Goal: Task Accomplishment & Management: Manage account settings

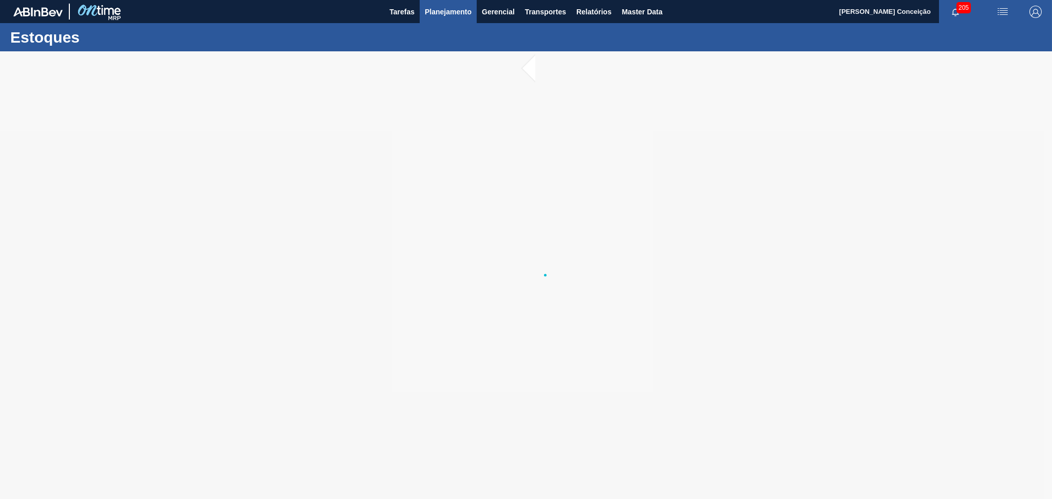
click at [452, 7] on span "Planejamento" at bounding box center [448, 12] width 47 height 12
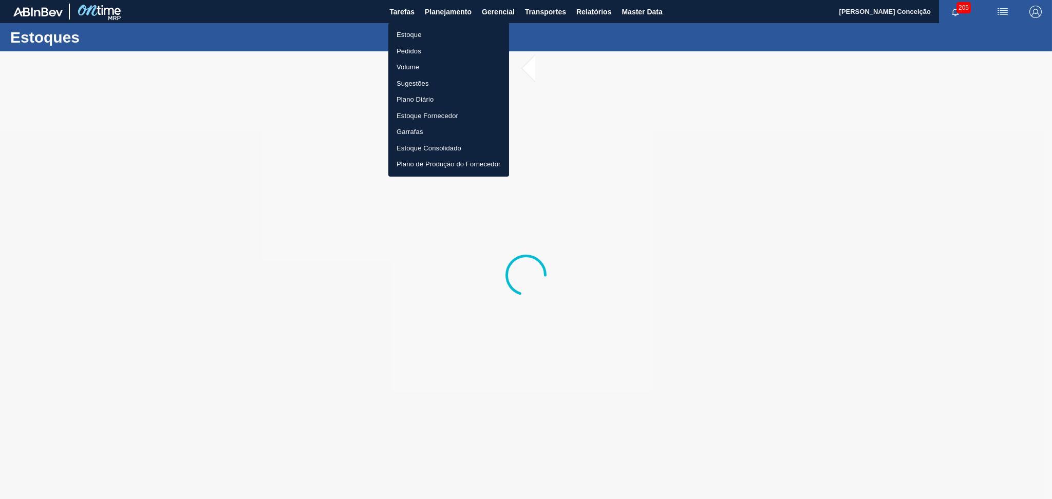
click at [424, 36] on li "Estoque" at bounding box center [448, 35] width 121 height 16
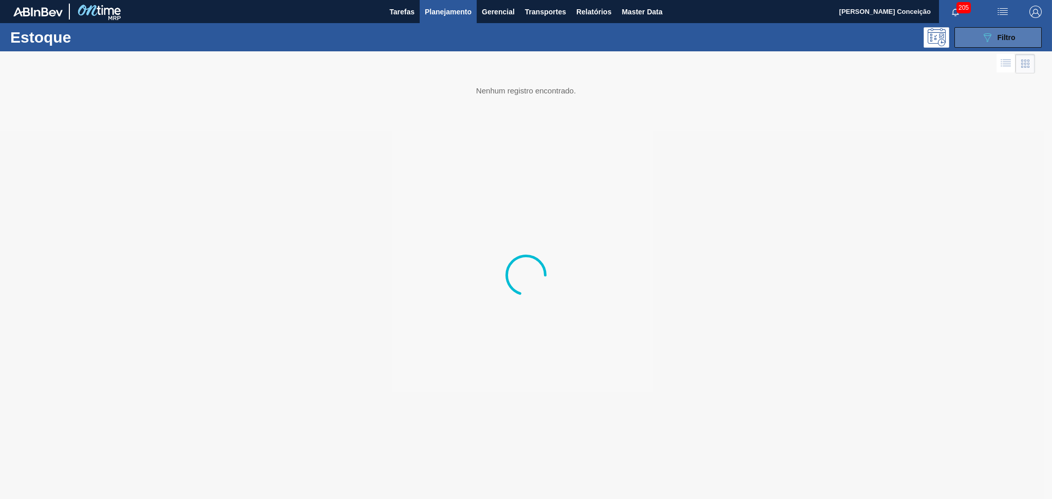
click at [1007, 34] on span "Filtro" at bounding box center [1006, 37] width 18 height 8
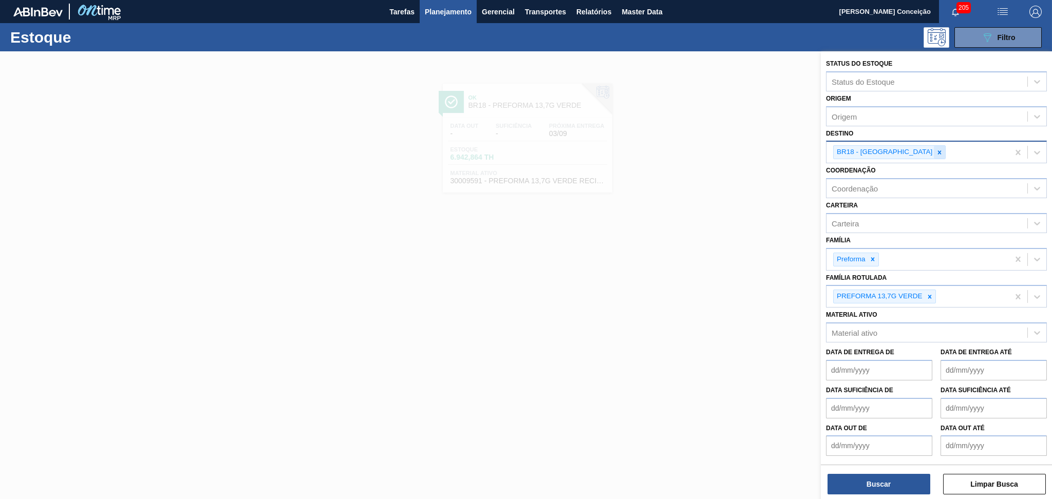
click at [936, 149] on icon at bounding box center [939, 152] width 7 height 7
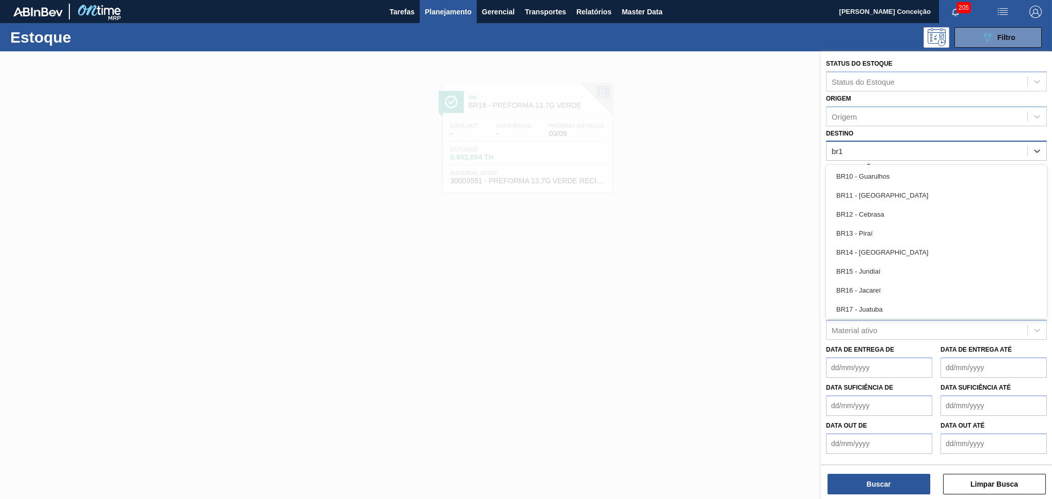
type input "br15"
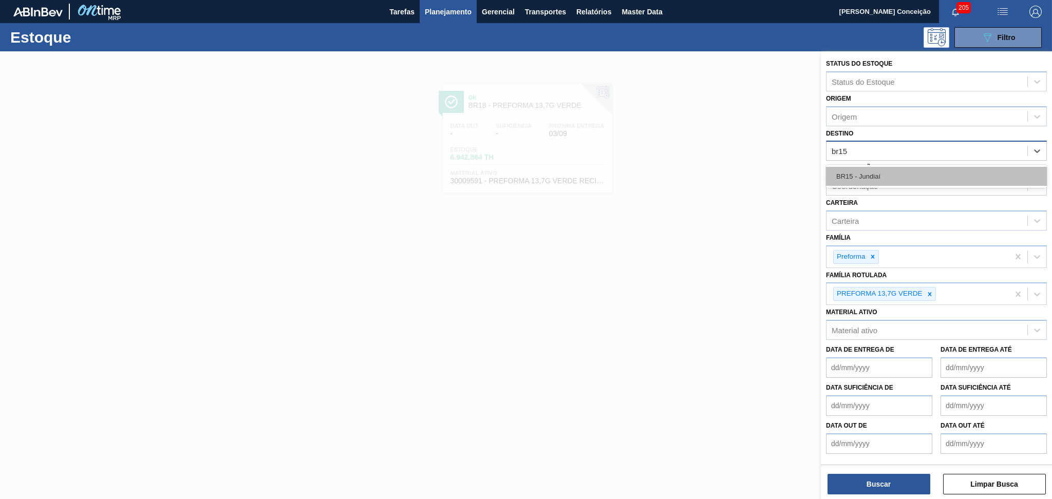
click at [844, 167] on div "BR15 - Jundiaí" at bounding box center [936, 176] width 221 height 19
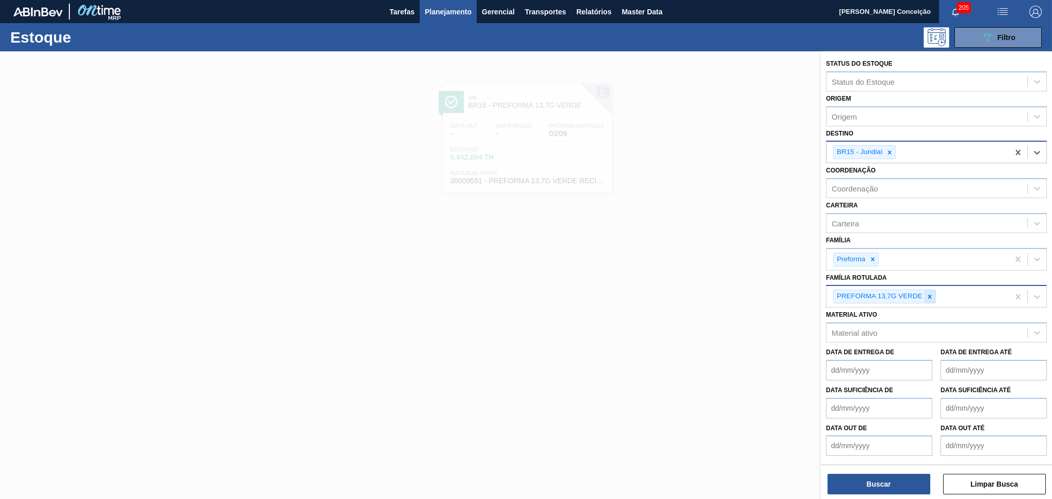
click at [926, 294] on icon at bounding box center [929, 296] width 7 height 7
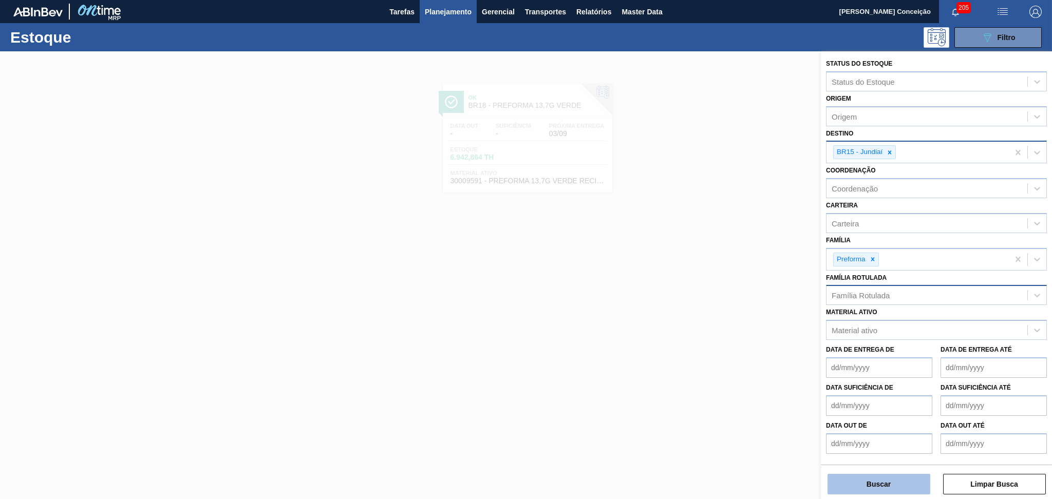
click at [889, 480] on button "Buscar" at bounding box center [878, 484] width 103 height 21
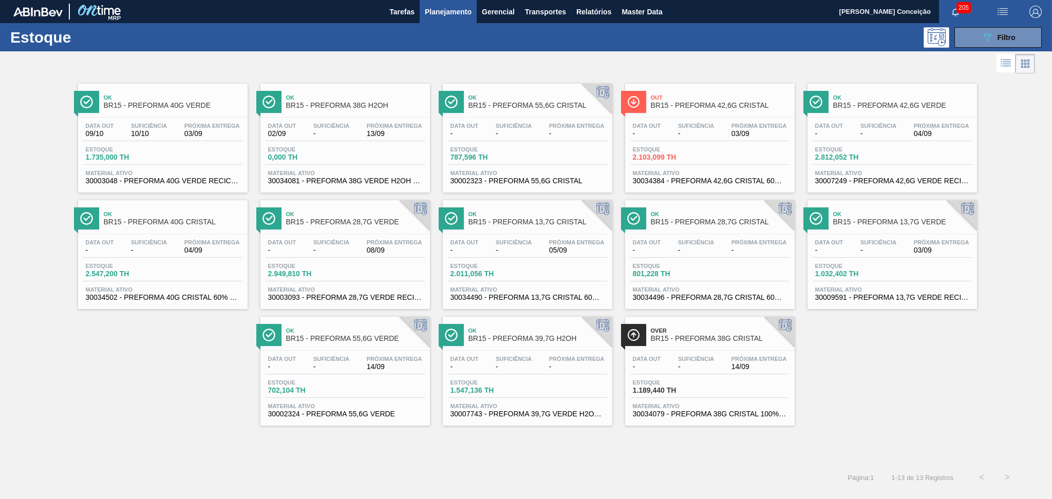
click at [951, 356] on div "Ok BR15 - PREFORMA 40G VERDE Data out 09/10 Suficiência 10/10 Próxima Entrega 0…" at bounding box center [526, 251] width 1052 height 350
click at [209, 259] on div "Data out - Suficiência - Próxima Entrega 04/09 Estoque 2.547,200 TH Material at…" at bounding box center [162, 269] width 169 height 70
click at [114, 84] on div "Ok BR15 - PREFORMA 40G VERDE" at bounding box center [162, 98] width 169 height 28
click at [680, 141] on div "Data out - Suficiência - Próxima Entrega 03/09 Estoque 2.103,099 TH Material at…" at bounding box center [709, 153] width 169 height 70
click at [904, 141] on div "Data out - Suficiência - Próxima Entrega 04/09 Estoque 2.812,052 TH Material at…" at bounding box center [891, 153] width 169 height 70
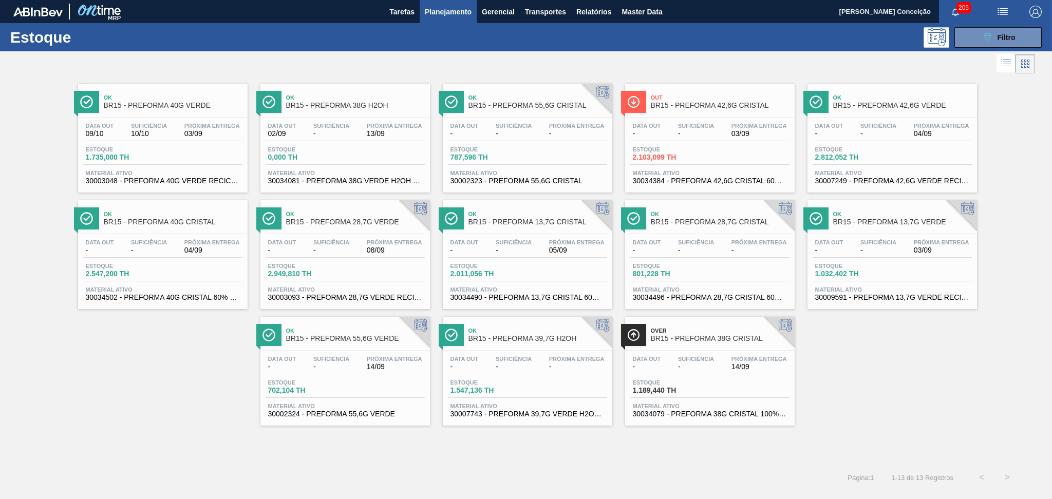
click at [366, 144] on div "Data out 02/09 Suficiência - Próxima Entrega 13/09 Estoque 0,000 TH Material at…" at bounding box center [344, 153] width 169 height 70
click at [707, 364] on span "-" at bounding box center [696, 367] width 36 height 8
click at [990, 36] on icon at bounding box center [987, 37] width 8 height 9
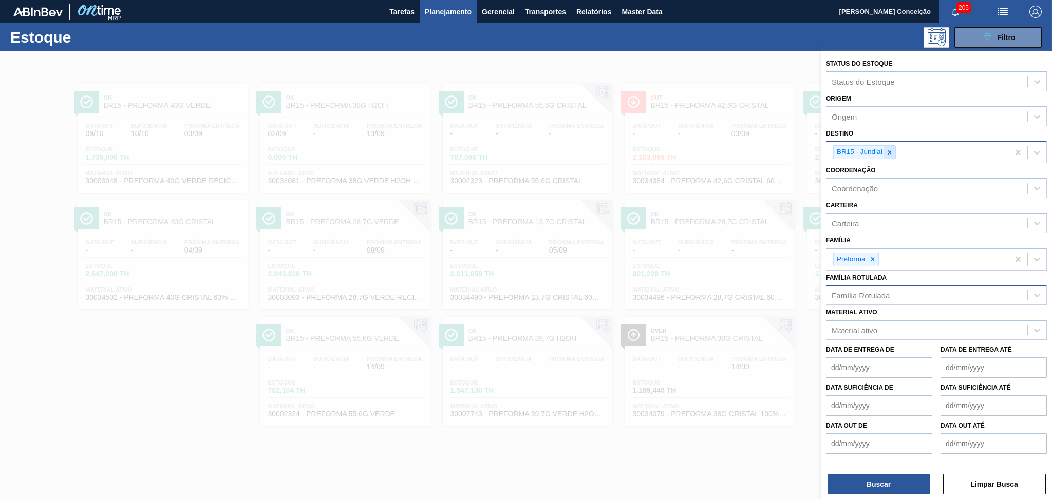
click at [886, 152] on icon at bounding box center [889, 152] width 7 height 7
type input "19"
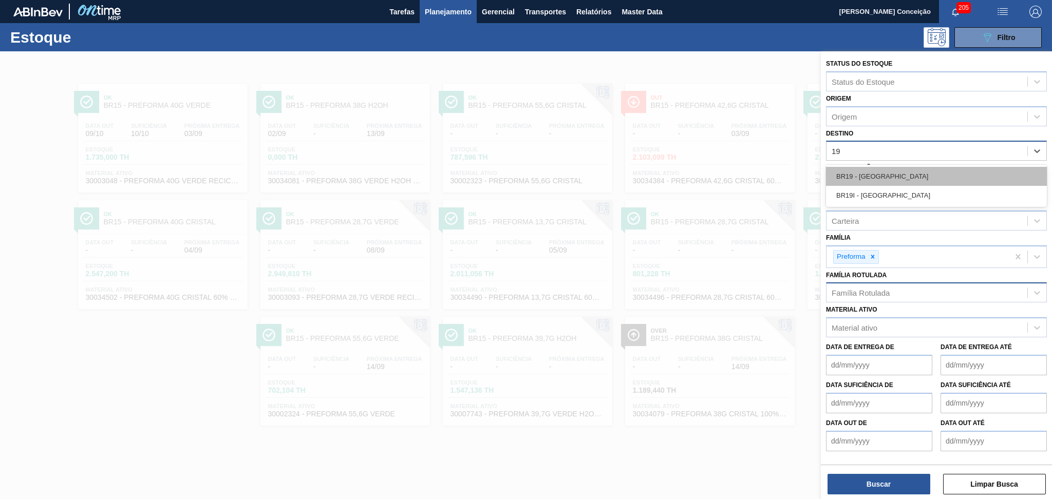
click at [850, 172] on div "BR19 - Nova Rio" at bounding box center [936, 176] width 221 height 19
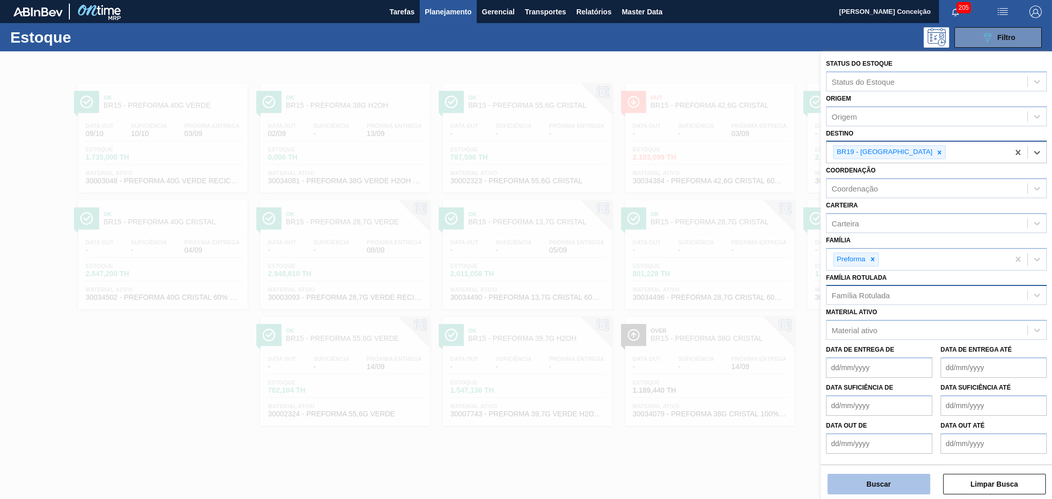
click at [861, 481] on button "Buscar" at bounding box center [878, 484] width 103 height 21
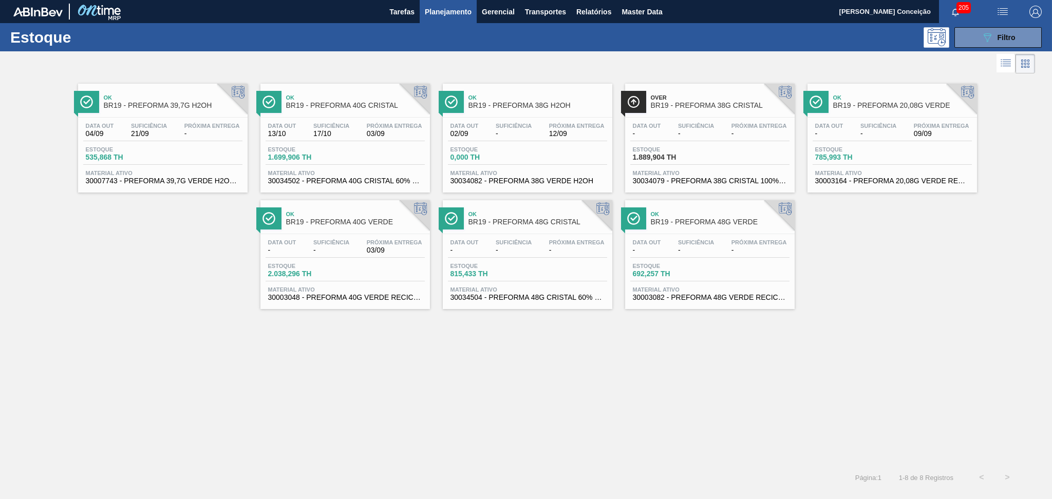
click at [364, 449] on div "Ok BR19 - PREFORMA 39,7G H2OH Data out 04/09 Suficiência 21/09 Próxima Entrega …" at bounding box center [526, 270] width 1052 height 389
click at [710, 149] on div "Estoque 1.889,904 TH" at bounding box center [709, 155] width 159 height 18
click at [539, 152] on div "Estoque 0,000 TH" at bounding box center [527, 155] width 159 height 18
click at [383, 449] on div "Ok BR19 - PREFORMA 39,7G H2OH Data out 04/09 Suficiência 21/09 Próxima Entrega …" at bounding box center [526, 270] width 1052 height 389
click at [976, 43] on button "089F7B8B-B2A5-4AFE-B5C0-19BA573D28AC Filtro" at bounding box center [997, 37] width 87 height 21
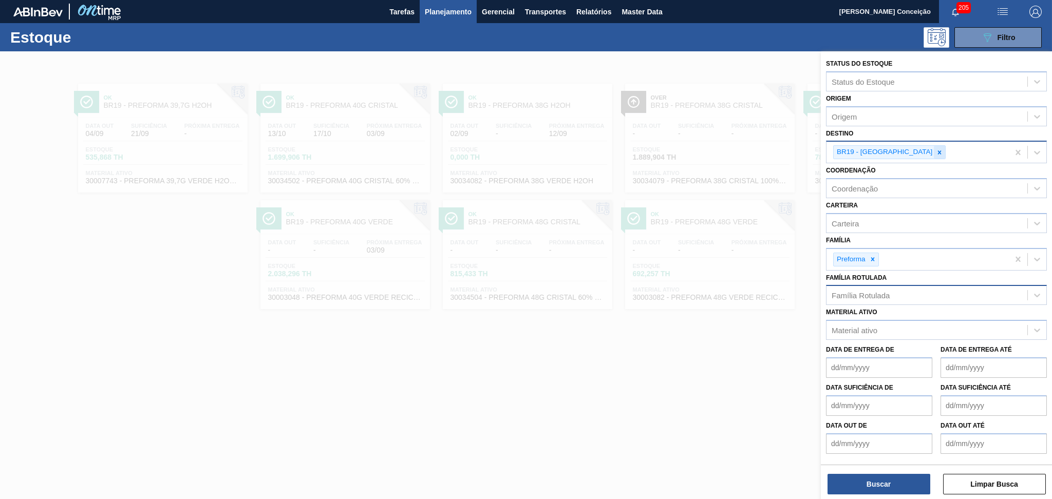
click at [936, 149] on icon at bounding box center [939, 152] width 7 height 7
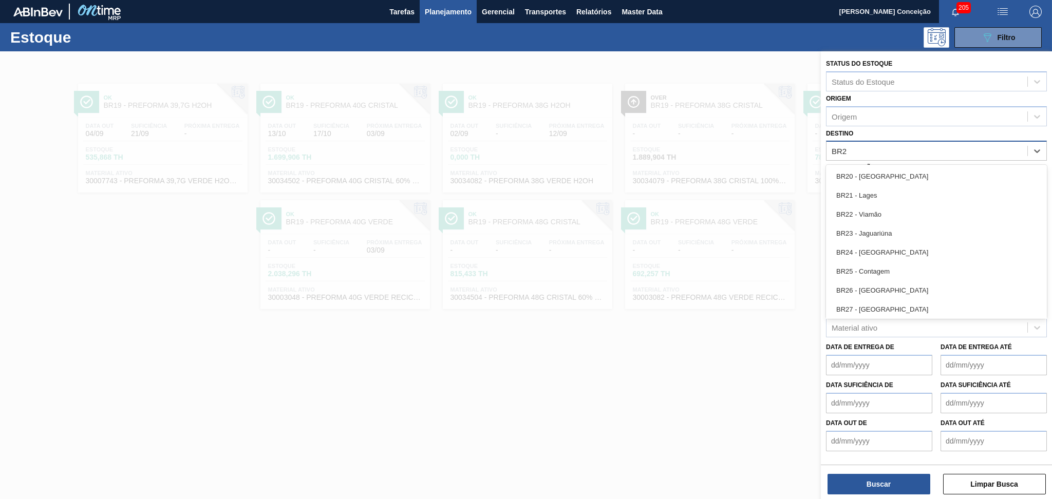
type input "BR22"
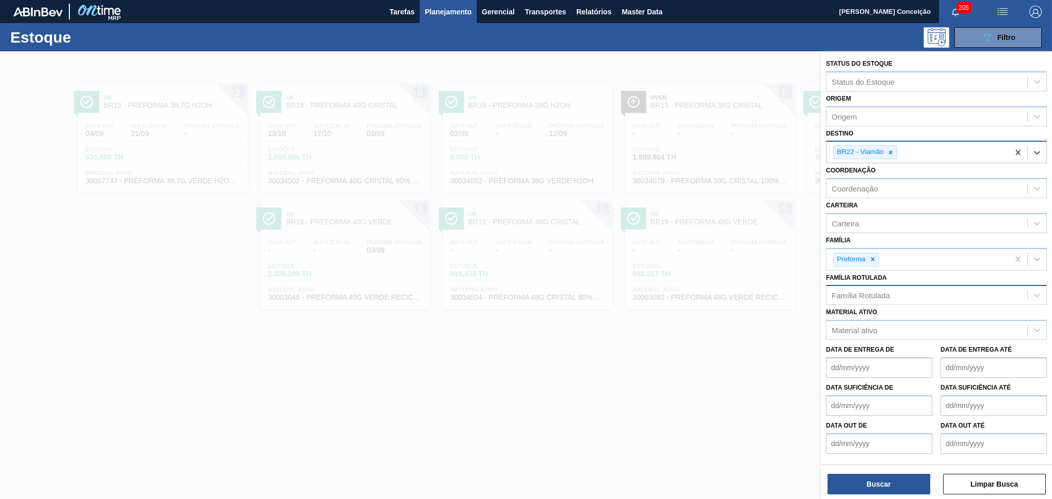
click at [848, 469] on div "Buscar Limpar Busca" at bounding box center [936, 479] width 231 height 29
click at [841, 487] on button "Buscar" at bounding box center [878, 484] width 103 height 21
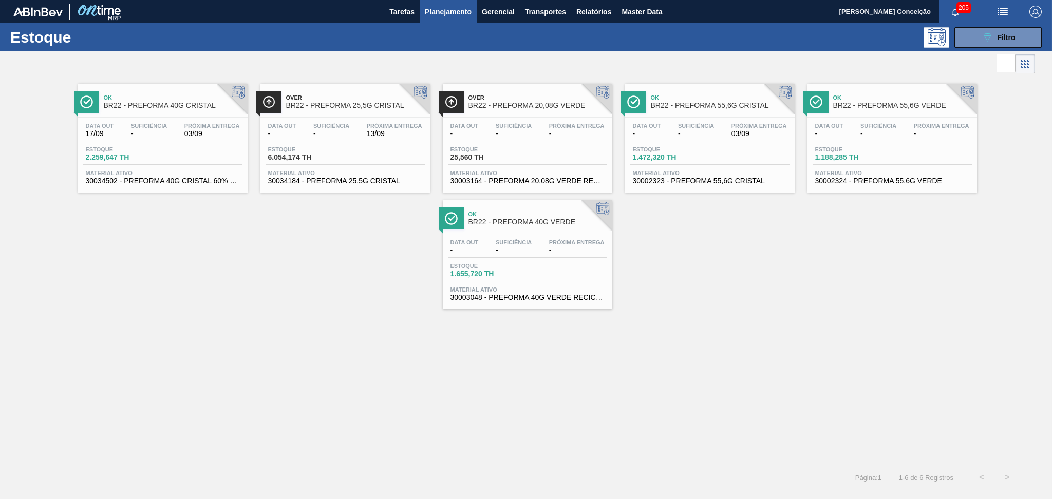
click at [192, 357] on div "Ok BR22 - PREFORMA 40G CRISTAL Data out 17/09 Suficiência - Próxima Entrega 03/…" at bounding box center [526, 270] width 1052 height 389
click at [718, 140] on div "Data out - Suficiência - Próxima Entrega 03/09" at bounding box center [709, 132] width 159 height 18
click at [874, 146] on span "Estoque" at bounding box center [851, 149] width 72 height 6
click at [332, 135] on span "-" at bounding box center [331, 134] width 36 height 8
click at [972, 42] on button "089F7B8B-B2A5-4AFE-B5C0-19BA573D28AC Filtro" at bounding box center [997, 37] width 87 height 21
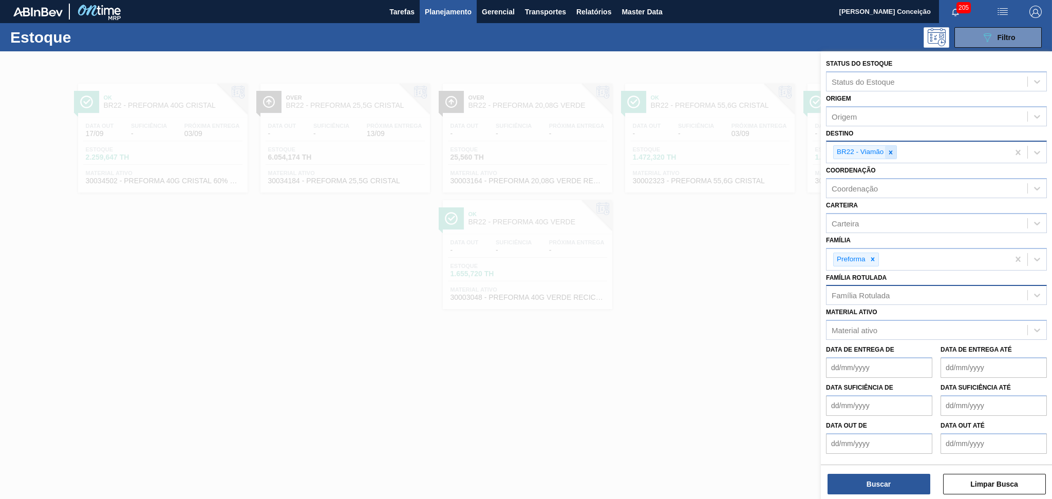
click at [894, 149] on icon at bounding box center [890, 152] width 7 height 7
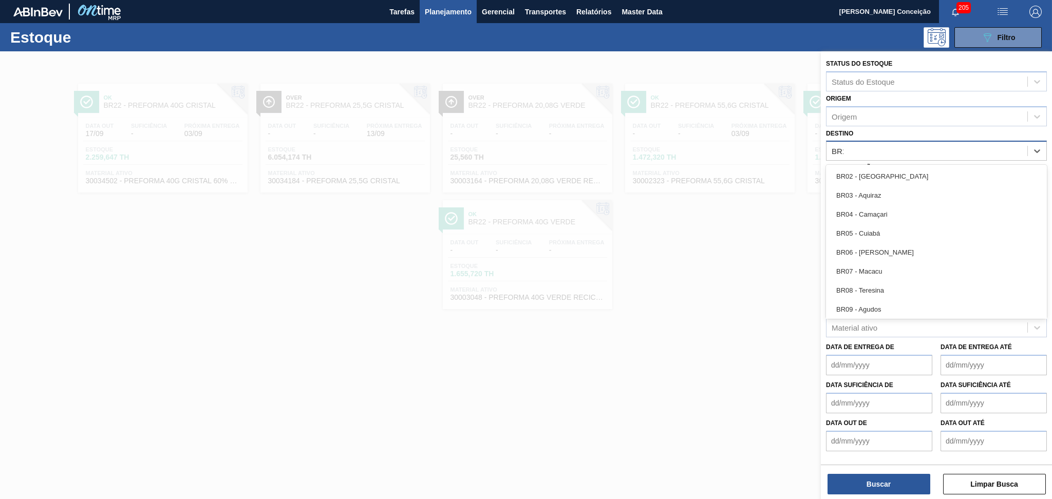
type input "BR12"
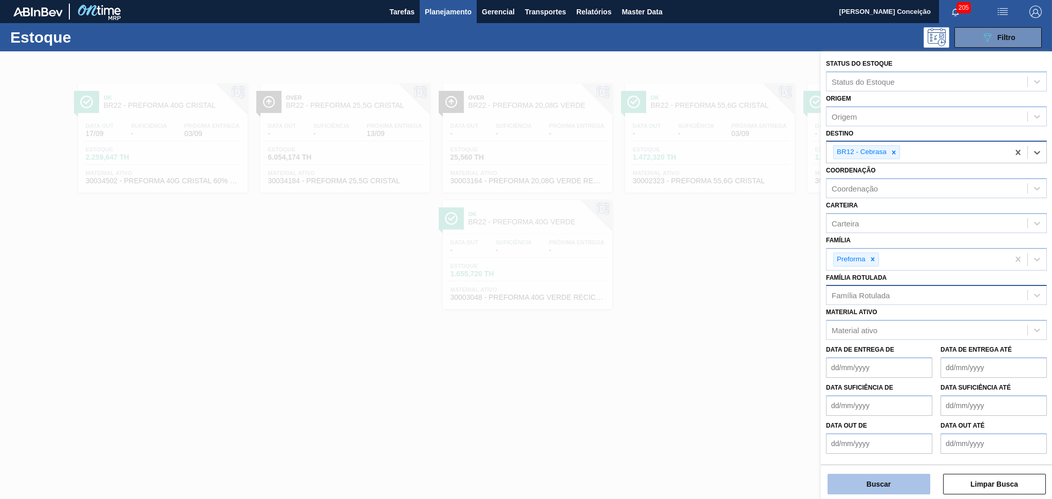
click at [839, 480] on button "Buscar" at bounding box center [878, 484] width 103 height 21
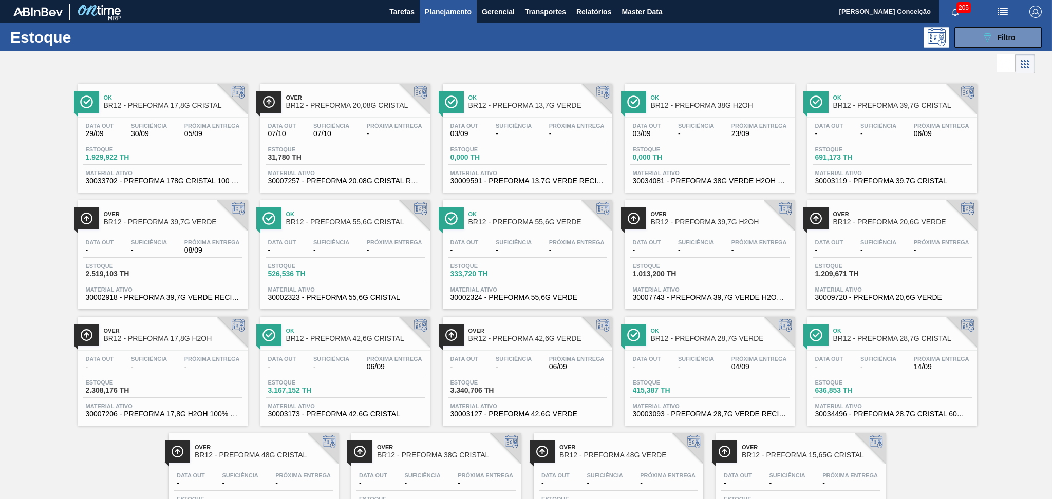
click at [907, 127] on div "Data out - Suficiência - Próxima Entrega 06/09" at bounding box center [891, 132] width 159 height 18
click at [989, 37] on icon "089F7B8B-B2A5-4AFE-B5C0-19BA573D28AC" at bounding box center [987, 37] width 12 height 12
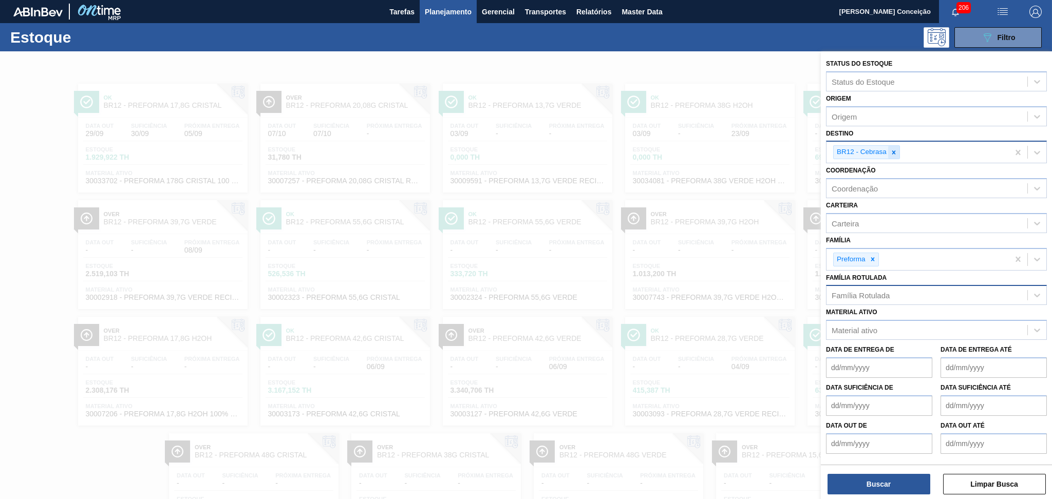
click at [898, 148] on div at bounding box center [893, 152] width 11 height 13
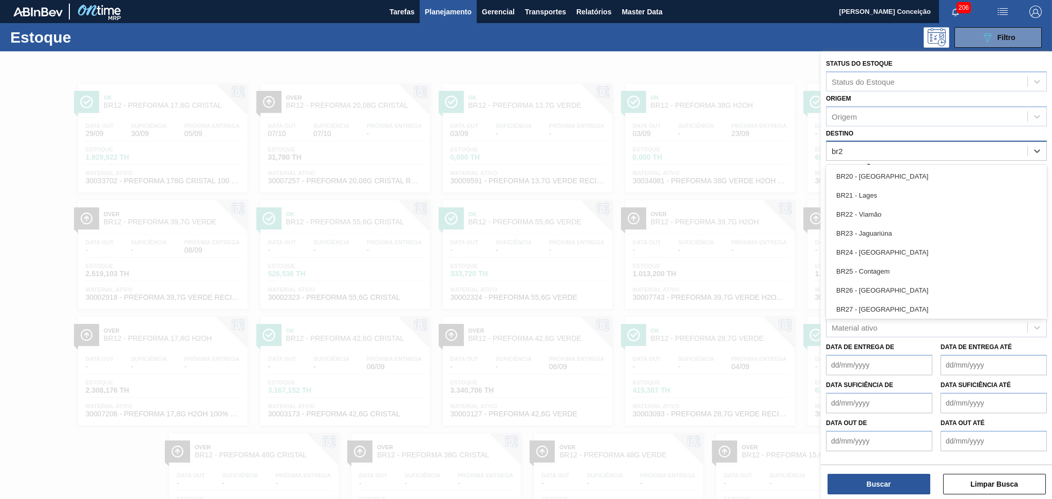
type input "br22"
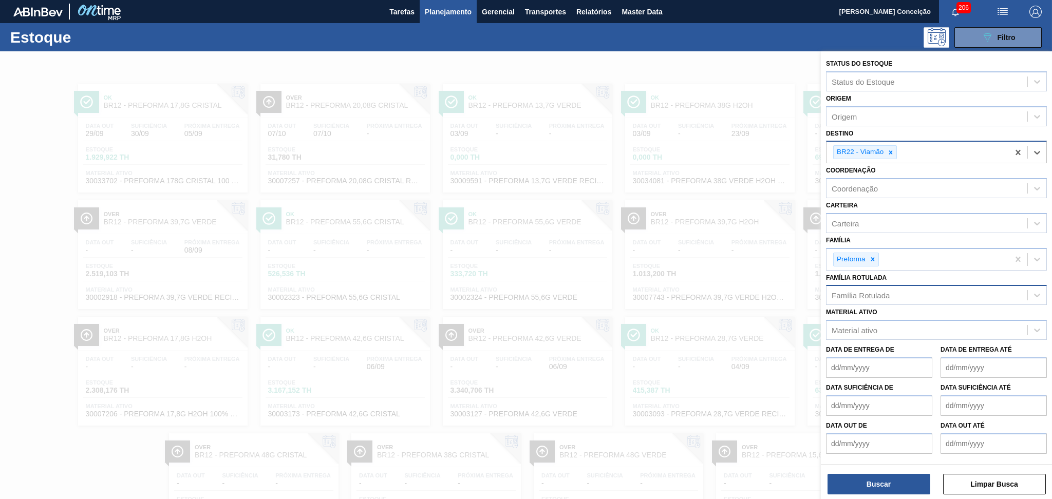
click at [867, 298] on div "Família Rotulada" at bounding box center [926, 295] width 201 height 15
type Rotulada "55,6g c"
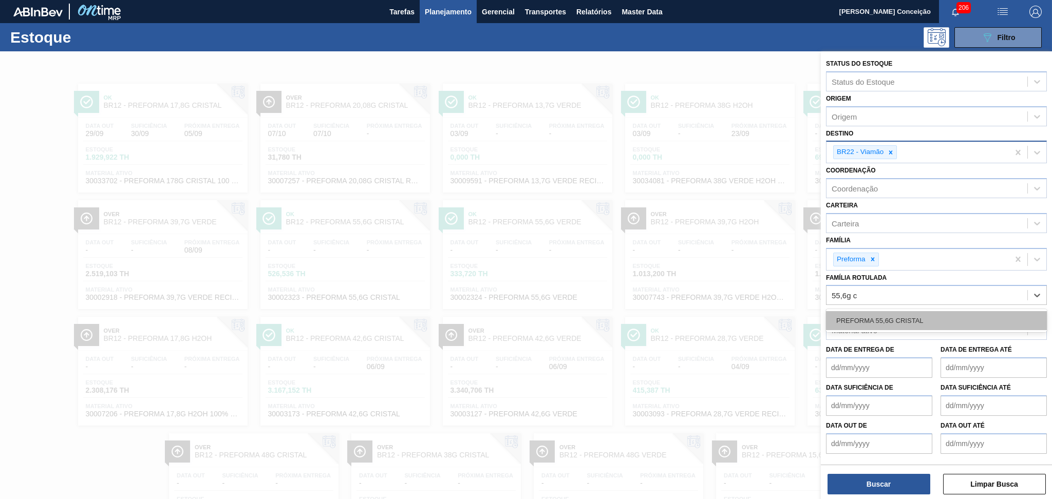
click at [886, 319] on div "PREFORMA 55,6G CRISTAL" at bounding box center [936, 320] width 221 height 19
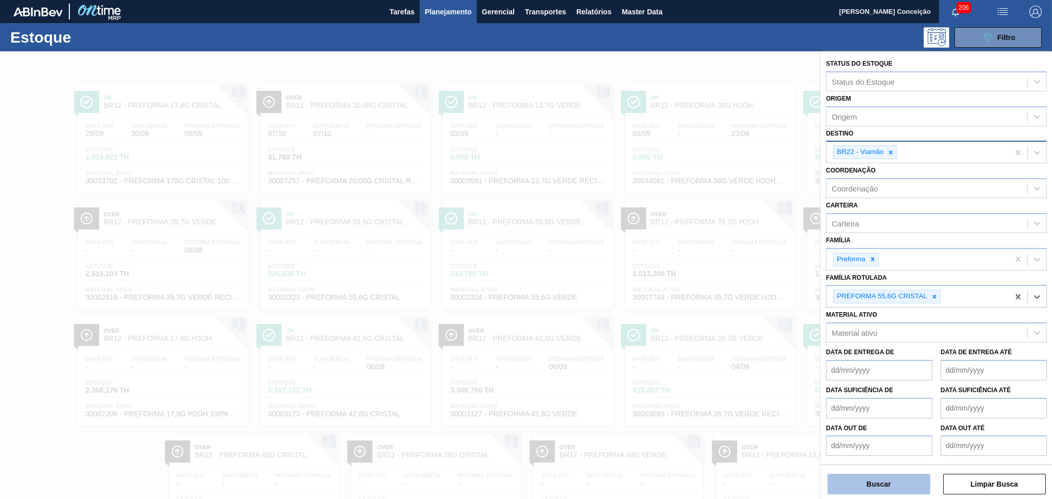
click at [865, 479] on button "Buscar" at bounding box center [878, 484] width 103 height 21
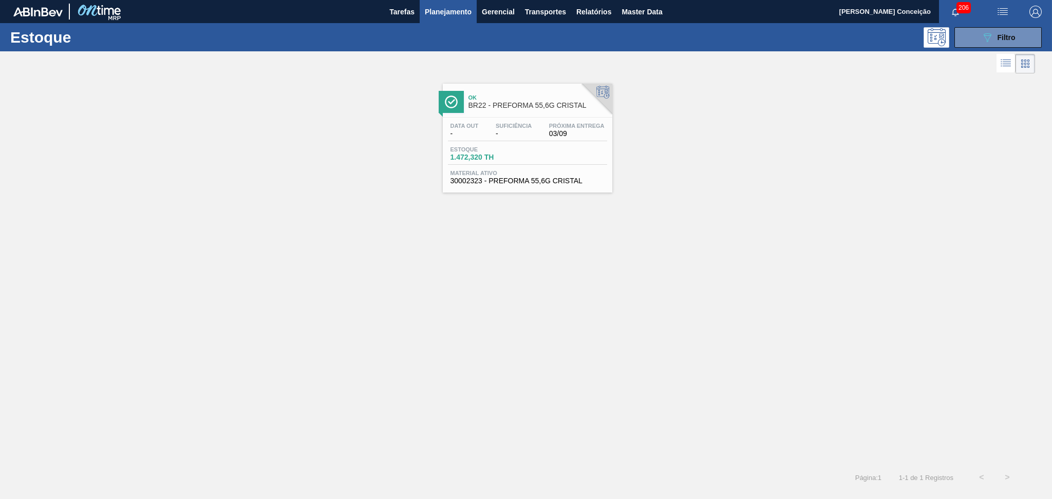
click at [496, 121] on div "Data out - Suficiência - Próxima Entrega 03/09 Estoque 1.472,320 TH Material at…" at bounding box center [527, 153] width 169 height 70
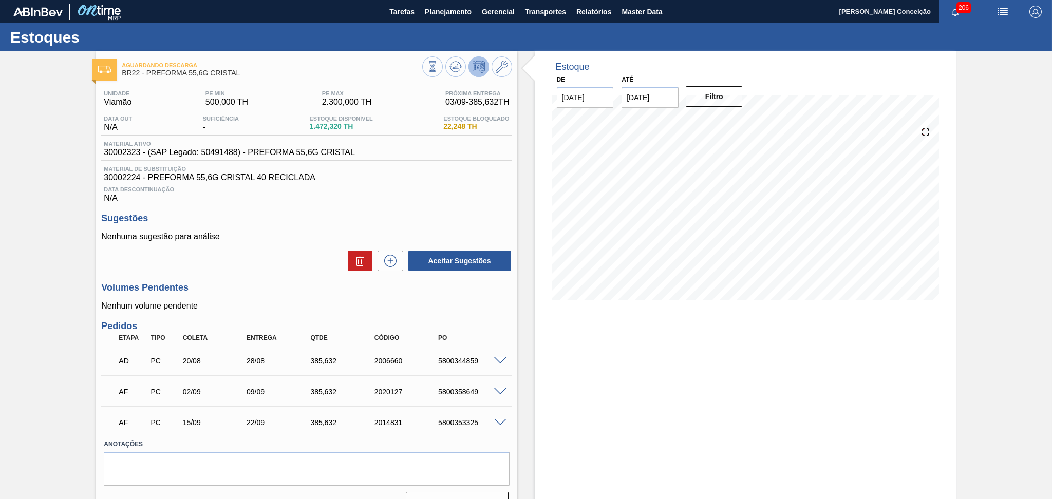
click at [471, 394] on div "5800358649" at bounding box center [472, 392] width 72 height 8
copy div "5800358649"
click at [496, 393] on span at bounding box center [500, 392] width 12 height 8
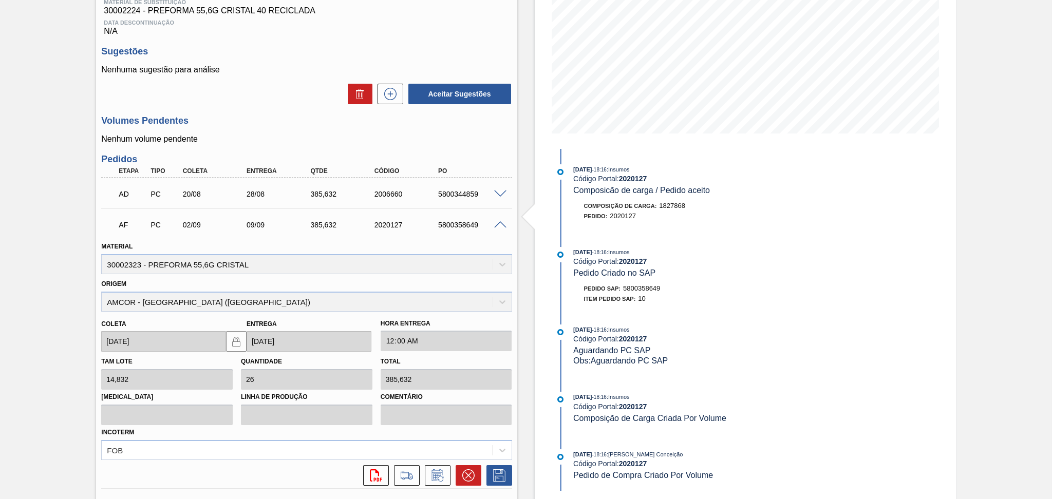
scroll to position [205, 0]
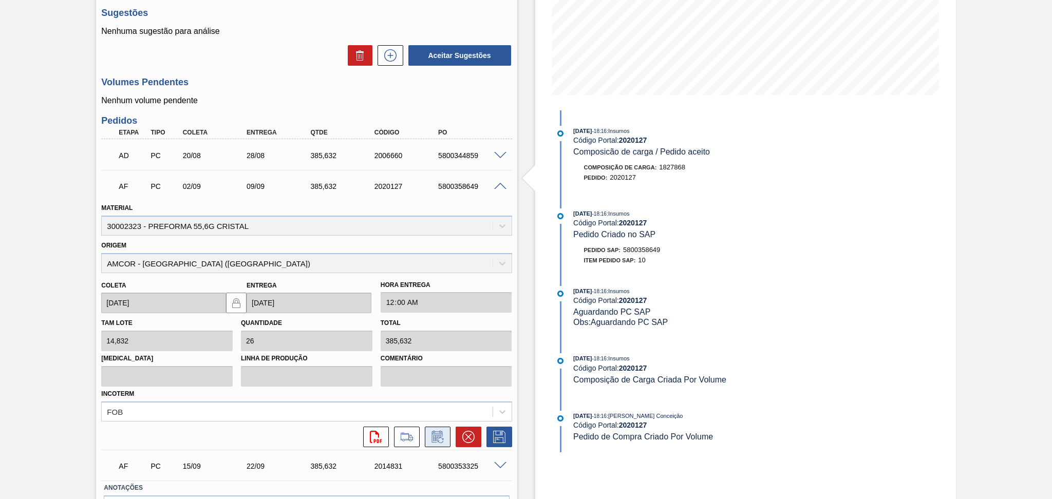
click at [438, 434] on icon at bounding box center [437, 437] width 16 height 12
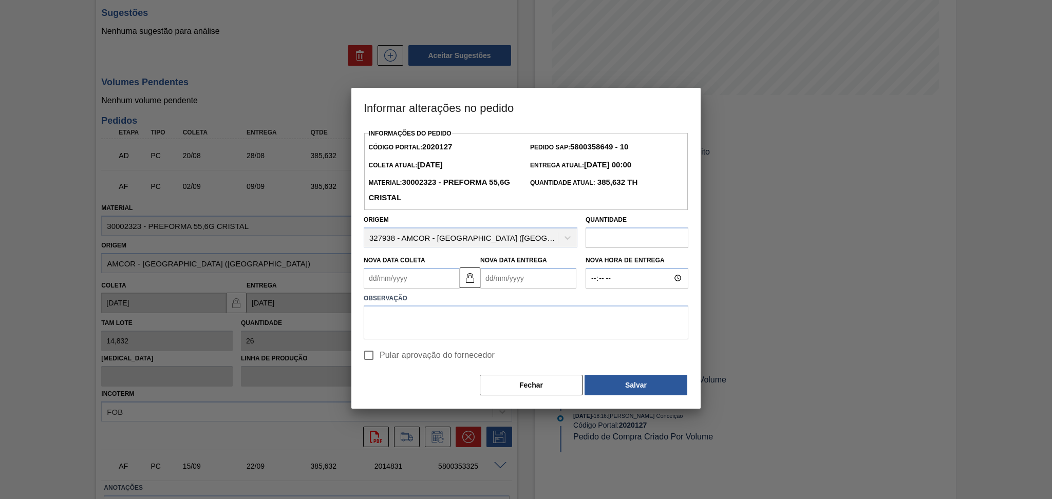
click at [405, 283] on Coleta2020127 "Nova Data Coleta" at bounding box center [412, 278] width 96 height 21
type Coleta2020127 "0"
type Entrega2020127 "08/01/2000"
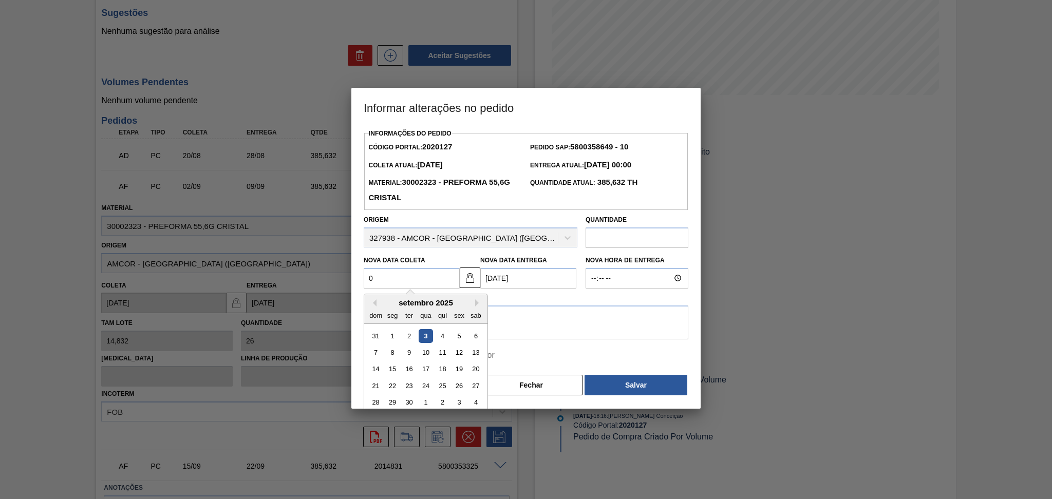
type Coleta2020127 "04"
type Entrega2020127 "11/09/2025"
click at [441, 340] on div "4" at bounding box center [443, 336] width 14 height 14
type Coleta2020127 "04/09/2025"
click at [441, 335] on textarea at bounding box center [526, 323] width 325 height 34
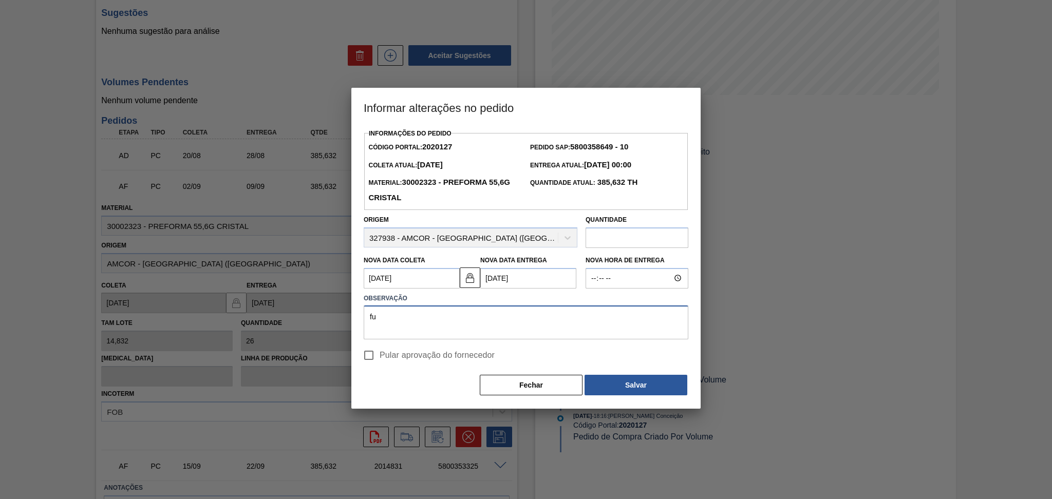
type textarea "f"
type textarea "FURO REPROGRAMAÇÃO"
click at [431, 358] on span "Pular aprovação do fornecedor" at bounding box center [437, 355] width 115 height 12
click at [380, 358] on input "Pular aprovação do fornecedor" at bounding box center [369, 356] width 22 height 22
checkbox input "true"
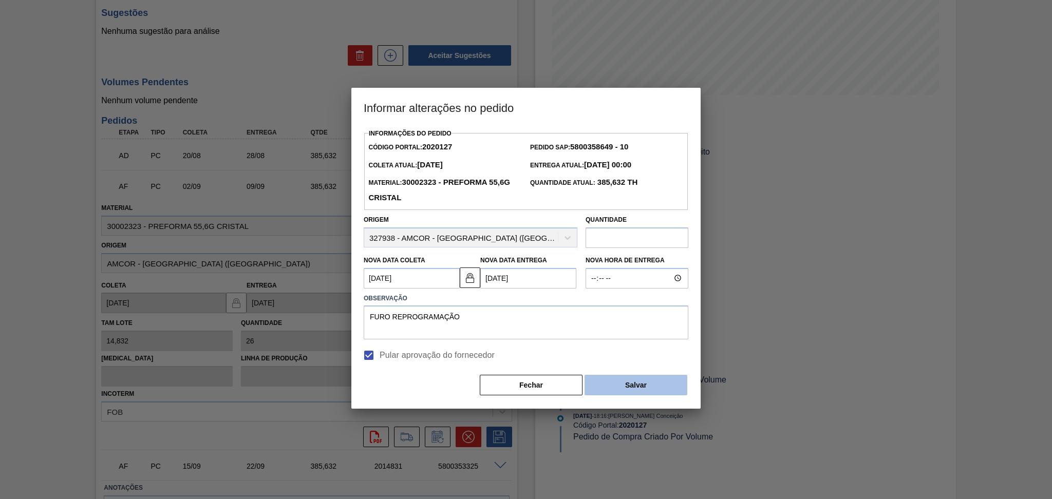
click at [646, 383] on button "Salvar" at bounding box center [635, 385] width 103 height 21
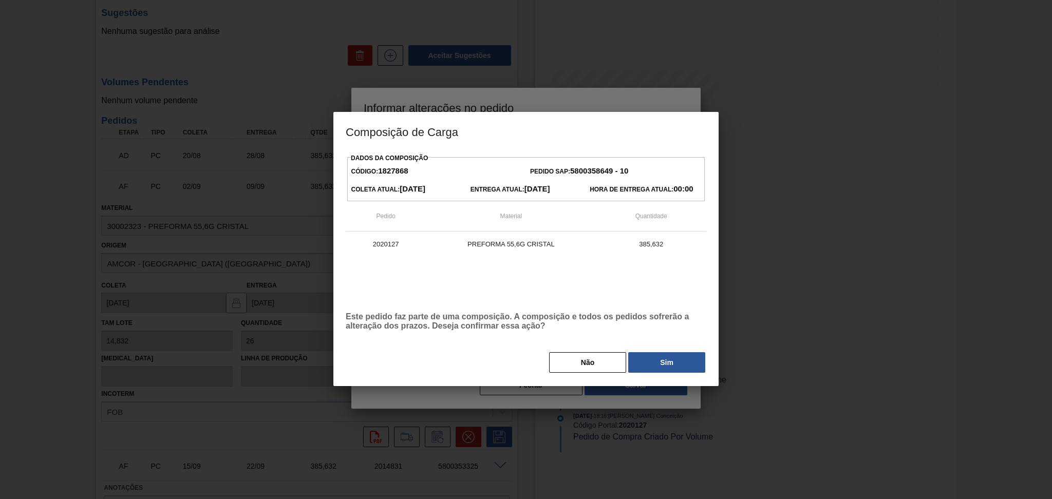
click at [684, 369] on button "Sim" at bounding box center [666, 362] width 77 height 21
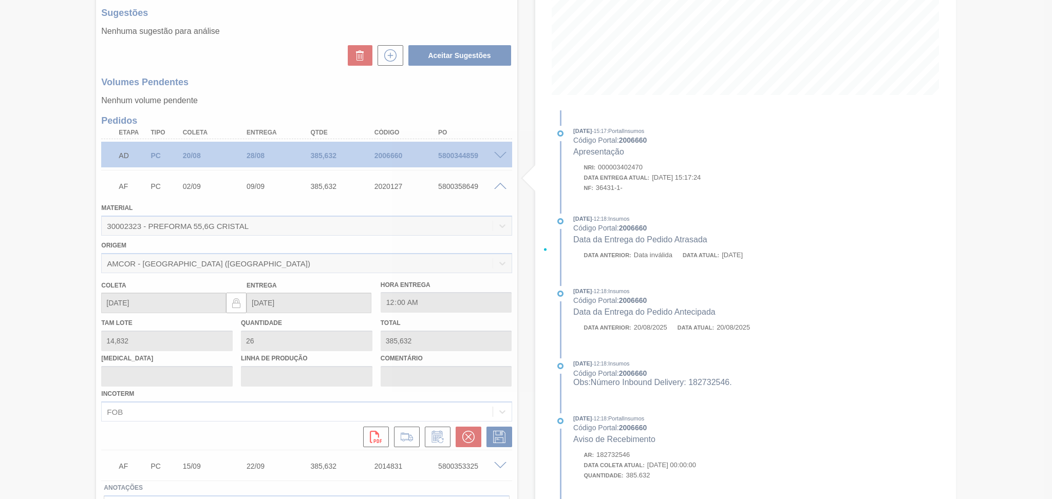
type input "FURO REPROGRAMAÇÃO"
type input "04/09/2025"
type input "11/09/2025"
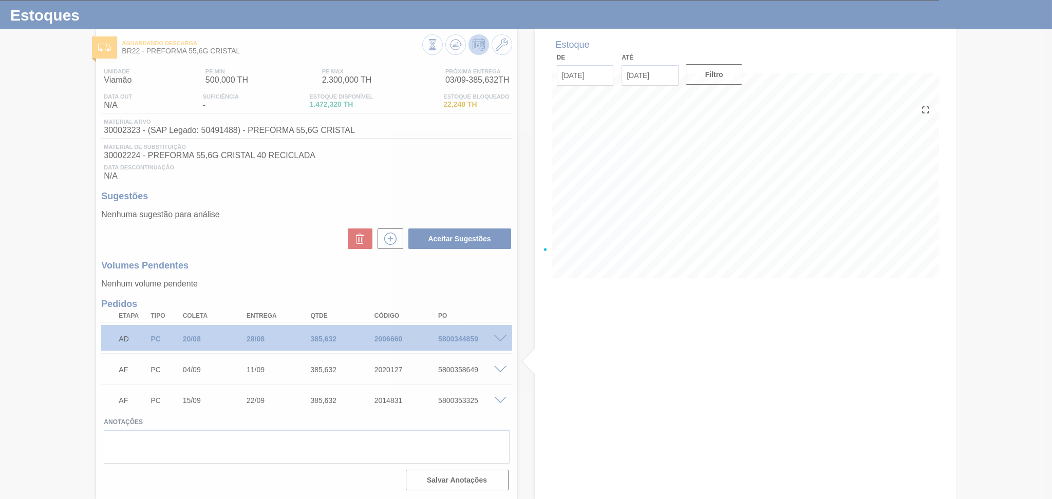
scroll to position [21, 0]
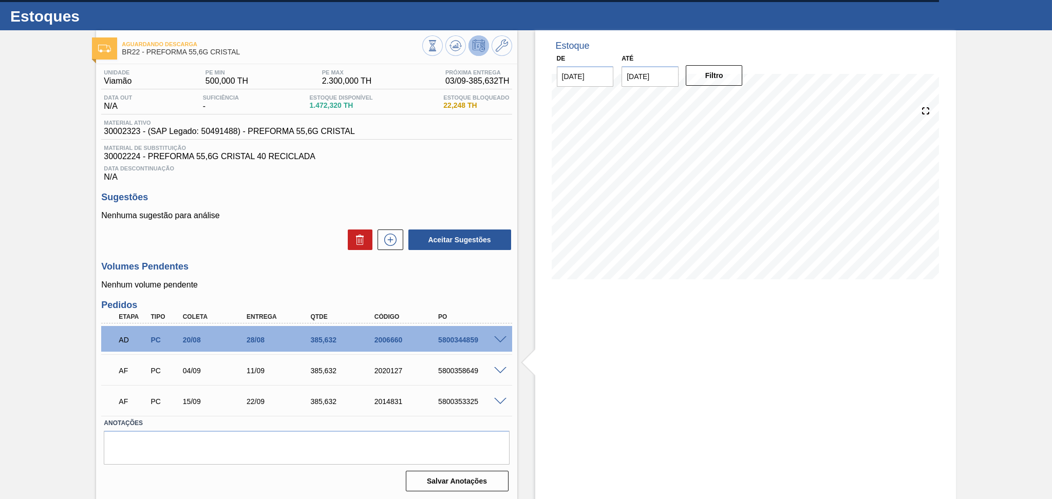
click at [523, 424] on div "Estoque De [DATE] Até [DATE] Filtro" at bounding box center [736, 265] width 439 height 470
click at [263, 260] on div "Unidade Viamão PE MIN 500,000 TH PE MAX 2.300,000 TH Próxima Entrega 03/09 - 38…" at bounding box center [306, 279] width 421 height 431
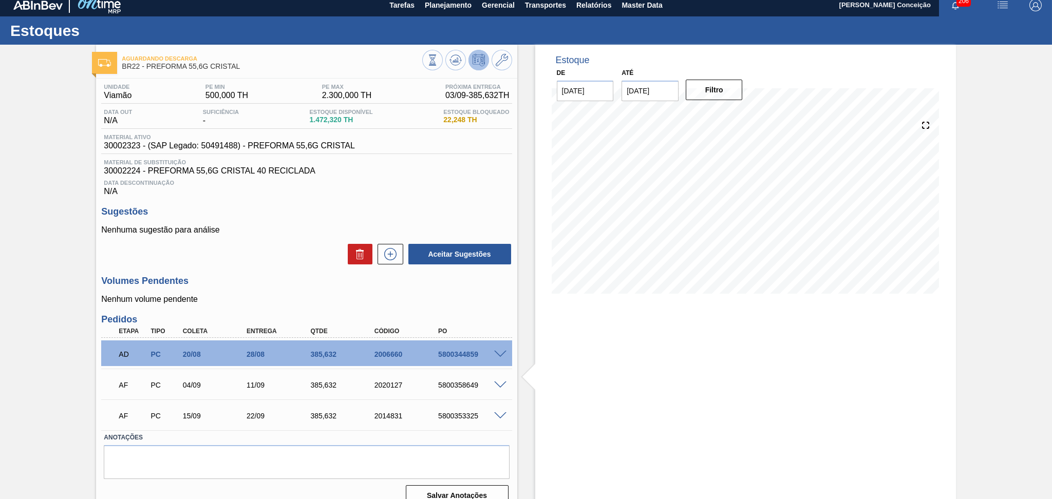
scroll to position [0, 0]
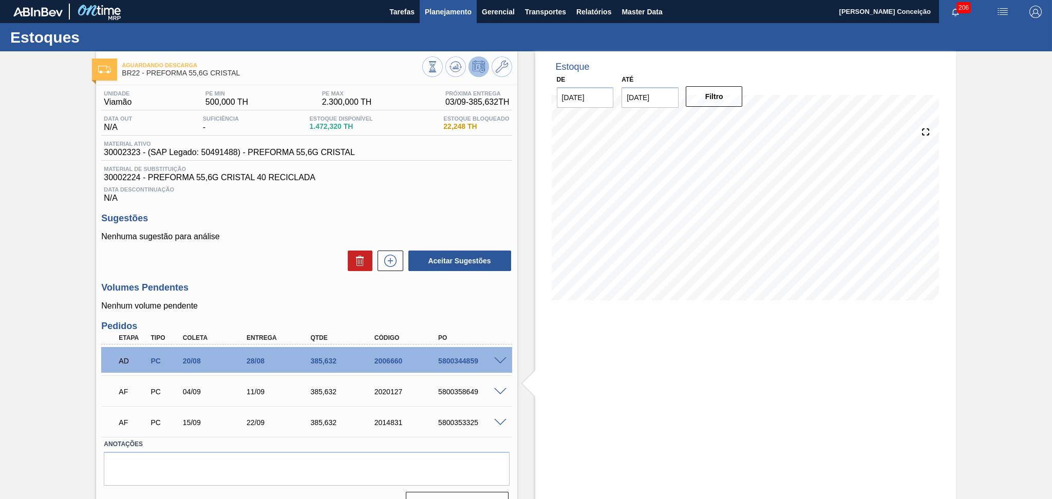
click at [447, 18] on button "Planejamento" at bounding box center [448, 11] width 57 height 23
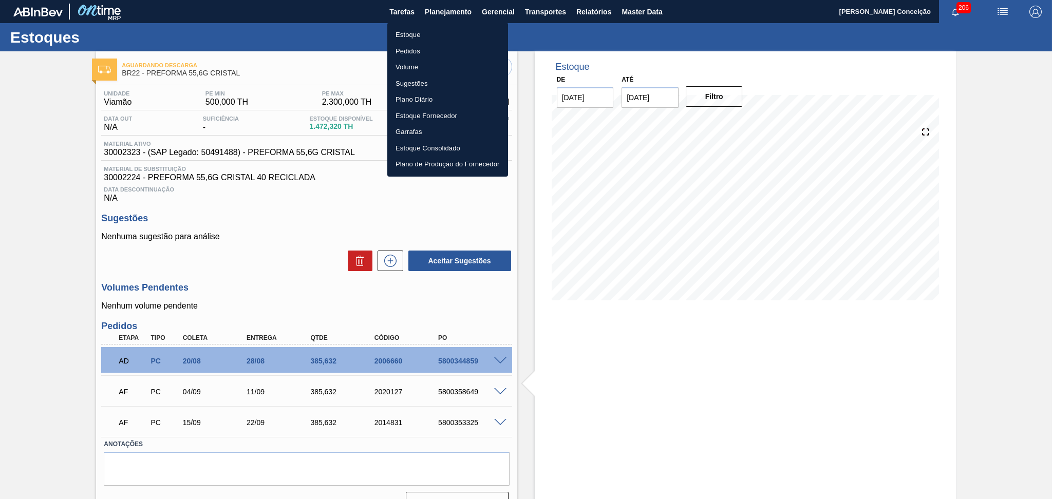
drag, startPoint x: 404, startPoint y: 40, endPoint x: 419, endPoint y: 42, distance: 15.6
click at [404, 39] on li "Estoque" at bounding box center [447, 35] width 121 height 16
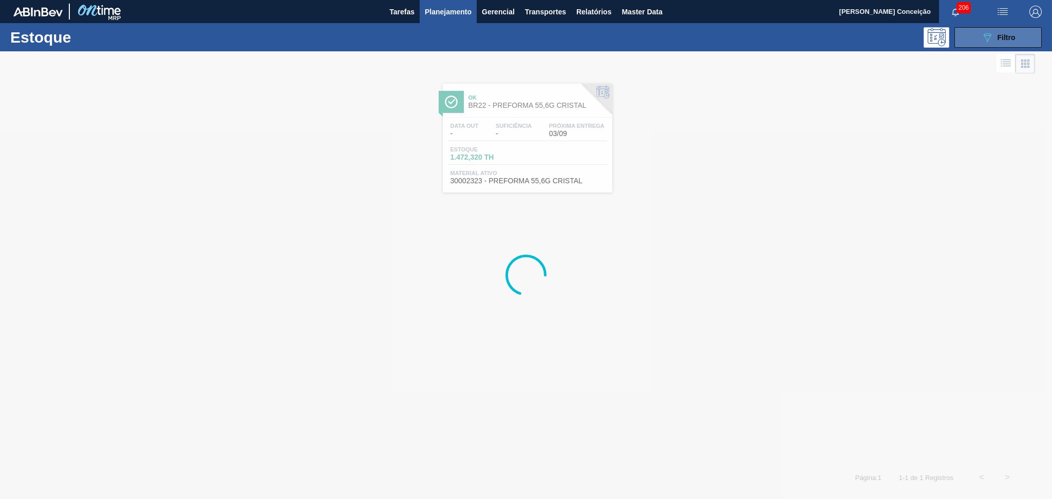
click at [995, 34] on div "089F7B8B-B2A5-4AFE-B5C0-19BA573D28AC Filtro" at bounding box center [998, 37] width 34 height 12
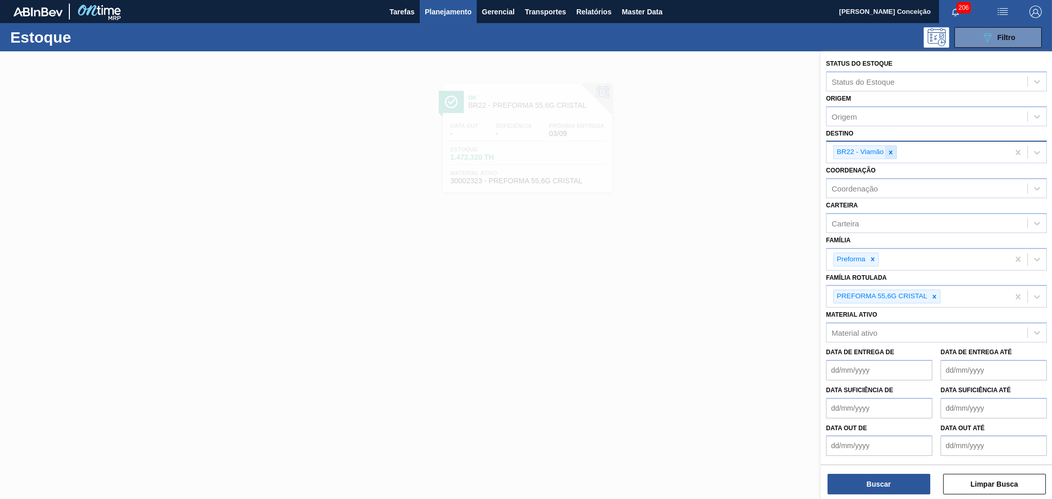
click at [888, 150] on icon at bounding box center [890, 152] width 7 height 7
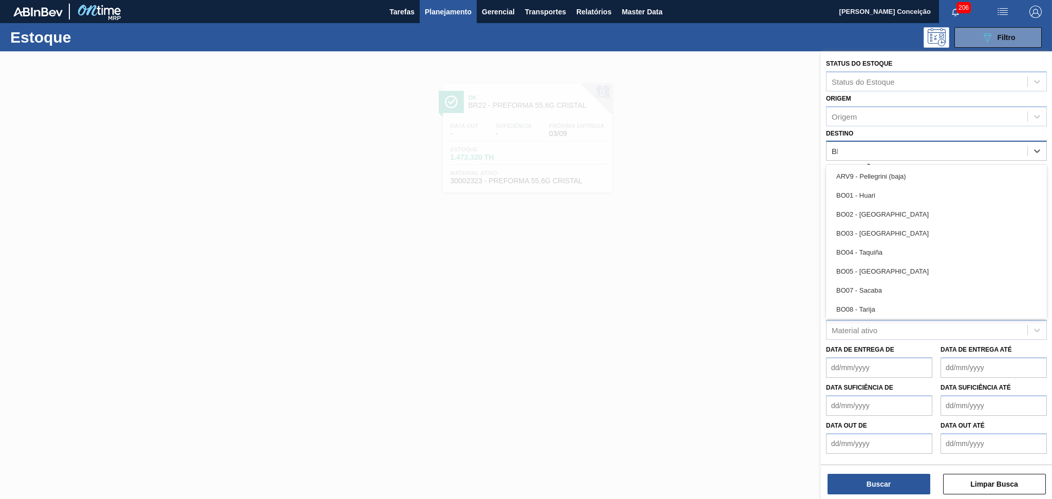
type input "BR0"
type input "BR03"
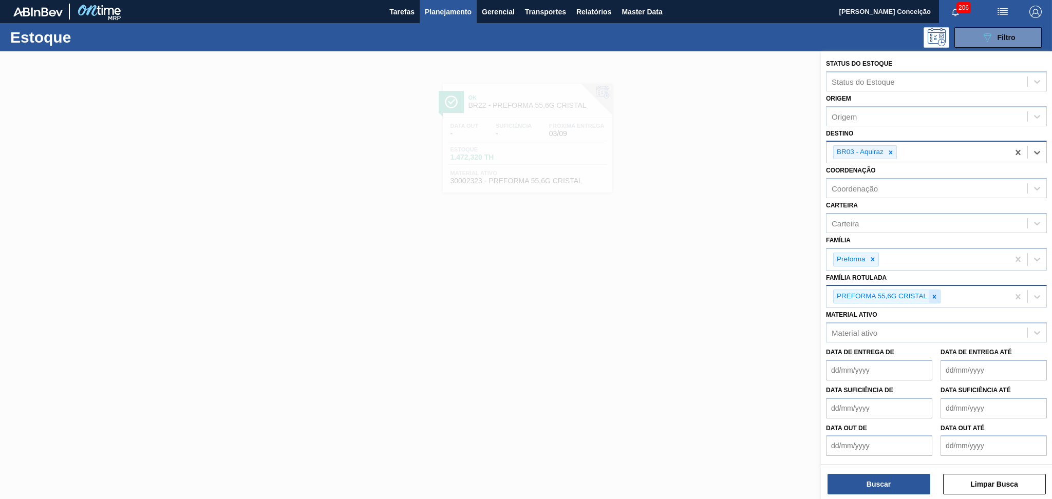
click at [932, 296] on icon at bounding box center [934, 296] width 7 height 7
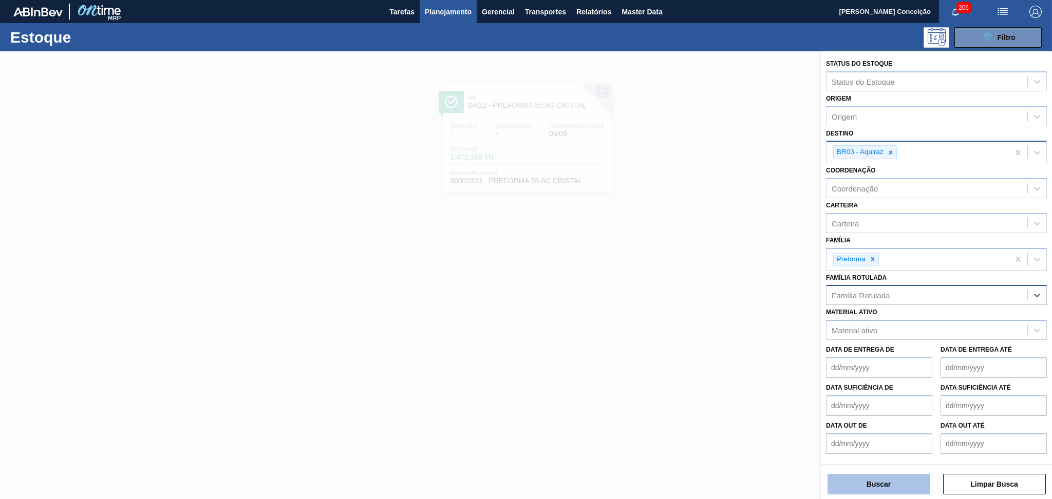
click at [876, 482] on button "Buscar" at bounding box center [878, 484] width 103 height 21
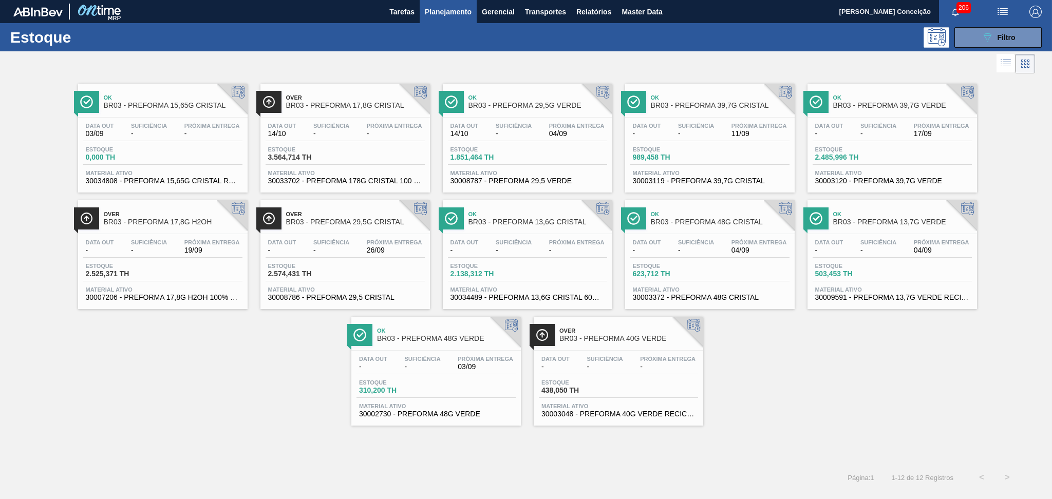
click at [679, 156] on span "989,458 TH" at bounding box center [669, 158] width 72 height 8
click at [891, 134] on span "-" at bounding box center [878, 134] width 36 height 8
click at [975, 35] on button "089F7B8B-B2A5-4AFE-B5C0-19BA573D28AC Filtro" at bounding box center [997, 37] width 87 height 21
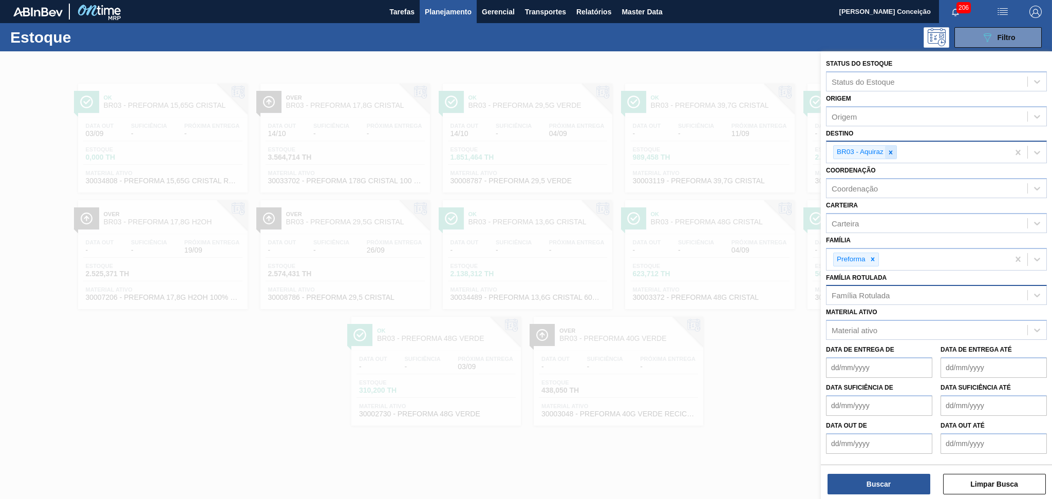
click at [888, 150] on icon at bounding box center [890, 152] width 7 height 7
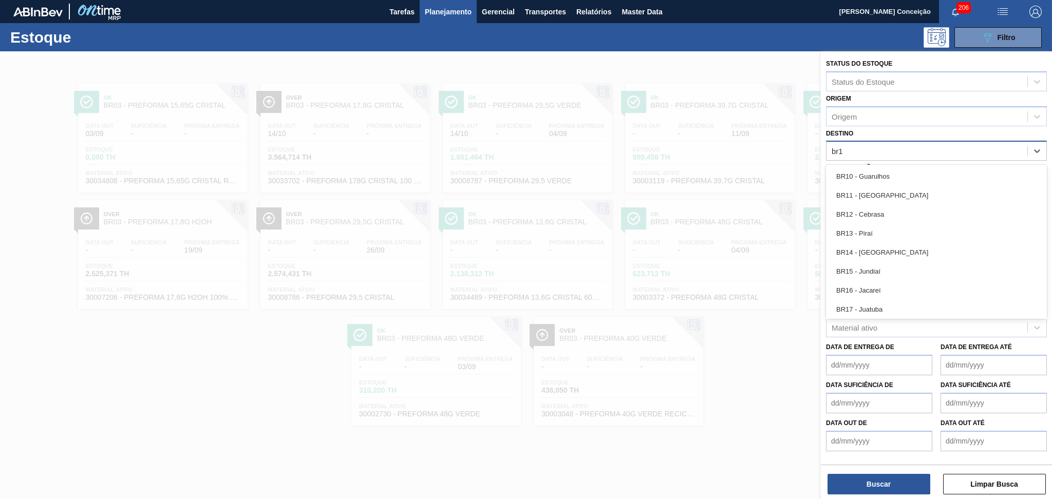
type input "br12"
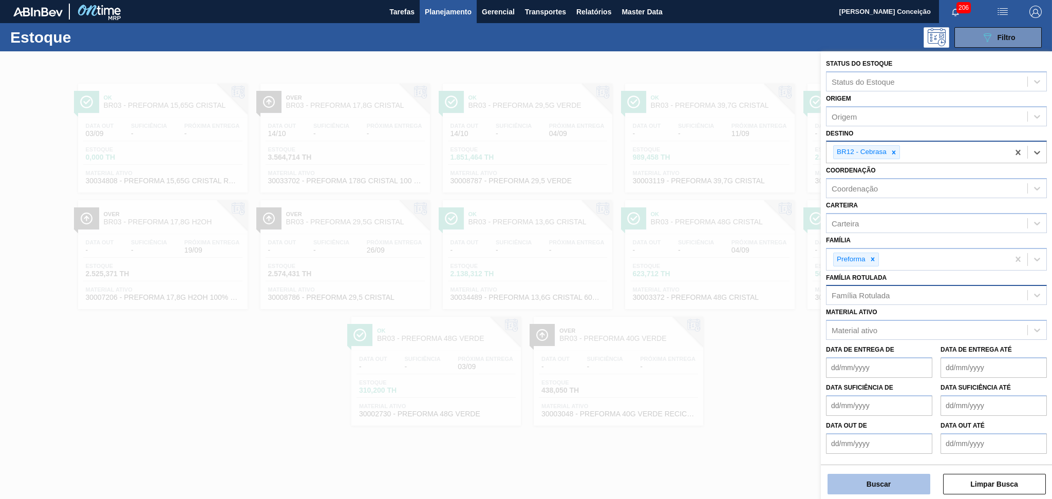
click at [884, 483] on button "Buscar" at bounding box center [878, 484] width 103 height 21
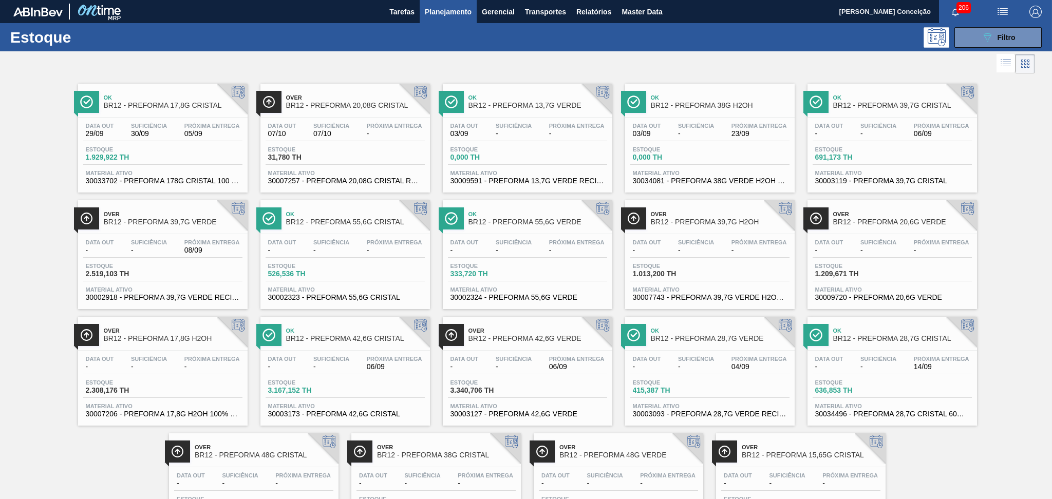
click at [903, 229] on div "Over BR12 - PREFORMA 20,6G VERDE" at bounding box center [902, 218] width 139 height 23
click at [531, 251] on span "-" at bounding box center [514, 251] width 36 height 8
click at [348, 250] on span "-" at bounding box center [331, 251] width 36 height 8
click at [872, 147] on span "Estoque" at bounding box center [851, 149] width 72 height 6
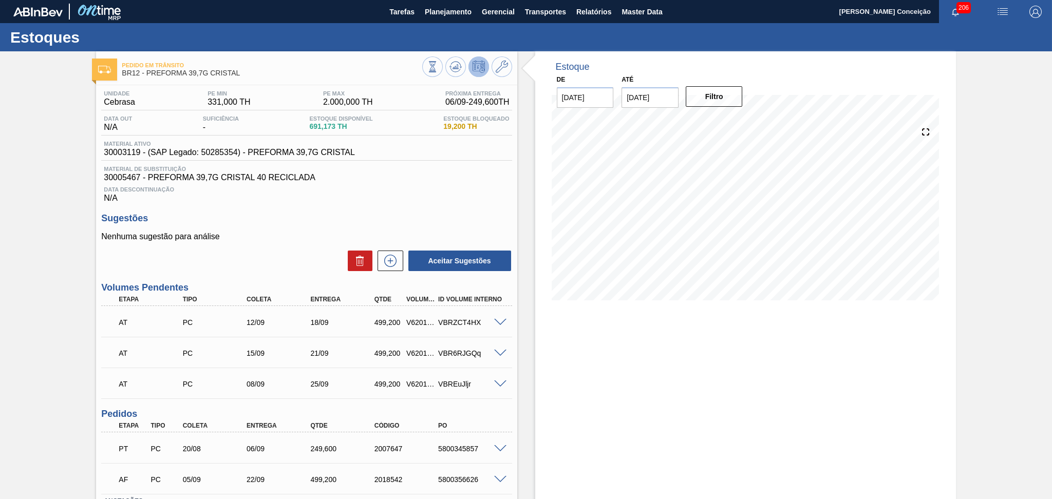
click at [402, 191] on span "Data Descontinuação" at bounding box center [306, 189] width 405 height 6
click at [455, 70] on icon at bounding box center [455, 67] width 12 height 12
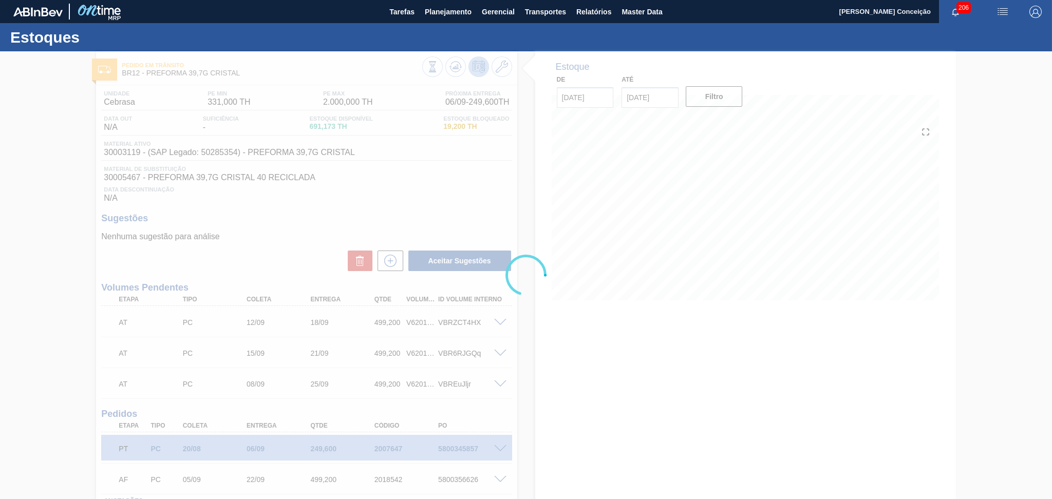
click at [470, 193] on div at bounding box center [526, 275] width 1052 height 448
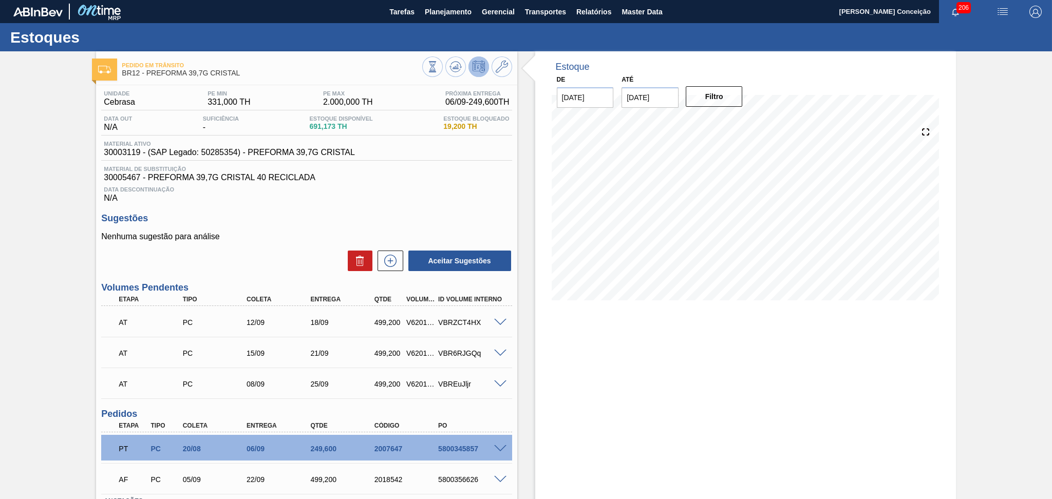
click at [459, 212] on div "Unidade Cebrasa PE MIN 331,000 TH PE MAX 2.000,000 TH Próxima Entrega 06/09 - 2…" at bounding box center [306, 329] width 421 height 488
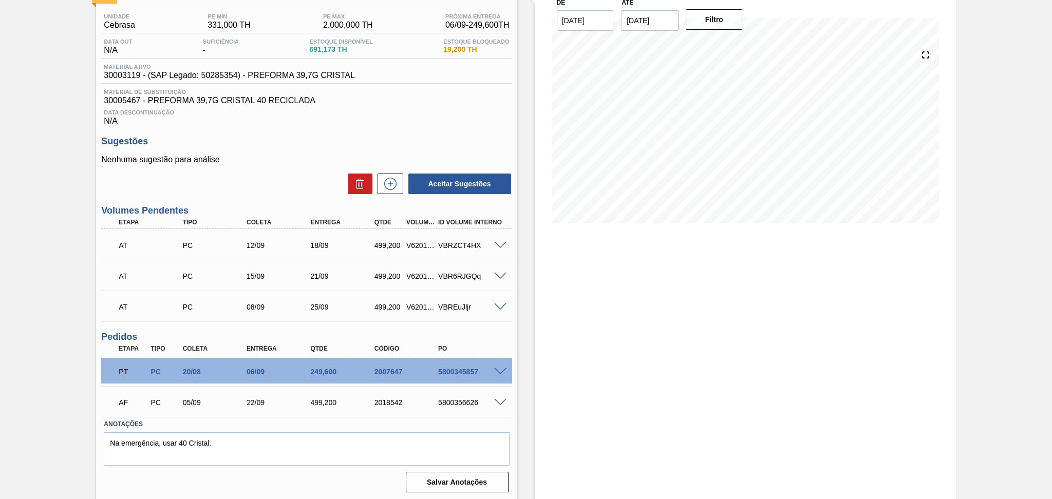
scroll to position [78, 0]
click at [500, 400] on span at bounding box center [500, 403] width 12 height 8
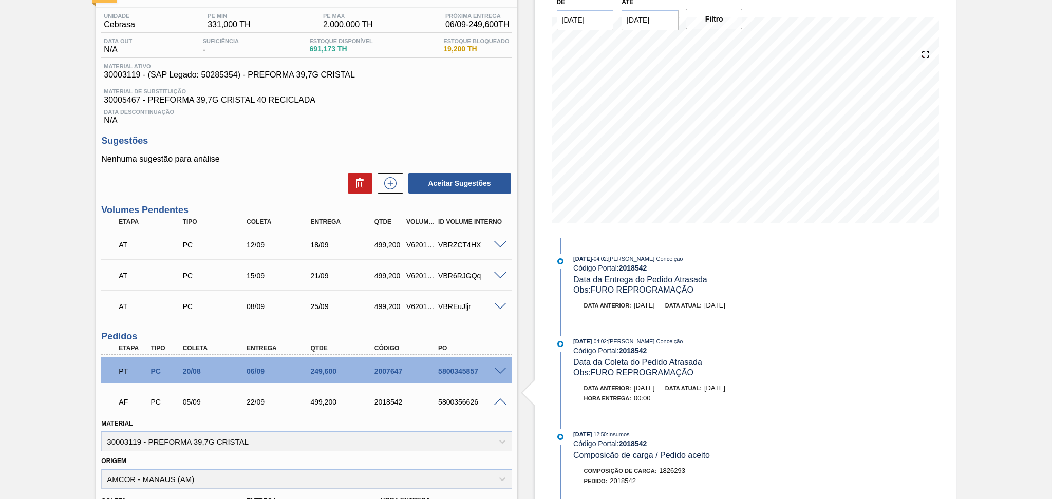
click at [497, 400] on span at bounding box center [500, 403] width 12 height 8
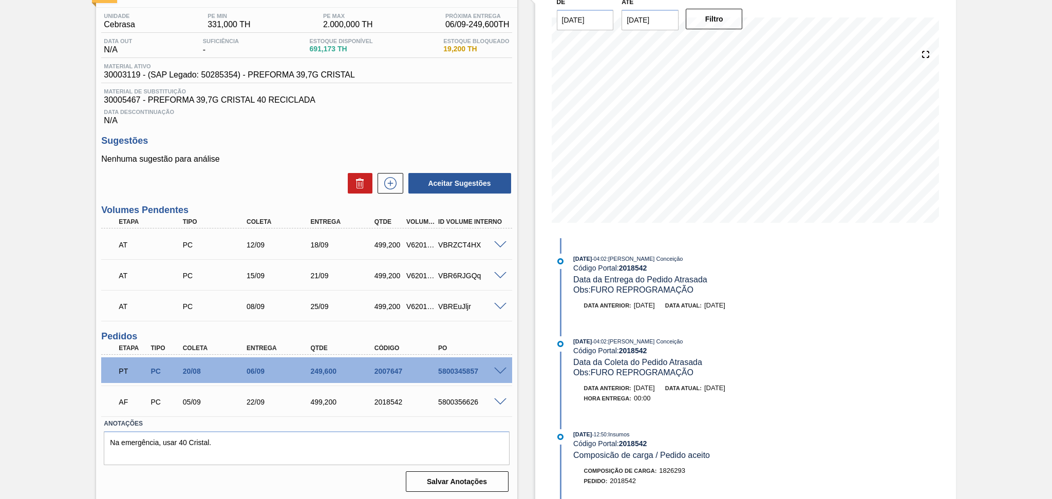
click at [501, 305] on span at bounding box center [500, 307] width 12 height 8
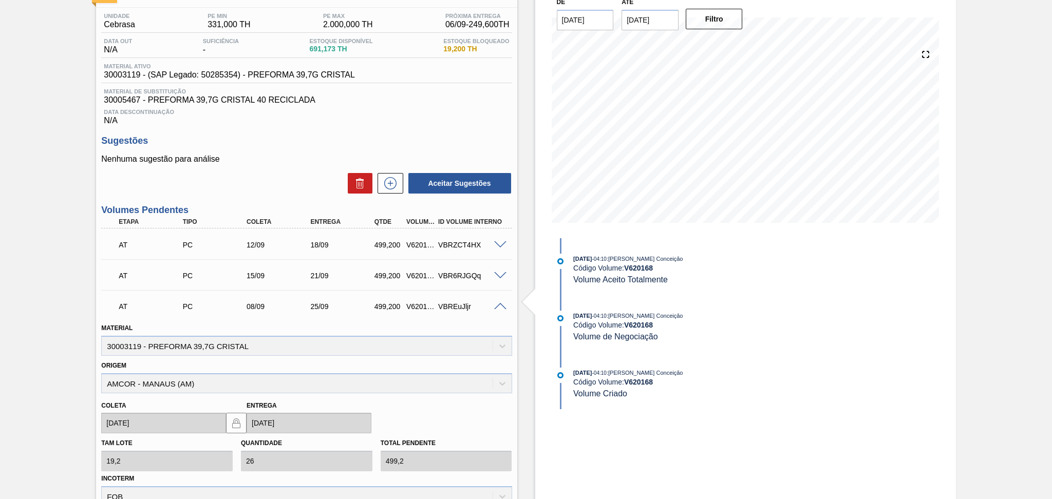
click at [499, 304] on span at bounding box center [500, 307] width 12 height 8
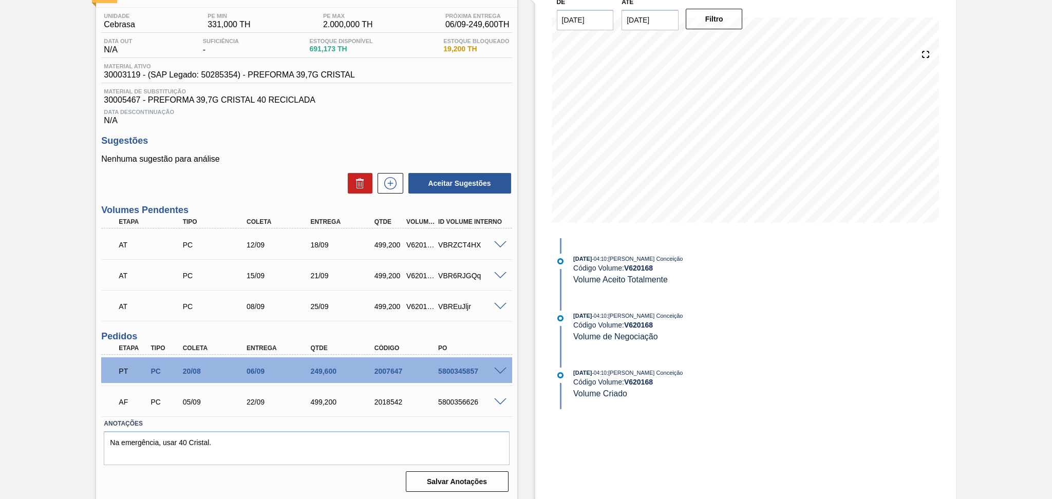
click at [497, 243] on span at bounding box center [500, 245] width 12 height 8
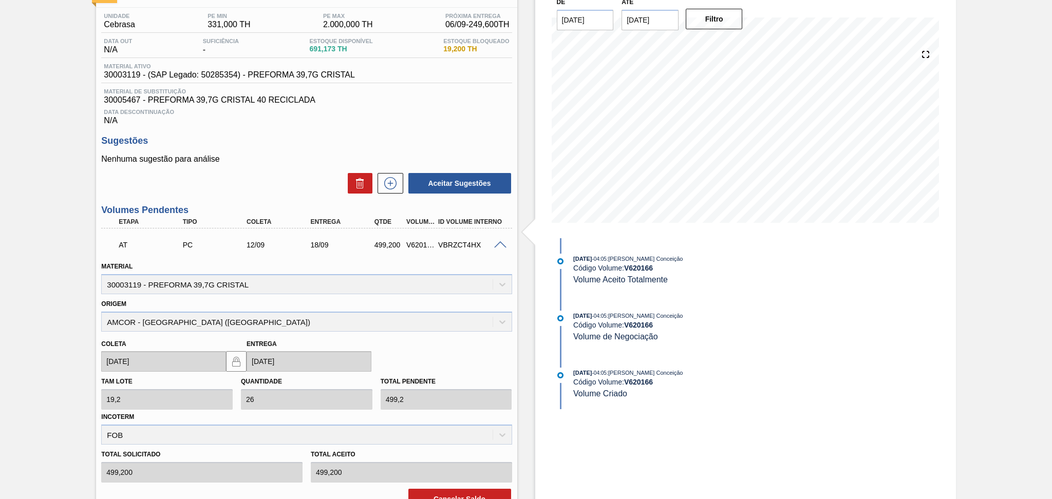
click at [497, 243] on span at bounding box center [500, 245] width 12 height 8
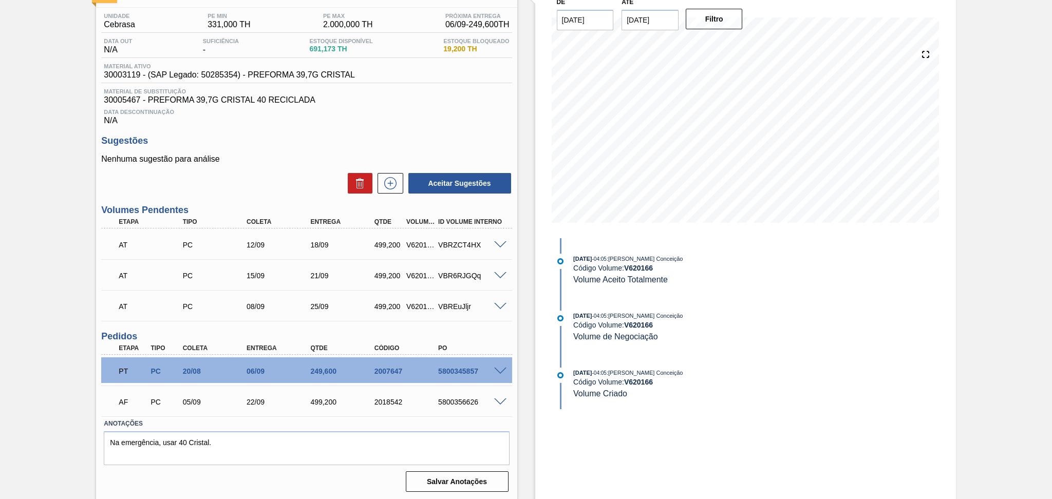
click at [507, 273] on div at bounding box center [501, 275] width 21 height 8
click at [499, 272] on span at bounding box center [500, 276] width 12 height 8
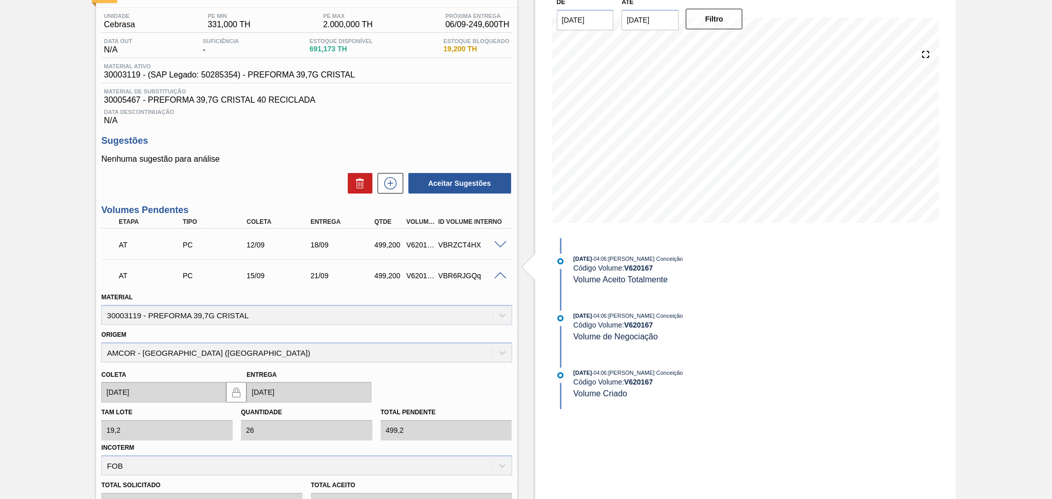
click at [499, 272] on span at bounding box center [500, 276] width 12 height 8
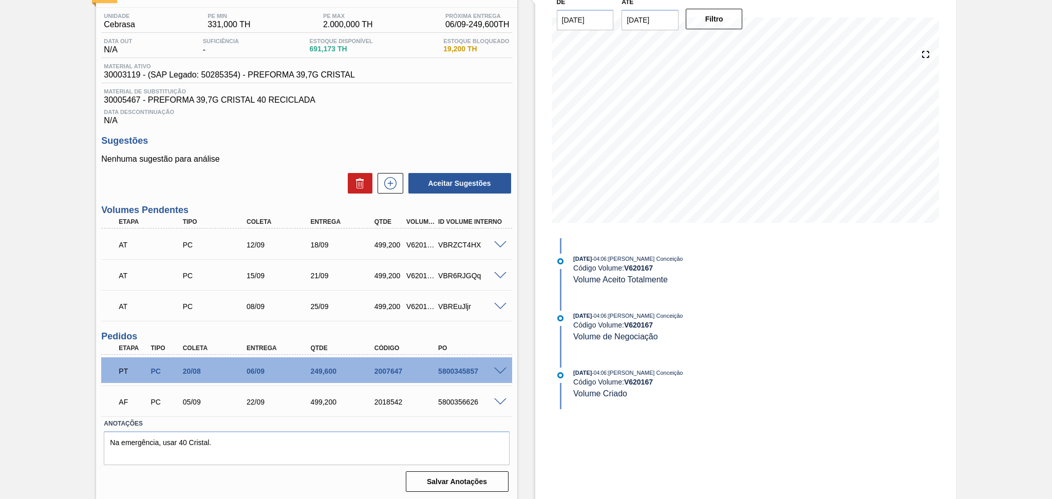
click at [530, 292] on div "Estoque De 03/09/2025 Até 10/10/2025 Filtro 06/09 Projeção de Estoque 402.742 N…" at bounding box center [736, 237] width 439 height 527
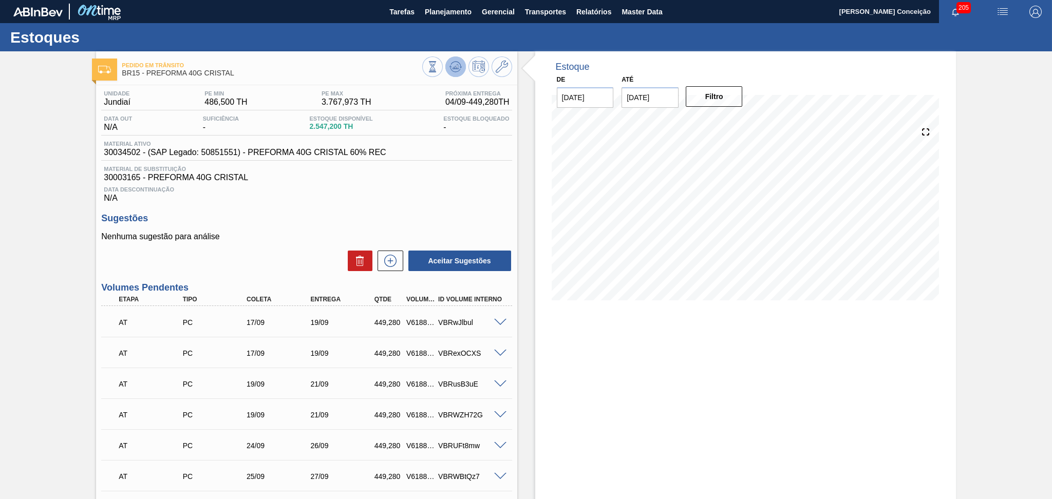
click at [462, 60] on button at bounding box center [455, 66] width 21 height 21
click at [500, 200] on div "Data Descontinuação N/A" at bounding box center [306, 192] width 410 height 21
click at [386, 204] on div "Unidade Jundiaí PE MIN 486,500 TH PE MAX 3.767,973 TH Próxima Entrega 04/09 - 4…" at bounding box center [306, 498] width 421 height 827
click at [359, 239] on p "Nenhuma sugestão para análise" at bounding box center [306, 236] width 410 height 9
click at [287, 253] on div "Aceitar Sugestões" at bounding box center [306, 261] width 410 height 23
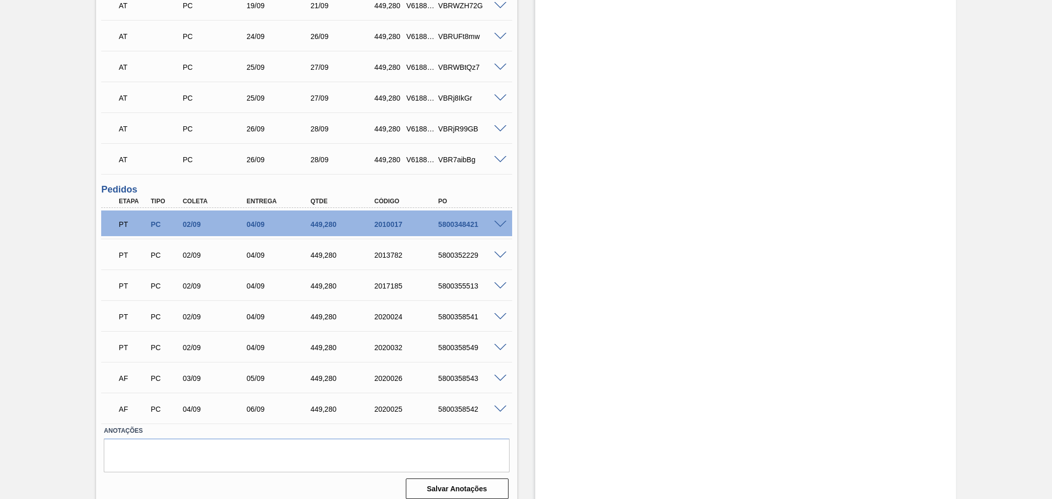
scroll to position [417, 0]
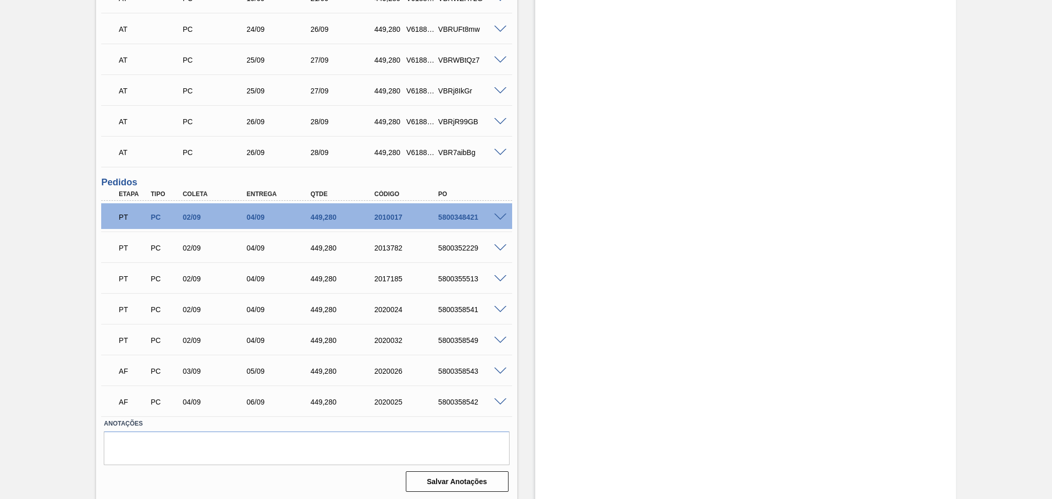
click at [527, 376] on div "Estoque De 03/09/2025 Até 10/10/2025 Filtro 08/09 Projeção de Estoque 4,997.222…" at bounding box center [736, 68] width 439 height 866
click at [535, 356] on div "Estoque De 03/09/2025 Até 10/10/2025 Filtro 04/09 Projeção de Estoque 4,493.864…" at bounding box center [745, 68] width 421 height 866
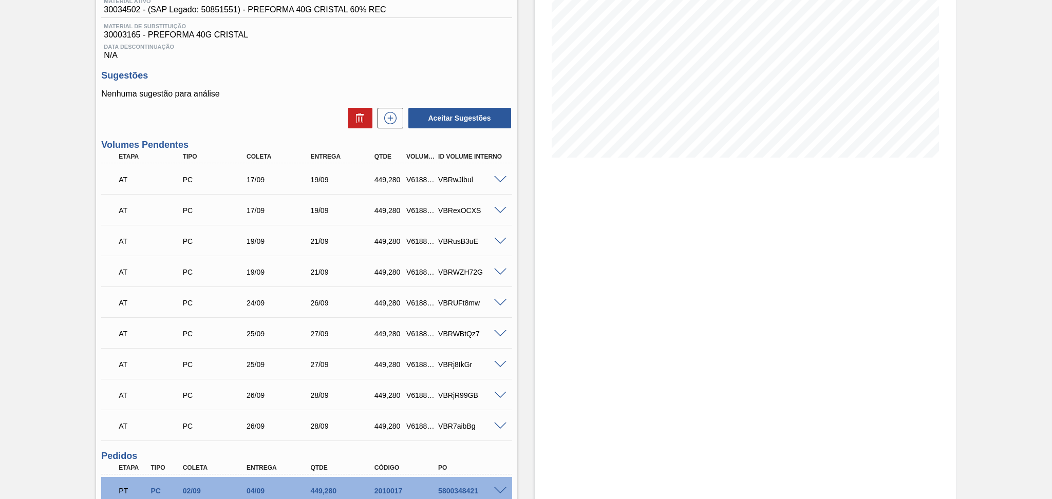
scroll to position [0, 0]
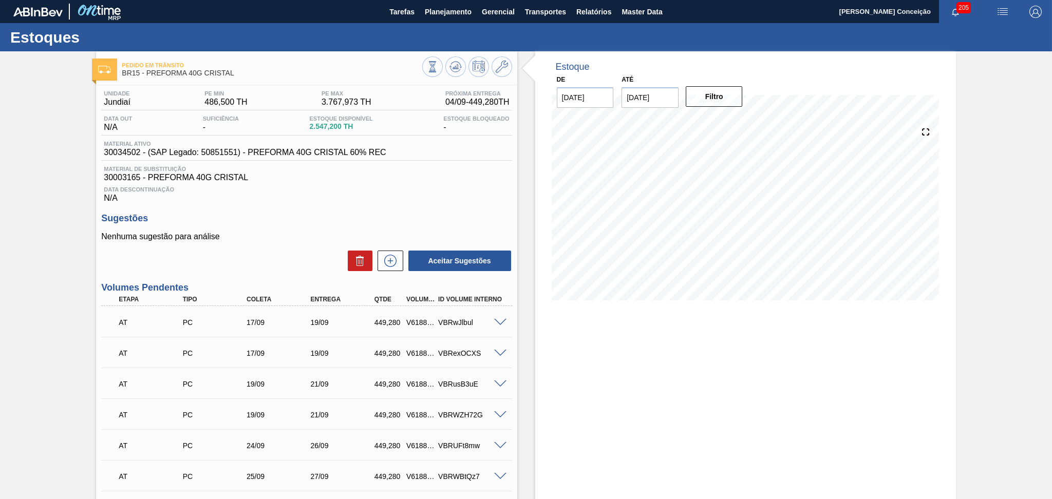
click at [294, 250] on div "Aceitar Sugestões" at bounding box center [306, 261] width 410 height 23
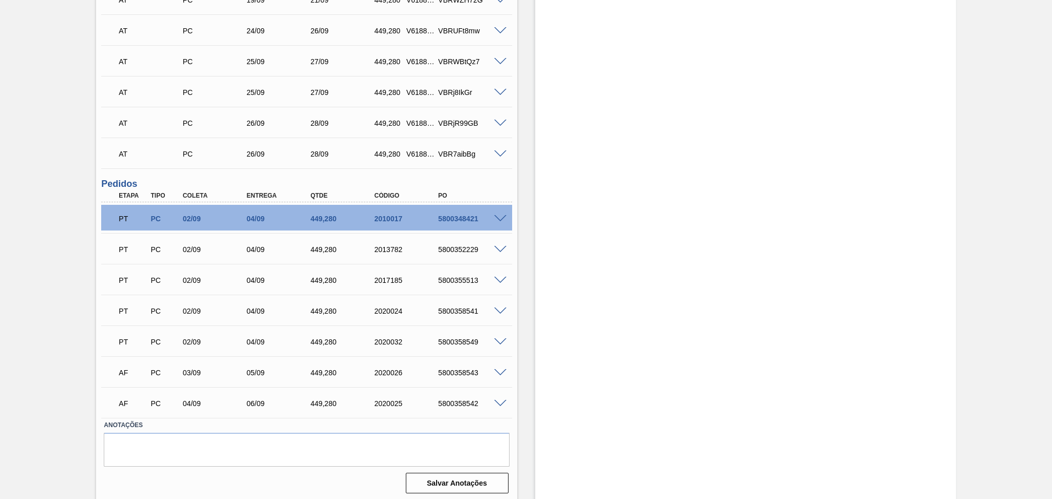
scroll to position [417, 0]
click at [502, 399] on span at bounding box center [500, 403] width 12 height 8
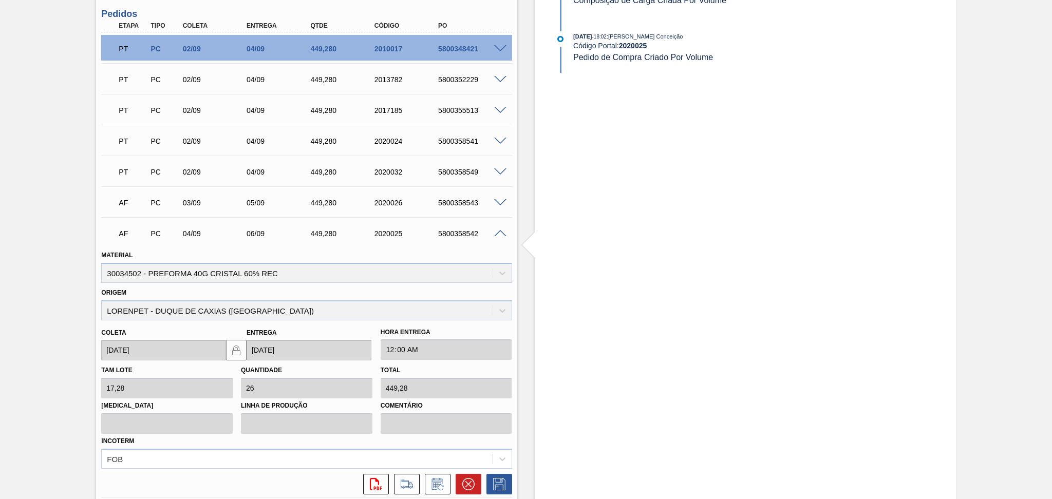
scroll to position [664, 0]
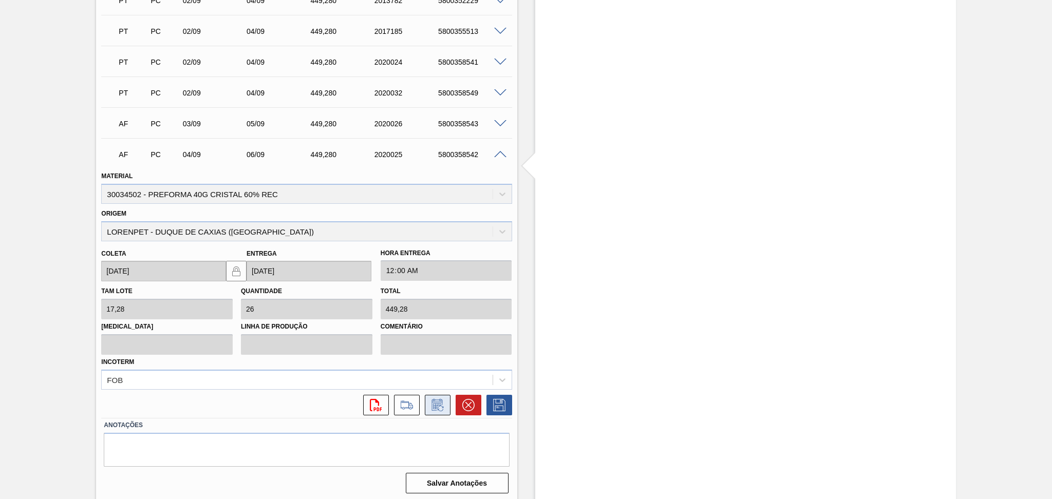
click at [439, 406] on icon at bounding box center [437, 405] width 16 height 12
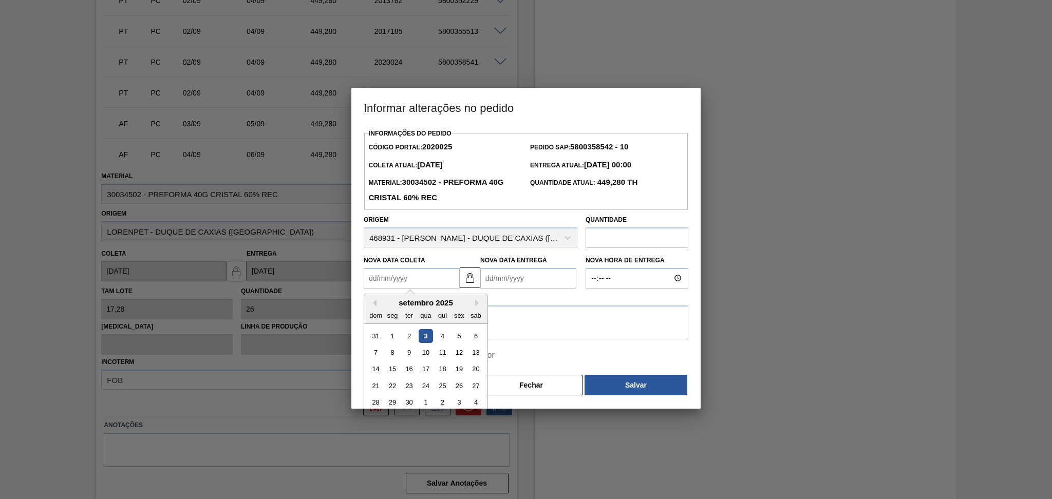
click at [397, 284] on Coleta2020025 "Nova Data Coleta" at bounding box center [412, 278] width 96 height 21
click at [428, 352] on div "10" at bounding box center [426, 353] width 14 height 14
type Coleta2020025 "10/09/2025"
type Entrega2020025 "12/09/2025"
click at [418, 282] on Coleta2020025 "10/09/2025" at bounding box center [412, 278] width 96 height 21
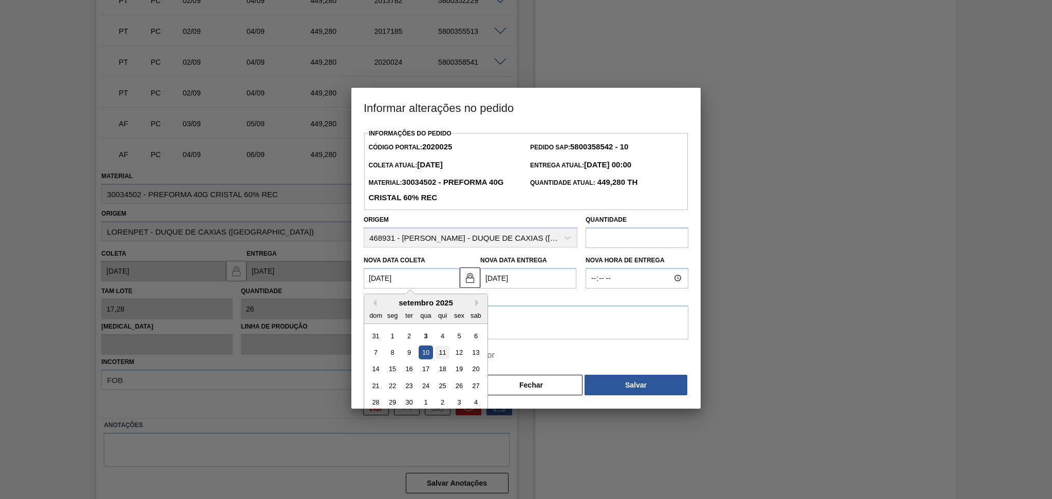
click at [440, 356] on div "11" at bounding box center [443, 353] width 14 height 14
type Coleta2020025 "11/09/2025"
type Entrega2020025 "[DATE]"
click at [440, 356] on span "Pular aprovação do fornecedor" at bounding box center [437, 355] width 115 height 12
click at [380, 356] on input "Pular aprovação do fornecedor" at bounding box center [369, 356] width 22 height 22
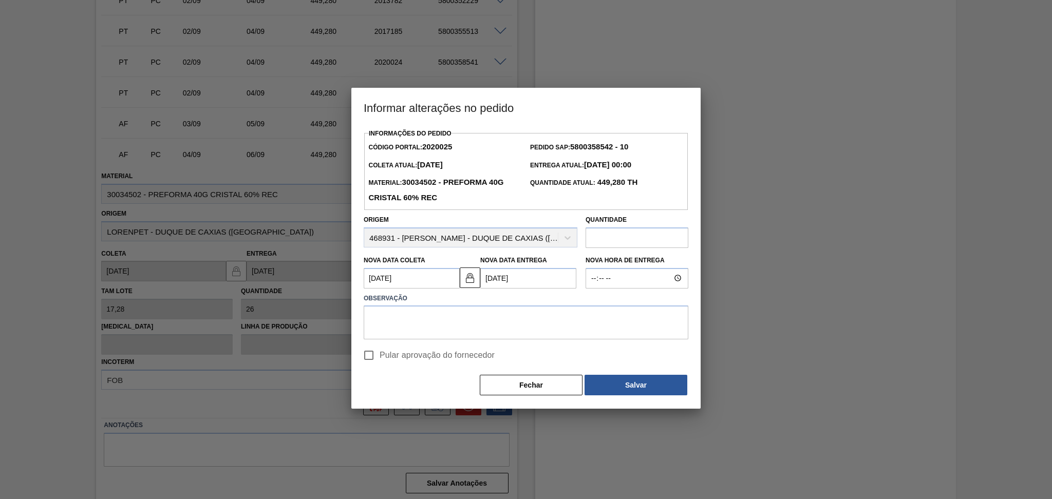
checkbox input "true"
click at [430, 330] on textarea at bounding box center [526, 323] width 325 height 34
type textarea "postergado conforme solicitação da Unidade"
click at [601, 149] on strong "5800358542 - 10" at bounding box center [599, 146] width 58 height 9
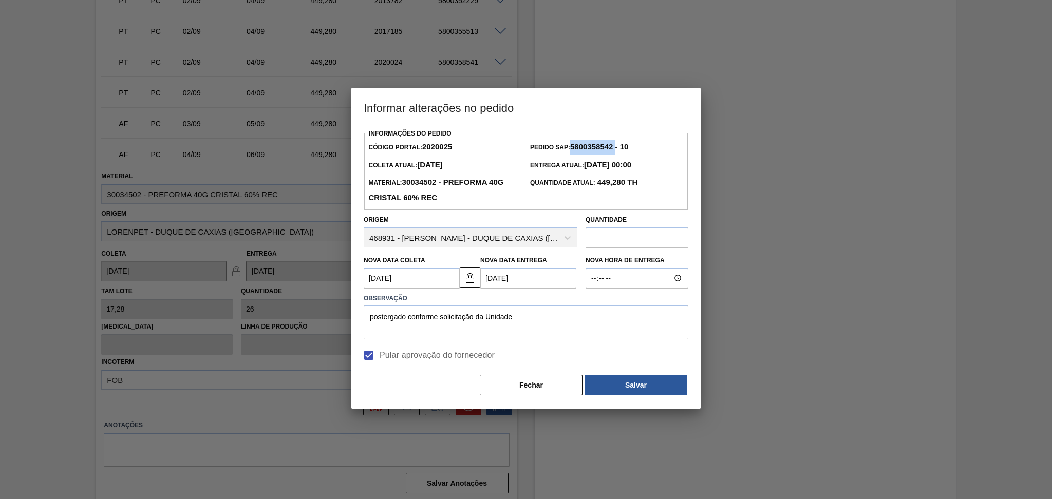
copy strong "5800358542"
click at [590, 384] on button "Salvar" at bounding box center [635, 385] width 103 height 21
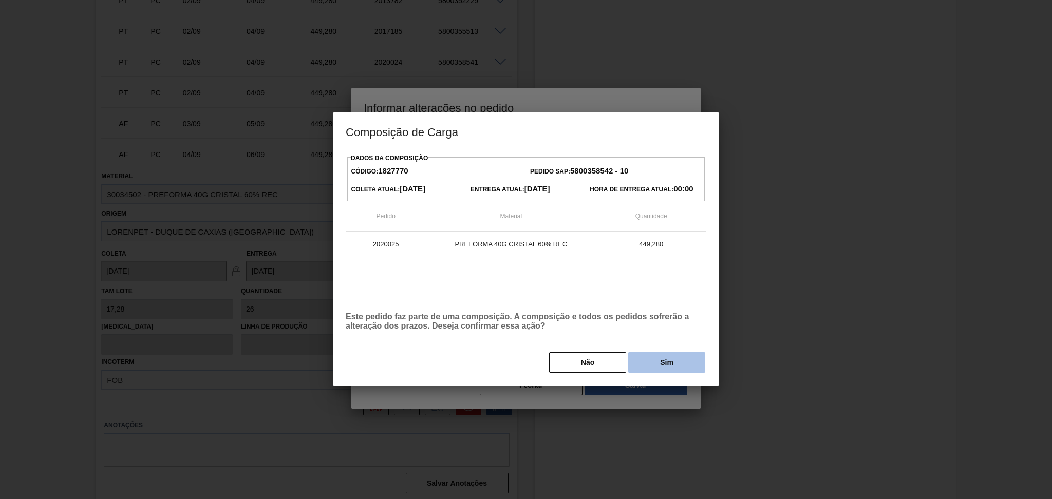
click at [655, 366] on button "Sim" at bounding box center [666, 362] width 77 height 21
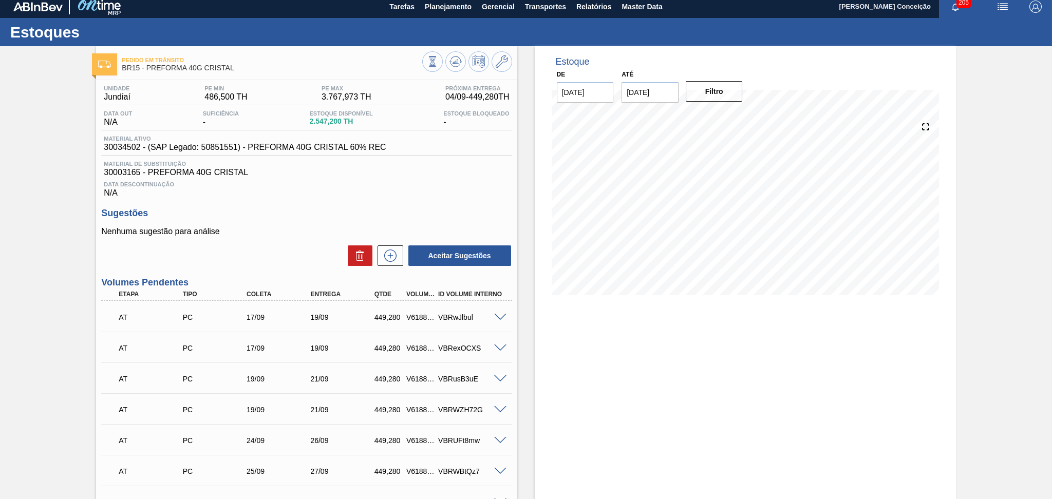
scroll to position [0, 0]
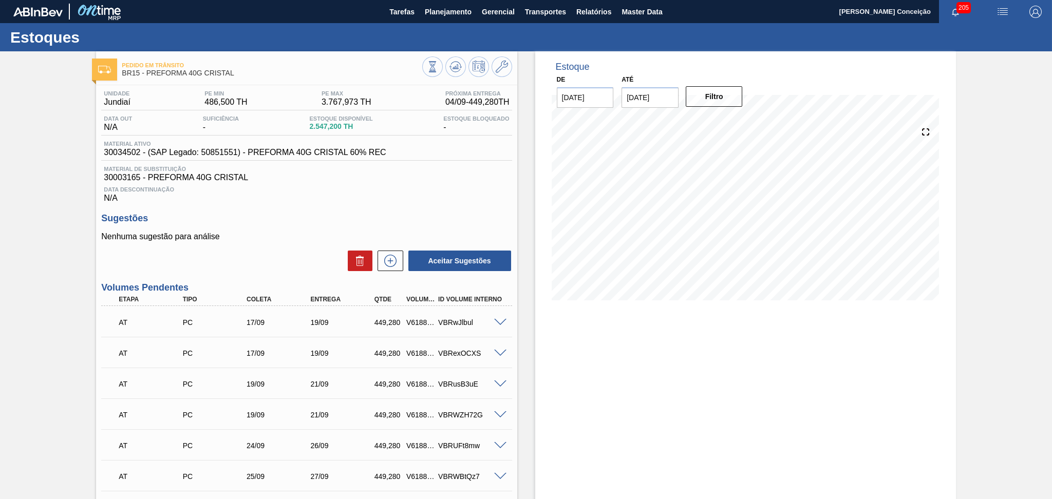
click at [536, 181] on div "Estoque De 03/09/2025 Até 10/10/2025 Filtro 11/09 Projeção de Estoque 4,384.208…" at bounding box center [745, 183] width 421 height 264
click at [399, 193] on div "Data Descontinuação N/A" at bounding box center [306, 192] width 410 height 21
click at [392, 189] on span "Data Descontinuação" at bounding box center [306, 189] width 405 height 6
click at [541, 306] on div "Estoque De 03/09/2025 Até 10/10/2025 Filtro 11/09 Projeção de Estoque 4,384.208…" at bounding box center [745, 183] width 421 height 264
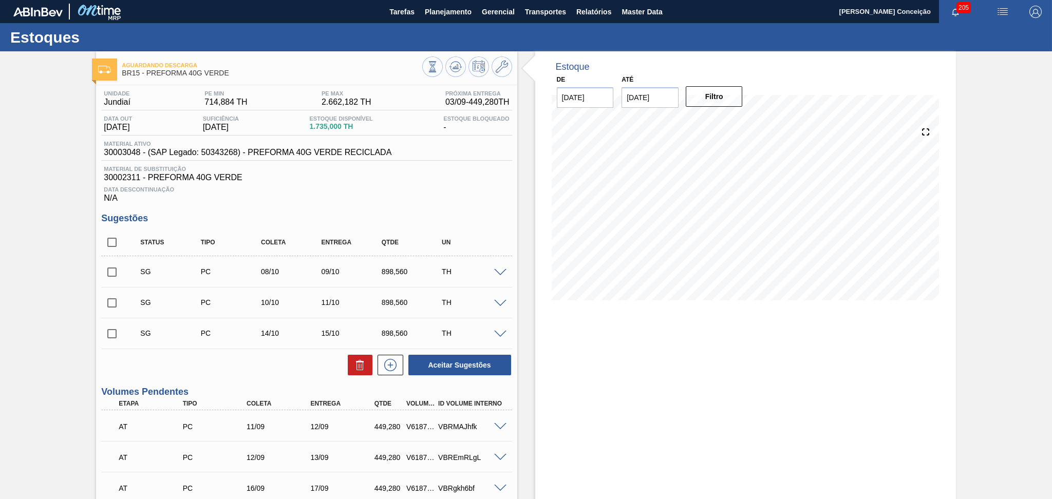
click at [582, 369] on div "Estoque De [DATE] Até [DATE] Filtro" at bounding box center [745, 443] width 421 height 785
click at [402, 183] on div "Data Descontinuação N/A" at bounding box center [306, 192] width 410 height 21
click at [450, 66] on icon at bounding box center [450, 67] width 2 height 2
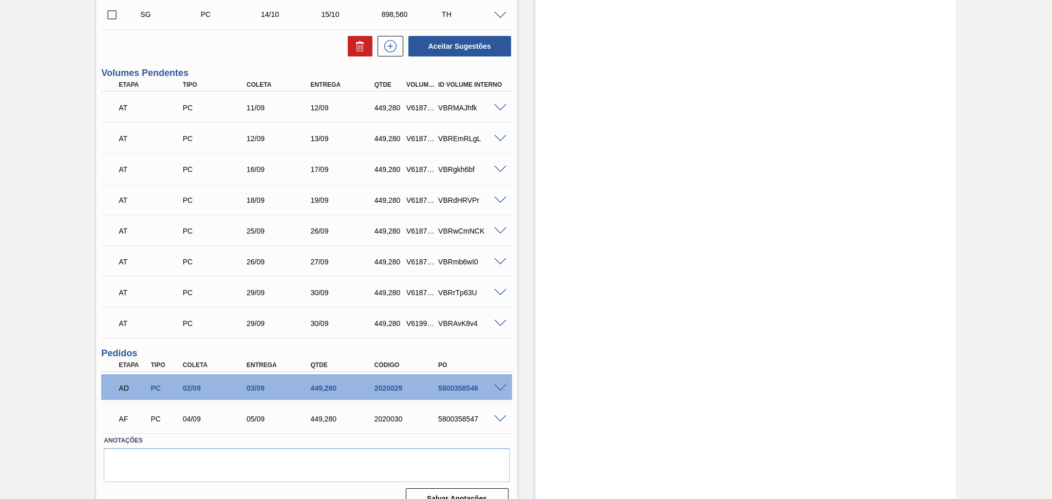
scroll to position [335, 0]
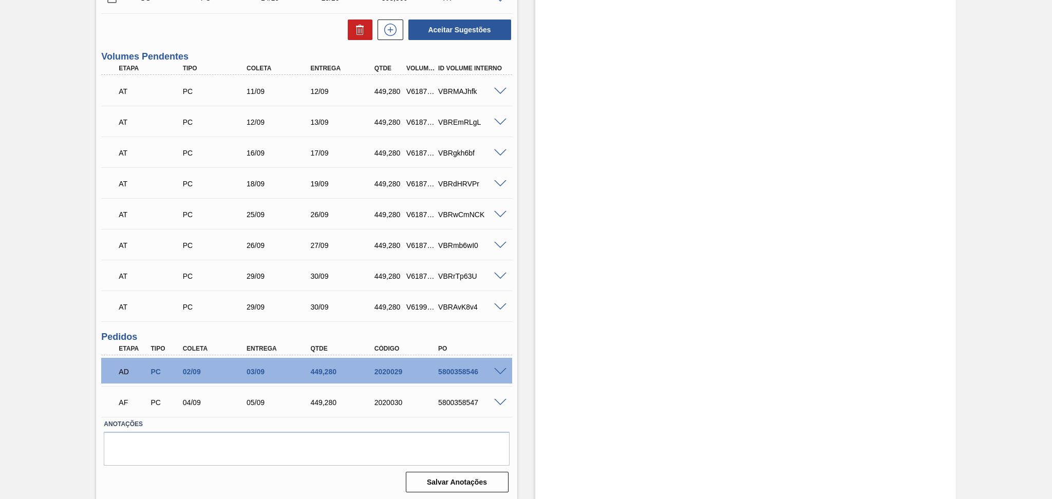
click at [456, 404] on div "5800358547" at bounding box center [472, 403] width 72 height 8
copy div "5800358547"
click at [500, 401] on span at bounding box center [500, 403] width 12 height 8
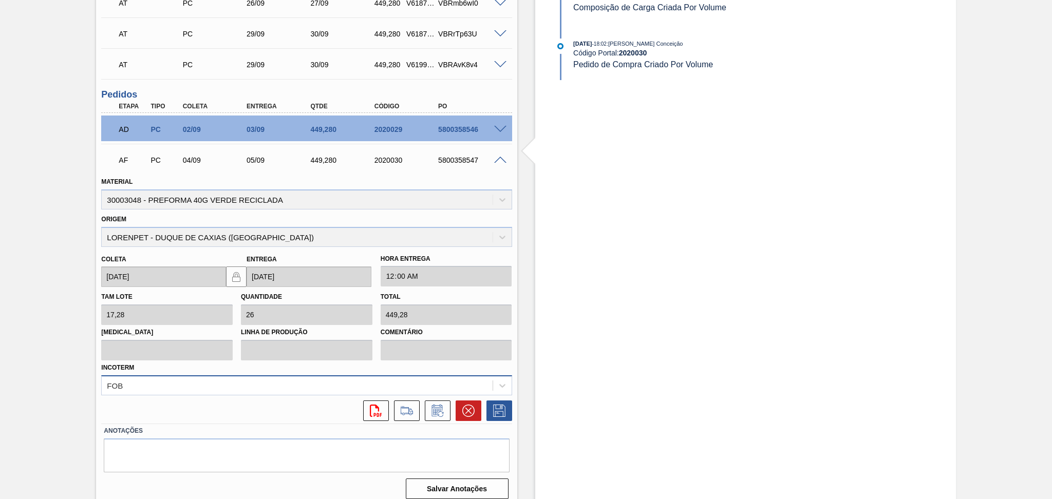
scroll to position [584, 0]
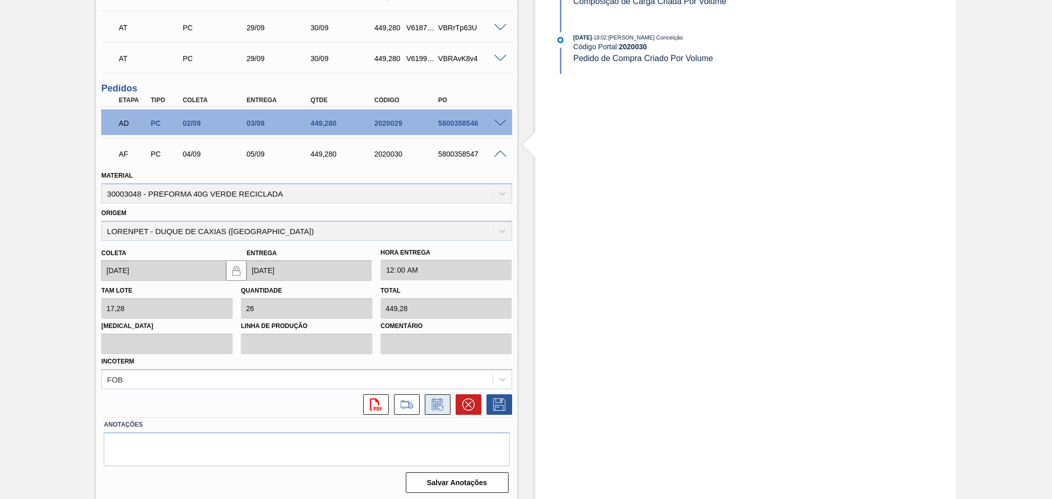
click at [434, 407] on icon at bounding box center [437, 405] width 16 height 12
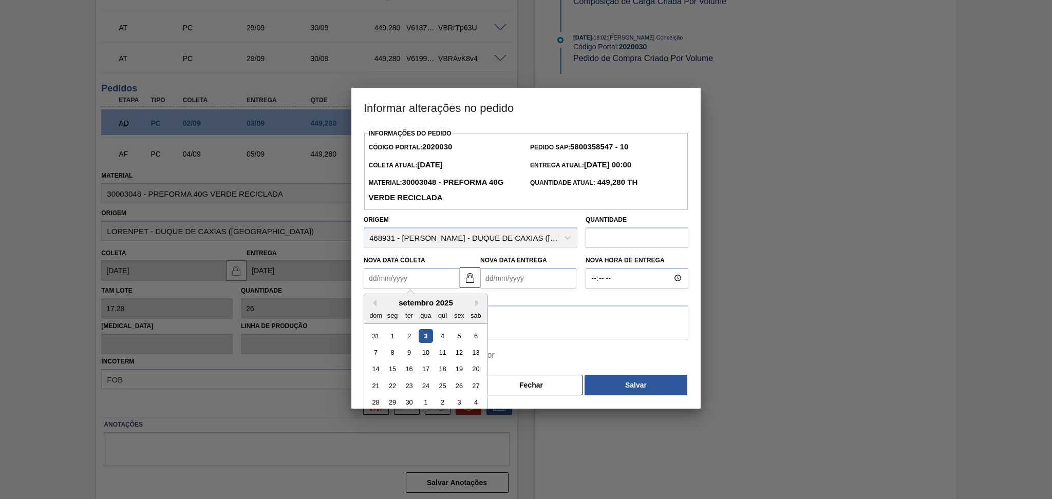
click at [432, 281] on Coleta2020030 "Nova Data Coleta" at bounding box center [412, 278] width 96 height 21
click at [424, 354] on div "10" at bounding box center [426, 353] width 14 height 14
type Coleta2020030 "[DATE]"
type Entrega2020030 "[DATE]"
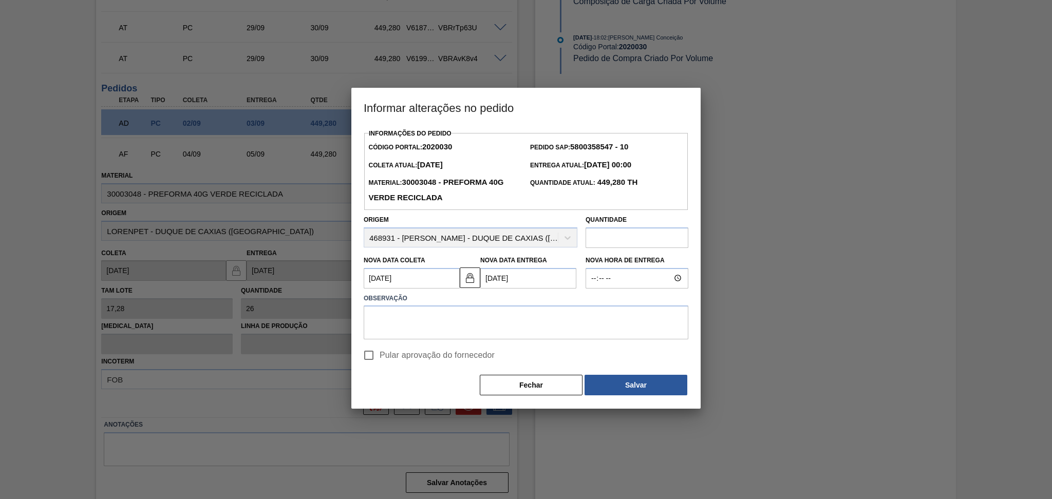
drag, startPoint x: 430, startPoint y: 289, endPoint x: 422, endPoint y: 282, distance: 10.7
click at [430, 289] on Coleta2020030 "[DATE]" at bounding box center [412, 278] width 96 height 21
click at [440, 356] on div "11" at bounding box center [443, 353] width 14 height 14
type Coleta2020030 "11/09/2025"
type Entrega2020030 "12/09/2025"
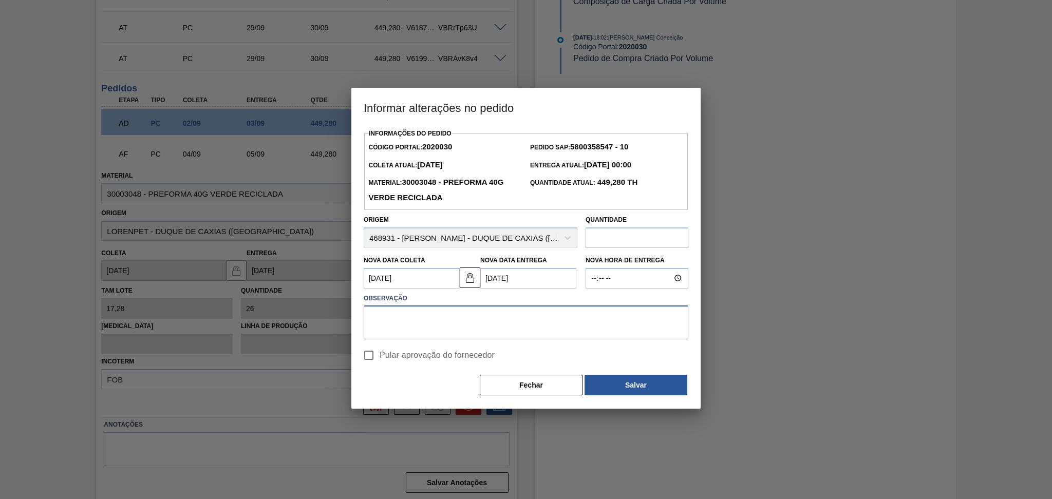
click at [399, 323] on textarea at bounding box center [526, 323] width 325 height 34
type textarea "postergado conforme solicitação da Unidade"
click at [436, 362] on span "Pular aprovação do fornecedor" at bounding box center [437, 355] width 115 height 12
click at [380, 362] on input "Pular aprovação do fornecedor" at bounding box center [369, 356] width 22 height 22
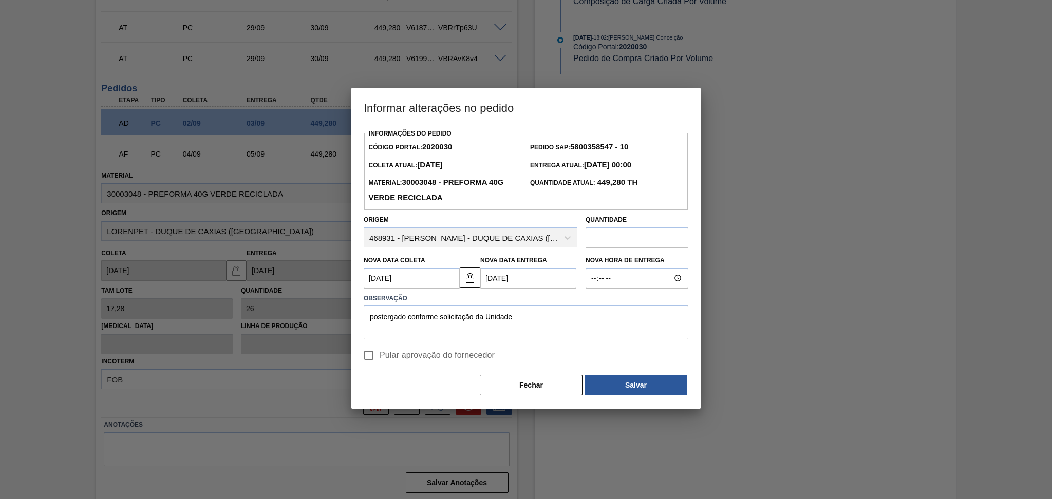
checkbox input "true"
click at [636, 385] on button "Salvar" at bounding box center [635, 385] width 103 height 21
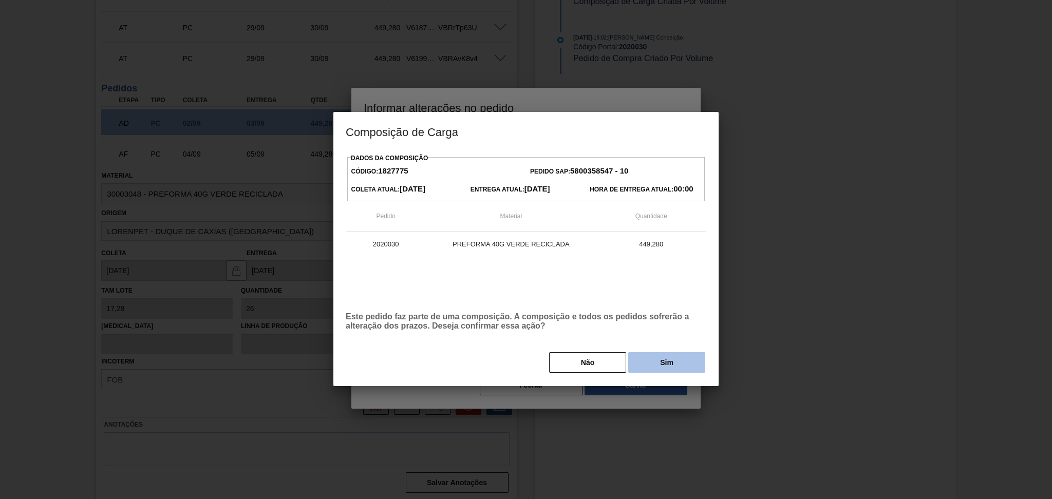
click at [657, 360] on button "Sim" at bounding box center [666, 362] width 77 height 21
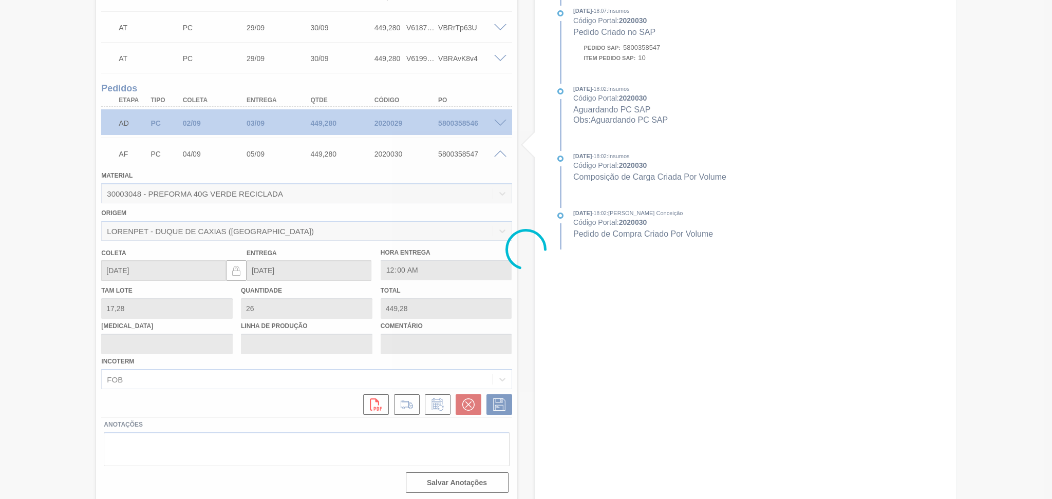
type input "postergado conforme solicitação da Unidade"
type input "11/09/2025"
type input "12/09/2025"
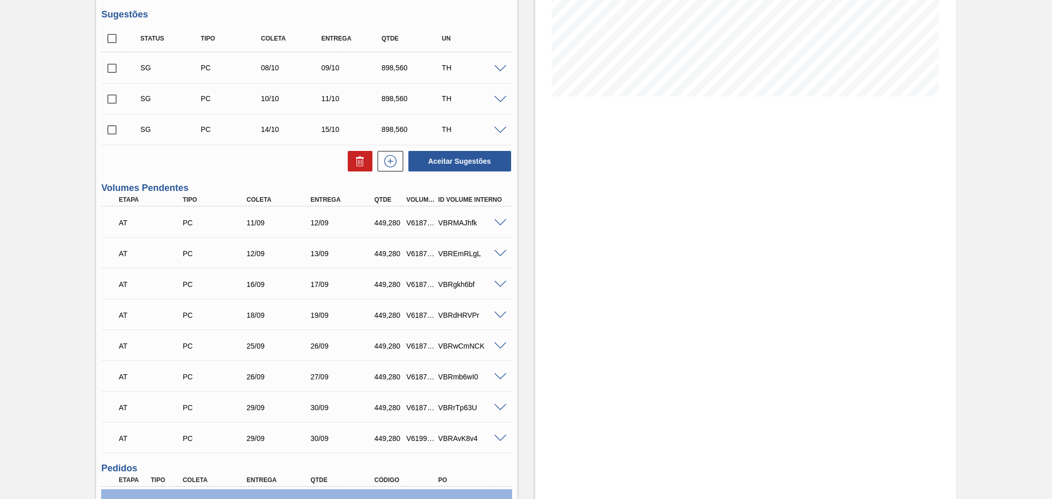
scroll to position [0, 0]
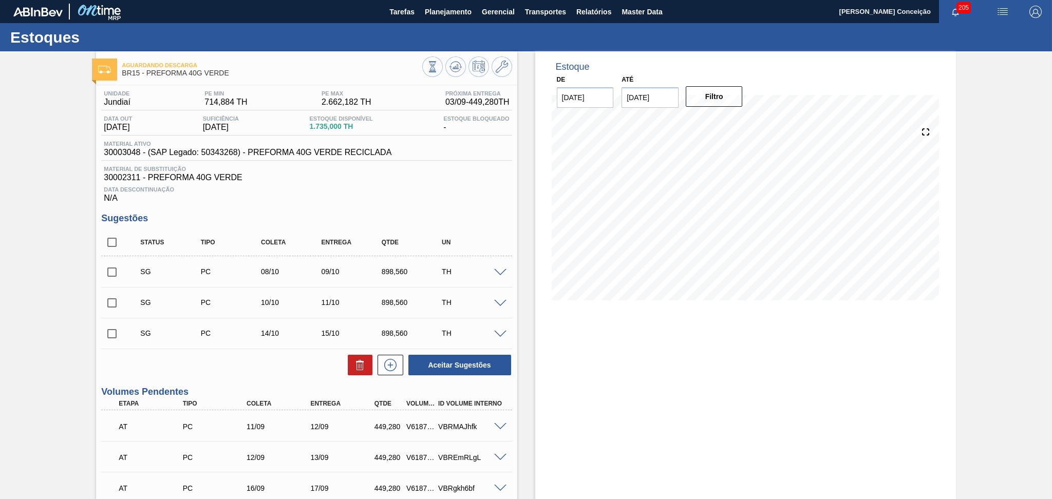
click at [372, 205] on div "Unidade Jundiaí PE MIN 714,884 TH PE MAX 2.662,182 TH Próxima Entrega 03/09 - 4…" at bounding box center [306, 458] width 421 height 746
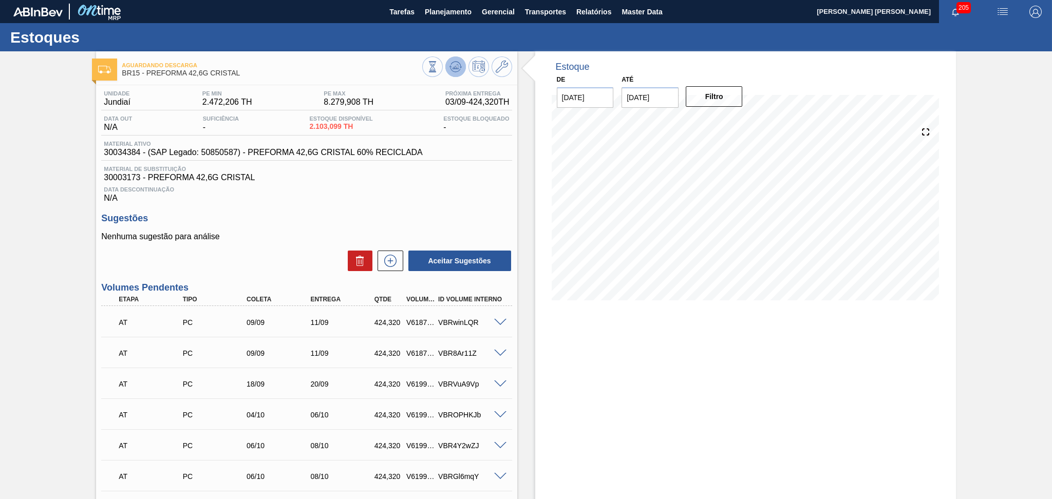
click at [458, 62] on icon at bounding box center [455, 65] width 10 height 6
click at [529, 353] on div "Estoque De 03/09/2025 Até 10/10/2025 Filtro 07/10 Projeção de Estoque 3,357.489…" at bounding box center [736, 499] width 439 height 897
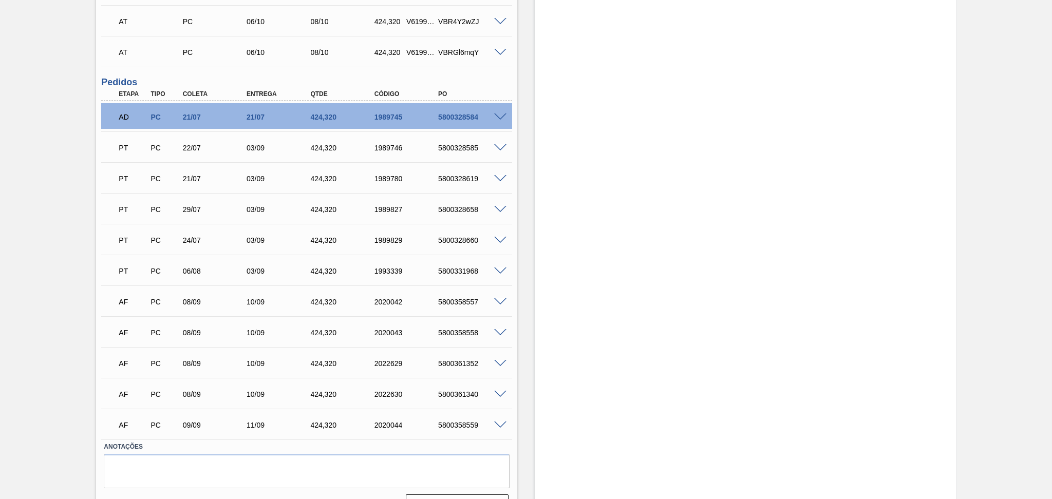
scroll to position [447, 0]
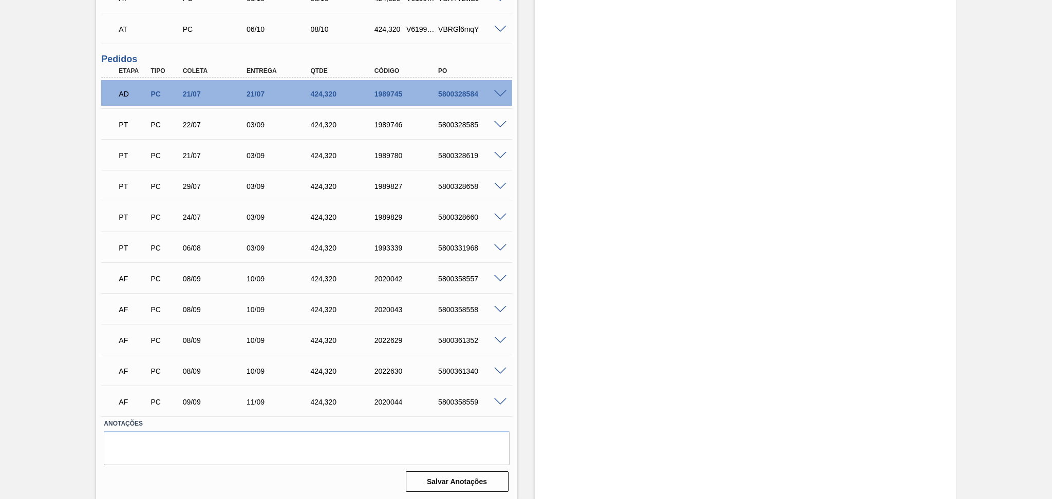
click at [255, 248] on div "03/09" at bounding box center [280, 248] width 72 height 8
click at [499, 274] on div at bounding box center [501, 278] width 21 height 8
click at [501, 276] on span at bounding box center [500, 279] width 12 height 8
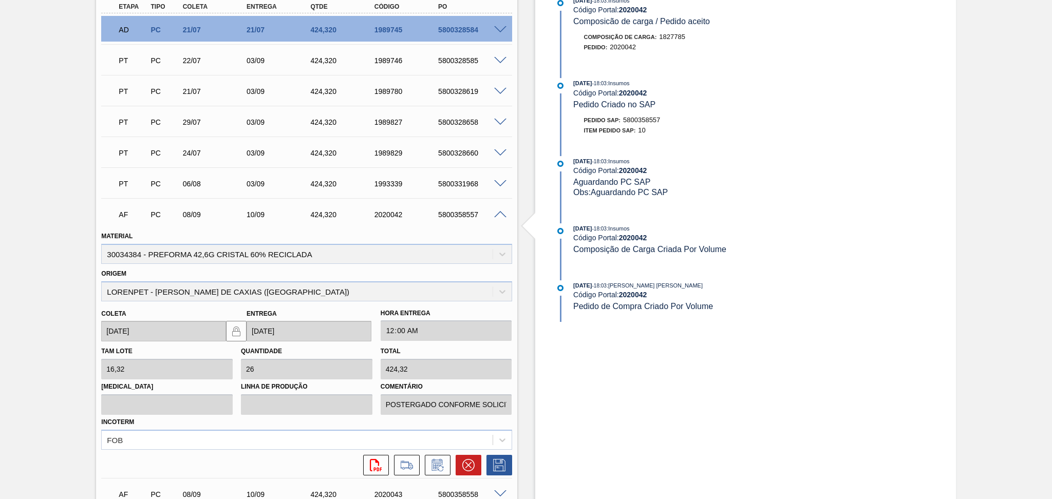
scroll to position [584, 0]
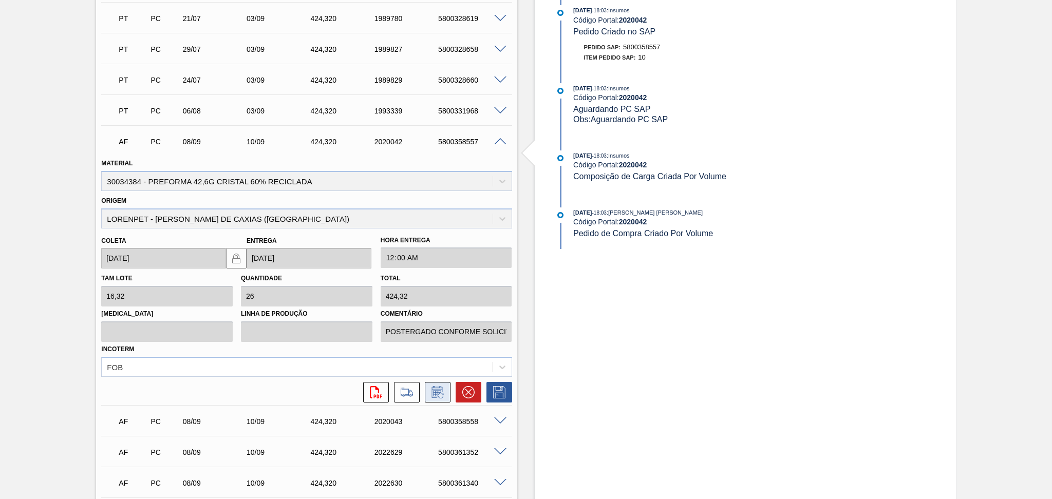
click at [430, 386] on icon at bounding box center [437, 392] width 16 height 12
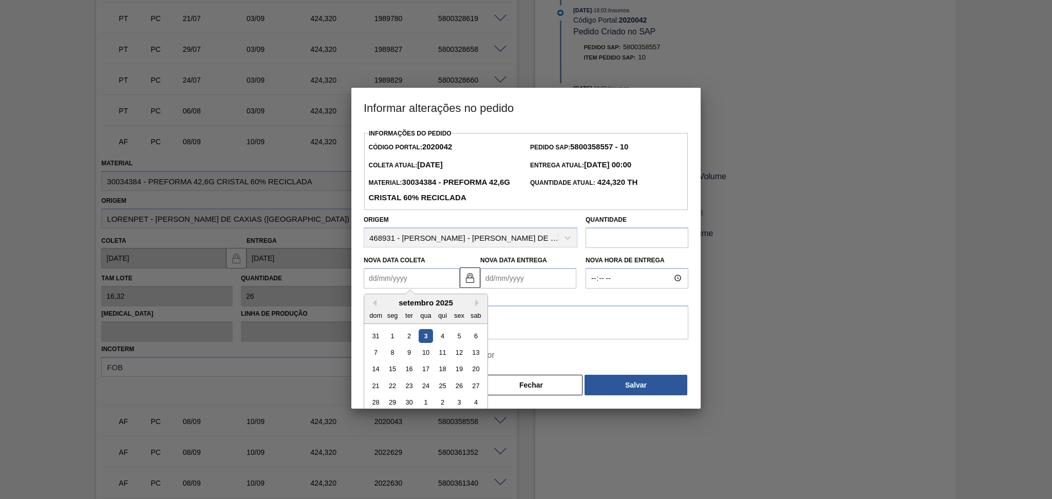
click at [419, 278] on Coleta2020042 "Nova Data Coleta" at bounding box center [412, 278] width 96 height 21
click at [385, 306] on div "setembro 2025" at bounding box center [425, 302] width 123 height 9
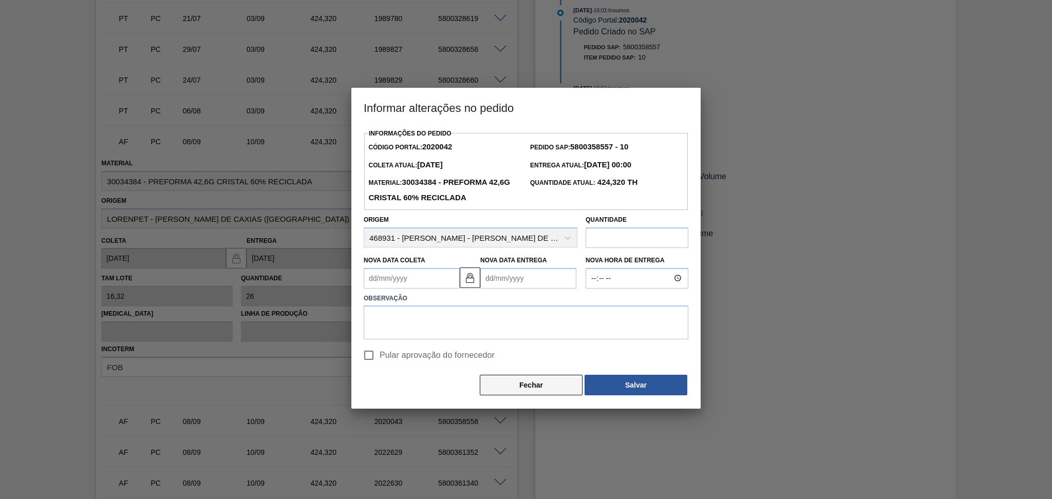
click at [543, 383] on button "Fechar" at bounding box center [531, 385] width 103 height 21
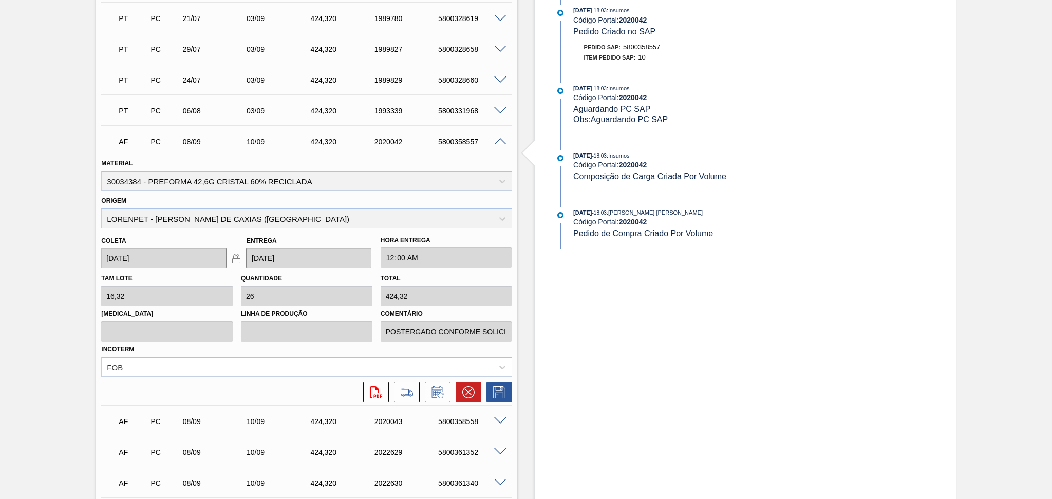
click at [459, 139] on div "5800358557" at bounding box center [472, 142] width 72 height 8
copy div "5800358557"
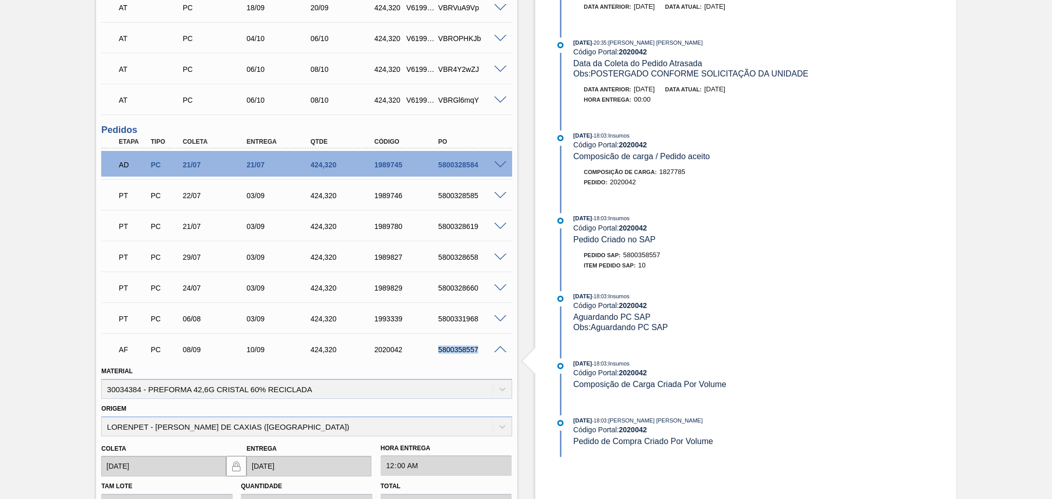
scroll to position [379, 0]
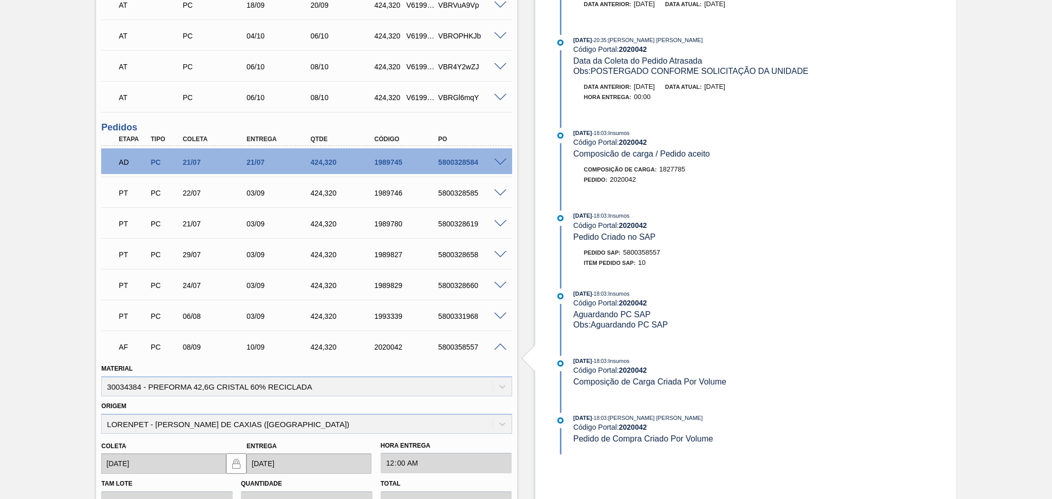
click at [496, 346] on span at bounding box center [500, 348] width 12 height 8
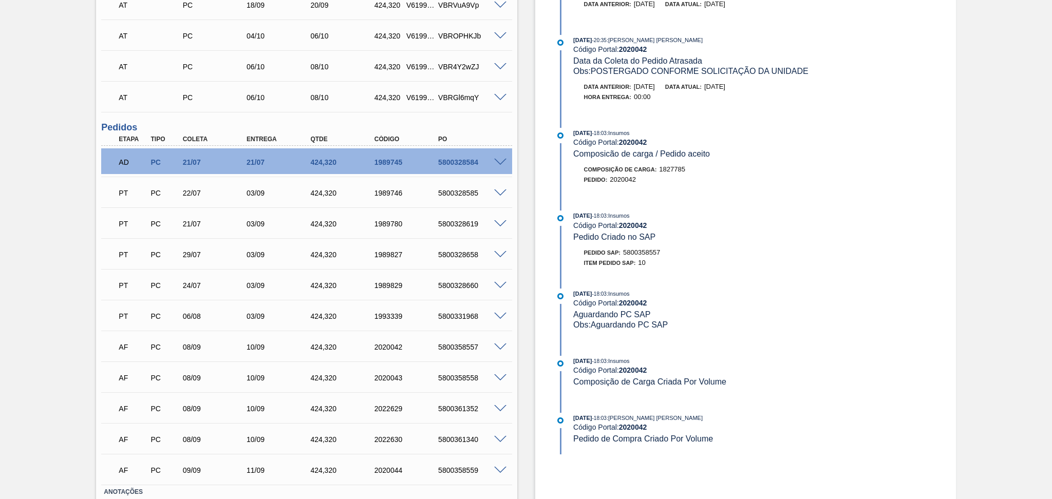
click at [450, 377] on div "5800358558" at bounding box center [472, 378] width 72 height 8
copy div "5800358558"
click at [454, 470] on div "5800358559" at bounding box center [472, 470] width 72 height 8
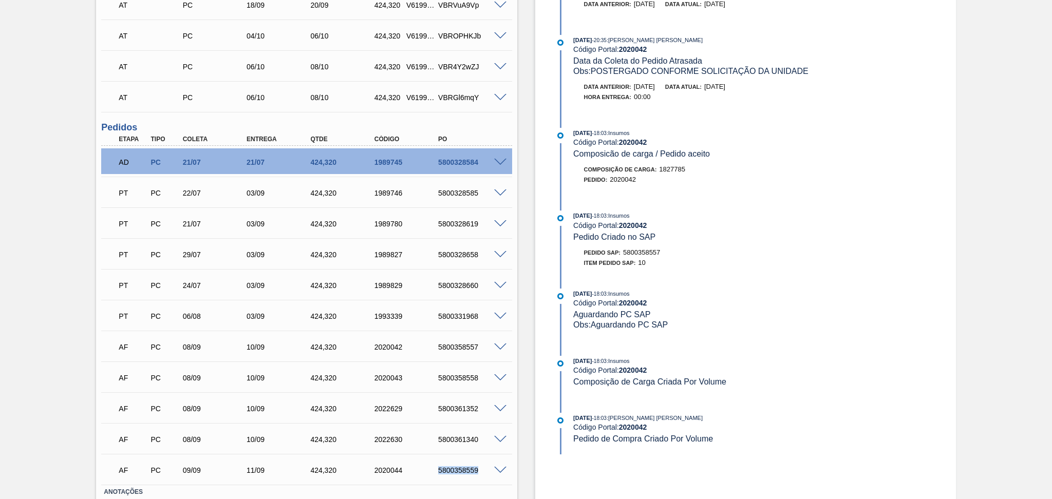
copy div "5800358559"
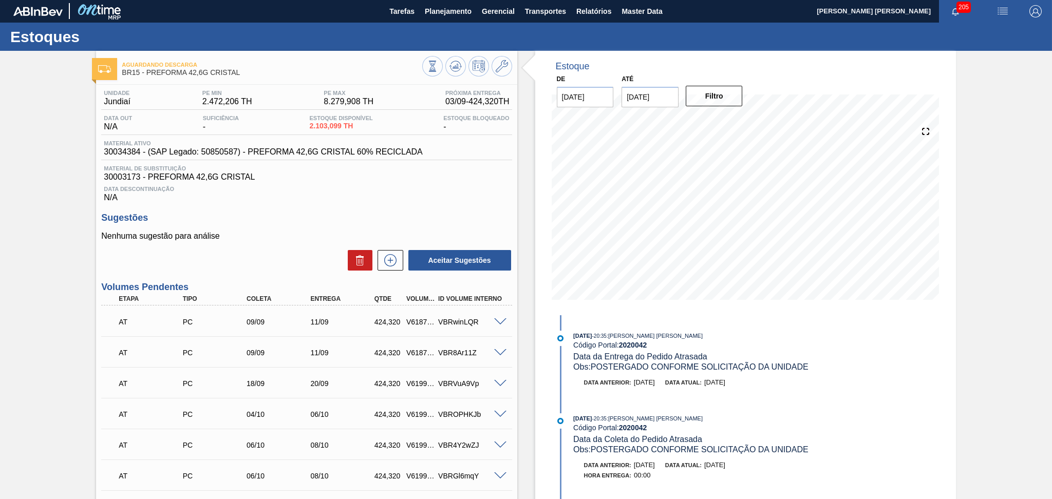
scroll to position [0, 0]
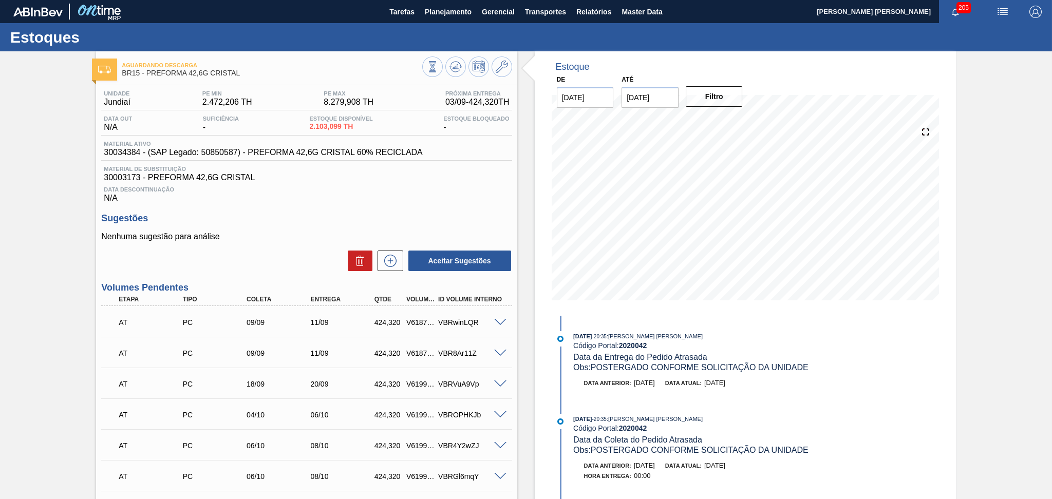
click at [348, 214] on h3 "Sugestões" at bounding box center [306, 218] width 410 height 11
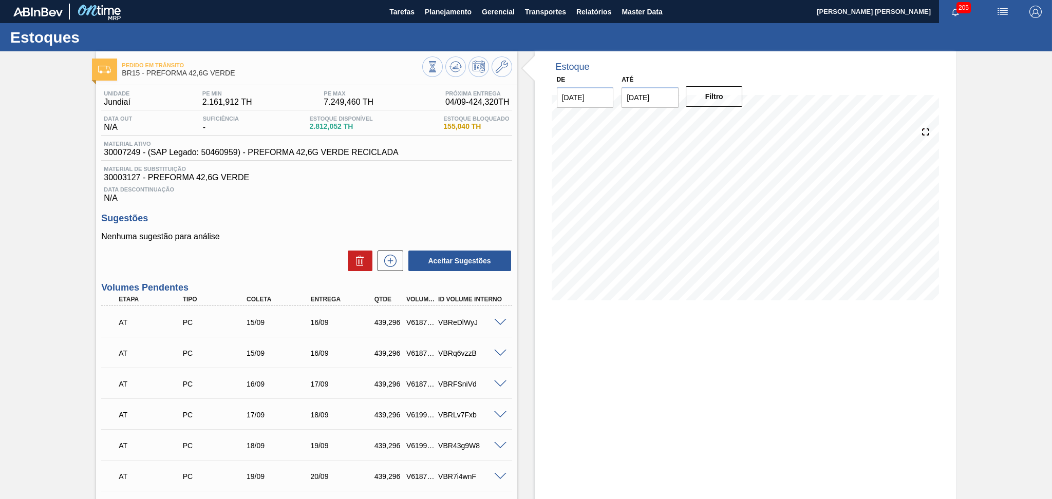
click at [381, 215] on h3 "Sugestões" at bounding box center [306, 218] width 410 height 11
click at [461, 183] on div "Data Descontinuação N/A" at bounding box center [306, 192] width 410 height 21
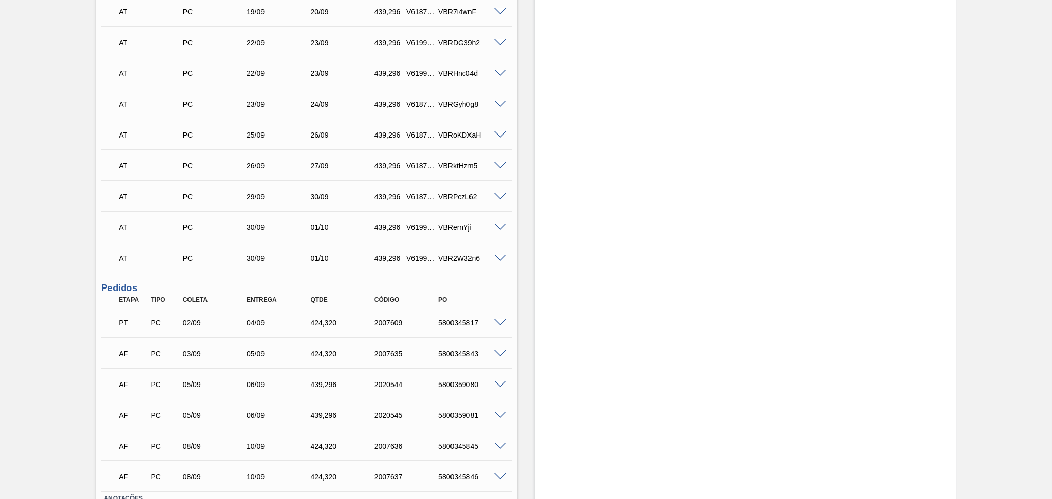
scroll to position [540, 0]
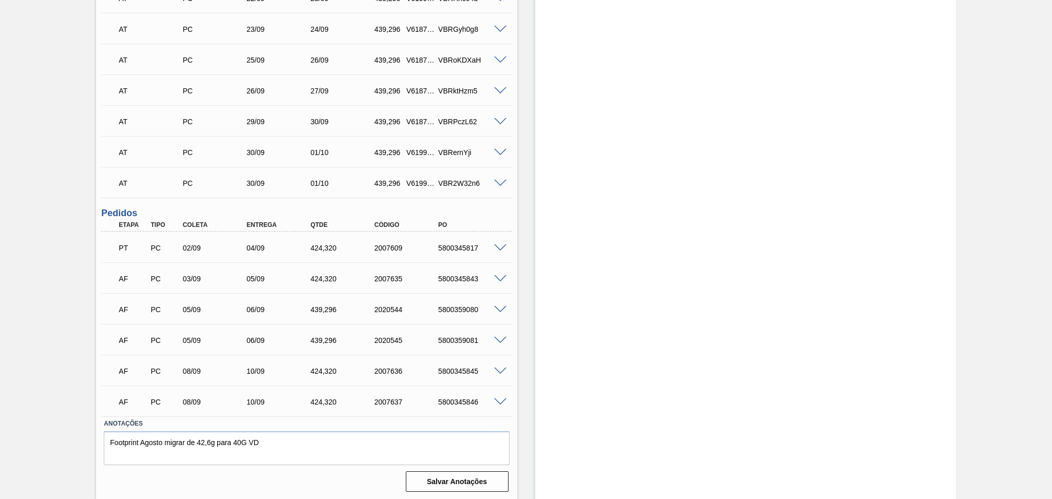
click at [200, 314] on div "AF PC 05/09 06/09 439,[PHONE_NUMBER] 5800359080" at bounding box center [303, 308] width 383 height 21
click at [457, 306] on div "5800359080" at bounding box center [472, 310] width 72 height 8
copy div "5800359080"
click at [472, 339] on div "5800359081" at bounding box center [472, 340] width 72 height 8
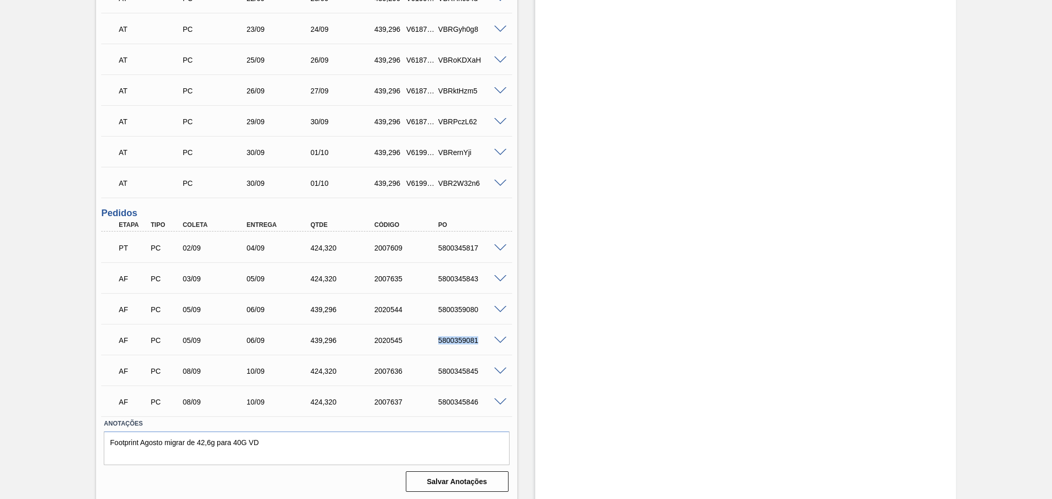
click at [472, 339] on div "5800359081" at bounding box center [472, 340] width 72 height 8
copy div "5800359081"
click at [502, 337] on span at bounding box center [500, 341] width 12 height 8
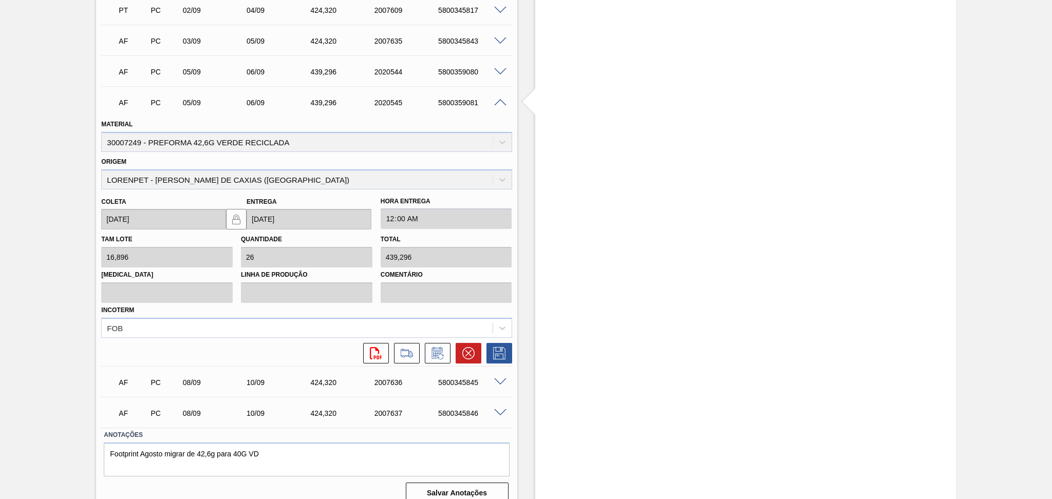
scroll to position [787, 0]
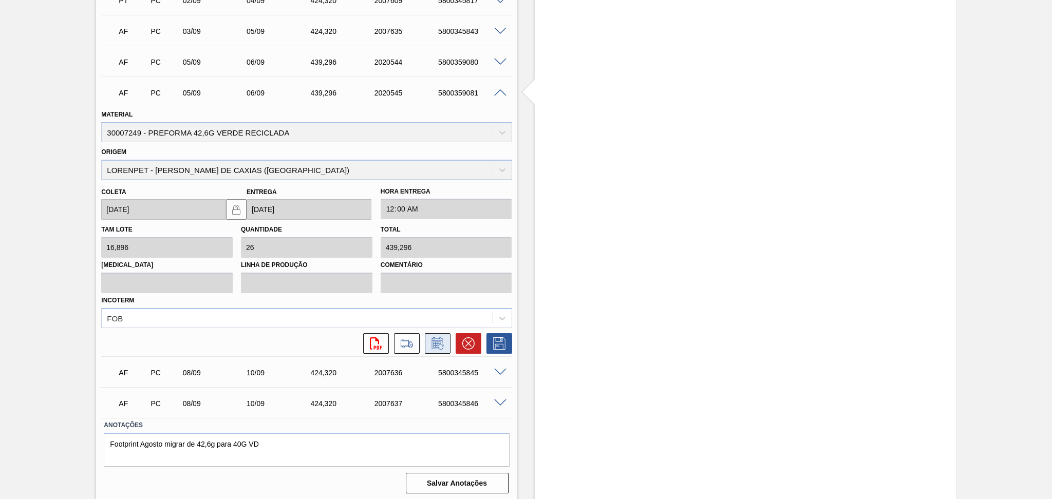
click at [429, 345] on icon at bounding box center [437, 343] width 16 height 12
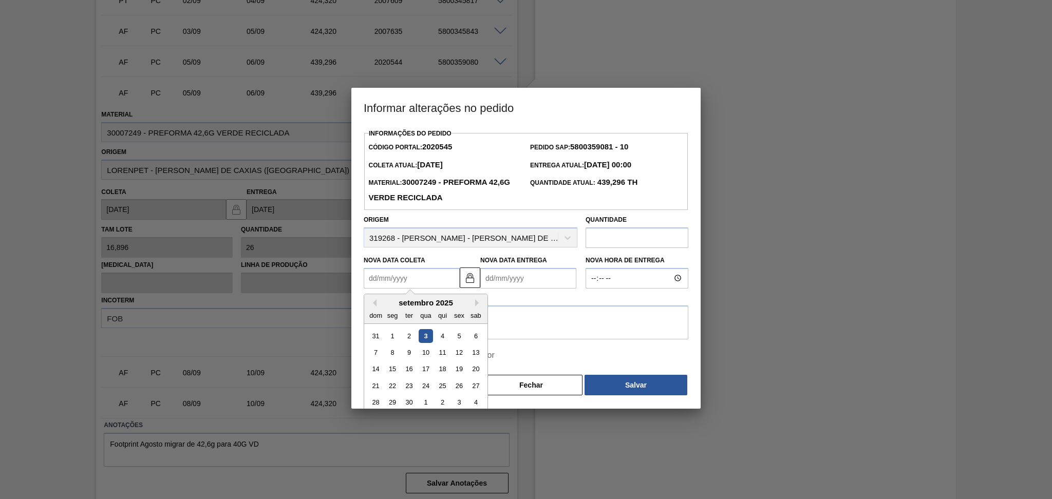
click at [420, 279] on Coleta2020545 "Nova Data Coleta" at bounding box center [412, 278] width 96 height 21
click at [434, 306] on div "setembro 2025" at bounding box center [425, 302] width 123 height 9
click at [441, 358] on div "11" at bounding box center [443, 353] width 14 height 14
type Coleta2020545 "[DATE]"
type Entrega2020545 "[DATE]"
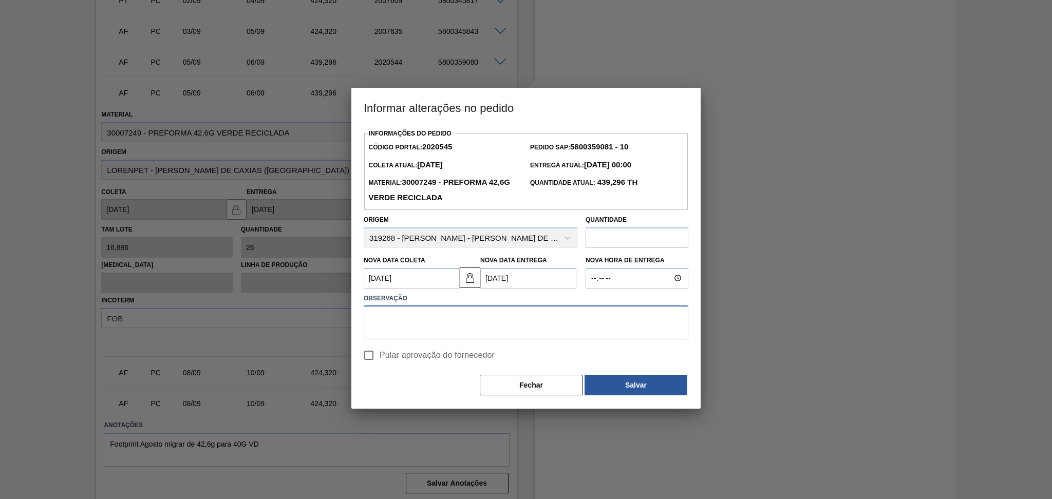
click at [400, 324] on textarea at bounding box center [526, 323] width 325 height 34
type textarea "postergado conforme solicitação da Unidade"
click at [391, 360] on span "Pular aprovação do fornecedor" at bounding box center [437, 355] width 115 height 12
click at [380, 360] on input "Pular aprovação do fornecedor" at bounding box center [369, 356] width 22 height 22
checkbox input "true"
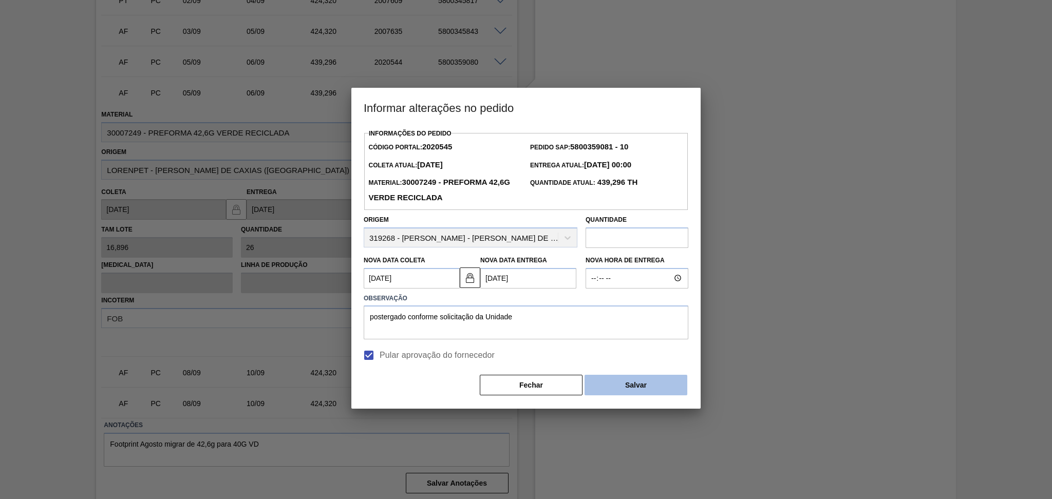
click at [621, 381] on button "Salvar" at bounding box center [635, 385] width 103 height 21
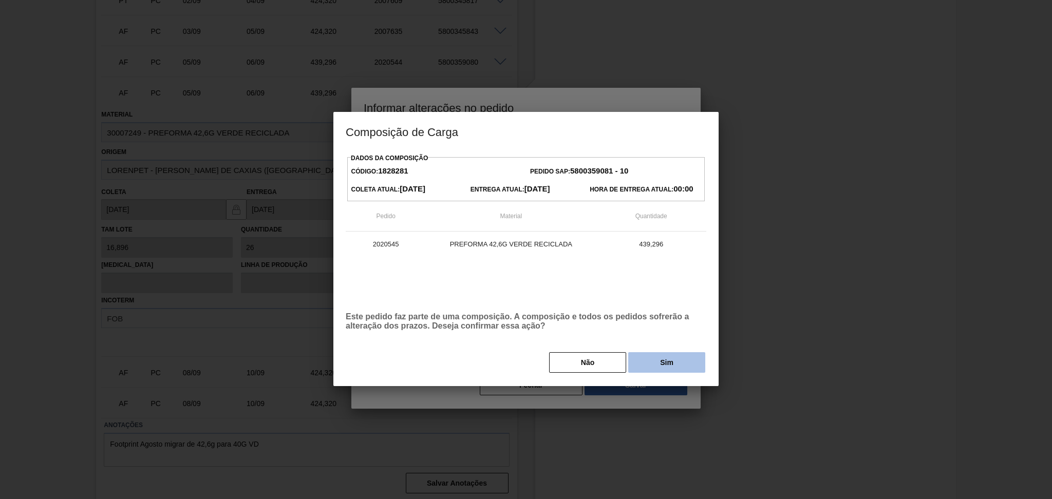
click at [658, 363] on button "Sim" at bounding box center [666, 362] width 77 height 21
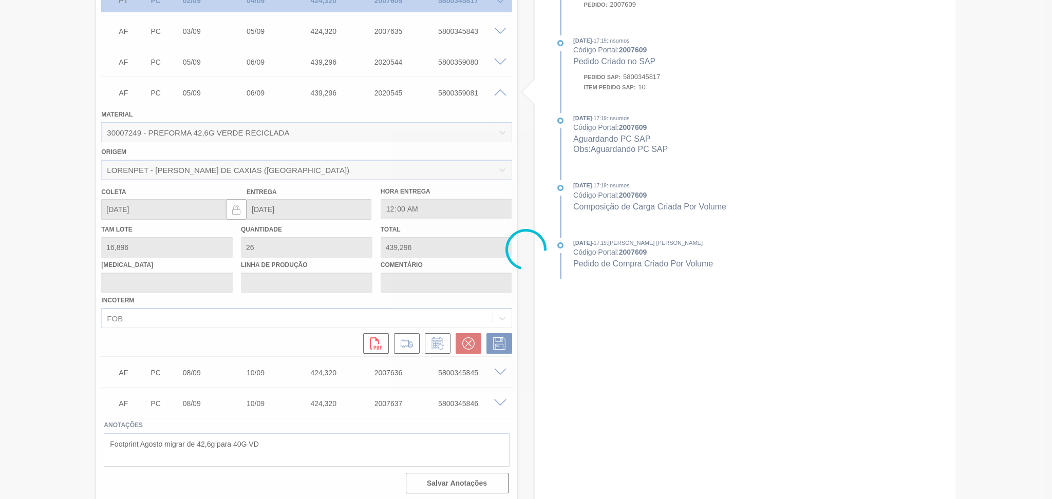
type input "postergado conforme solicitação da Unidade"
type input "[DATE]"
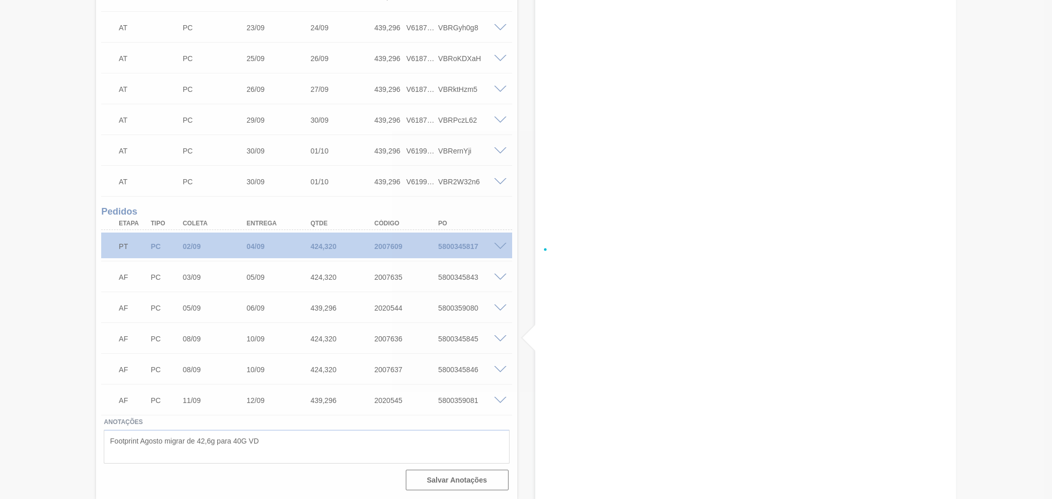
scroll to position [540, 0]
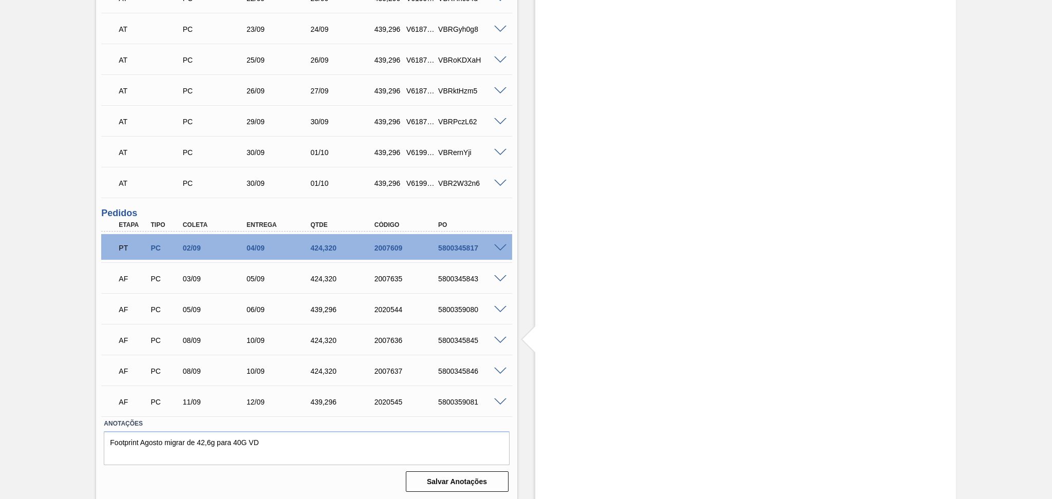
click at [499, 307] on span at bounding box center [500, 310] width 12 height 8
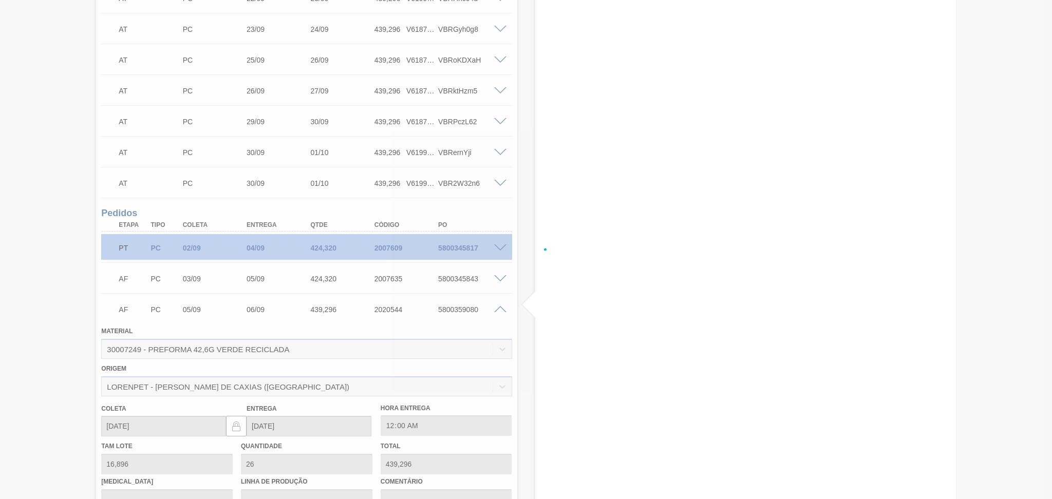
scroll to position [787, 0]
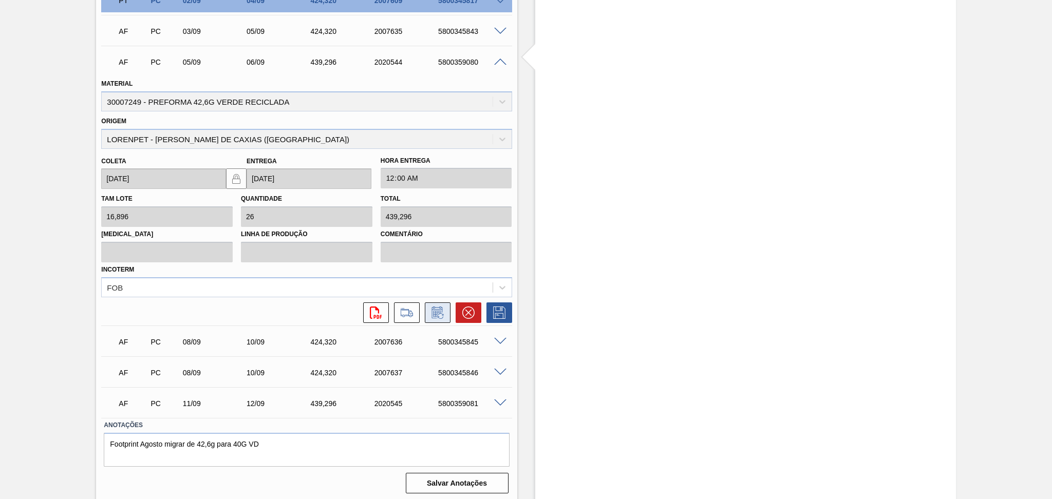
click at [448, 306] on button at bounding box center [438, 312] width 26 height 21
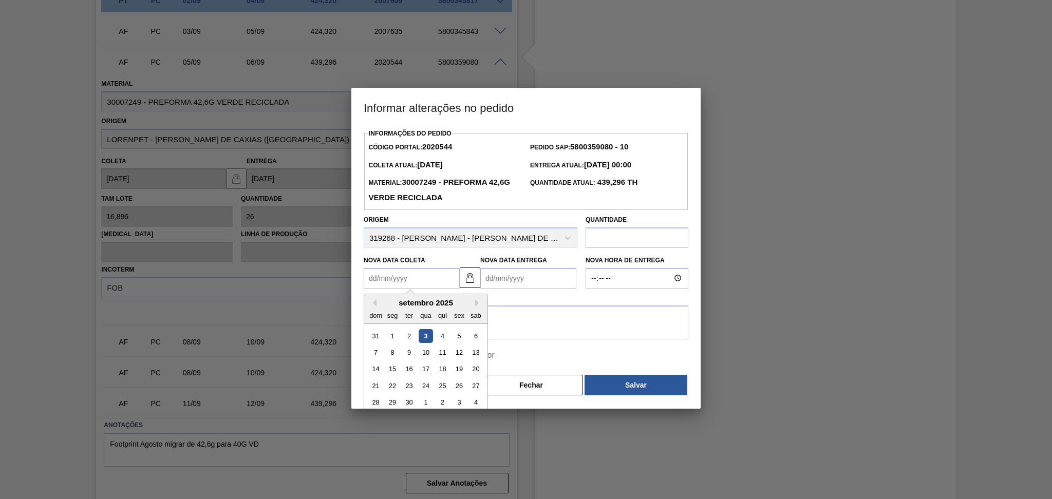
click at [391, 283] on Coleta2020544 "Nova Data Coleta" at bounding box center [412, 278] width 96 height 21
click at [437, 356] on div "11" at bounding box center [443, 353] width 14 height 14
type Coleta2020544 "[DATE]"
type Entrega2020544 "[DATE]"
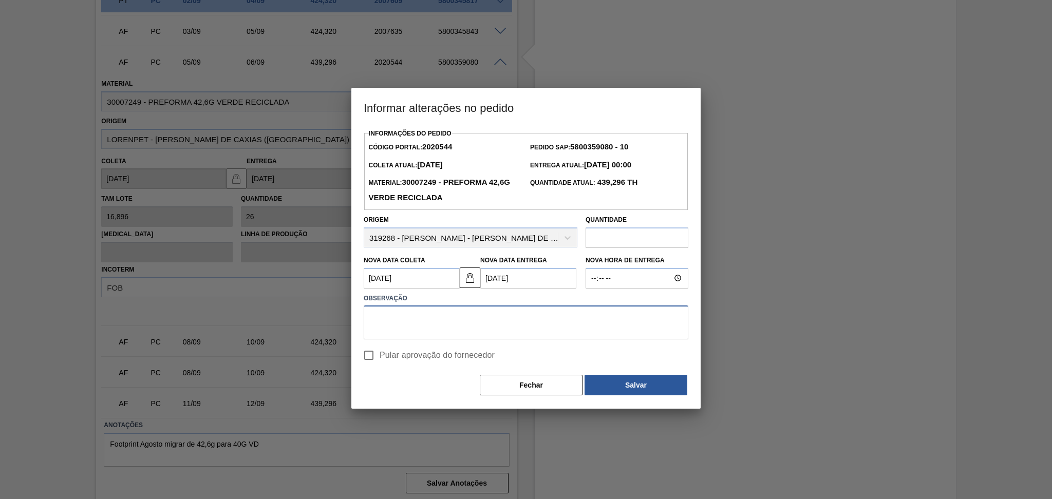
click at [436, 337] on textarea at bounding box center [526, 323] width 325 height 34
click at [431, 335] on textarea "postergado conforme solicitação da Unidade" at bounding box center [526, 323] width 325 height 34
type textarea "postergado conforme solicitação da Unidade"
click at [395, 356] on span "Pular aprovação do fornecedor" at bounding box center [437, 355] width 115 height 12
click at [380, 356] on input "Pular aprovação do fornecedor" at bounding box center [369, 356] width 22 height 22
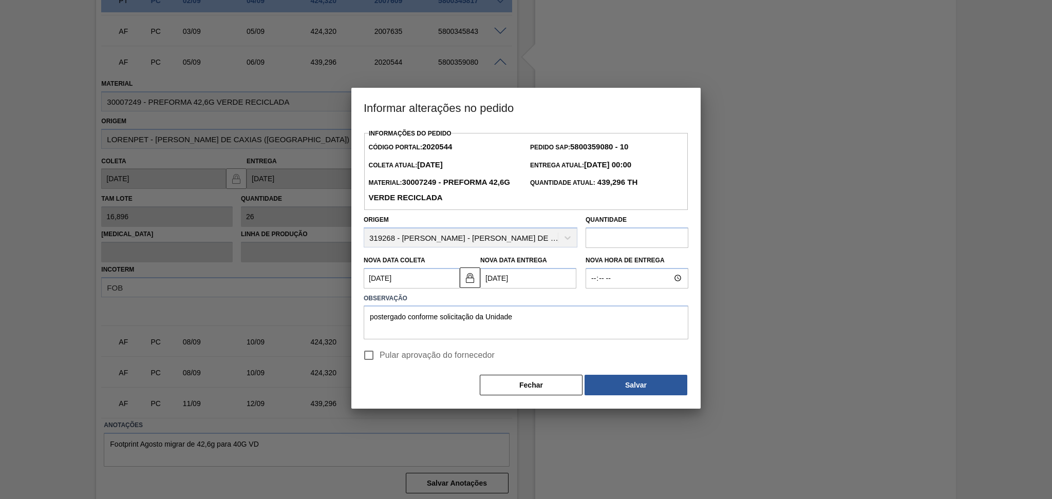
checkbox input "true"
click at [642, 390] on button "Salvar" at bounding box center [635, 385] width 103 height 21
click at [642, 389] on button "Salvar" at bounding box center [635, 385] width 103 height 21
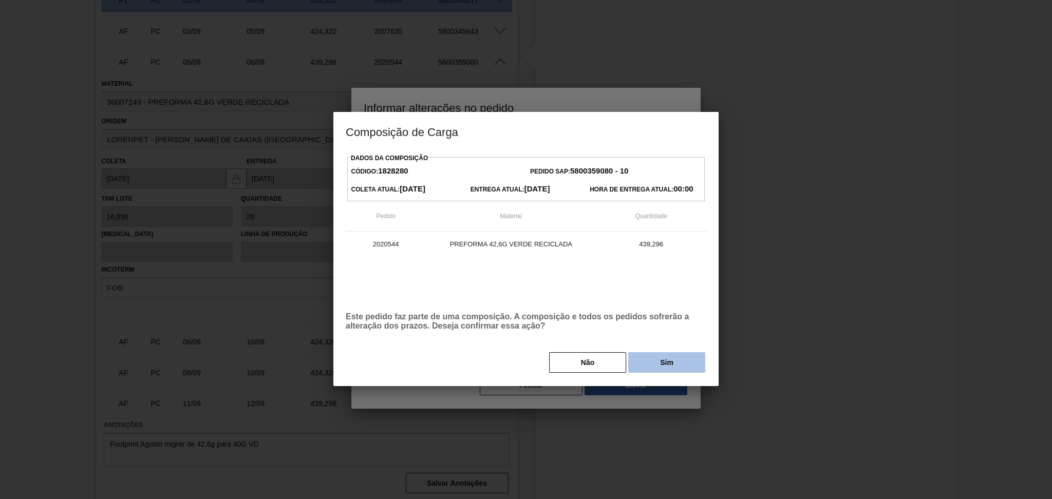
click at [663, 368] on button "Sim" at bounding box center [666, 362] width 77 height 21
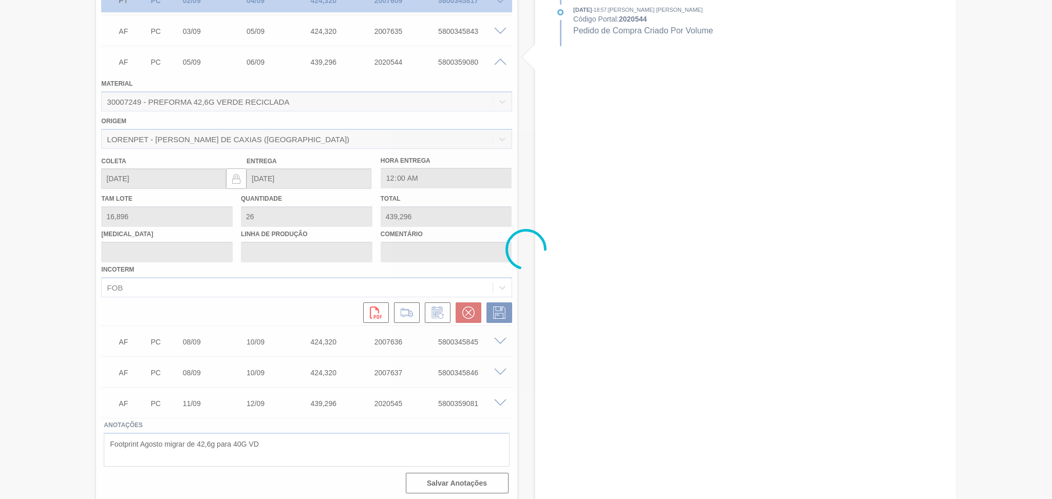
type input "postergado conforme solicitação da Unidade"
type input "[DATE]"
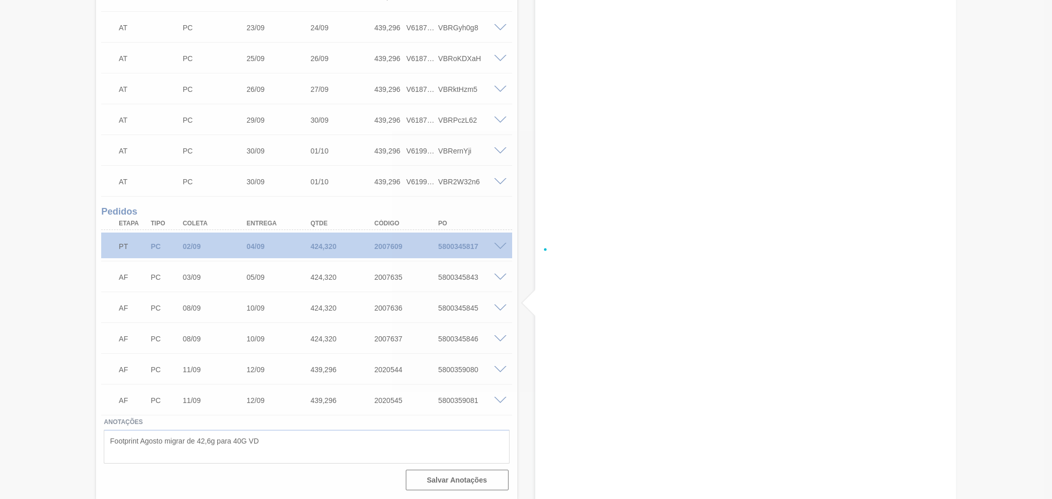
scroll to position [540, 0]
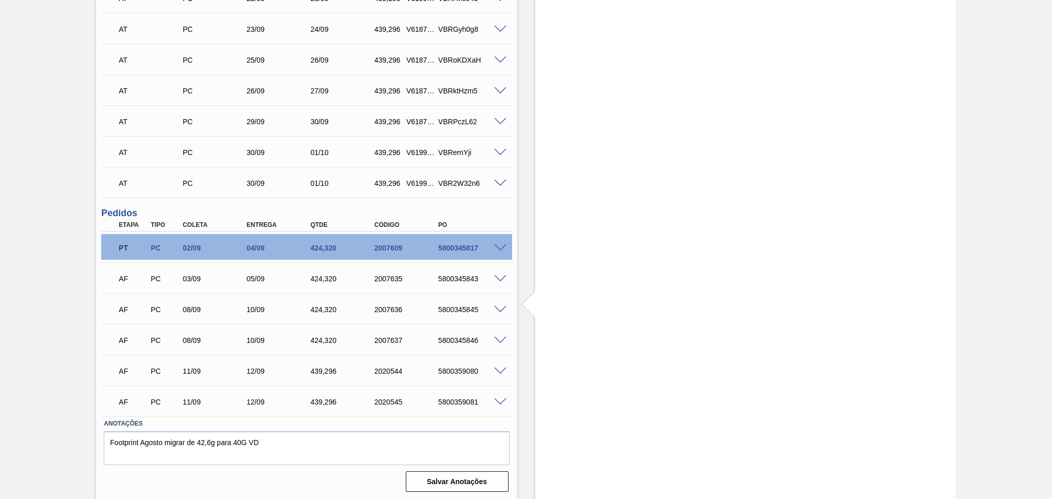
click at [465, 277] on div "5800345843" at bounding box center [472, 279] width 72 height 8
copy div "5800345843"
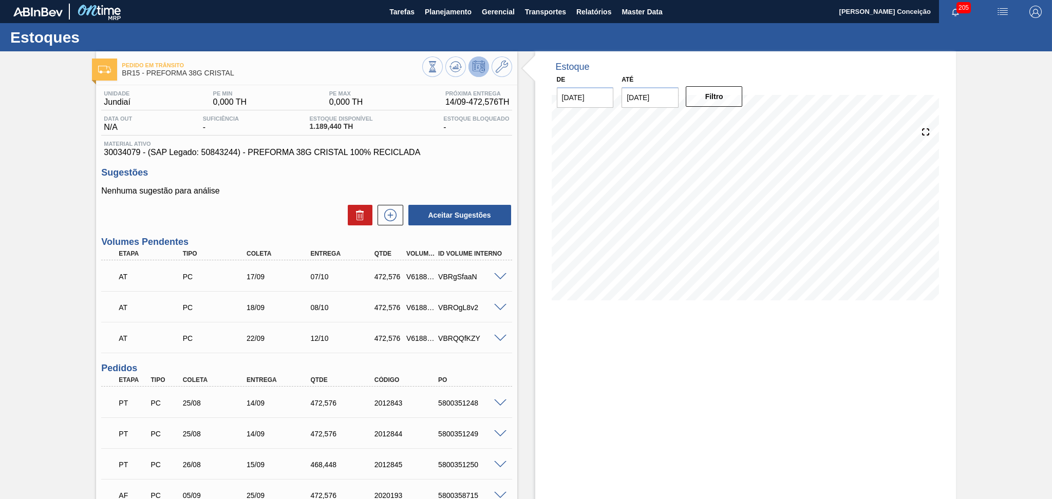
click at [529, 161] on div "Estoque De [DATE] Até [DATE] Filtro" at bounding box center [736, 353] width 439 height 604
click at [463, 70] on button at bounding box center [455, 66] width 21 height 21
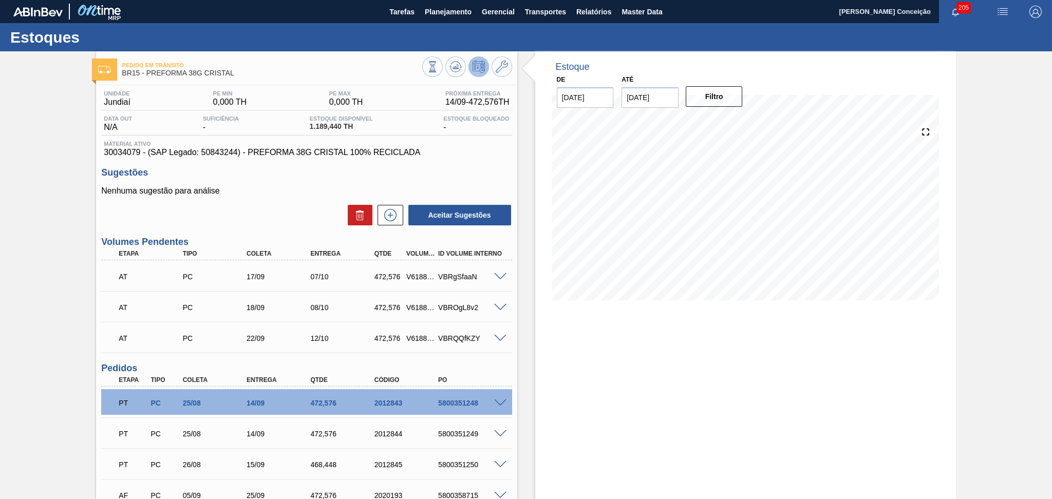
click at [526, 256] on div "Estoque De [DATE] Até [DATE] Filtro" at bounding box center [736, 353] width 439 height 604
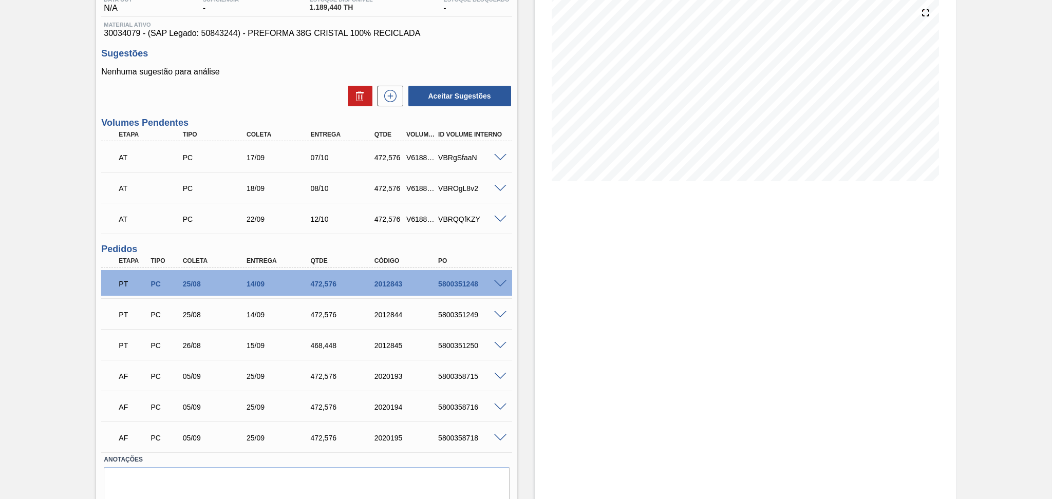
scroll to position [155, 0]
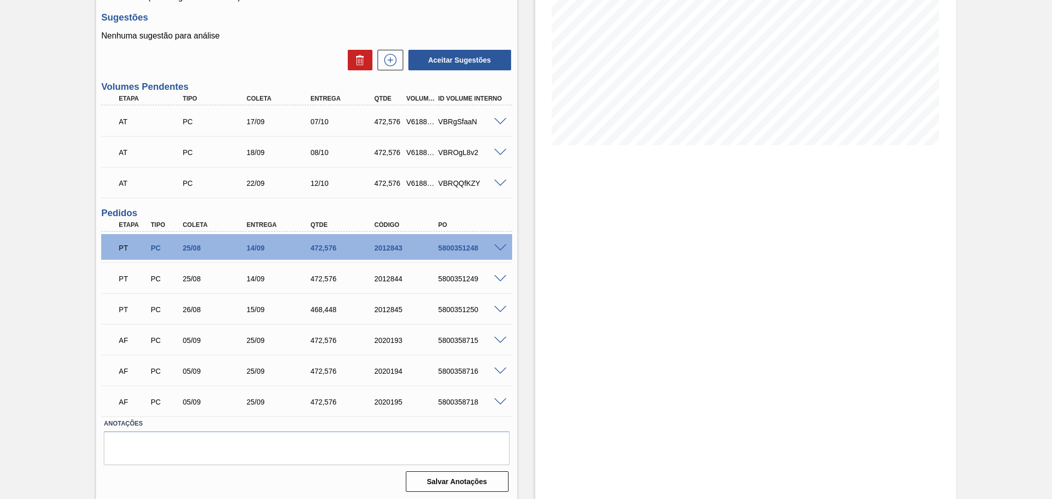
click at [495, 339] on span at bounding box center [500, 341] width 12 height 8
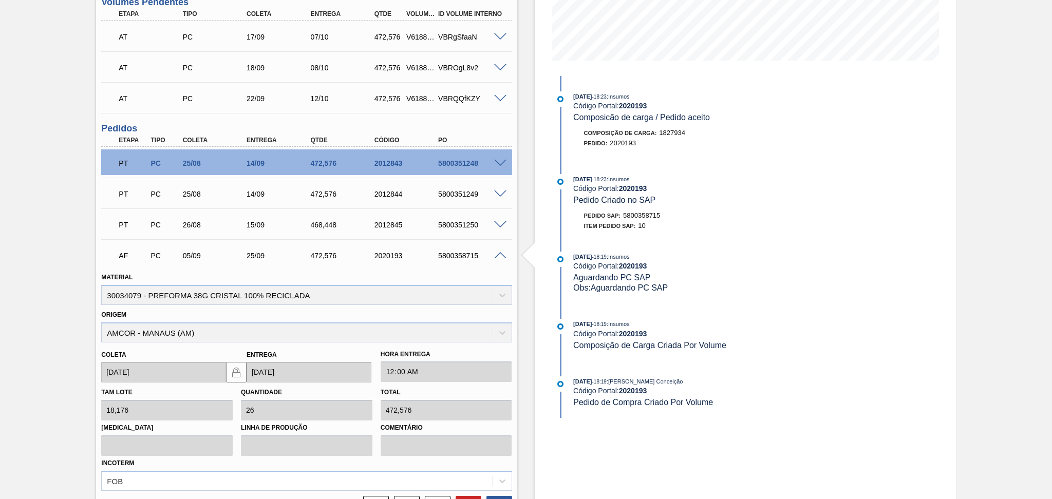
scroll to position [403, 0]
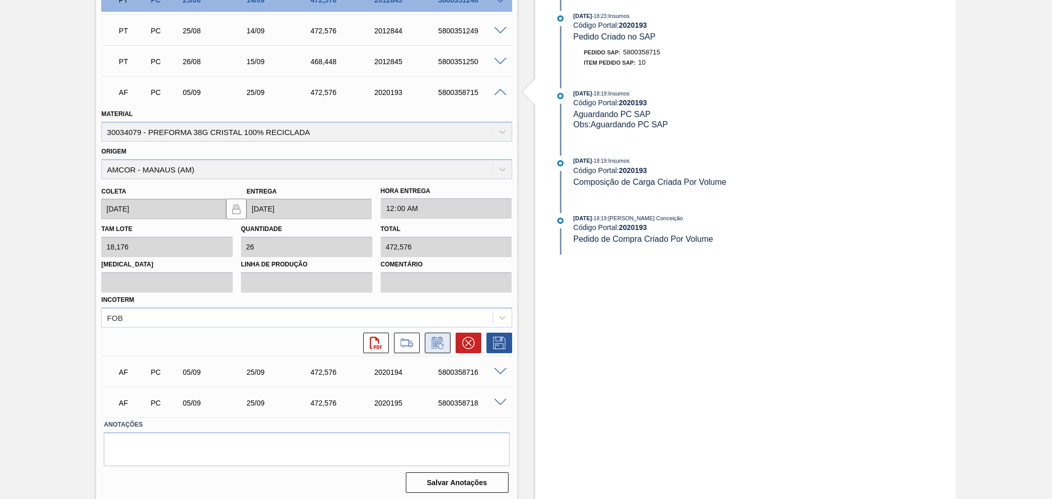
click at [433, 346] on icon at bounding box center [437, 343] width 16 height 12
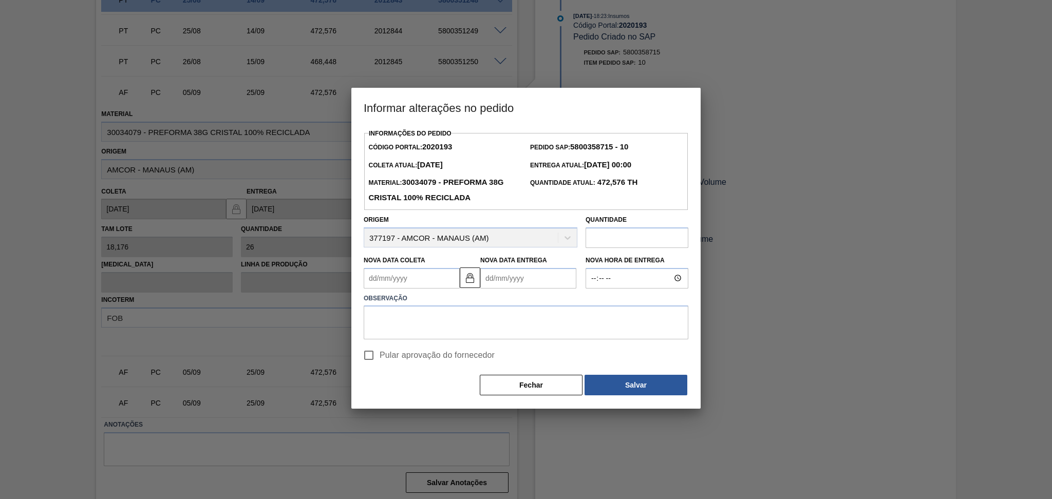
click at [445, 279] on Coleta2020193 "Nova Data Coleta" at bounding box center [412, 278] width 96 height 21
click at [430, 300] on div "setembro 2025" at bounding box center [425, 302] width 123 height 9
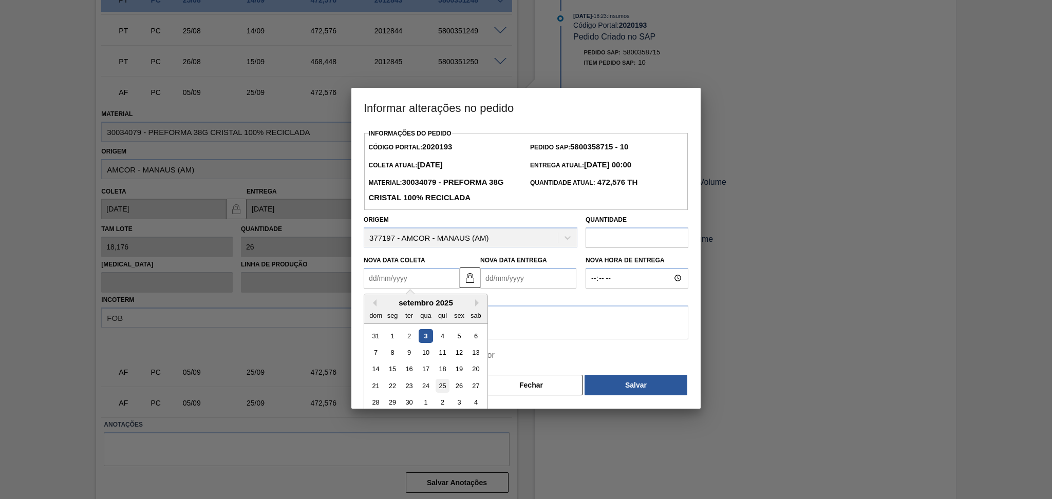
click at [443, 389] on div "25" at bounding box center [443, 386] width 14 height 14
type Coleta2020193 "[DATE]"
type Entrega2020193 "[DATE]"
click at [418, 279] on Coleta2020193 "[DATE]" at bounding box center [412, 278] width 96 height 21
click at [533, 385] on button "Fechar" at bounding box center [531, 385] width 103 height 21
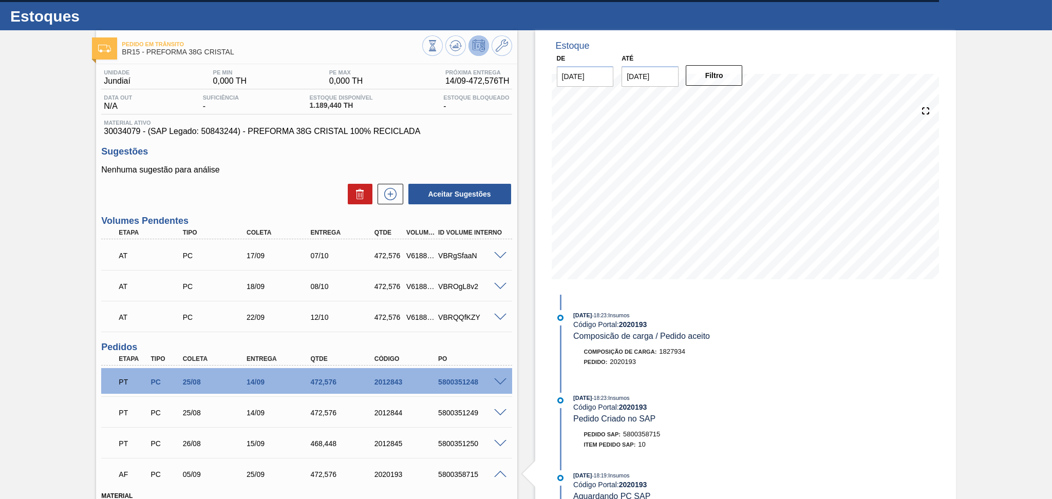
scroll to position [0, 0]
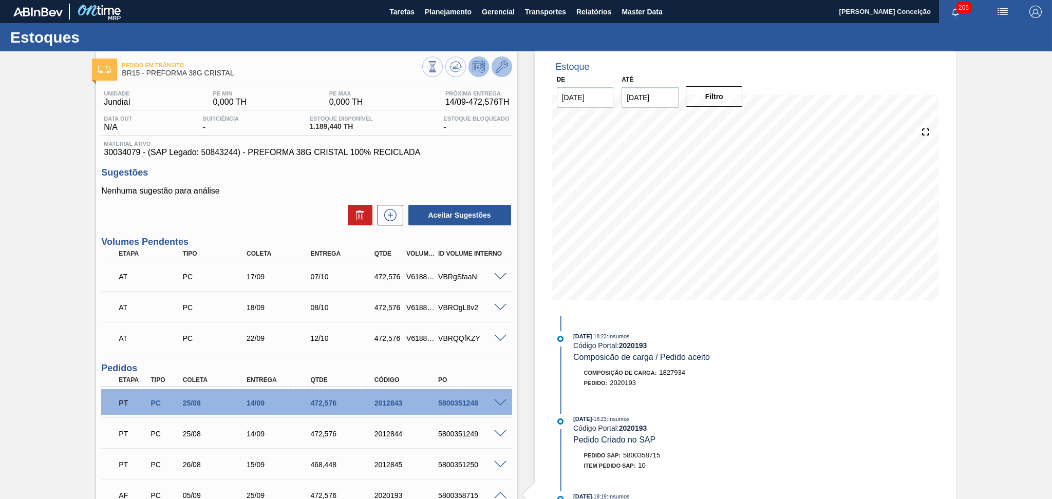
click at [500, 71] on icon at bounding box center [502, 67] width 12 height 12
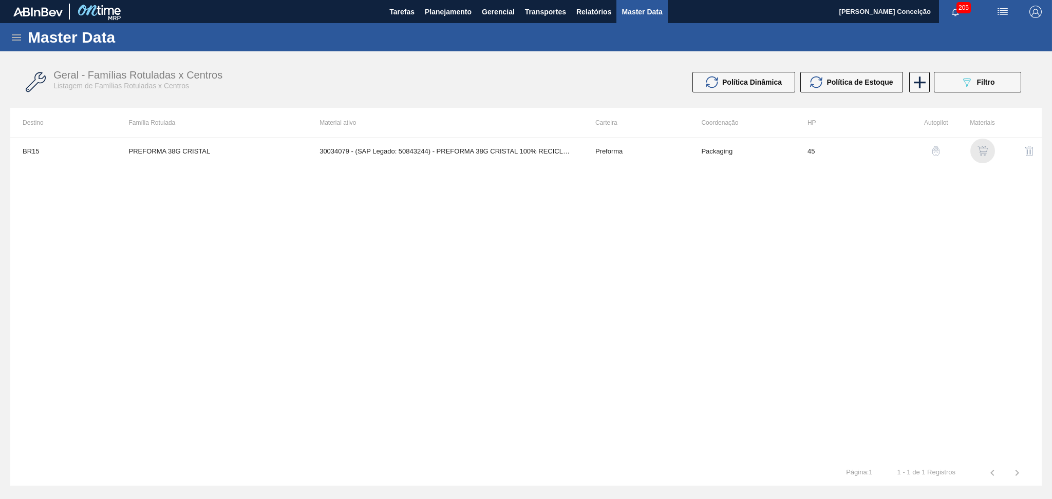
click at [980, 153] on img "button" at bounding box center [982, 151] width 10 height 10
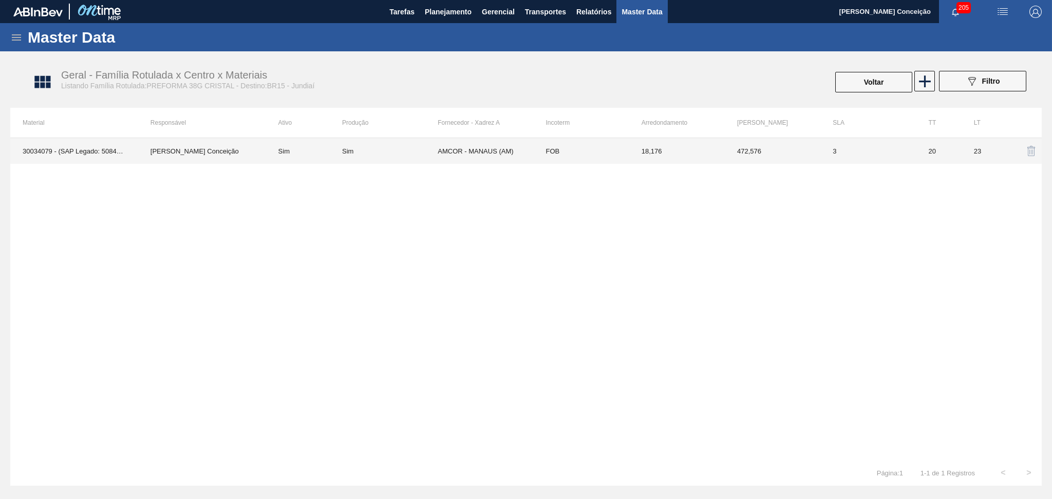
click at [449, 158] on td "AMCOR - MANAUS (AM)" at bounding box center [486, 151] width 96 height 26
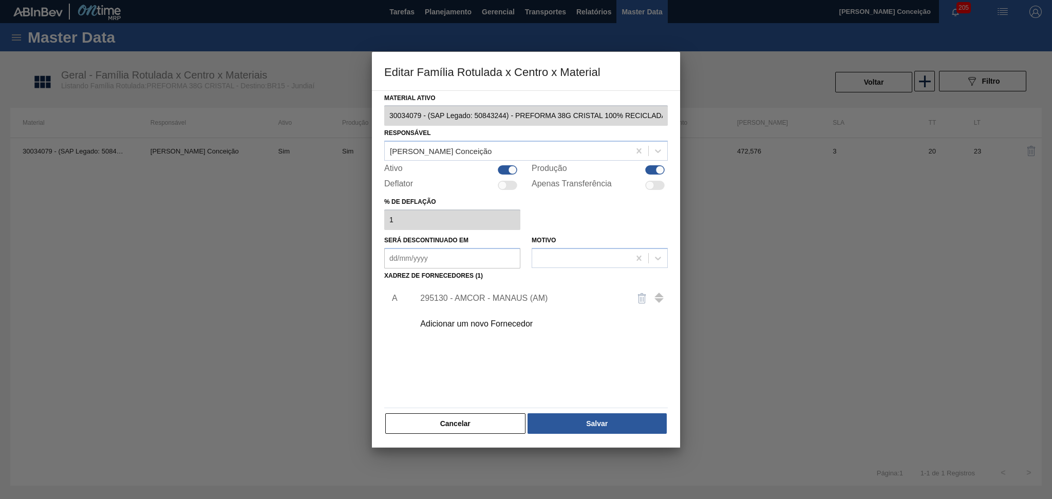
click at [498, 296] on div "295130 - AMCOR - MANAUS (AM)" at bounding box center [520, 298] width 201 height 9
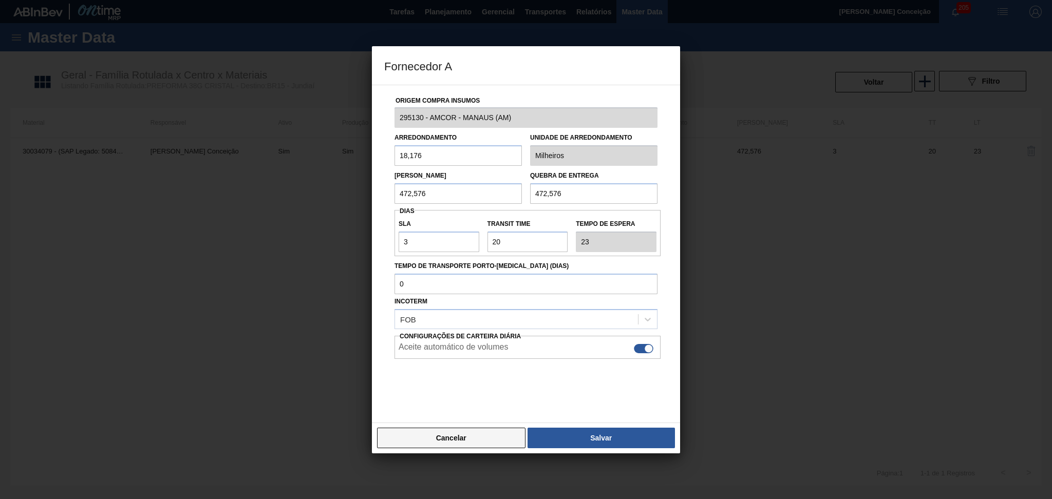
click at [512, 439] on button "Cancelar" at bounding box center [451, 438] width 148 height 21
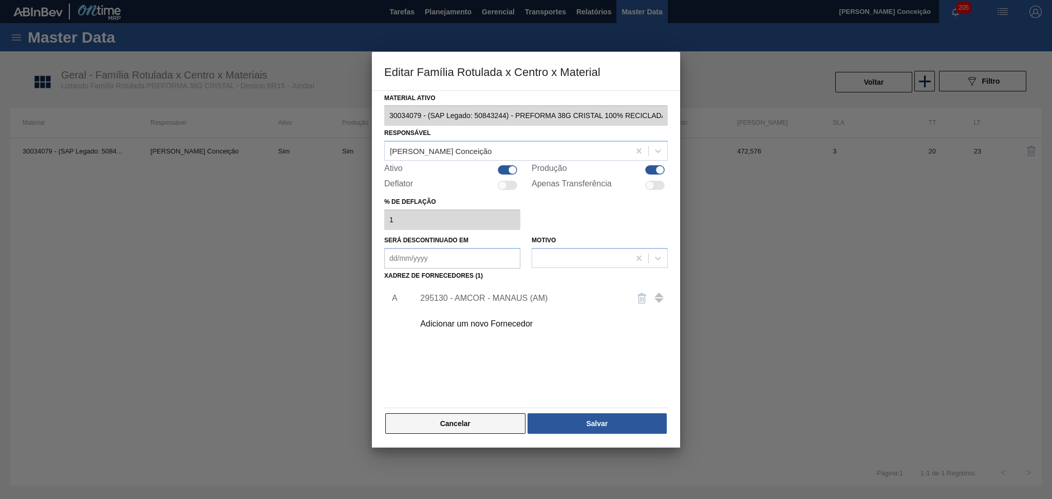
click at [477, 430] on button "Cancelar" at bounding box center [455, 423] width 140 height 21
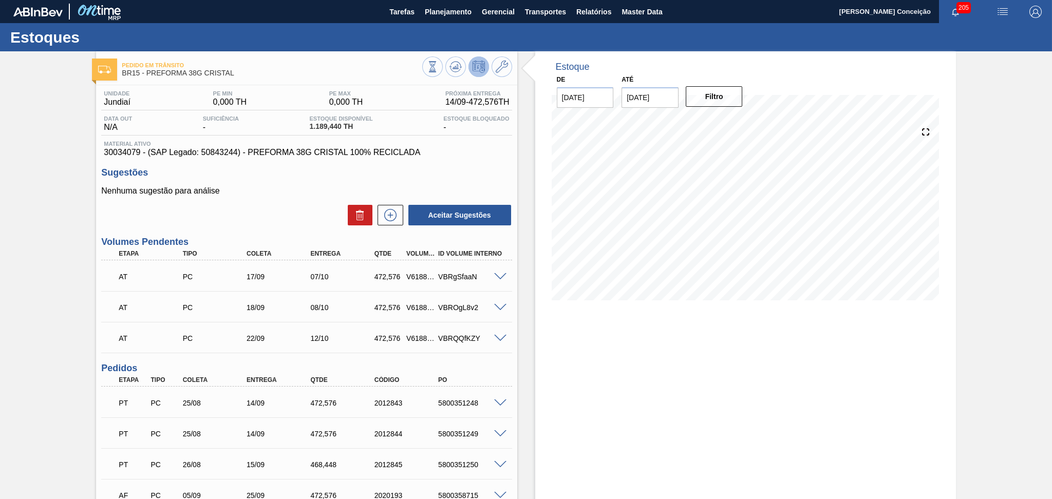
click at [515, 361] on div "Unidade Jundiaí PE MIN 0,000 TH PE MAX 0,000 TH Próxima Entrega 14/09 - 472,576…" at bounding box center [306, 367] width 421 height 565
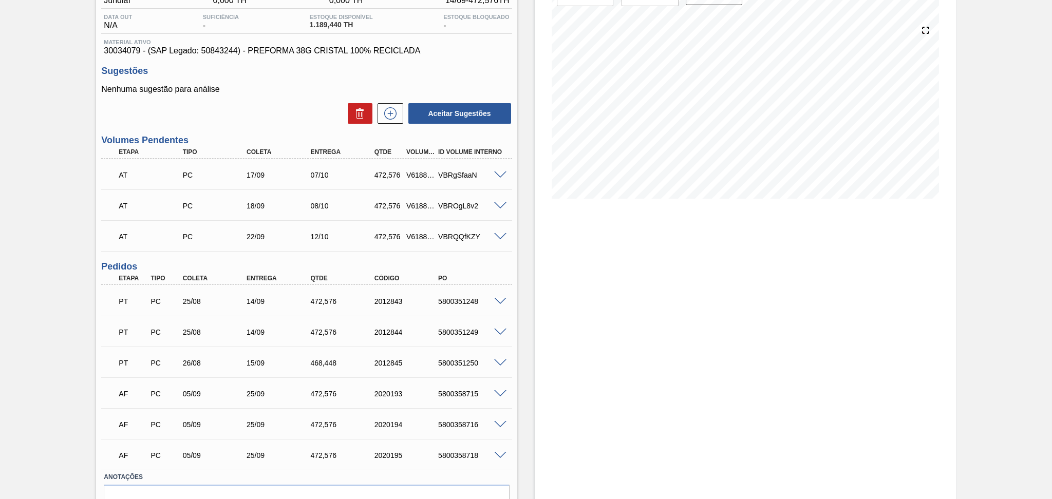
scroll to position [155, 0]
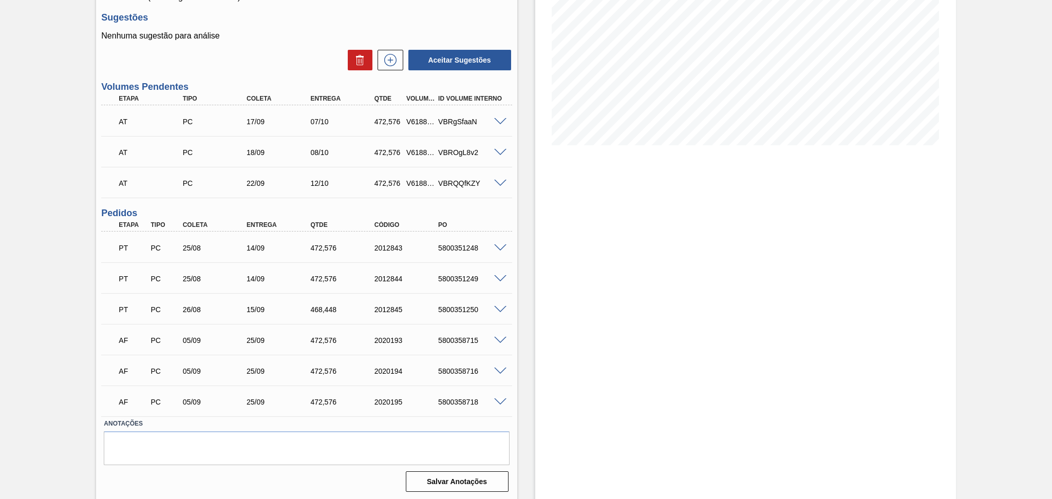
click at [500, 338] on span at bounding box center [500, 341] width 12 height 8
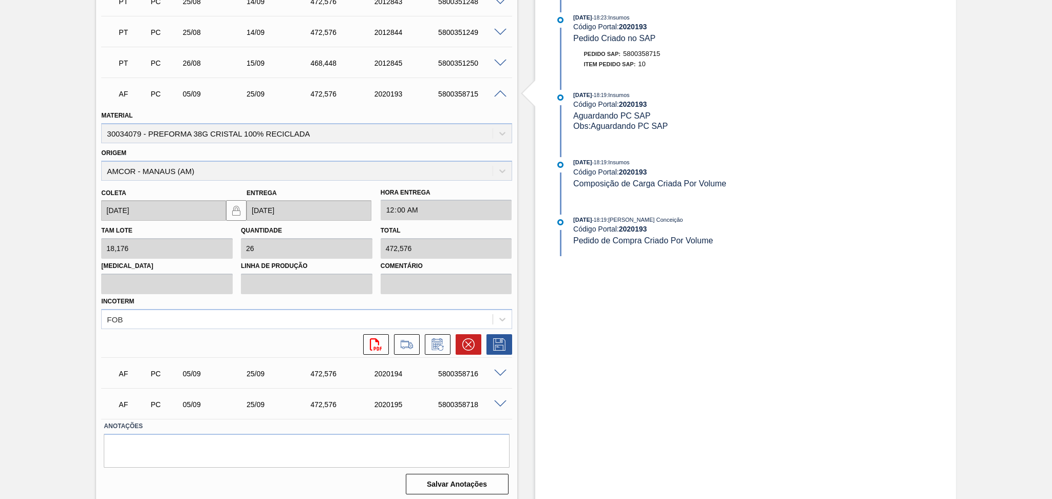
scroll to position [403, 0]
click at [439, 339] on icon at bounding box center [437, 343] width 16 height 12
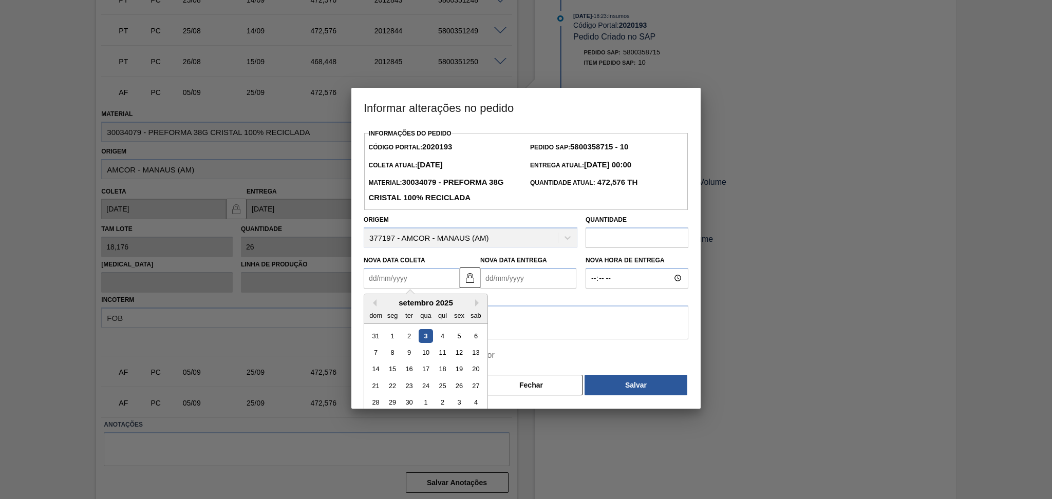
click at [432, 282] on Coleta2020193 "Nova Data Coleta" at bounding box center [412, 278] width 96 height 21
click at [462, 370] on div "19" at bounding box center [459, 369] width 14 height 14
type Coleta2020193 "[DATE]"
type Entrega2020193 "[DATE]"
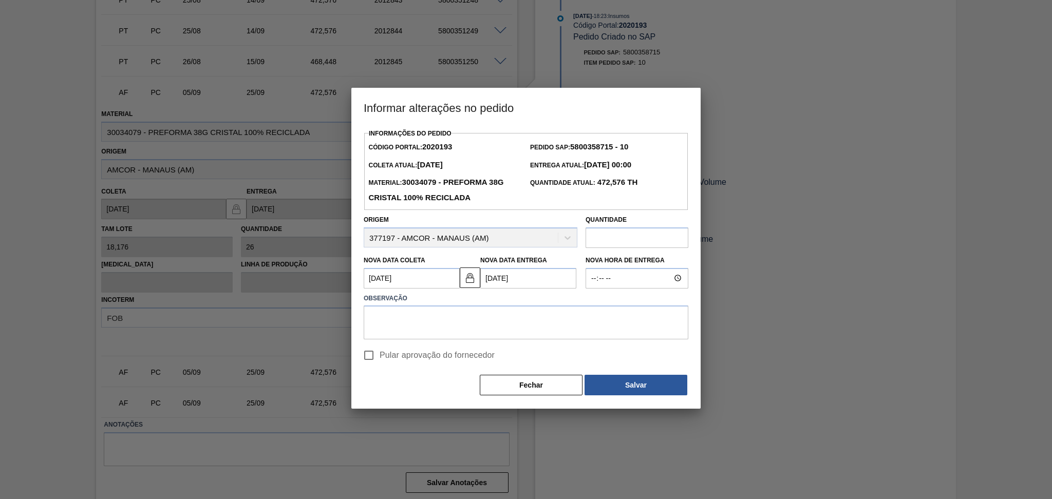
click at [432, 280] on Coleta2020193 "[DATE]" at bounding box center [412, 278] width 96 height 21
click at [426, 369] on div "17" at bounding box center [426, 369] width 14 height 14
type Coleta2020193 "[DATE]"
type Entrega2020193 "[DATE]"
click at [452, 317] on textarea at bounding box center [526, 323] width 325 height 34
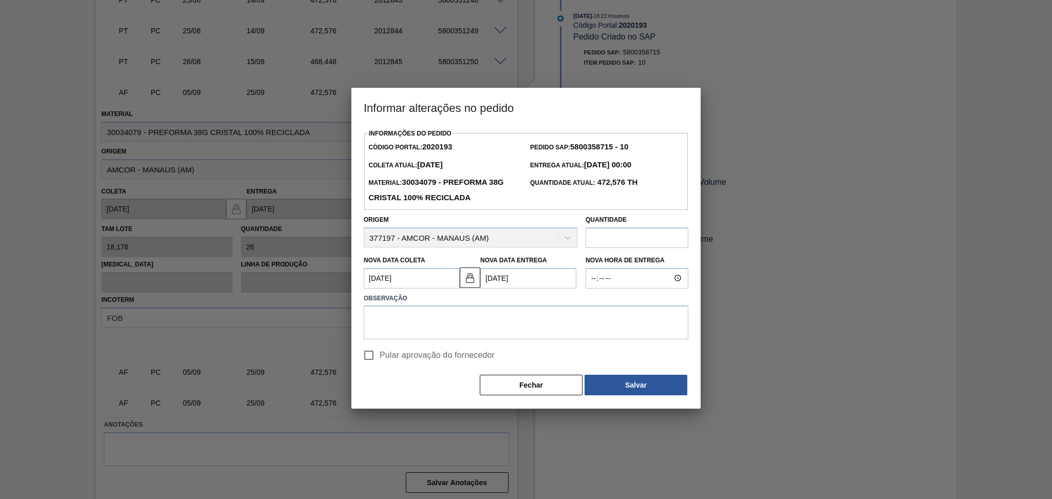
click at [415, 356] on span "Pular aprovação do fornecedor" at bounding box center [437, 355] width 115 height 12
click at [380, 356] on input "Pular aprovação do fornecedor" at bounding box center [369, 356] width 22 height 22
checkbox input "true"
click at [445, 322] on textarea at bounding box center [526, 323] width 325 height 34
drag, startPoint x: 568, startPoint y: 317, endPoint x: 273, endPoint y: 298, distance: 295.4
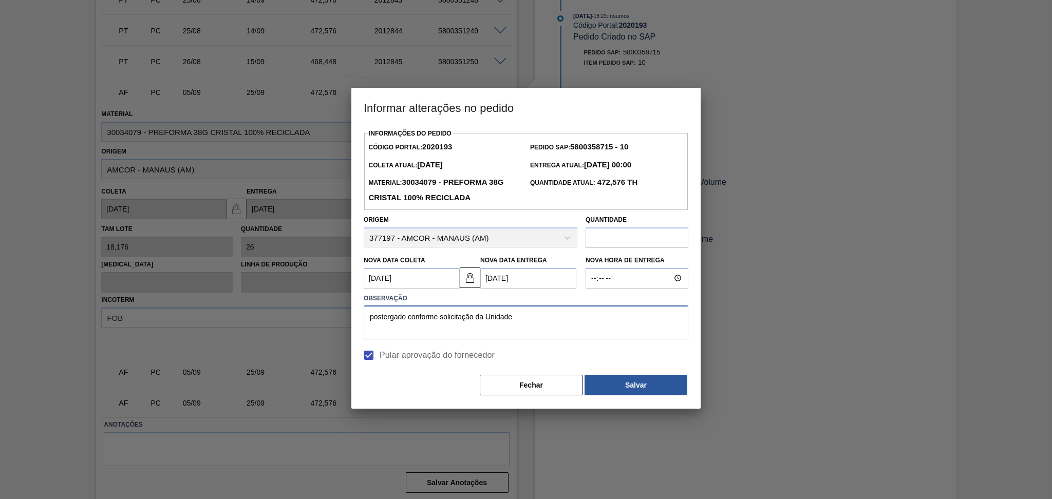
click at [273, 298] on div "Informar alterações no pedido Informações do Pedido Código Portal: 2020193 Pedi…" at bounding box center [526, 249] width 1052 height 499
type textarea "postergado conforme solicitação da Unidade"
click at [646, 384] on button "Salvar" at bounding box center [635, 385] width 103 height 21
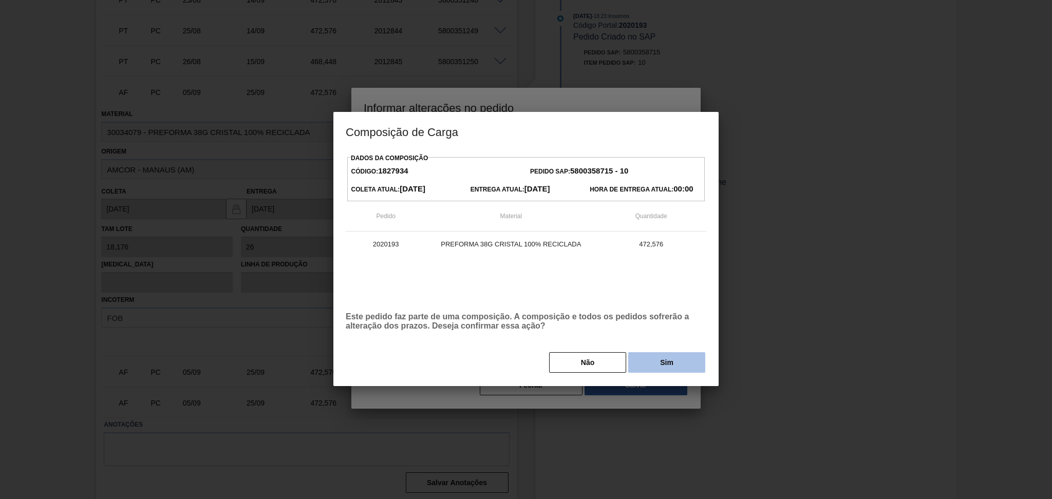
click at [664, 361] on button "Sim" at bounding box center [666, 362] width 77 height 21
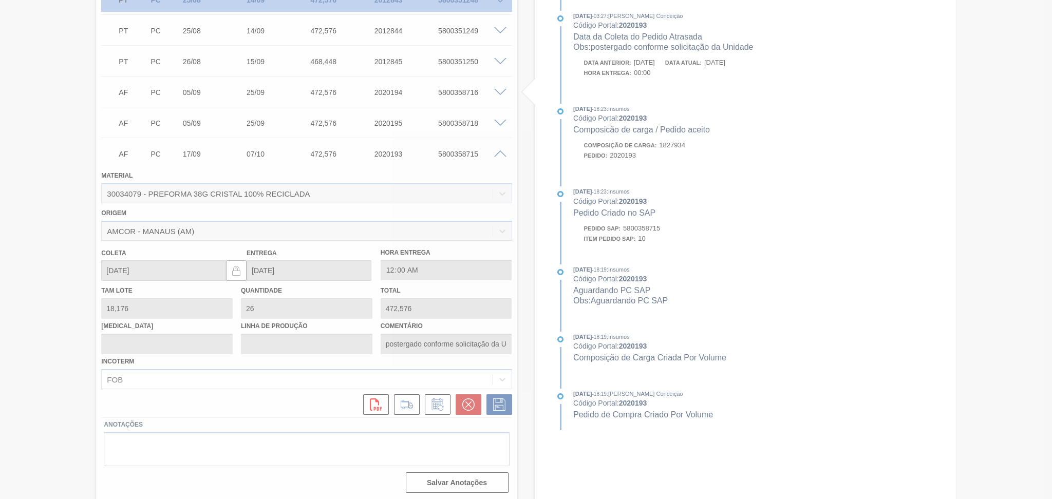
scroll to position [155, 0]
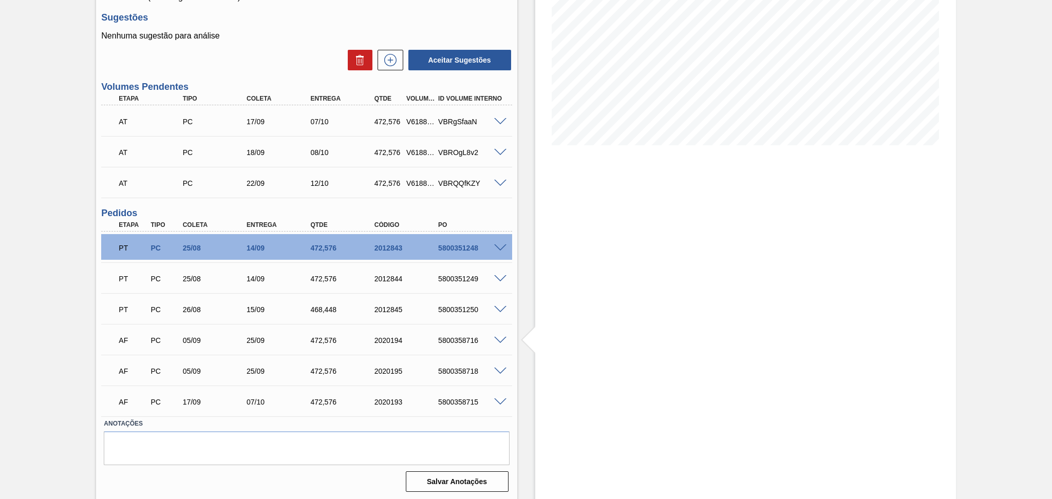
click at [453, 403] on div "5800358715" at bounding box center [472, 402] width 72 height 8
copy div "5800358715"
click at [464, 337] on div "5800358716" at bounding box center [472, 340] width 72 height 8
click at [500, 339] on span at bounding box center [500, 341] width 12 height 8
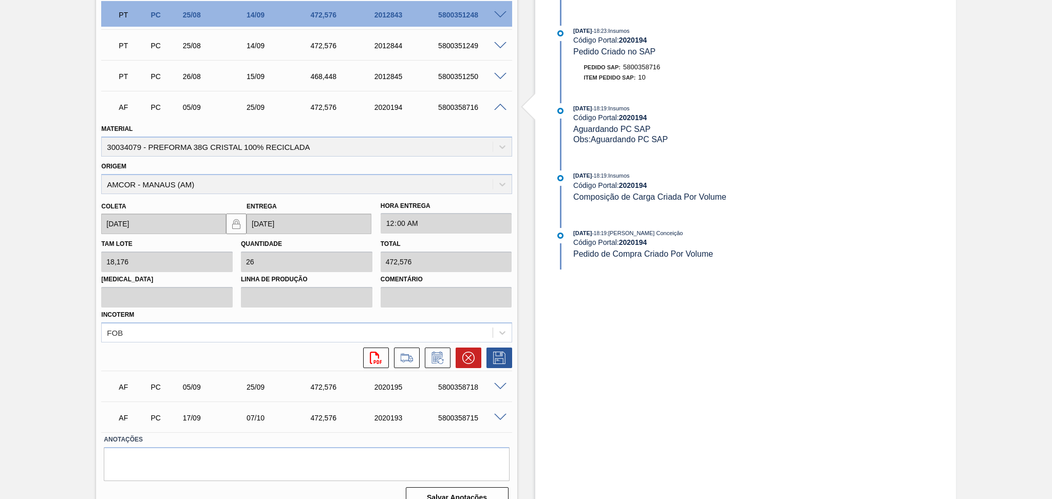
scroll to position [403, 0]
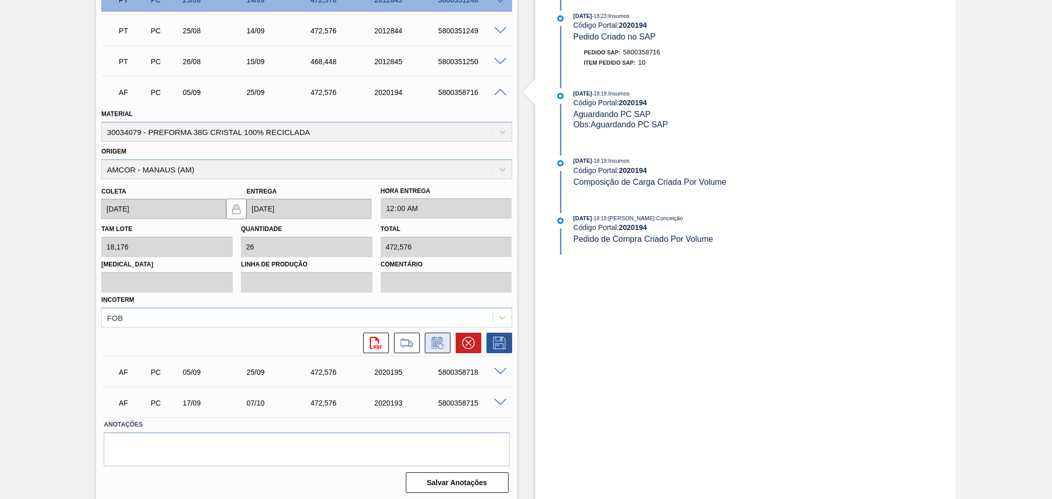
click at [440, 339] on icon at bounding box center [437, 343] width 16 height 12
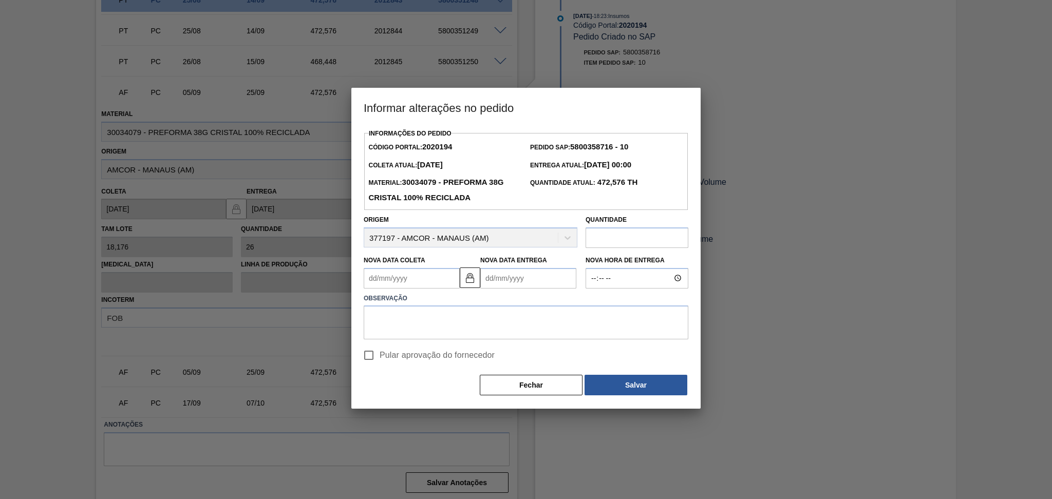
click at [419, 286] on Coleta2020194 "Nova Data Coleta" at bounding box center [412, 278] width 96 height 21
click at [389, 392] on div "22" at bounding box center [393, 386] width 14 height 14
type Coleta2020194 "22/09/2025"
type Entrega2020194 "12/10/2025"
click at [414, 283] on Coleta2020194 "22/09/2025" at bounding box center [412, 278] width 96 height 21
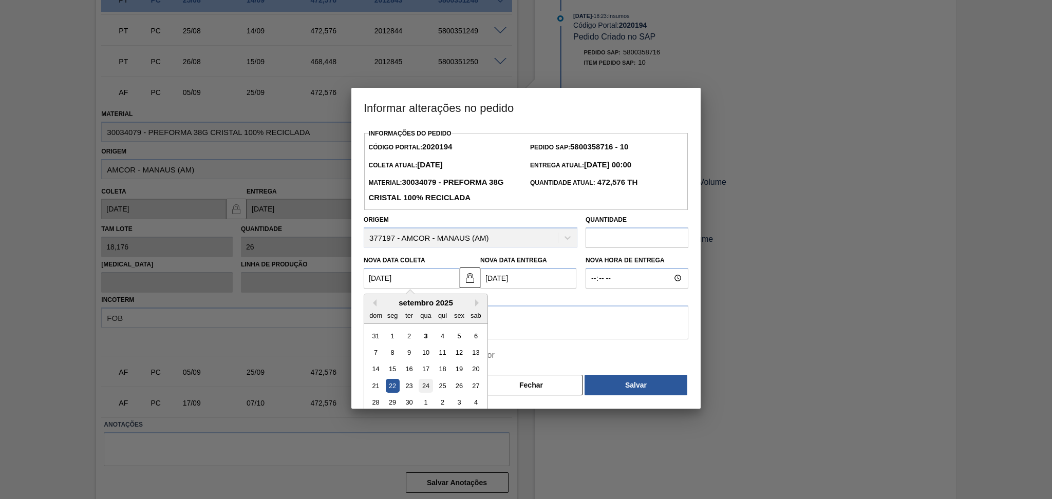
click at [422, 387] on div "24" at bounding box center [426, 386] width 14 height 14
type Coleta2020194 "24/09/2025"
type Entrega2020194 "14/10/2025"
click at [440, 317] on textarea at bounding box center [526, 323] width 325 height 34
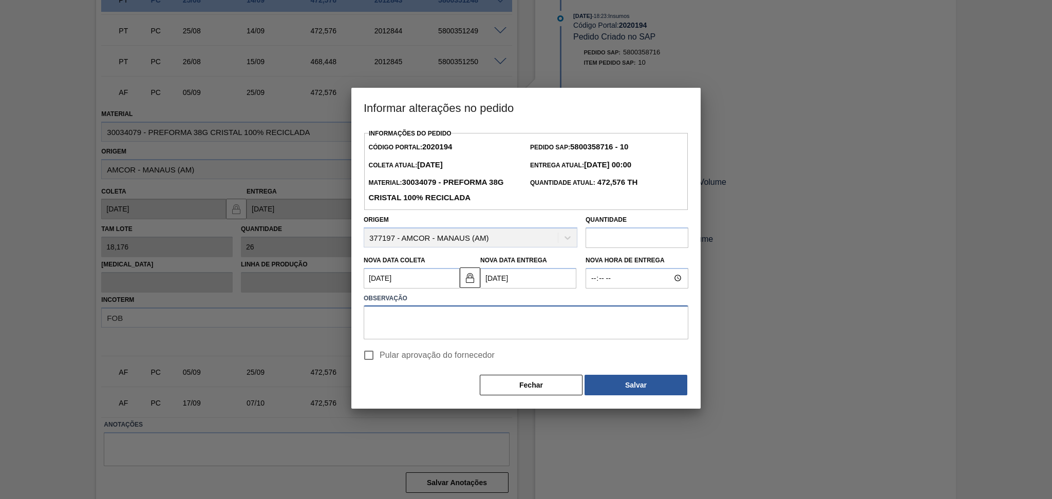
paste textarea "5800358715"
drag, startPoint x: 440, startPoint y: 317, endPoint x: 210, endPoint y: 240, distance: 243.1
click at [210, 240] on div "Informar alterações no pedido Informações do Pedido Código Portal: 2020194 Pedi…" at bounding box center [526, 249] width 1052 height 499
type textarea "postergado conforme solicitação da Unidade"
click at [381, 353] on span "Pular aprovação do fornecedor" at bounding box center [437, 355] width 115 height 12
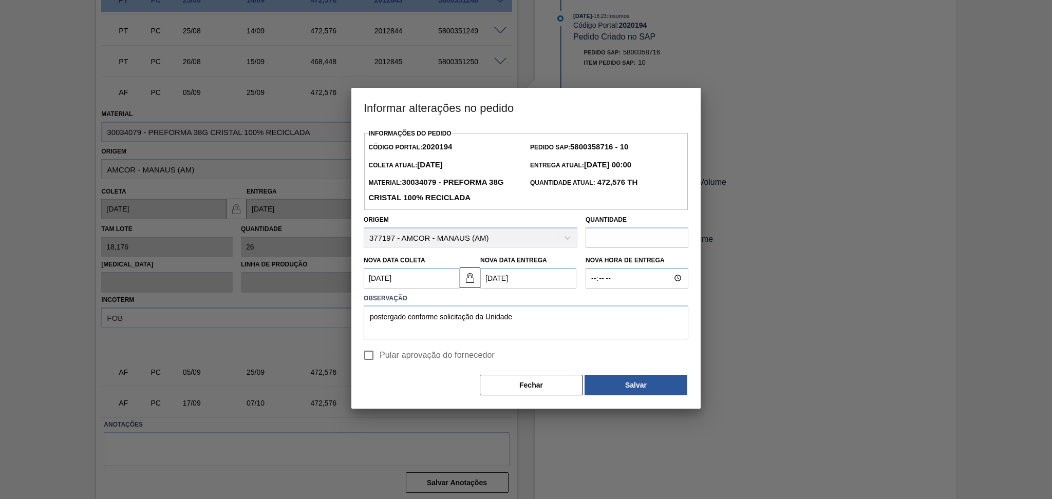
click at [380, 353] on input "Pular aprovação do fornecedor" at bounding box center [369, 356] width 22 height 22
checkbox input "true"
click at [637, 385] on button "Salvar" at bounding box center [635, 385] width 103 height 21
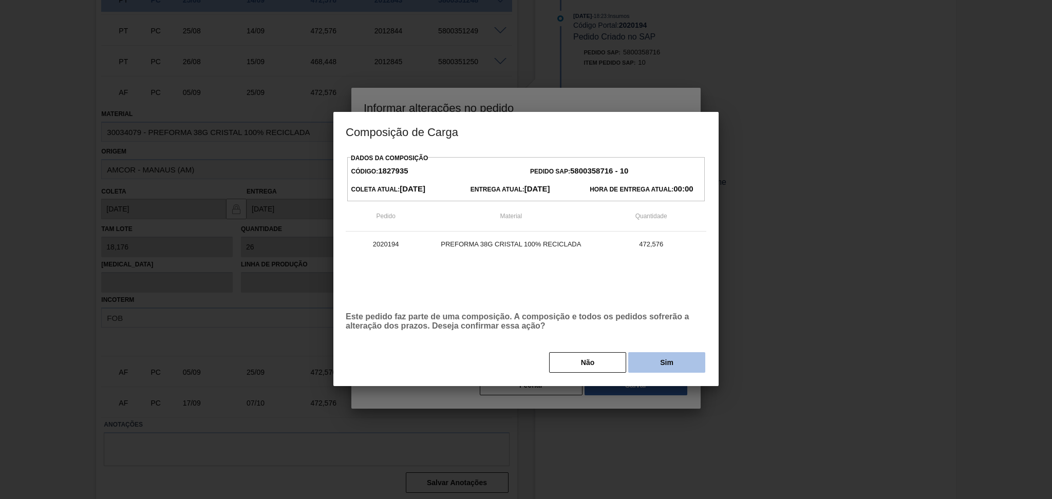
click at [647, 360] on button "Sim" at bounding box center [666, 362] width 77 height 21
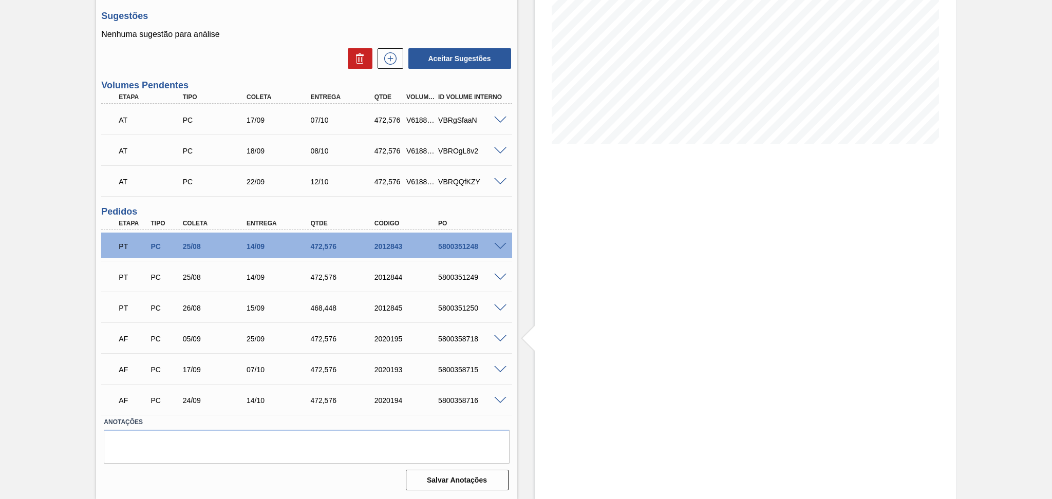
scroll to position [155, 0]
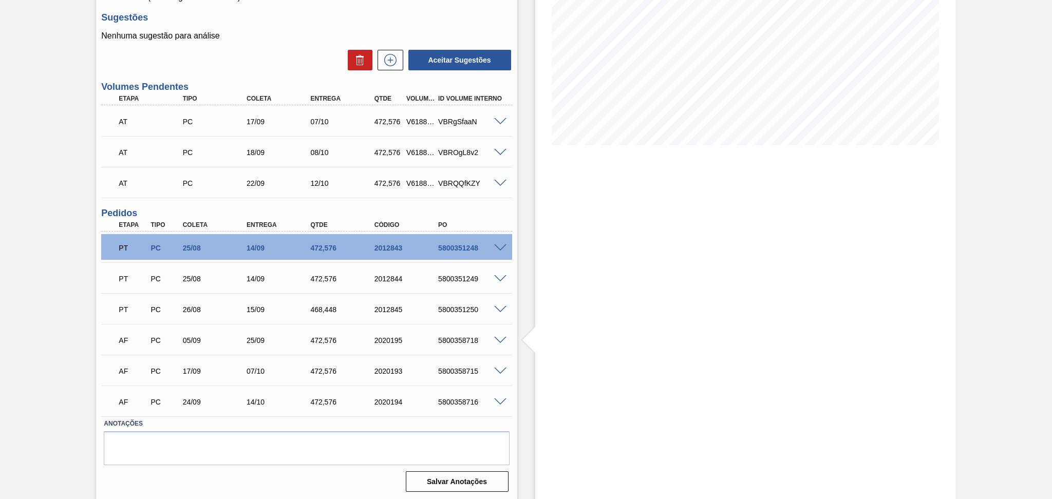
click at [465, 338] on div "5800358718" at bounding box center [472, 340] width 72 height 8
copy div "5800358718"
click at [498, 337] on span at bounding box center [500, 341] width 12 height 8
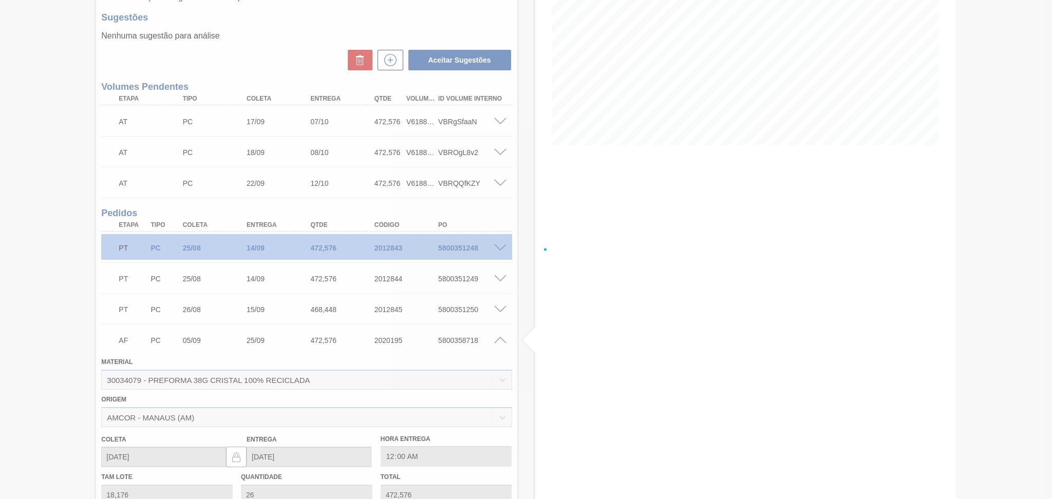
scroll to position [403, 0]
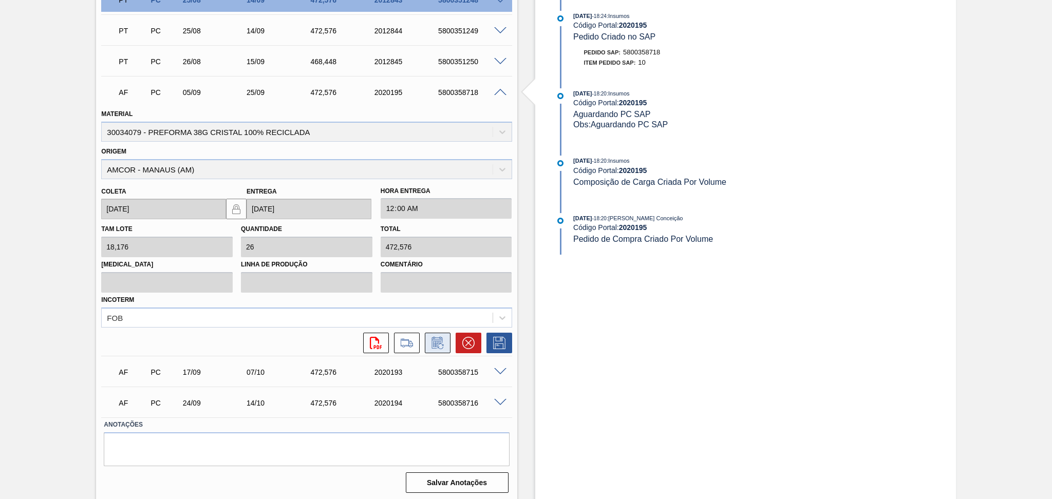
click at [427, 344] on button at bounding box center [438, 343] width 26 height 21
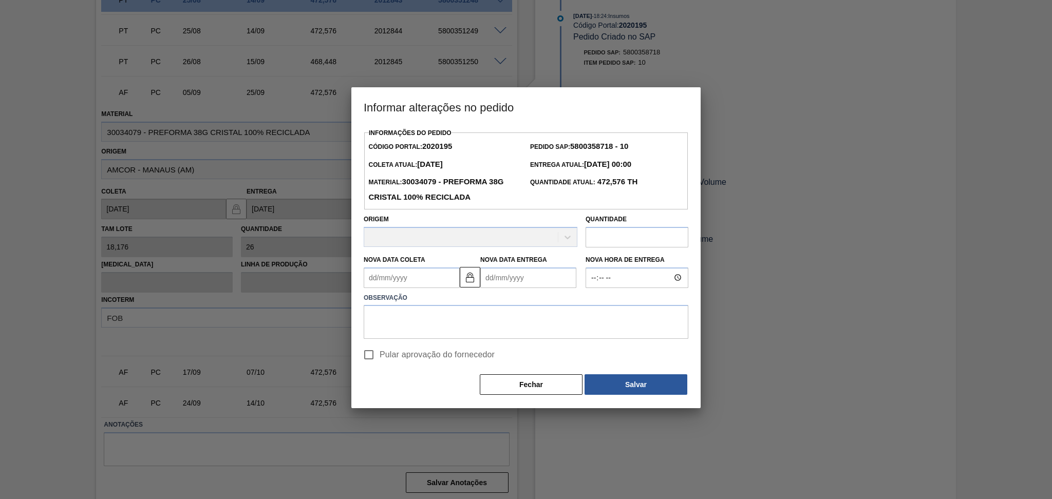
click at [430, 290] on div "Observação" at bounding box center [526, 313] width 333 height 51
click at [425, 281] on Coleta2020195 "Nova Data Coleta" at bounding box center [412, 278] width 96 height 21
click at [406, 402] on div "30" at bounding box center [409, 402] width 14 height 14
type Coleta2020195 "30/09/2025"
type Entrega2020195 "20/10/2025"
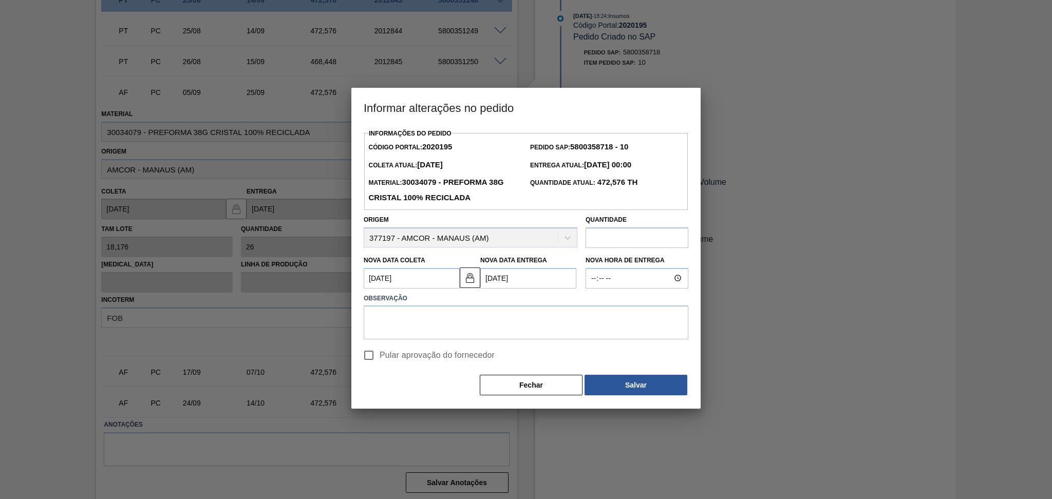
click at [395, 355] on span "Pular aprovação do fornecedor" at bounding box center [437, 355] width 115 height 12
click at [380, 355] on input "Pular aprovação do fornecedor" at bounding box center [369, 356] width 22 height 22
checkbox input "true"
click at [453, 330] on textarea at bounding box center [526, 323] width 325 height 34
click at [444, 316] on textarea "postergado conforme colicitação da Unidade" at bounding box center [526, 323] width 325 height 34
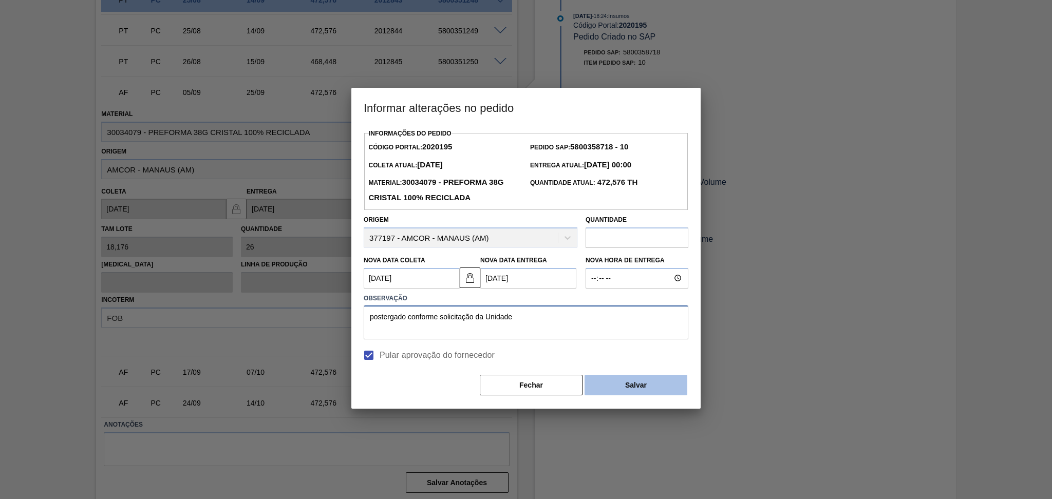
type textarea "postergado conforme solicitação da Unidade"
click at [651, 392] on button "Salvar" at bounding box center [635, 385] width 103 height 21
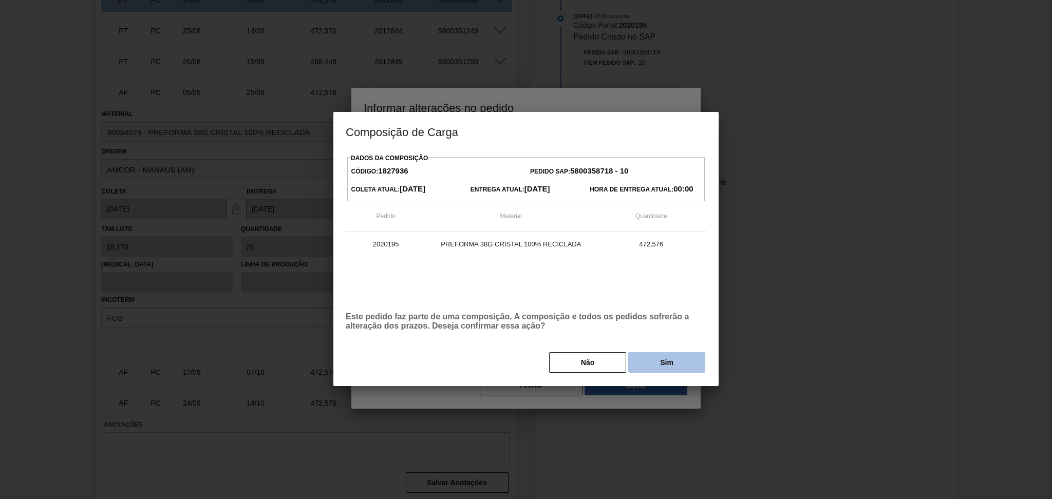
click at [654, 368] on button "Sim" at bounding box center [666, 362] width 77 height 21
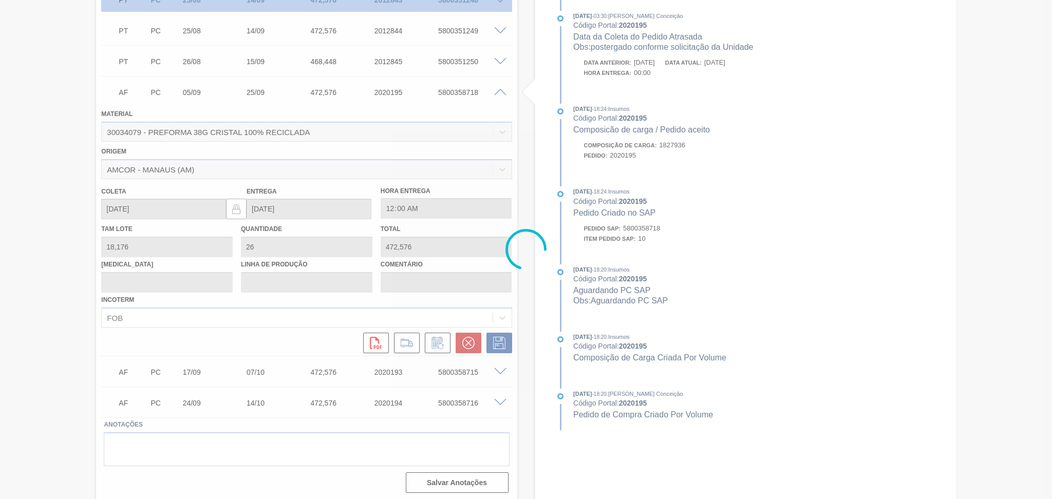
type input "postergado conforme solicitação da Unidade"
type input "30/09/2025"
type input "20/10/2025"
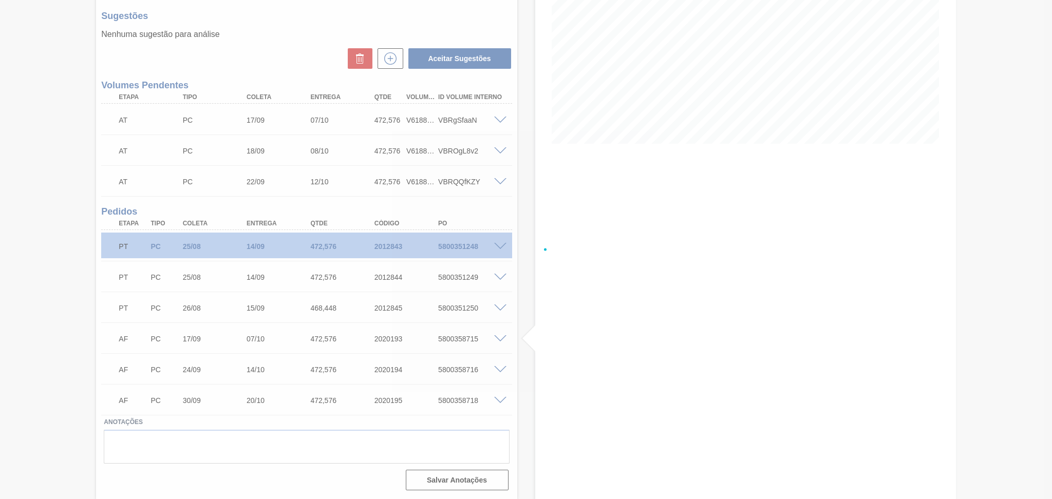
scroll to position [155, 0]
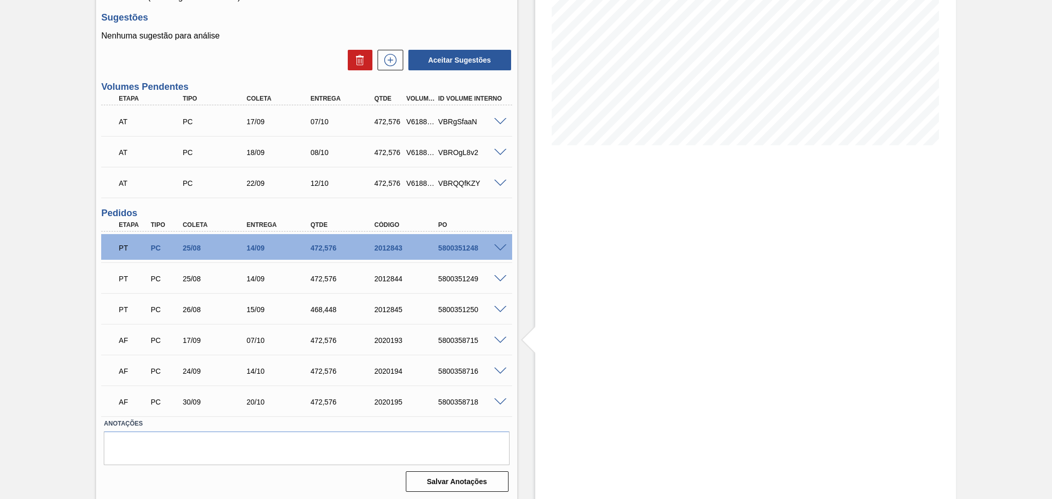
click at [441, 395] on div "AF PC 30/09 20/10 472,576 2020195 5800358718" at bounding box center [303, 401] width 383 height 21
copy div "5800358718"
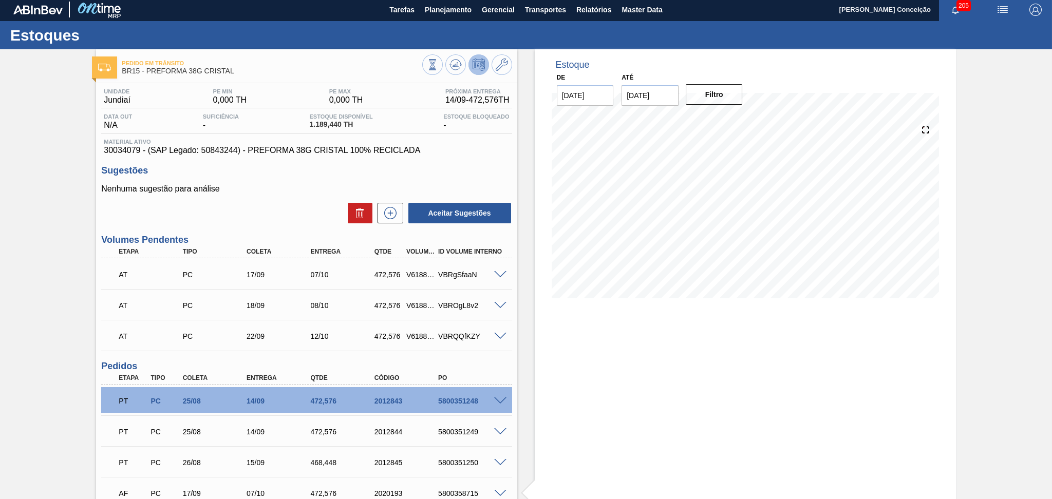
scroll to position [0, 0]
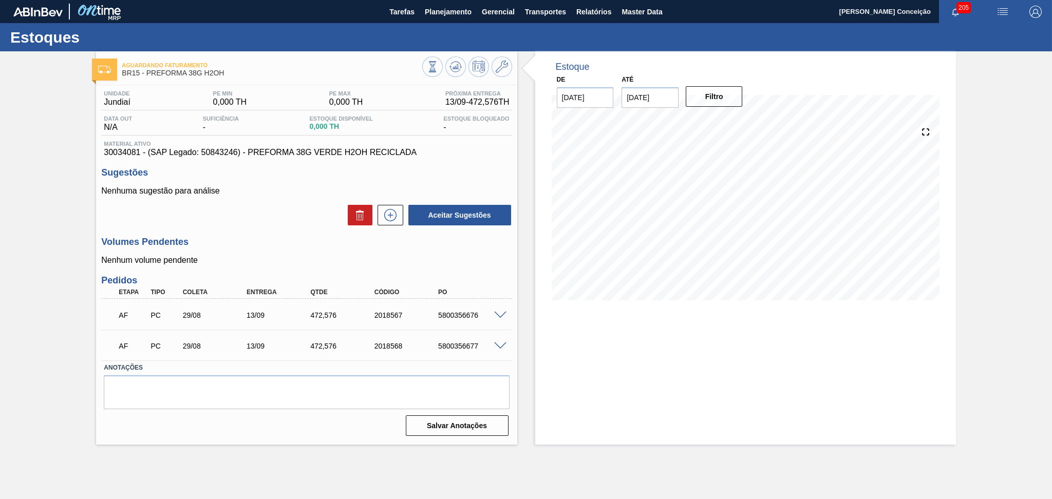
click at [309, 239] on h3 "Volumes Pendentes" at bounding box center [306, 242] width 410 height 11
click at [457, 66] on icon at bounding box center [455, 66] width 7 height 5
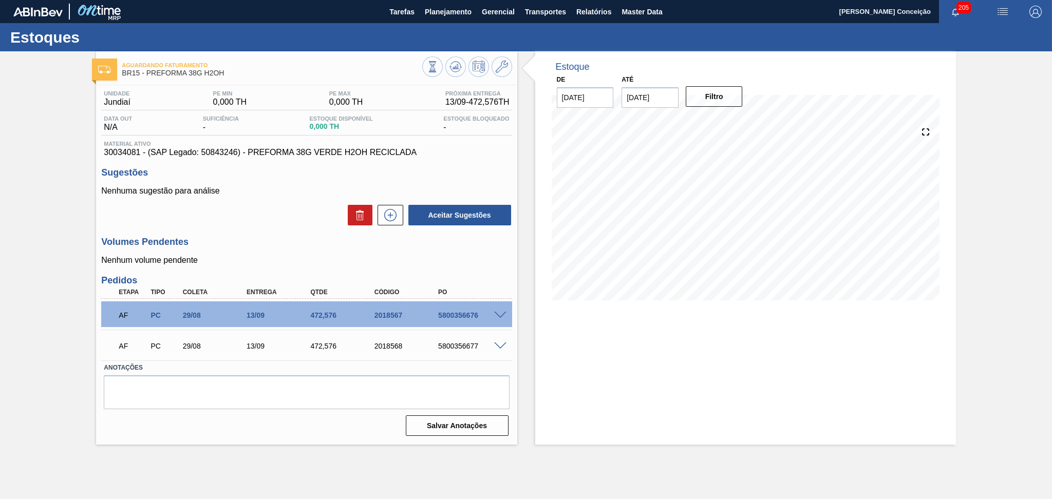
click at [270, 237] on h3 "Volumes Pendentes" at bounding box center [306, 242] width 410 height 11
click at [502, 343] on span at bounding box center [500, 347] width 12 height 8
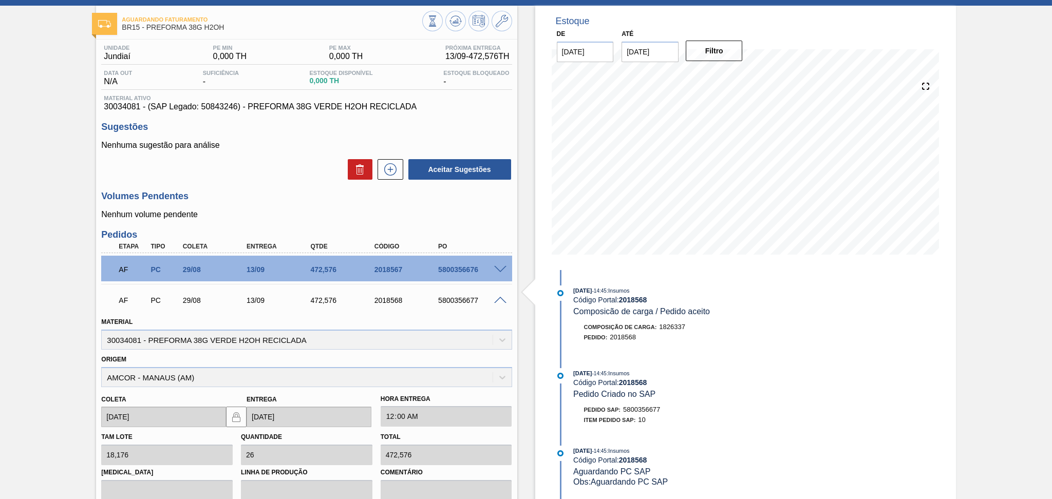
scroll to position [193, 0]
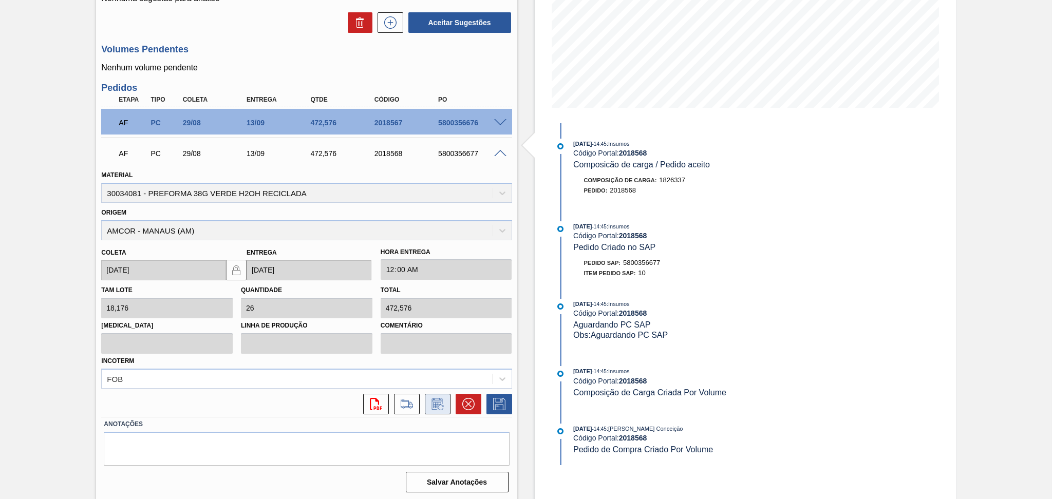
click at [436, 401] on icon at bounding box center [437, 404] width 16 height 12
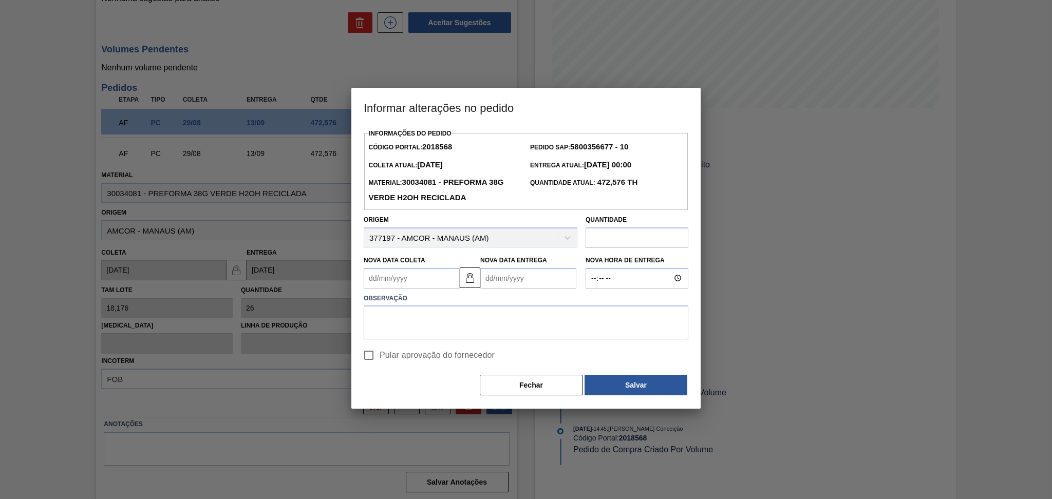
click at [418, 279] on Coleta2018568 "Nova Data Coleta" at bounding box center [412, 278] width 96 height 21
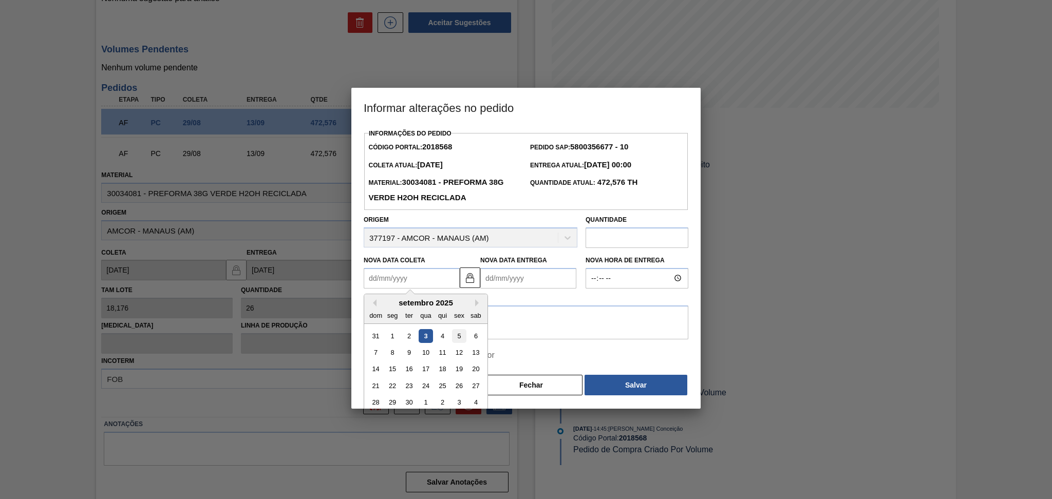
click at [462, 336] on div "5" at bounding box center [459, 336] width 14 height 14
type Coleta2018568 "05/09/2025"
type Entrega2018568 "20/09/2025"
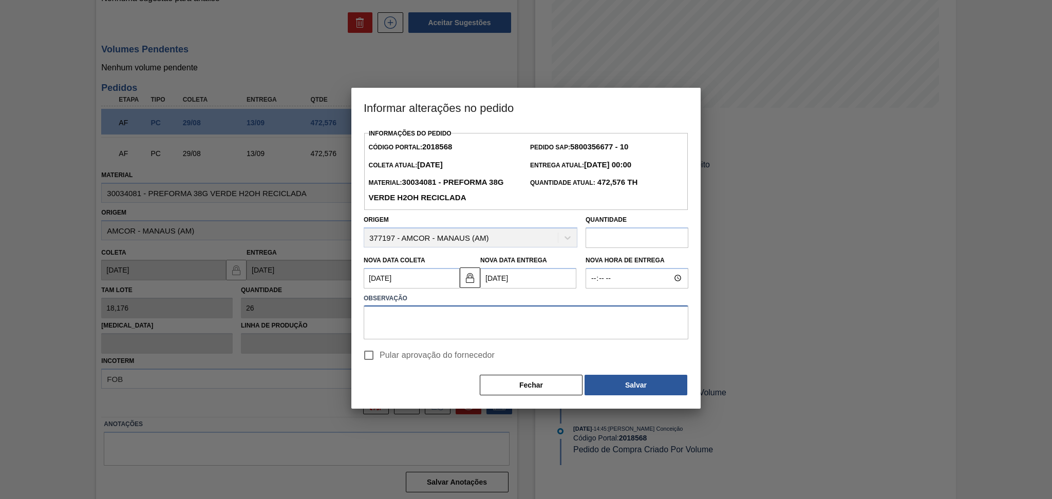
click at [408, 327] on textarea at bounding box center [526, 323] width 325 height 34
click at [409, 356] on span "Pular aprovação do fornecedor" at bounding box center [437, 355] width 115 height 12
click at [380, 356] on input "Pular aprovação do fornecedor" at bounding box center [369, 356] width 22 height 22
checkbox input "true"
click at [415, 330] on textarea at bounding box center [526, 323] width 325 height 34
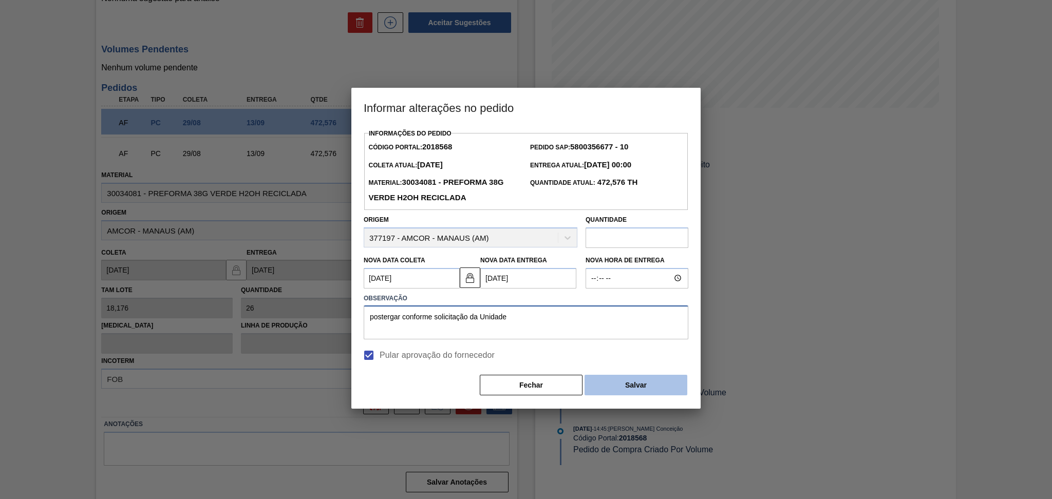
type textarea "postergar conforme solicitação da Unidade"
click at [606, 383] on button "Salvar" at bounding box center [635, 385] width 103 height 21
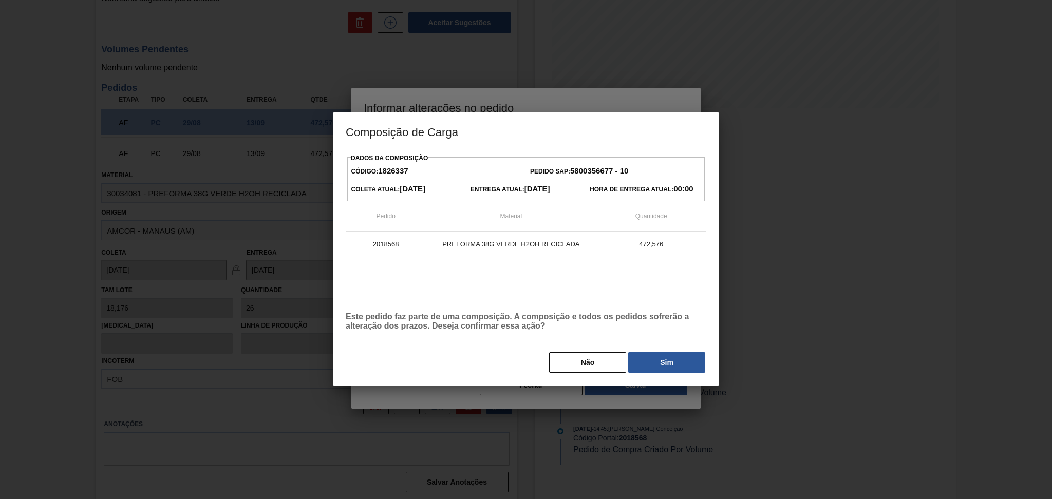
click at [672, 368] on button "Sim" at bounding box center [666, 362] width 77 height 21
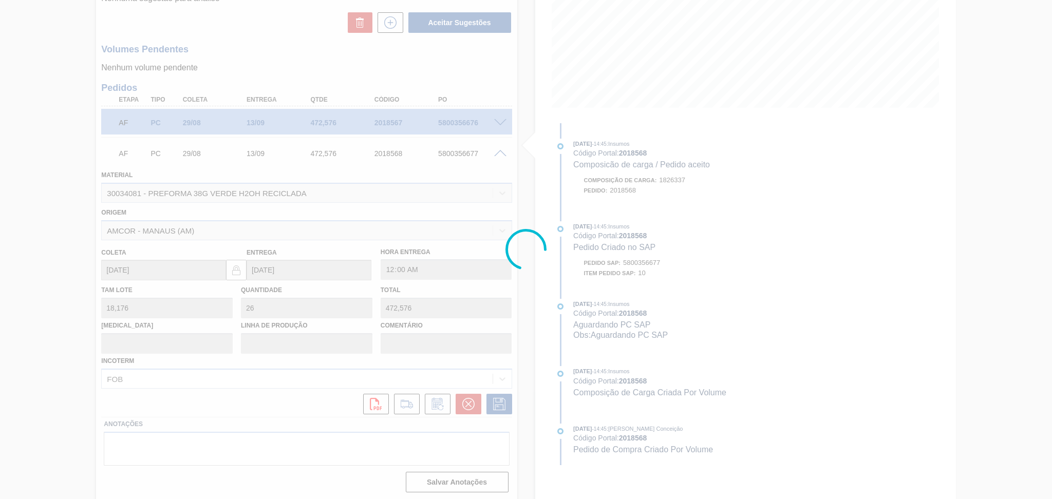
type input "postergar conforme solicitação da Unidade"
type input "05/09/2025"
type input "20/09/2025"
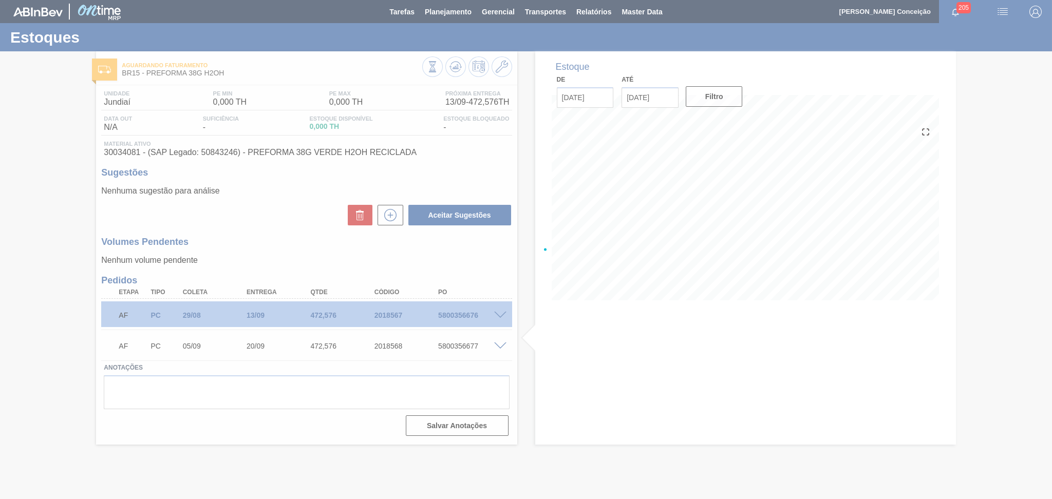
scroll to position [0, 0]
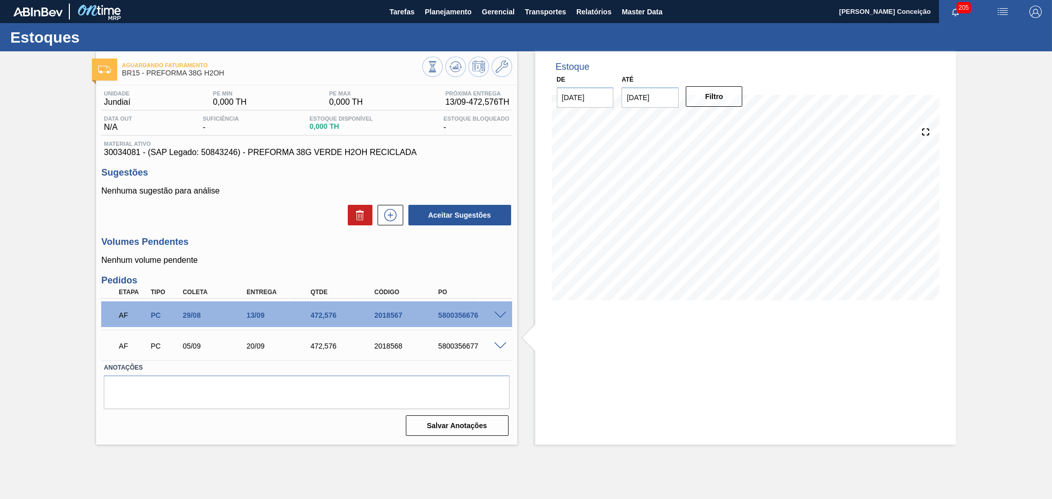
click at [466, 345] on div "5800356677" at bounding box center [472, 346] width 72 height 8
copy div "5800356677"
click at [482, 252] on div "Volumes Pendentes Nenhum volume pendente" at bounding box center [306, 251] width 410 height 28
click at [502, 315] on span at bounding box center [500, 316] width 12 height 8
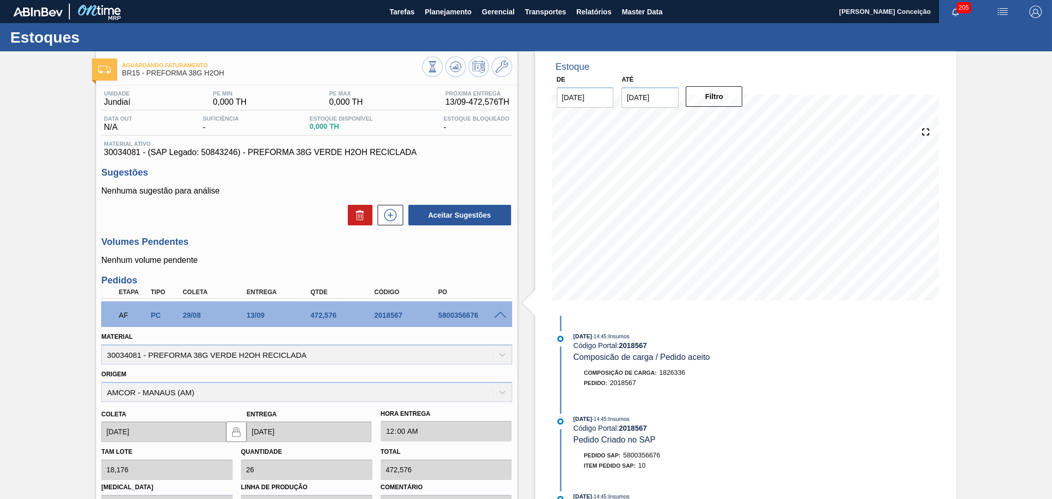
click at [500, 313] on span at bounding box center [500, 316] width 12 height 8
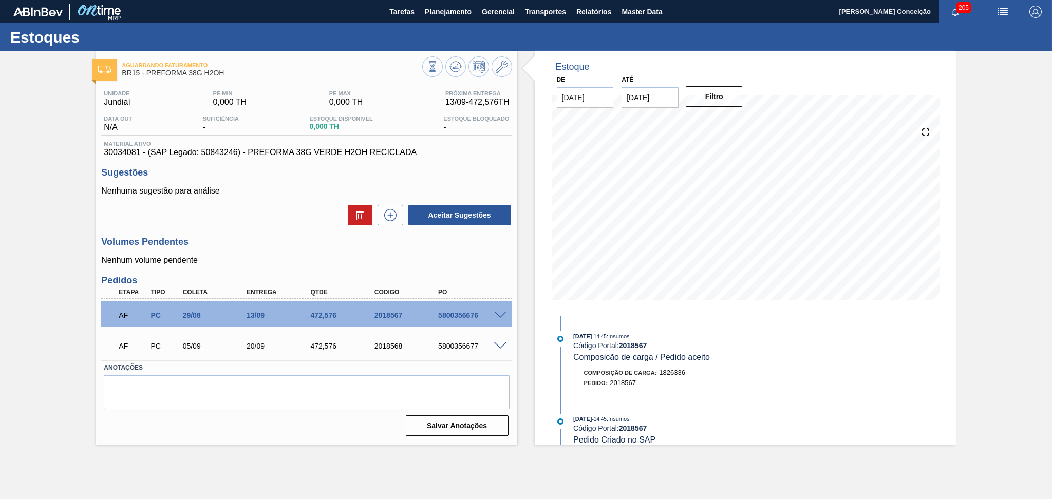
click at [467, 316] on div "5800356676" at bounding box center [472, 315] width 72 height 8
copy div "5800356676"
click at [504, 311] on div at bounding box center [501, 315] width 21 height 8
click at [499, 314] on span at bounding box center [500, 316] width 12 height 8
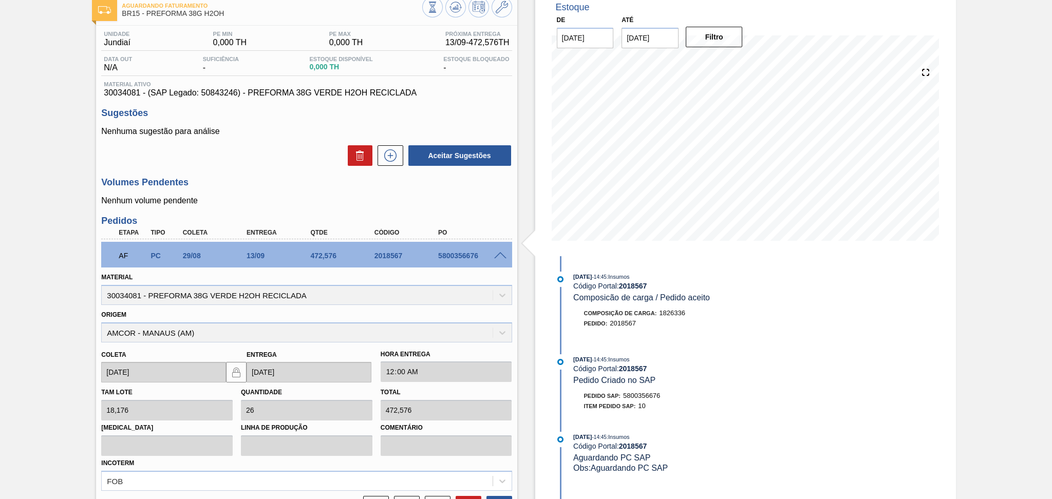
scroll to position [193, 0]
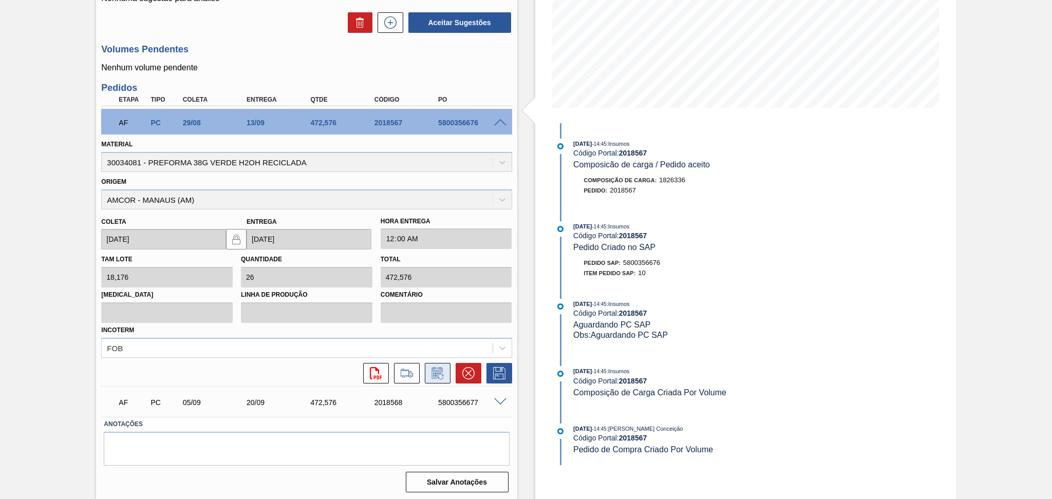
click at [433, 372] on icon at bounding box center [437, 373] width 16 height 12
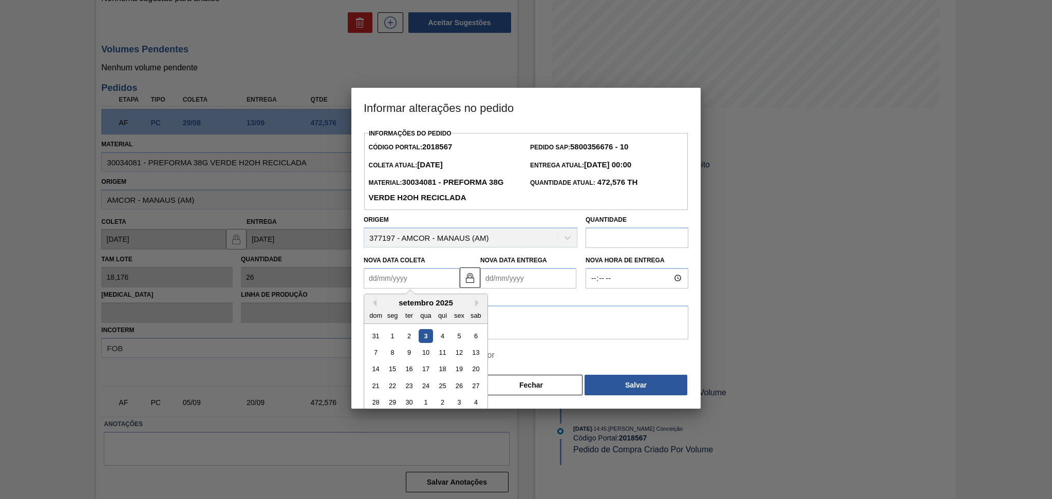
click at [412, 274] on Coleta2018567 "Nova Data Coleta" at bounding box center [412, 278] width 96 height 21
type Coleta2018567 "0"
type Entrega2018567 "[DATE]"
type Coleta2018567 "08"
type Entrega2018567 "23/09/2025"
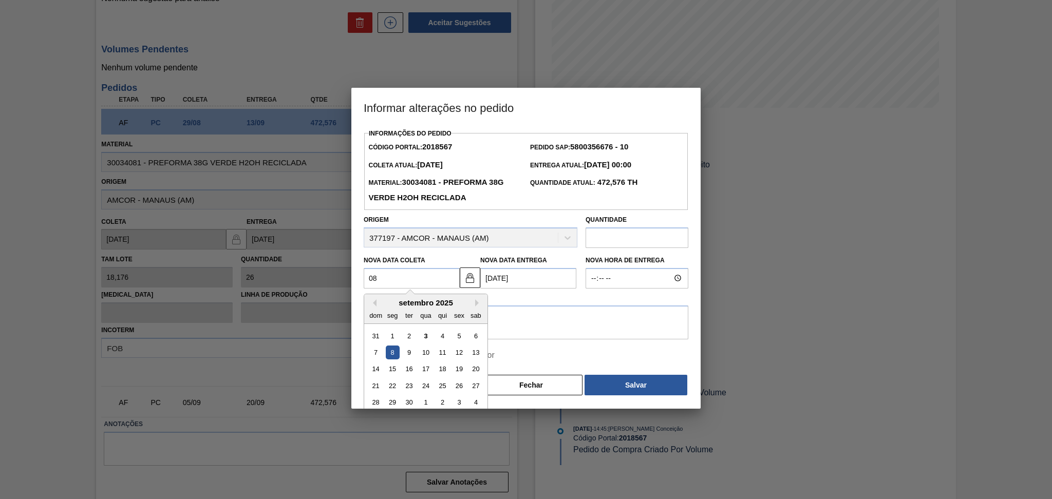
click at [391, 351] on div "8" at bounding box center [393, 353] width 14 height 14
type Coleta2018567 "08/09/2025"
click at [498, 324] on textarea at bounding box center [526, 323] width 325 height 34
type textarea "postergar c"
click at [395, 356] on span "Pular aprovação do fornecedor" at bounding box center [437, 355] width 115 height 12
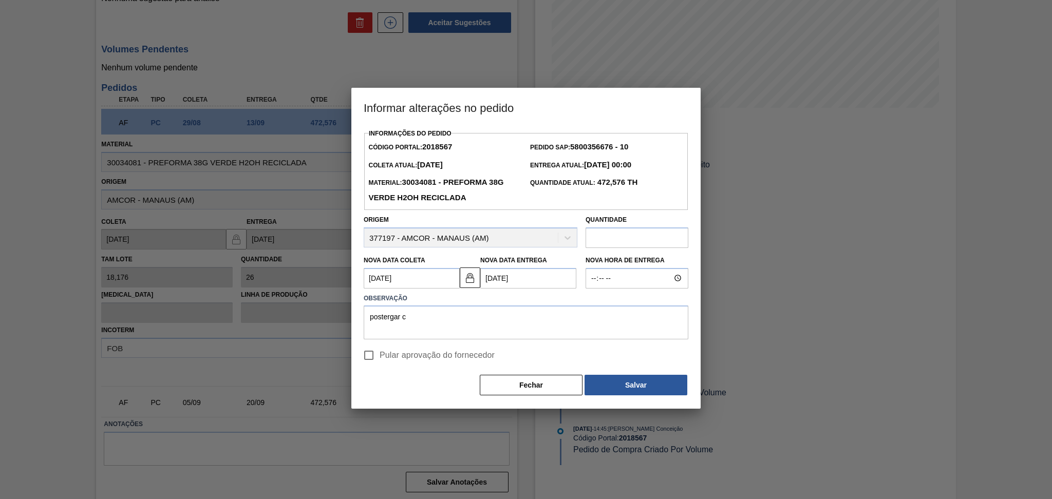
click at [380, 356] on input "Pular aprovação do fornecedor" at bounding box center [369, 356] width 22 height 22
checkbox input "true"
click at [628, 393] on button "Salvar" at bounding box center [635, 385] width 103 height 21
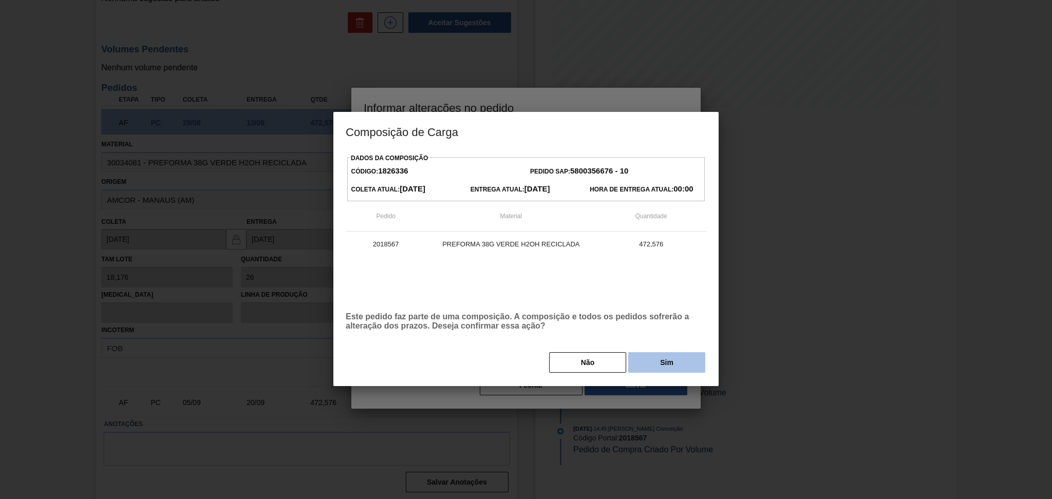
click at [657, 368] on button "Sim" at bounding box center [666, 362] width 77 height 21
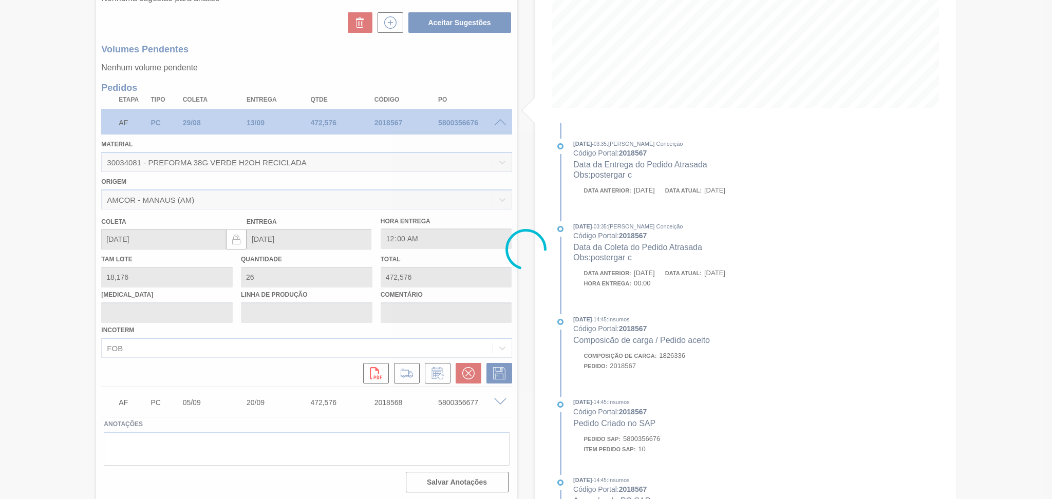
type input "postergar c"
type input "08/09/2025"
type input "23/09/2025"
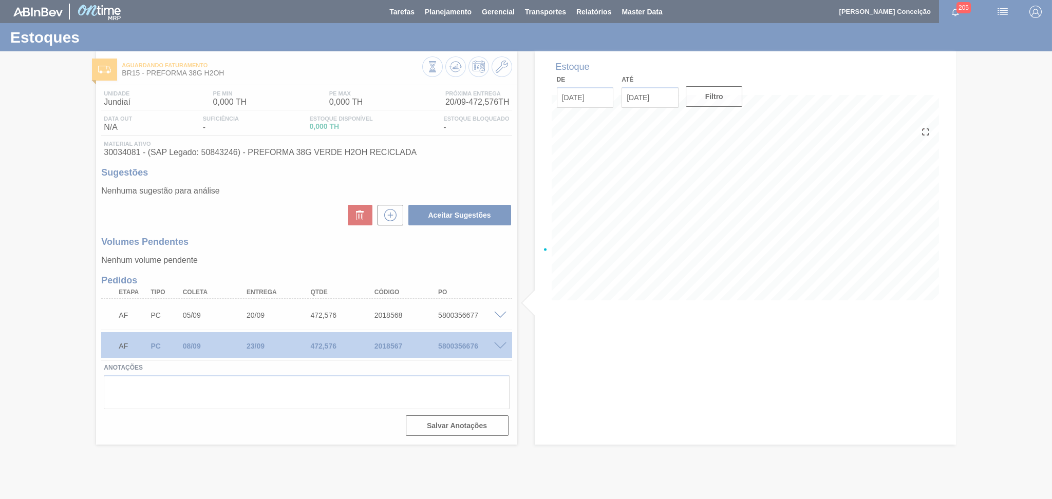
scroll to position [0, 0]
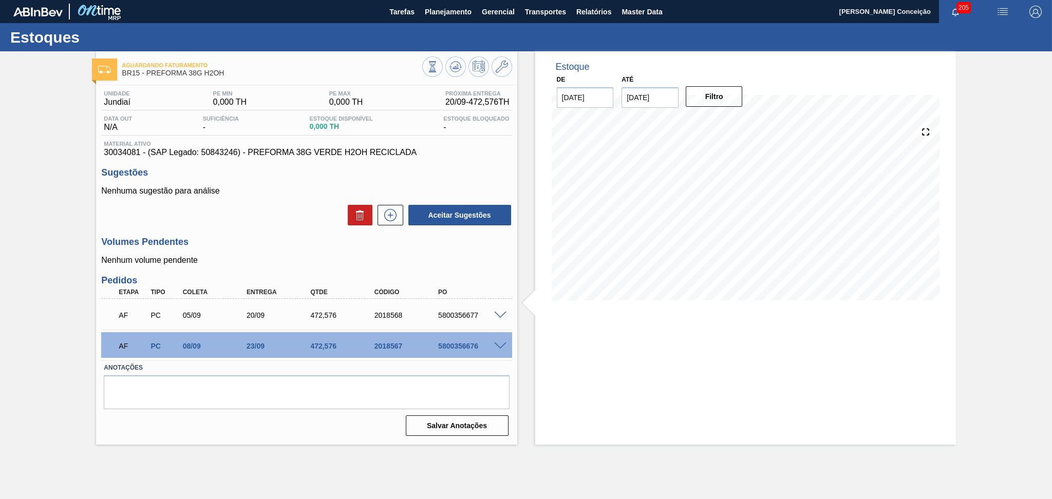
click at [458, 321] on div "AF PC 05/09 20/09 472,576 2018568 5800356677" at bounding box center [303, 314] width 383 height 21
click at [462, 317] on div "5800356677" at bounding box center [472, 315] width 72 height 8
click at [456, 319] on div "5800356677" at bounding box center [472, 315] width 72 height 8
click at [335, 266] on div "Unidade Jundiaí PE MIN 0,000 TH PE MAX 0,000 TH Próxima Entrega 20/09 - 472,576…" at bounding box center [306, 262] width 421 height 354
click at [313, 259] on p "Nenhum volume pendente" at bounding box center [306, 260] width 410 height 9
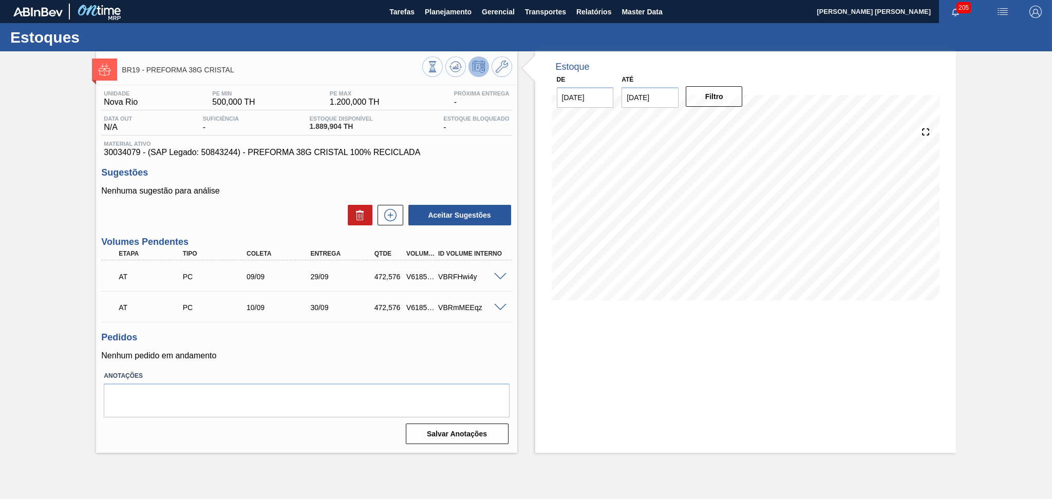
click at [362, 349] on div "Pedidos Nenhum pedido em andamento" at bounding box center [306, 346] width 410 height 28
click at [402, 347] on div "Pedidos Nenhum pedido em andamento" at bounding box center [306, 346] width 410 height 28
click at [405, 335] on h3 "Pedidos" at bounding box center [306, 337] width 410 height 11
click at [397, 217] on icon at bounding box center [390, 215] width 16 height 12
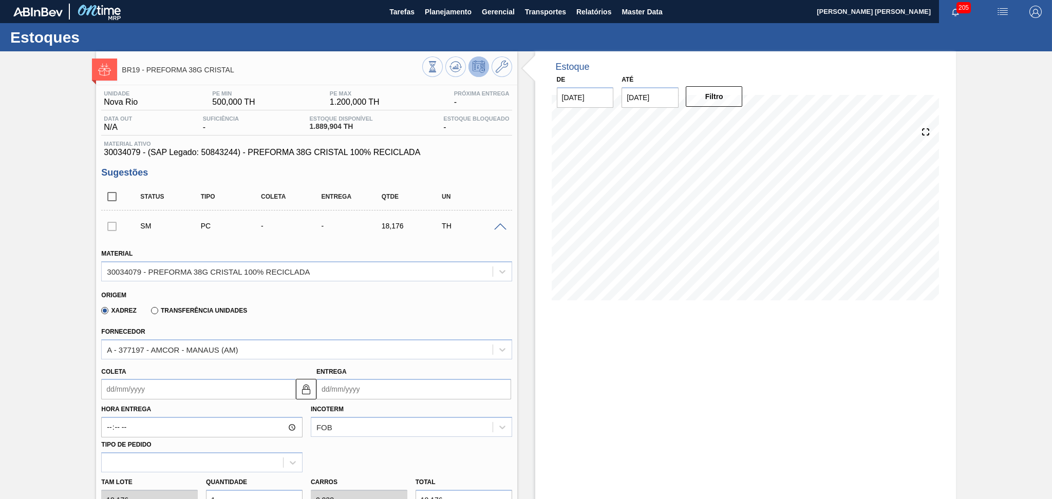
click at [281, 310] on div "Xadrez Transferência Unidades" at bounding box center [302, 309] width 402 height 20
click at [378, 314] on div "Xadrez Transferência Unidades" at bounding box center [302, 309] width 402 height 20
click at [499, 222] on div at bounding box center [501, 226] width 21 height 8
click at [499, 228] on span at bounding box center [500, 227] width 12 height 8
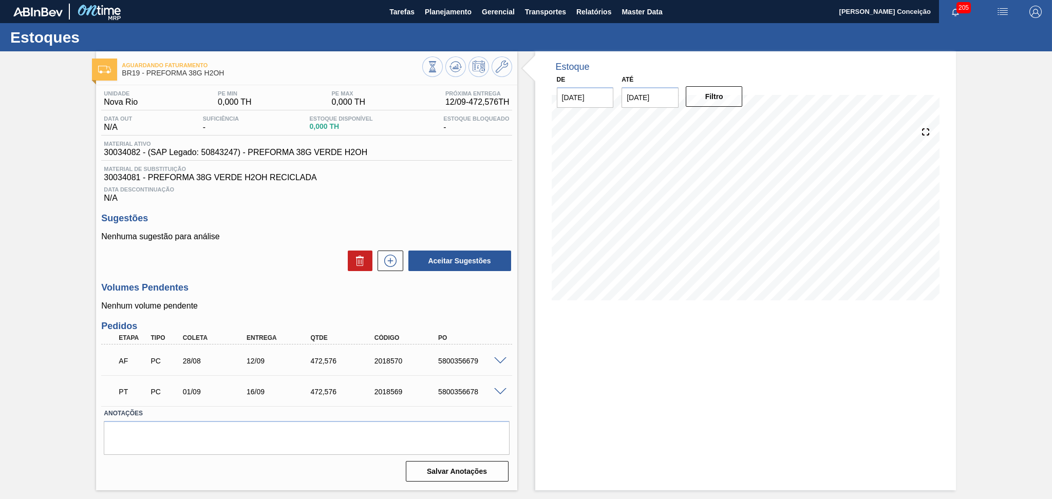
click at [266, 272] on div "Aceitar Sugestões" at bounding box center [306, 261] width 410 height 23
click at [457, 309] on p "Nenhum volume pendente" at bounding box center [306, 305] width 410 height 9
click at [334, 291] on h3 "Volumes Pendentes" at bounding box center [306, 287] width 410 height 11
click at [502, 357] on span at bounding box center [500, 361] width 12 height 8
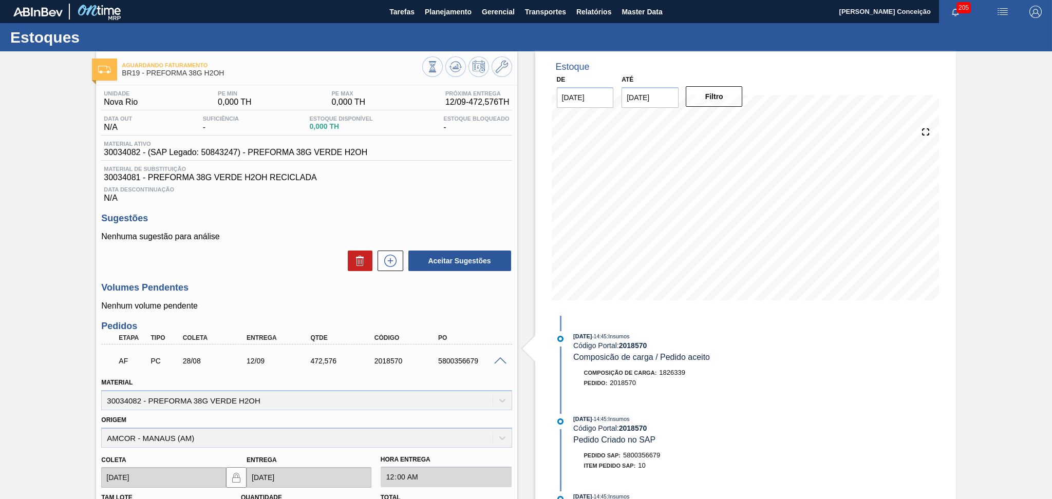
scroll to position [205, 0]
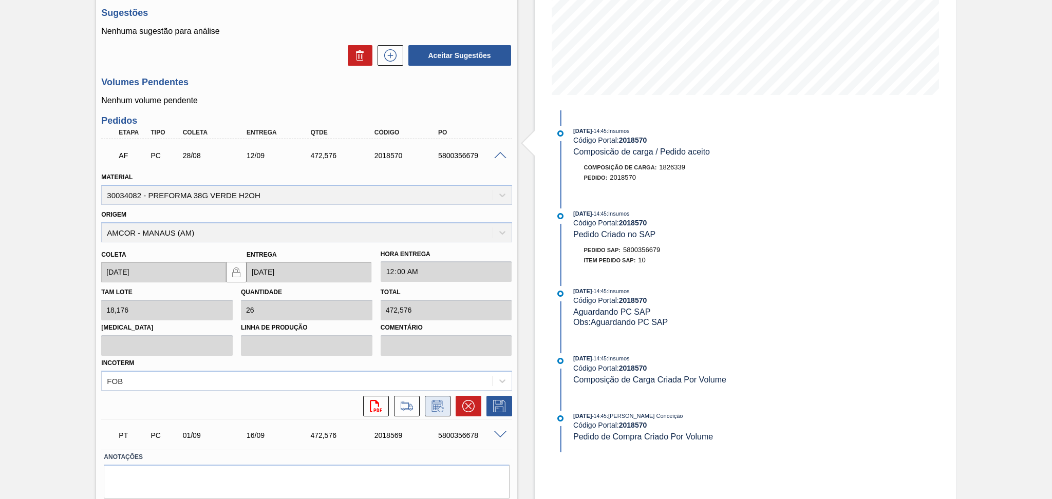
click at [440, 400] on icon at bounding box center [437, 406] width 16 height 12
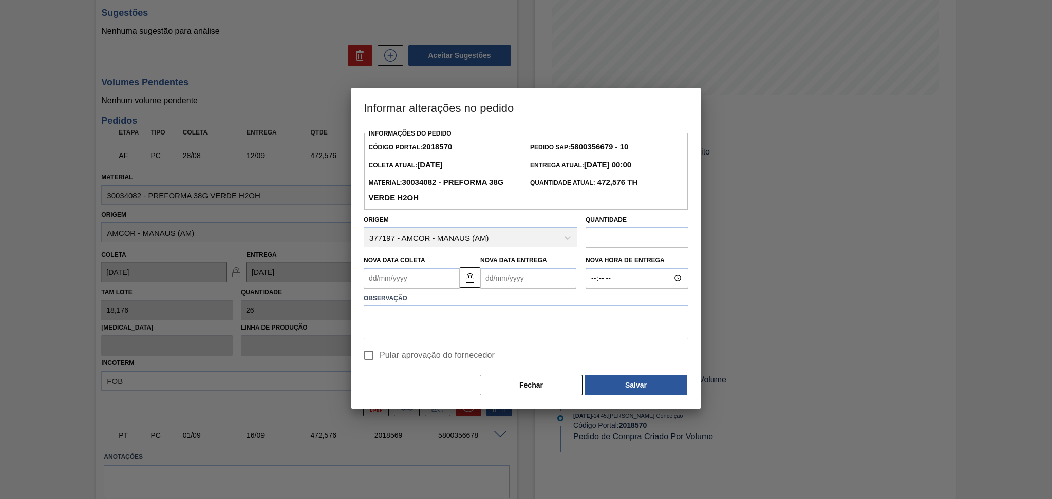
click at [429, 279] on Coleta2018570 "Nova Data Coleta" at bounding box center [412, 278] width 96 height 21
type Coleta2018570 "0"
type Entrega2018570 "[DATE]"
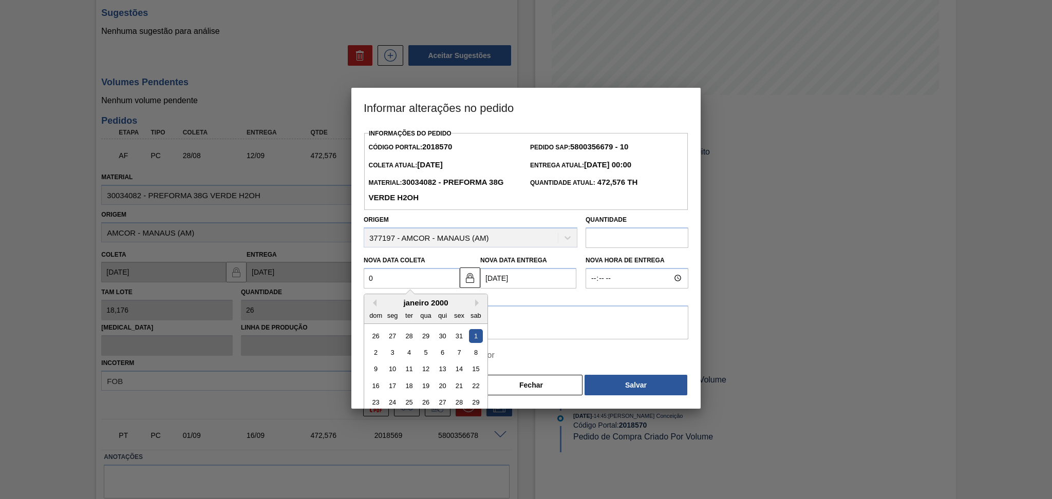
type Coleta2018570 "05"
type Entrega2018570 "[DATE]"
click at [460, 338] on div "5" at bounding box center [459, 336] width 14 height 14
type Coleta2018570 "[DATE]"
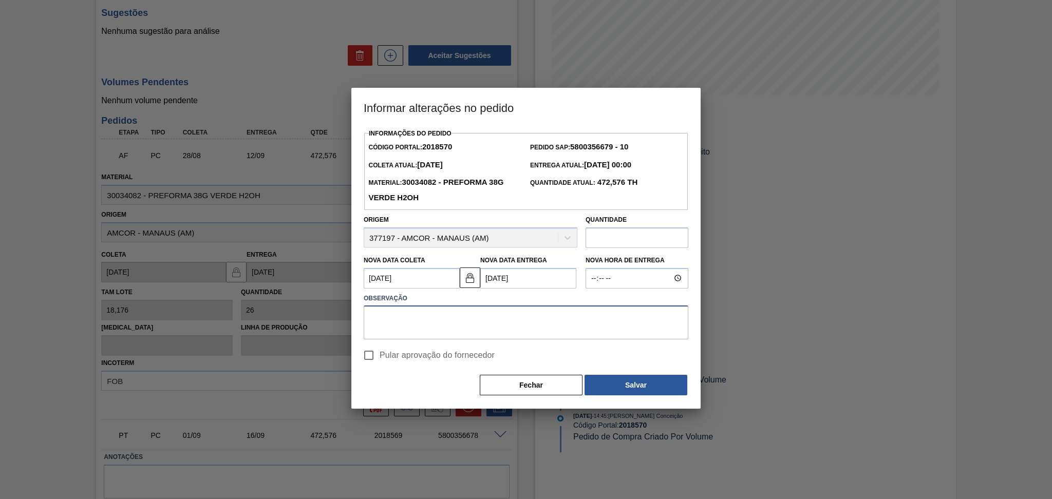
click at [472, 328] on textarea at bounding box center [526, 323] width 325 height 34
click at [436, 358] on span "Pular aprovação do fornecedor" at bounding box center [437, 355] width 115 height 12
click at [380, 358] on input "Pular aprovação do fornecedor" at bounding box center [369, 356] width 22 height 22
checkbox input "true"
click at [472, 329] on textarea at bounding box center [526, 323] width 325 height 34
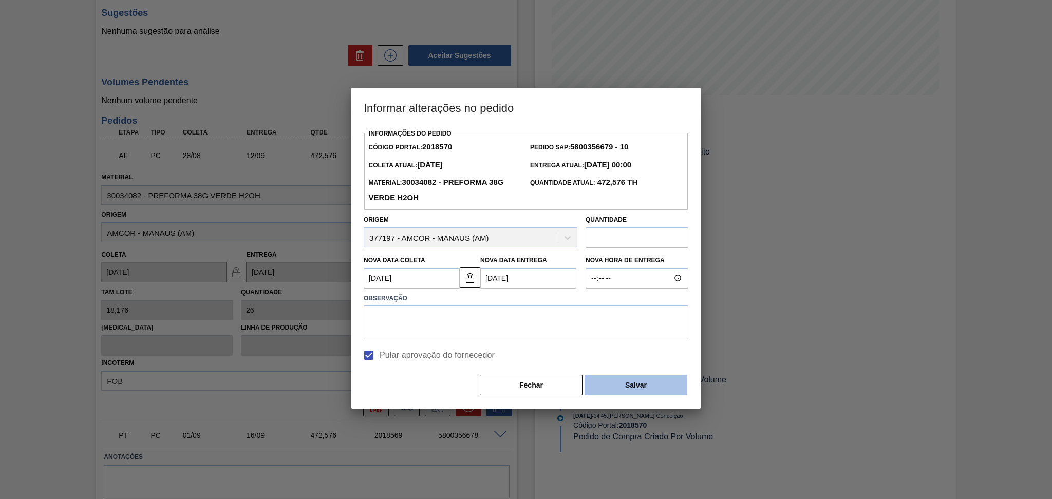
click at [598, 390] on button "Salvar" at bounding box center [635, 385] width 103 height 21
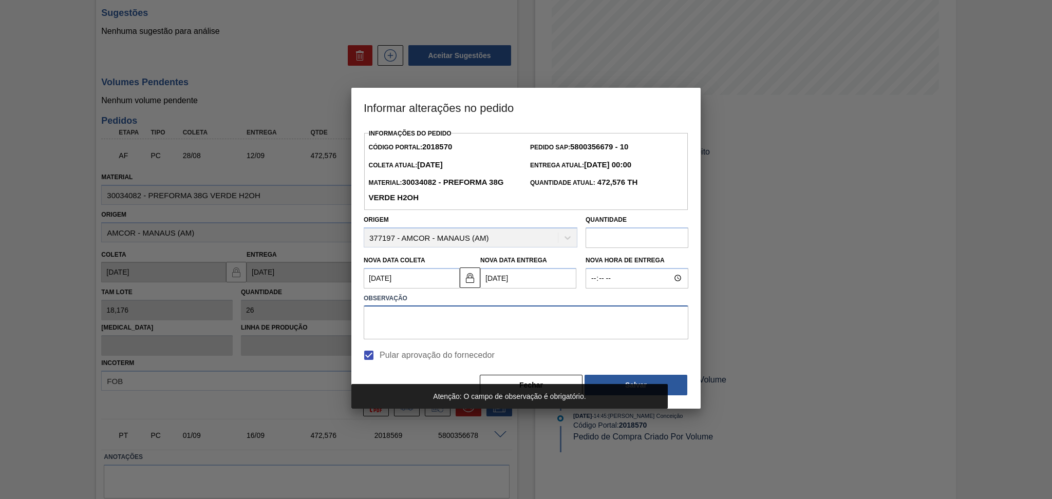
click at [533, 335] on textarea at bounding box center [526, 323] width 325 height 34
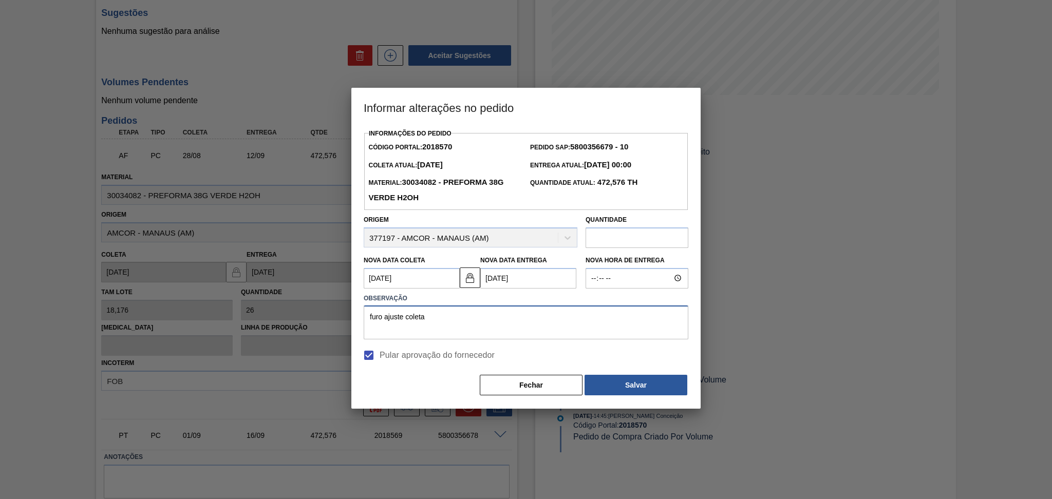
click at [597, 327] on textarea "furo ajuste coleta" at bounding box center [526, 323] width 325 height 34
type textarea "furo ajuste coleta"
click at [404, 286] on Coleta2018570 "[DATE]" at bounding box center [412, 278] width 96 height 21
click at [441, 337] on div "4" at bounding box center [443, 336] width 14 height 14
type Coleta2018570 "04/09/2025"
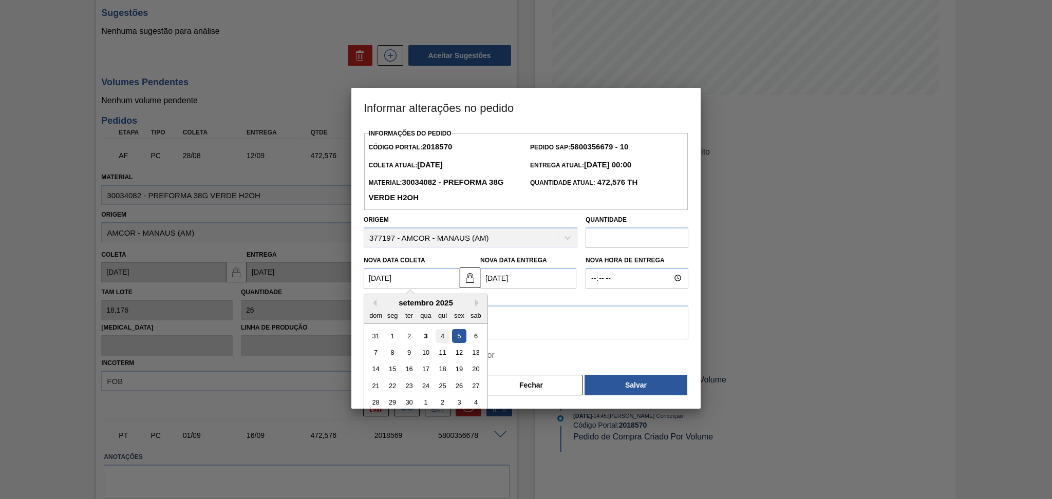
type Entrega2018570 "[DATE]"
click at [466, 324] on textarea "furo ajuste coleta" at bounding box center [526, 323] width 325 height 34
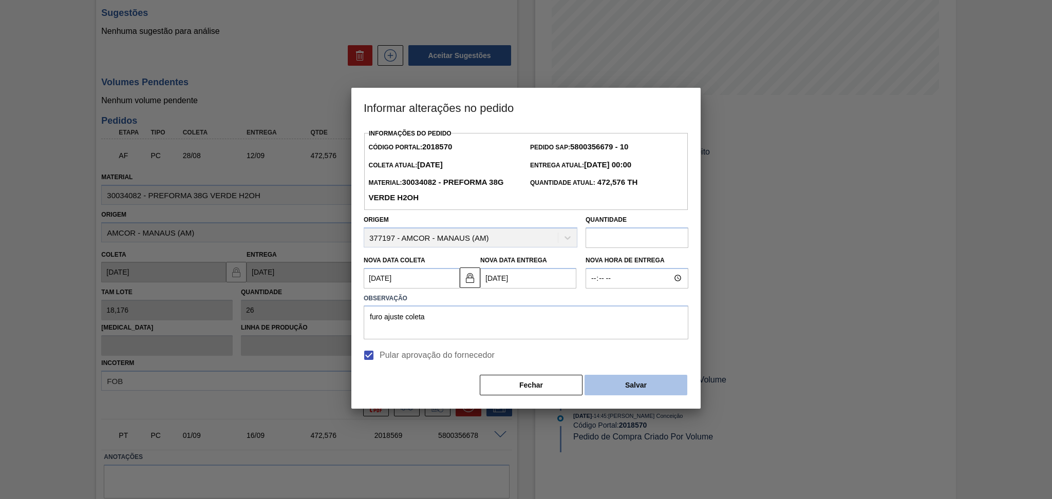
click at [641, 387] on button "Salvar" at bounding box center [635, 385] width 103 height 21
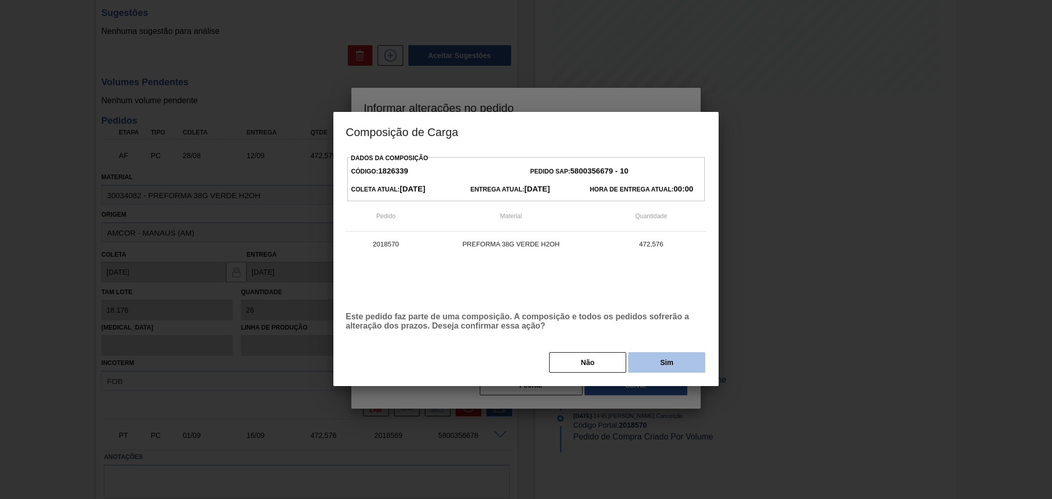
click at [654, 358] on button "Sim" at bounding box center [666, 362] width 77 height 21
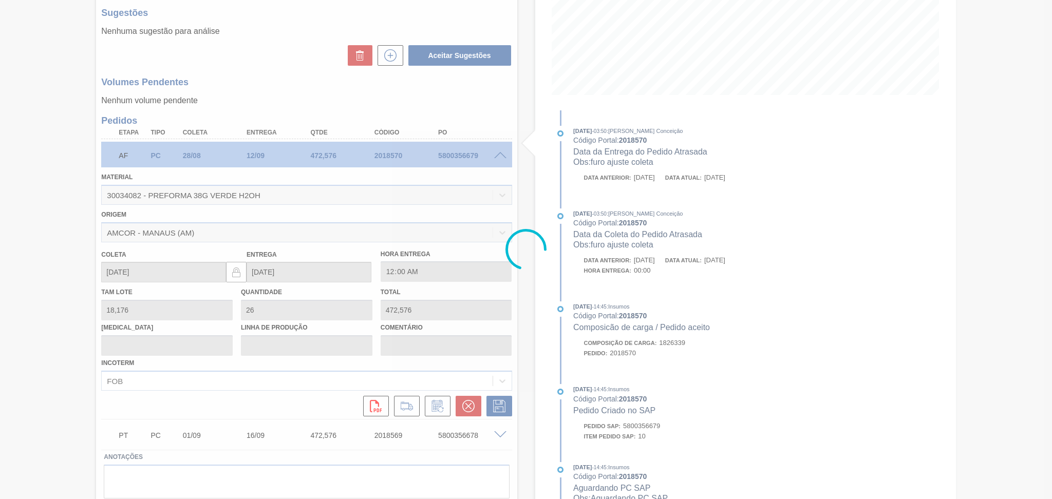
type input "furo ajuste coleta"
type input "04/09/2025"
type input "[DATE]"
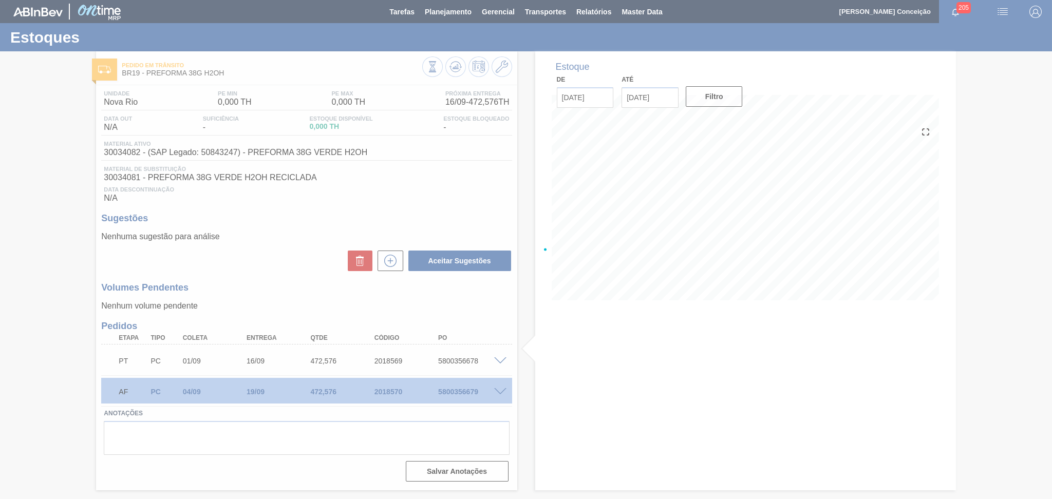
scroll to position [0, 0]
click at [466, 154] on div at bounding box center [526, 249] width 1052 height 499
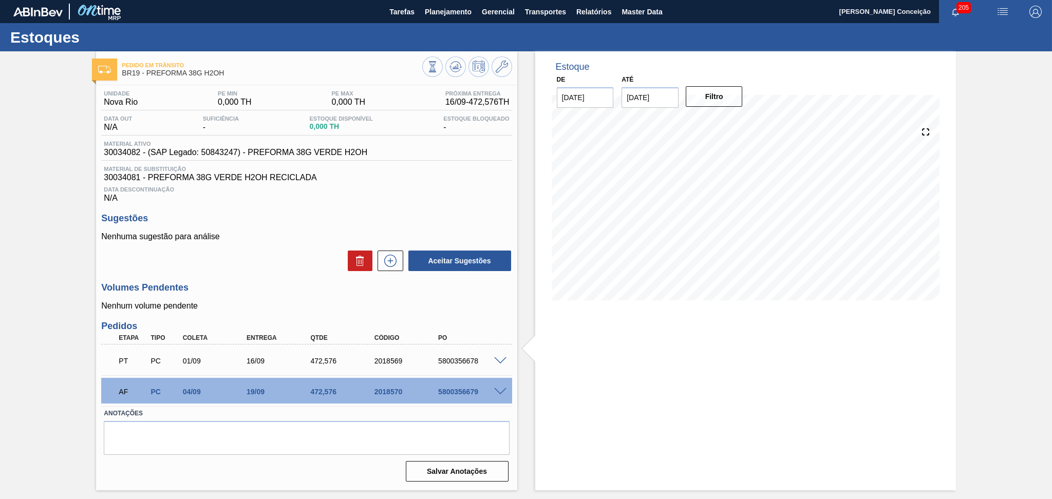
click at [453, 355] on div "PT PC 01/09 16/09 472,576 2018569 5800356678" at bounding box center [303, 360] width 383 height 21
click at [468, 395] on div "5800356679" at bounding box center [472, 392] width 72 height 8
copy div "5800356679"
click at [283, 247] on div "Nenhuma sugestão para análise Aceitar Sugestões" at bounding box center [306, 252] width 410 height 40
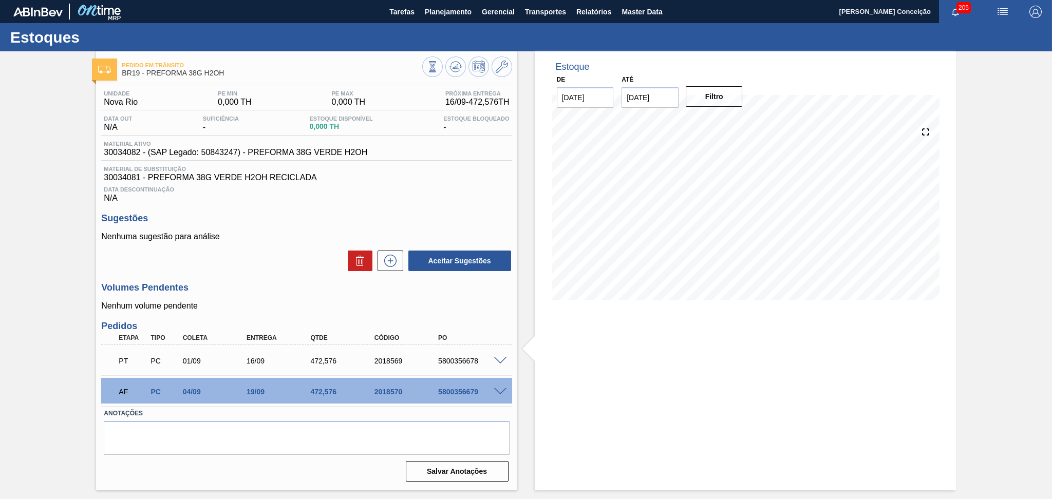
click at [515, 330] on div "Unidade Nova Rio PE MIN 0,000 TH PE MAX 0,000 TH Próxima Entrega 16/09 - 472,57…" at bounding box center [306, 285] width 421 height 400
click at [520, 297] on div "Estoque De 03/09/2025 Até 10/10/2025 Filtro 04/09 Projeção de Estoque 0 Nec.SAP…" at bounding box center [736, 270] width 439 height 439
click at [256, 286] on h3 "Volumes Pendentes" at bounding box center [306, 287] width 410 height 11
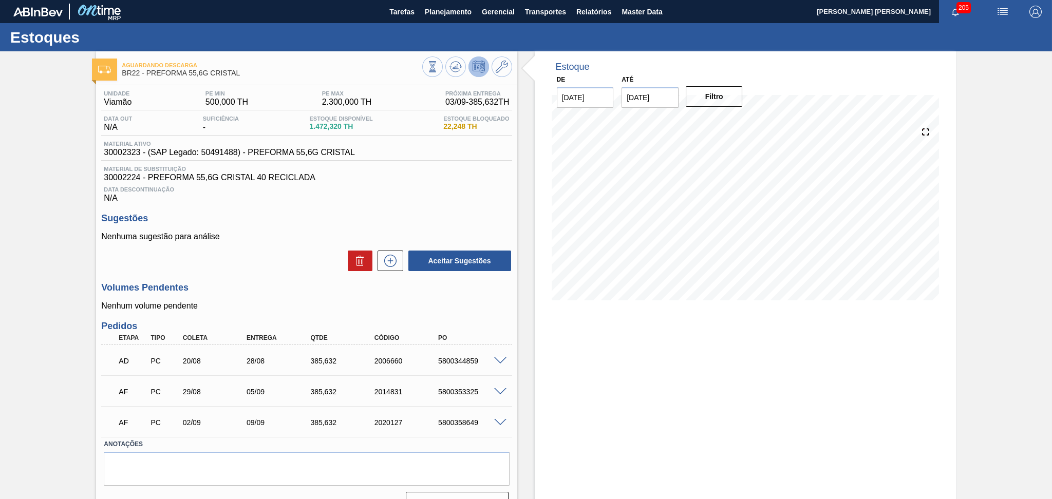
click at [426, 221] on h3 "Sugestões" at bounding box center [306, 218] width 410 height 11
click at [459, 68] on icon at bounding box center [455, 67] width 12 height 12
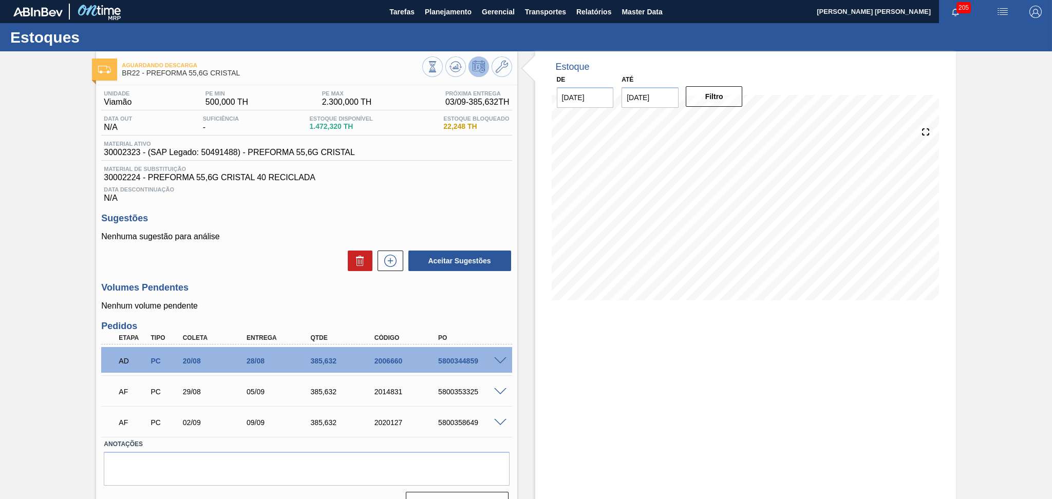
click at [286, 288] on h3 "Volumes Pendentes" at bounding box center [306, 287] width 410 height 11
click at [466, 392] on div "5800353325" at bounding box center [472, 392] width 72 height 8
click at [466, 397] on div "AF PC 29/08 05/09 385,632 2014831 5800353325" at bounding box center [303, 391] width 383 height 21
click at [500, 389] on span at bounding box center [500, 392] width 12 height 8
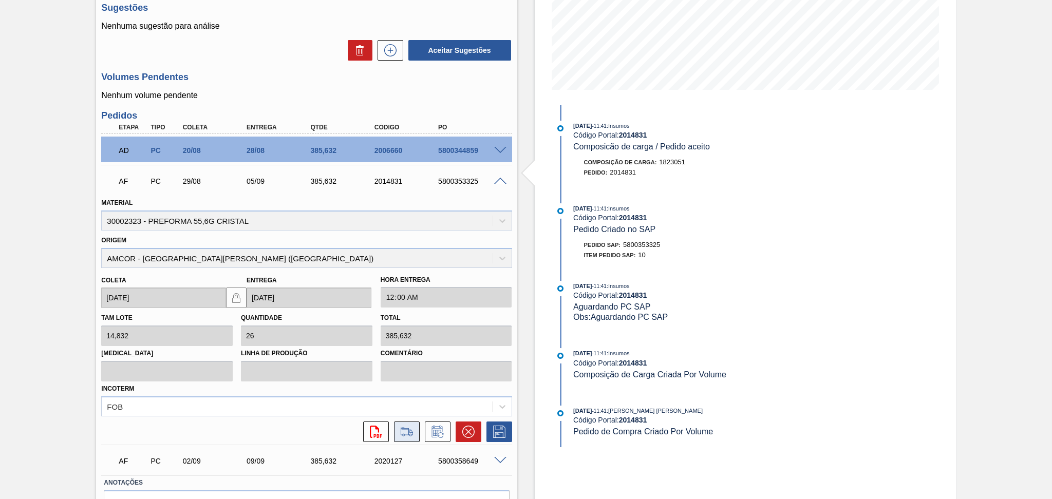
scroll to position [269, 0]
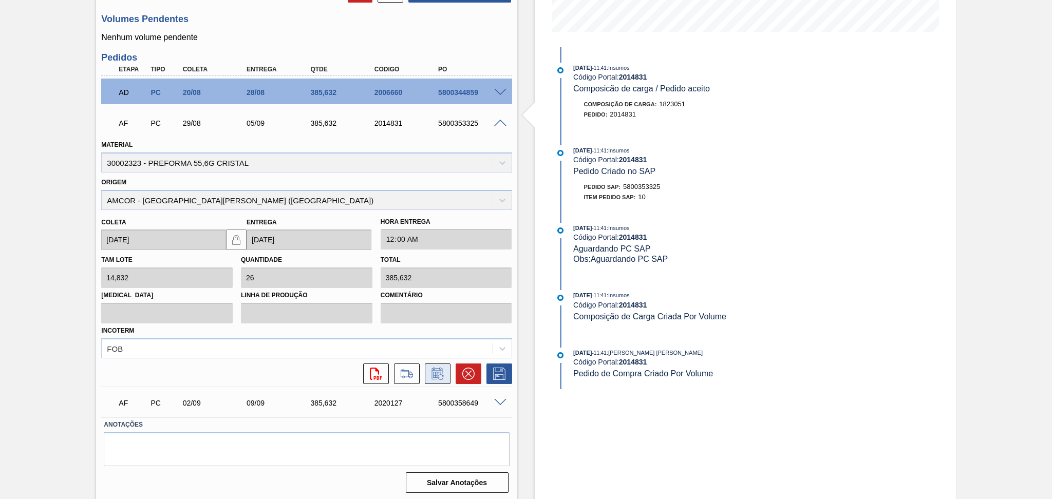
click at [439, 374] on icon at bounding box center [441, 377] width 6 height 6
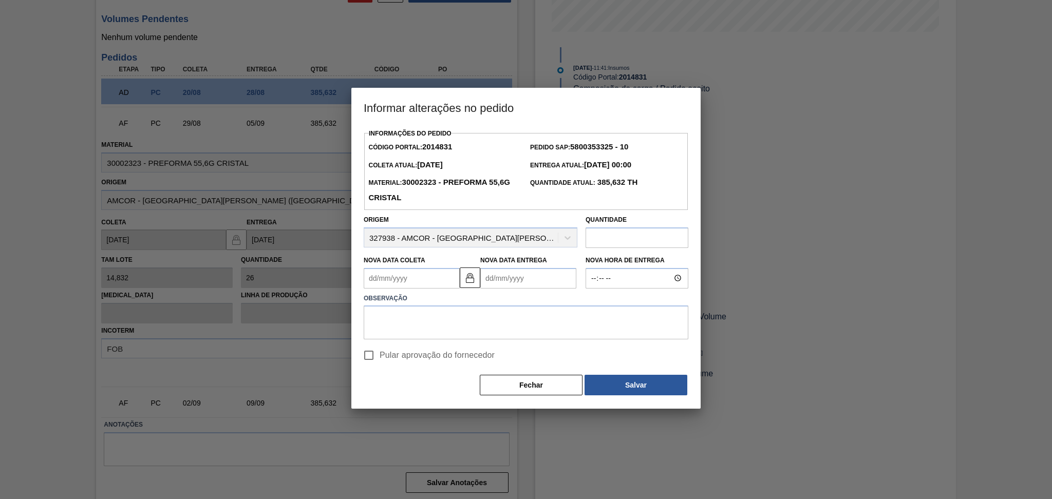
click at [419, 276] on Coleta2014831 "Nova Data Coleta" at bounding box center [412, 278] width 96 height 21
click at [398, 388] on div "22" at bounding box center [393, 386] width 14 height 14
type Coleta2014831 "22/09/2025"
type Entrega2014831 "29/09/2025"
click at [412, 279] on Coleta2014831 "22/09/2025" at bounding box center [412, 278] width 96 height 21
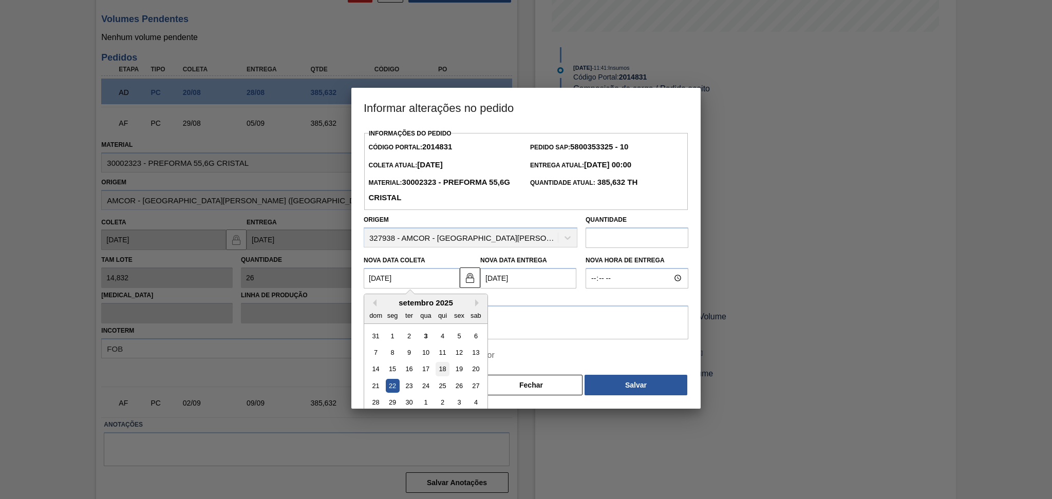
click at [445, 373] on div "18" at bounding box center [443, 369] width 14 height 14
type Coleta2014831 "[DATE]"
type Entrega2014831 "[DATE]"
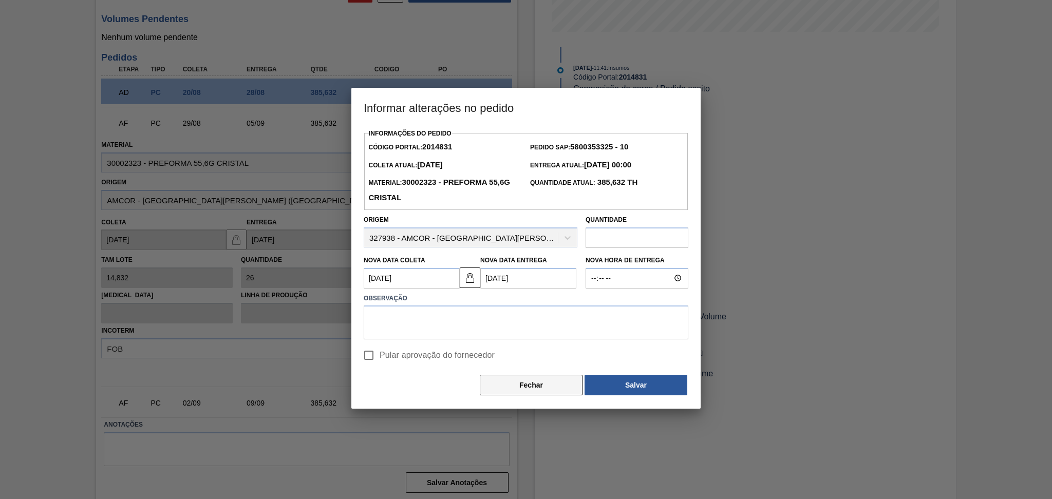
click at [573, 391] on button "Fechar" at bounding box center [531, 385] width 103 height 21
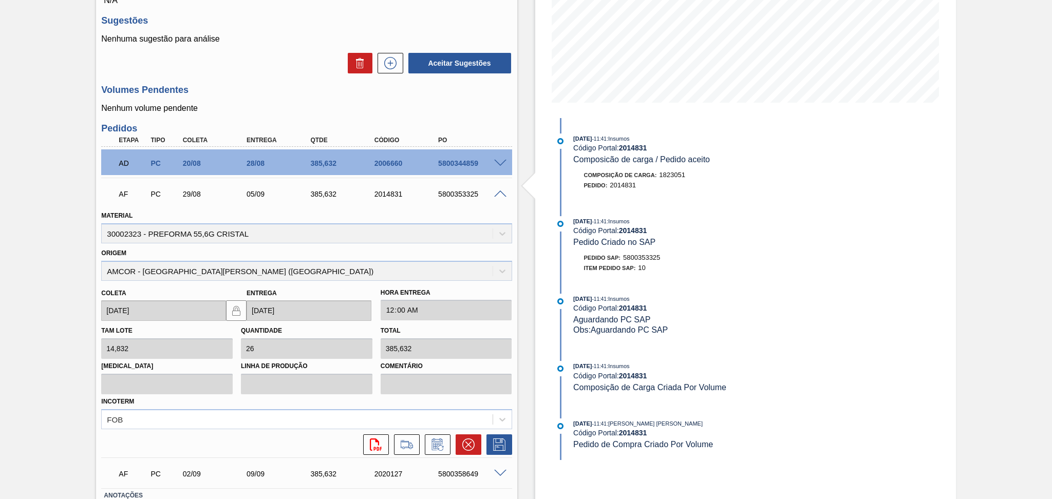
scroll to position [205, 0]
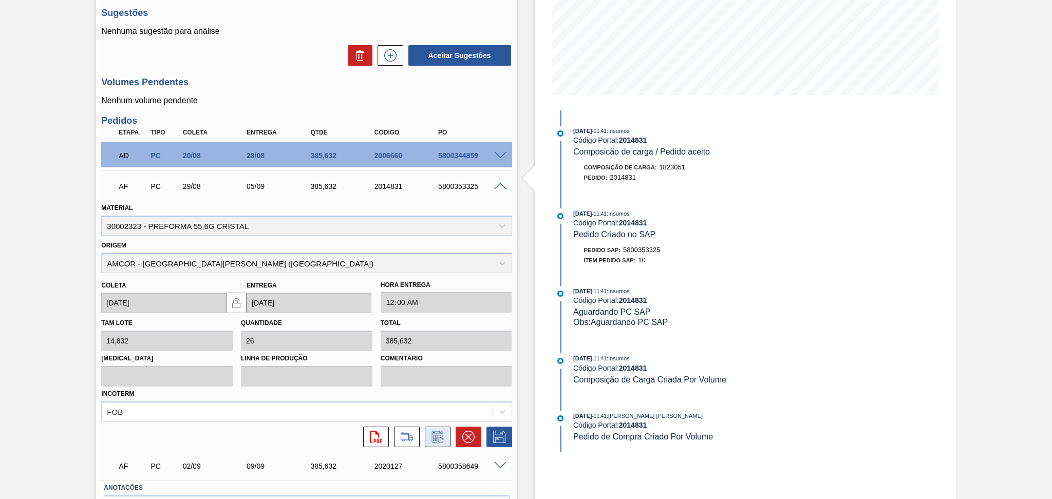
click at [438, 439] on icon at bounding box center [441, 441] width 6 height 6
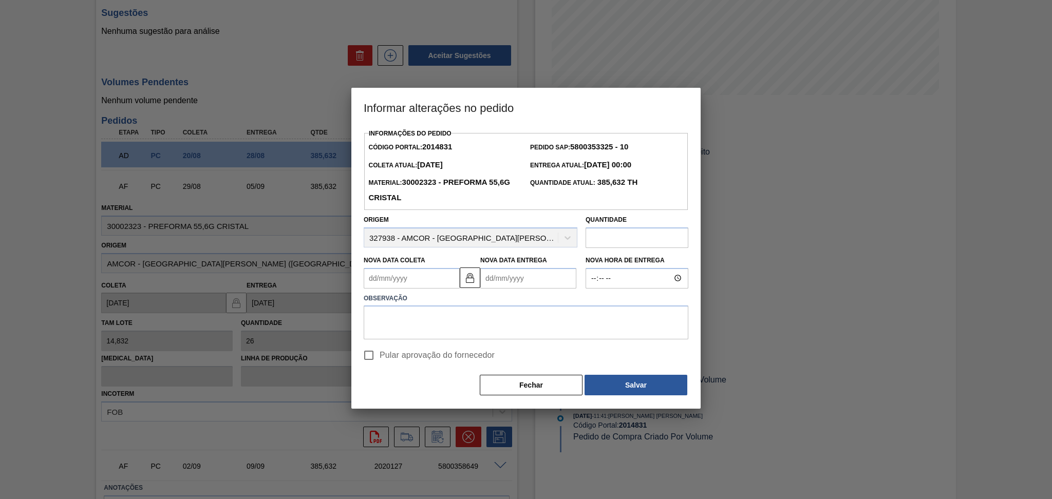
click at [428, 279] on Coleta2014831 "Nova Data Coleta" at bounding box center [412, 278] width 96 height 21
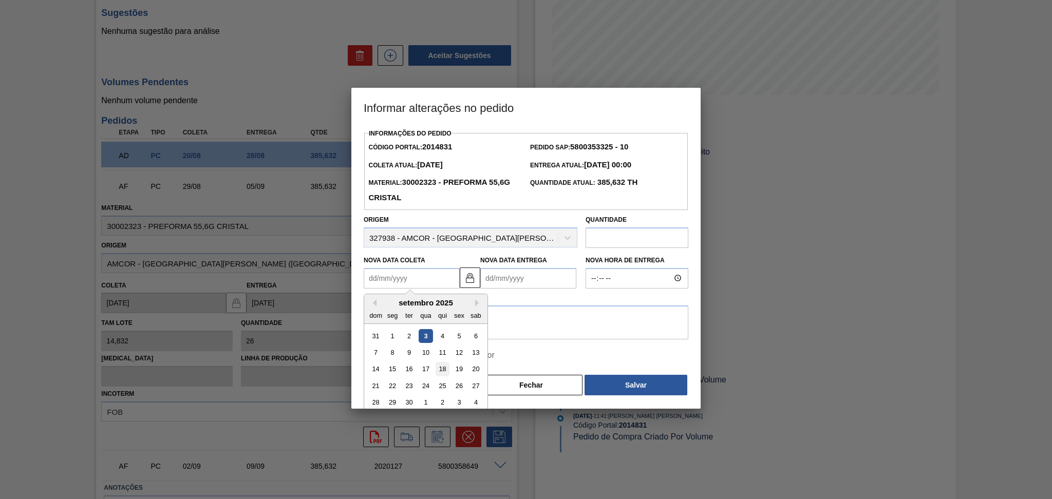
click at [445, 375] on div "18" at bounding box center [443, 369] width 14 height 14
type Coleta2014831 "18/09/2025"
type Entrega2014831 "25/09/2025"
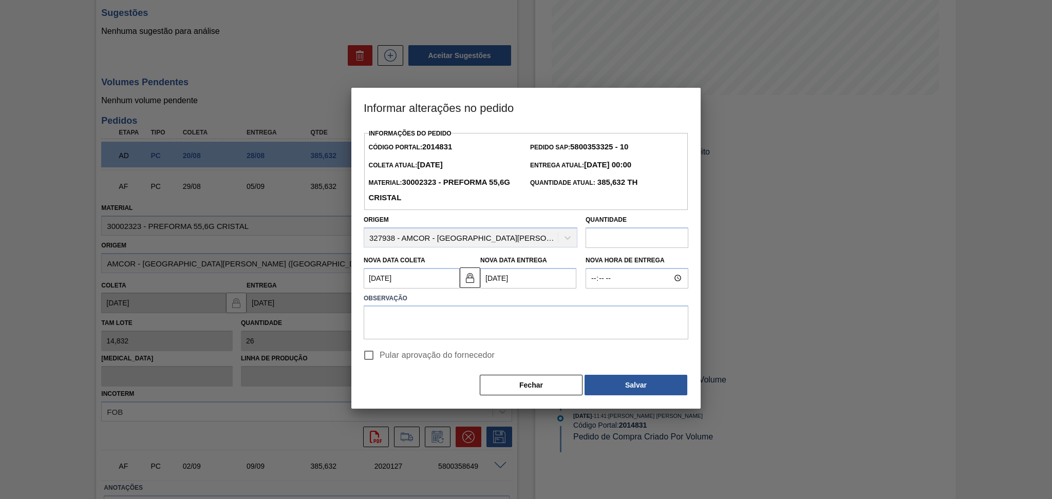
click at [417, 282] on Coleta2014831 "18/09/2025" at bounding box center [412, 278] width 96 height 21
click at [387, 368] on div "15" at bounding box center [393, 369] width 14 height 14
type Coleta2014831 "15/09/2025"
type Entrega2014831 "[DATE]"
click at [409, 286] on Coleta2014831 "15/09/2025" at bounding box center [412, 278] width 96 height 21
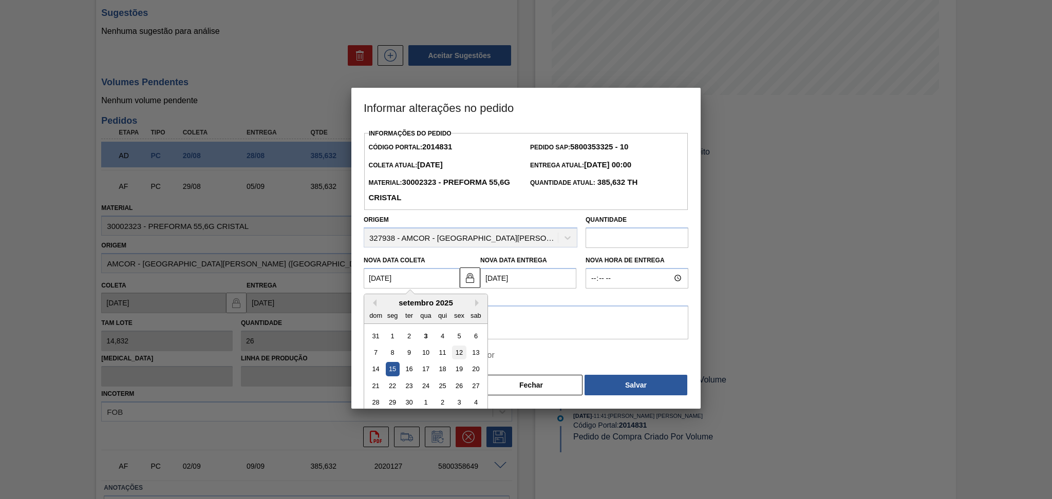
click at [459, 353] on div "12" at bounding box center [459, 353] width 14 height 14
type Coleta2014831 "12/09/2025"
type Entrega2014831 "[DATE]"
click at [438, 281] on Coleta2014831 "12/09/2025" at bounding box center [412, 278] width 96 height 21
click at [393, 373] on div "15" at bounding box center [393, 369] width 14 height 14
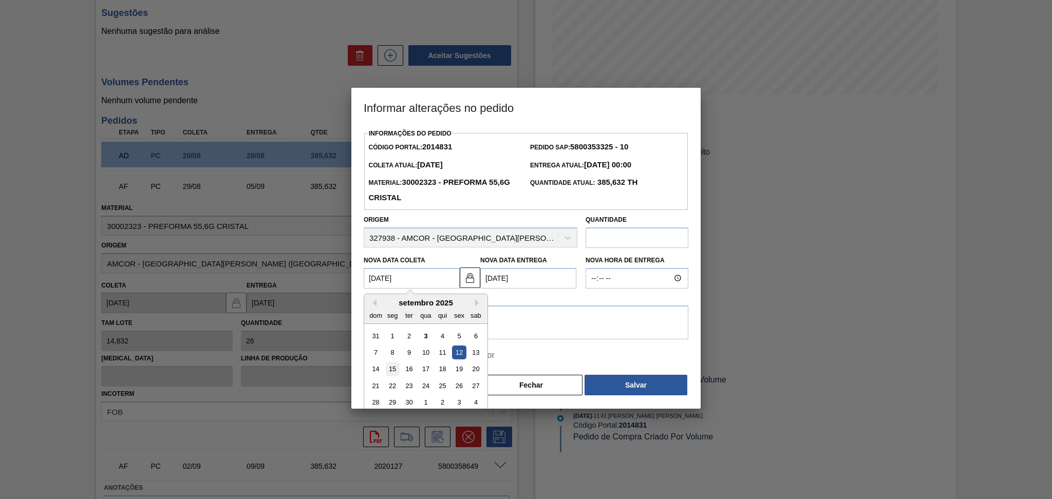
type Coleta2014831 "15/09/2025"
type Entrega2014831 "22/09/2025"
click at [411, 324] on textarea at bounding box center [526, 323] width 325 height 34
click at [446, 333] on textarea "POSTERGAÇÃO" at bounding box center [526, 323] width 325 height 34
type textarea "POSTERGAÇÃO PARA NÃO ENTRAR EM OVER"
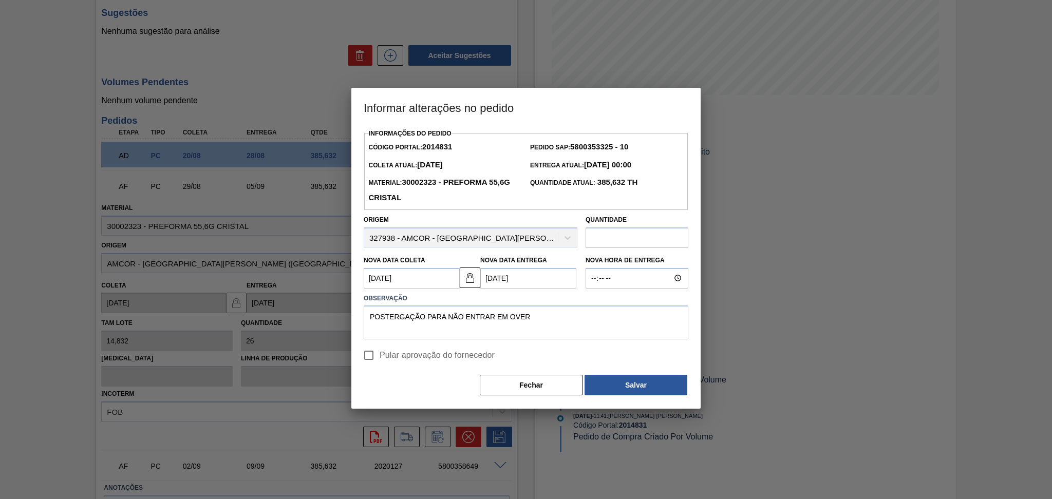
click at [442, 352] on span "Pular aprovação do fornecedor" at bounding box center [437, 355] width 115 height 12
click at [380, 352] on input "Pular aprovação do fornecedor" at bounding box center [369, 356] width 22 height 22
checkbox input "true"
click at [619, 383] on button "Salvar" at bounding box center [635, 385] width 103 height 21
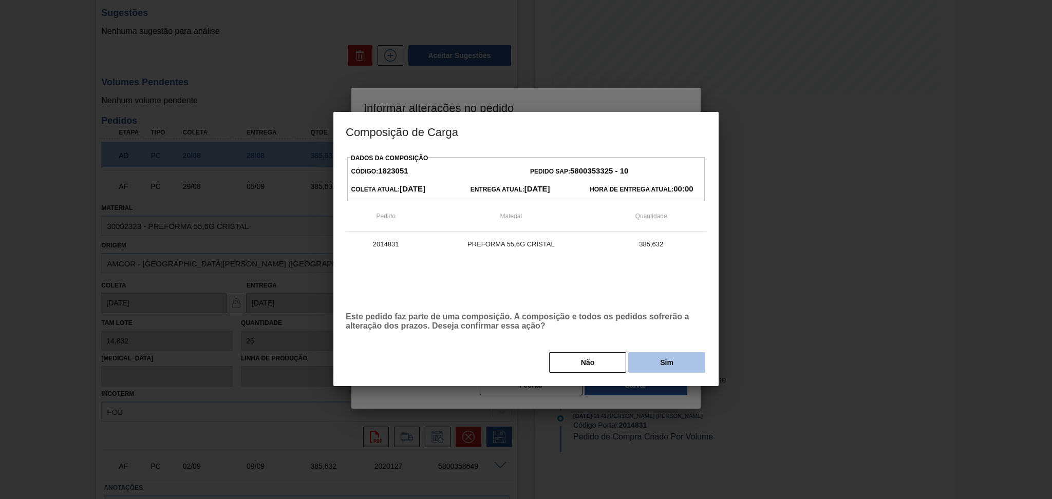
click at [653, 367] on button "Sim" at bounding box center [666, 362] width 77 height 21
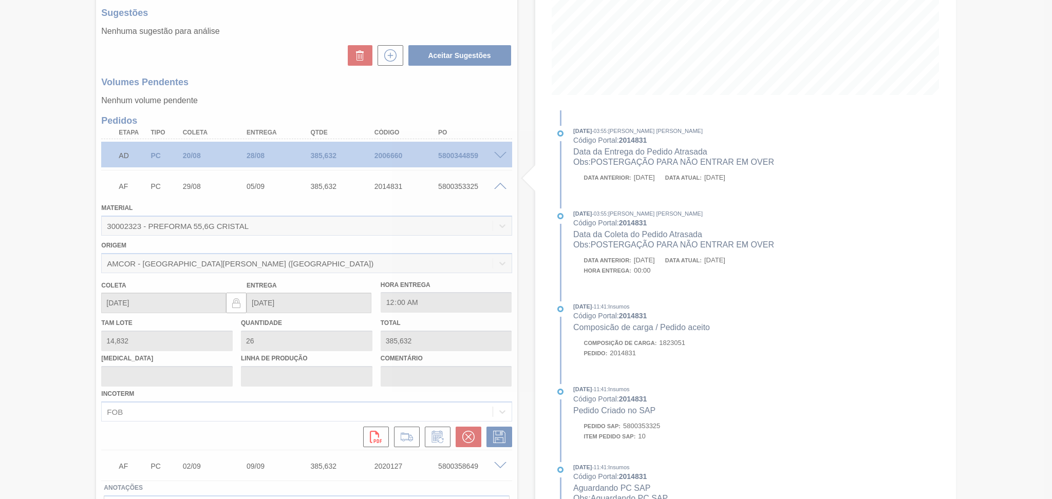
type input "POSTERGAÇÃO PARA NÃO ENTRAR EM OVER"
type input "15/09/2025"
type input "[DATE]"
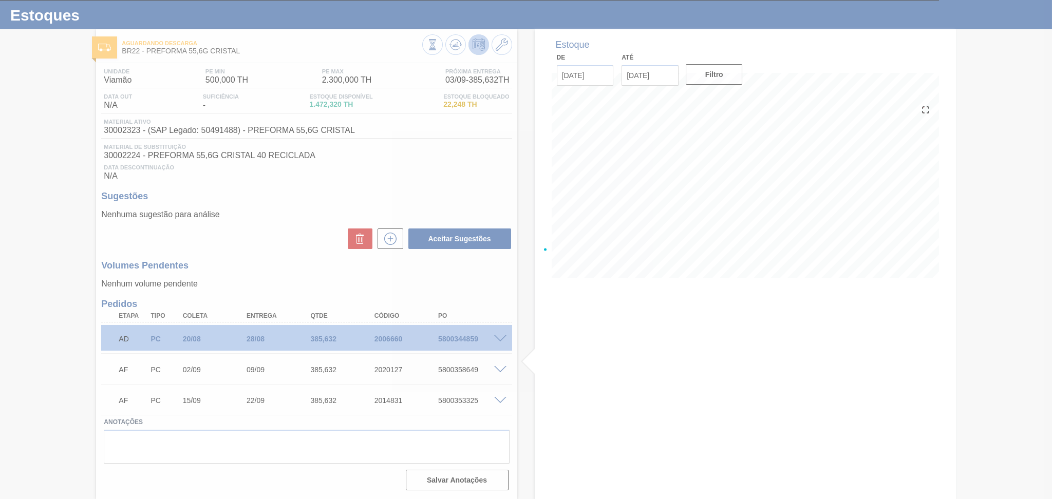
scroll to position [21, 0]
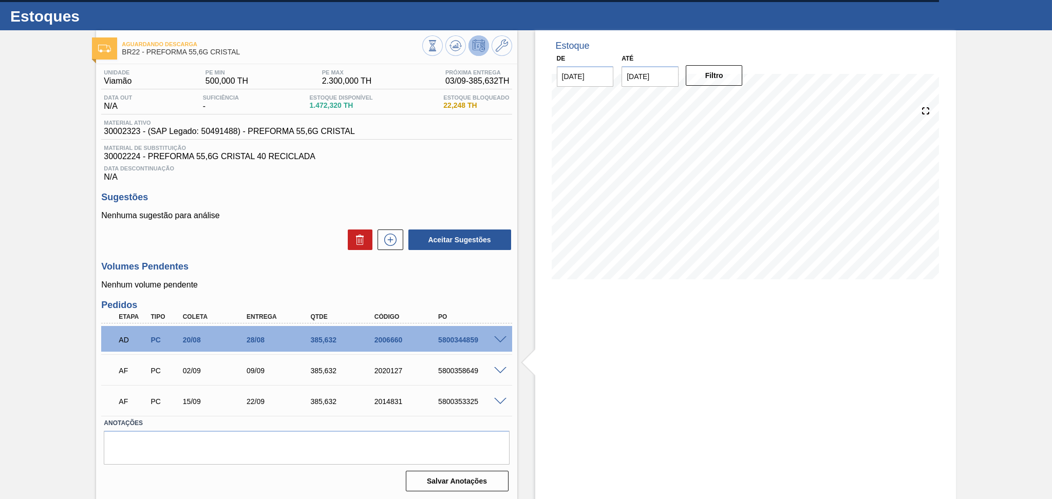
click at [467, 401] on div "5800353325" at bounding box center [472, 402] width 72 height 8
copy div "5800353325"
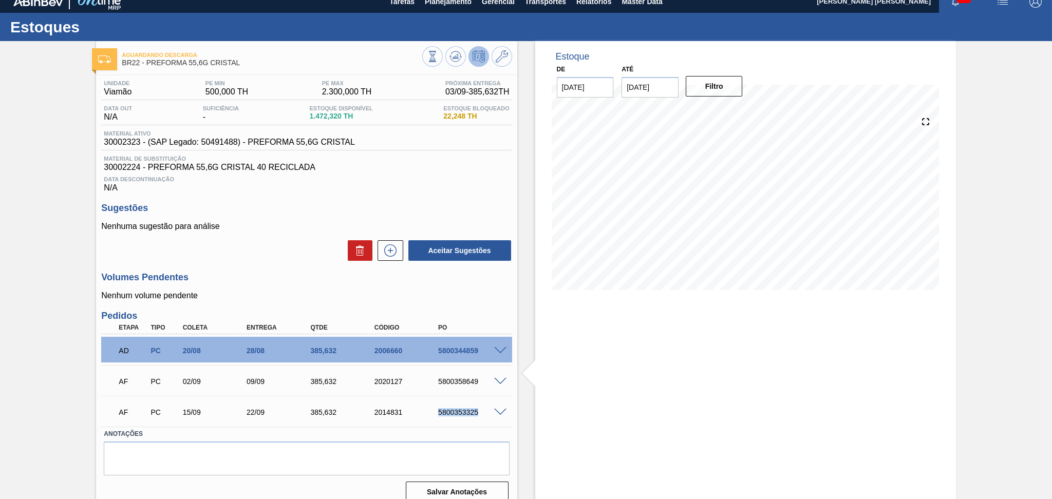
scroll to position [0, 0]
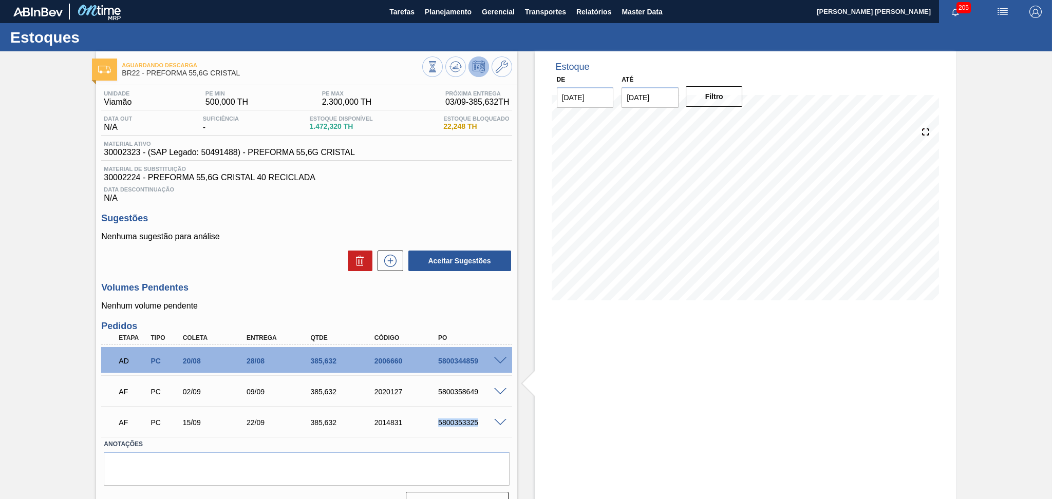
click at [459, 423] on div "5800353325" at bounding box center [472, 423] width 72 height 8
click at [511, 462] on div "Anotações" at bounding box center [306, 461] width 413 height 49
click at [449, 197] on div "Data Descontinuação N/A" at bounding box center [306, 192] width 410 height 21
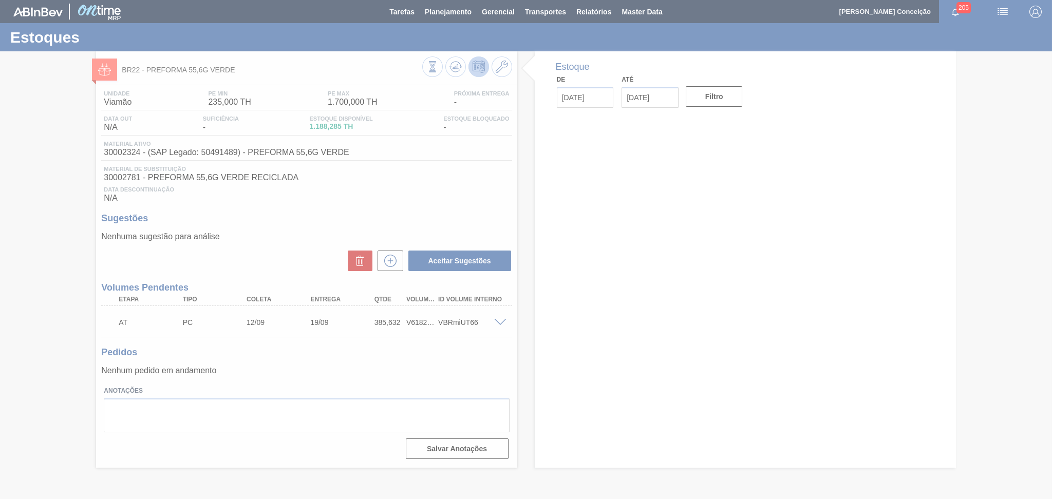
click at [417, 373] on div at bounding box center [526, 249] width 1052 height 499
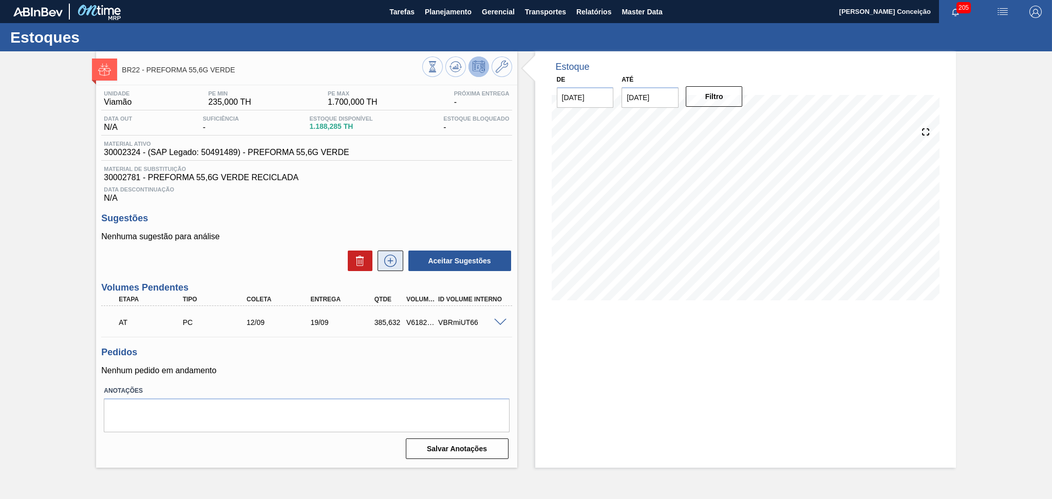
click at [388, 259] on icon at bounding box center [390, 261] width 16 height 12
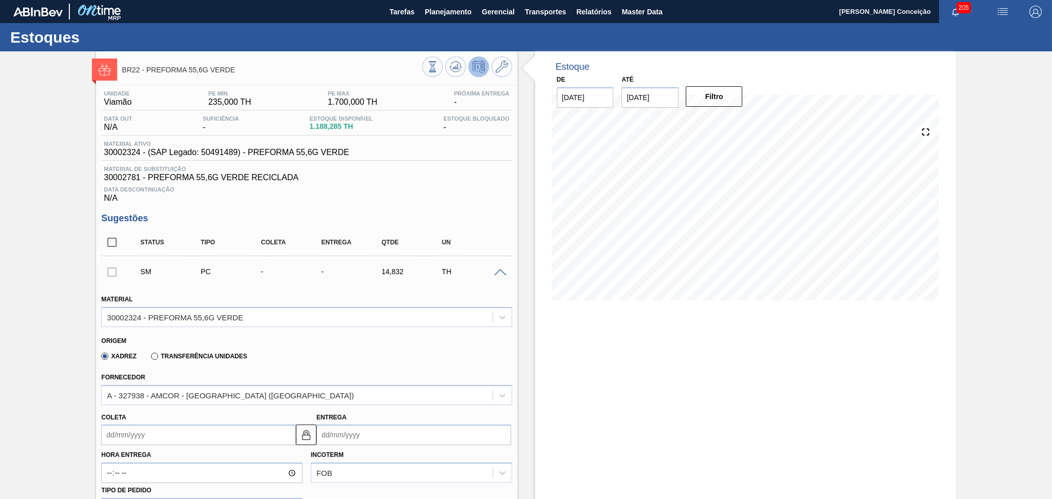
click at [160, 442] on input "Coleta" at bounding box center [198, 435] width 195 height 21
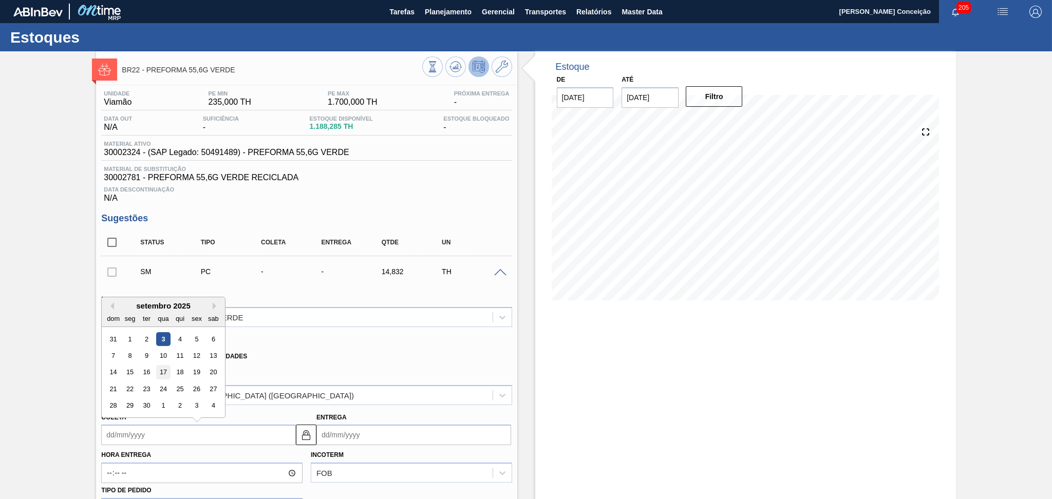
click at [162, 370] on div "17" at bounding box center [164, 373] width 14 height 14
type input "[DATE]"
type input "24/09/2025"
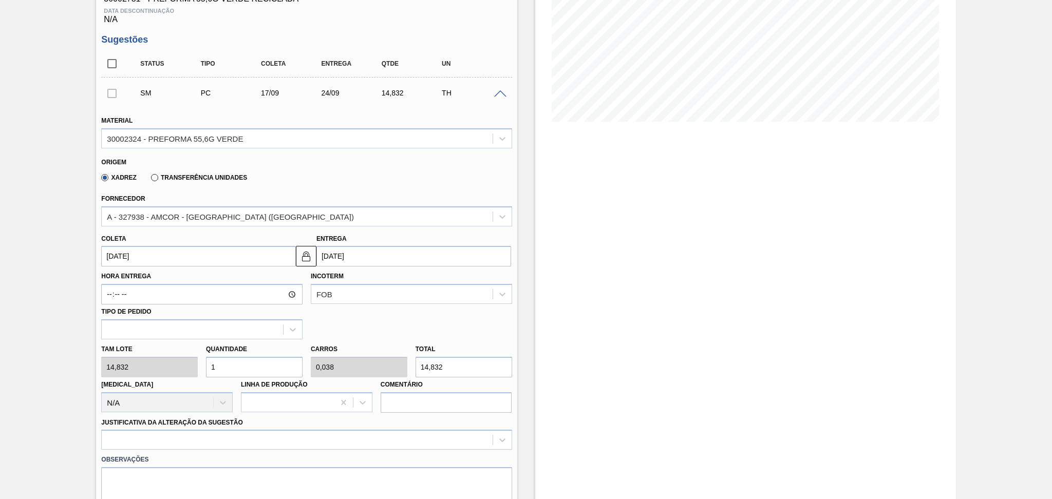
scroll to position [274, 0]
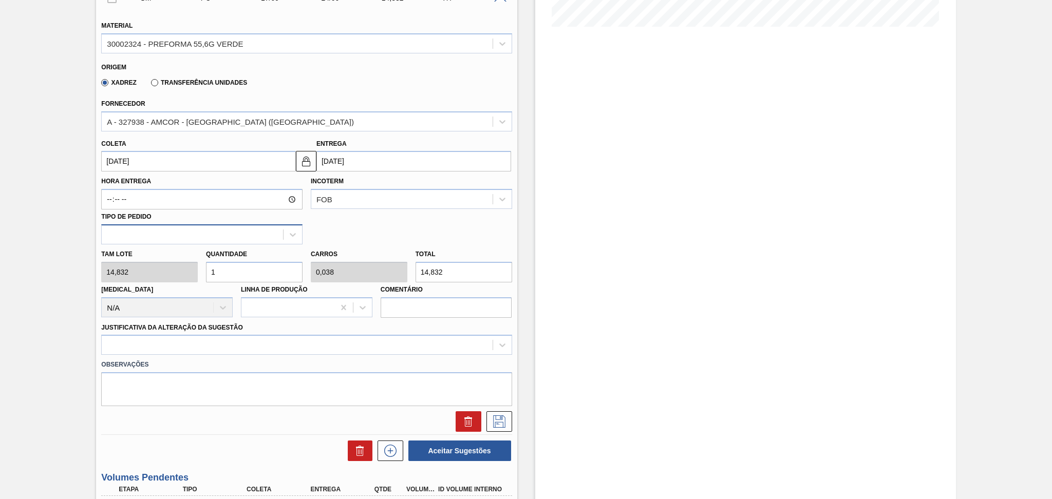
click at [145, 239] on div "Material 30002324 - PREFORMA 55,6G VERDE Origem Xadrez Transferência Unidades F…" at bounding box center [306, 221] width 410 height 421
type input "2"
type input "0,077"
type input "29,664"
type input "26"
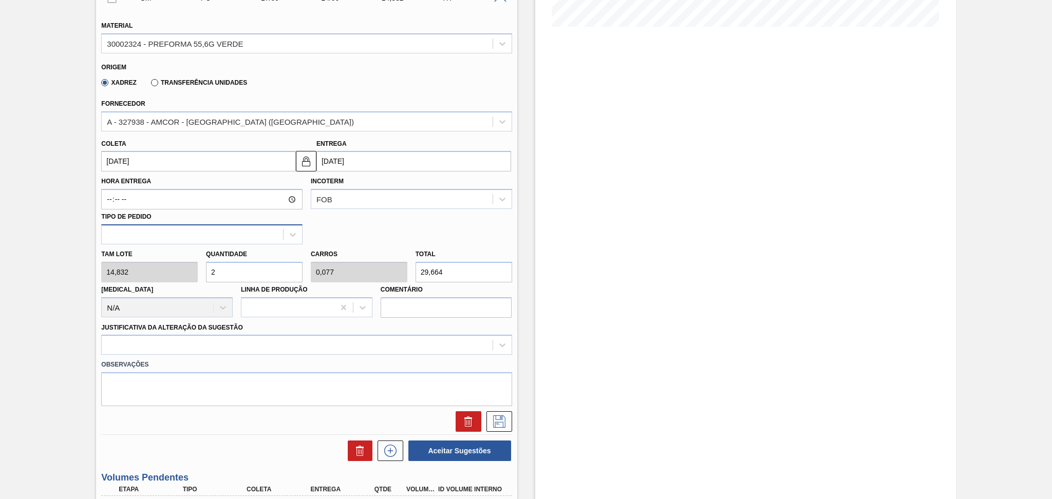
type input "1"
type input "385,632"
type input "26"
click at [176, 339] on div "Material 30002324 - PREFORMA 55,6G VERDE Origem Xadrez Transferência Unidades F…" at bounding box center [306, 221] width 410 height 421
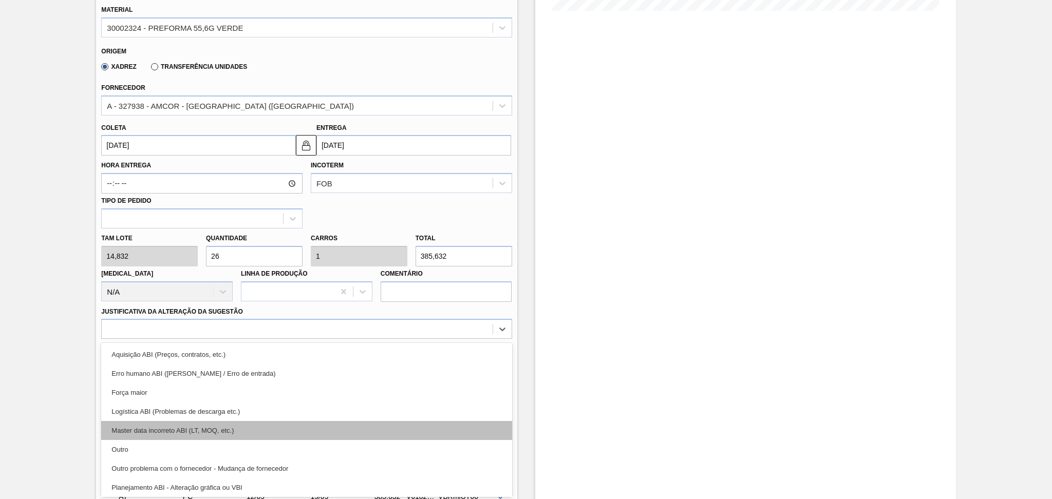
scroll to position [68, 0]
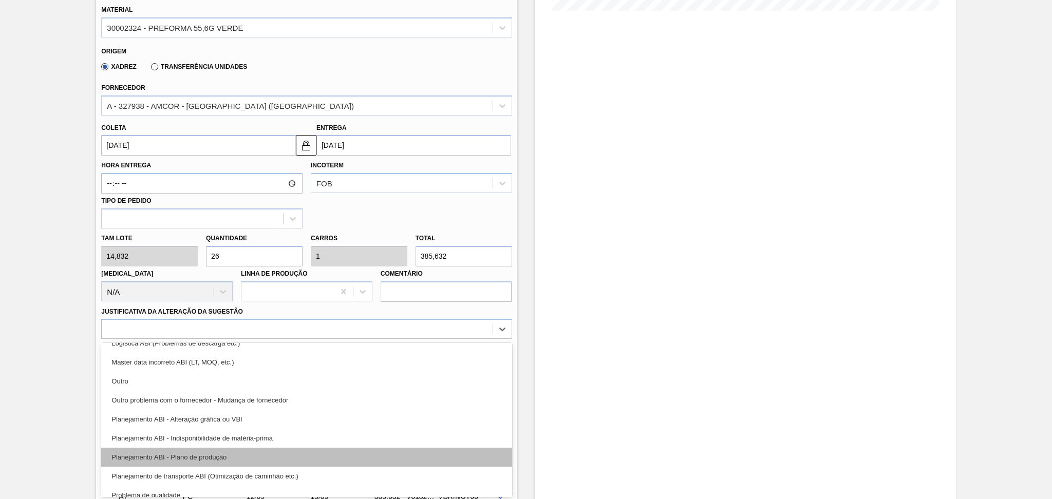
click at [233, 450] on div "Planejamento ABI - Plano de produção" at bounding box center [306, 457] width 410 height 19
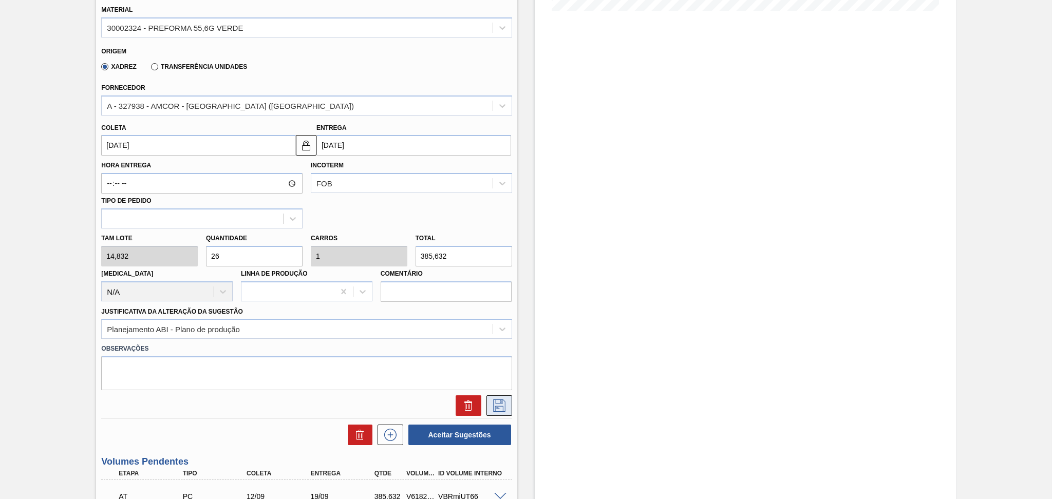
click at [505, 400] on icon at bounding box center [499, 406] width 16 height 12
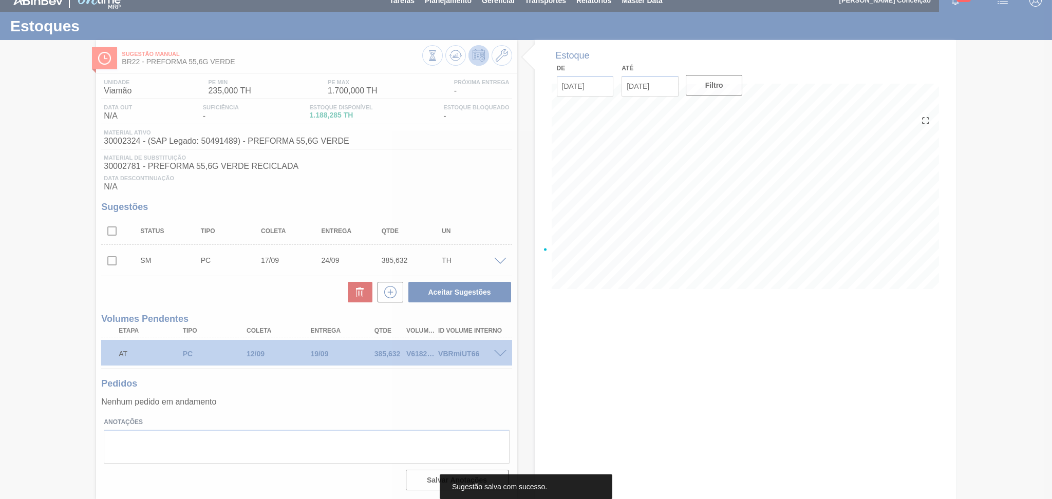
scroll to position [10, 0]
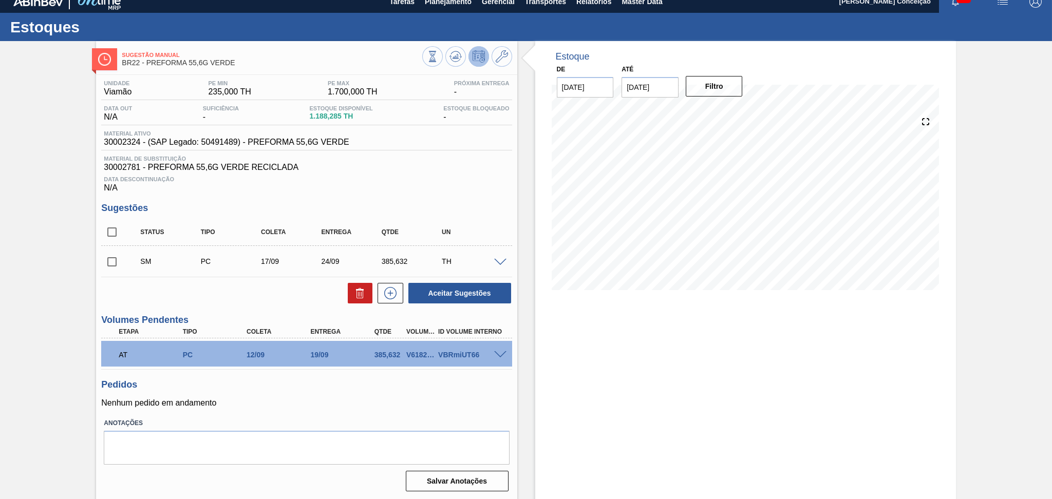
click at [114, 261] on input "checkbox" at bounding box center [112, 262] width 22 height 22
click at [428, 297] on button "Aceitar Sugestões" at bounding box center [459, 293] width 103 height 21
checkbox input "false"
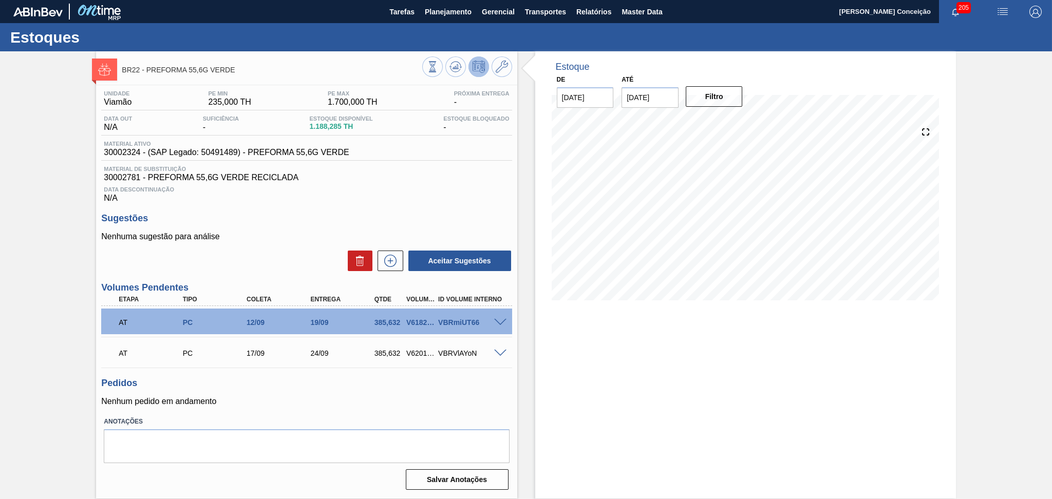
scroll to position [0, 0]
click at [496, 320] on span at bounding box center [500, 323] width 12 height 8
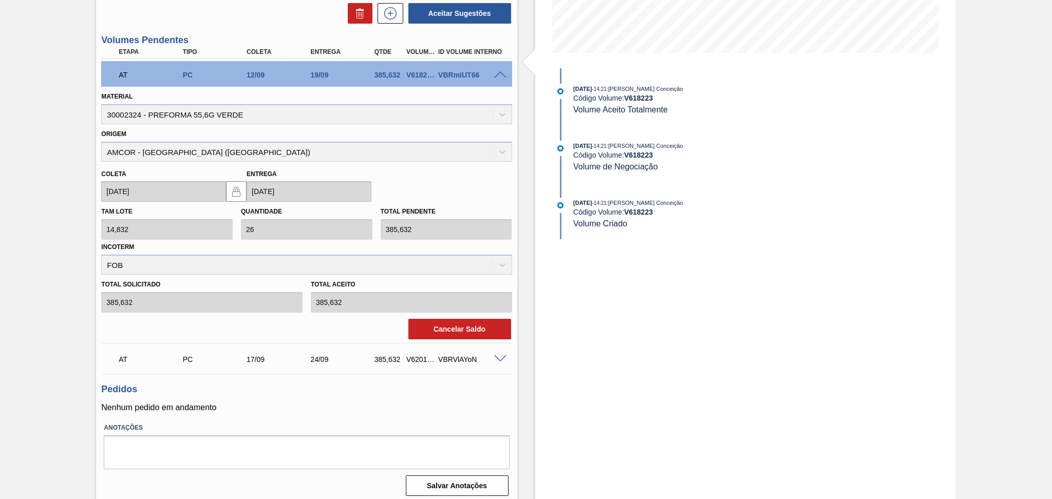
scroll to position [251, 0]
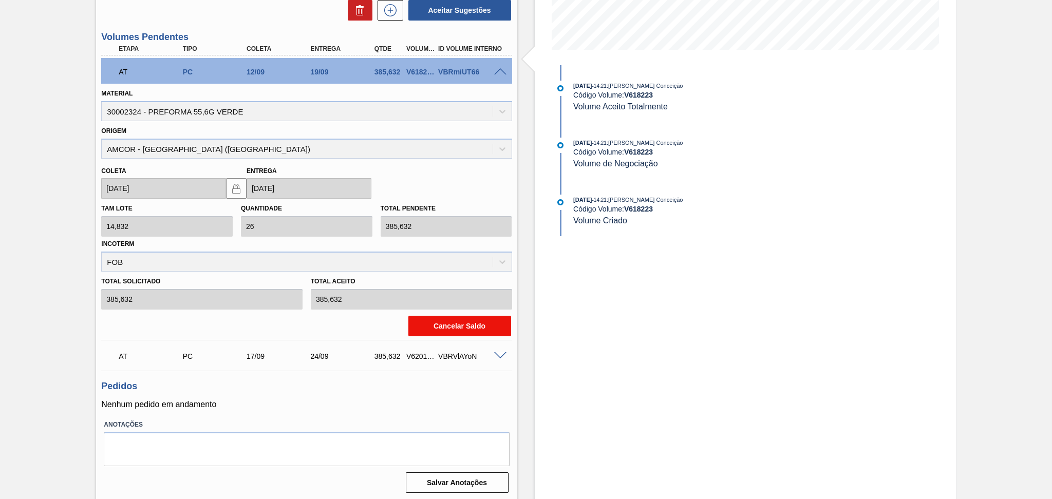
click at [458, 326] on button "Cancelar Saldo" at bounding box center [459, 326] width 103 height 21
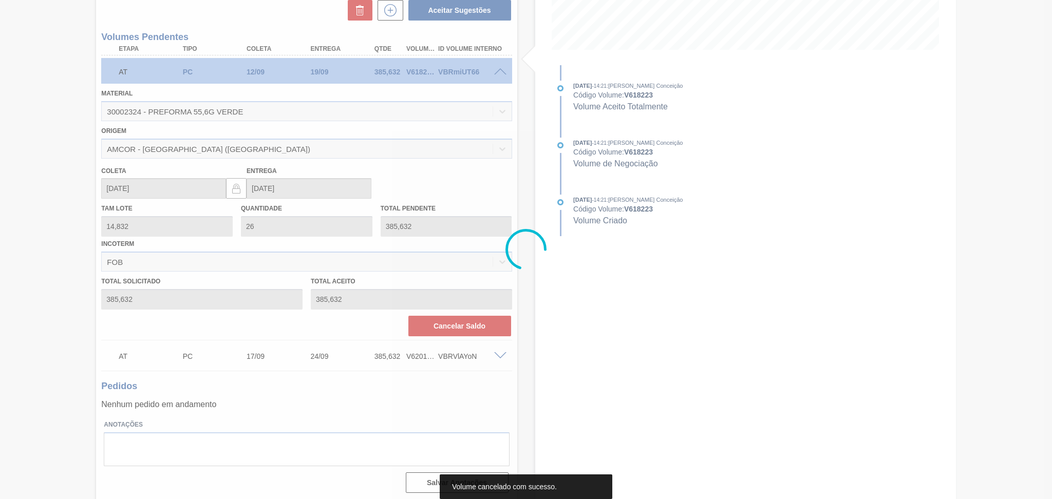
scroll to position [0, 0]
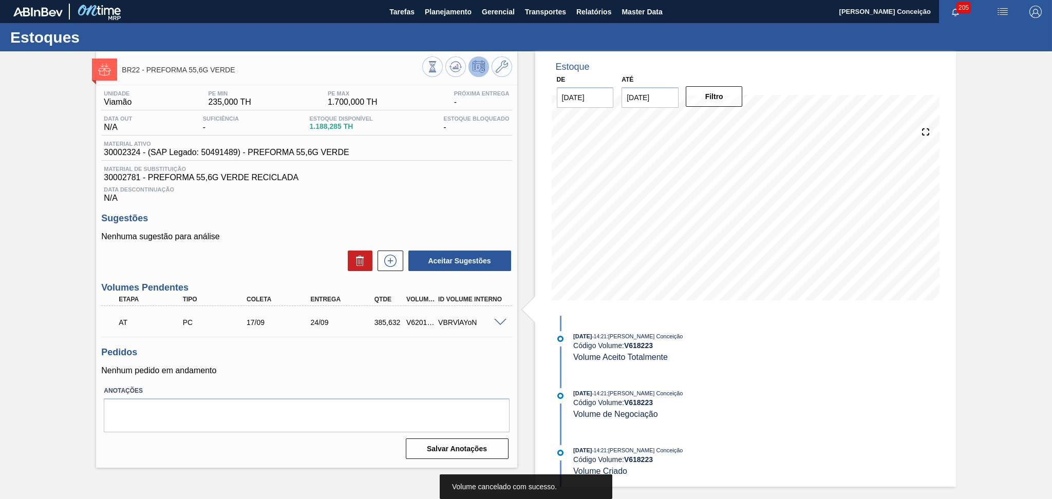
click at [498, 323] on span at bounding box center [500, 323] width 12 height 8
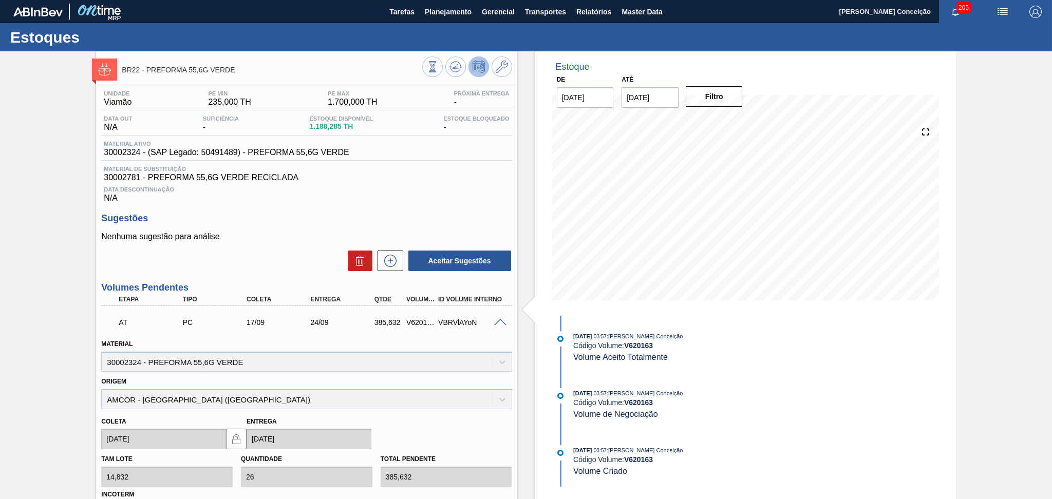
click at [498, 323] on span at bounding box center [500, 323] width 12 height 8
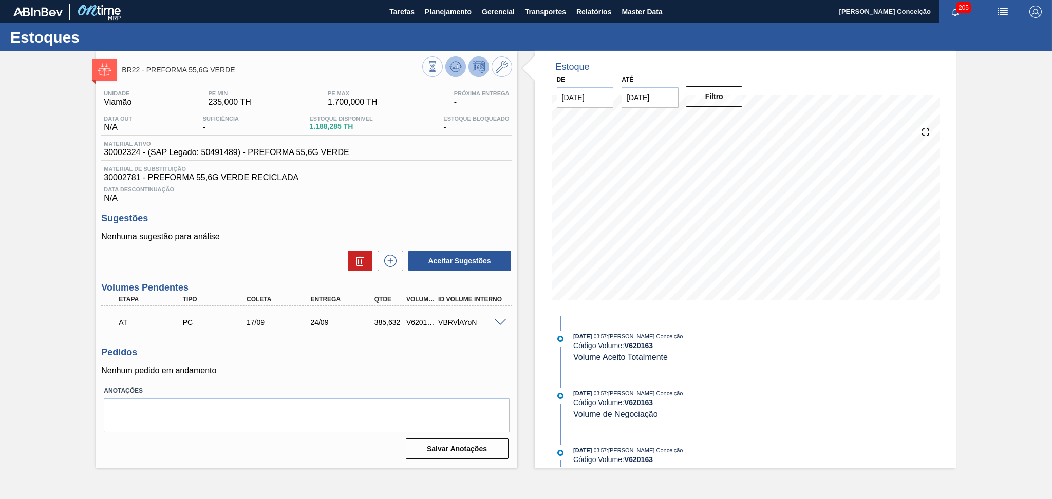
click at [450, 70] on icon at bounding box center [455, 67] width 12 height 12
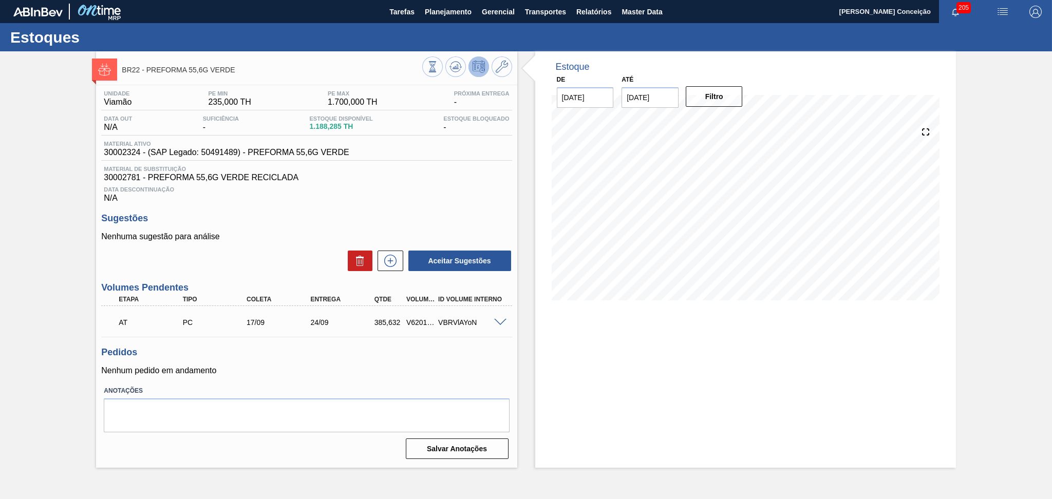
click at [368, 370] on p "Nenhum pedido em andamento" at bounding box center [306, 370] width 410 height 9
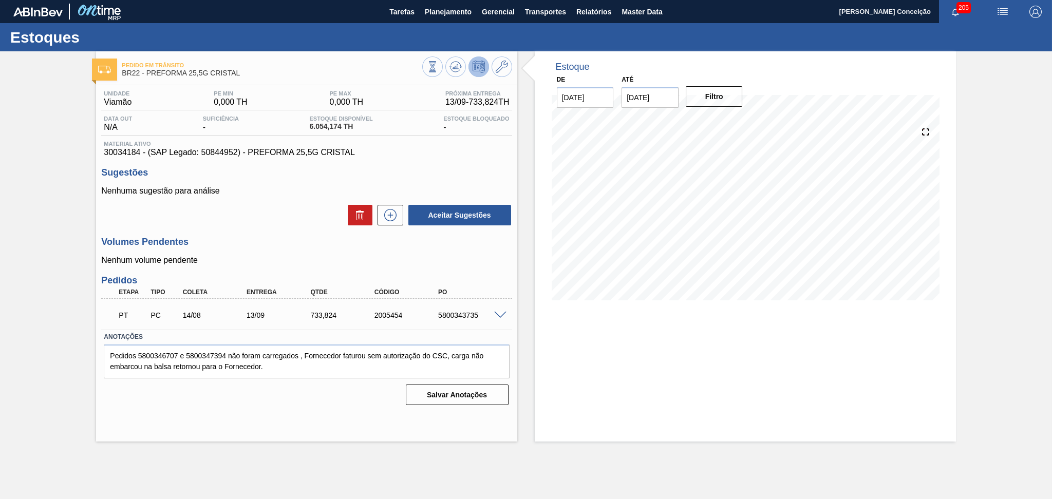
click at [289, 262] on p "Nenhum volume pendente" at bounding box center [306, 260] width 410 height 9
click at [415, 268] on div "Unidade Viamão PE MIN 0,000 TH PE MAX 0,000 TH Próxima Entrega 13/09 - 733,824 …" at bounding box center [306, 247] width 421 height 324
click at [453, 70] on icon at bounding box center [455, 67] width 12 height 12
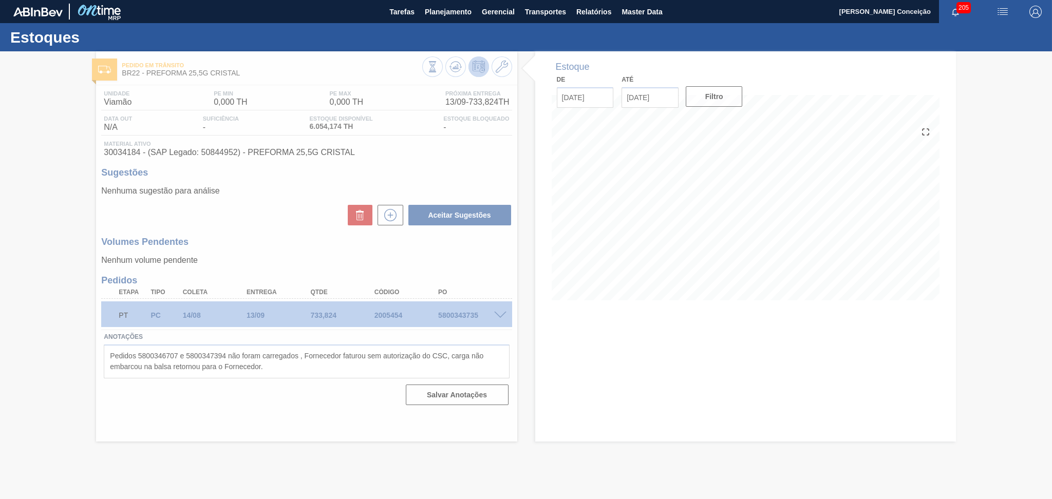
click at [254, 429] on div at bounding box center [526, 275] width 1052 height 448
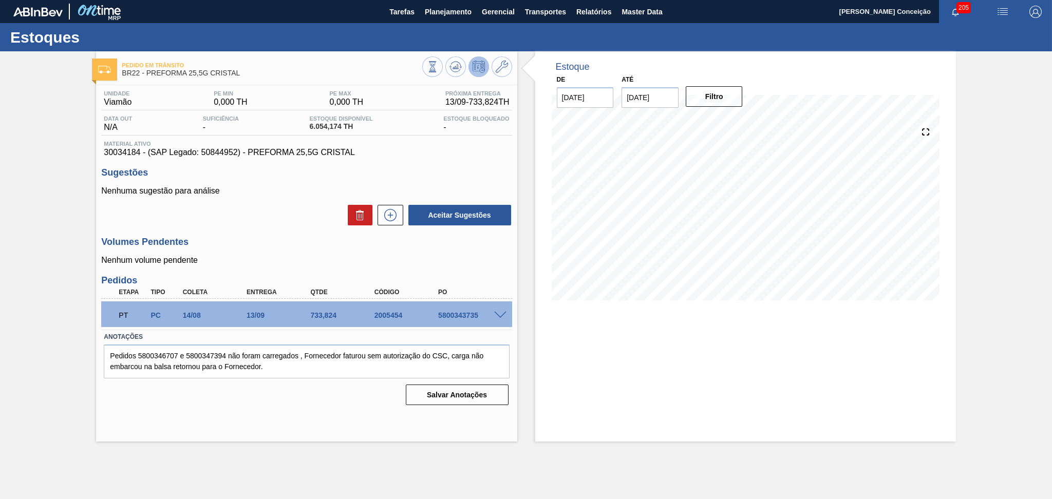
click at [262, 403] on div "Salvar Anotações" at bounding box center [306, 395] width 405 height 23
click at [395, 222] on button at bounding box center [390, 215] width 26 height 21
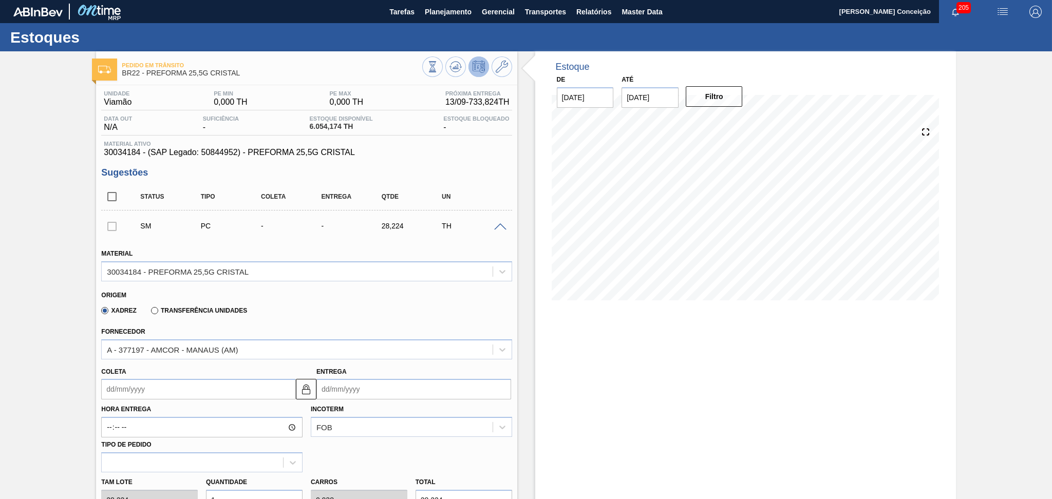
click at [130, 389] on input "Coleta" at bounding box center [198, 389] width 195 height 21
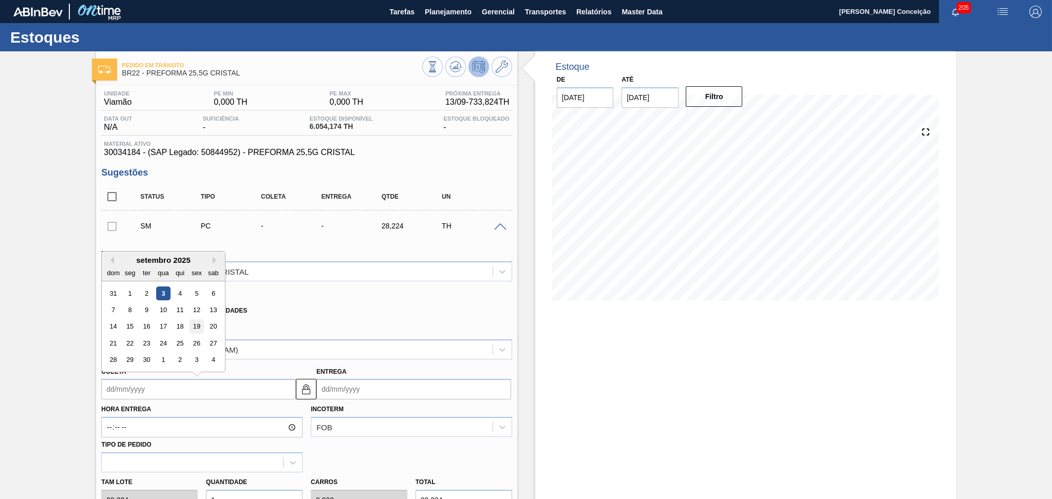
click at [199, 324] on div "19" at bounding box center [197, 327] width 14 height 14
type input "[DATE]"
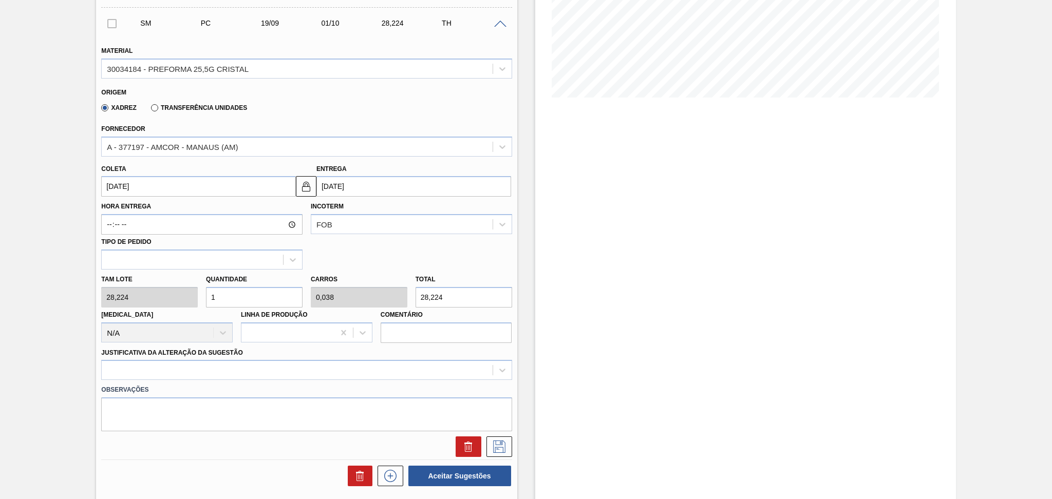
scroll to position [205, 0]
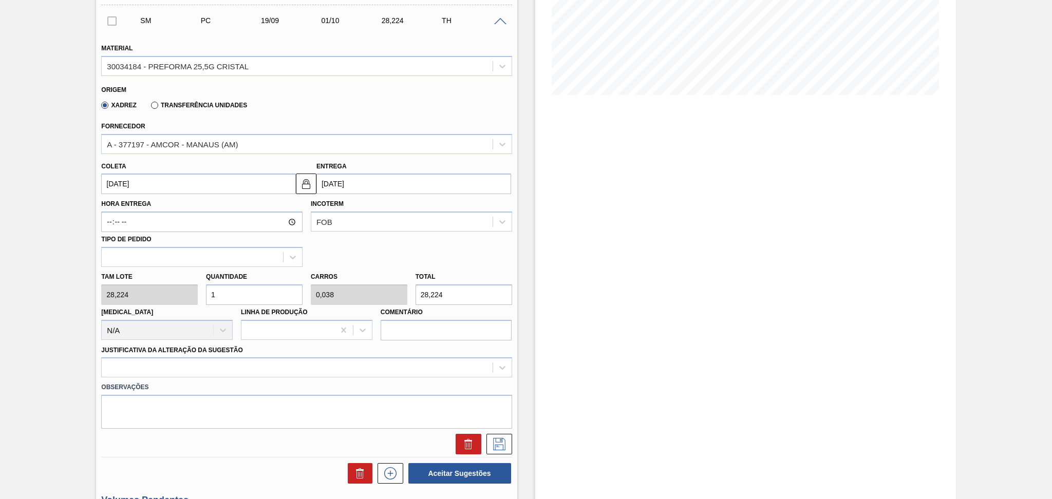
drag, startPoint x: 228, startPoint y: 295, endPoint x: 124, endPoint y: 270, distance: 106.9
click at [148, 277] on div "Tam lote 28,224 Quantidade 1 Carros 0,038 Total 28,224 [MEDICAL_DATA] N/A Linha…" at bounding box center [306, 303] width 419 height 73
type input "2"
type input "0,077"
type input "56,448"
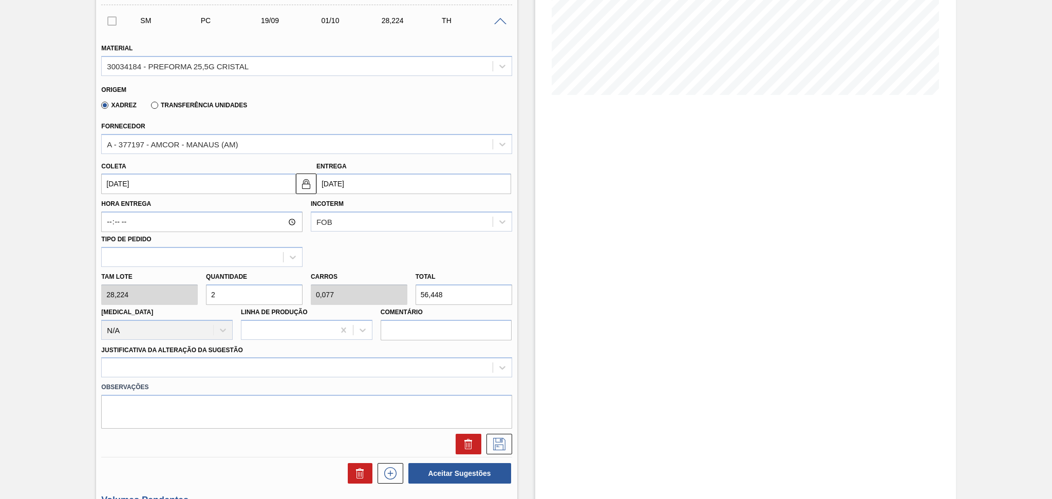
type input "26"
type input "1"
type input "733,824"
type input "26"
click at [162, 361] on div at bounding box center [306, 367] width 410 height 20
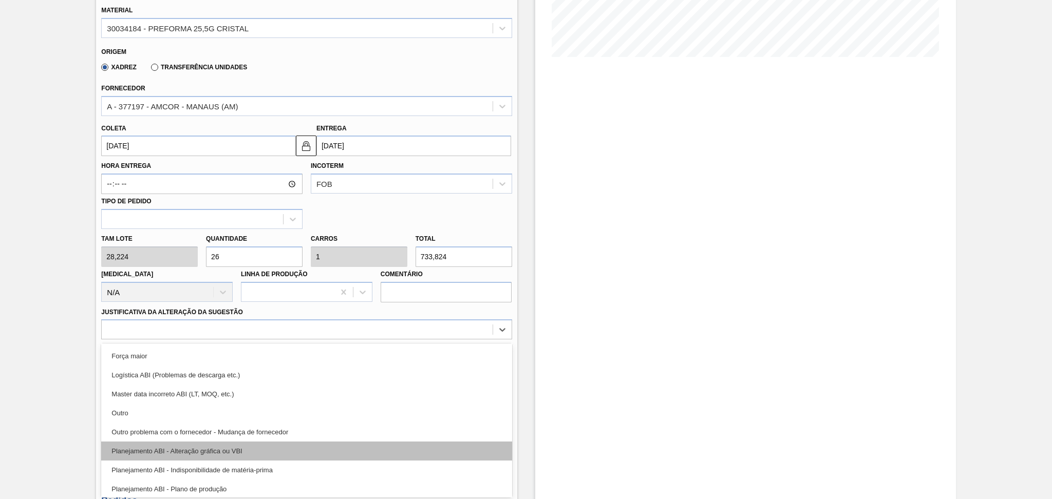
scroll to position [68, 0]
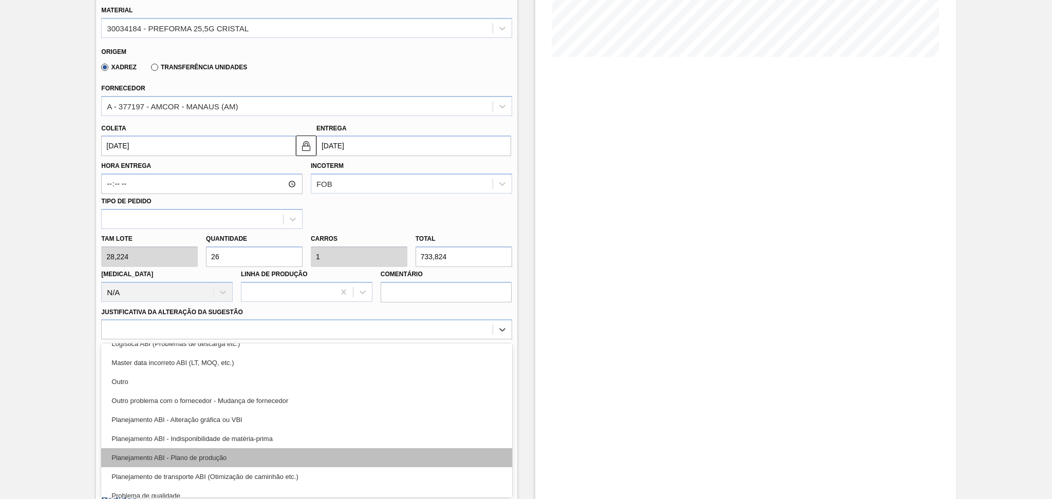
click at [209, 453] on div "Planejamento ABI - Plano de produção" at bounding box center [306, 457] width 410 height 19
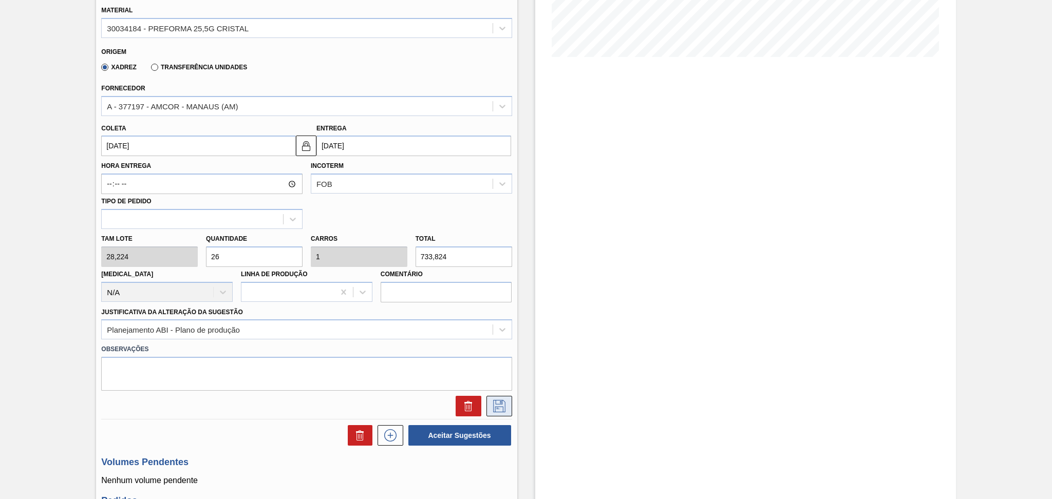
click at [506, 405] on icon at bounding box center [499, 406] width 16 height 12
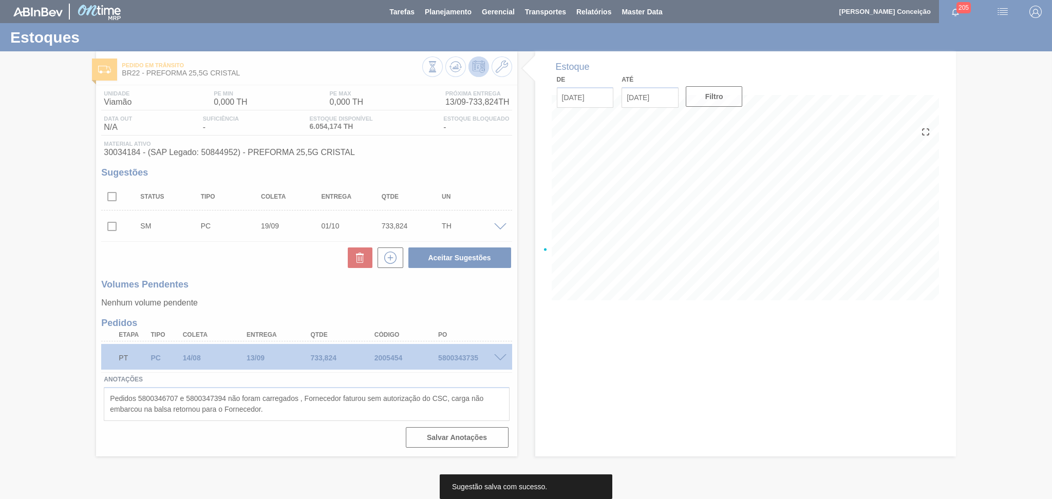
scroll to position [0, 0]
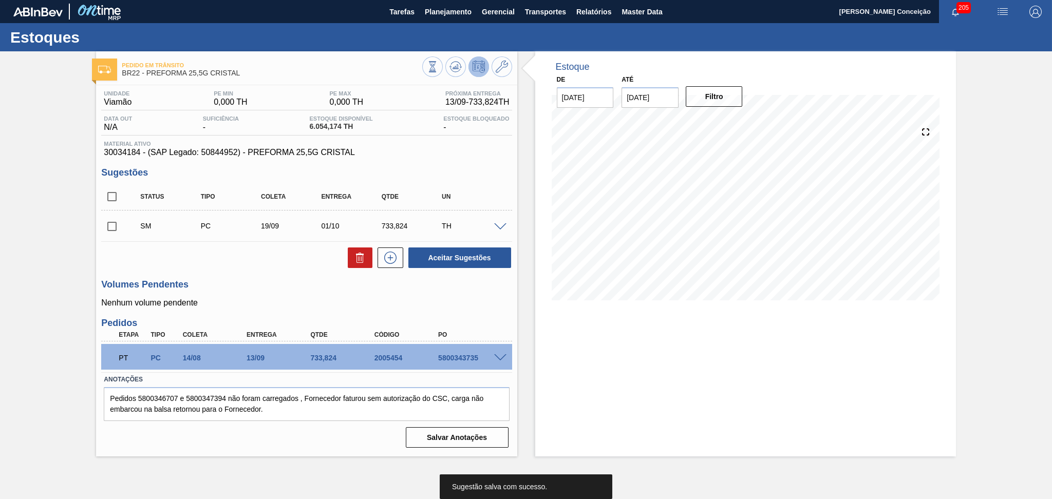
click at [112, 231] on input "checkbox" at bounding box center [112, 227] width 22 height 22
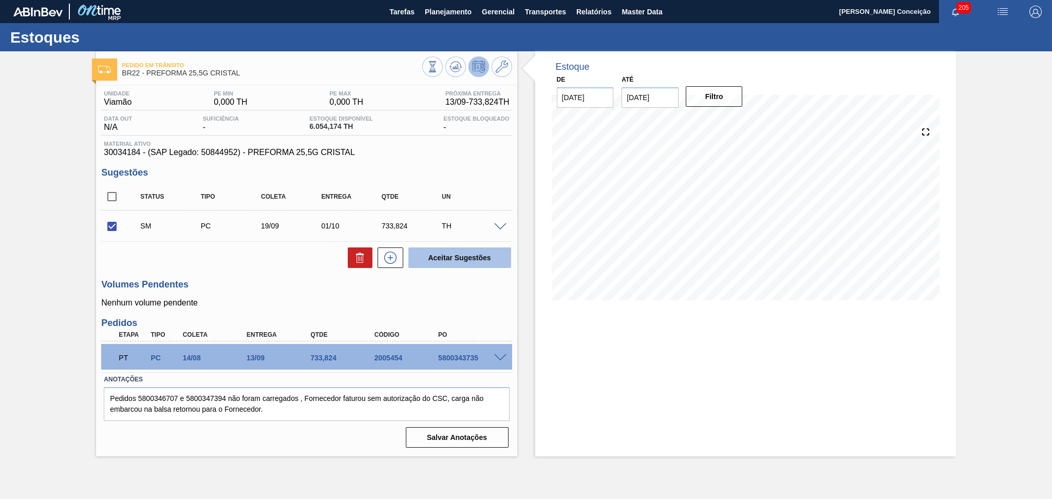
click at [424, 261] on button "Aceitar Sugestões" at bounding box center [459, 258] width 103 height 21
checkbox input "false"
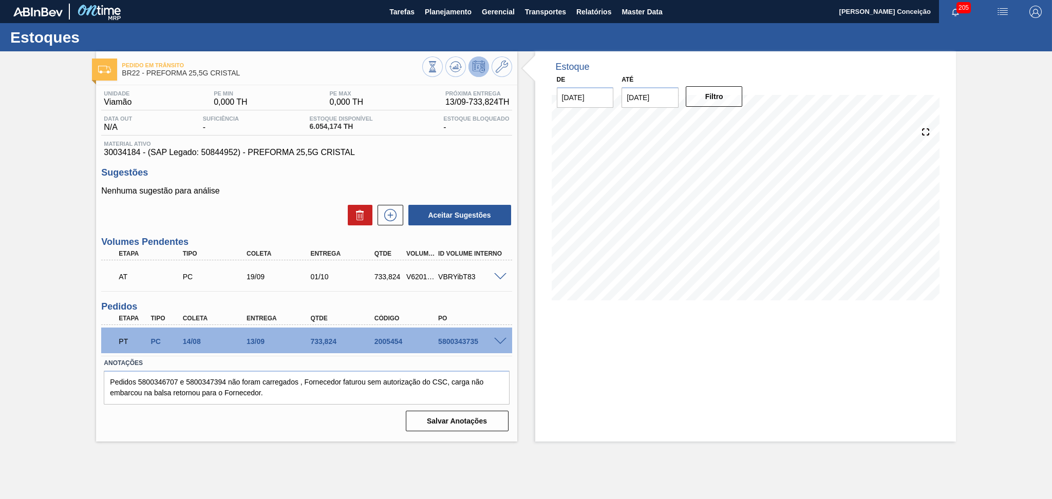
click at [696, 341] on div "Estoque De [DATE] Até [DATE] Filtro" at bounding box center [745, 246] width 421 height 390
click at [537, 319] on div "Estoque De [DATE] Até [DATE] Filtro" at bounding box center [745, 246] width 421 height 390
click at [497, 271] on div "AT PC 19/09 01/10 733,824 V620164 VBRYibT83" at bounding box center [306, 276] width 410 height 26
click at [502, 280] on div "AT PC 19/09 01/10 733,824 V620164 VBRYibT83" at bounding box center [306, 276] width 410 height 26
click at [500, 276] on span at bounding box center [500, 277] width 12 height 8
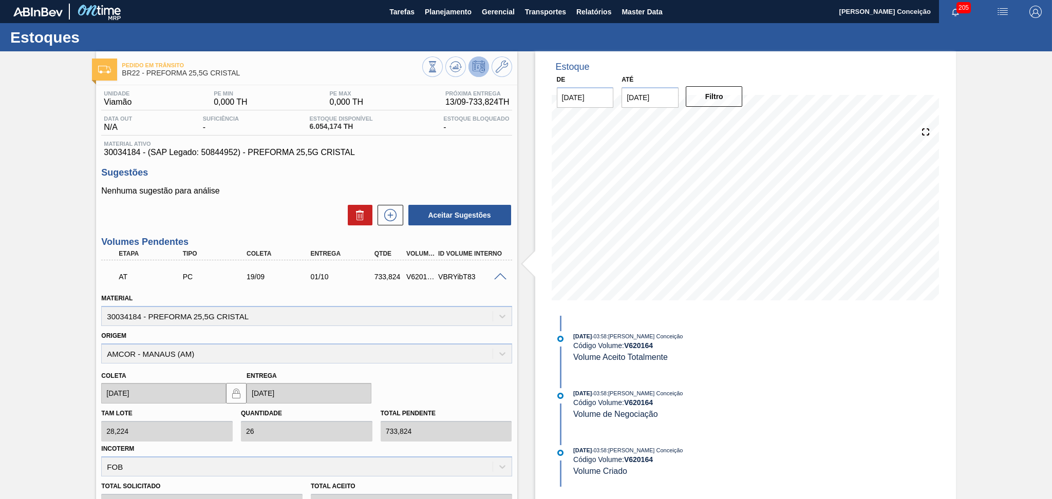
click at [500, 276] on span at bounding box center [500, 277] width 12 height 8
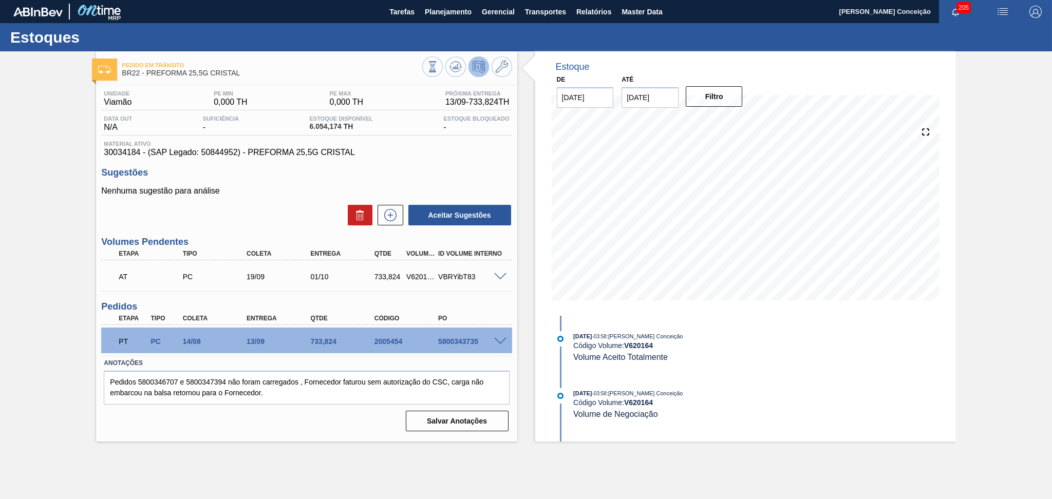
click at [494, 196] on p "Nenhuma sugestão para análise" at bounding box center [306, 190] width 410 height 9
click at [294, 229] on div "Unidade Viamão PE MIN 0,000 TH PE MAX 0,000 TH Próxima Entrega 13/09 - 733,824 …" at bounding box center [306, 260] width 421 height 350
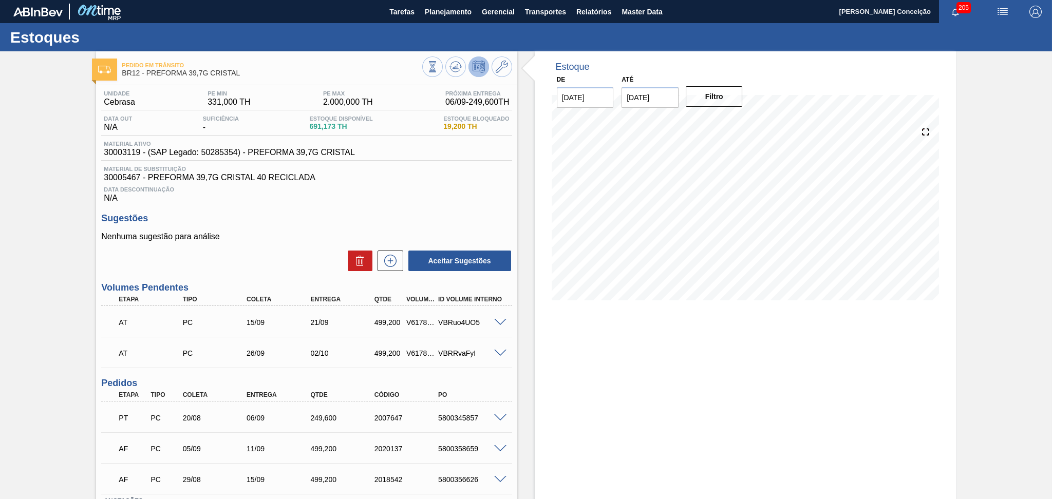
click at [280, 250] on div "Aceitar Sugestões" at bounding box center [306, 261] width 410 height 23
click at [462, 68] on button at bounding box center [455, 66] width 21 height 21
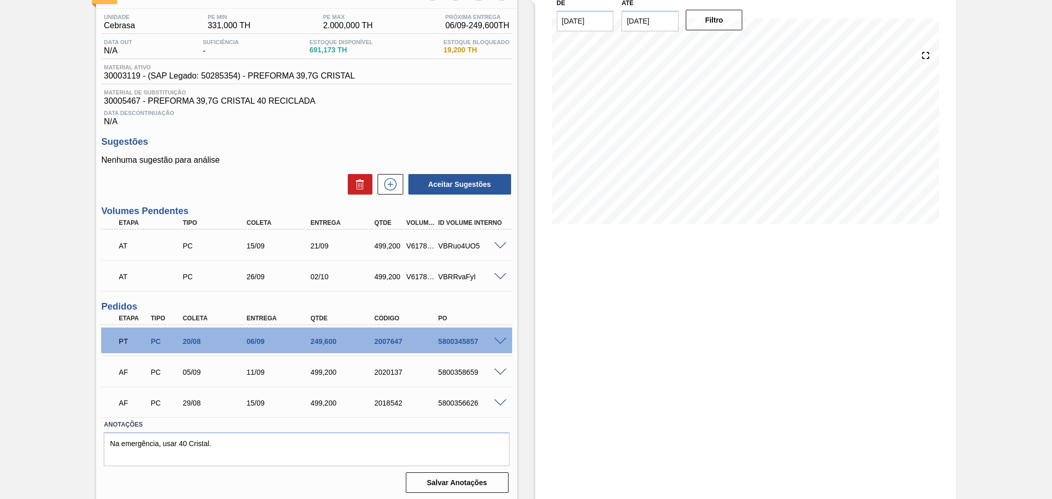
scroll to position [78, 0]
click at [496, 370] on span at bounding box center [500, 372] width 12 height 8
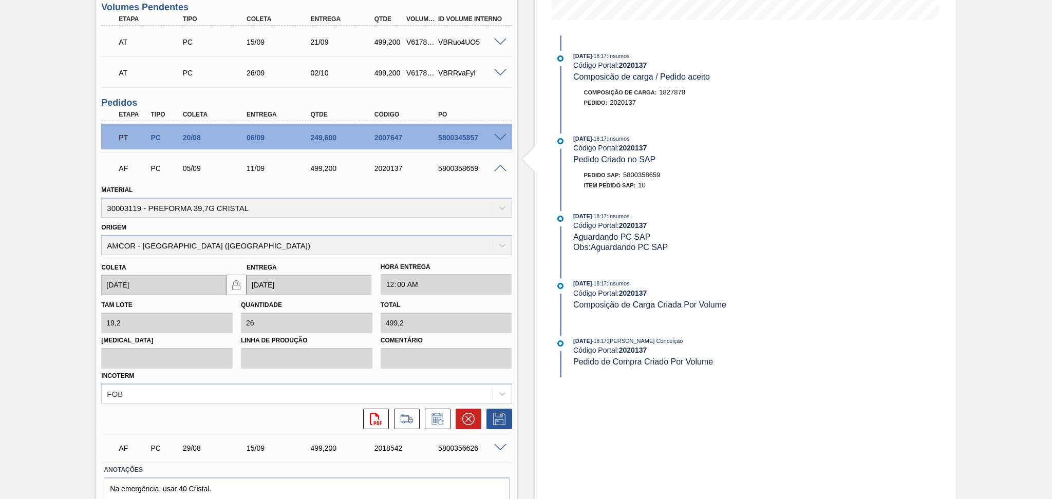
scroll to position [283, 0]
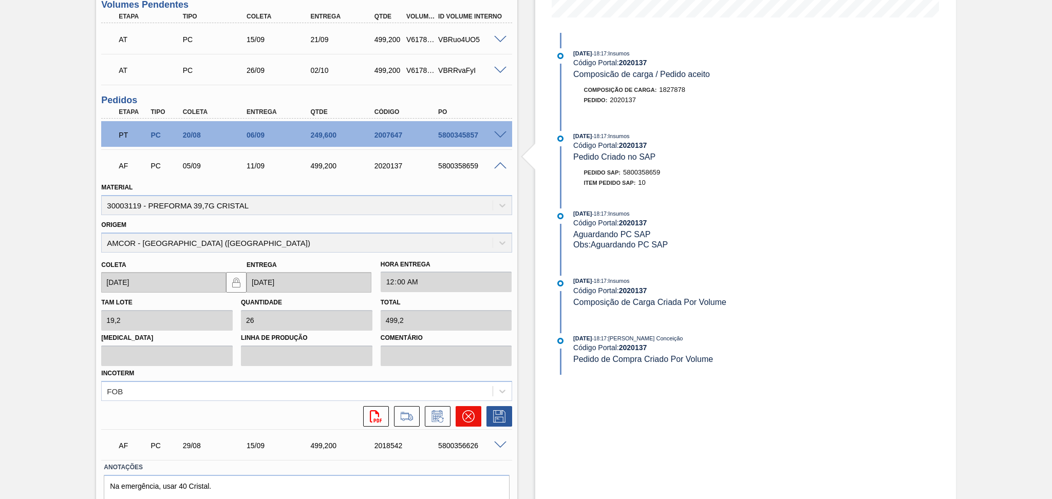
click at [472, 407] on button at bounding box center [469, 416] width 26 height 21
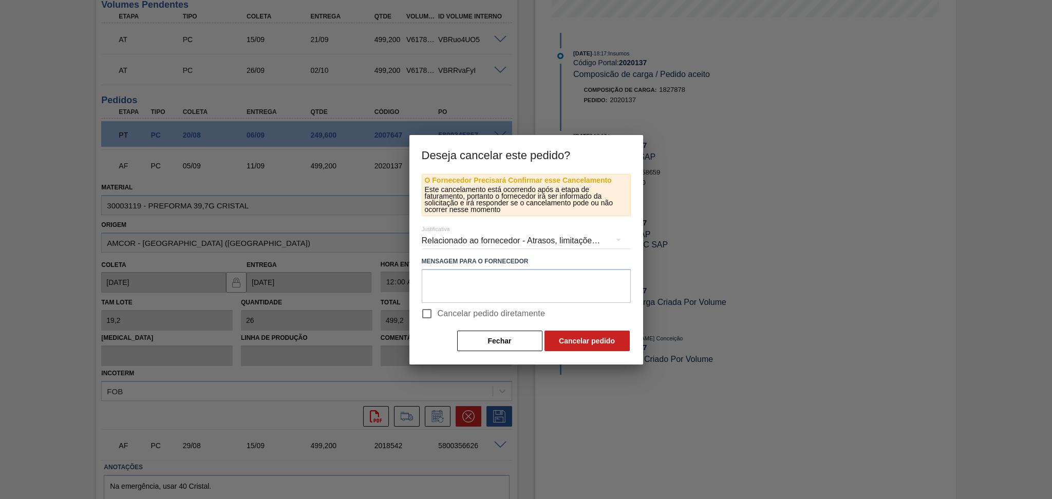
click at [496, 240] on div "Relacionado ao fornecedor - Atrasos, limitações de capacidade, etc." at bounding box center [526, 240] width 209 height 29
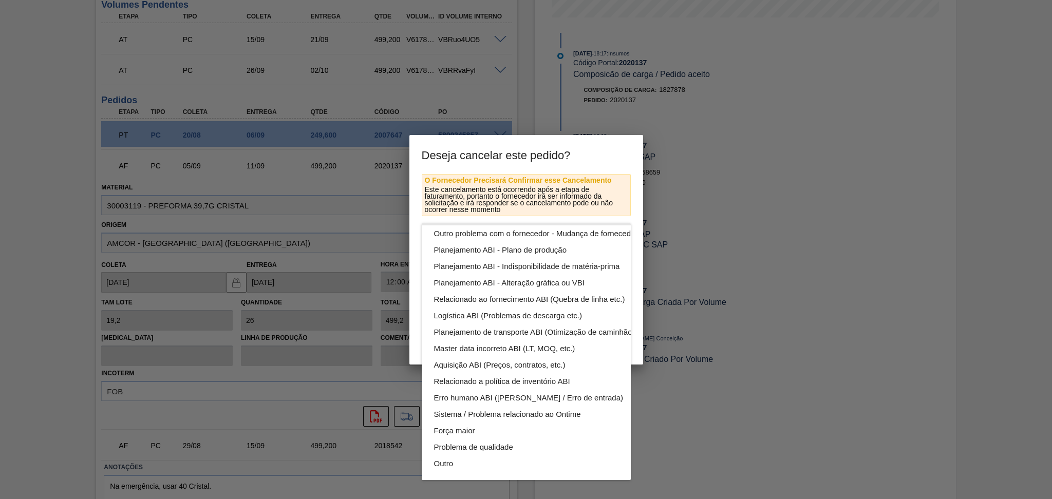
scroll to position [0, 0]
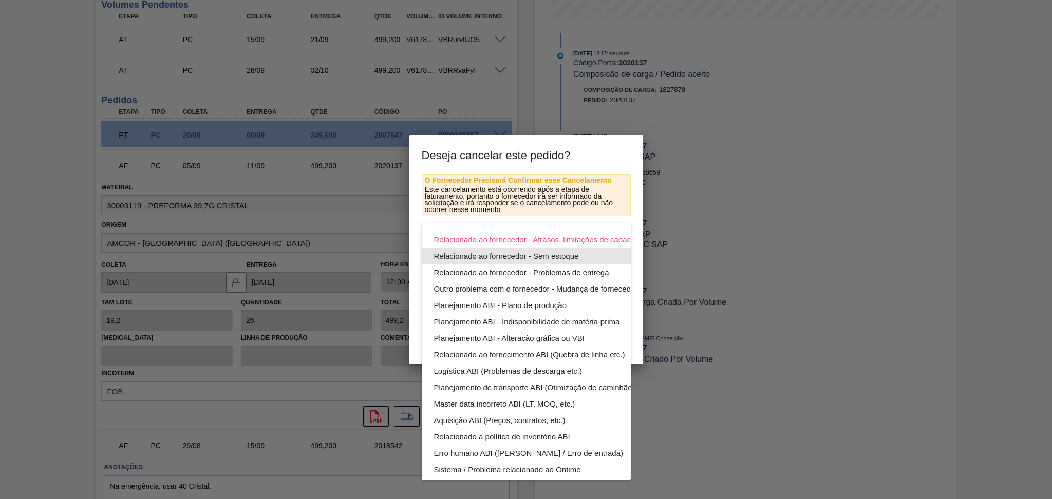
click at [509, 253] on div "Relacionado ao fornecedor - Sem estoque" at bounding box center [550, 256] width 233 height 16
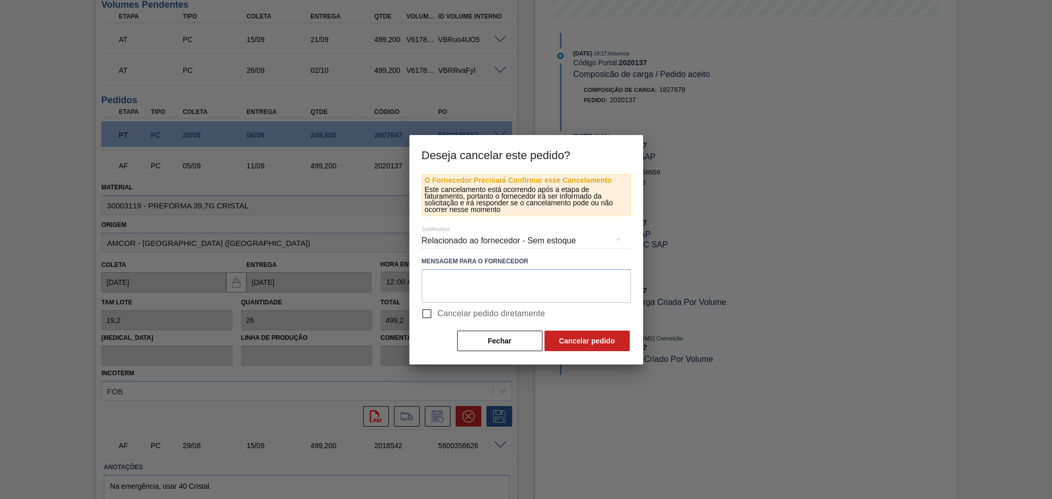
click at [425, 314] on input "Cancelar pedido diretamente" at bounding box center [427, 314] width 22 height 22
checkbox input "true"
click at [563, 354] on div "O Fornecedor Precisará Confirmar esse Cancelamento Este cancelamento está ocorr…" at bounding box center [526, 269] width 234 height 191
click at [569, 345] on button "Cancelar pedido" at bounding box center [586, 341] width 85 height 21
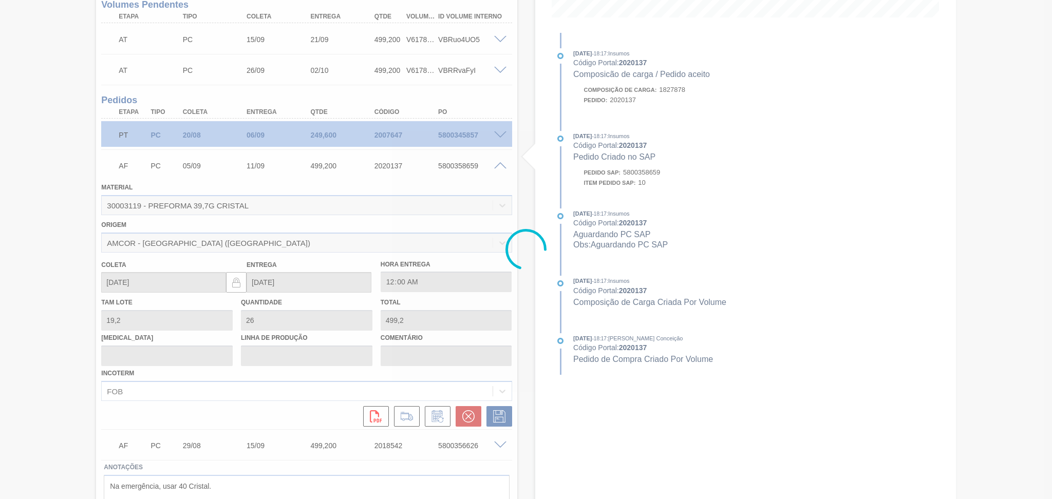
scroll to position [78, 0]
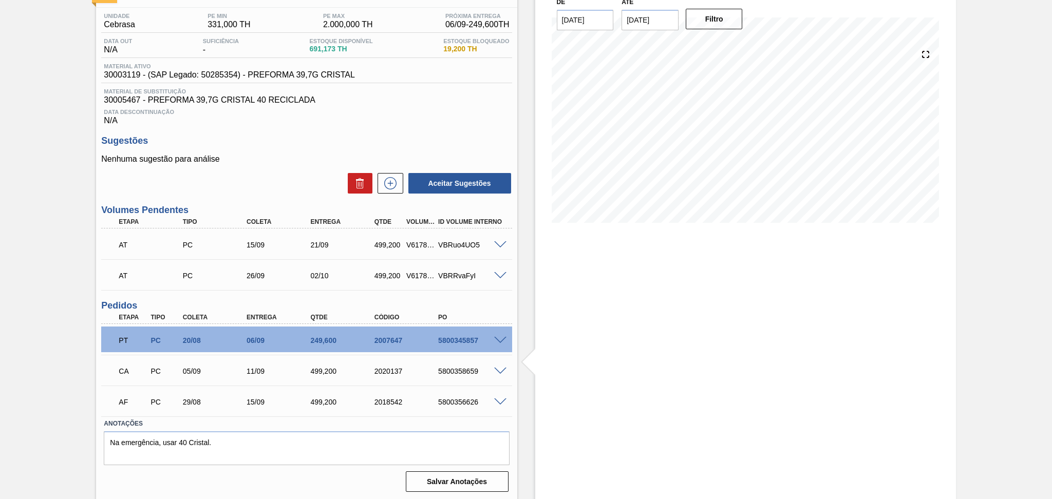
click at [524, 383] on div "Estoque De 03/09/2025 Até 10/10/2025 Filtro 06/09 Projeção de Estoque 402.742 N…" at bounding box center [736, 237] width 439 height 527
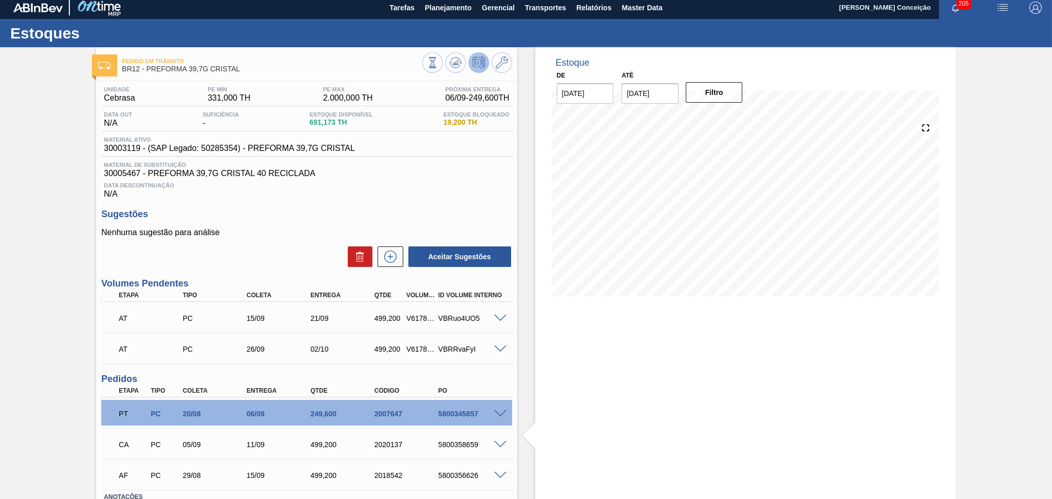
scroll to position [0, 0]
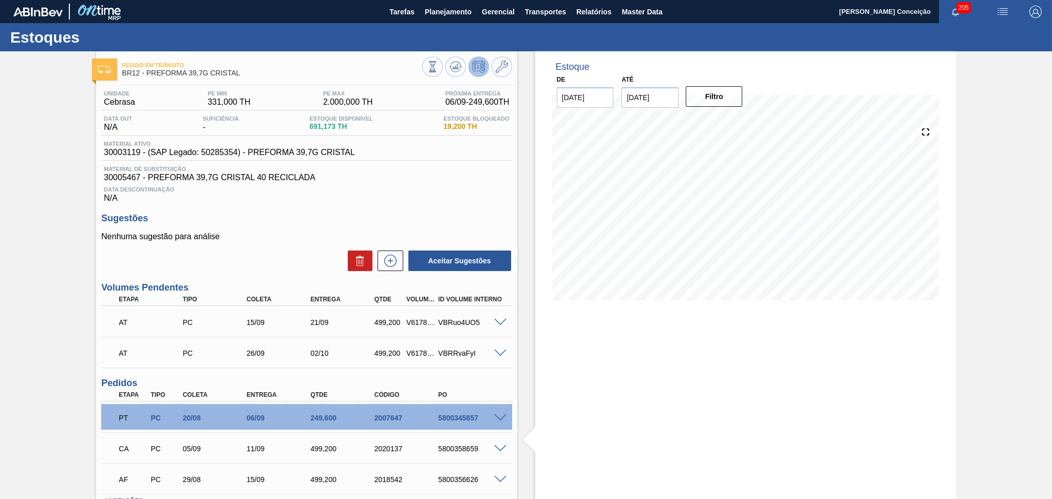
click at [455, 78] on div at bounding box center [467, 67] width 90 height 23
click at [456, 72] on icon at bounding box center [455, 69] width 10 height 5
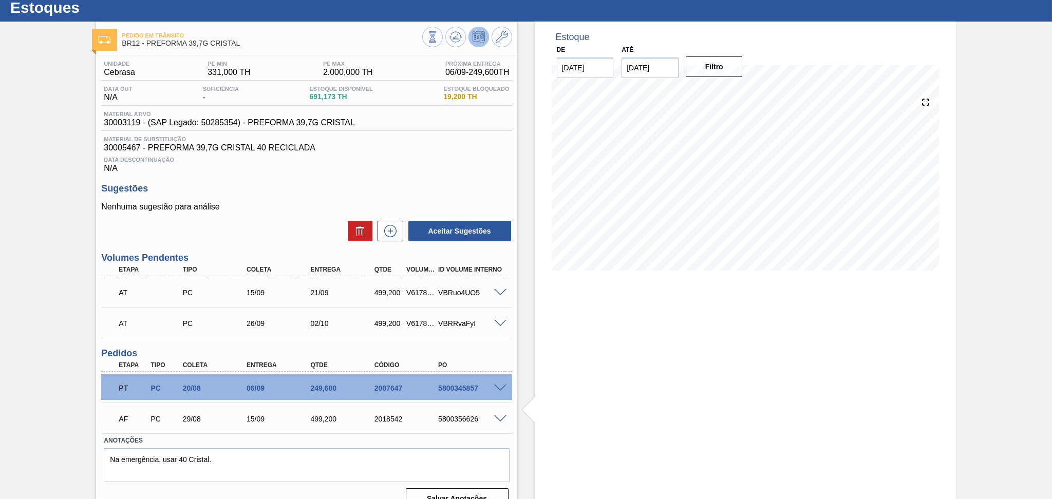
scroll to position [47, 0]
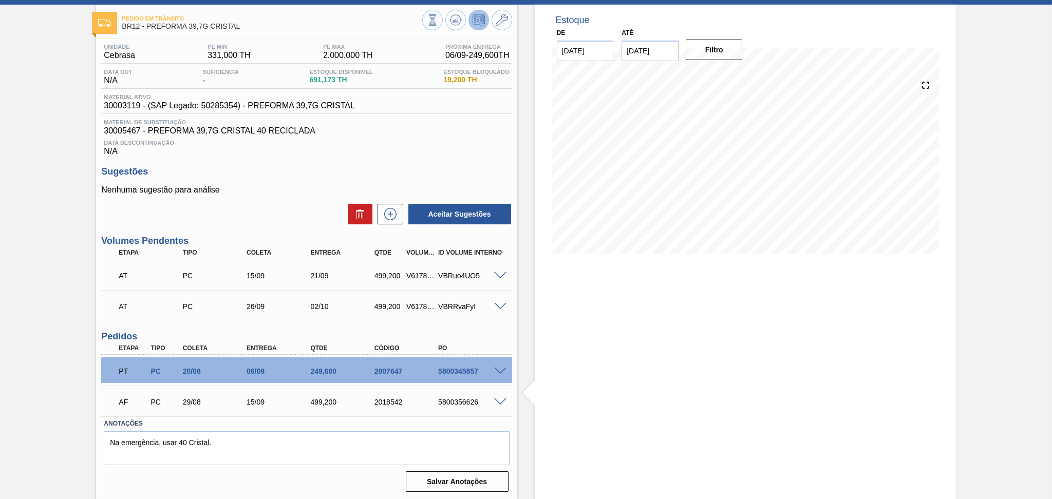
click at [487, 399] on div "5800356626" at bounding box center [472, 402] width 72 height 8
click at [500, 399] on span at bounding box center [500, 403] width 12 height 8
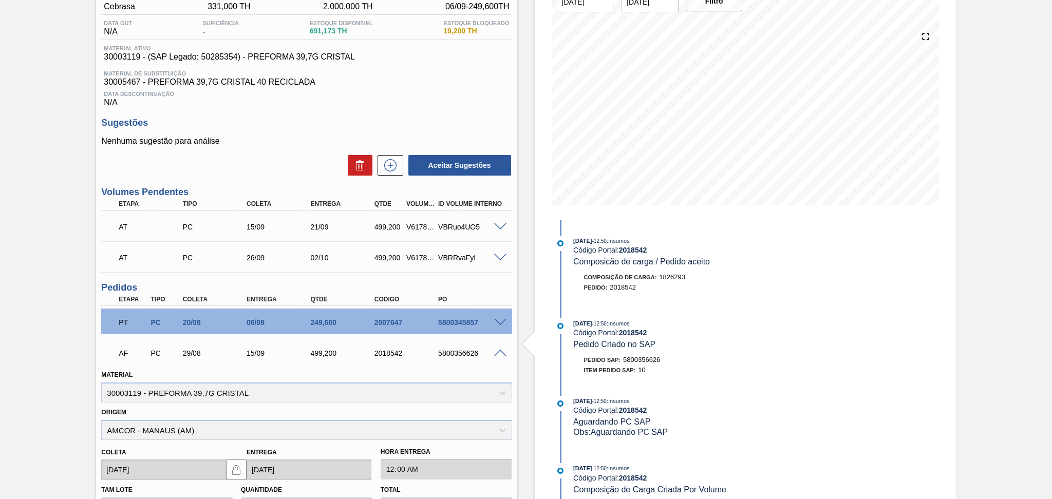
scroll to position [294, 0]
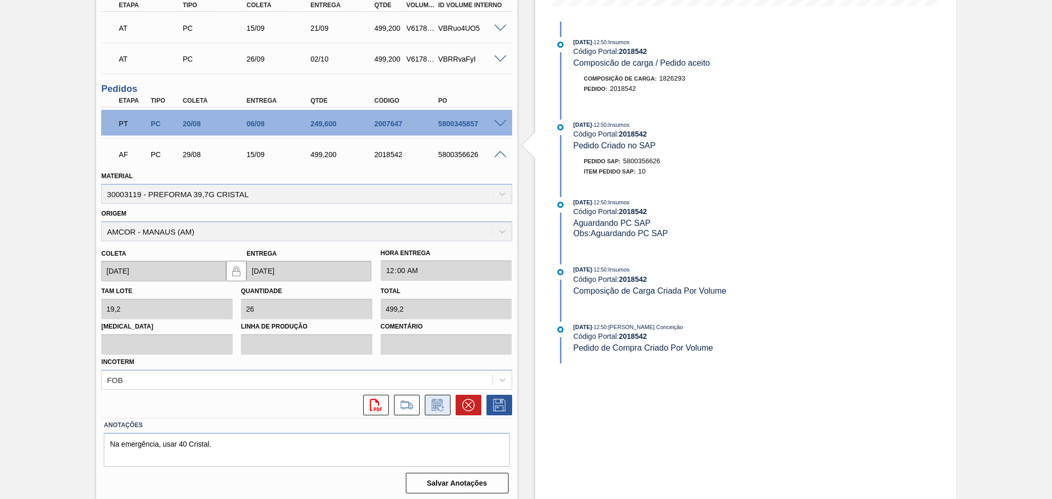
click at [433, 405] on icon at bounding box center [437, 405] width 16 height 12
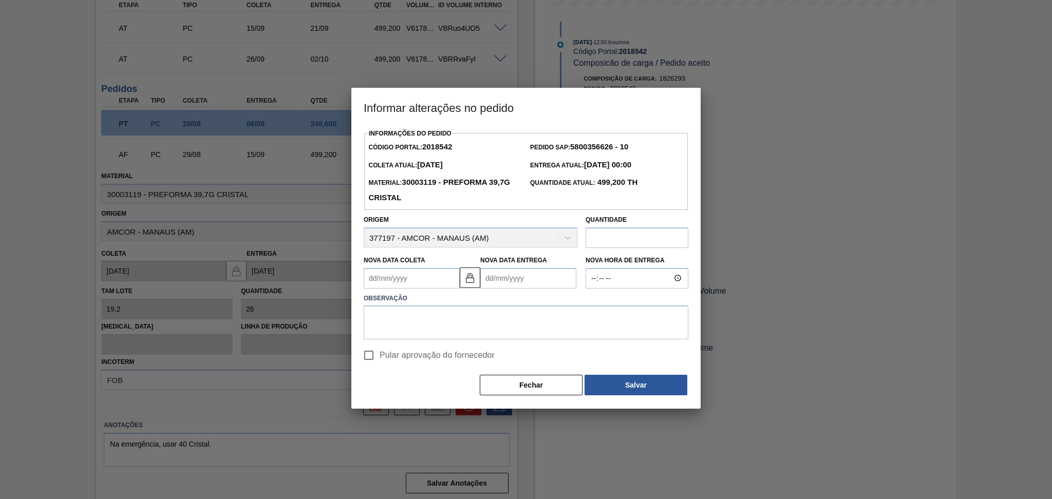
click at [427, 268] on div "Nova Data Coleta" at bounding box center [412, 270] width 96 height 35
click at [420, 279] on Coleta2018542 "Nova Data Coleta" at bounding box center [412, 278] width 96 height 21
type Coleta2018542 "0"
type Entrega2018542 "18/01/2000"
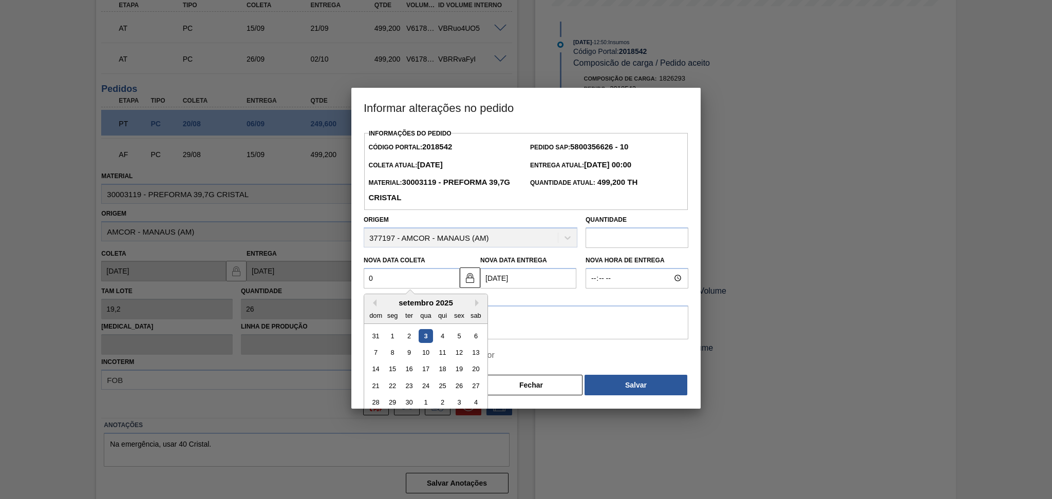
type Coleta2018542 "05"
type Entrega2018542 "22/09/2025"
click at [461, 336] on div "5" at bounding box center [459, 336] width 14 height 14
type Coleta2018542 "[DATE]"
click at [482, 328] on textarea at bounding box center [526, 323] width 325 height 34
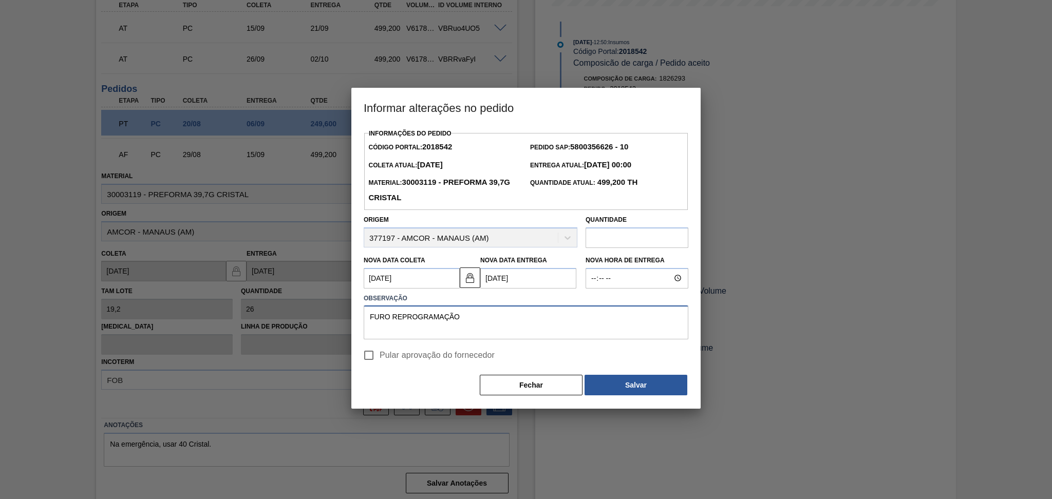
type textarea "FURO REPROGRAMAÇÃO"
click at [436, 347] on label "Pular aprovação do fornecedor" at bounding box center [426, 356] width 137 height 22
click at [380, 347] on input "Pular aprovação do fornecedor" at bounding box center [369, 356] width 22 height 22
checkbox input "true"
click at [611, 388] on button "Salvar" at bounding box center [635, 385] width 103 height 21
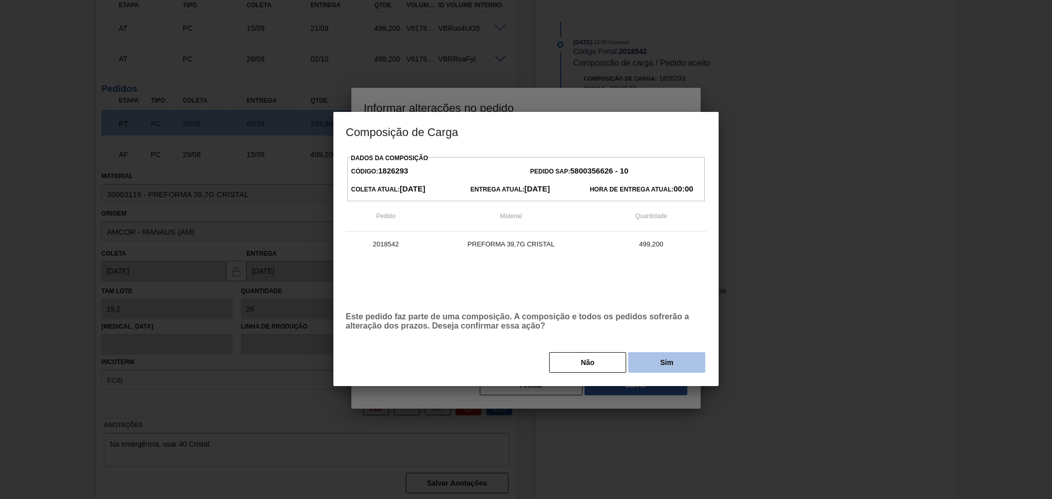
click at [670, 362] on button "Sim" at bounding box center [666, 362] width 77 height 21
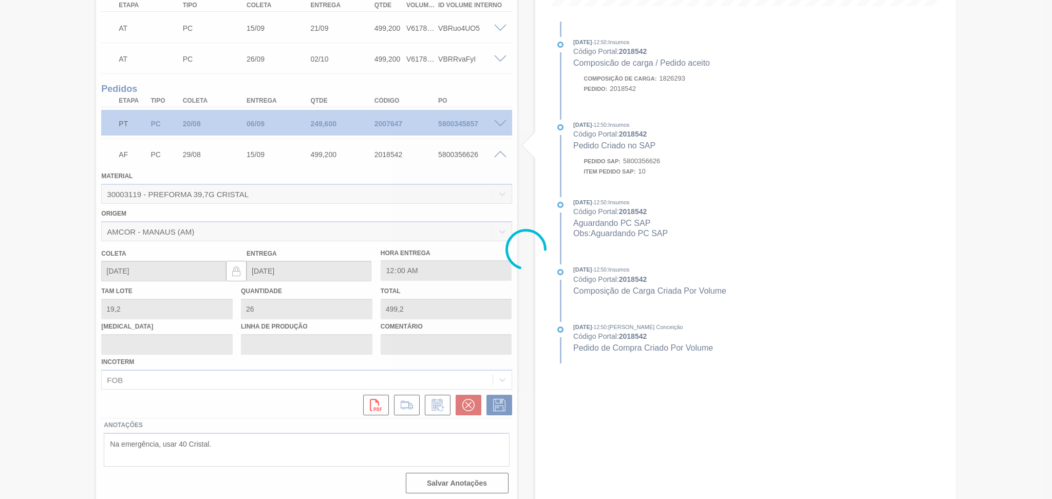
click at [64, 373] on div "Estoques Pedido em Trânsito BR12 - PREFORMA 39,7G CRISTAL Unidade Cebrasa PE MI…" at bounding box center [526, 115] width 1052 height 773
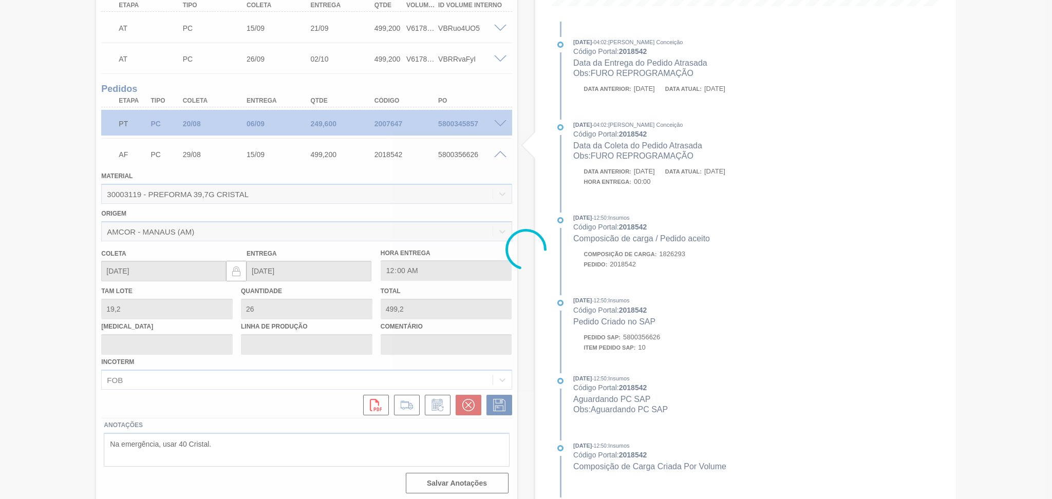
type input "FURO REPROGRAMAÇÃO"
type input "[DATE]"
type input "22/09/2025"
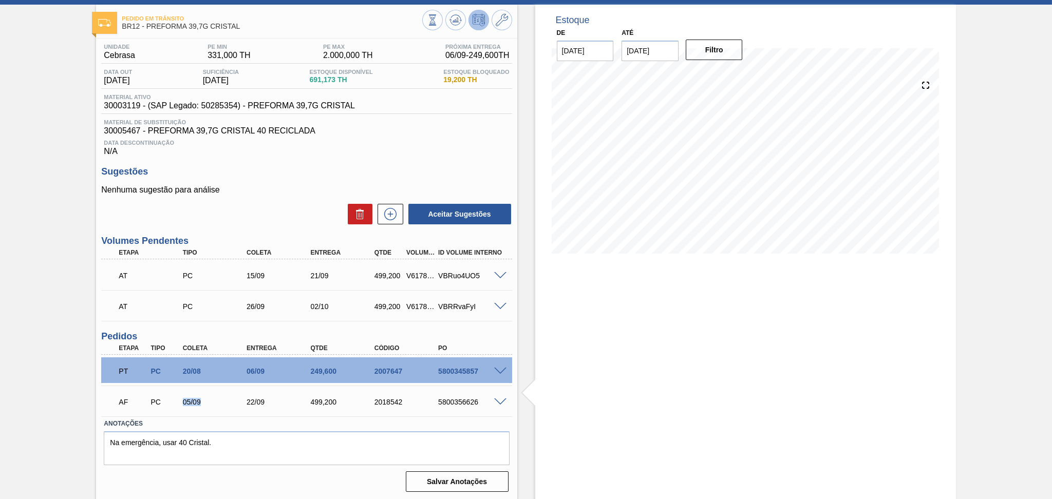
drag, startPoint x: 200, startPoint y: 399, endPoint x: 182, endPoint y: 398, distance: 18.6
click at [182, 398] on div "05/09" at bounding box center [216, 402] width 72 height 8
copy div "05/09"
click at [526, 300] on div "Estoque De [DATE] Até [DATE] Filtro" at bounding box center [736, 253] width 439 height 496
click at [390, 214] on icon at bounding box center [390, 214] width 6 height 1
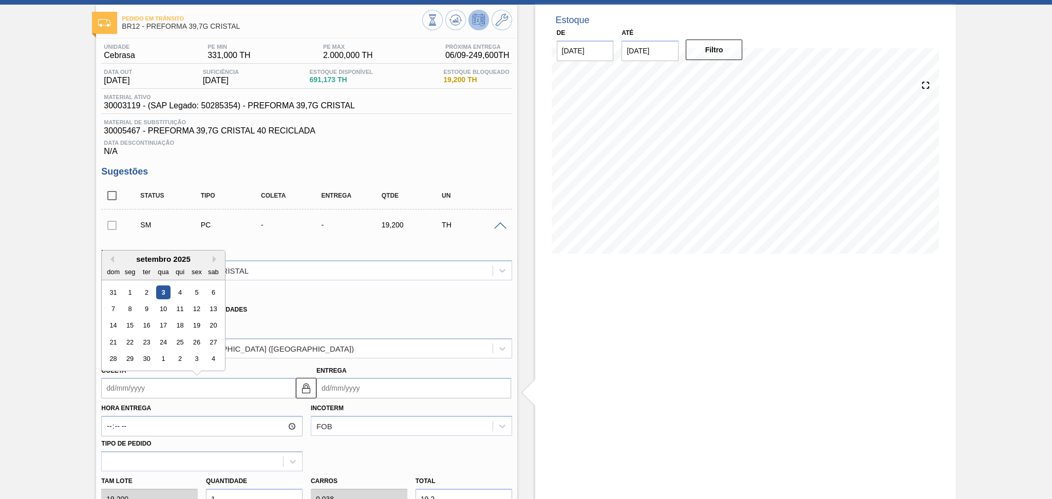
click at [161, 383] on input "Coleta" at bounding box center [198, 388] width 195 height 21
click at [193, 309] on div "12" at bounding box center [197, 309] width 14 height 14
type input "12/09/2025"
type input "18/09/2025"
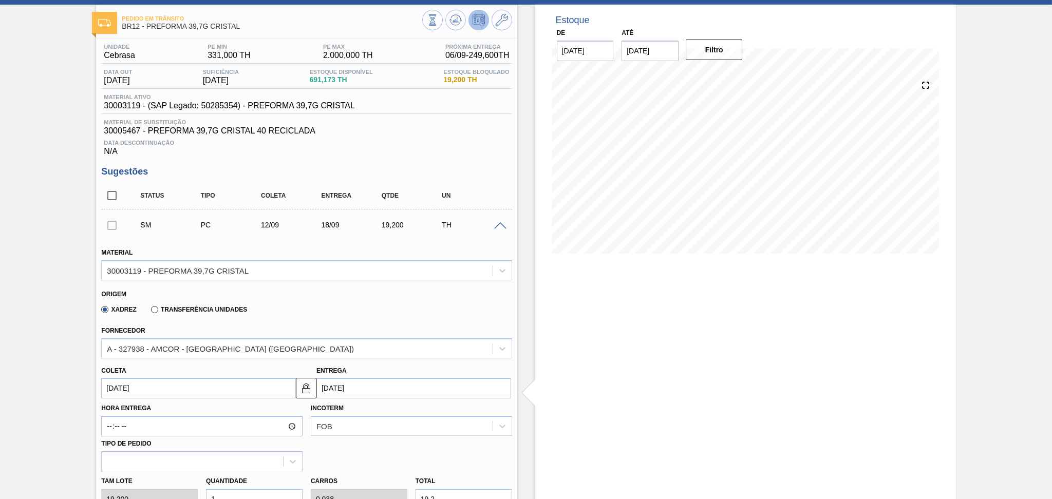
scroll to position [389, 0]
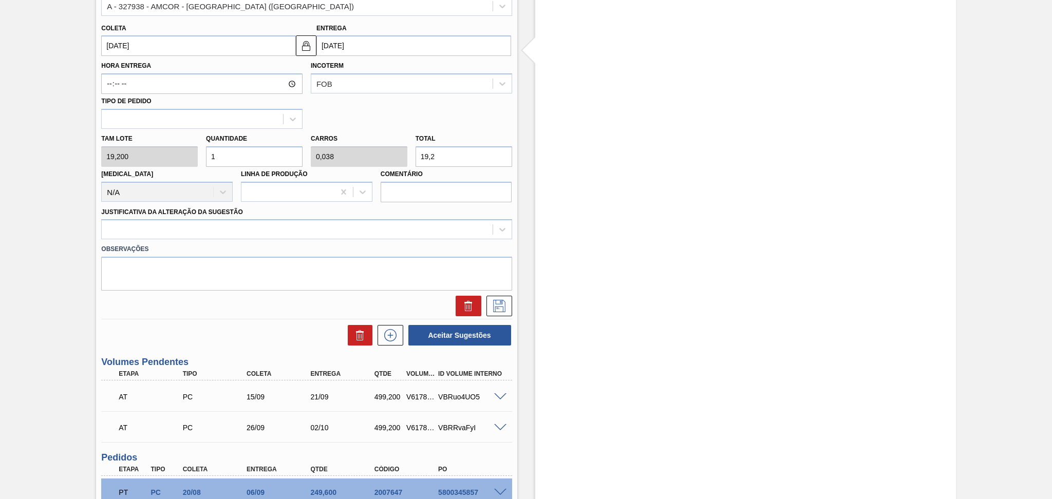
drag, startPoint x: 222, startPoint y: 146, endPoint x: 103, endPoint y: 127, distance: 120.7
click at [114, 130] on div "Tam lote 19,200 Quantidade 1 Carros 0,038 Total 19,2 Doca N/A Linha de Produção…" at bounding box center [306, 165] width 419 height 73
type input "2"
type input "0,077"
type input "38,4"
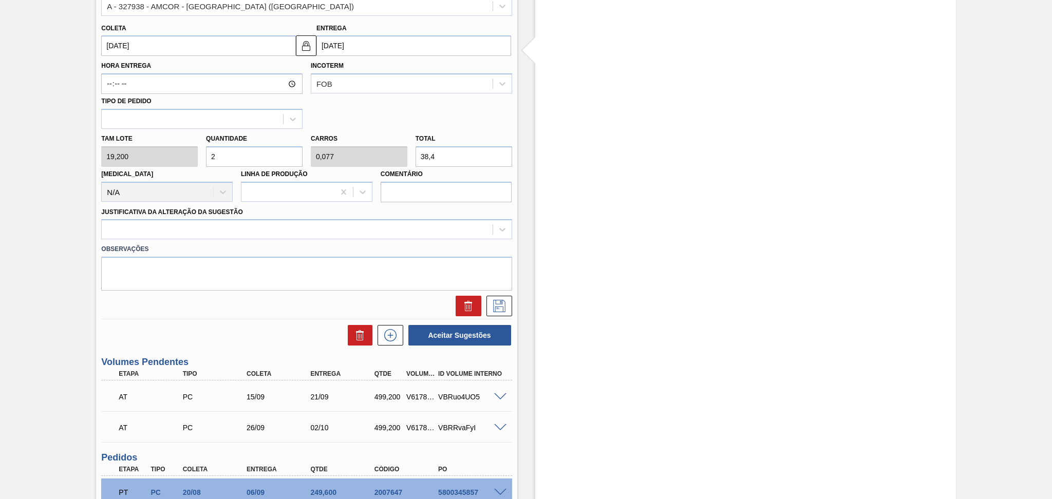
type input "26"
type input "1"
type input "499,2"
type input "26"
click at [183, 222] on div at bounding box center [297, 229] width 390 height 15
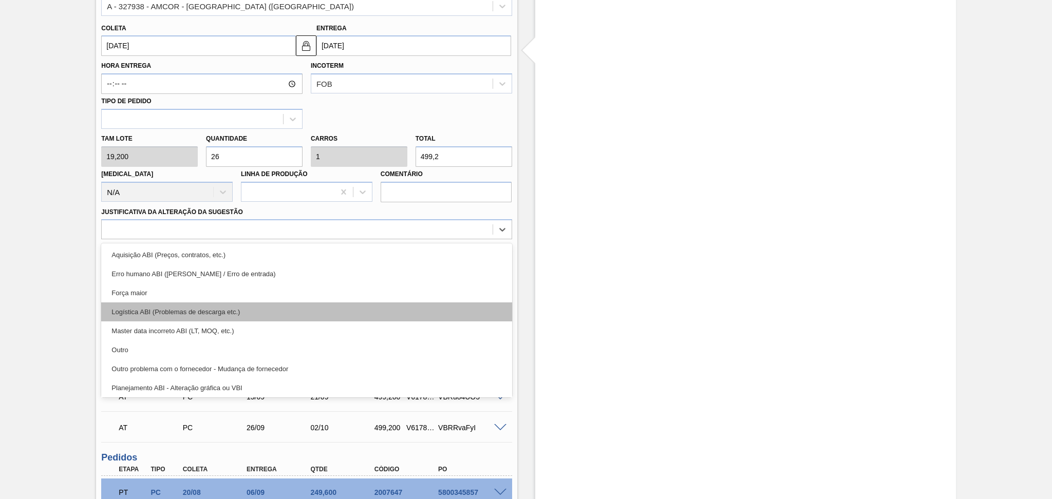
scroll to position [68, 0]
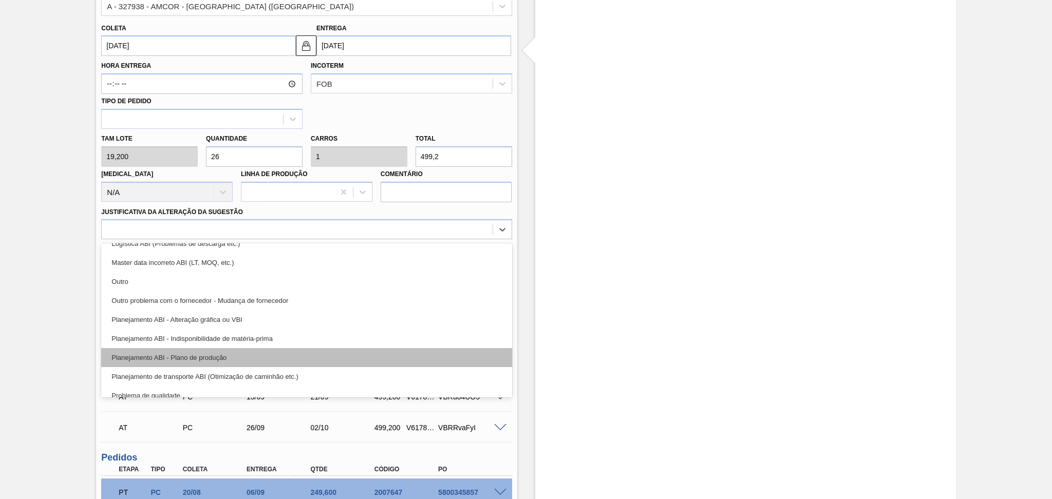
click at [227, 360] on div "Planejamento ABI - Plano de produção" at bounding box center [306, 357] width 410 height 19
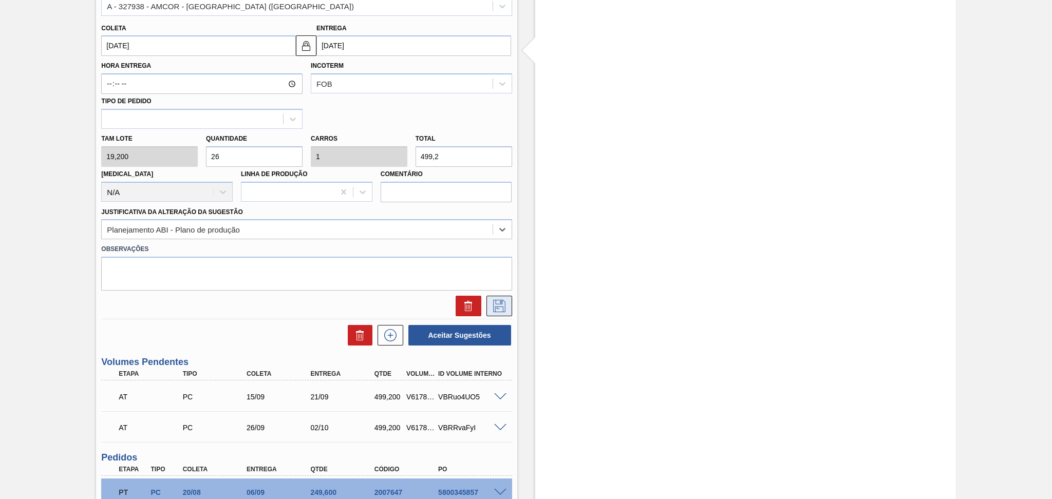
click at [499, 305] on icon at bounding box center [499, 306] width 16 height 12
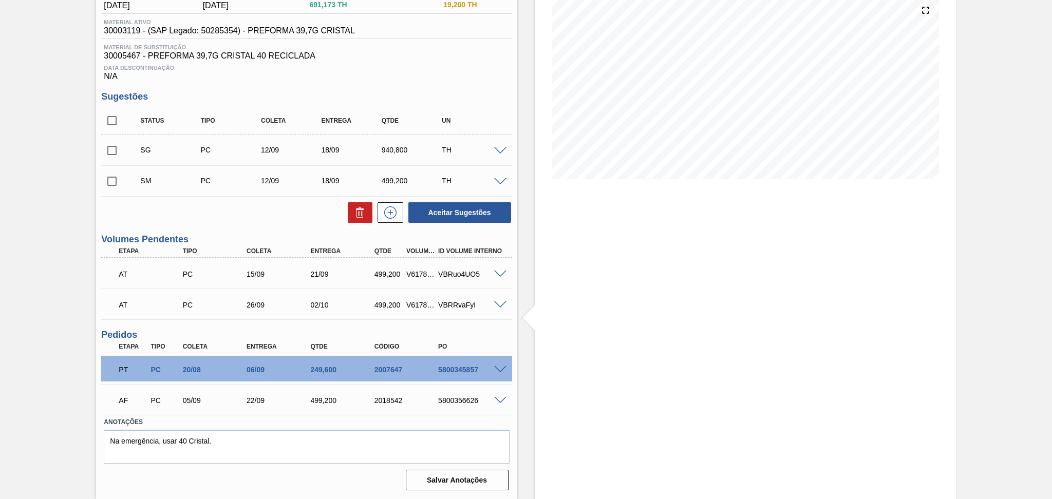
scroll to position [120, 0]
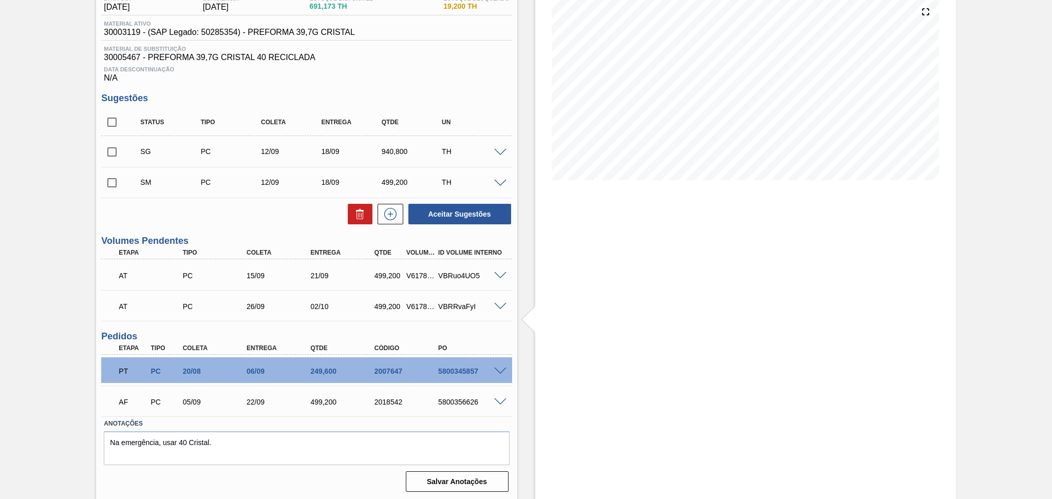
click at [495, 182] on span at bounding box center [500, 184] width 12 height 8
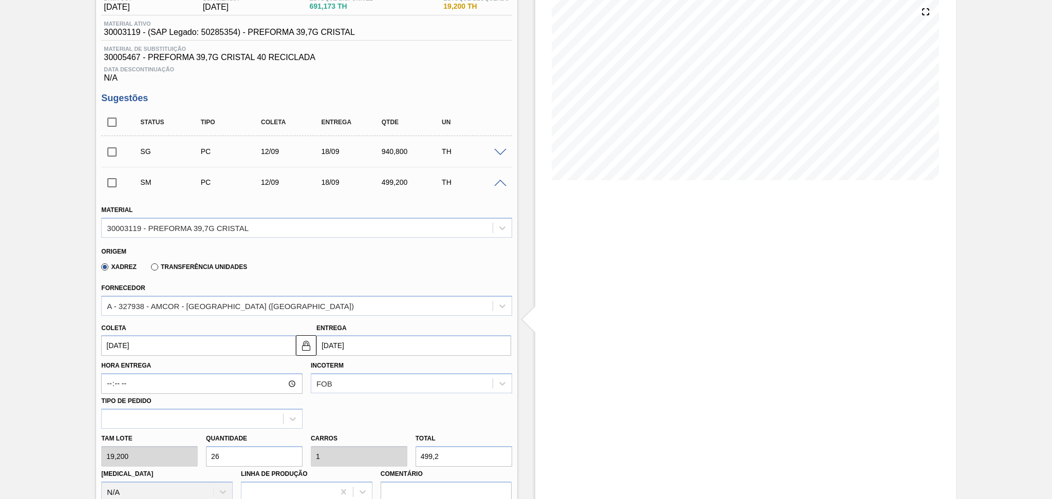
click at [497, 183] on span at bounding box center [500, 184] width 12 height 8
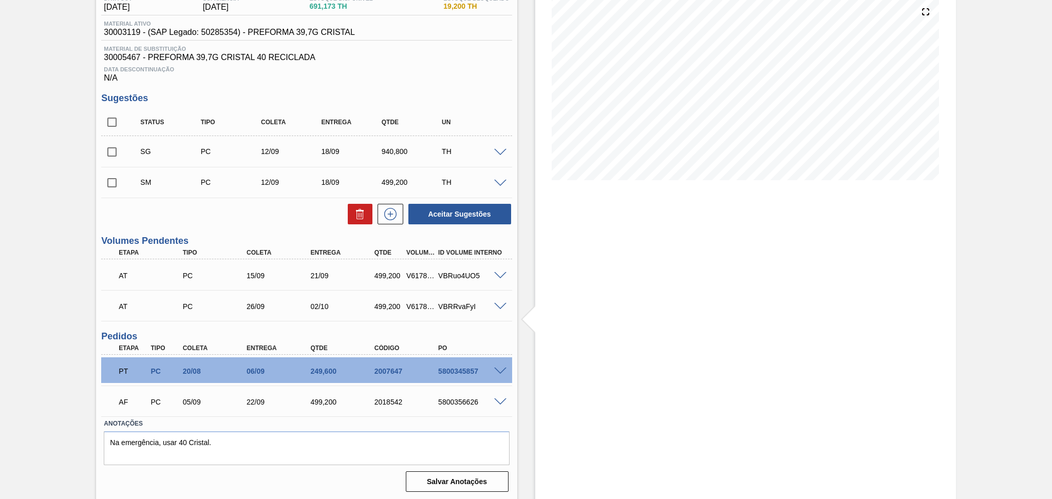
click at [115, 181] on input "checkbox" at bounding box center [112, 183] width 22 height 22
checkbox input "true"
click at [426, 216] on button "Aceitar Sugestões" at bounding box center [459, 214] width 103 height 21
click at [113, 154] on input "checkbox" at bounding box center [112, 152] width 22 height 22
checkbox input "true"
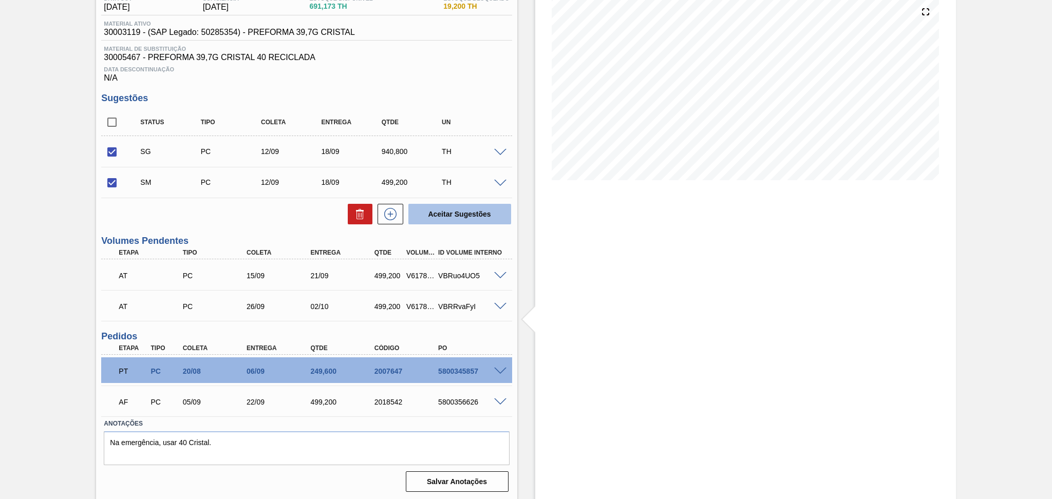
click at [439, 215] on button "Aceitar Sugestões" at bounding box center [459, 214] width 103 height 21
checkbox input "false"
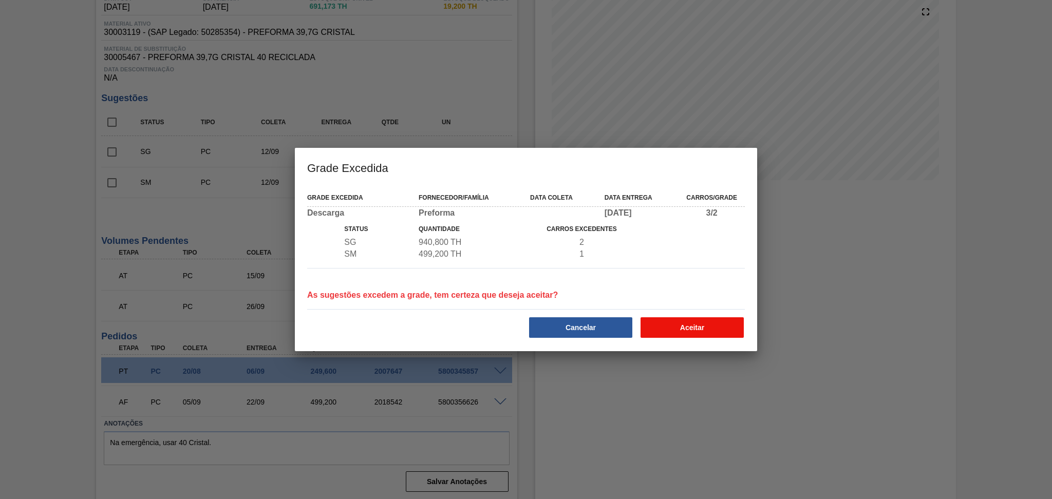
click at [685, 328] on button "Aceitar" at bounding box center [691, 327] width 103 height 21
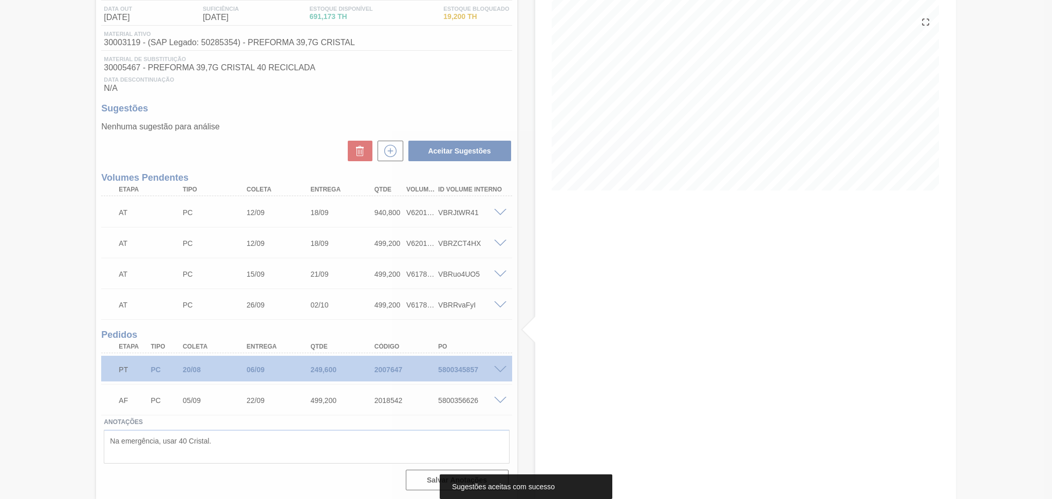
scroll to position [108, 0]
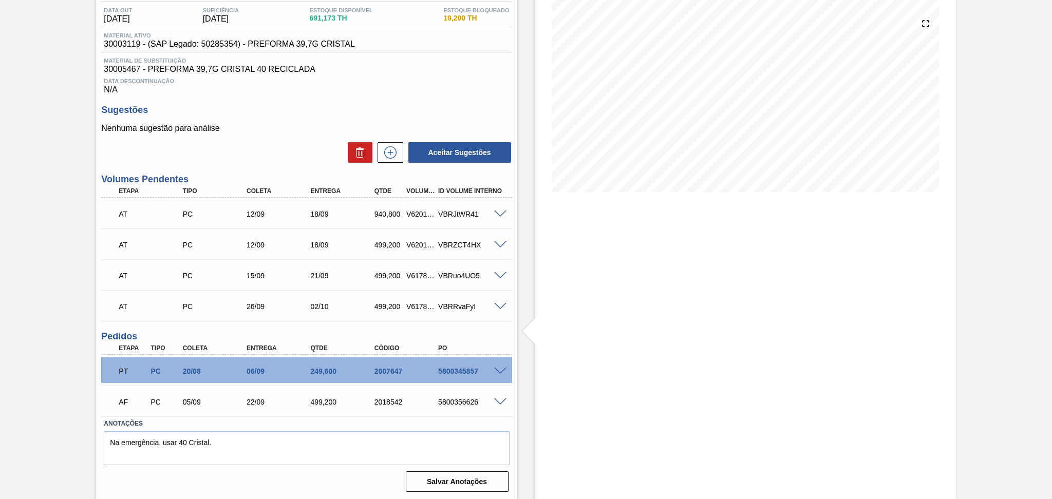
click at [496, 214] on span at bounding box center [500, 215] width 12 height 8
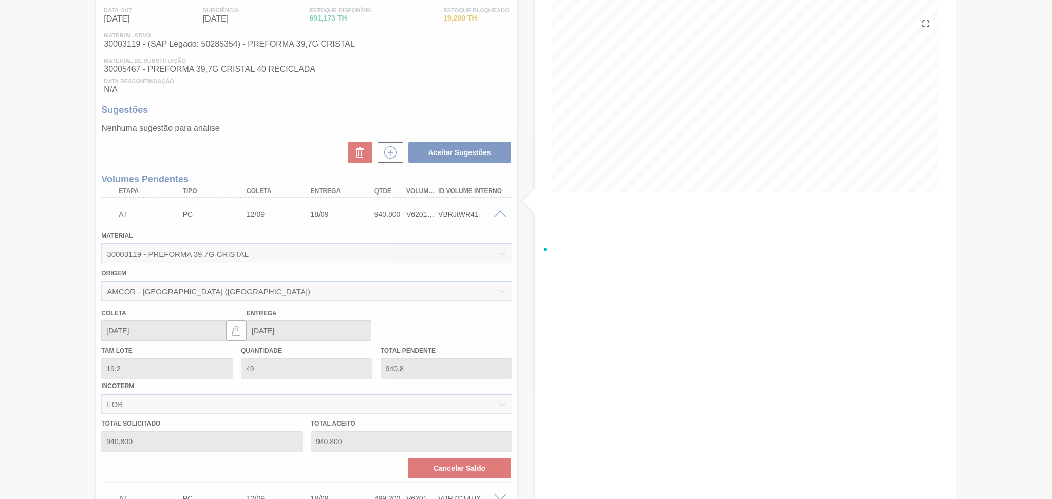
scroll to position [120, 0]
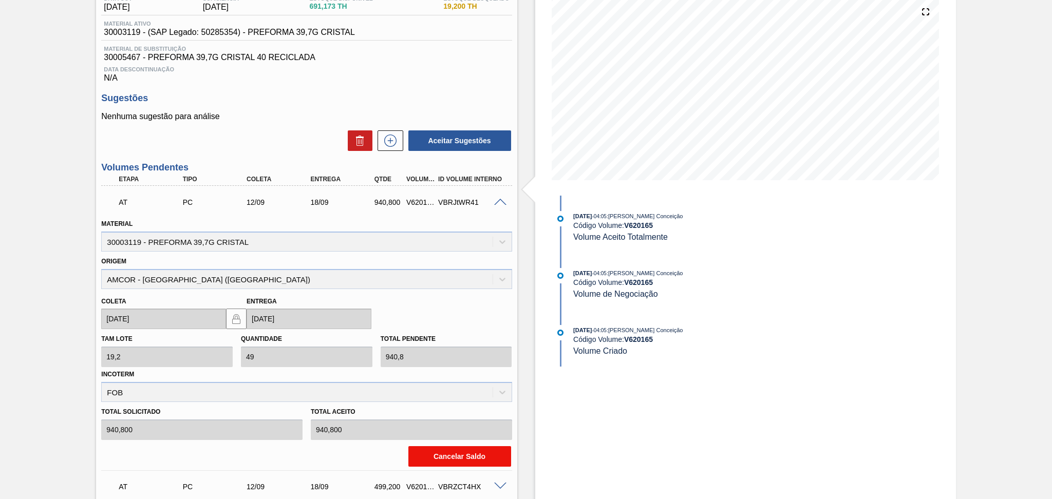
click at [449, 458] on button "Cancelar Saldo" at bounding box center [459, 456] width 103 height 21
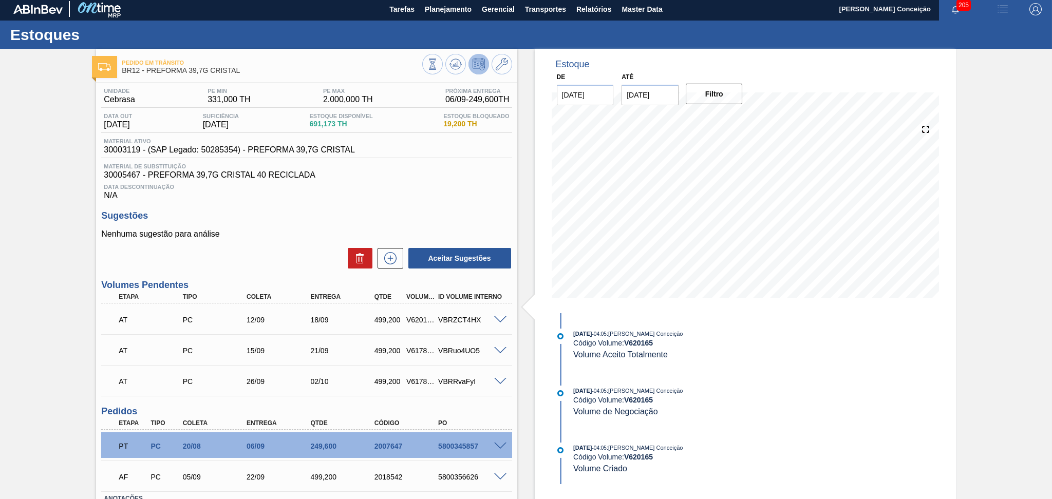
scroll to position [0, 0]
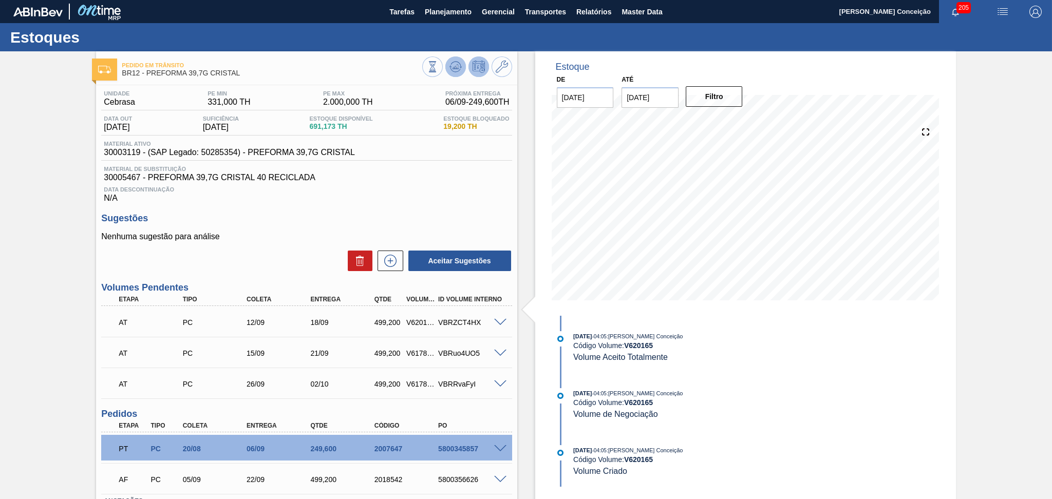
click at [463, 69] on button at bounding box center [455, 66] width 21 height 21
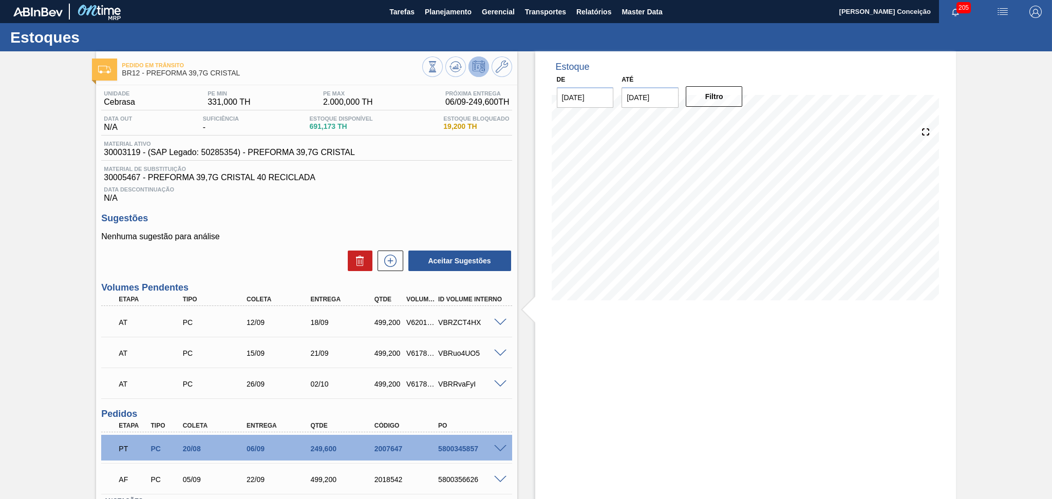
click at [502, 320] on span at bounding box center [500, 323] width 12 height 8
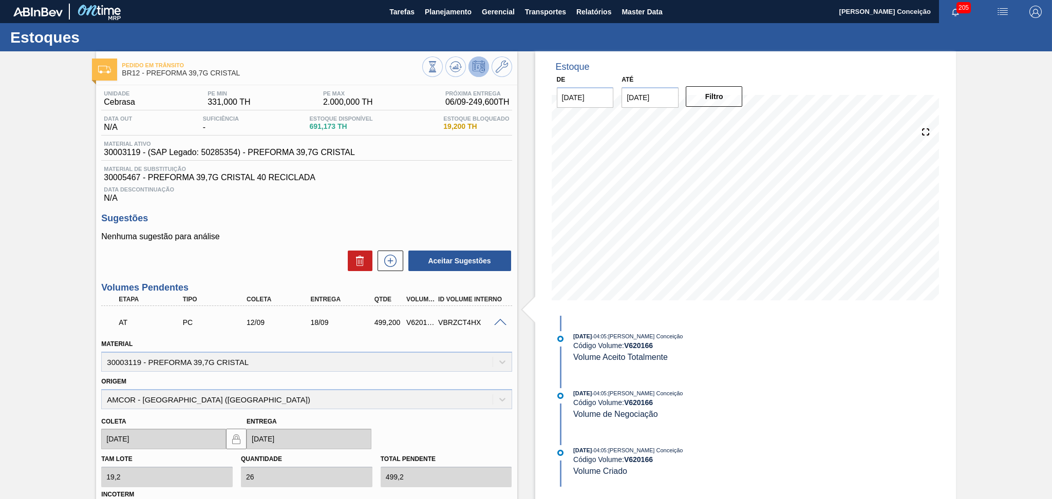
click at [502, 320] on span at bounding box center [500, 323] width 12 height 8
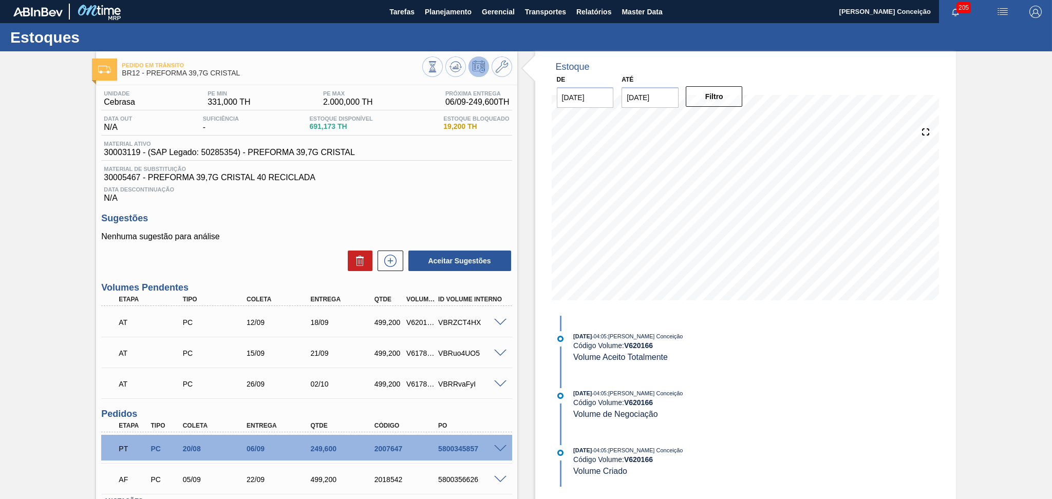
click at [498, 382] on span at bounding box center [500, 385] width 12 height 8
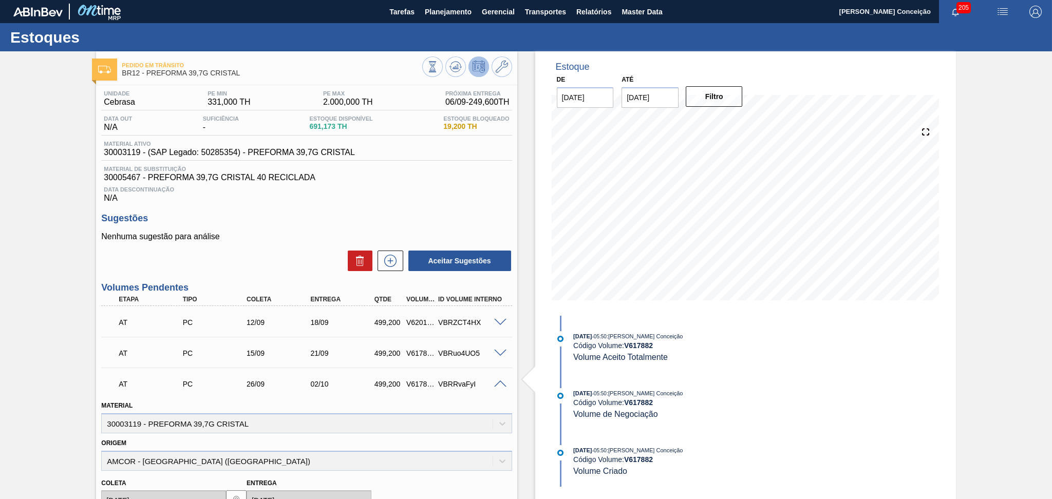
click at [498, 382] on span at bounding box center [500, 385] width 12 height 8
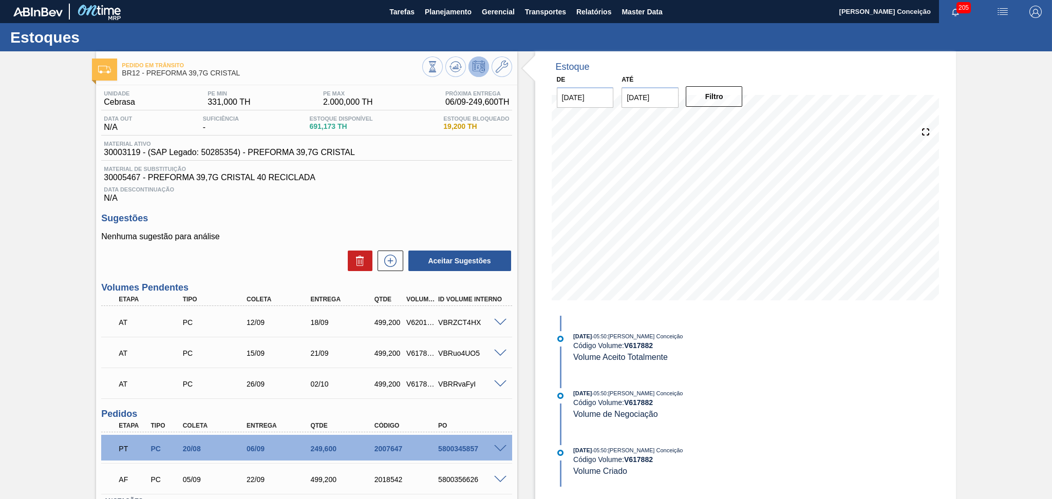
click at [496, 383] on span at bounding box center [500, 385] width 12 height 8
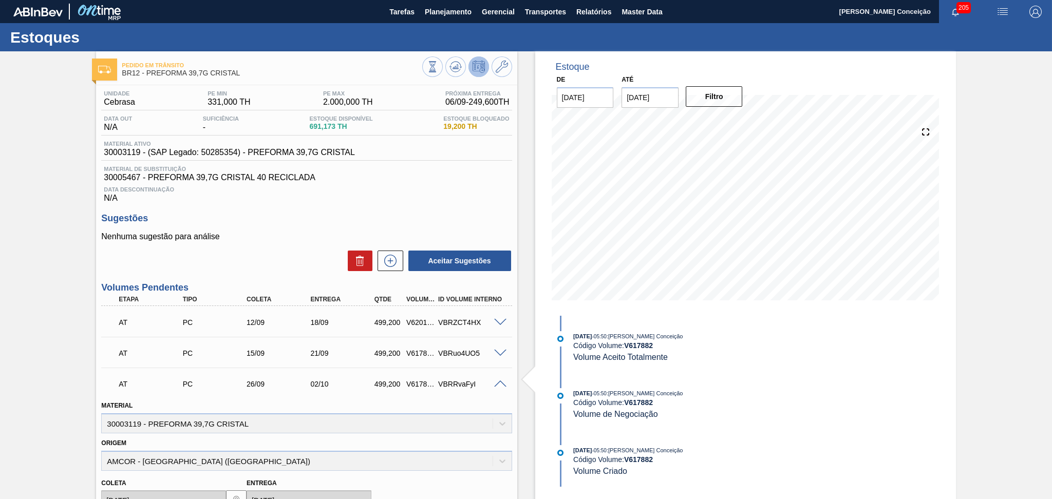
scroll to position [205, 0]
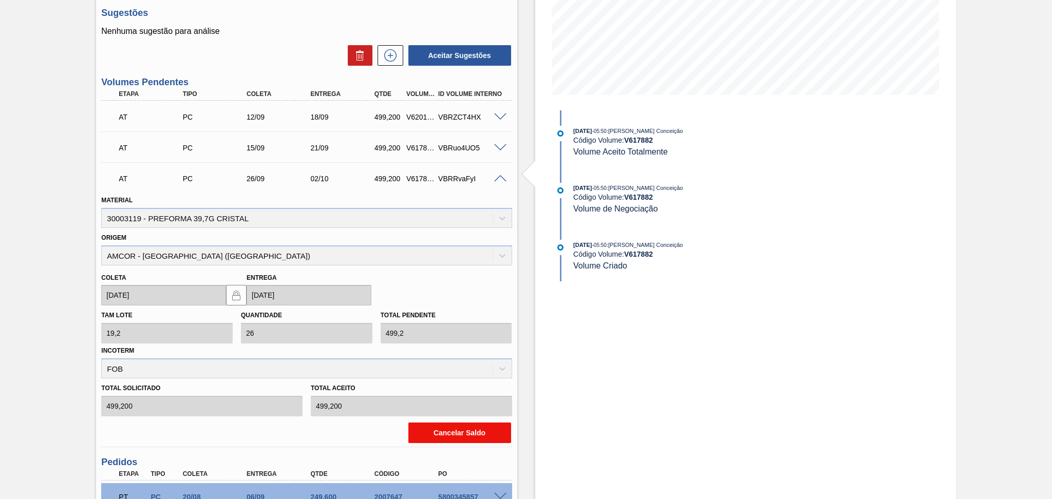
click at [431, 430] on button "Cancelar Saldo" at bounding box center [459, 433] width 103 height 21
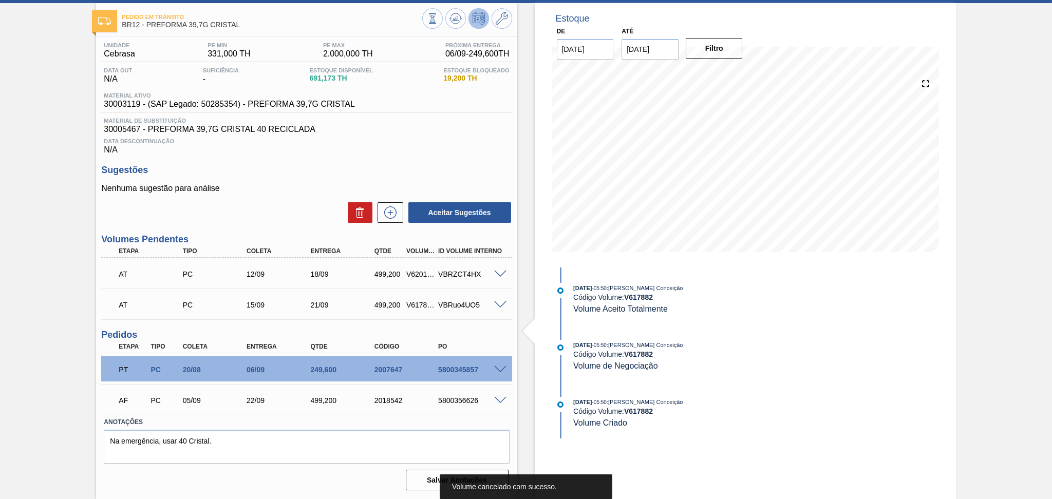
scroll to position [47, 0]
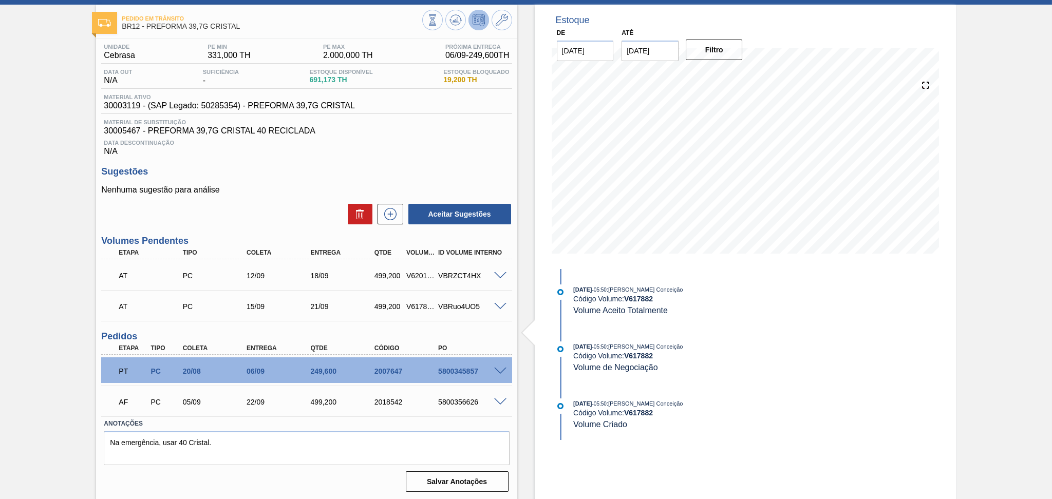
click at [503, 303] on span at bounding box center [500, 307] width 12 height 8
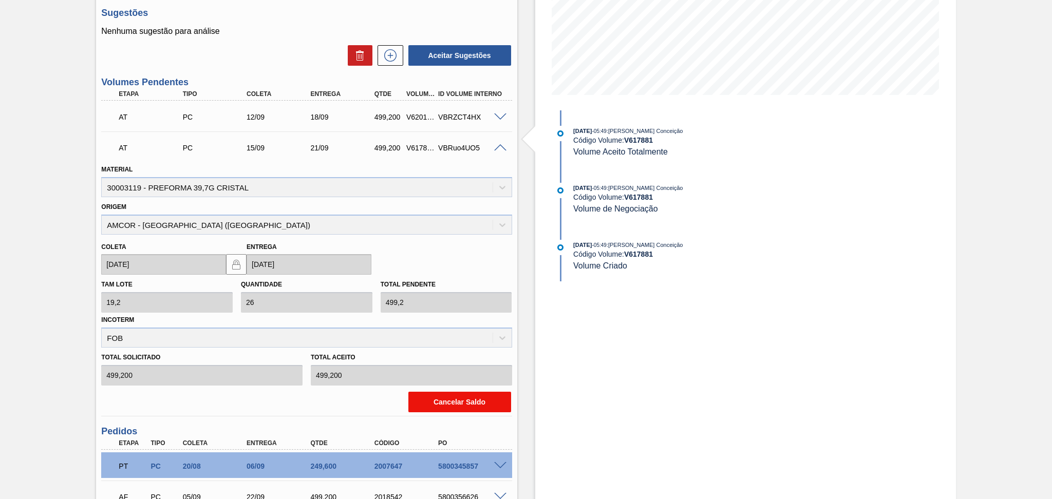
click at [458, 393] on button "Cancelar Saldo" at bounding box center [459, 402] width 103 height 21
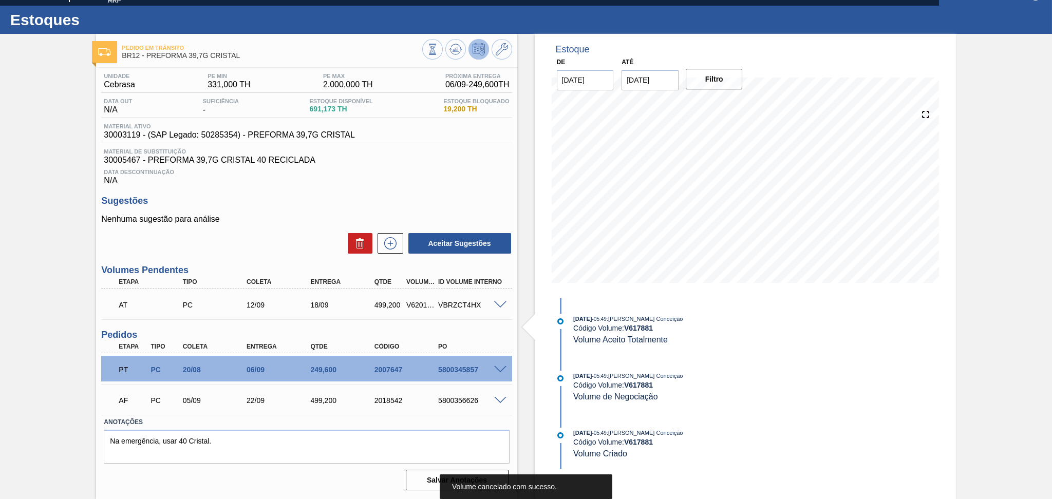
scroll to position [15, 0]
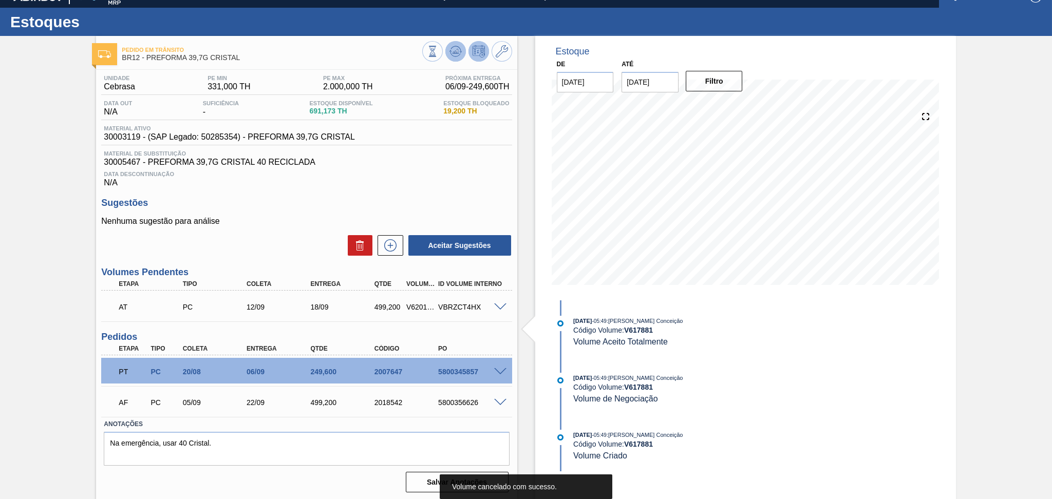
click at [456, 52] on icon at bounding box center [455, 51] width 7 height 5
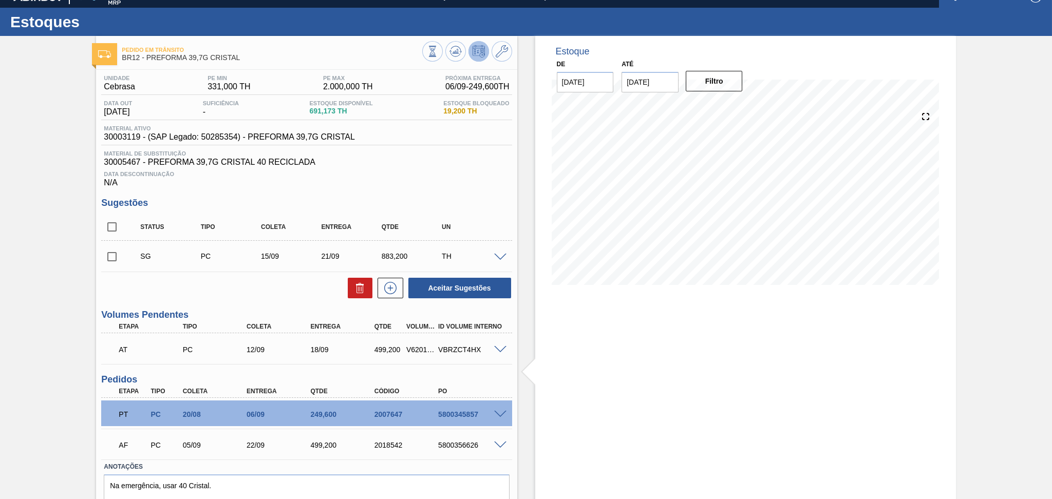
click at [503, 443] on span at bounding box center [500, 446] width 12 height 8
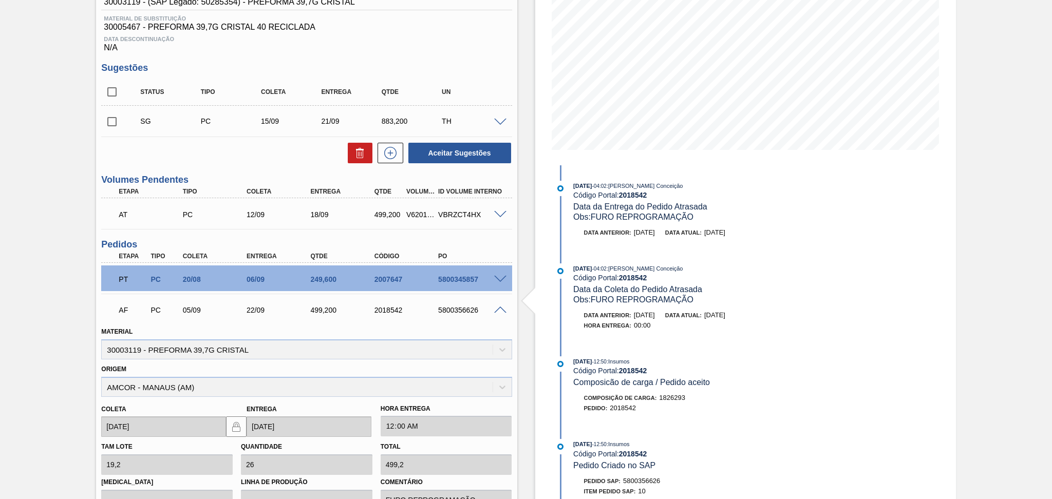
scroll to position [153, 0]
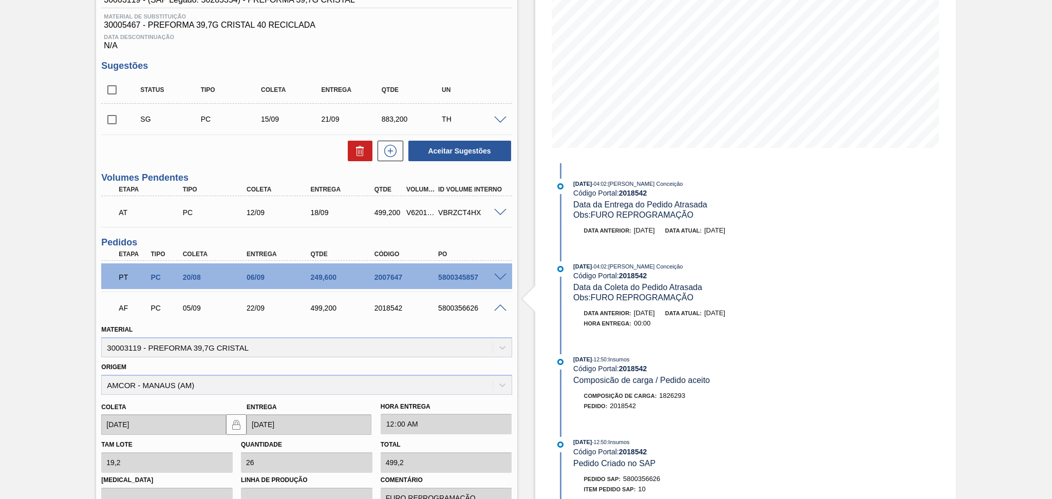
click at [498, 308] on span at bounding box center [500, 309] width 12 height 8
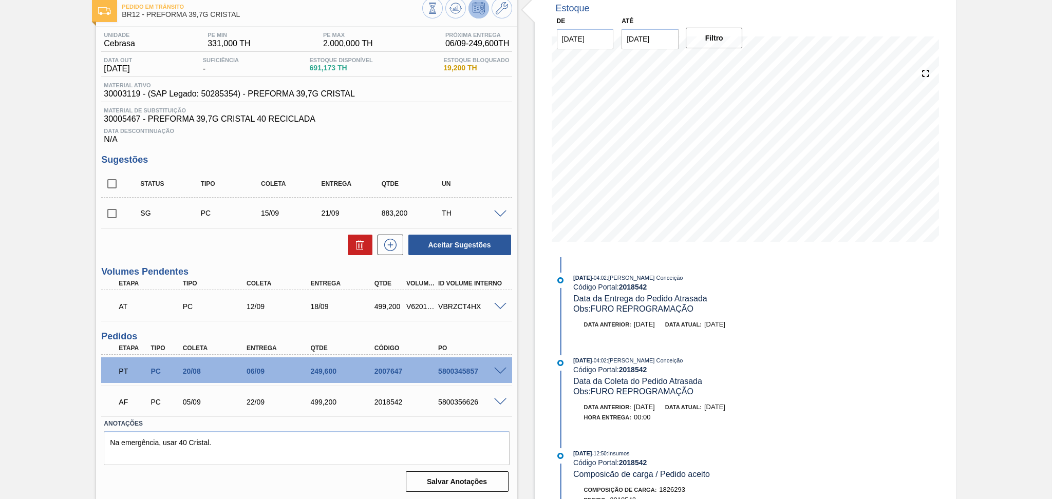
click at [502, 370] on span at bounding box center [500, 372] width 12 height 8
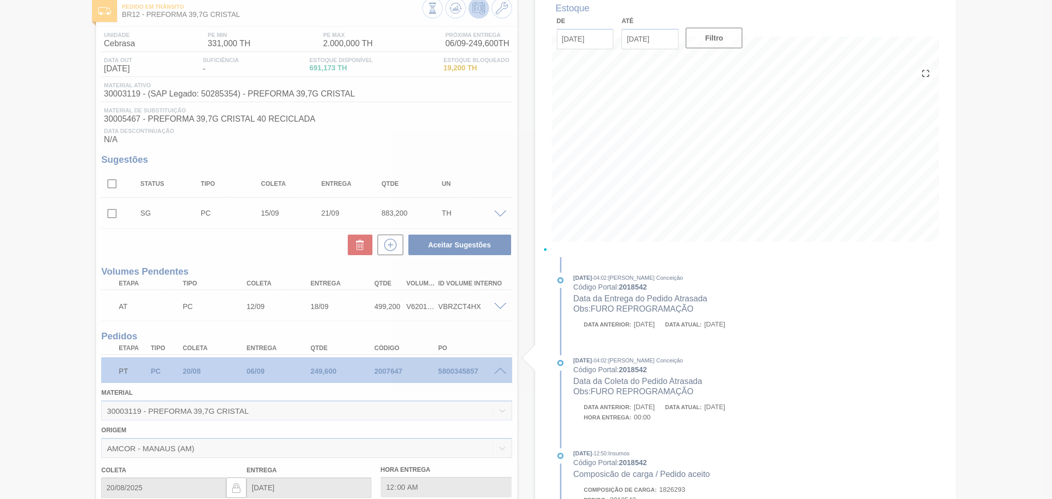
scroll to position [153, 0]
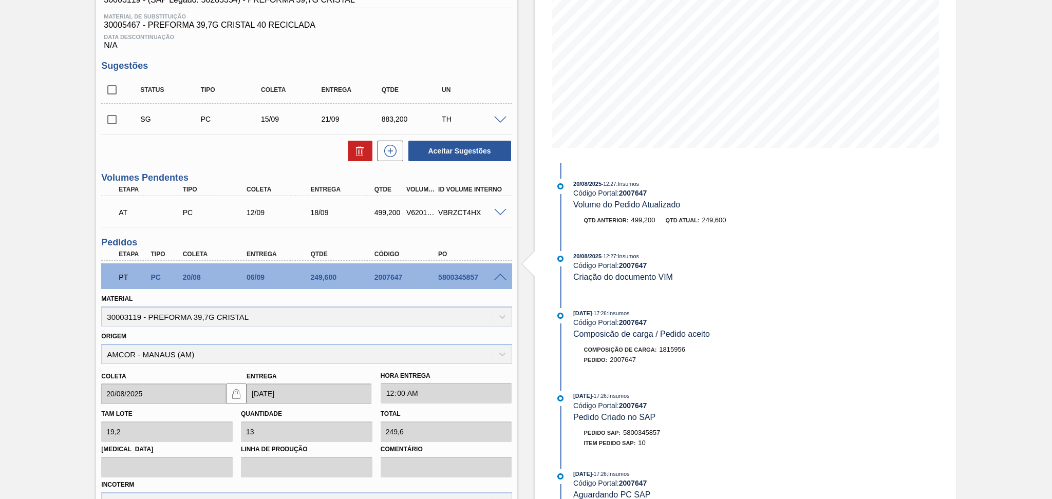
click at [497, 274] on span at bounding box center [500, 278] width 12 height 8
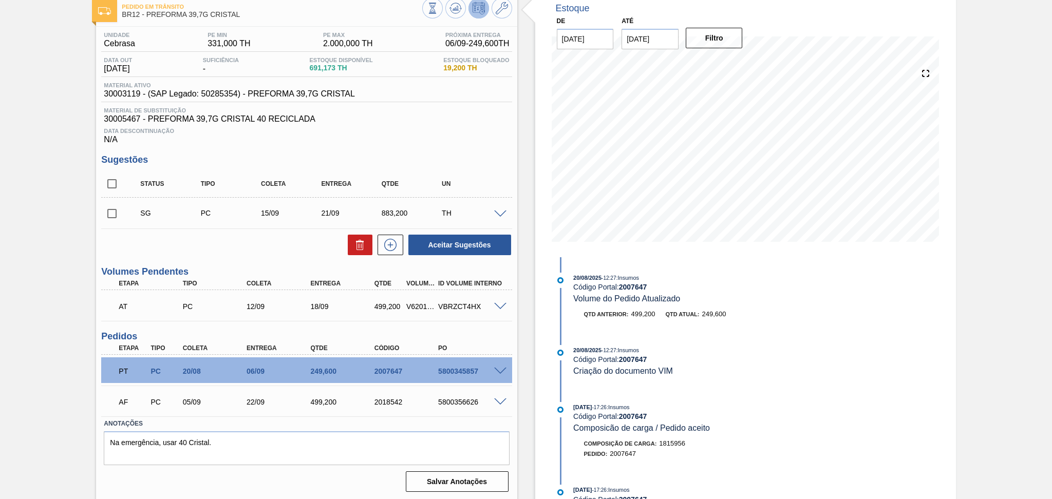
click at [496, 213] on span at bounding box center [500, 215] width 12 height 8
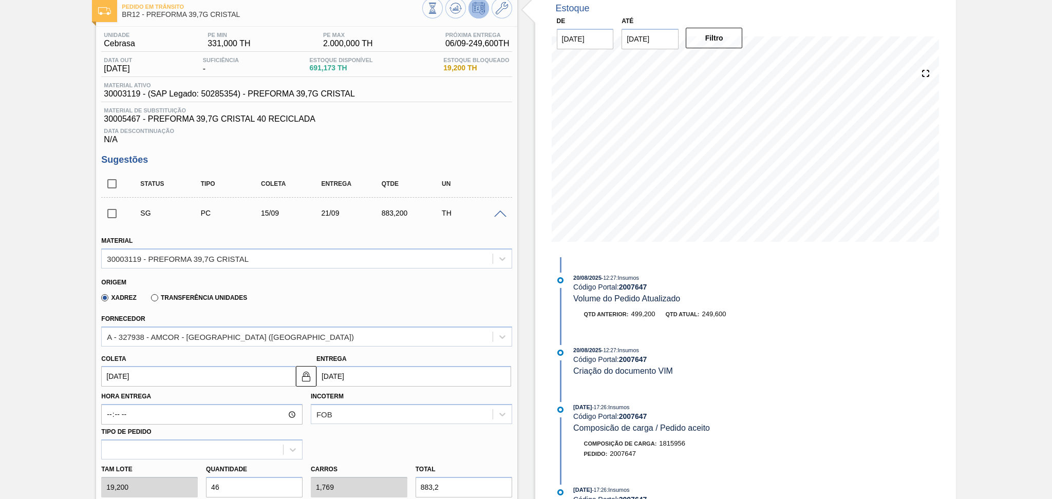
scroll to position [153, 0]
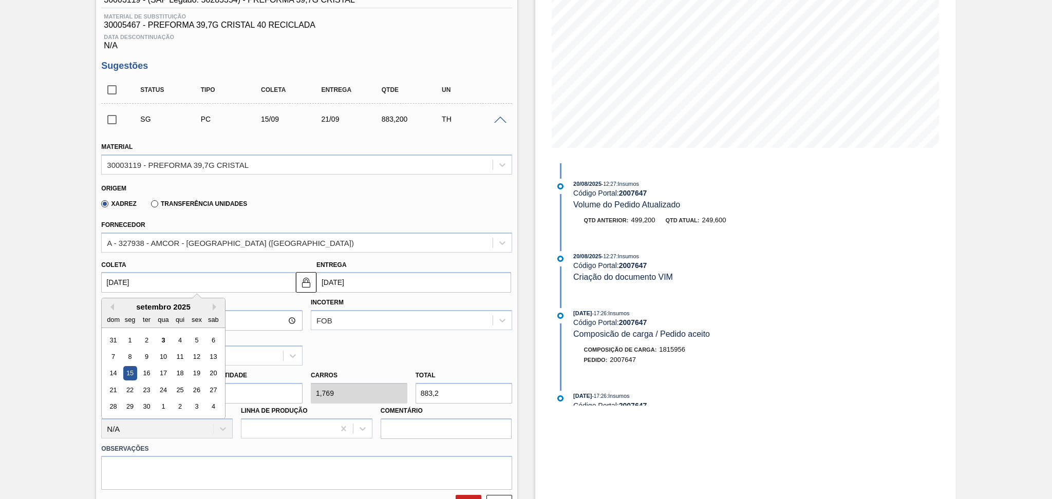
click at [127, 279] on input "15/09/2025" at bounding box center [198, 282] width 195 height 21
click at [132, 369] on div "15" at bounding box center [130, 374] width 14 height 14
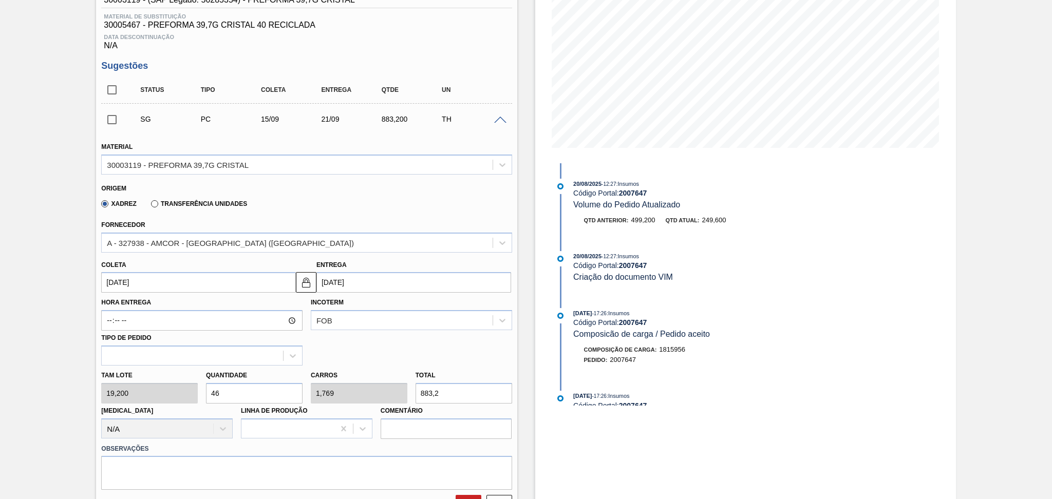
click at [147, 396] on div "Tam lote 19,200 Quantidade 46 Carros 1,769 Total 883,2 Doca N/A Linha de Produç…" at bounding box center [306, 402] width 419 height 73
type input "2"
type input "0,077"
type input "38,4"
type input "26"
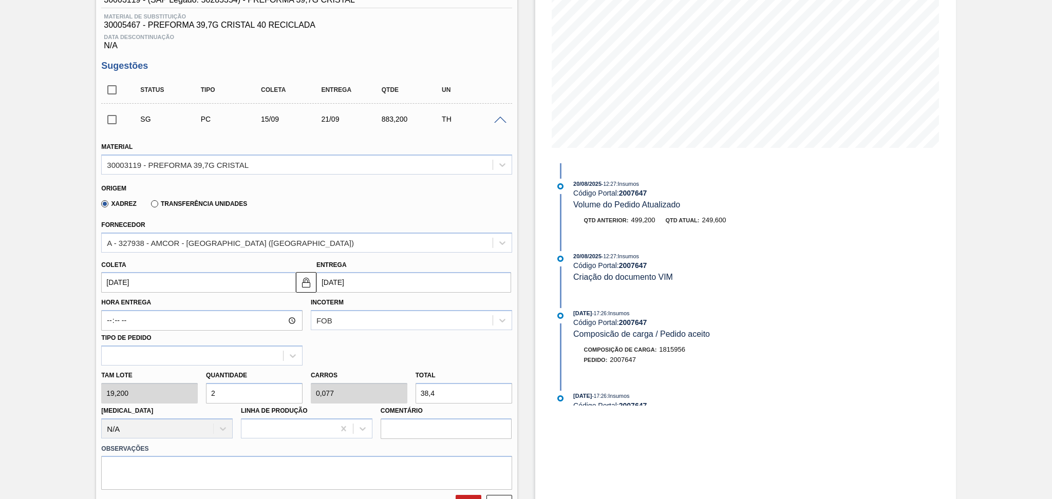
type input "1"
type input "499,2"
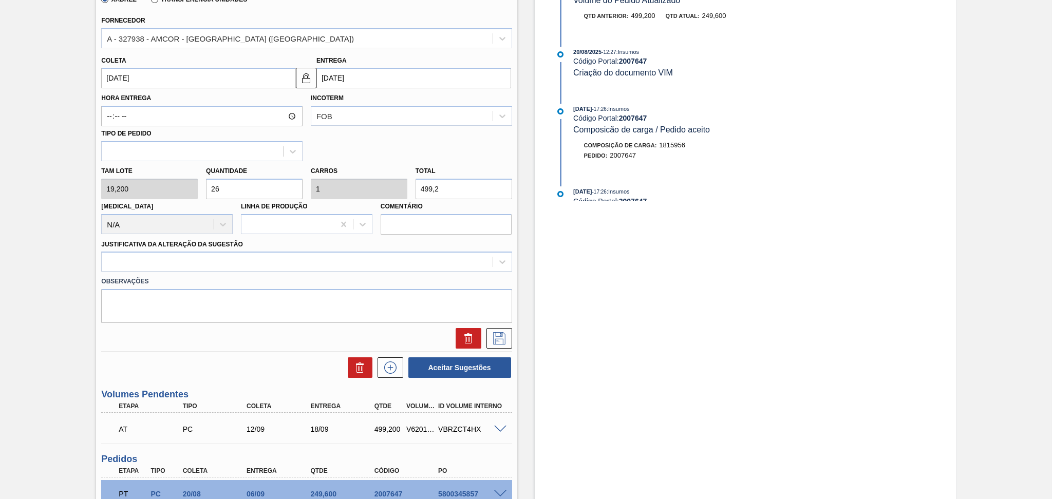
scroll to position [358, 0]
type input "26"
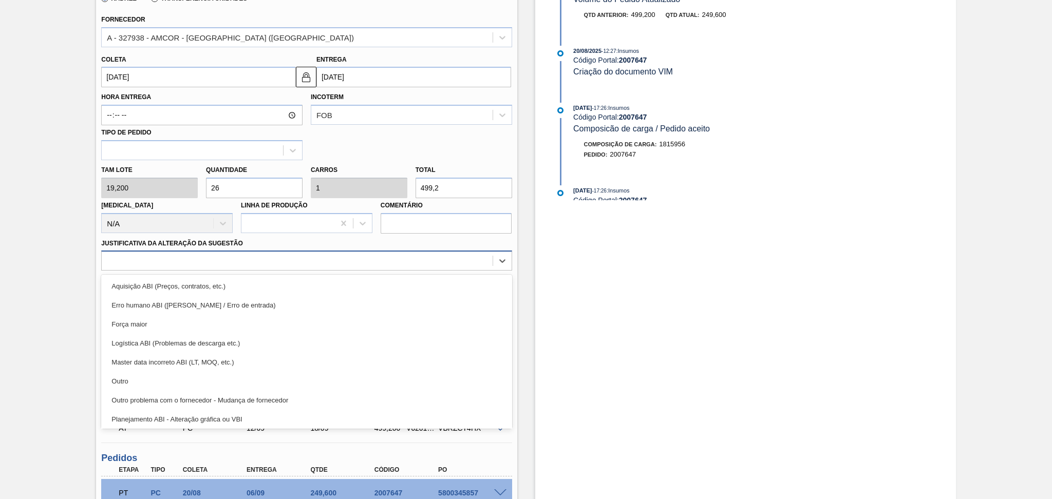
click at [201, 261] on div at bounding box center [297, 261] width 390 height 15
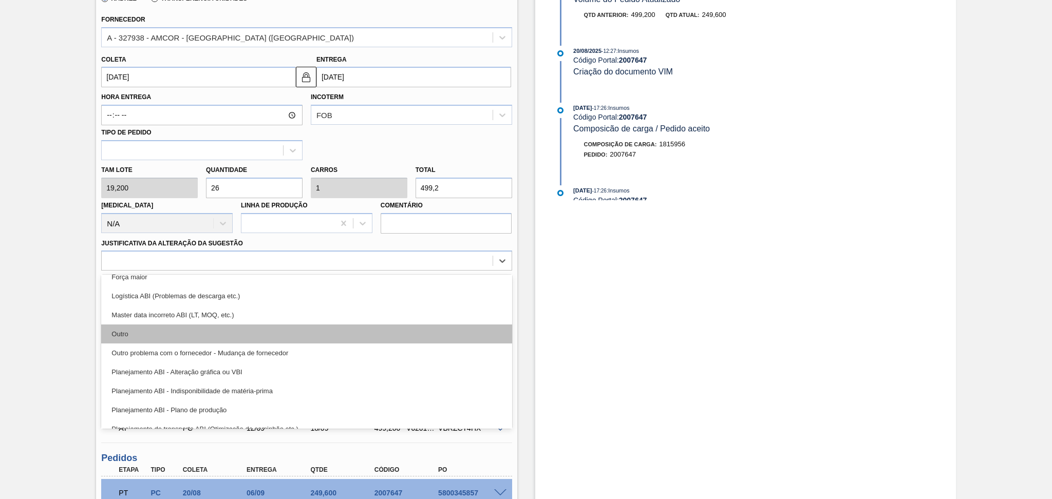
scroll to position [68, 0]
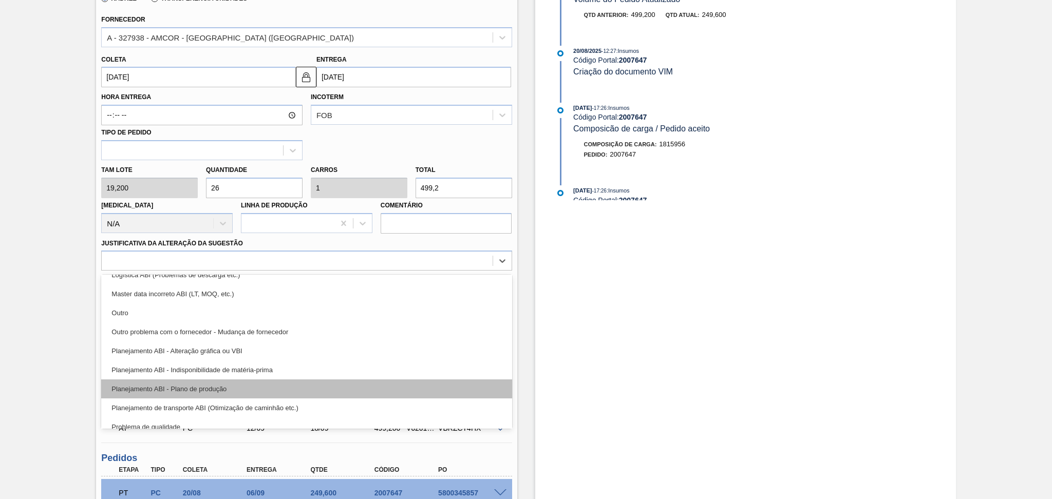
click at [229, 381] on div "Planejamento ABI - Plano de produção" at bounding box center [306, 389] width 410 height 19
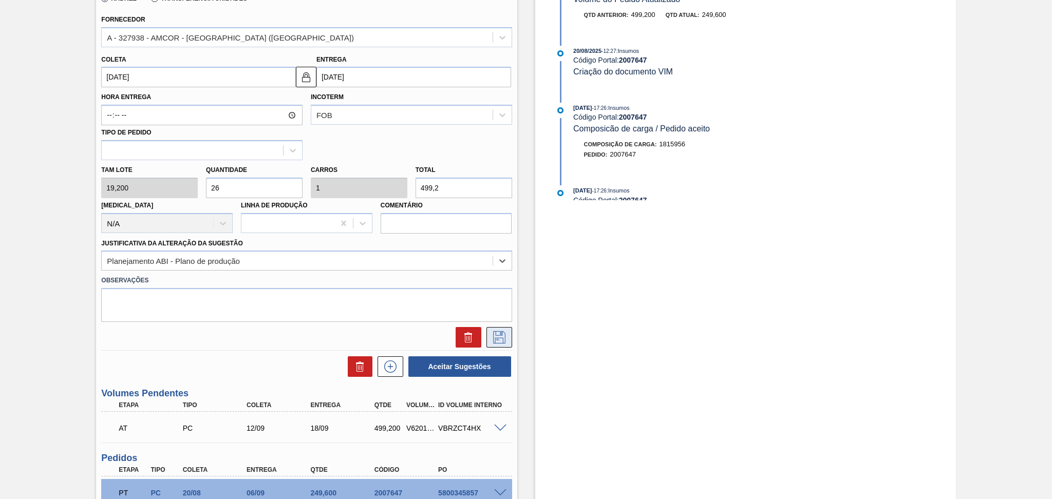
click at [504, 331] on icon at bounding box center [499, 337] width 16 height 12
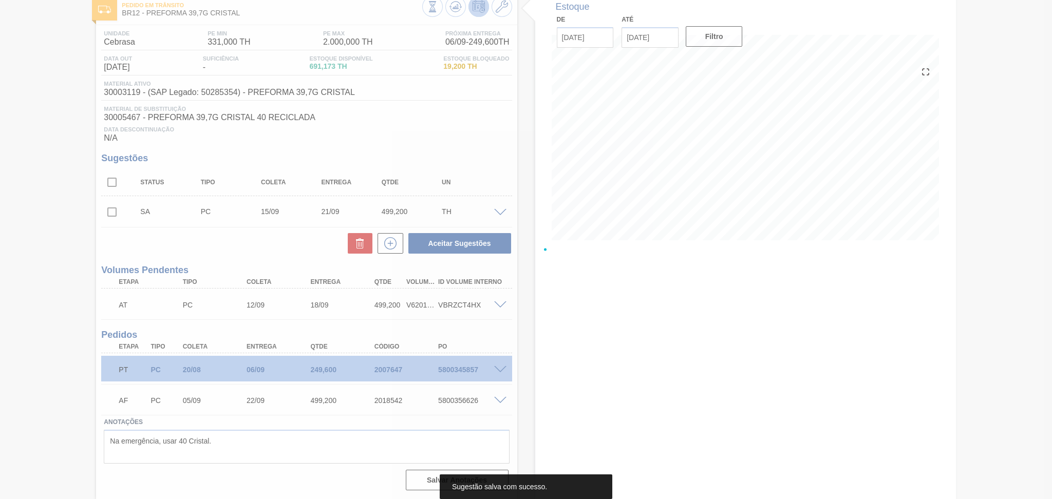
scroll to position [59, 0]
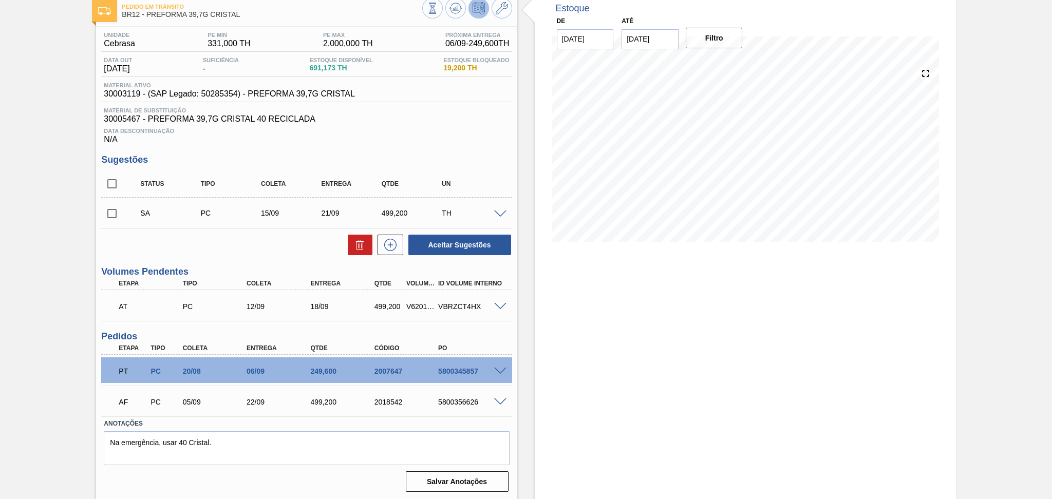
click at [114, 211] on input "checkbox" at bounding box center [112, 214] width 22 height 22
click at [454, 242] on button "Aceitar Sugestões" at bounding box center [459, 245] width 103 height 21
checkbox input "false"
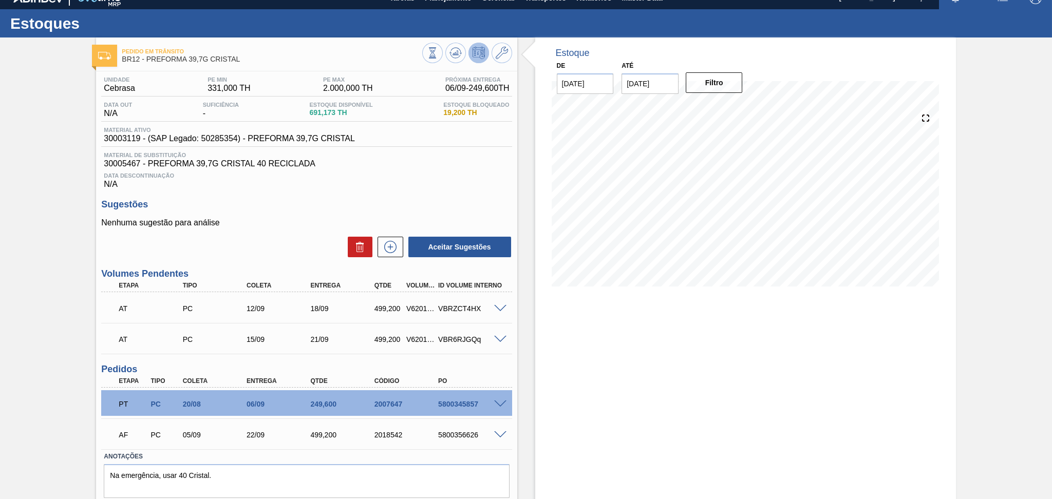
scroll to position [0, 0]
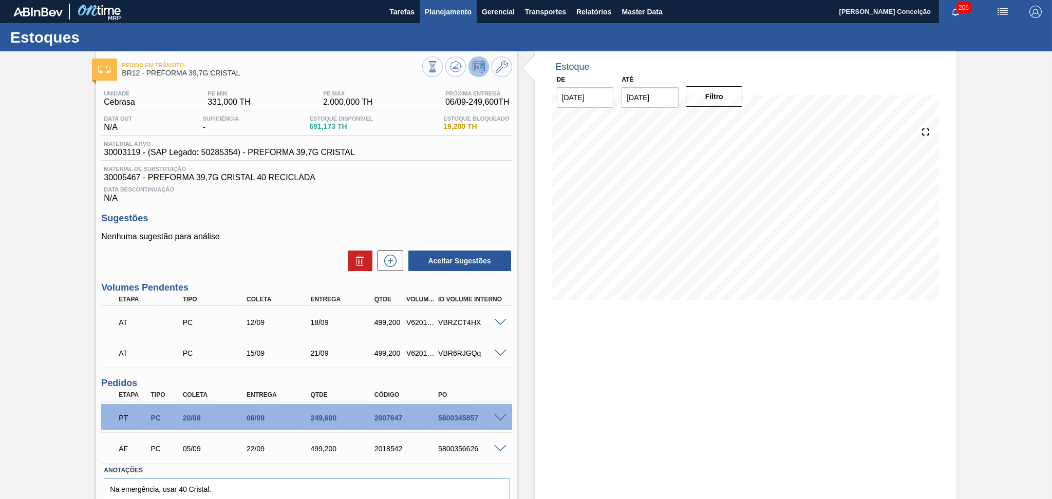
click at [454, 10] on span "Planejamento" at bounding box center [448, 12] width 47 height 12
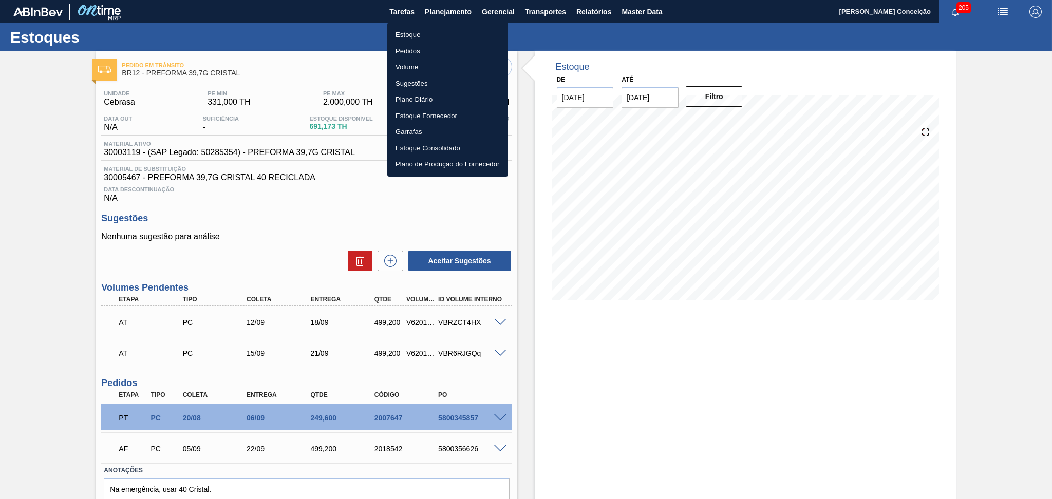
drag, startPoint x: 409, startPoint y: 50, endPoint x: 416, endPoint y: 52, distance: 7.5
click at [409, 50] on li "Pedidos" at bounding box center [447, 51] width 121 height 16
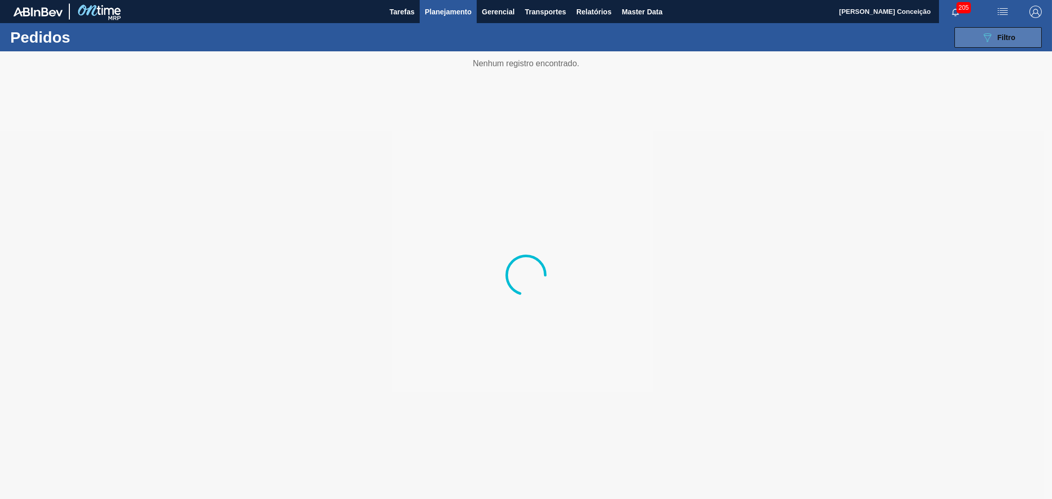
click at [997, 35] on span "Filtro" at bounding box center [1006, 37] width 18 height 8
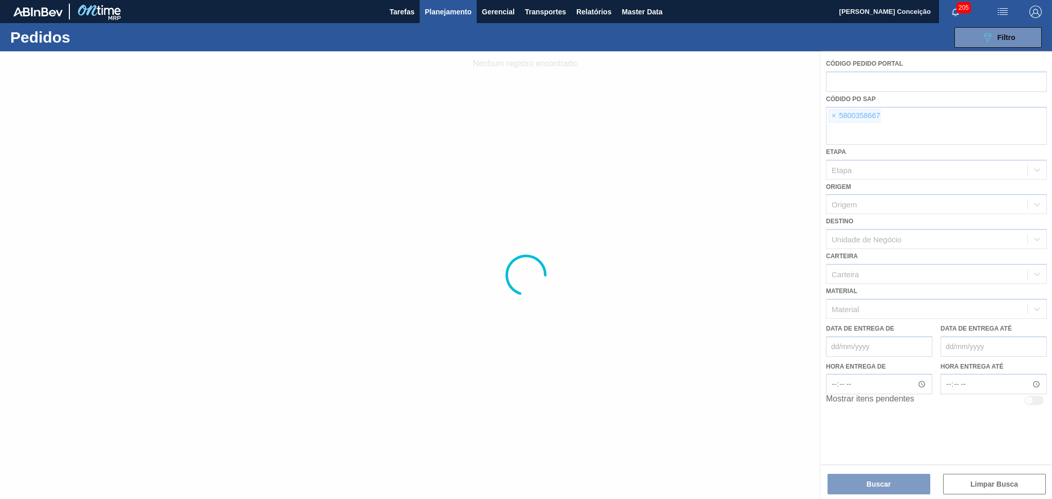
click at [837, 115] on div at bounding box center [526, 275] width 1052 height 448
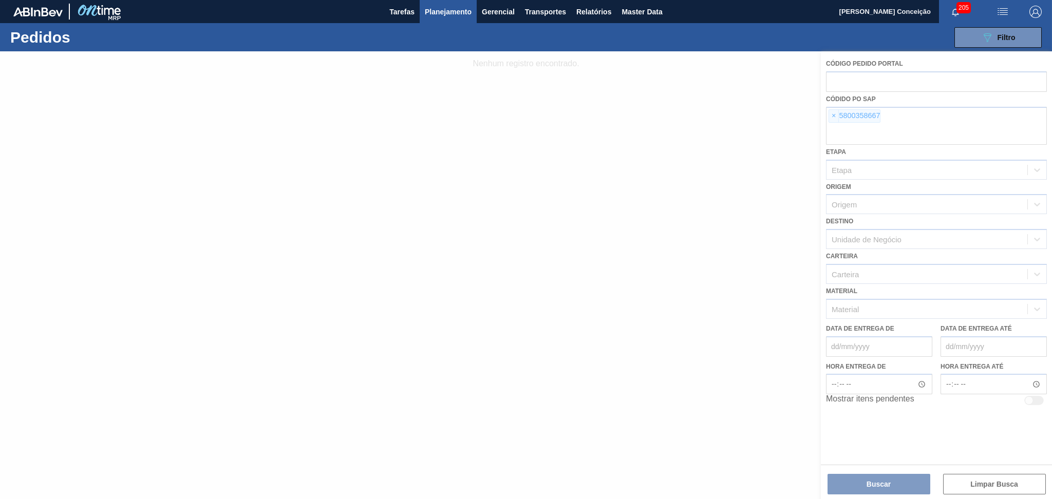
click at [837, 115] on div at bounding box center [526, 275] width 1052 height 448
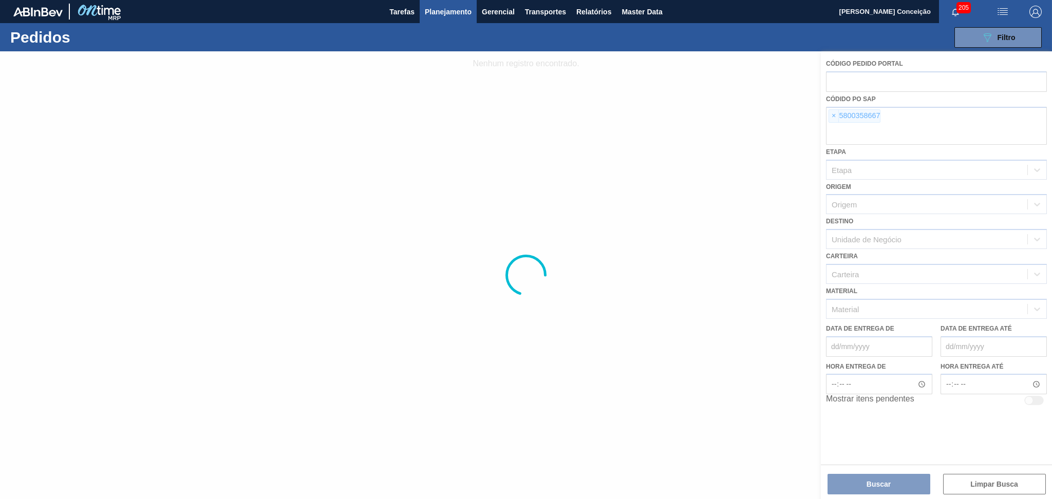
click at [837, 115] on div at bounding box center [526, 275] width 1052 height 448
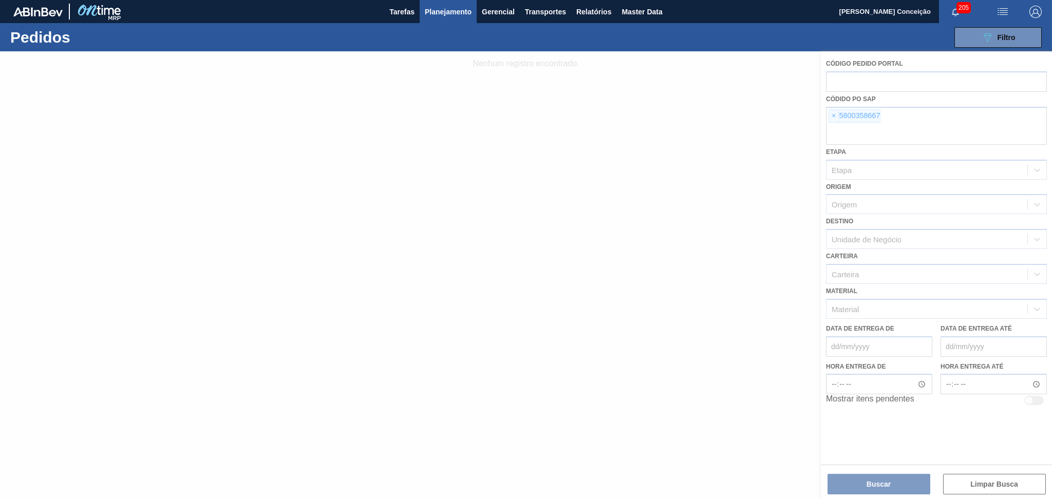
click at [837, 115] on div at bounding box center [526, 275] width 1052 height 448
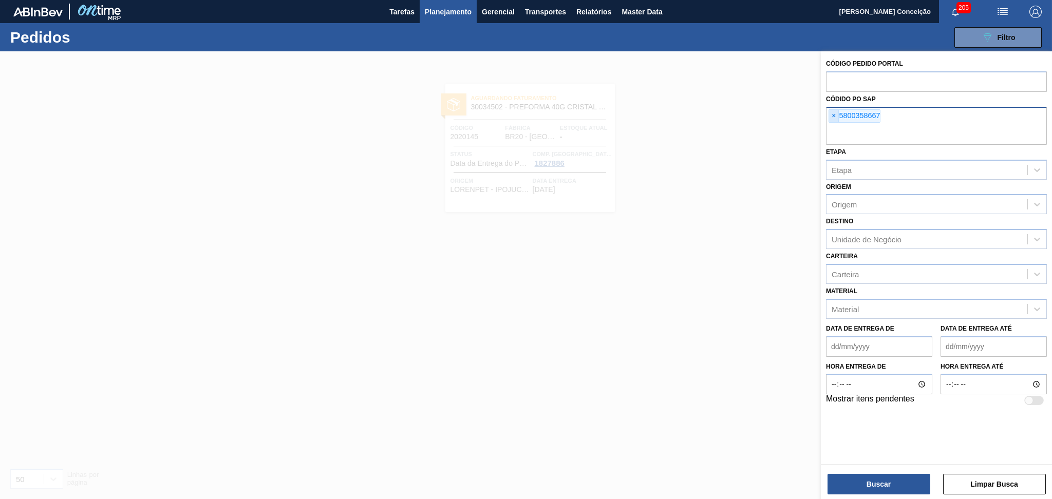
click at [834, 119] on span "×" at bounding box center [834, 116] width 10 height 12
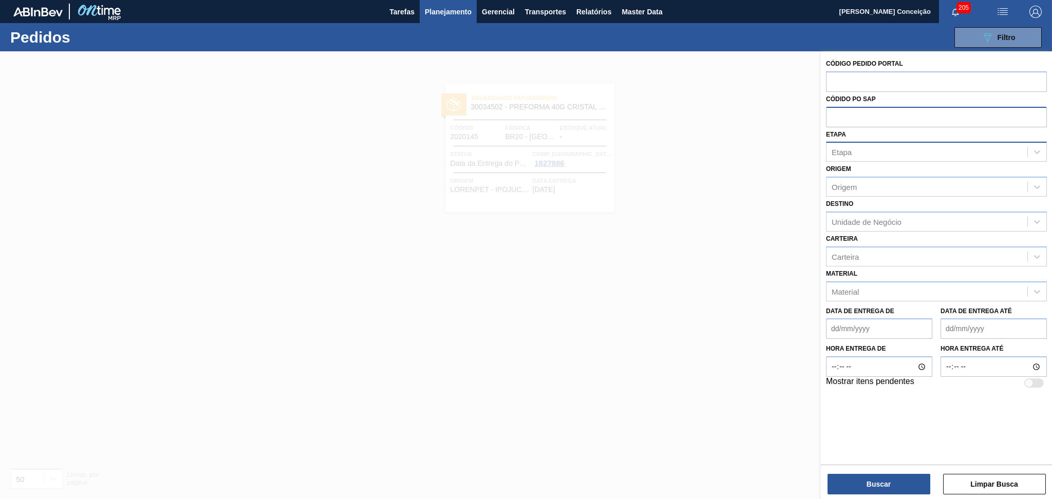
paste input "5800358659"
type input "5800358659"
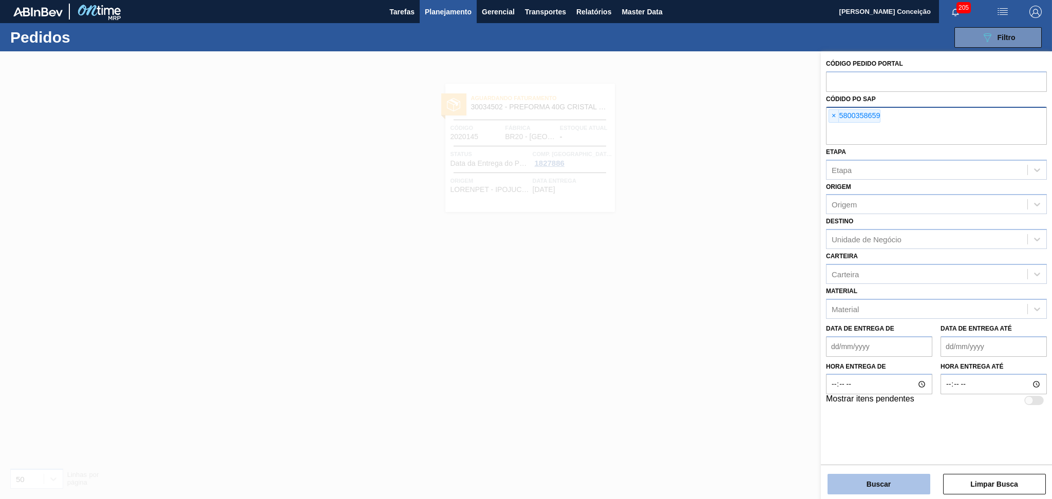
click at [896, 480] on button "Buscar" at bounding box center [878, 484] width 103 height 21
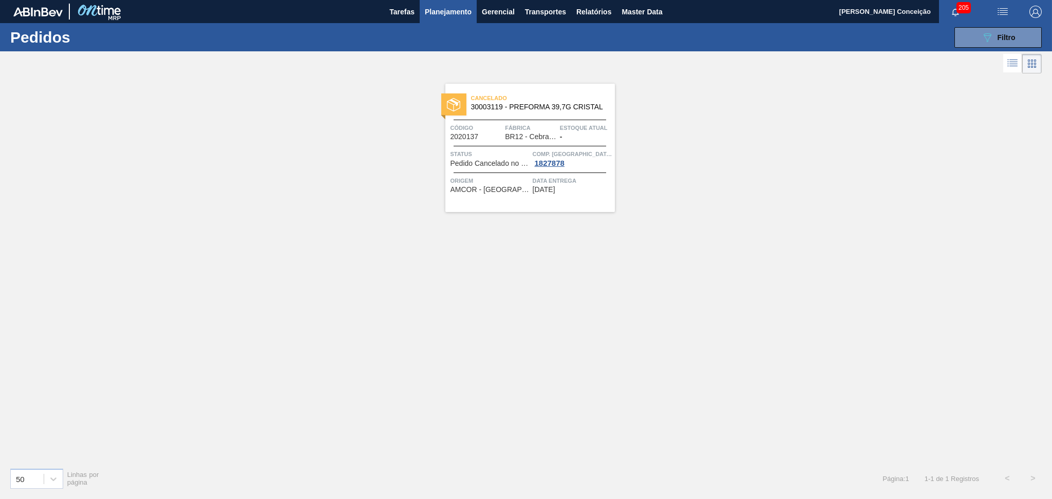
click at [512, 152] on span "Status" at bounding box center [490, 154] width 80 height 10
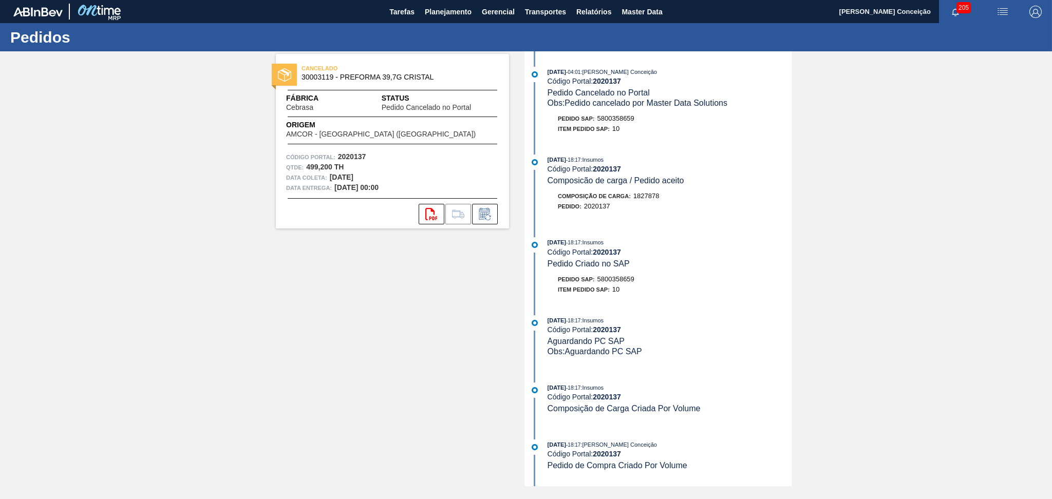
click at [414, 304] on div "CANCELADO 30003119 - PREFORMA 39,7G CRISTAL Fábrica Cebrasa Status Pedido Cance…" at bounding box center [384, 268] width 249 height 435
click at [448, 15] on span "Planejamento" at bounding box center [448, 12] width 47 height 12
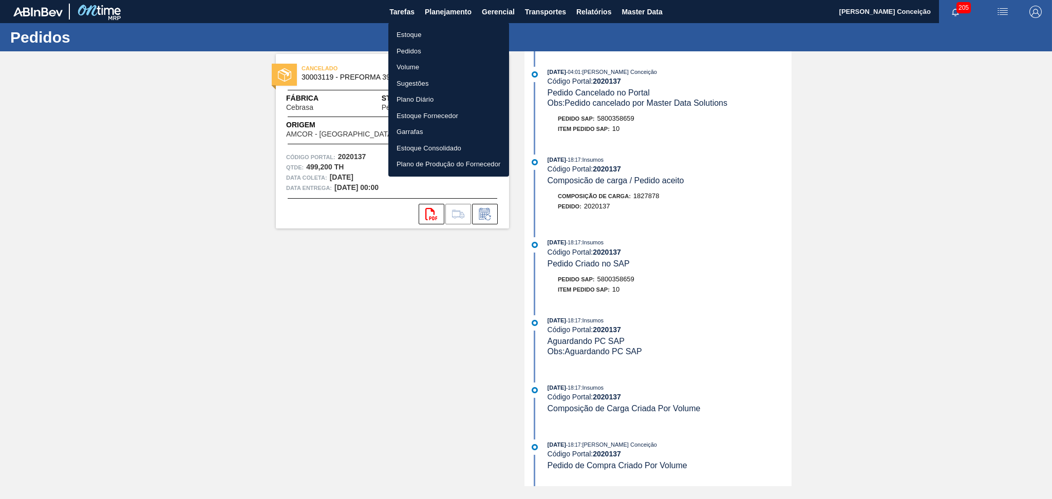
click at [415, 35] on li "Estoque" at bounding box center [448, 35] width 121 height 16
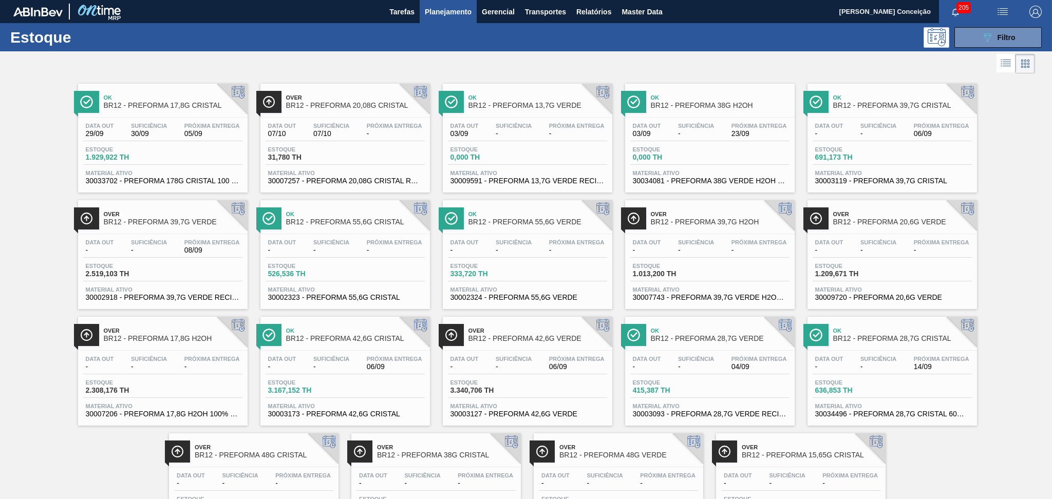
click at [913, 142] on div "Data out - Suficiência - Próxima Entrega 06/09 Estoque 691,173 TH Material ativ…" at bounding box center [891, 153] width 169 height 70
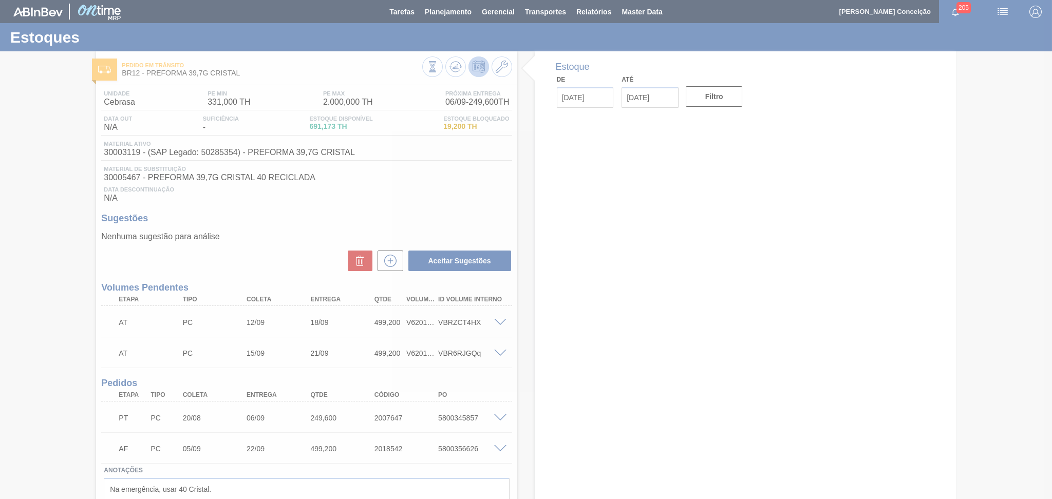
click at [416, 226] on div at bounding box center [526, 249] width 1052 height 499
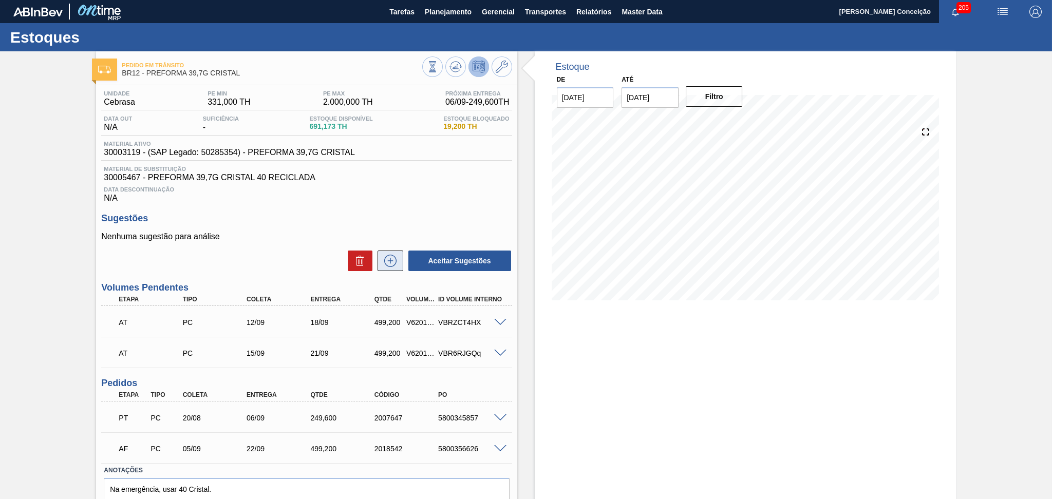
click at [390, 267] on button at bounding box center [390, 261] width 26 height 21
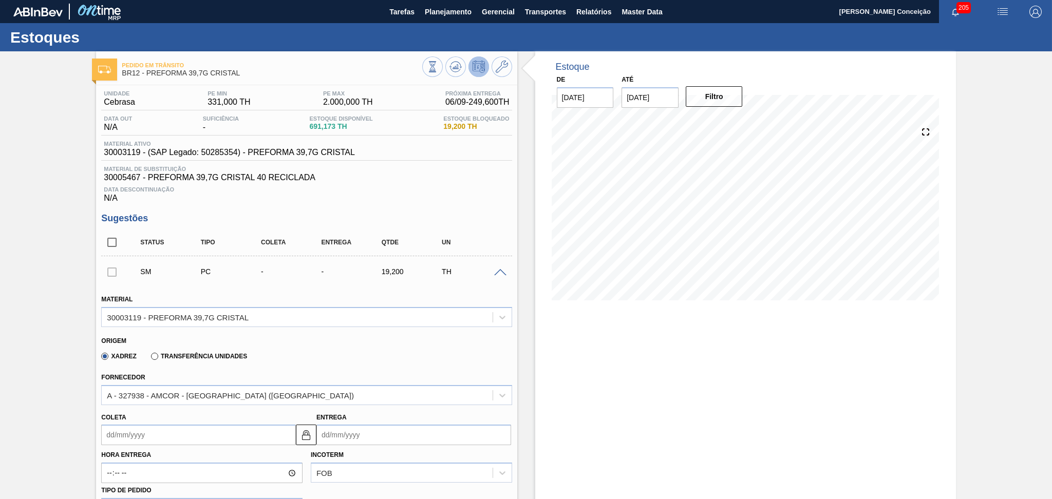
click at [130, 436] on input "Coleta" at bounding box center [198, 435] width 195 height 21
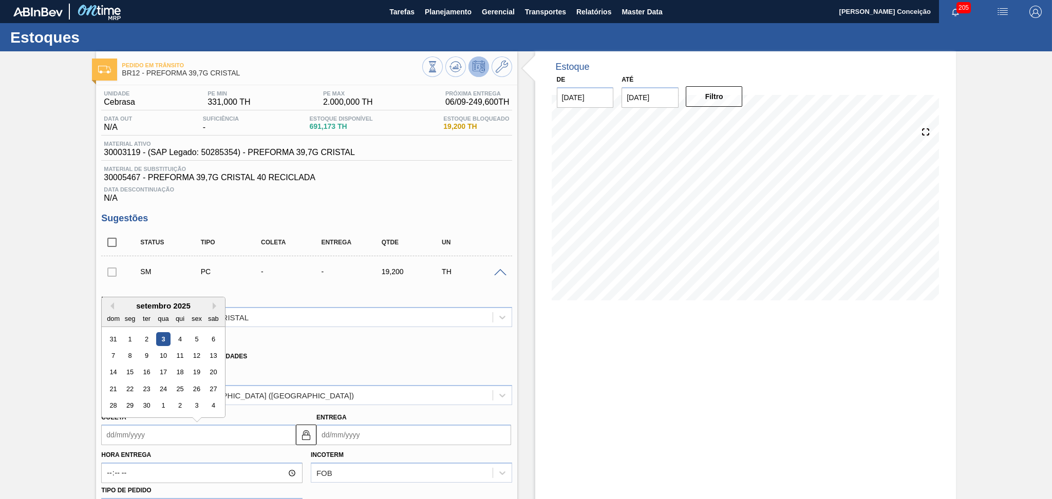
type input "0"
type input "07/01/2000"
type input "08"
type input "14/09/2025"
type input "08/09/2025"
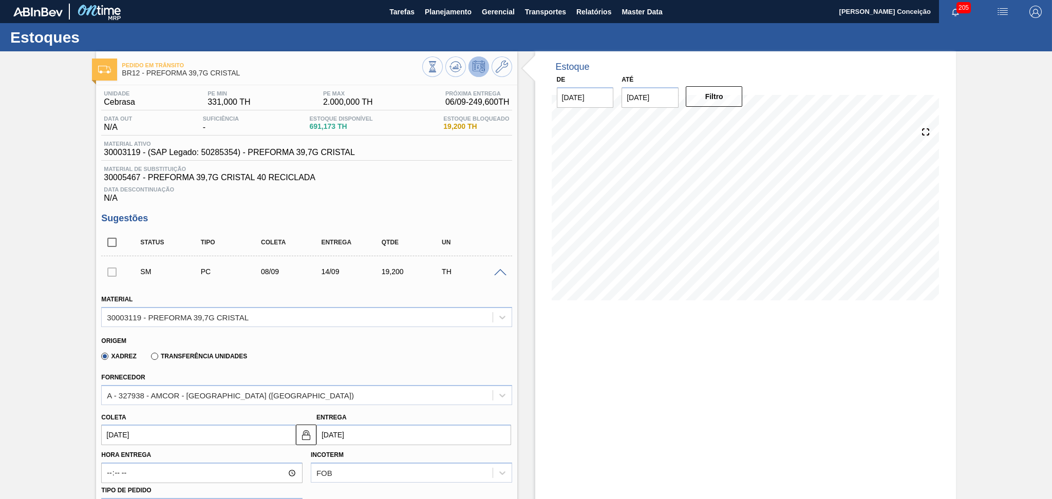
click at [336, 348] on div "Xadrez Transferência Unidades" at bounding box center [302, 355] width 402 height 20
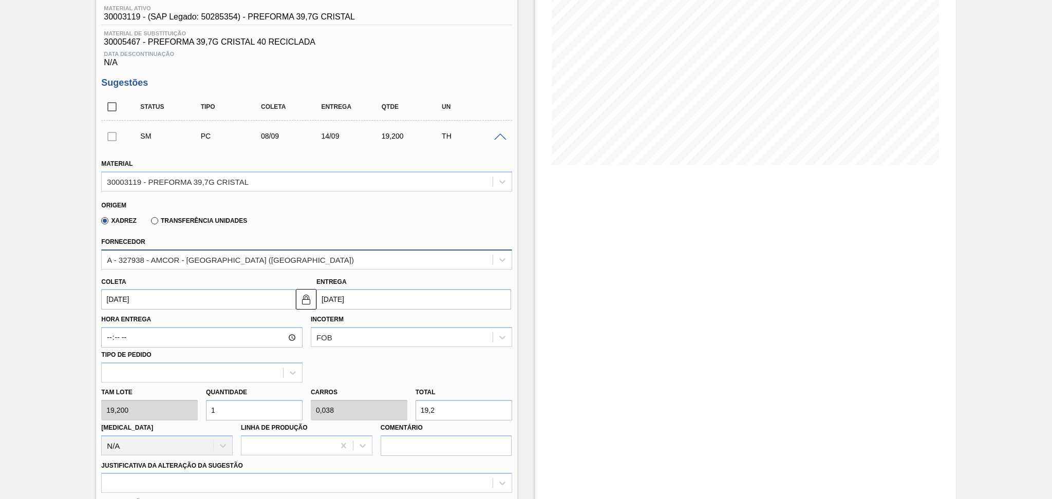
scroll to position [137, 0]
click at [172, 399] on div "Tam lote 19,200 Quantidade 1 Carros 0,038 Total 19,2 Doca N/A Linha de Produção…" at bounding box center [306, 418] width 419 height 73
type input "2"
type input "0,077"
type input "38,4"
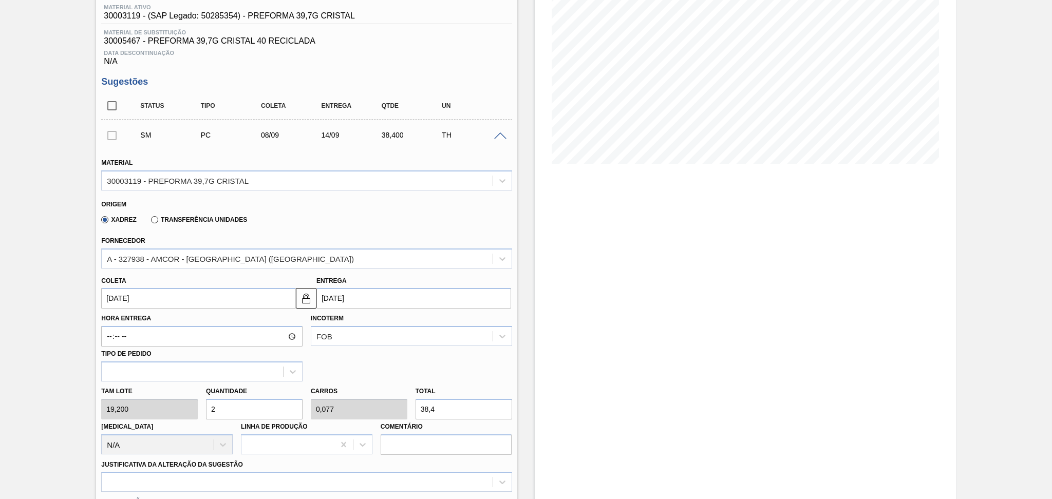
type input "26"
type input "1"
type input "499,2"
type input "26"
click at [265, 258] on div "A - 327938 - AMCOR - [GEOGRAPHIC_DATA] ([GEOGRAPHIC_DATA])" at bounding box center [230, 258] width 247 height 9
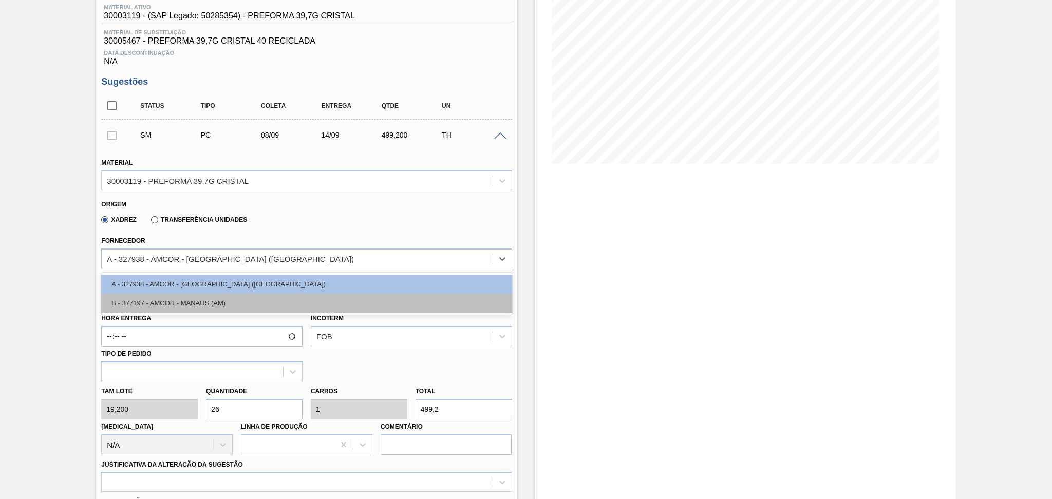
click at [212, 297] on div "B - 377197 - AMCOR - MANAUS (AM)" at bounding box center [306, 303] width 410 height 19
type input "25/09/2025"
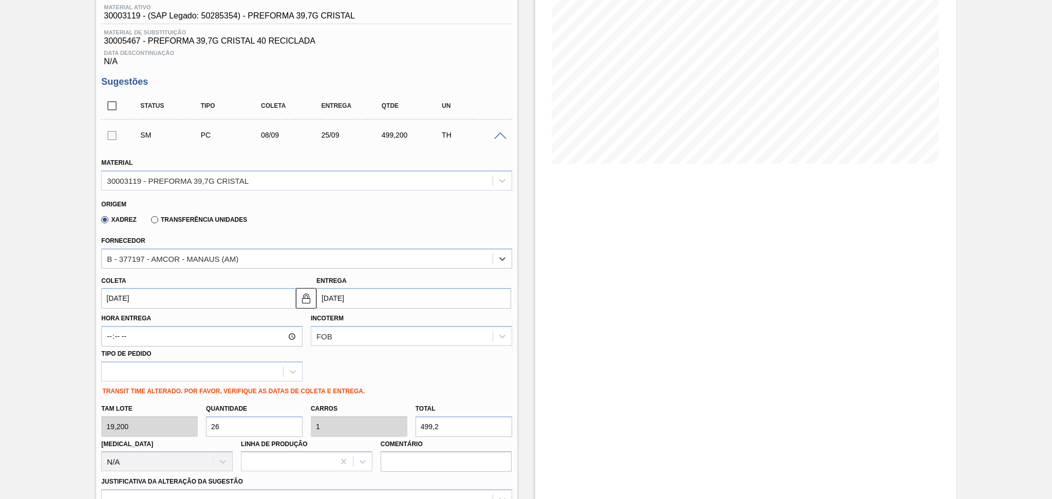
click at [234, 423] on input "26" at bounding box center [254, 427] width 97 height 21
click at [405, 374] on div "Hora Entrega Incoterm FOB Tipo de pedido" at bounding box center [306, 345] width 419 height 73
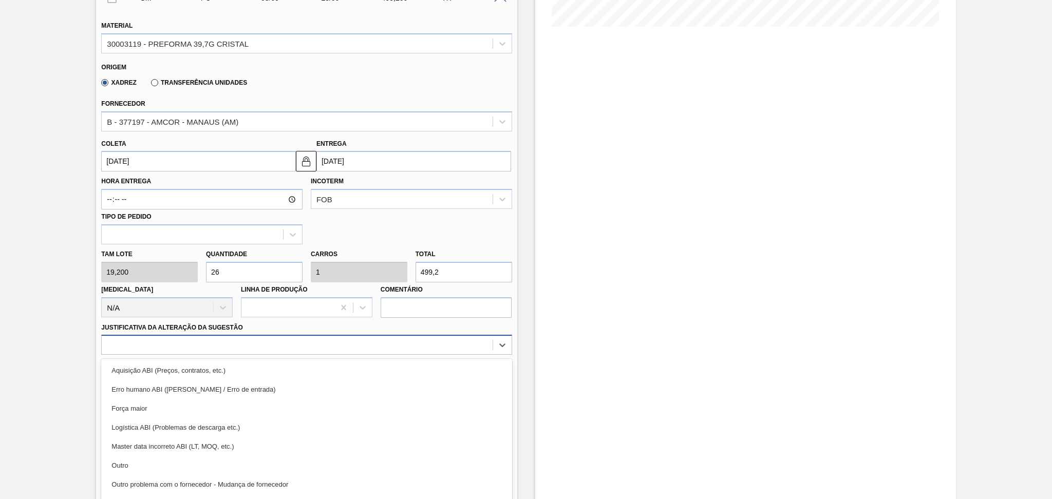
click at [168, 347] on div "option Aquisição ABI (Preços, contratos, etc.) focused, 1 of 18. 18 results ava…" at bounding box center [306, 345] width 410 height 20
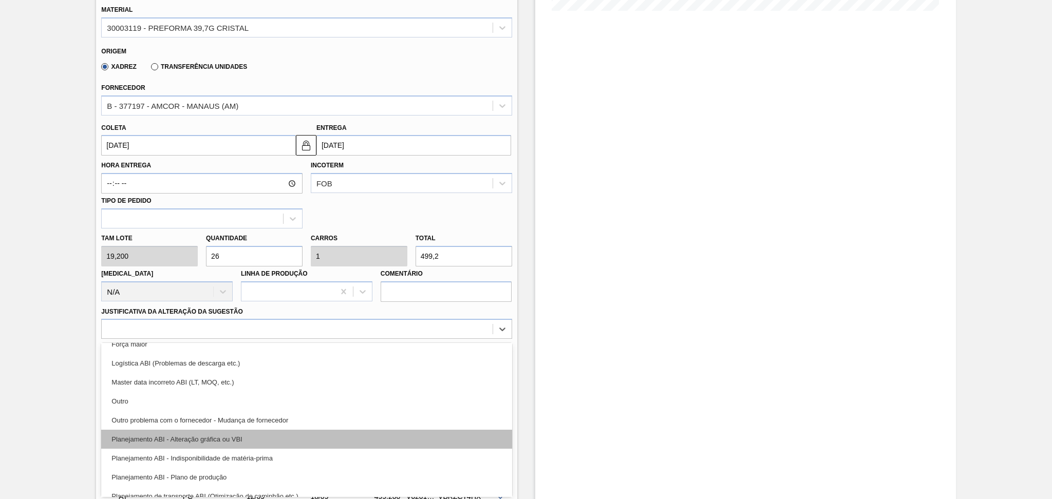
scroll to position [68, 0]
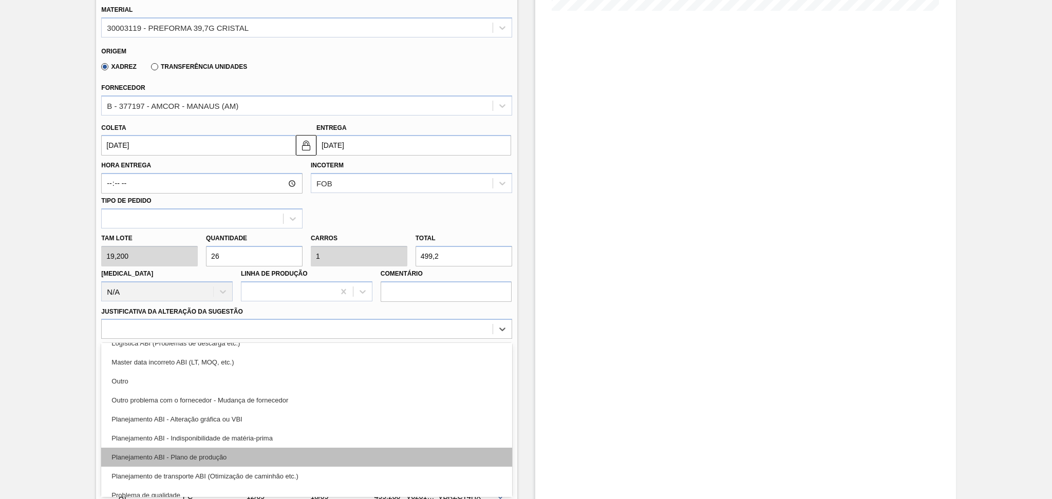
click at [210, 448] on div "Planejamento ABI - Plano de produção" at bounding box center [306, 457] width 410 height 19
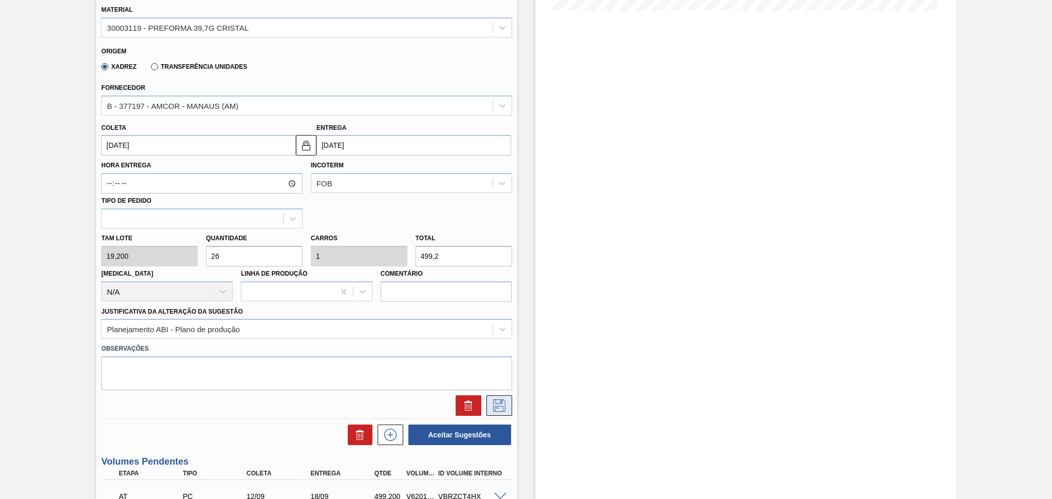
click at [495, 407] on icon at bounding box center [499, 406] width 16 height 12
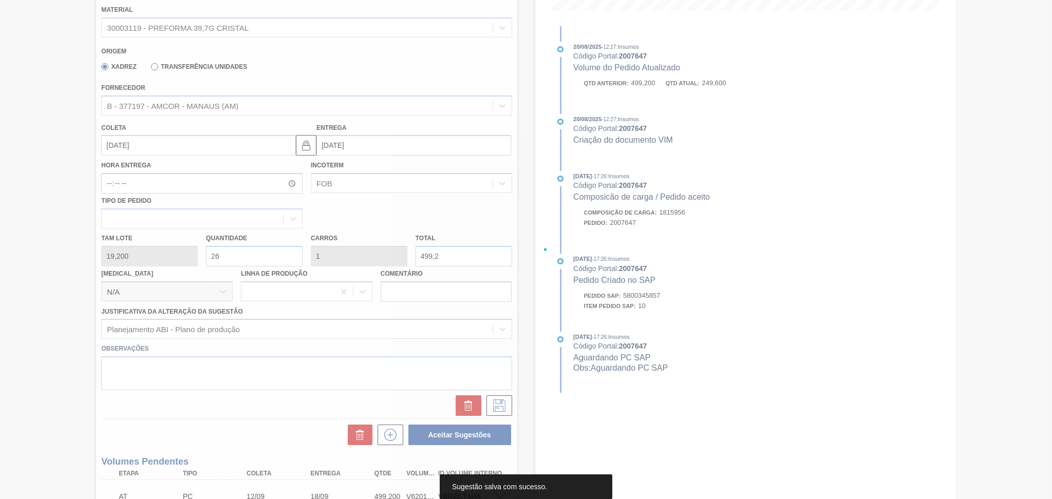
scroll to position [89, 0]
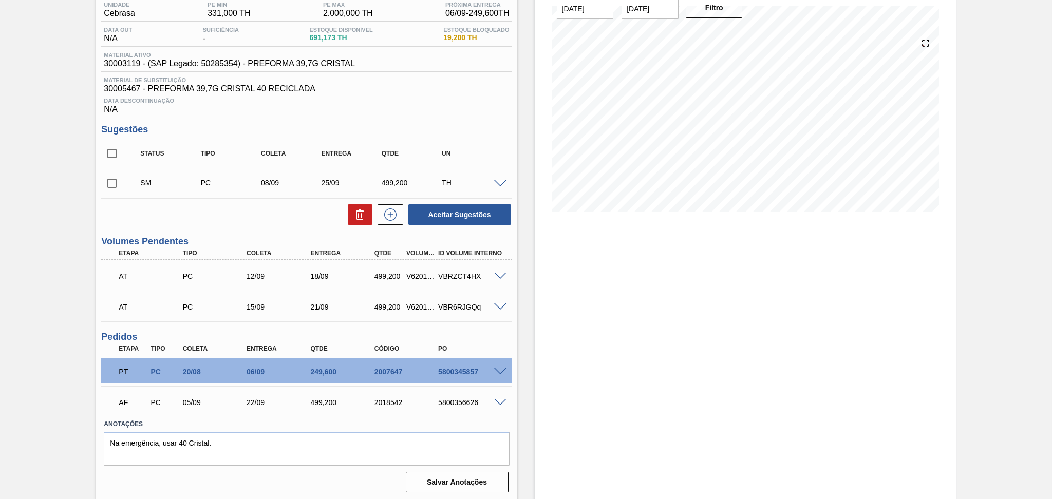
click at [114, 184] on input "checkbox" at bounding box center [112, 184] width 22 height 22
click at [440, 212] on button "Aceitar Sugestões" at bounding box center [459, 214] width 103 height 21
checkbox input "false"
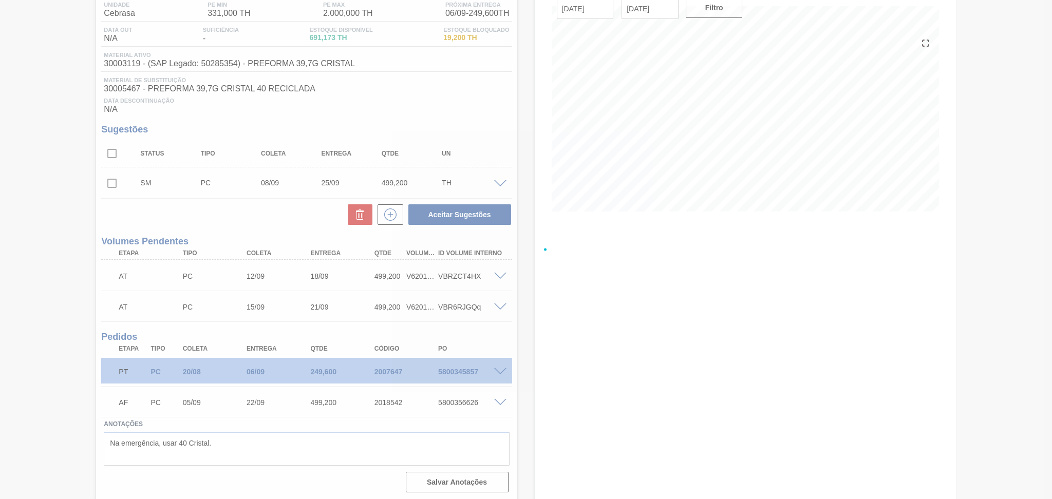
scroll to position [78, 0]
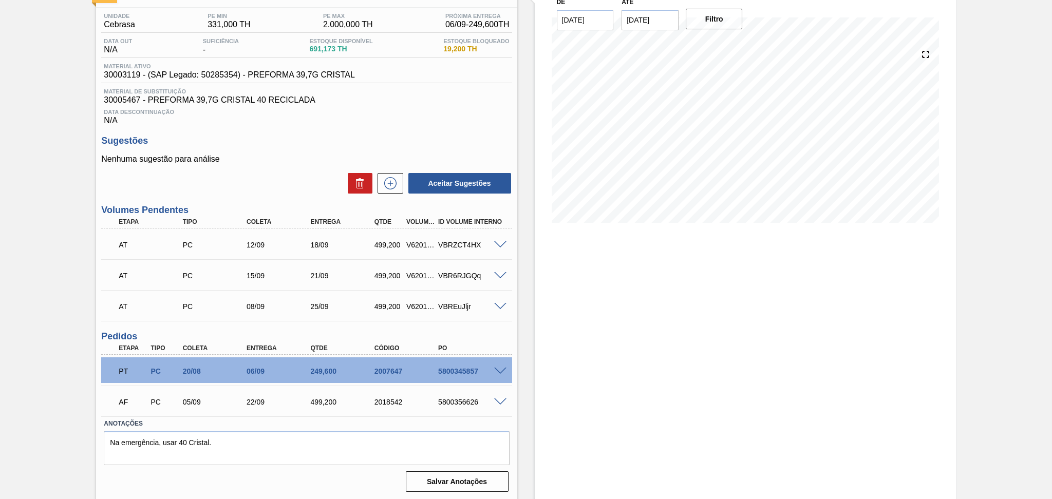
click at [499, 303] on span at bounding box center [500, 307] width 12 height 8
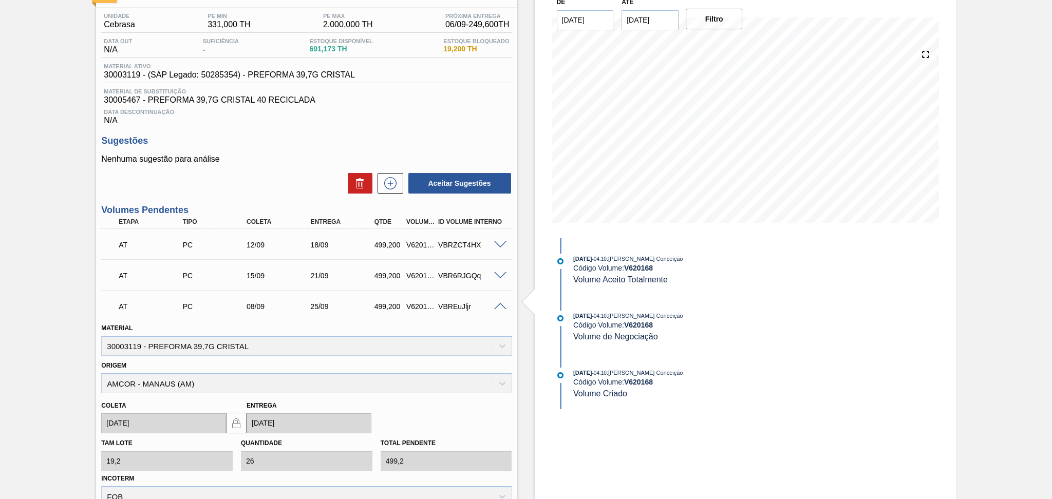
click at [499, 303] on span at bounding box center [500, 307] width 12 height 8
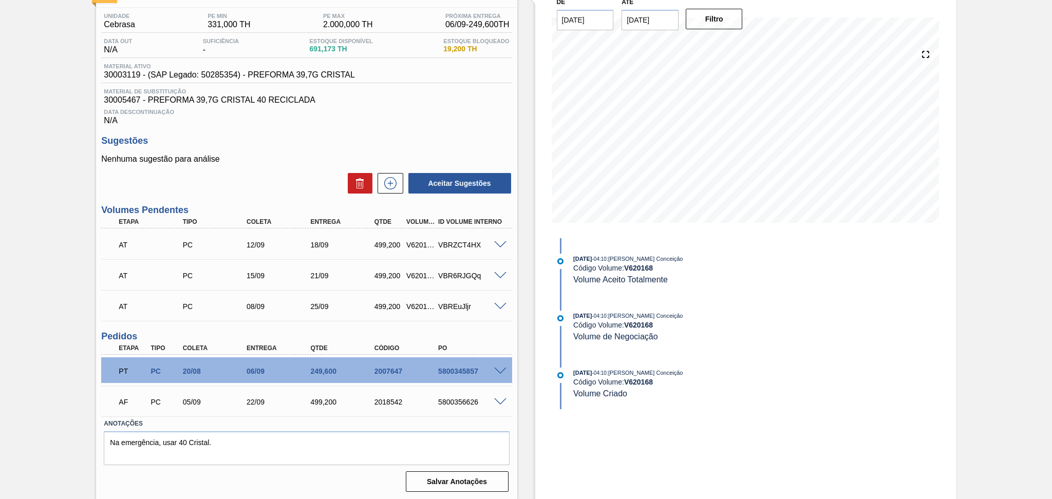
click at [505, 241] on span at bounding box center [500, 245] width 12 height 8
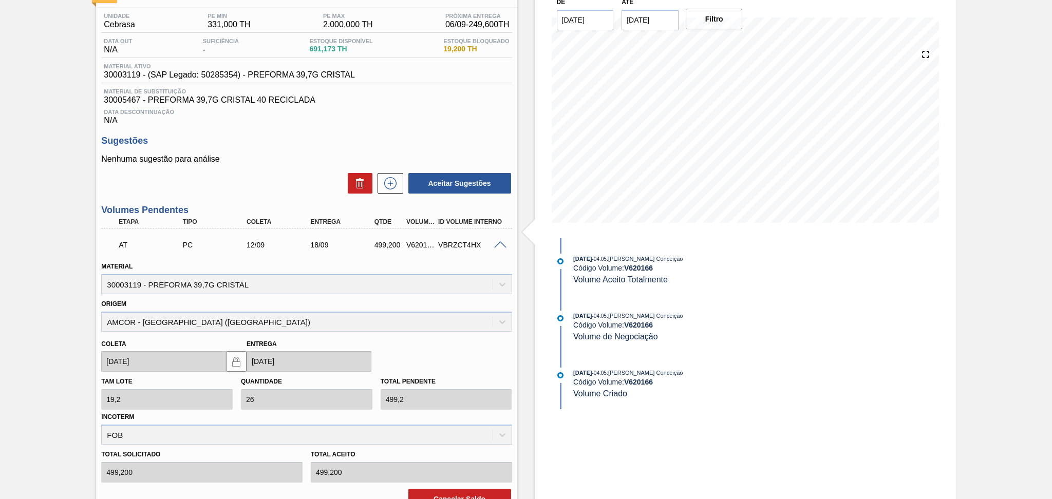
click at [499, 242] on span at bounding box center [500, 245] width 12 height 8
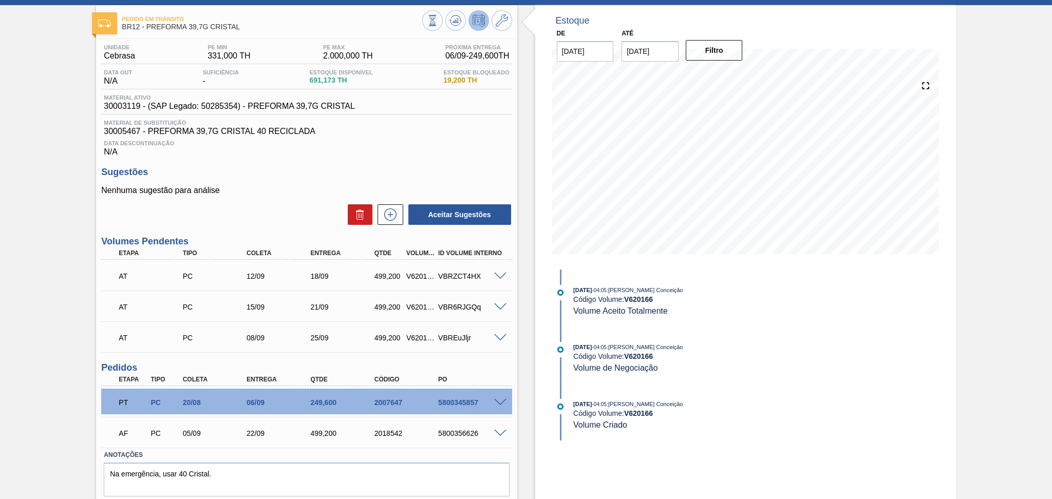
scroll to position [0, 0]
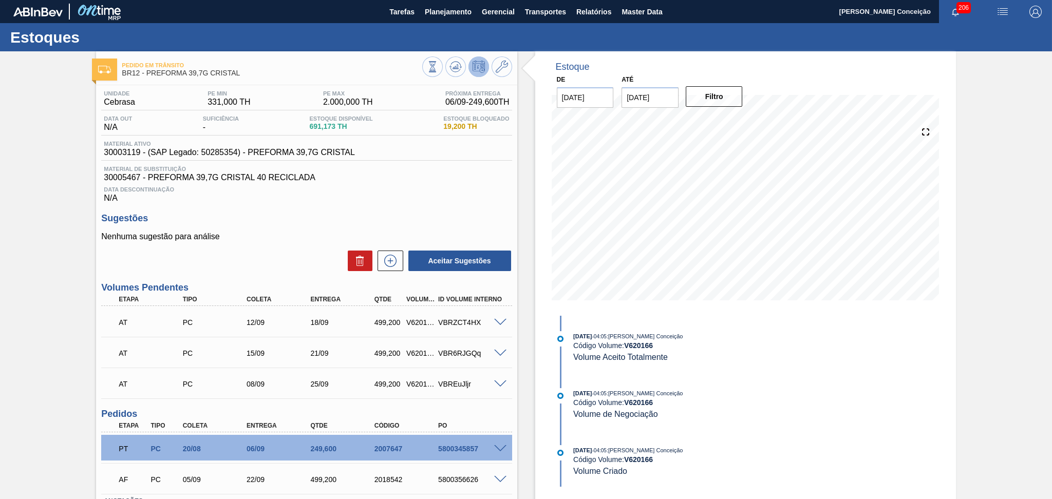
click at [291, 233] on p "Nenhuma sugestão para análise" at bounding box center [306, 236] width 410 height 9
click at [260, 254] on div "Aceitar Sugestões" at bounding box center [306, 261] width 410 height 23
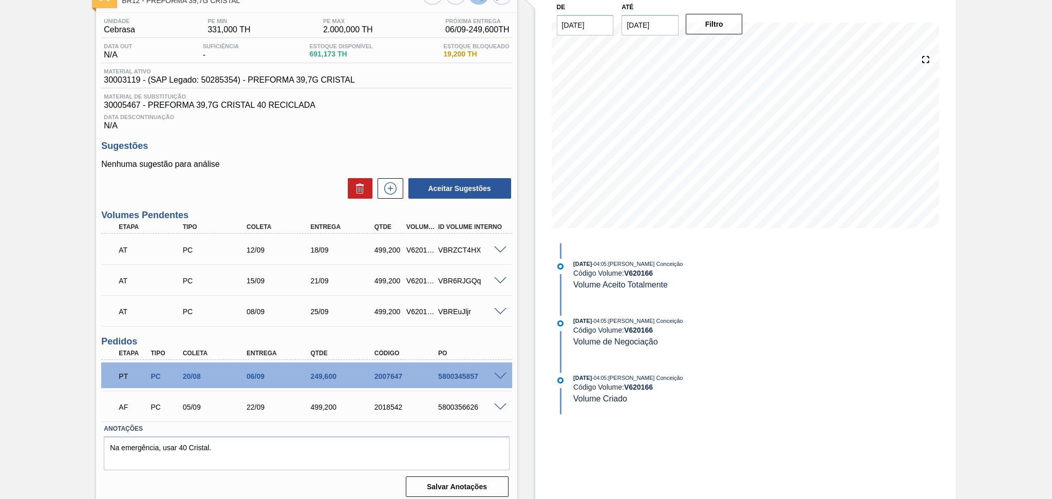
scroll to position [78, 0]
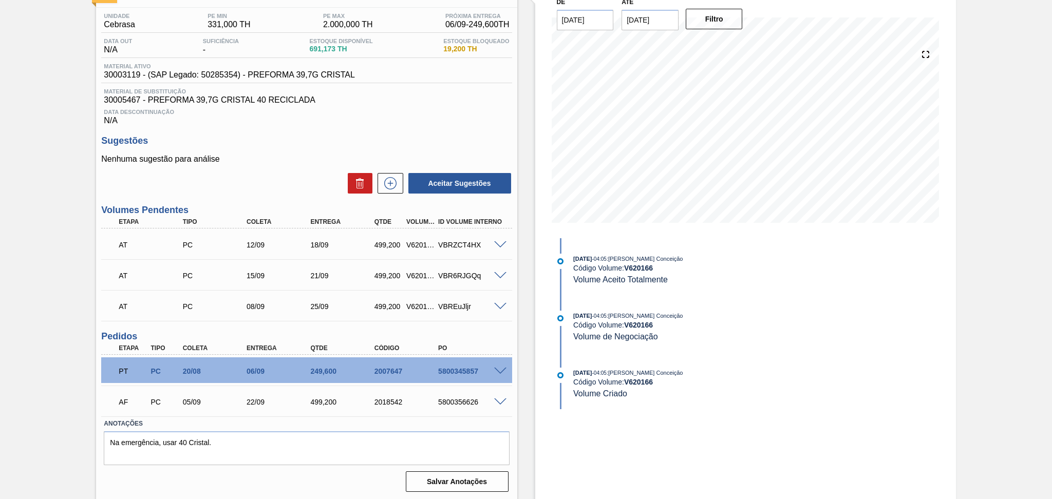
click at [499, 243] on span at bounding box center [500, 245] width 12 height 8
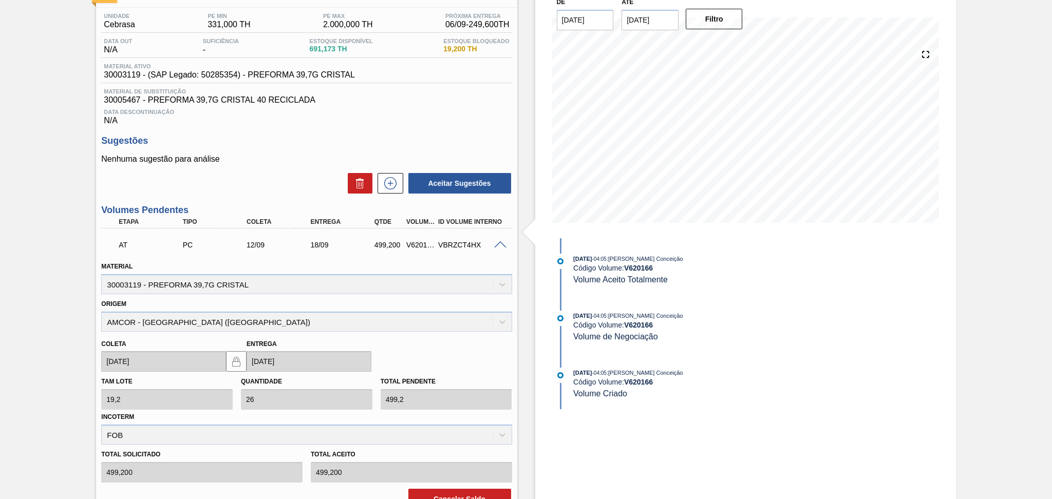
click at [499, 243] on span at bounding box center [500, 245] width 12 height 8
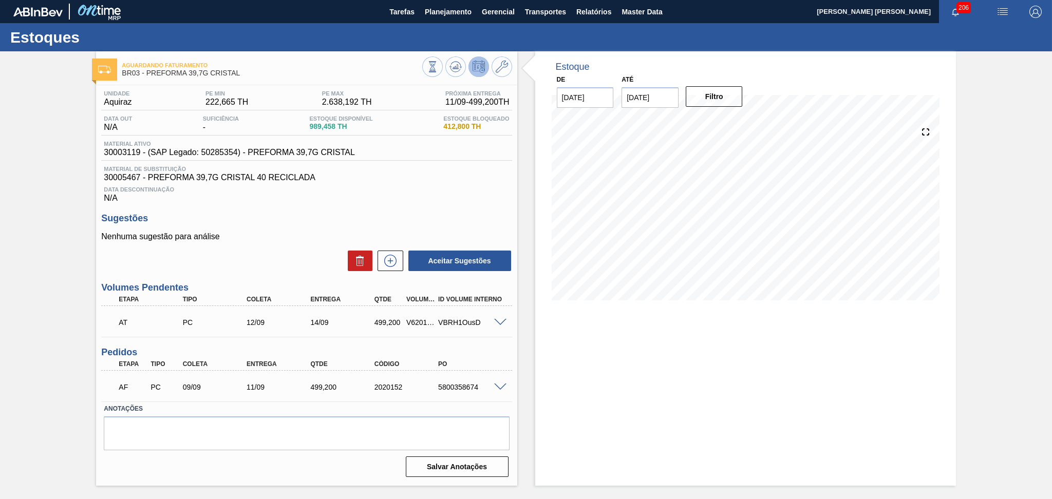
click at [532, 374] on div "Estoque De [DATE] Até [DATE] Filtro" at bounding box center [736, 268] width 439 height 434
click at [497, 319] on span at bounding box center [500, 323] width 12 height 8
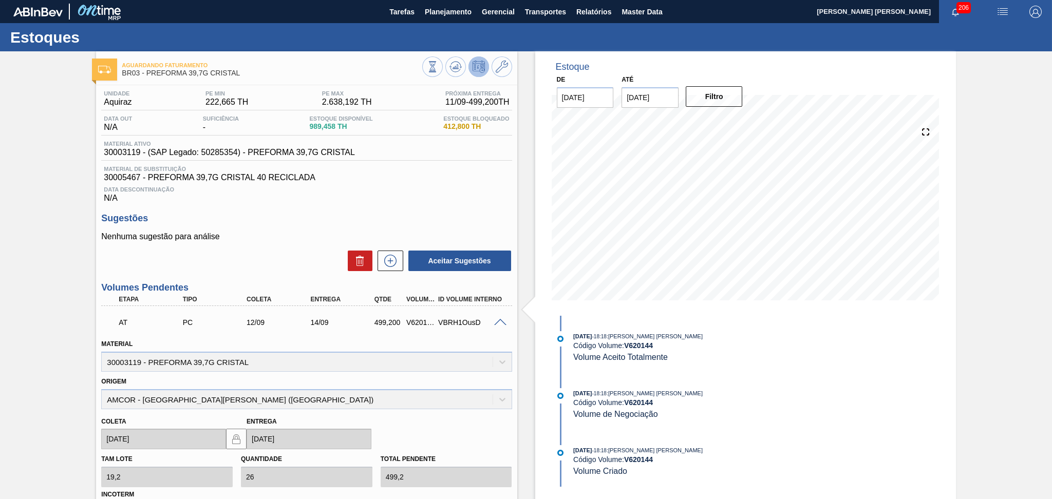
click at [497, 319] on span at bounding box center [500, 323] width 12 height 8
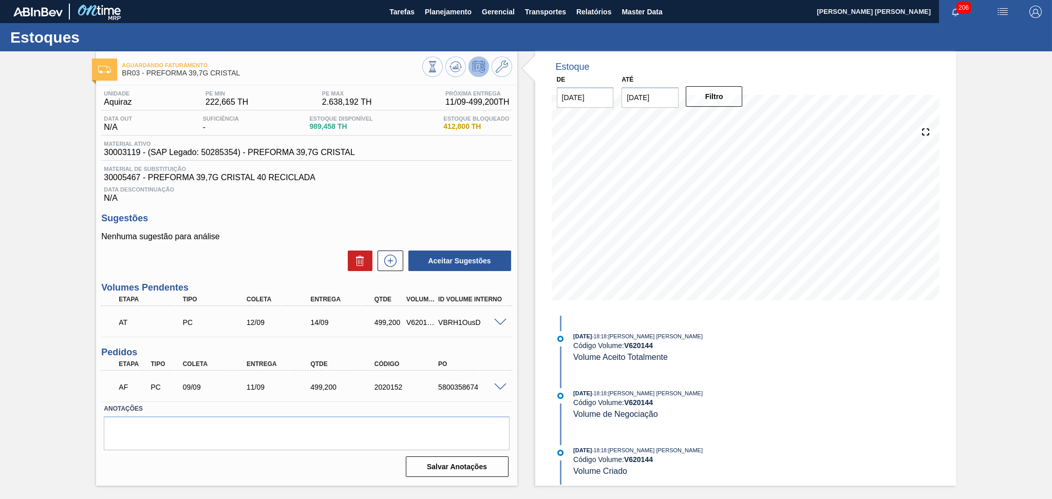
click at [272, 324] on div "12/09" at bounding box center [280, 322] width 72 height 8
click at [500, 386] on span at bounding box center [500, 388] width 12 height 8
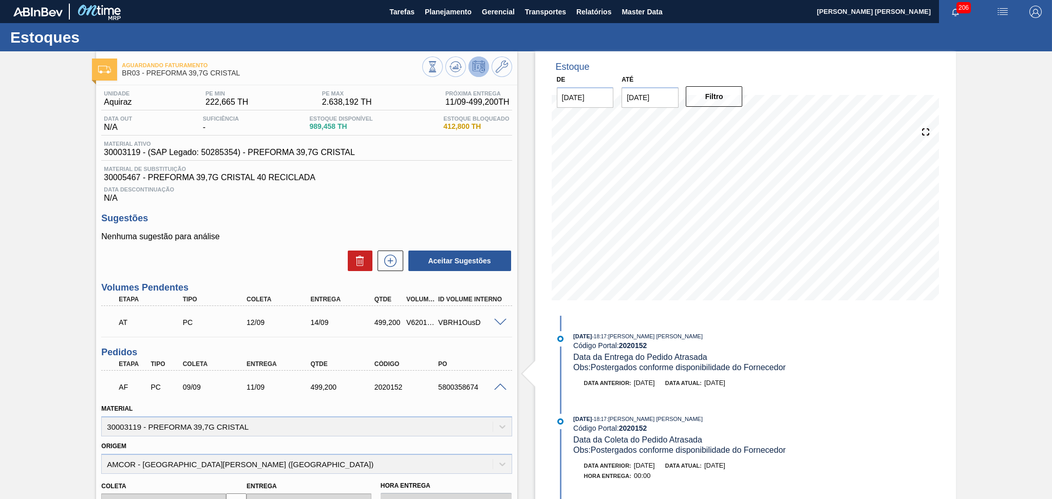
click at [500, 386] on span at bounding box center [500, 388] width 12 height 8
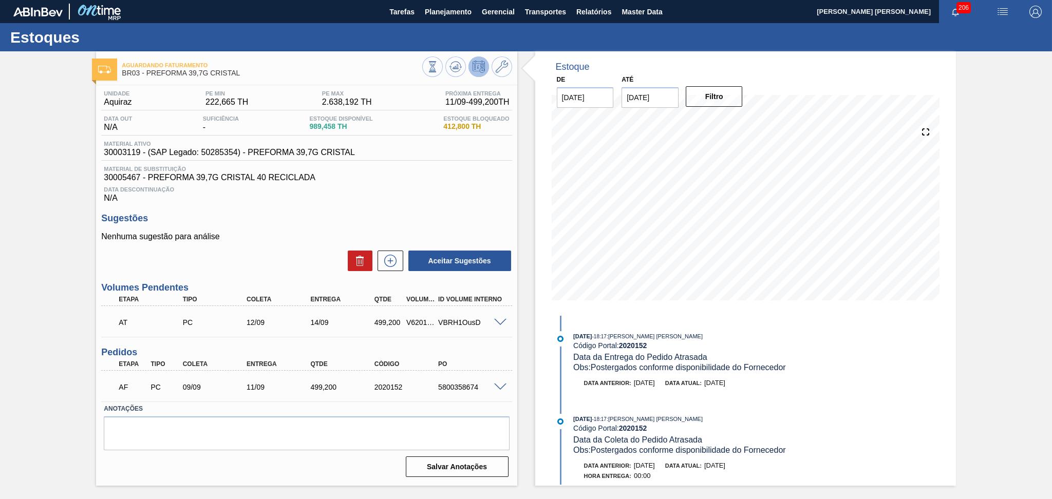
click at [500, 321] on span at bounding box center [500, 323] width 12 height 8
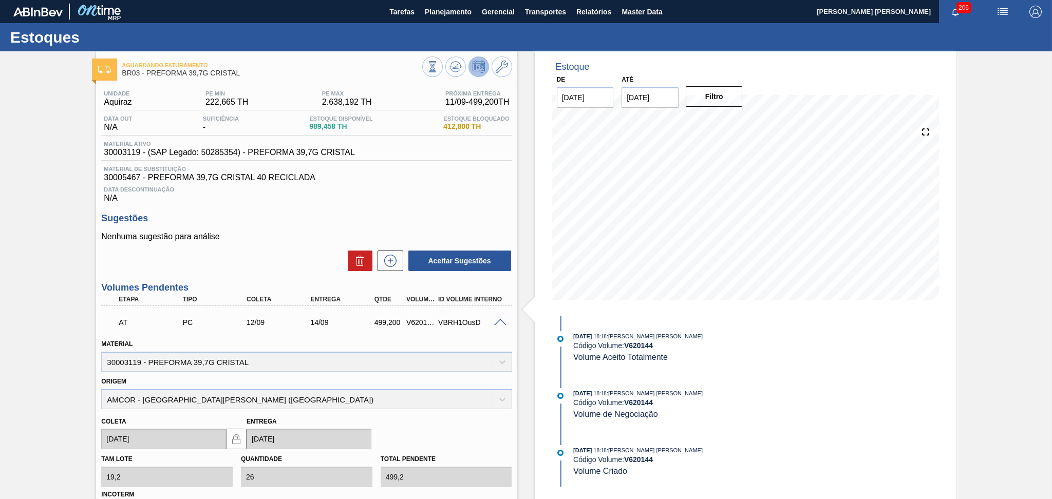
click at [500, 321] on span at bounding box center [500, 323] width 12 height 8
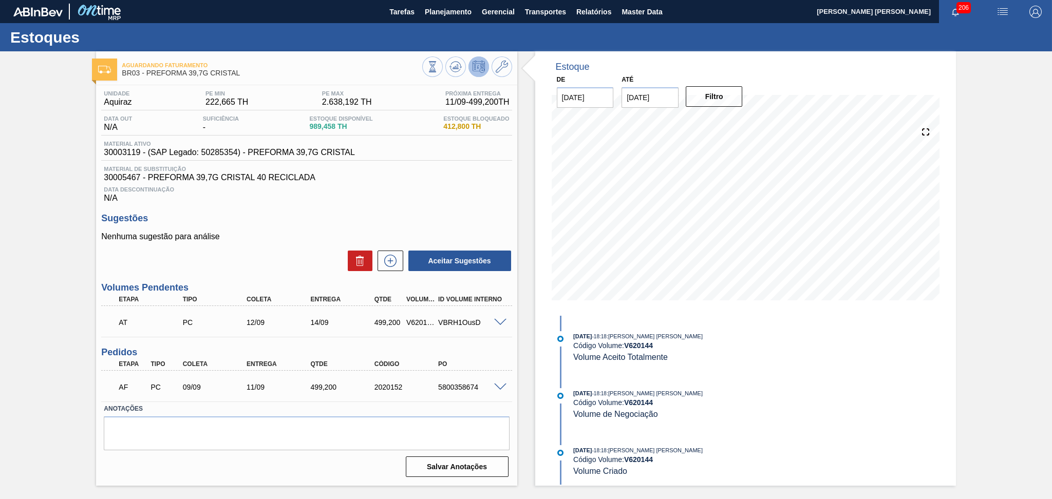
click at [502, 324] on span at bounding box center [500, 323] width 12 height 8
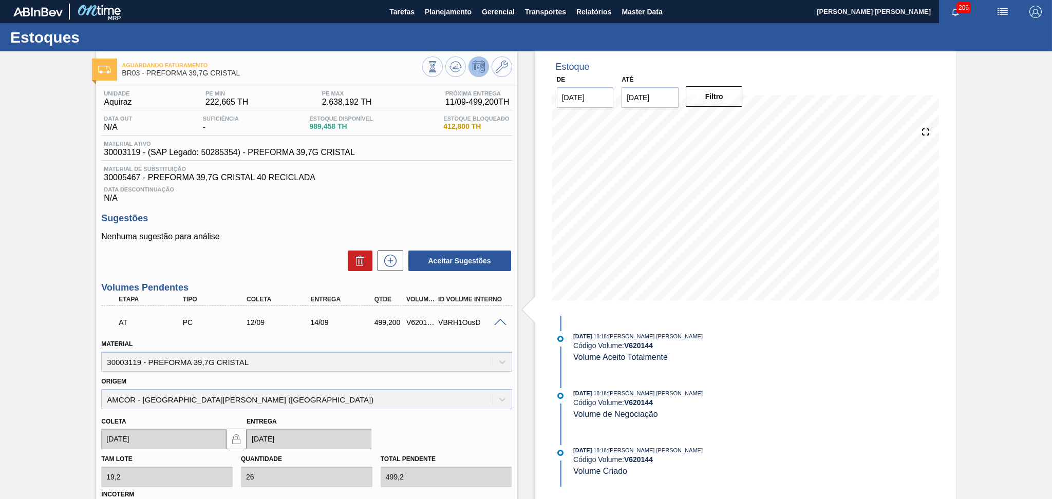
click at [502, 324] on span at bounding box center [500, 323] width 12 height 8
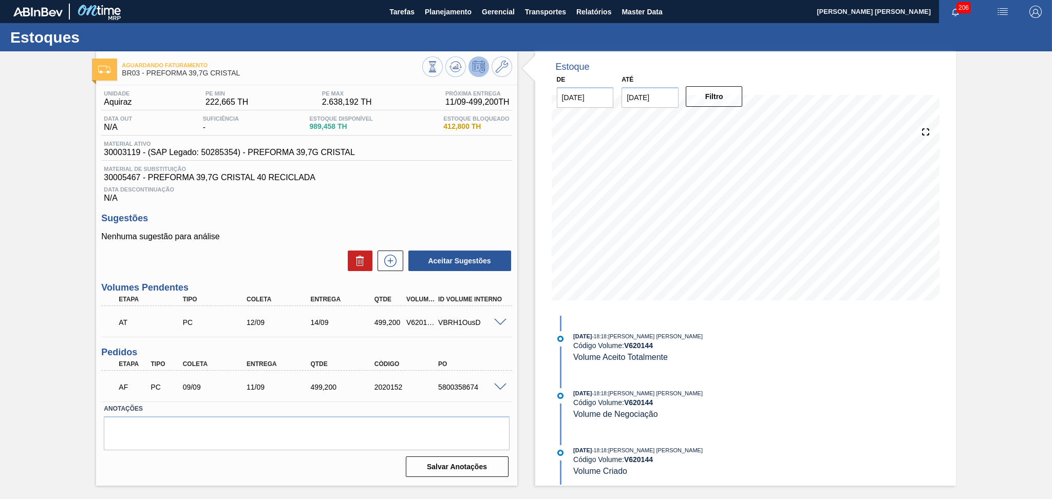
click at [399, 186] on span "Data Descontinuação" at bounding box center [306, 189] width 405 height 6
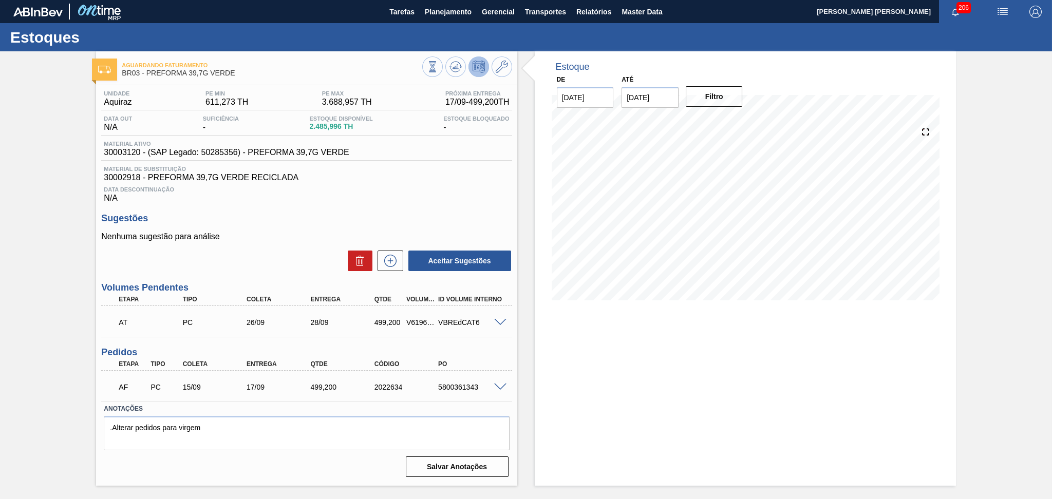
click at [498, 322] on span at bounding box center [500, 323] width 12 height 8
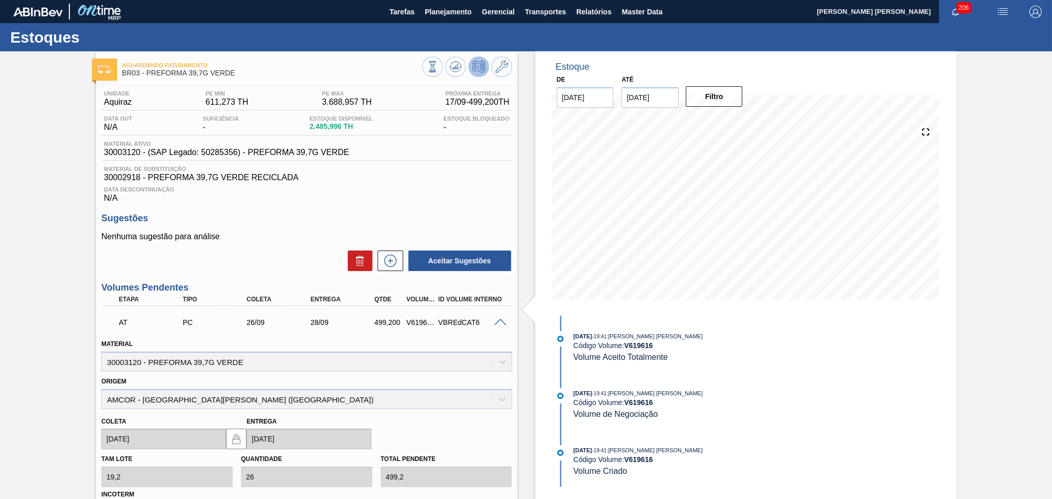
click at [499, 322] on span at bounding box center [500, 323] width 12 height 8
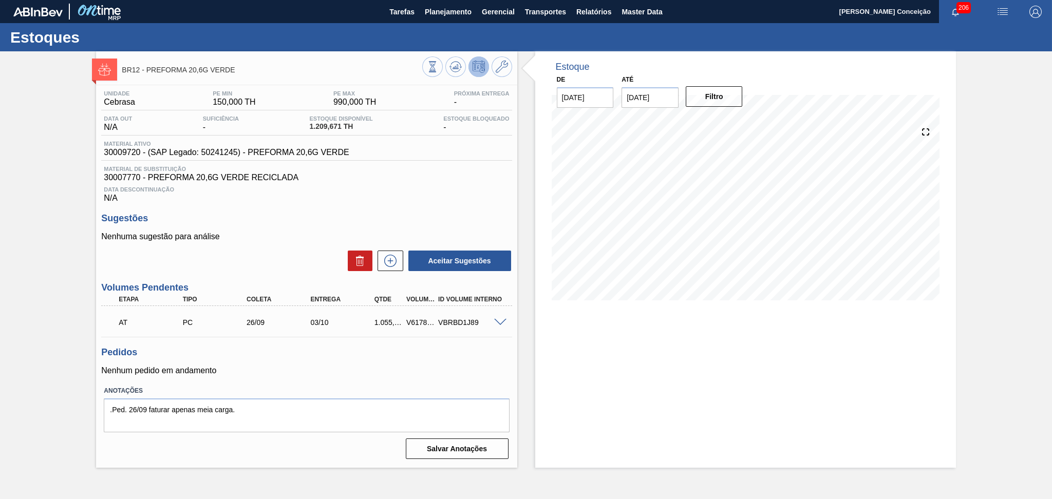
click at [497, 319] on span at bounding box center [500, 323] width 12 height 8
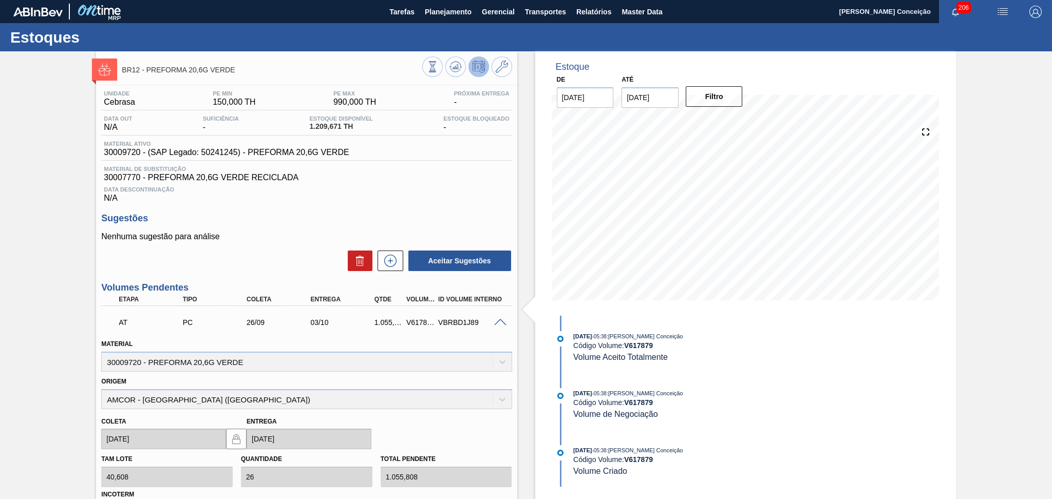
click at [497, 319] on span at bounding box center [500, 323] width 12 height 8
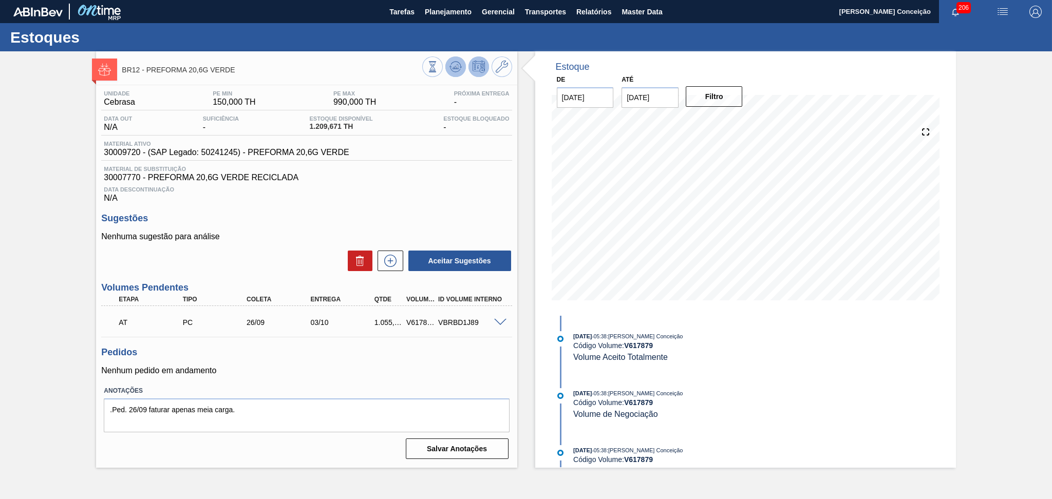
click at [450, 66] on icon at bounding box center [450, 67] width 2 height 2
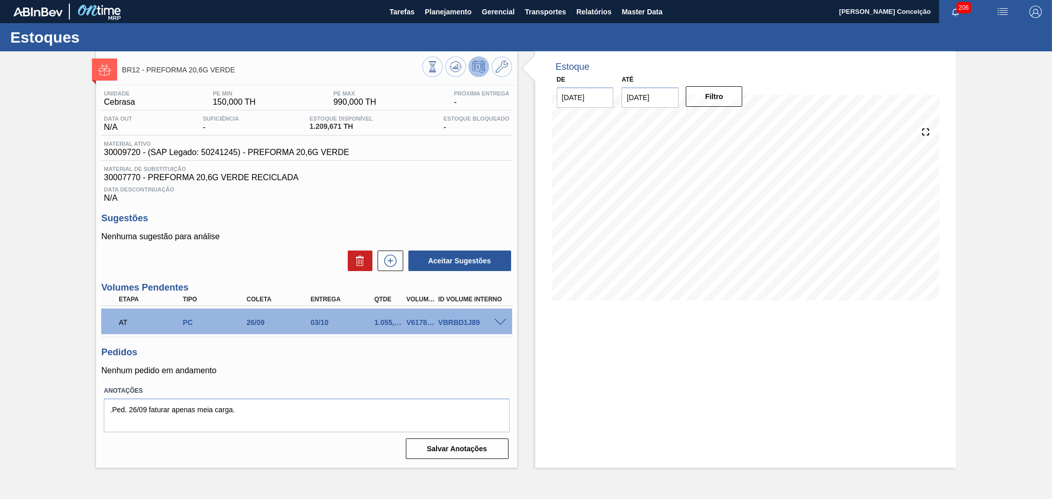
click at [474, 223] on h3 "Sugestões" at bounding box center [306, 218] width 410 height 11
click at [387, 259] on icon at bounding box center [390, 261] width 16 height 12
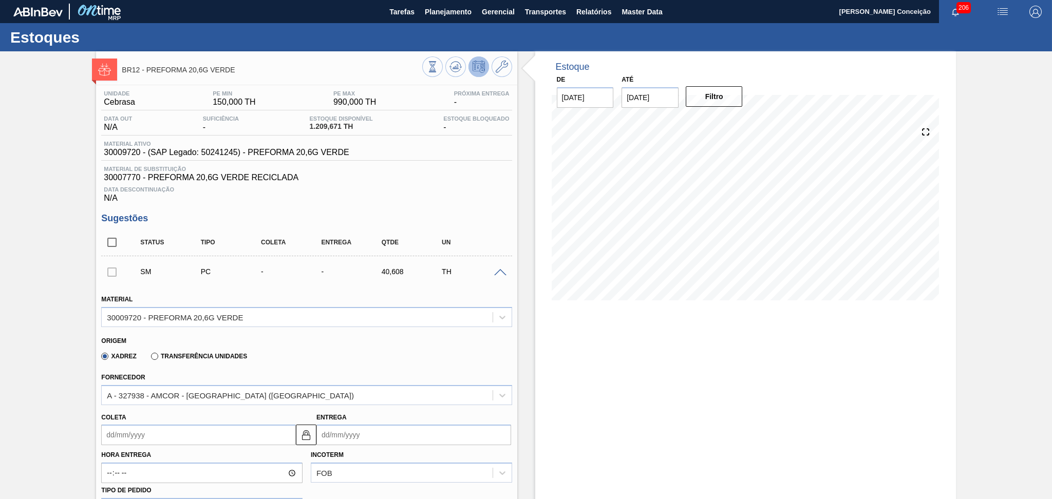
click at [173, 431] on input "Coleta" at bounding box center [198, 435] width 195 height 21
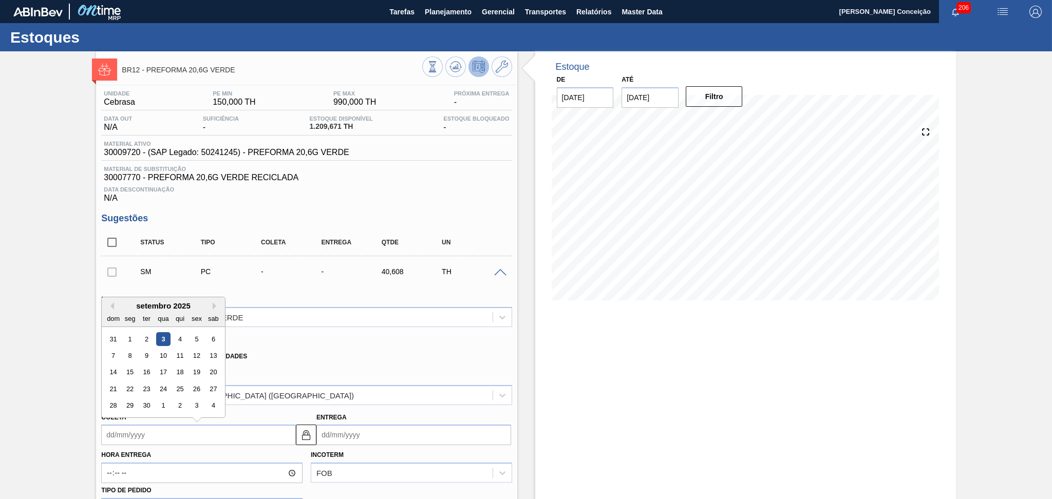
click at [151, 383] on div "23" at bounding box center [147, 389] width 14 height 14
type input "23/09/2025"
type input "[DATE]"
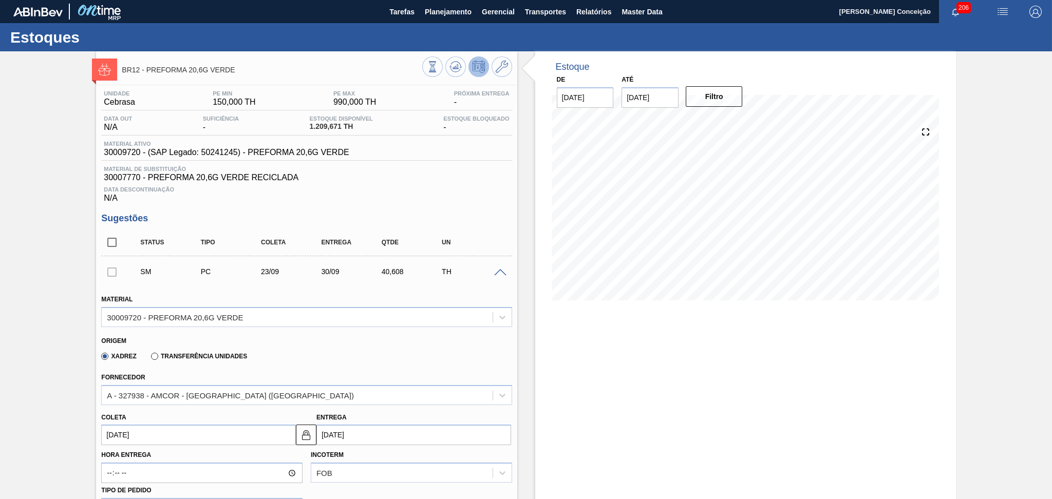
click at [162, 428] on input "23/09/2025" at bounding box center [198, 435] width 195 height 21
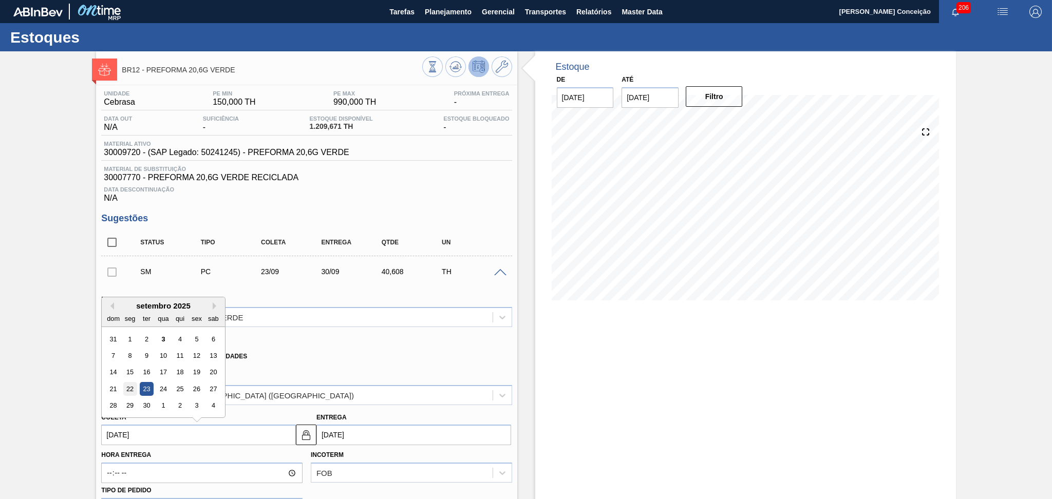
click at [130, 387] on div "22" at bounding box center [130, 389] width 14 height 14
type input "[DATE]"
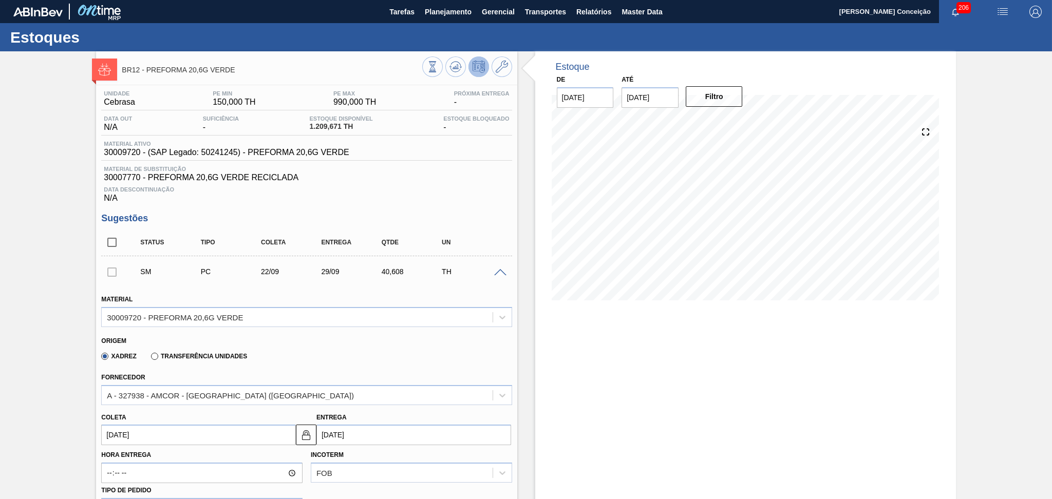
click at [165, 430] on input "[DATE]" at bounding box center [198, 435] width 195 height 21
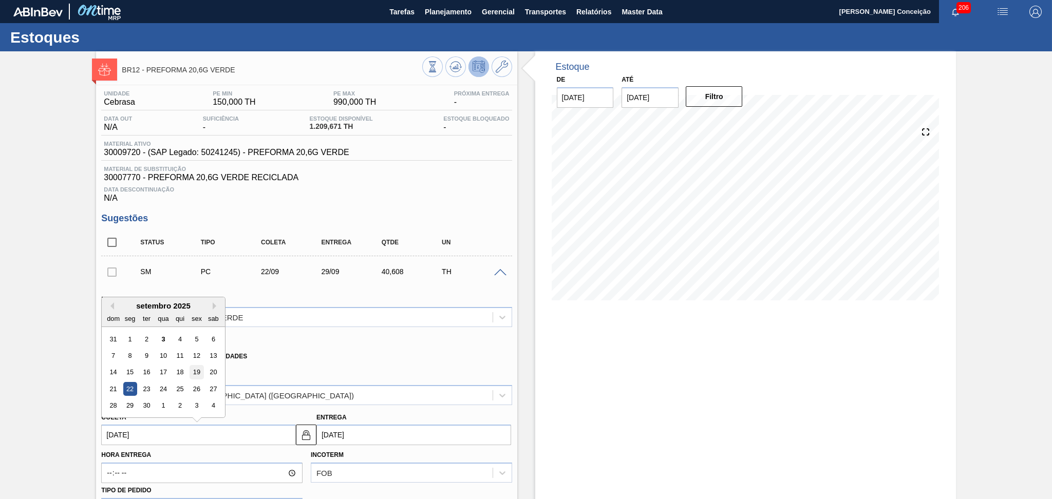
click at [202, 374] on div "19" at bounding box center [197, 373] width 14 height 14
type input "[DATE]"
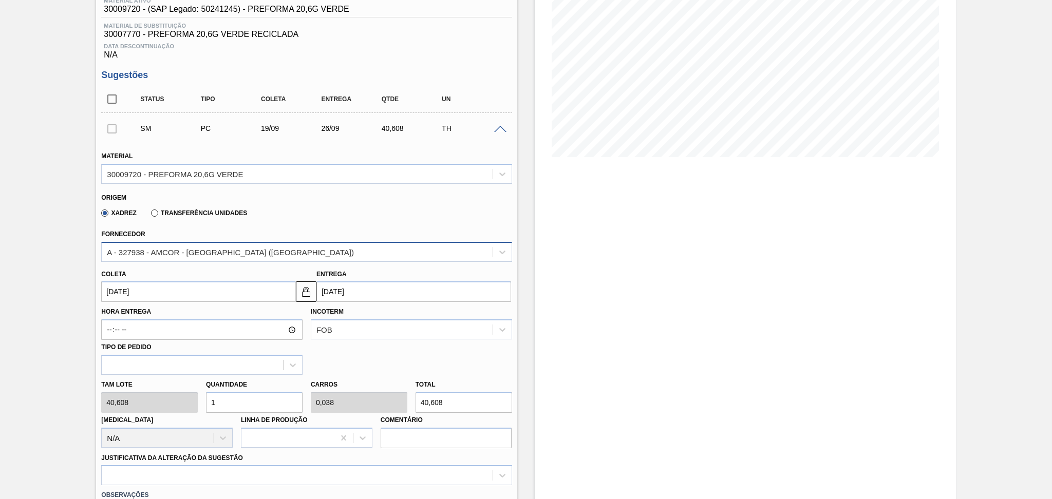
scroll to position [274, 0]
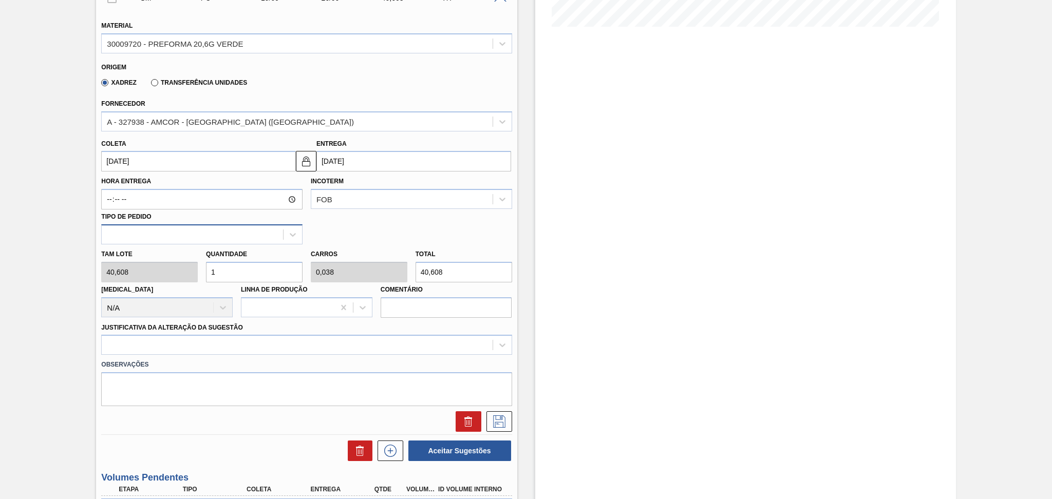
drag, startPoint x: 225, startPoint y: 265, endPoint x: 103, endPoint y: 242, distance: 124.9
click at [143, 250] on div "Tam lote 40,608 Quantidade 1 Carros 0,038 Total 40,608 Doca N/A Linha de Produç…" at bounding box center [306, 280] width 419 height 73
type input "2"
type input "0,077"
type input "81,216"
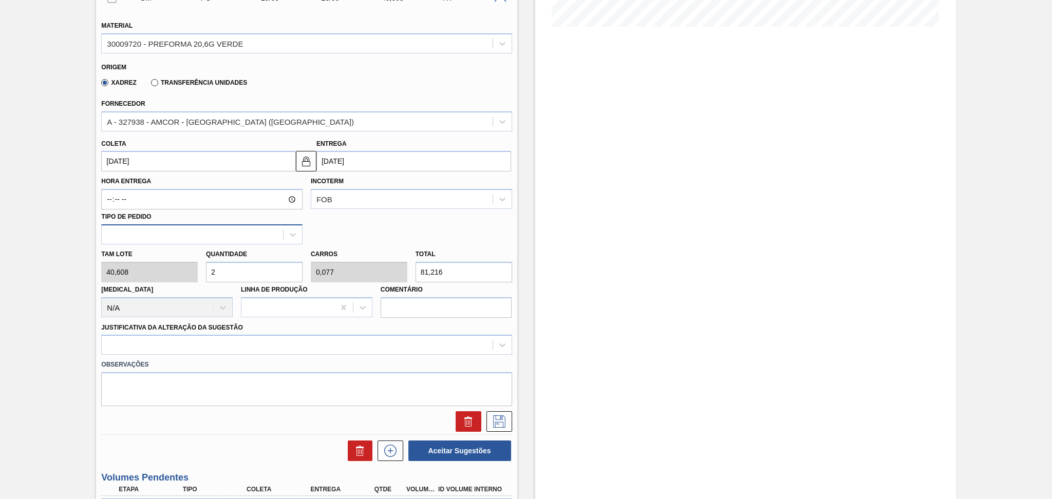
type input "26"
type input "1"
type input "1.055,808"
type input "26"
click at [159, 340] on div at bounding box center [306, 345] width 410 height 20
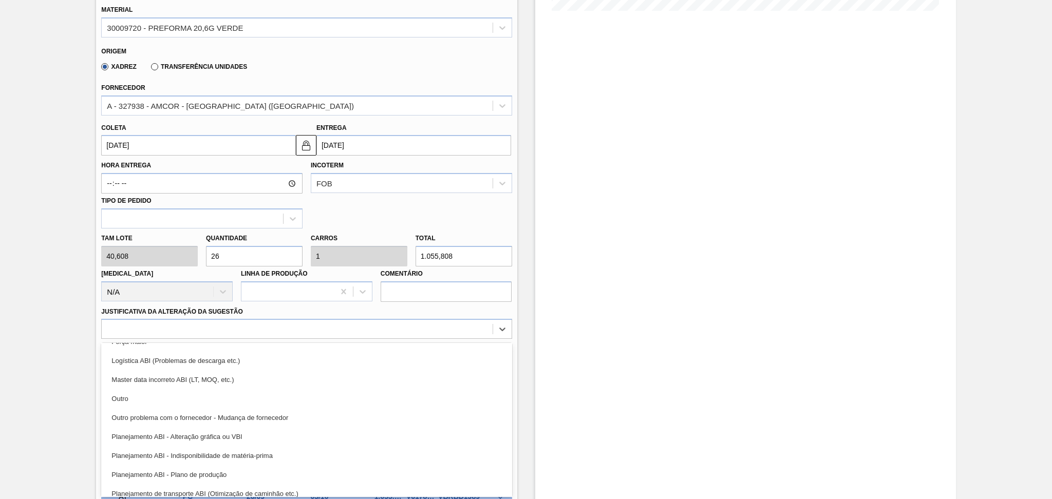
scroll to position [68, 0]
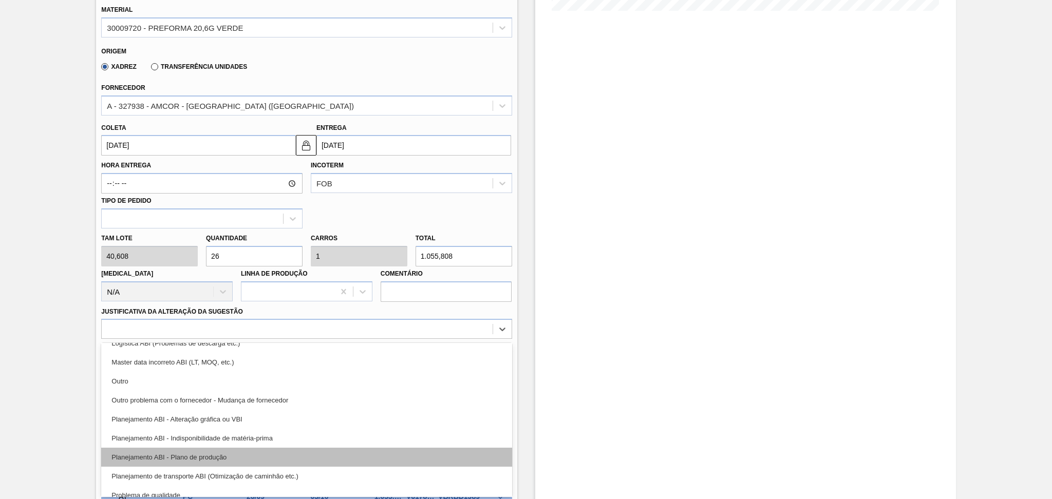
click at [229, 455] on div "Planejamento ABI - Plano de produção" at bounding box center [306, 457] width 410 height 19
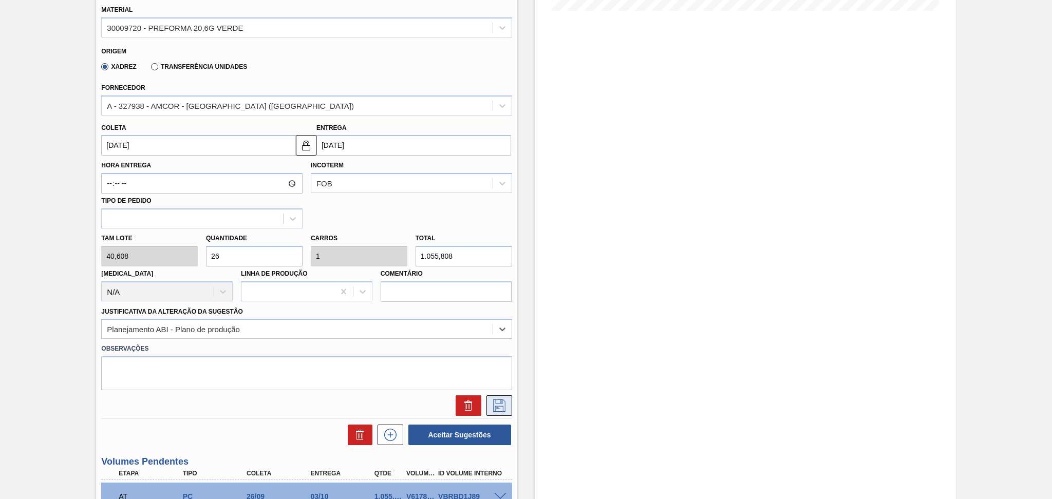
click at [500, 403] on icon at bounding box center [499, 406] width 16 height 12
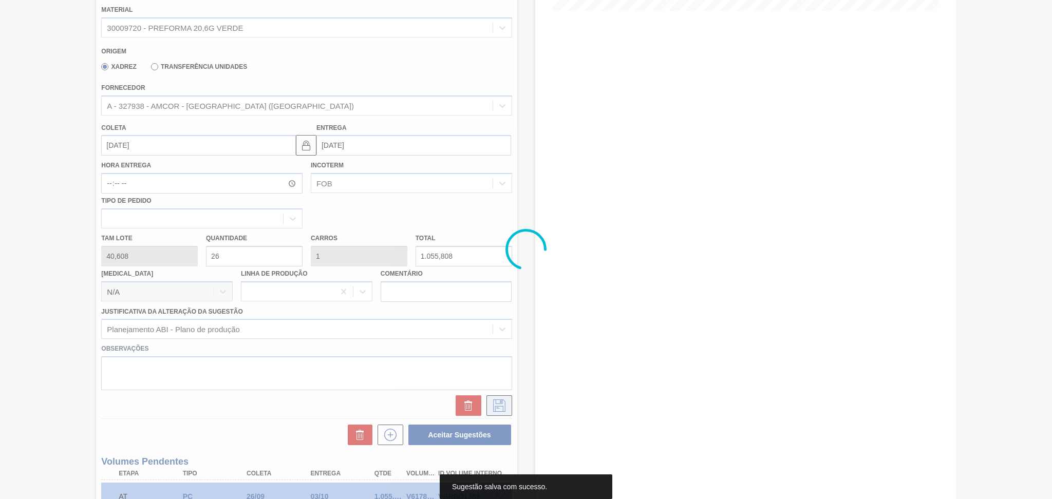
scroll to position [10, 0]
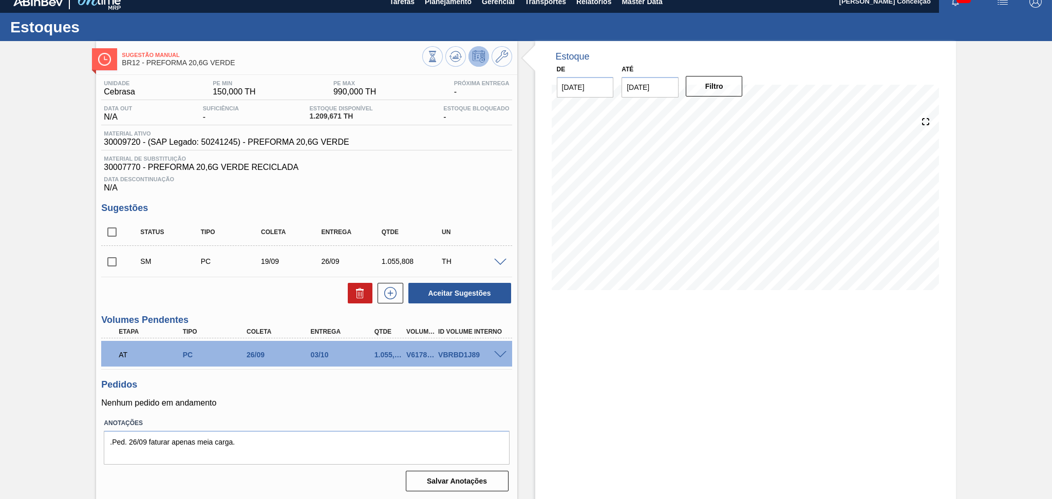
click at [114, 261] on input "checkbox" at bounding box center [112, 262] width 22 height 22
click at [471, 300] on button "Aceitar Sugestões" at bounding box center [459, 293] width 103 height 21
checkbox input "false"
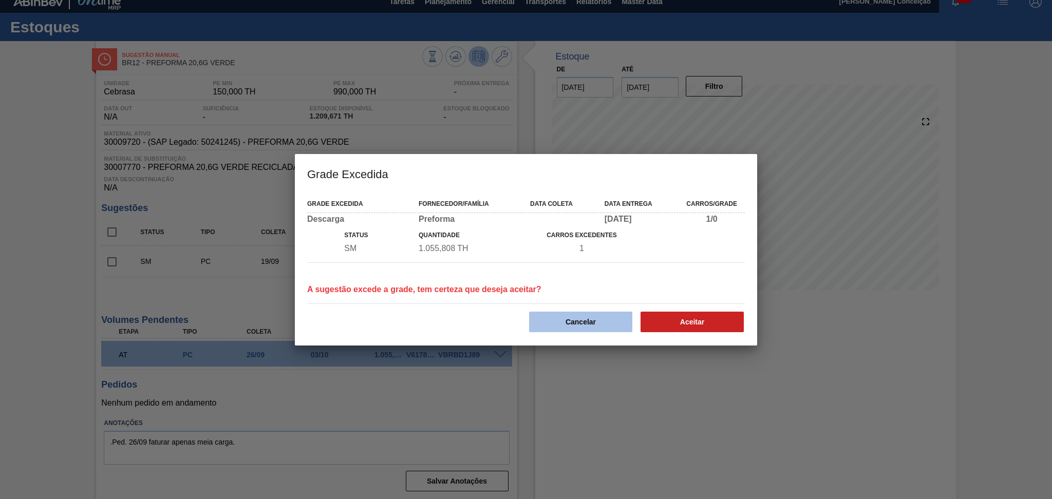
click at [580, 325] on button "Cancelar" at bounding box center [580, 322] width 103 height 21
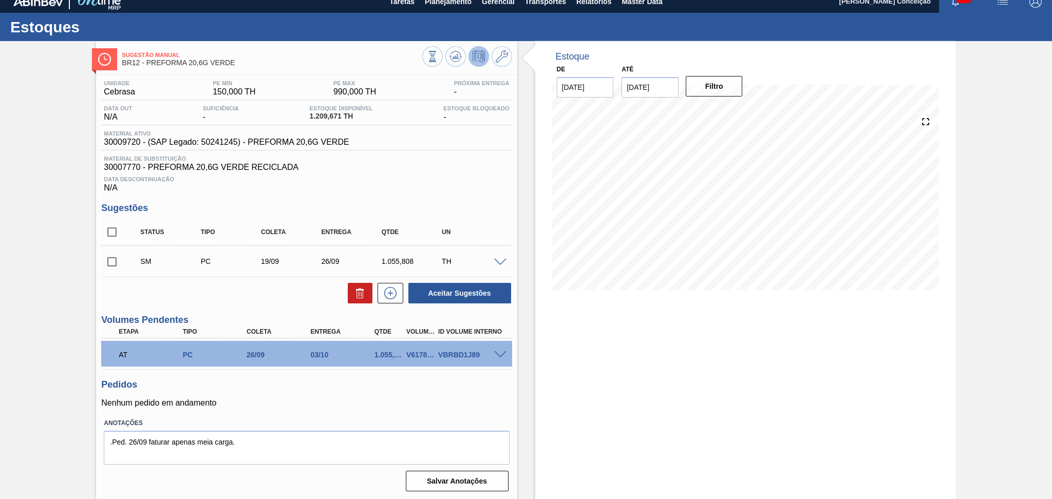
click at [494, 263] on span at bounding box center [500, 263] width 12 height 8
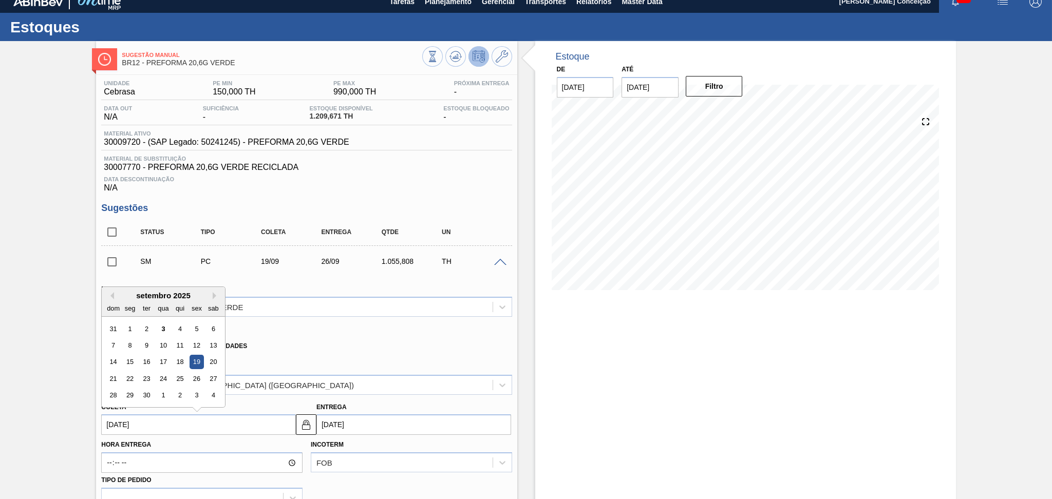
click at [128, 422] on input "19/09/2025" at bounding box center [198, 424] width 195 height 21
click at [187, 355] on div "14 15 16 17 18 19 20" at bounding box center [163, 362] width 117 height 16
click at [183, 358] on div "18" at bounding box center [180, 362] width 14 height 14
type input "18/09/2025"
type input "25/09/2025"
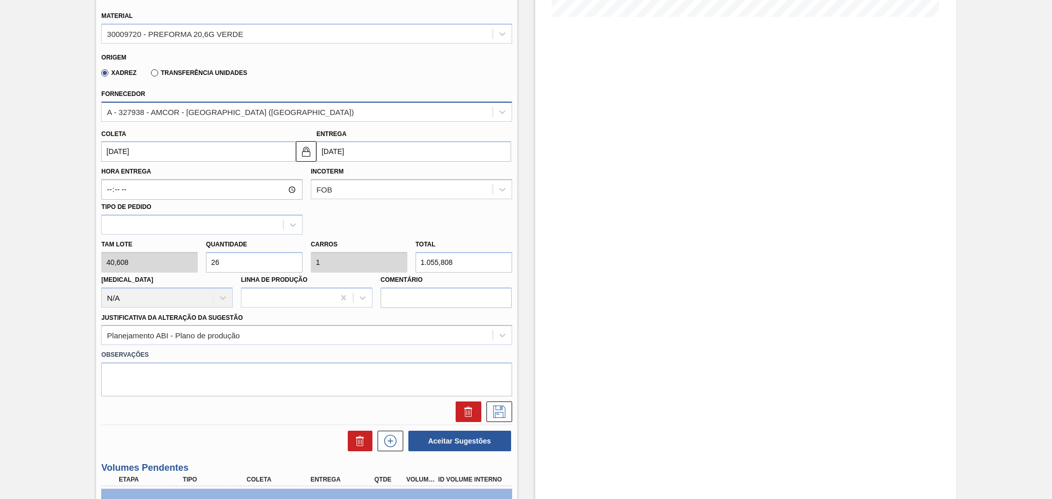
scroll to position [284, 0]
click at [493, 406] on icon at bounding box center [499, 411] width 16 height 12
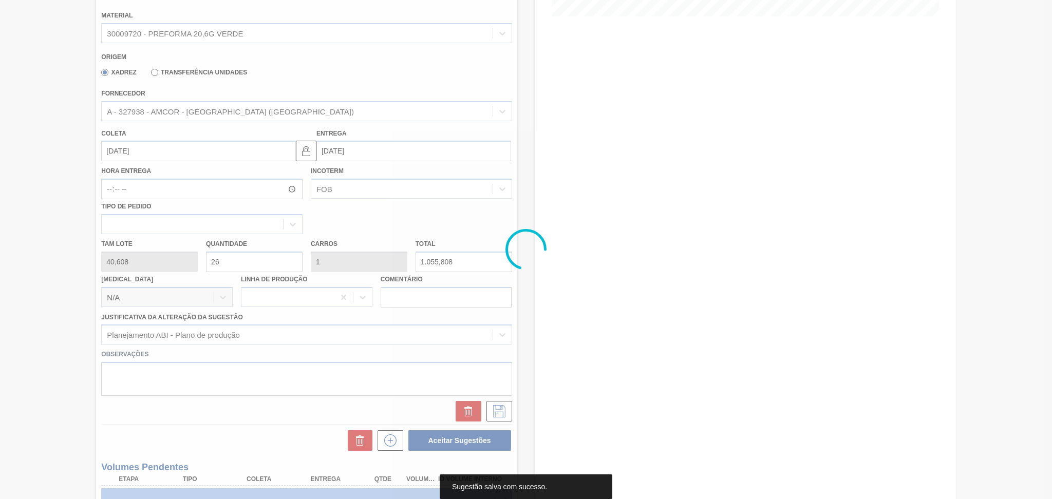
scroll to position [10, 0]
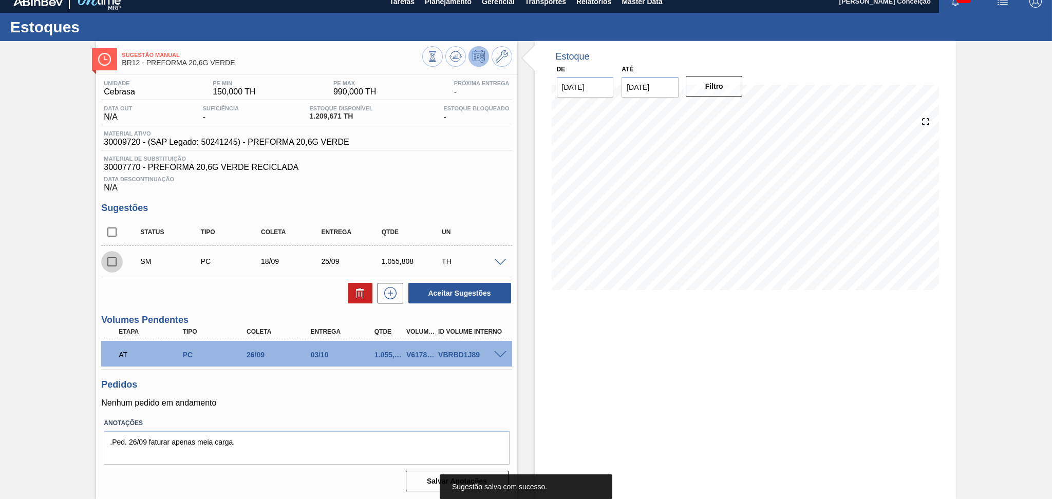
click at [107, 258] on input "checkbox" at bounding box center [112, 262] width 22 height 22
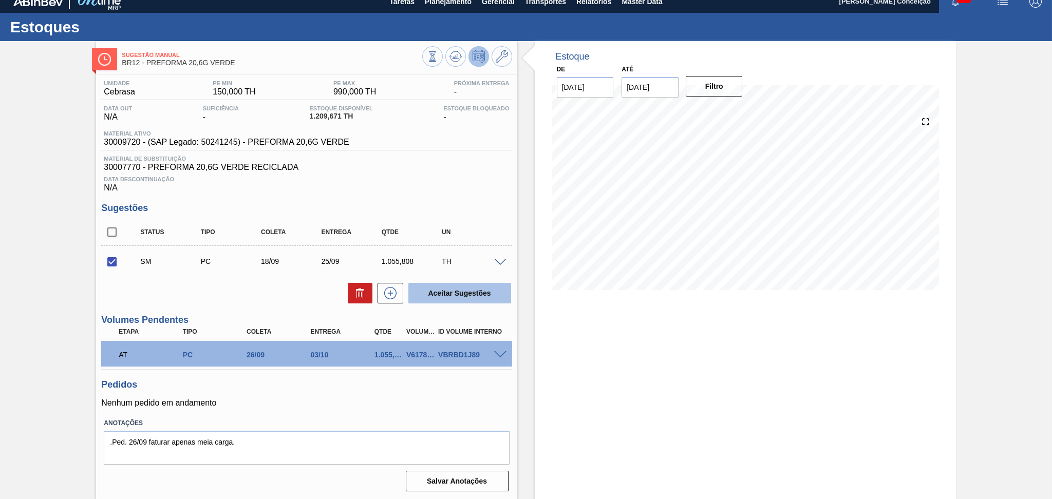
click at [448, 295] on button "Aceitar Sugestões" at bounding box center [459, 293] width 103 height 21
checkbox input "false"
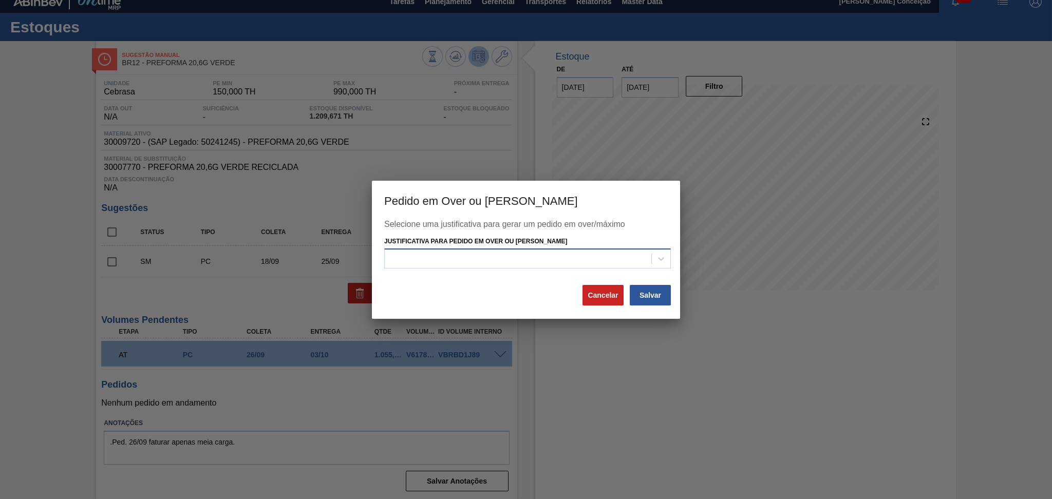
click at [466, 262] on div at bounding box center [518, 259] width 267 height 15
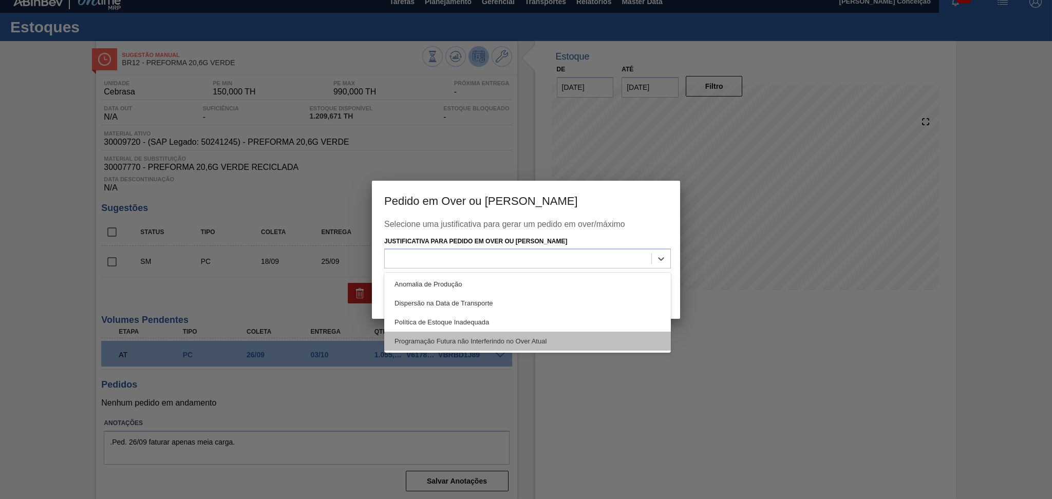
click at [492, 336] on div "Programação Futura não Interferindo no Over Atual" at bounding box center [527, 341] width 287 height 19
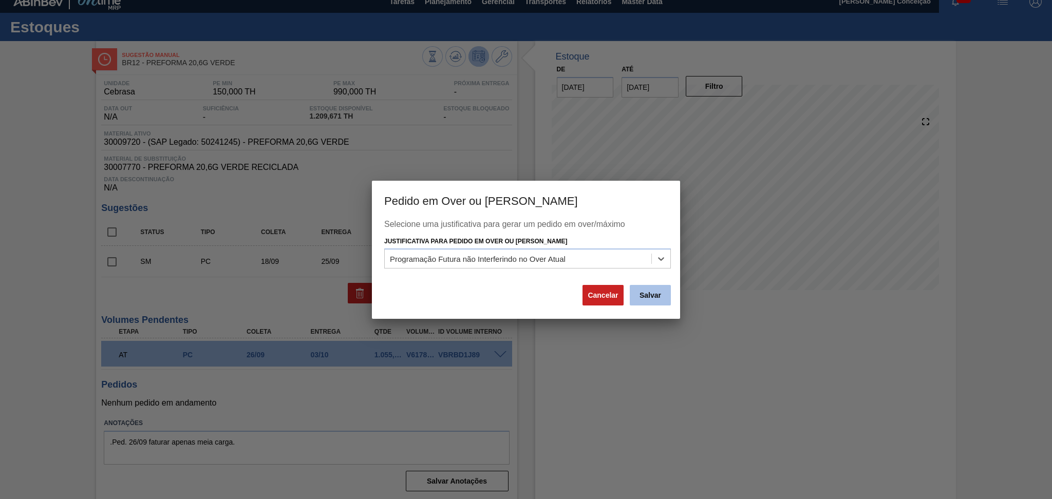
click at [645, 292] on button "Salvar" at bounding box center [650, 295] width 41 height 21
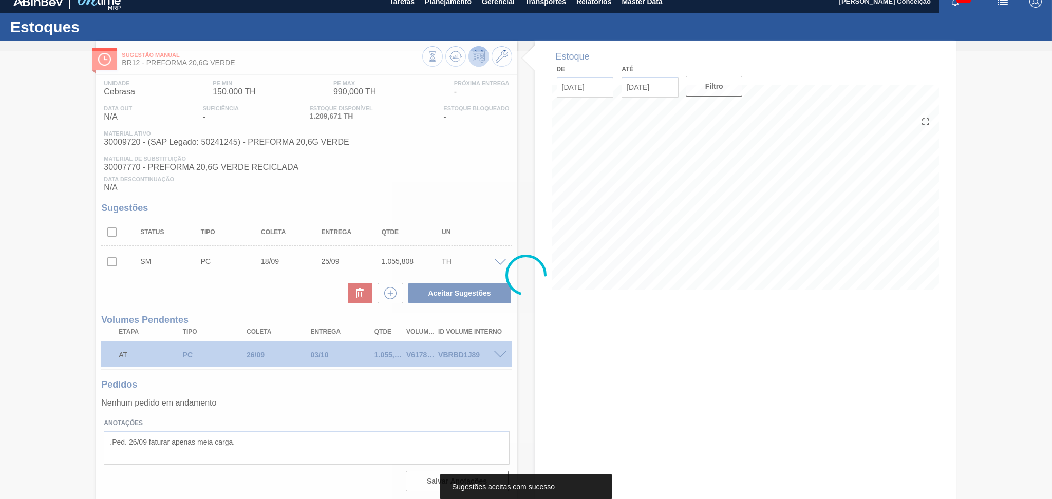
scroll to position [0, 0]
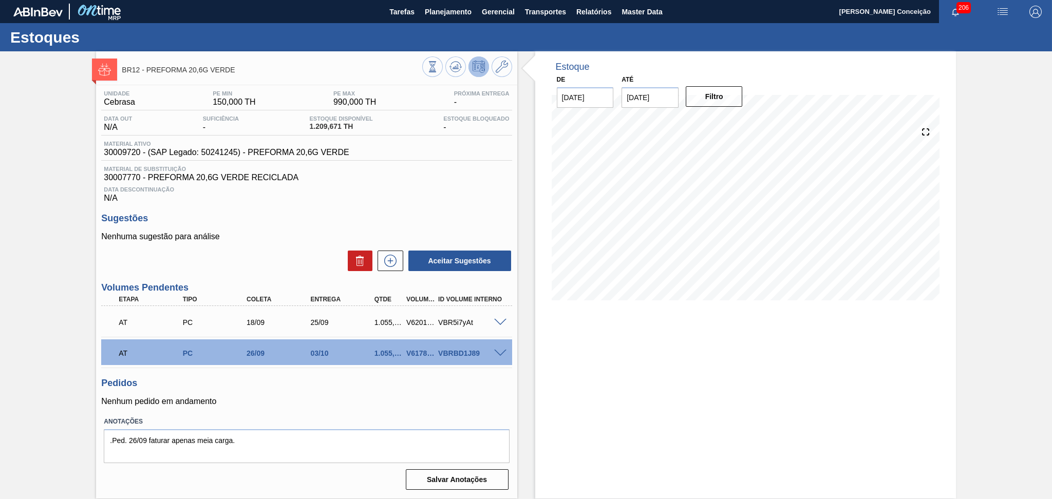
click at [497, 354] on span at bounding box center [500, 354] width 12 height 8
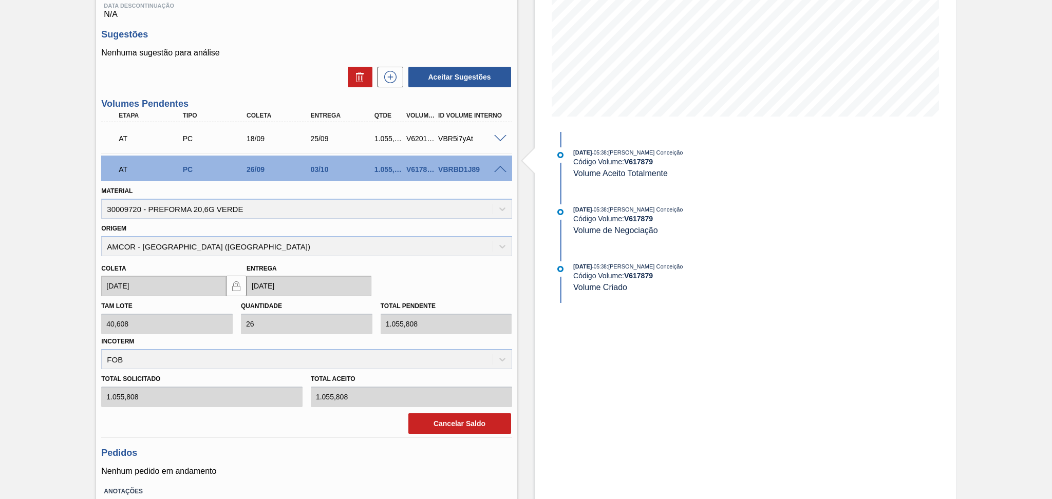
scroll to position [205, 0]
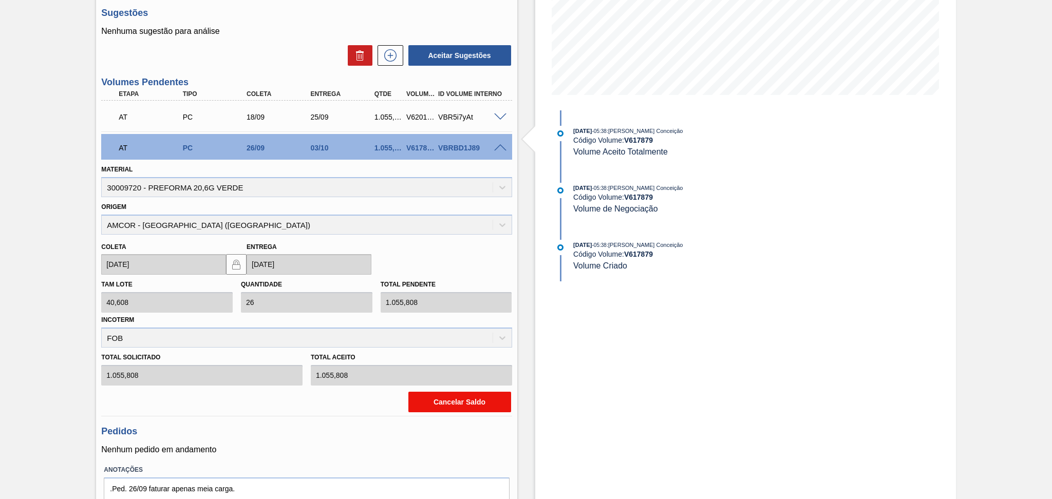
click at [448, 405] on button "Cancelar Saldo" at bounding box center [459, 402] width 103 height 21
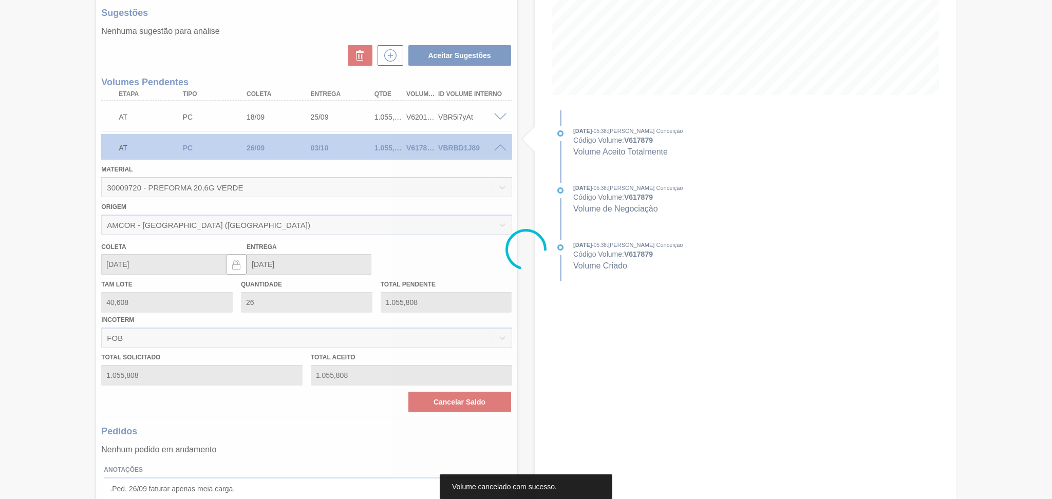
scroll to position [0, 0]
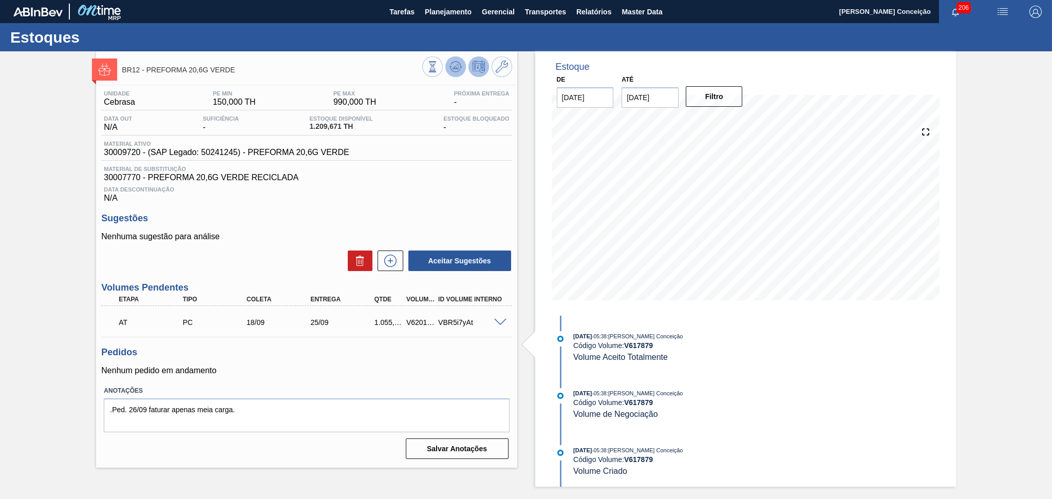
click at [457, 71] on icon at bounding box center [455, 69] width 10 height 5
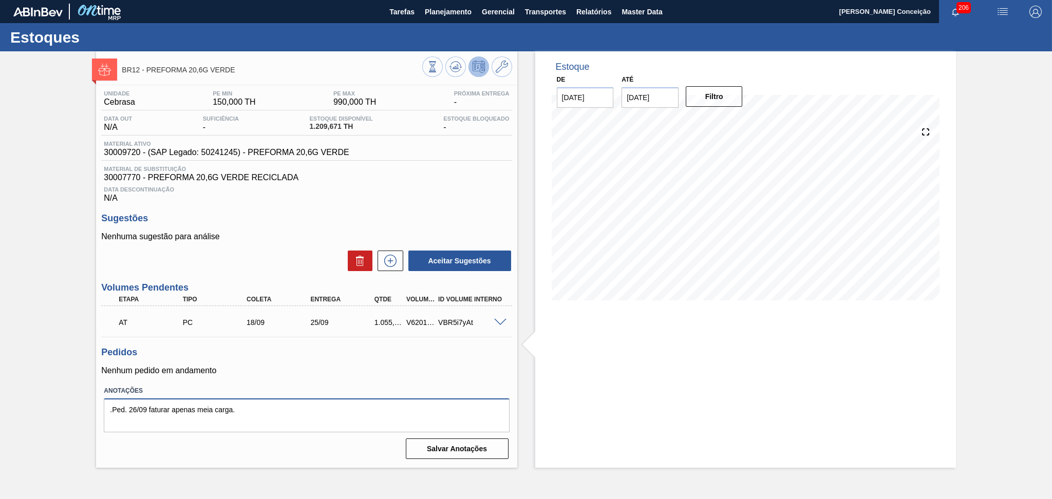
click at [137, 405] on textarea ".Ped. 26/09 faturar apenas meia carga." at bounding box center [306, 416] width 405 height 34
click at [289, 411] on textarea ".Ped. 18/09 faturar apenas meia carga." at bounding box center [306, 416] width 405 height 34
type textarea ".Ped. 18/09 faturar apenas meia carga."
click at [455, 18] on button "Planejamento" at bounding box center [448, 11] width 57 height 23
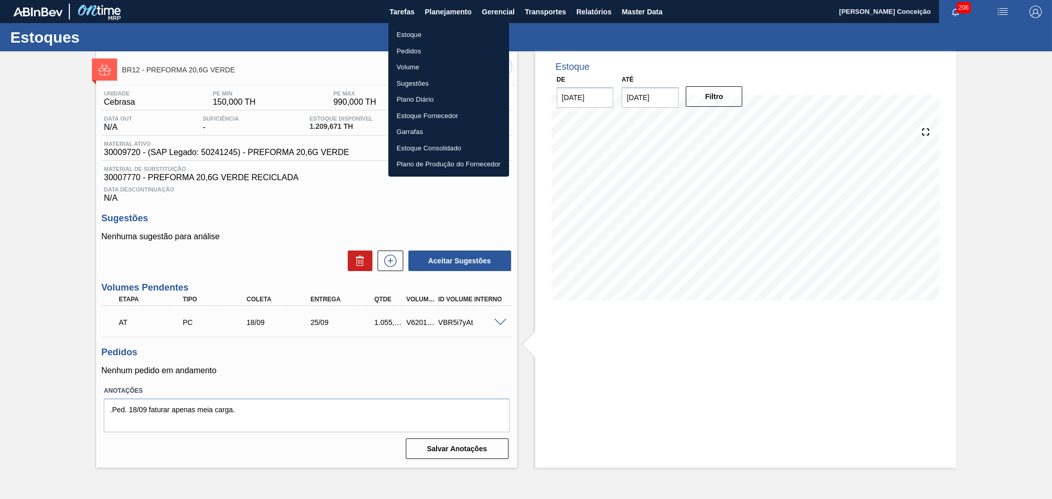
drag, startPoint x: 433, startPoint y: 37, endPoint x: 460, endPoint y: 36, distance: 27.2
click at [433, 37] on li "Estoque" at bounding box center [448, 35] width 121 height 16
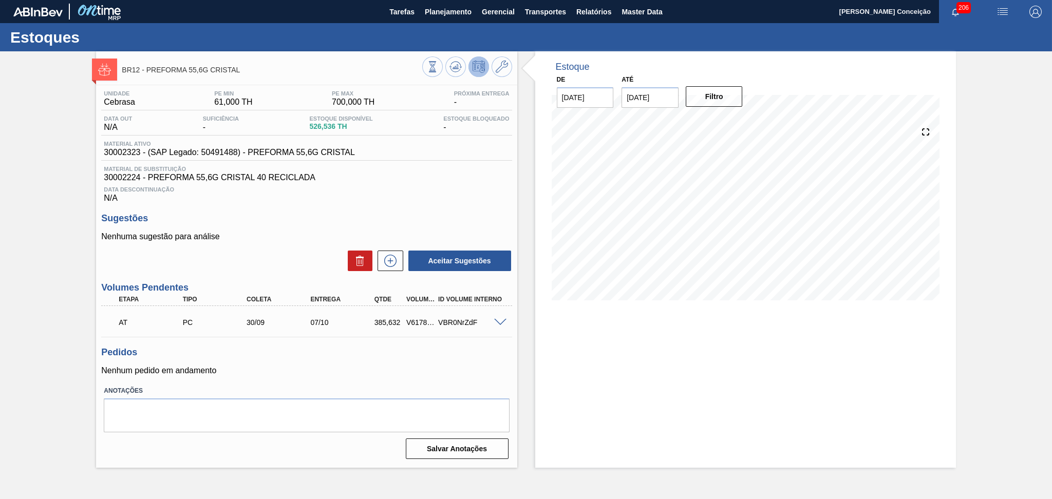
click at [486, 173] on span "30002224 - PREFORMA 55,6G CRISTAL 40 RECICLADA" at bounding box center [306, 177] width 405 height 9
click at [242, 218] on h3 "Sugestões" at bounding box center [306, 218] width 410 height 11
click at [392, 350] on h3 "Pedidos" at bounding box center [306, 352] width 410 height 11
click at [447, 66] on button at bounding box center [455, 66] width 21 height 21
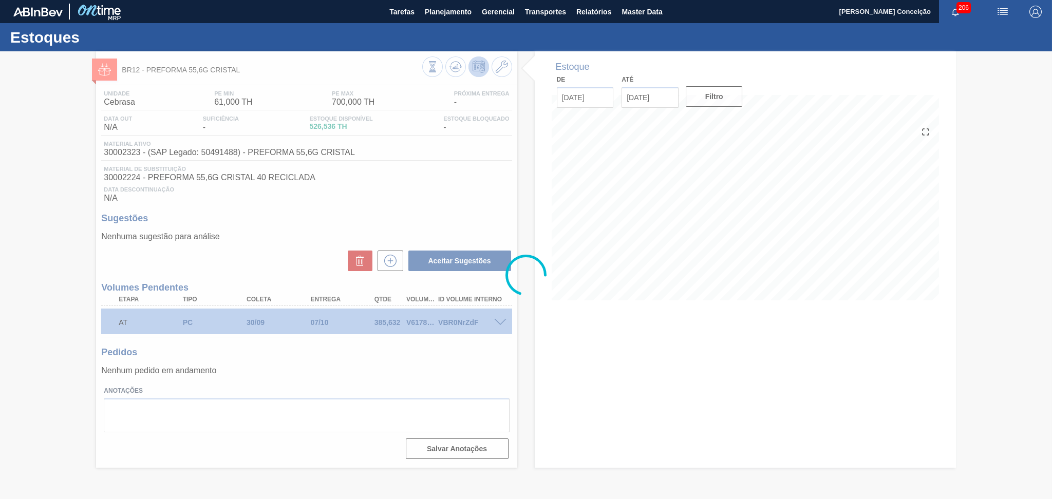
click at [351, 368] on div at bounding box center [526, 275] width 1052 height 448
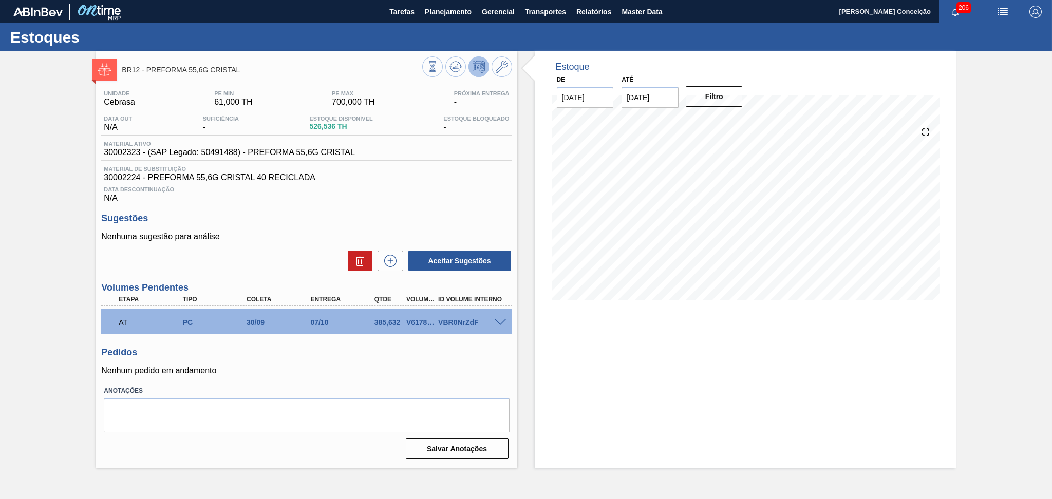
click at [384, 371] on p "Nenhum pedido em andamento" at bounding box center [306, 370] width 410 height 9
click at [604, 360] on div "Estoque De [DATE] Até [DATE] Filtro 09/09 Projeção de Estoque 459.868 [DOMAIN_N…" at bounding box center [745, 259] width 421 height 417
click at [183, 421] on textarea at bounding box center [306, 416] width 405 height 34
click at [579, 353] on div "Estoque De [DATE] Até [DATE] Filtro 09/09 Projeção de Estoque 459.868 [DOMAIN_N…" at bounding box center [745, 259] width 421 height 417
click at [183, 408] on textarea at bounding box center [306, 416] width 405 height 34
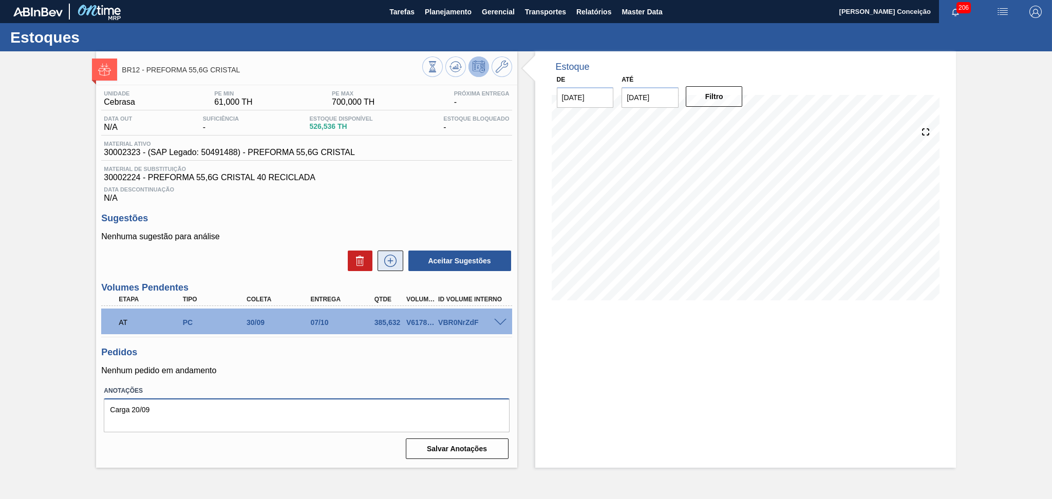
type textarea "Carga 20/09"
click at [393, 255] on icon at bounding box center [390, 261] width 16 height 12
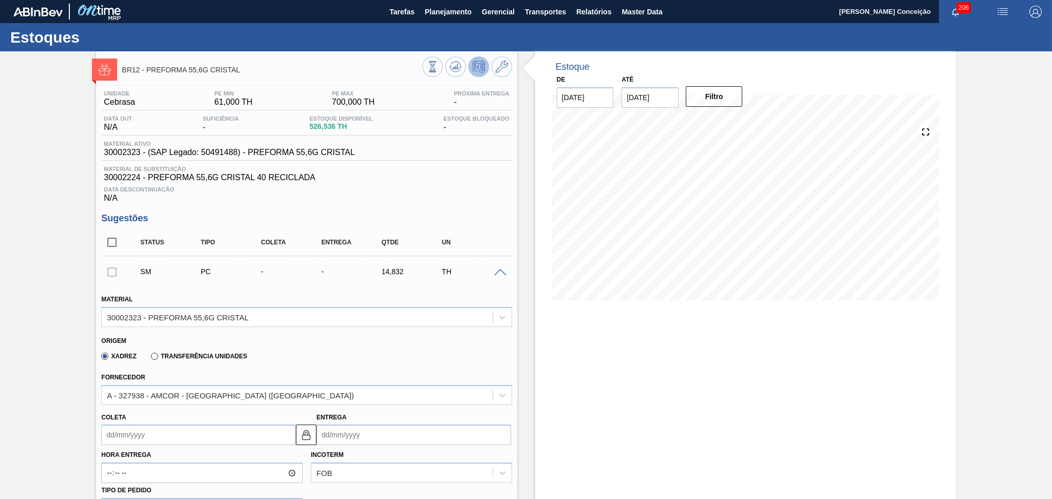
click at [162, 432] on input "Coleta" at bounding box center [198, 435] width 195 height 21
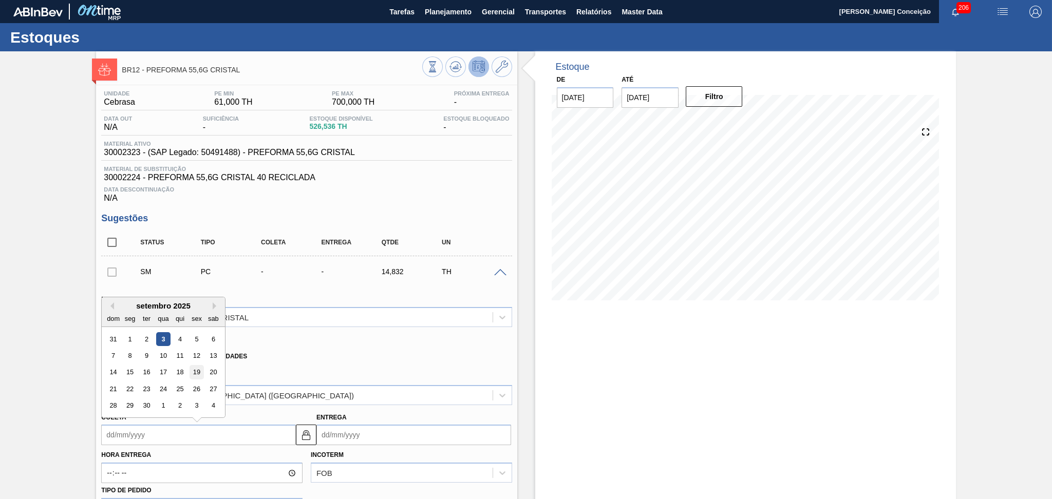
click at [198, 372] on div "19" at bounding box center [197, 373] width 14 height 14
type input "[DATE]"
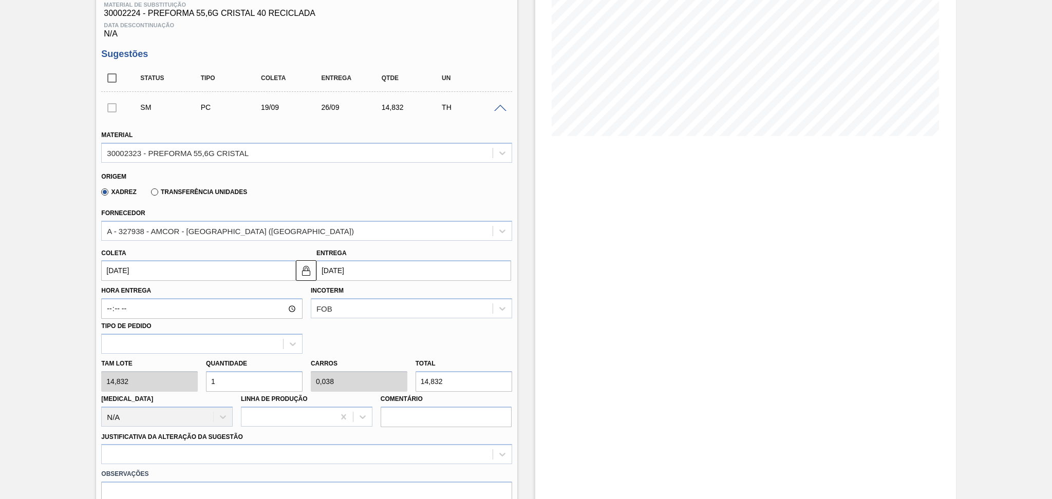
scroll to position [205, 0]
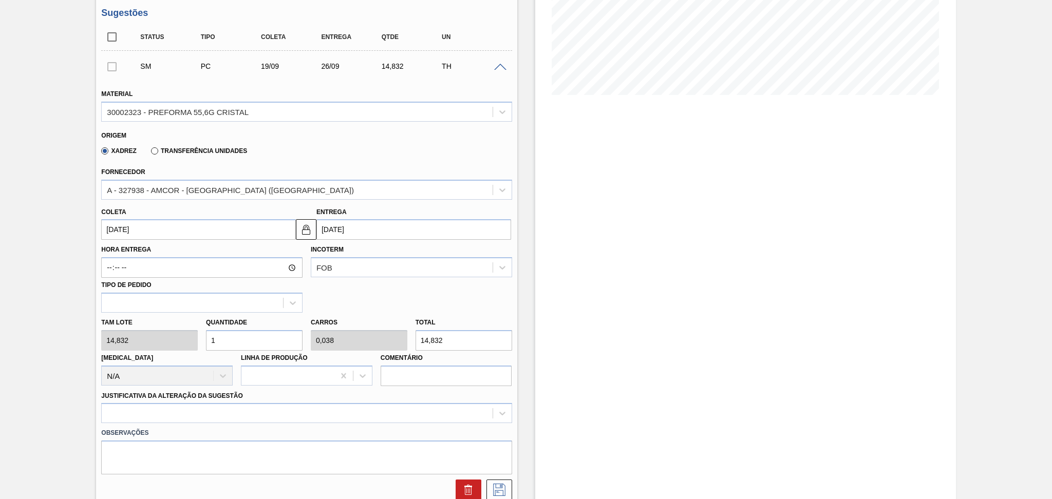
drag, startPoint x: 243, startPoint y: 339, endPoint x: 111, endPoint y: 317, distance: 134.2
click at [119, 318] on div "Tam lote 14,832 Quantidade 1 Carros 0,038 Total 14,832 [MEDICAL_DATA] N/A Linha…" at bounding box center [306, 349] width 419 height 73
type input "2"
type input "0,077"
type input "29,664"
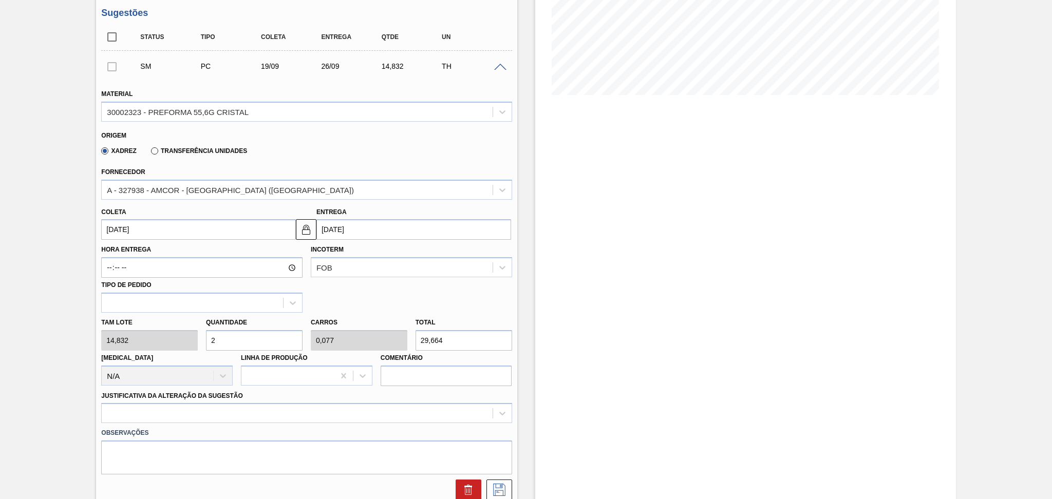
type input "26"
type input "1"
type input "385,632"
type input "26"
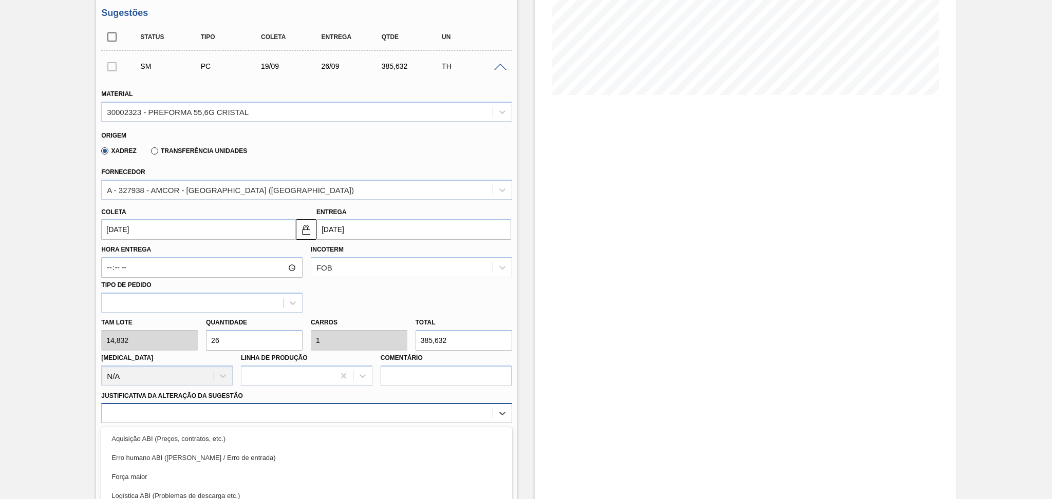
click at [142, 407] on div "option Logística ABI (Problemas de descarga etc.) focused, 4 of 18. 18 results …" at bounding box center [306, 413] width 410 height 20
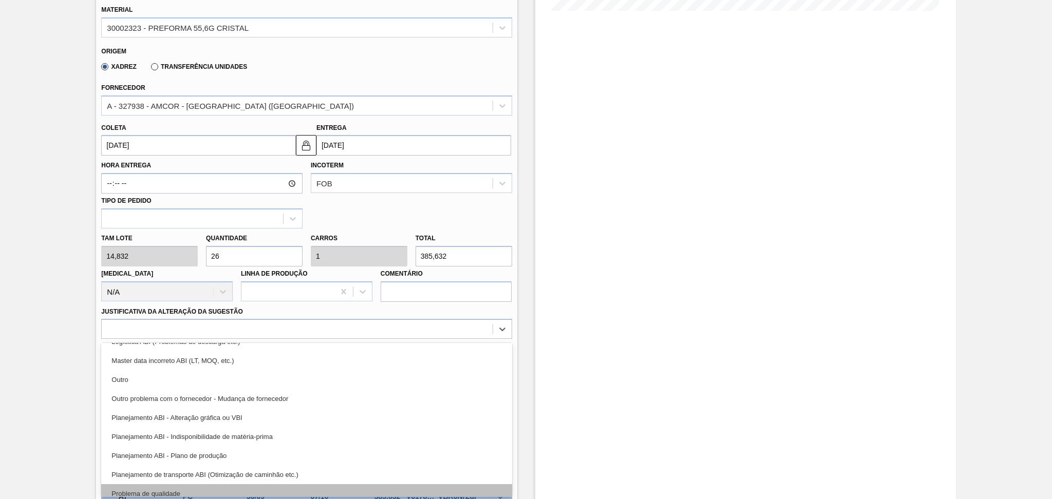
scroll to position [137, 0]
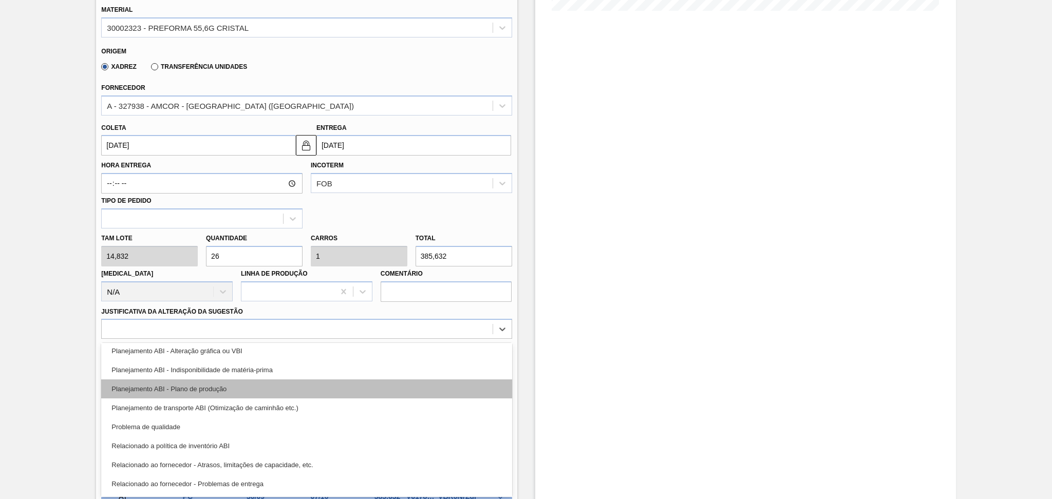
click at [221, 382] on div "Planejamento ABI - Plano de produção" at bounding box center [306, 389] width 410 height 19
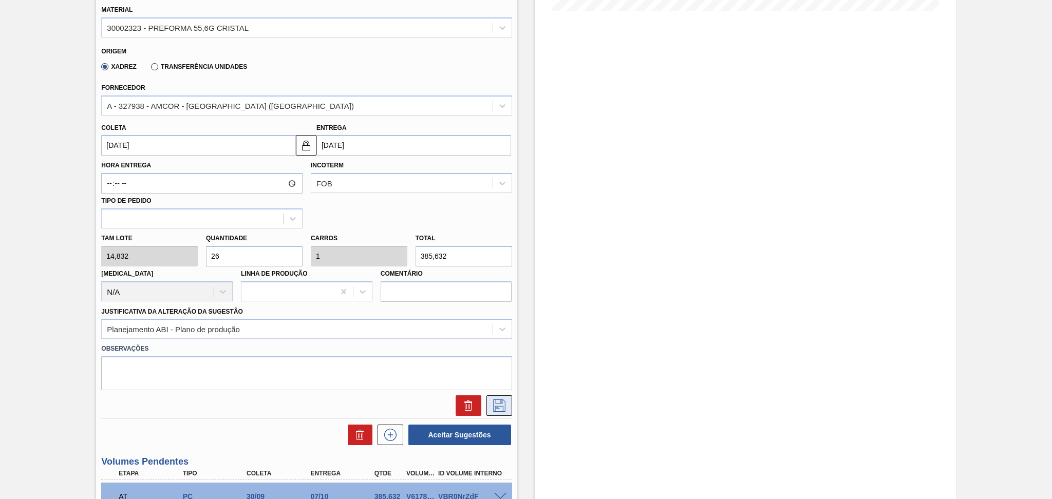
click at [496, 400] on icon at bounding box center [499, 406] width 16 height 12
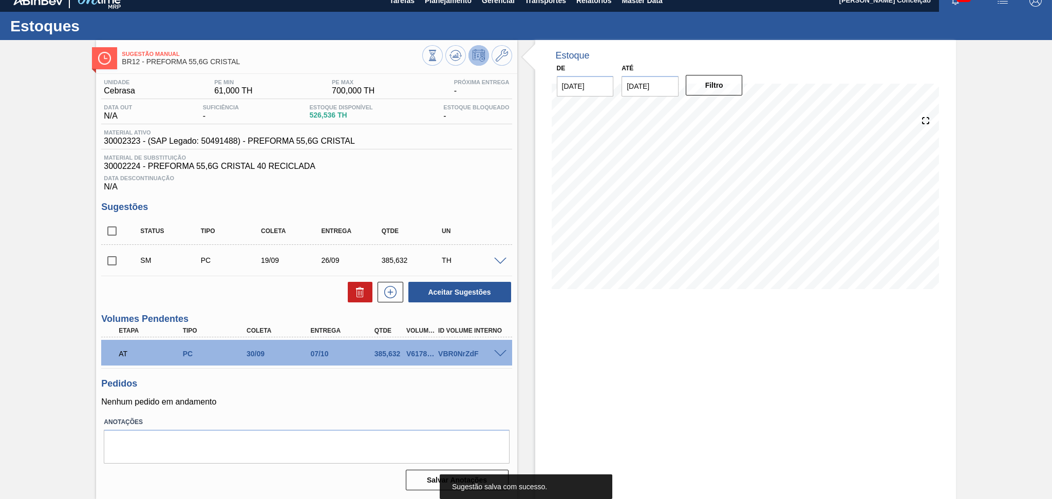
scroll to position [10, 0]
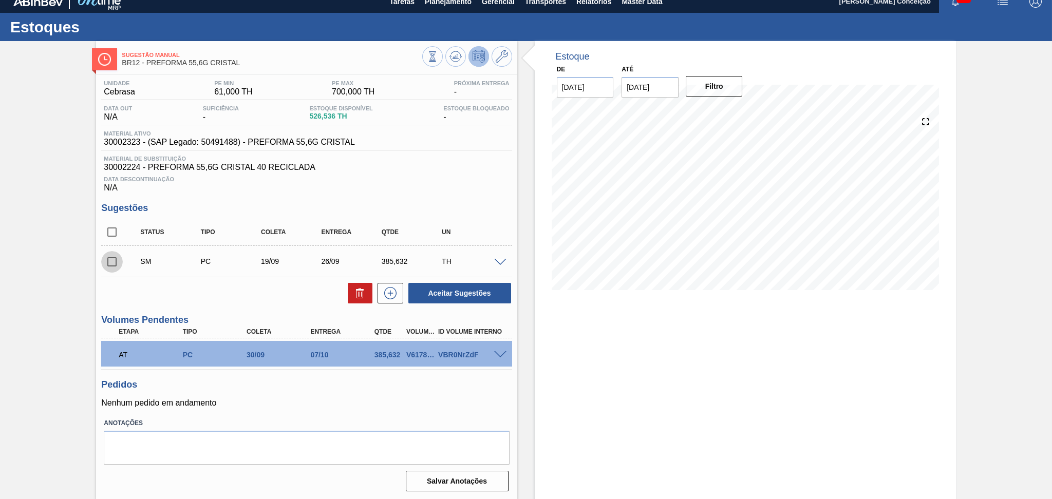
click at [113, 262] on input "checkbox" at bounding box center [112, 262] width 22 height 22
click at [434, 289] on button "Aceitar Sugestões" at bounding box center [459, 293] width 103 height 21
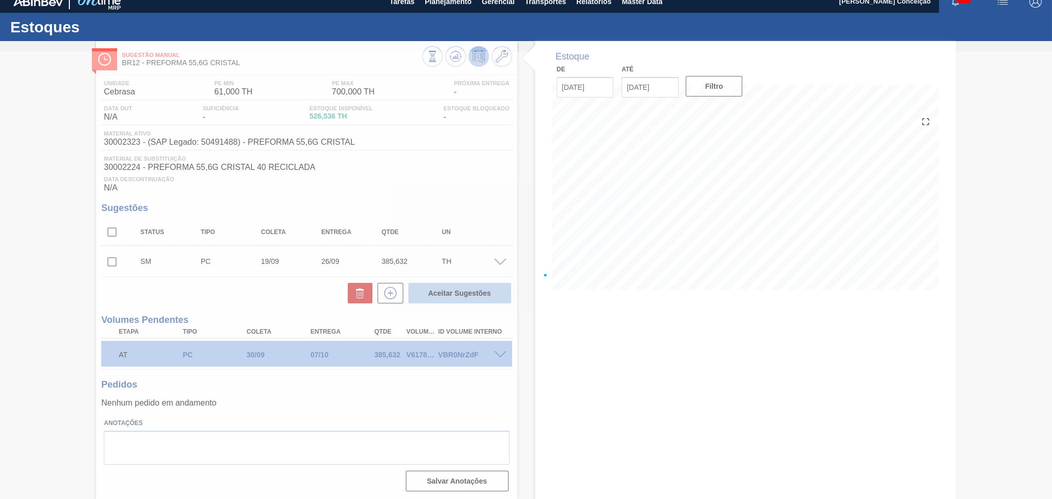
checkbox input "false"
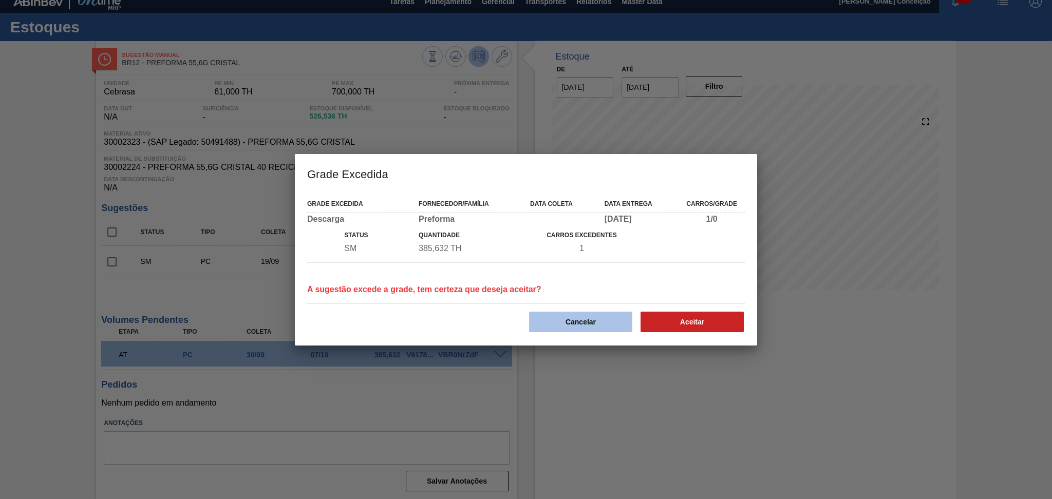
click at [574, 323] on button "Cancelar" at bounding box center [580, 322] width 103 height 21
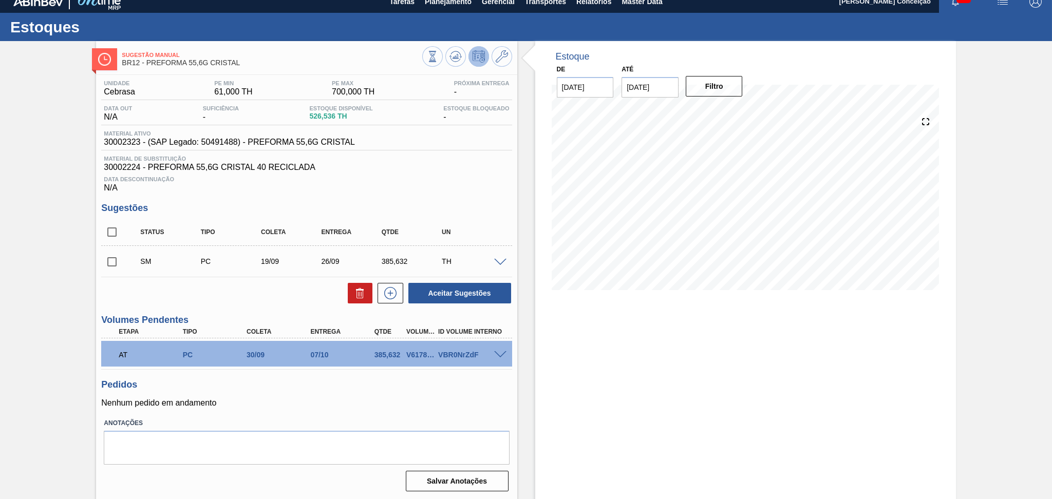
click at [503, 259] on span at bounding box center [500, 263] width 12 height 8
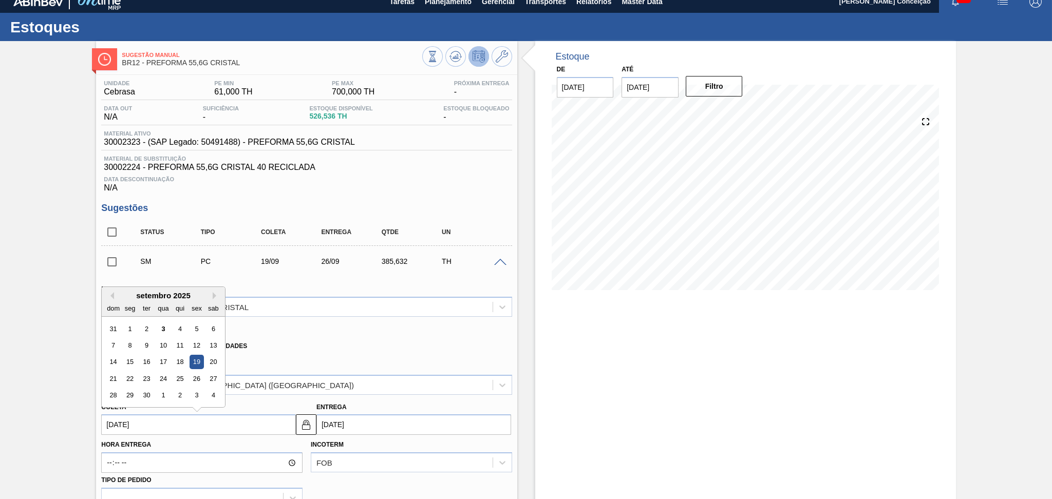
click at [144, 427] on input "19/09/2025" at bounding box center [198, 424] width 195 height 21
click at [130, 380] on div "22" at bounding box center [130, 379] width 14 height 14
type input "[DATE]"
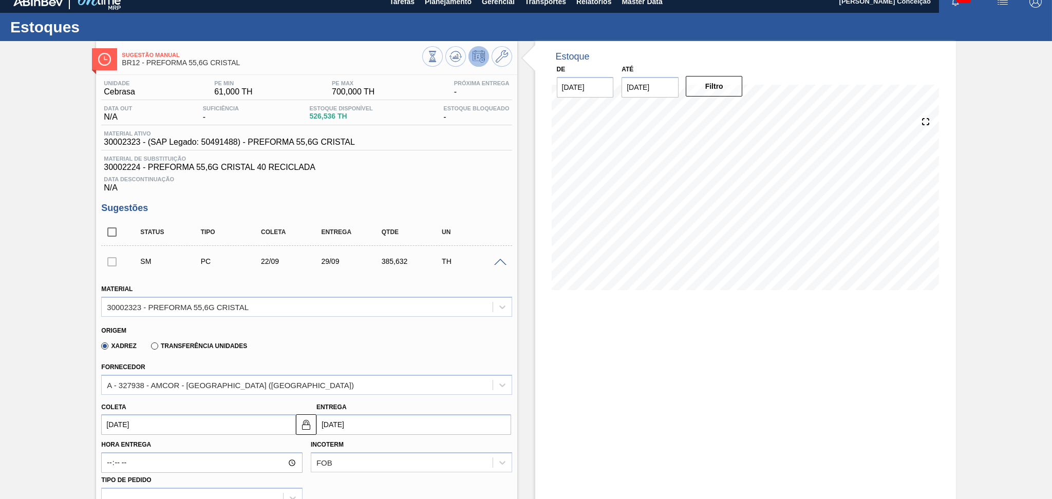
scroll to position [284, 0]
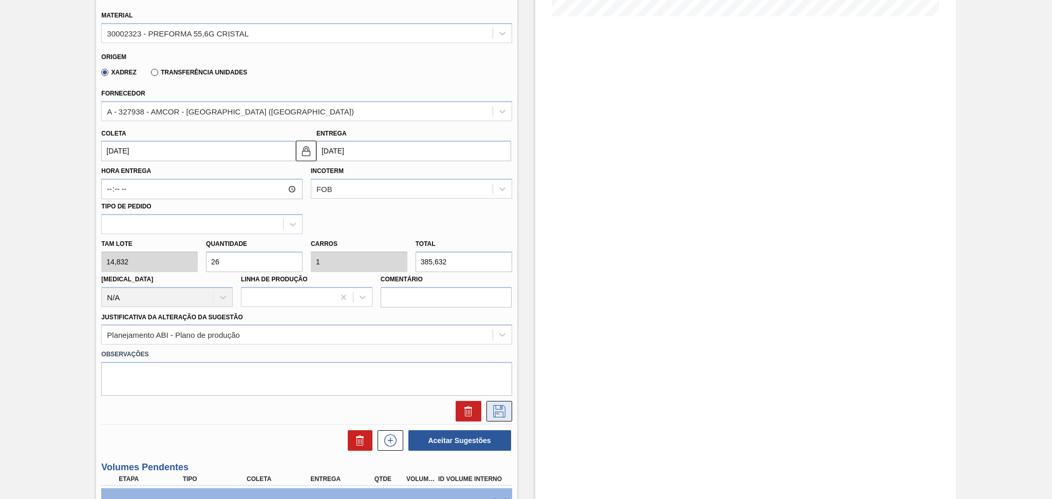
click at [491, 412] on icon at bounding box center [499, 411] width 16 height 12
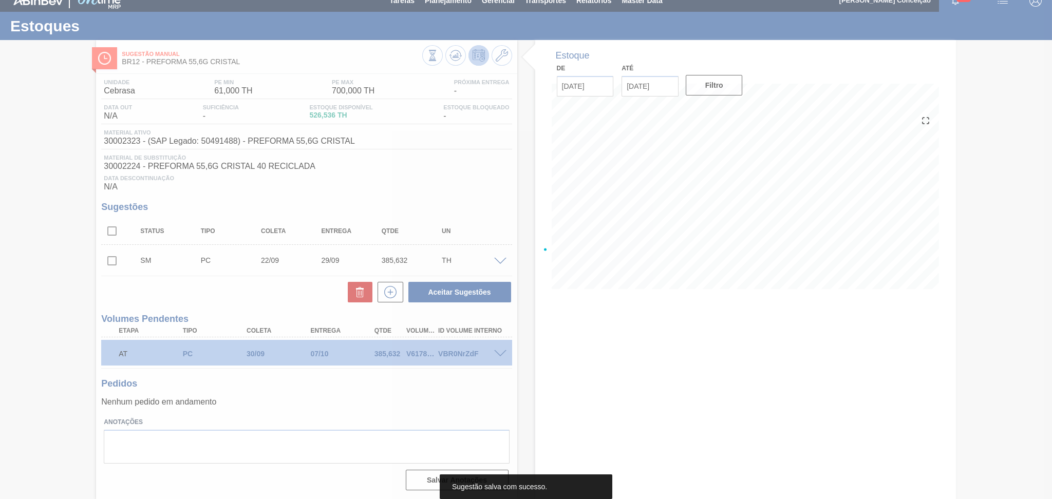
scroll to position [10, 0]
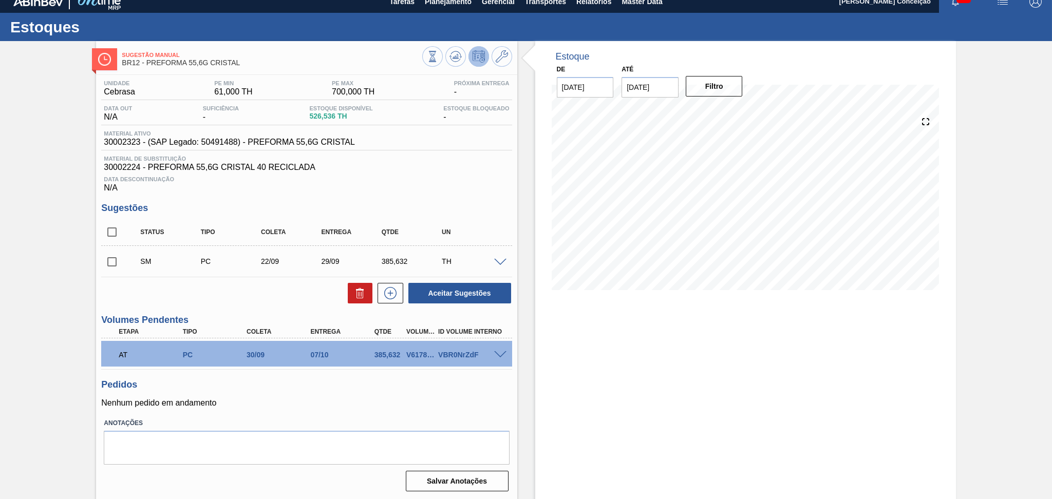
click at [101, 259] on input "checkbox" at bounding box center [112, 262] width 22 height 22
click at [456, 300] on button "Aceitar Sugestões" at bounding box center [459, 293] width 103 height 21
checkbox input "false"
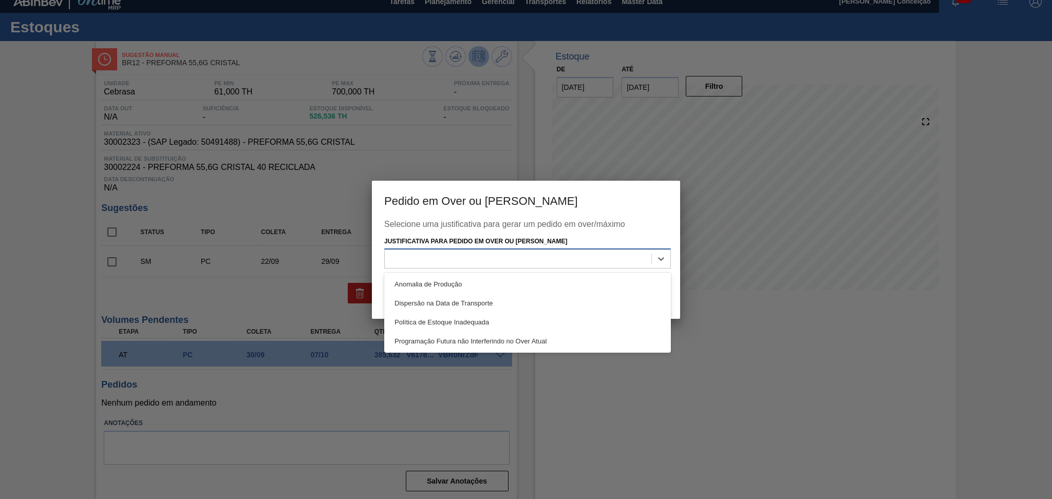
click at [498, 259] on div at bounding box center [518, 259] width 267 height 15
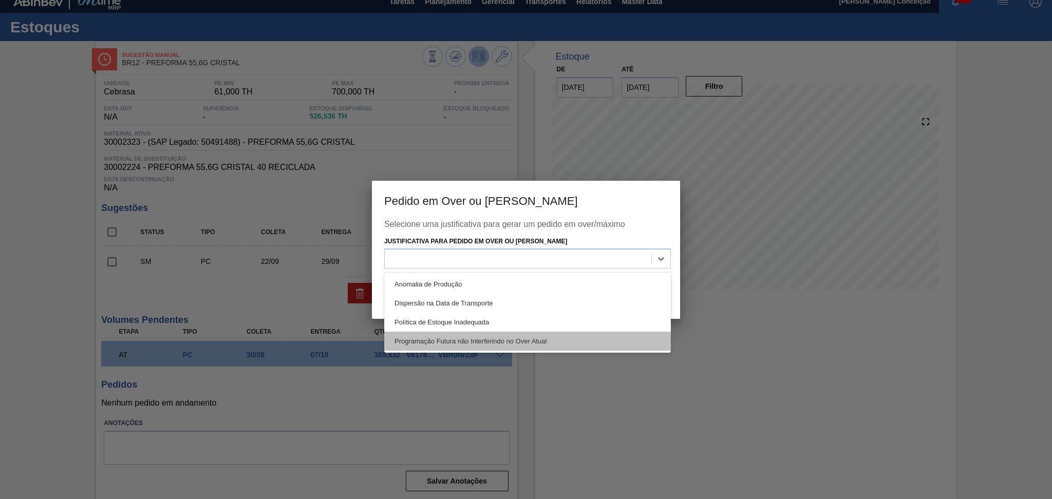
click at [534, 339] on div "Programação Futura não Interferindo no Over Atual" at bounding box center [527, 341] width 287 height 19
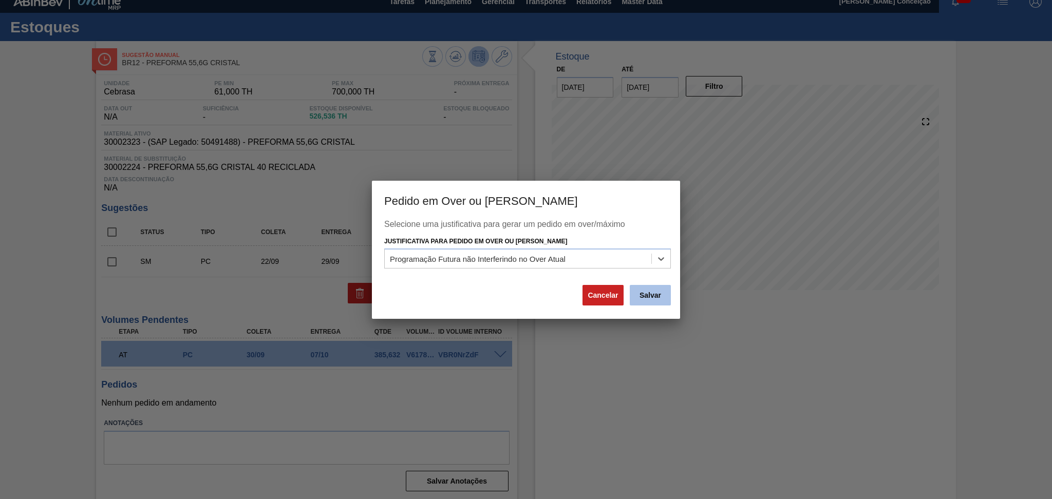
click at [645, 295] on button "Salvar" at bounding box center [650, 295] width 41 height 21
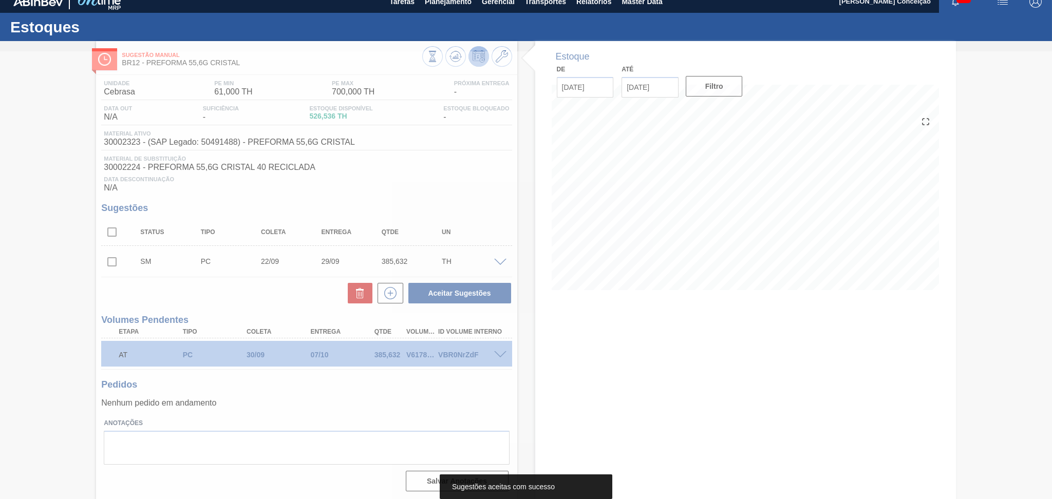
scroll to position [0, 0]
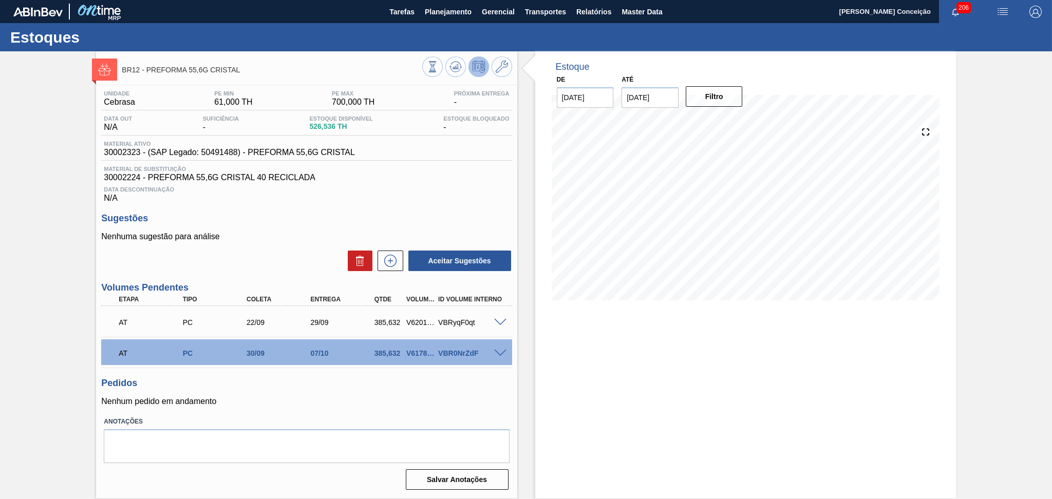
click at [502, 357] on div "AT PC 30/09 07/10 385,632 V617883 VBR0NrZdF" at bounding box center [306, 352] width 410 height 26
click at [502, 352] on span at bounding box center [500, 354] width 12 height 8
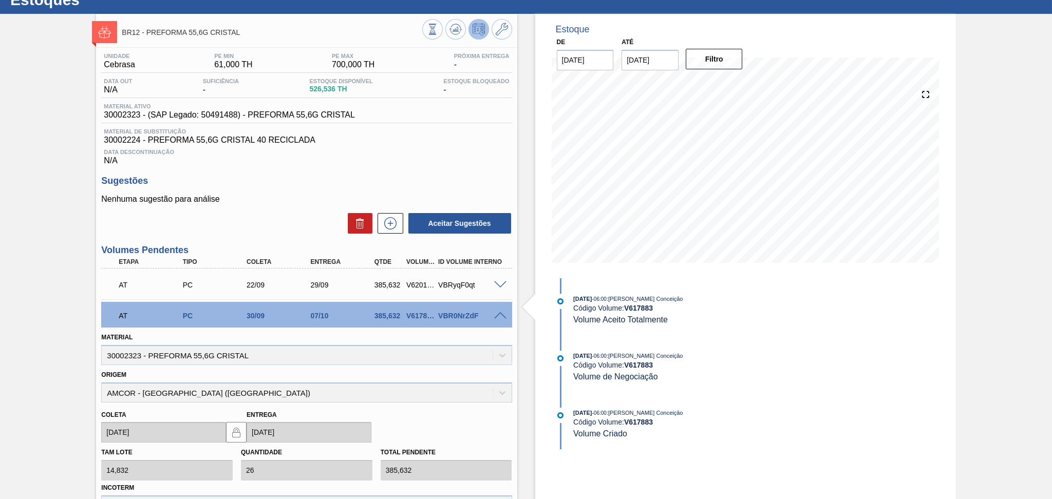
scroll to position [137, 0]
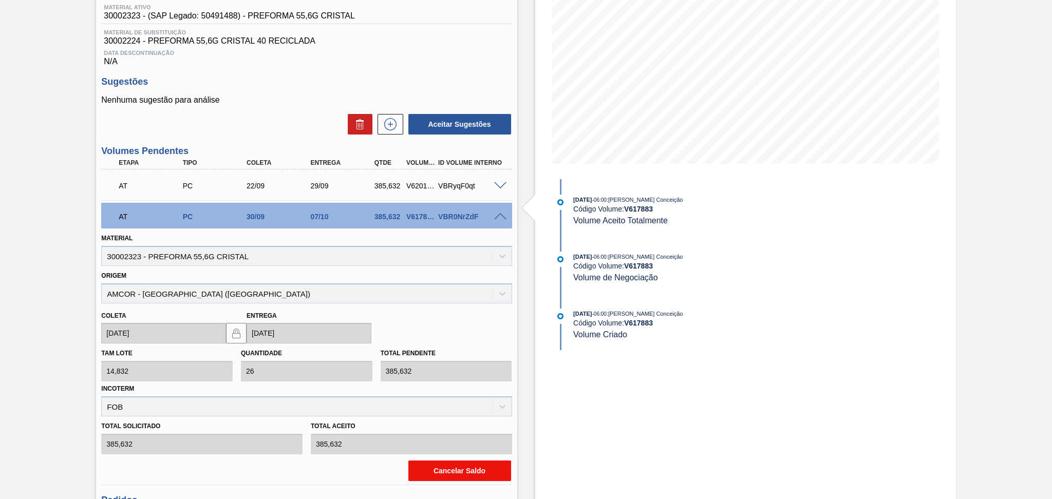
click at [457, 463] on button "Cancelar Saldo" at bounding box center [459, 471] width 103 height 21
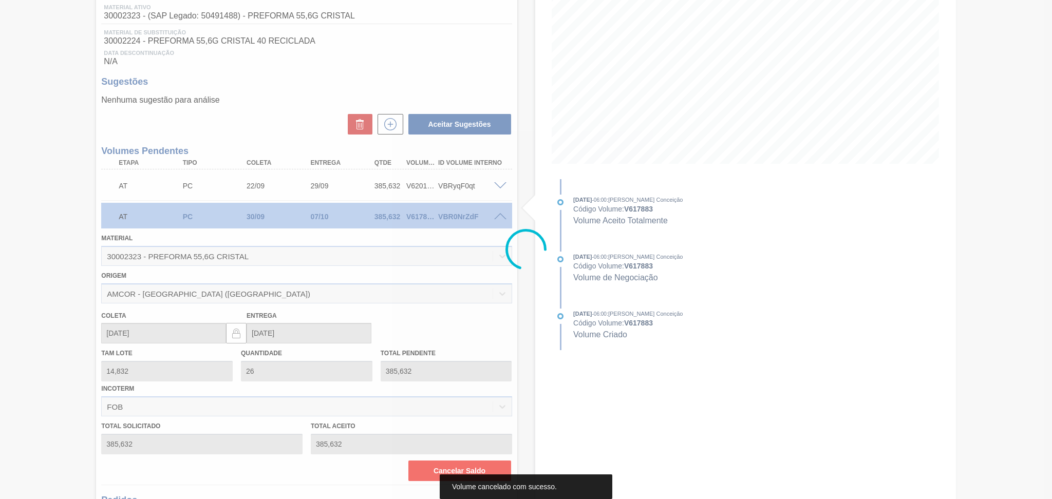
scroll to position [0, 0]
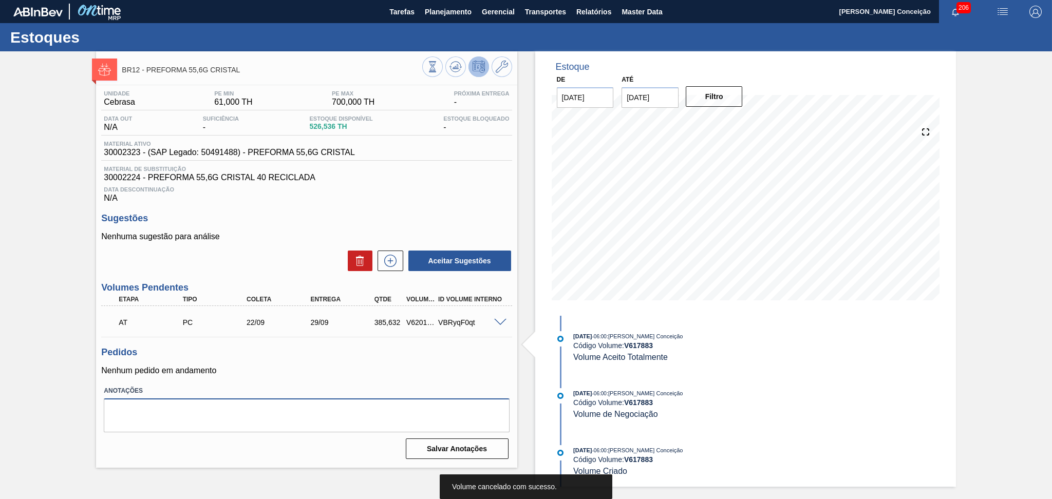
click at [301, 407] on textarea at bounding box center [306, 416] width 405 height 34
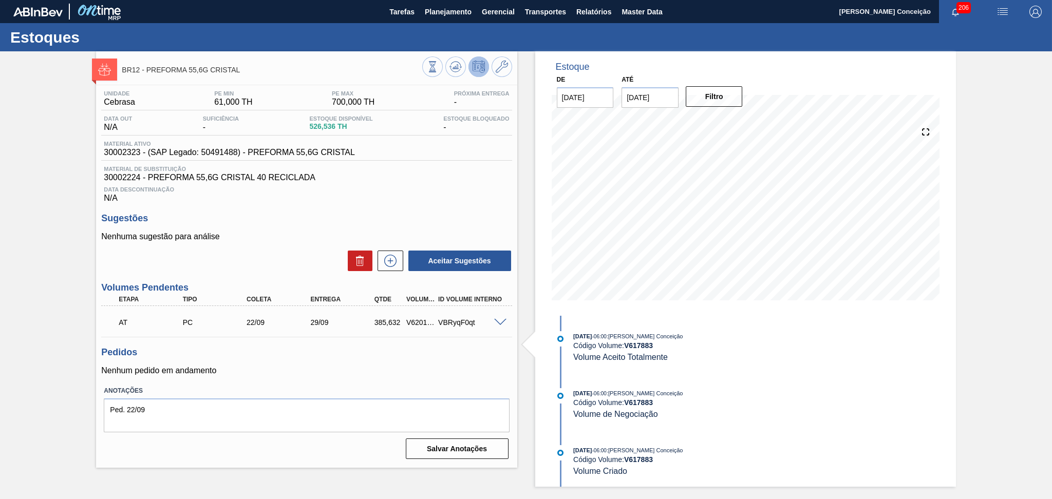
click at [344, 364] on div "Pedidos Nenhum pedido em andamento" at bounding box center [306, 361] width 410 height 28
click at [175, 404] on textarea "Ped. 22/09" at bounding box center [306, 416] width 405 height 34
type textarea "Ped. 22/09 faturar meia carga"
click at [430, 448] on button "Salvar Anotações" at bounding box center [457, 449] width 103 height 21
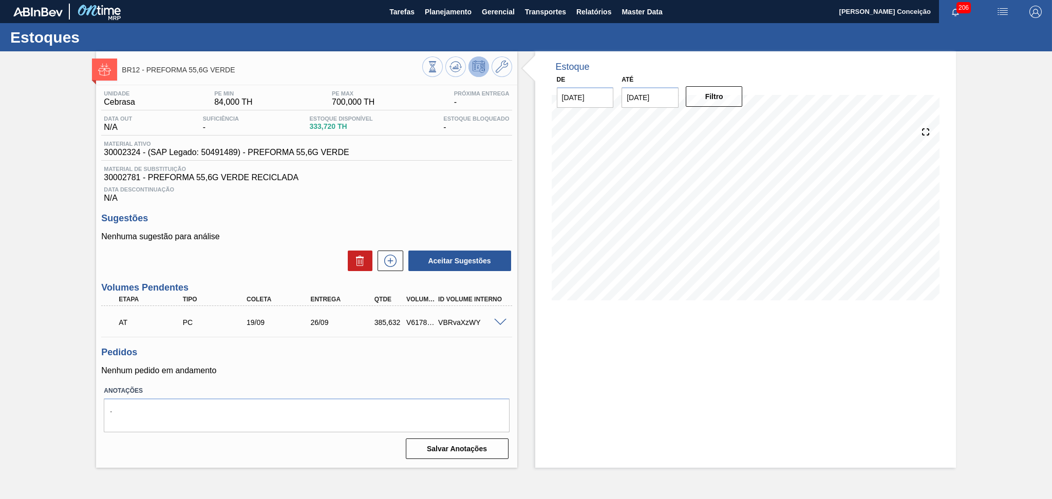
click at [461, 204] on div "Unidade Cebrasa PE MIN 84,000 TH PE MAX 700,000 TH Próxima Entrega - Data out N…" at bounding box center [306, 273] width 421 height 377
click at [360, 365] on div "Pedidos Nenhum pedido em andamento" at bounding box center [306, 361] width 410 height 28
click at [500, 322] on span at bounding box center [500, 323] width 12 height 8
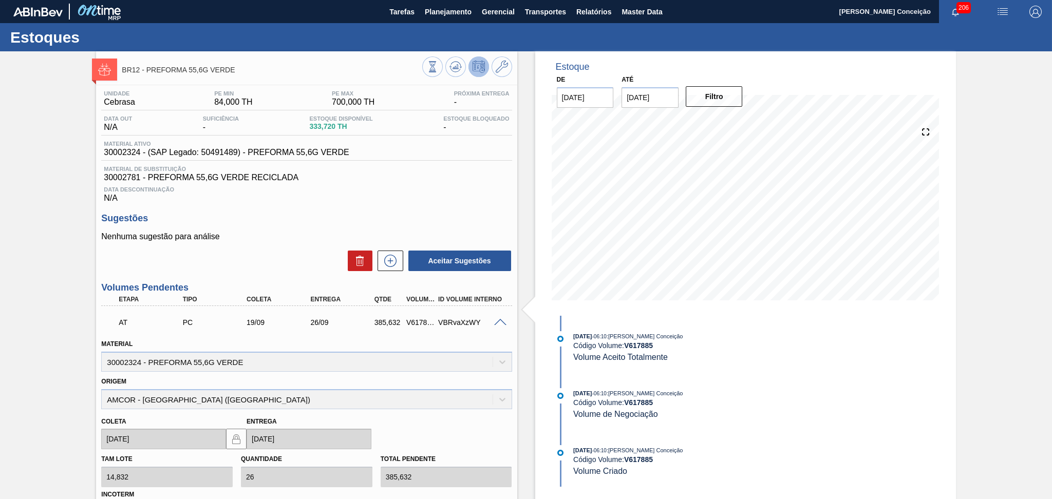
click at [500, 320] on span at bounding box center [500, 323] width 12 height 8
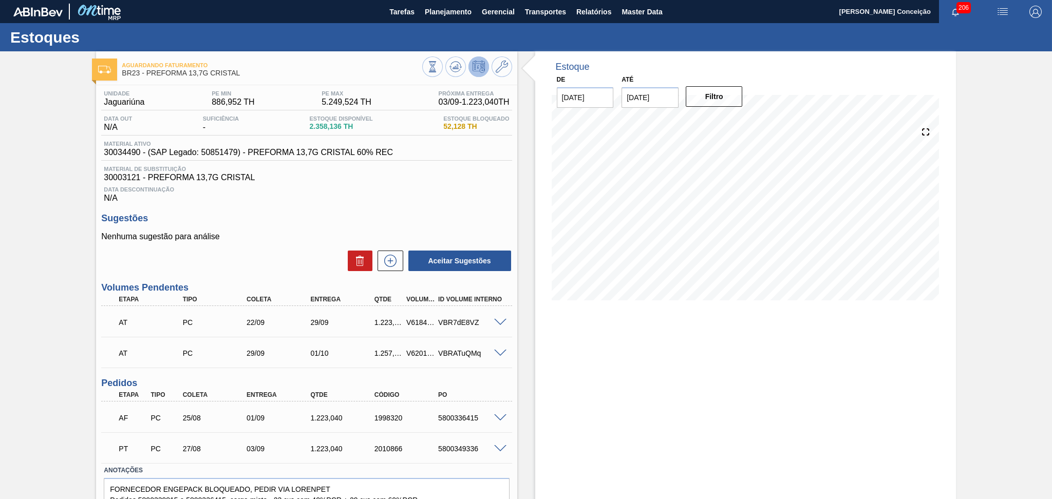
click at [446, 208] on div "Unidade Jaguariúna PE MIN 886,952 TH PE MAX 5.249,524 TH Próxima Entrega 03/09 …" at bounding box center [306, 313] width 421 height 457
click at [453, 9] on span "Planejamento" at bounding box center [448, 12] width 47 height 12
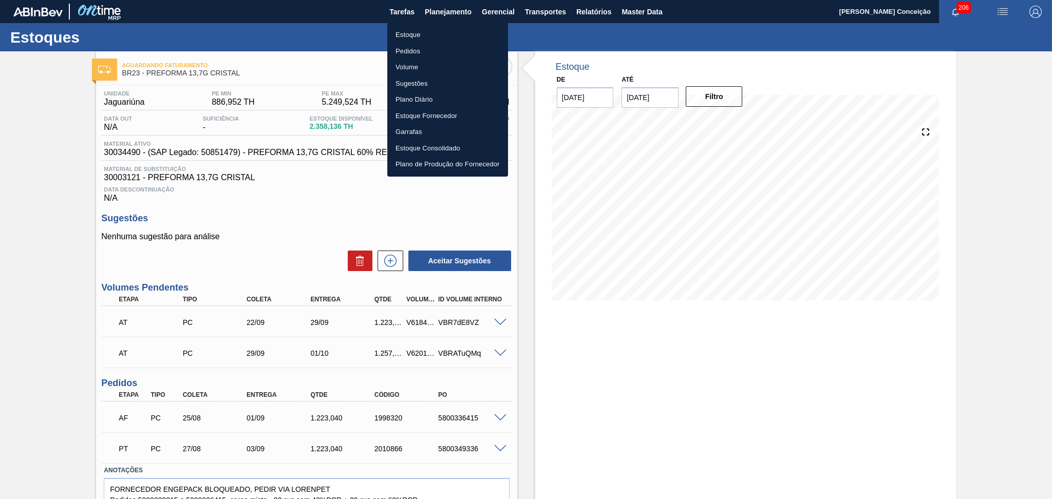
click at [405, 30] on li "Estoque" at bounding box center [447, 35] width 121 height 16
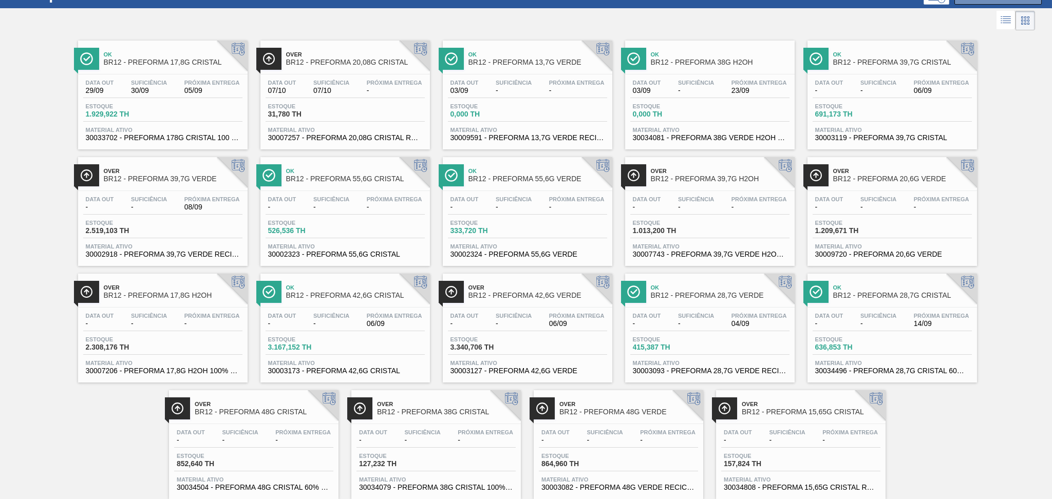
scroll to position [67, 0]
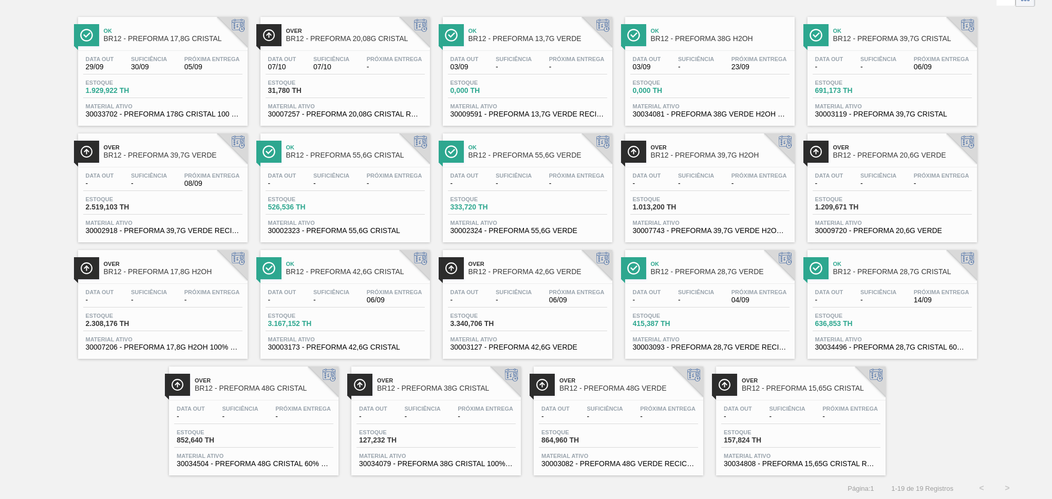
click at [731, 63] on span "23/09" at bounding box center [758, 67] width 55 height 8
click at [703, 214] on div "Estoque 1.013,200 TH" at bounding box center [709, 205] width 159 height 18
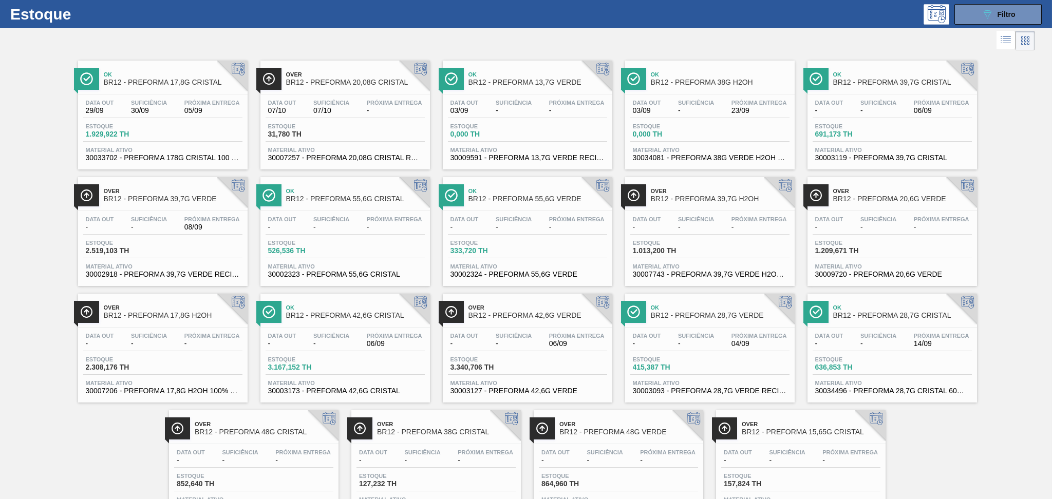
scroll to position [0, 0]
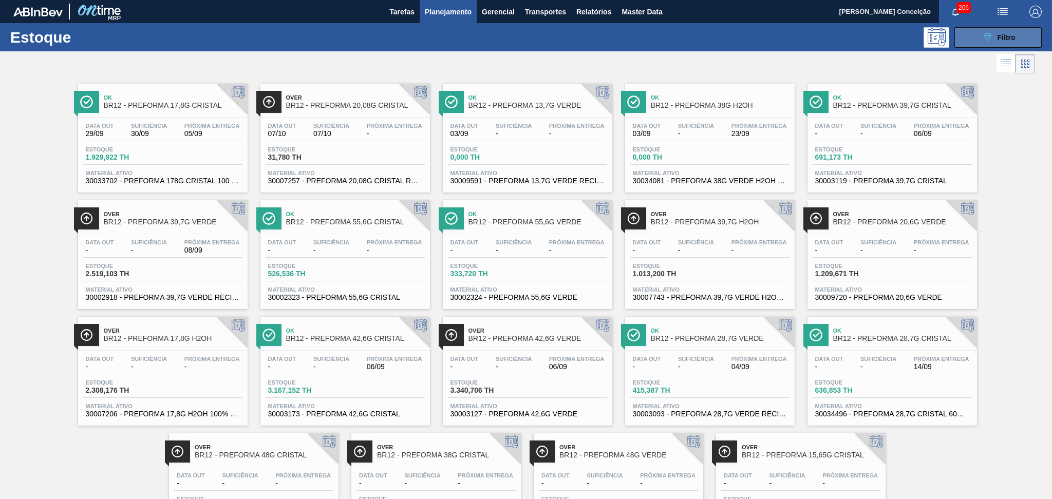
click at [1003, 38] on span "Filtro" at bounding box center [1006, 37] width 18 height 8
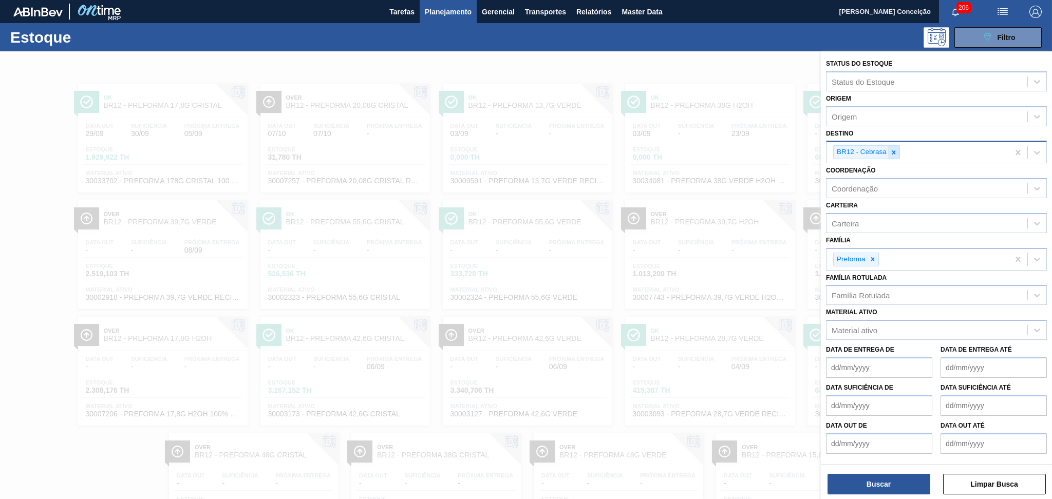
click at [892, 153] on icon at bounding box center [893, 152] width 7 height 7
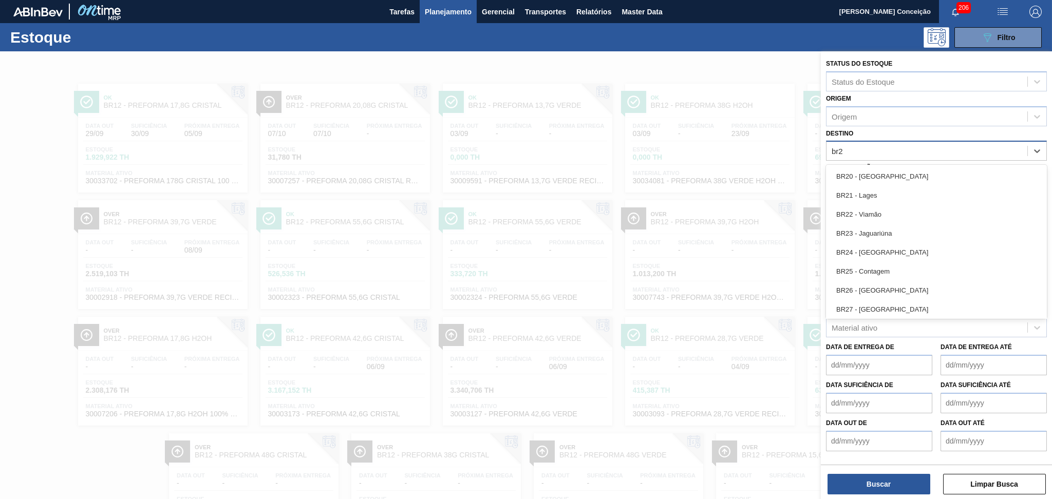
type input "br23"
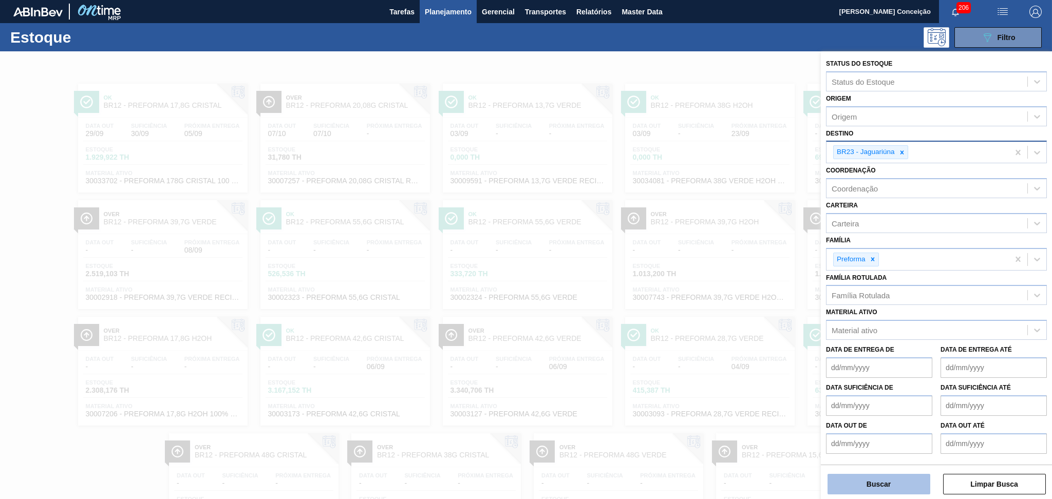
click at [902, 486] on button "Buscar" at bounding box center [878, 484] width 103 height 21
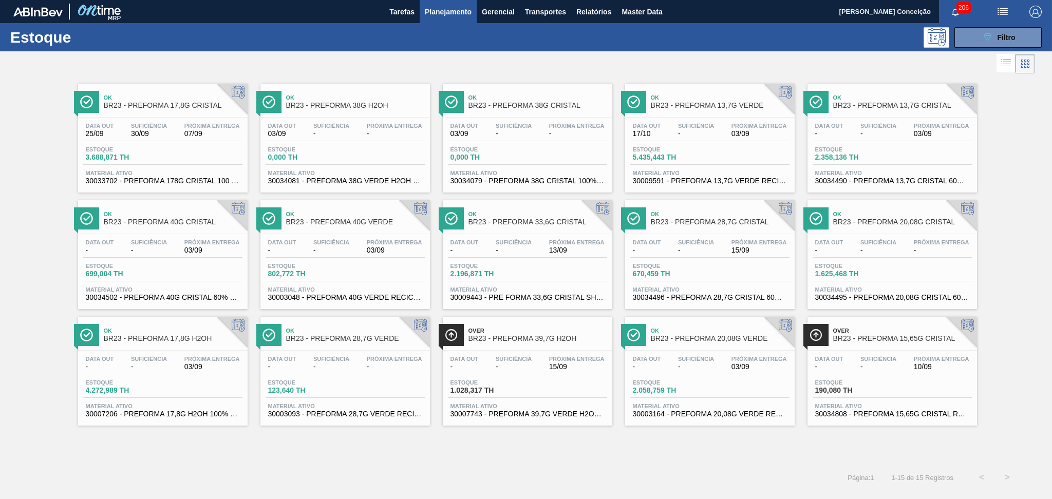
click at [360, 113] on div "Ok BR23 - PREFORMA 38G H2OH" at bounding box center [355, 101] width 139 height 23
click at [483, 387] on span "1.028,317 TH" at bounding box center [486, 391] width 72 height 8
click at [1008, 28] on button "089F7B8B-B2A5-4AFE-B5C0-19BA573D28AC Filtro" at bounding box center [997, 37] width 87 height 21
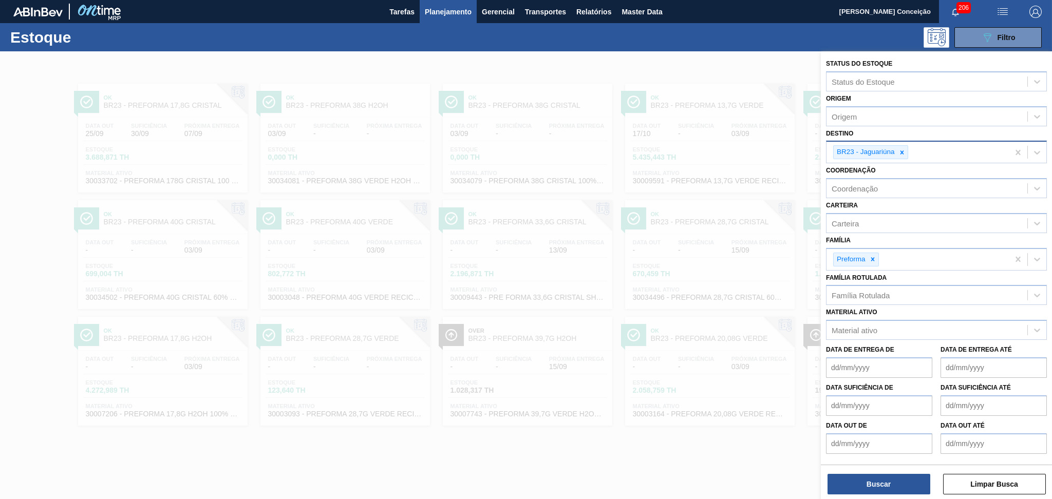
click at [895, 152] on div "BR23 - Jaguariúna" at bounding box center [865, 152] width 63 height 13
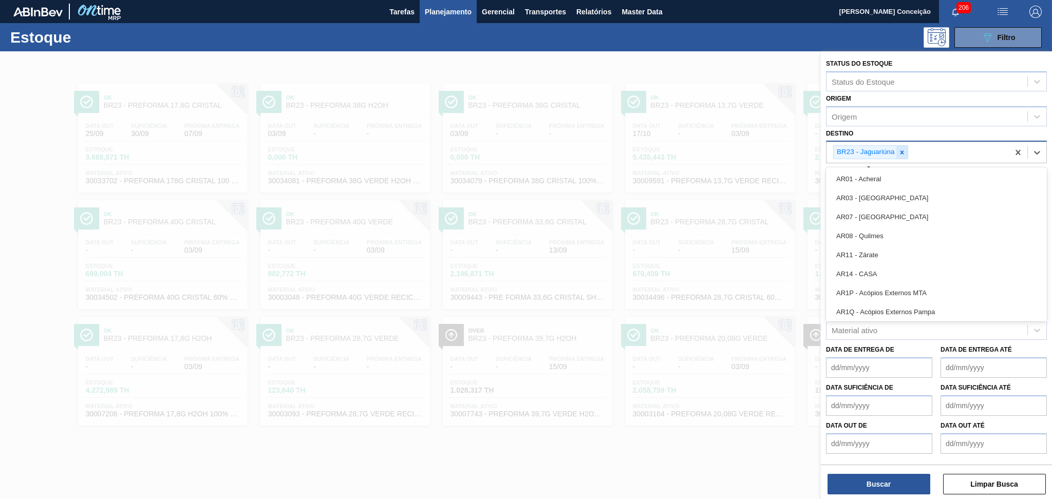
click at [900, 153] on icon at bounding box center [901, 152] width 7 height 7
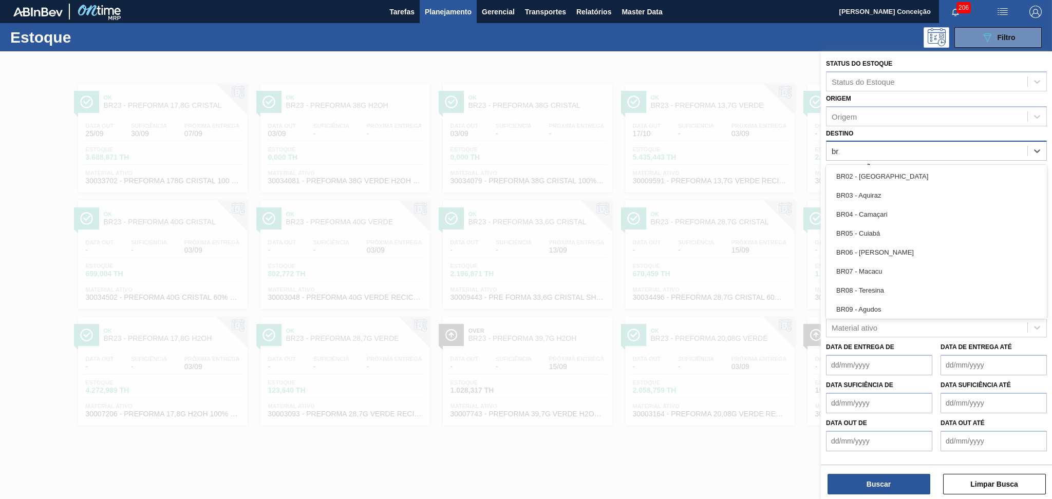
type input "br15"
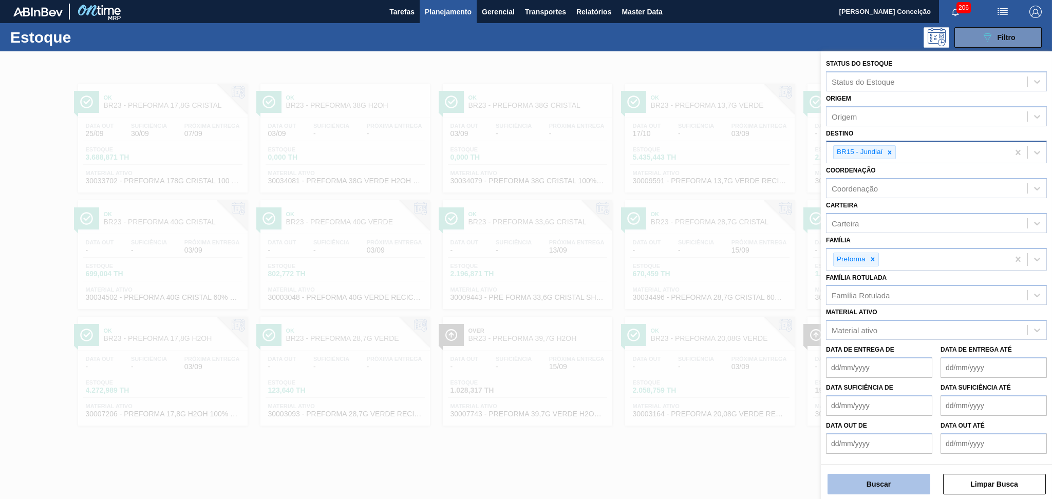
click at [854, 479] on button "Buscar" at bounding box center [878, 484] width 103 height 21
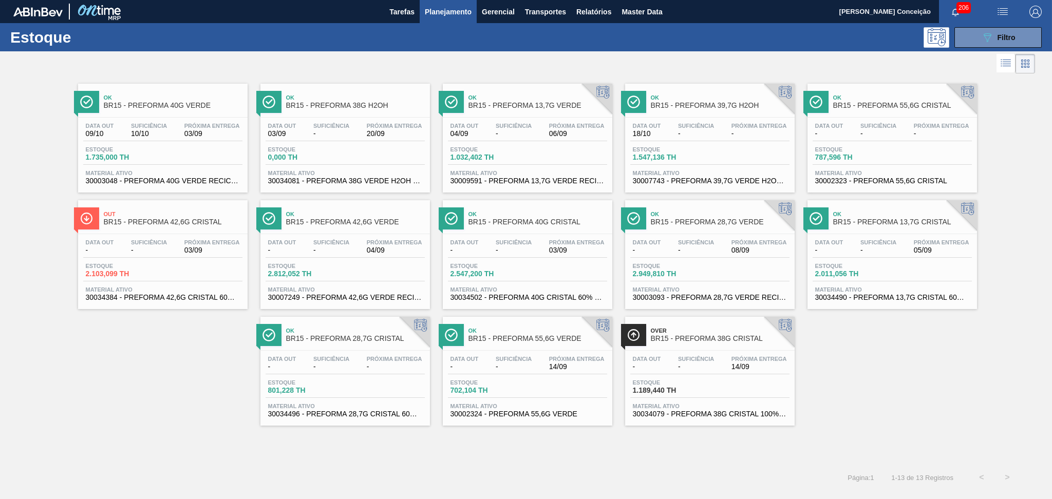
click at [132, 371] on div "Ok BR15 - PREFORMA 40G VERDE Data out 09/10 Suficiência 10/10 Próxima Entrega 0…" at bounding box center [526, 251] width 1052 height 350
click at [523, 374] on div "Data out - Suficiência - Próxima Entrega 14/09 Estoque 702,104 TH Material ativ…" at bounding box center [527, 386] width 169 height 70
click at [892, 121] on div "Data out - Suficiência - Próxima Entrega - Estoque 787,596 TH Material ativo 30…" at bounding box center [891, 153] width 169 height 70
click at [732, 361] on span "Próxima Entrega" at bounding box center [758, 359] width 55 height 6
click at [352, 113] on div "Ok BR15 - PREFORMA 38G H2OH" at bounding box center [355, 101] width 139 height 23
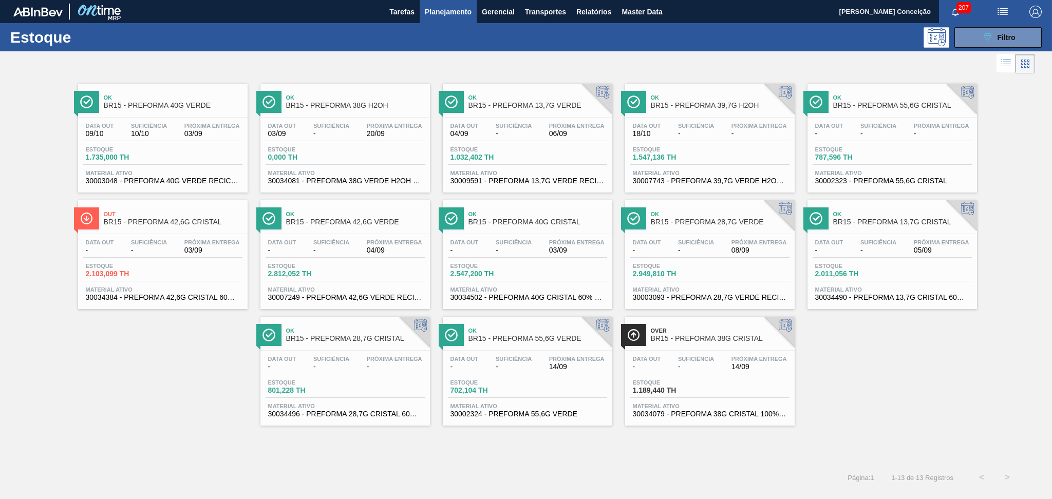
click at [978, 25] on div "Estoque 089F7B8B-B2A5-4AFE-B5C0-19BA573D28AC Filtro" at bounding box center [526, 37] width 1052 height 28
click at [988, 41] on icon at bounding box center [987, 37] width 8 height 9
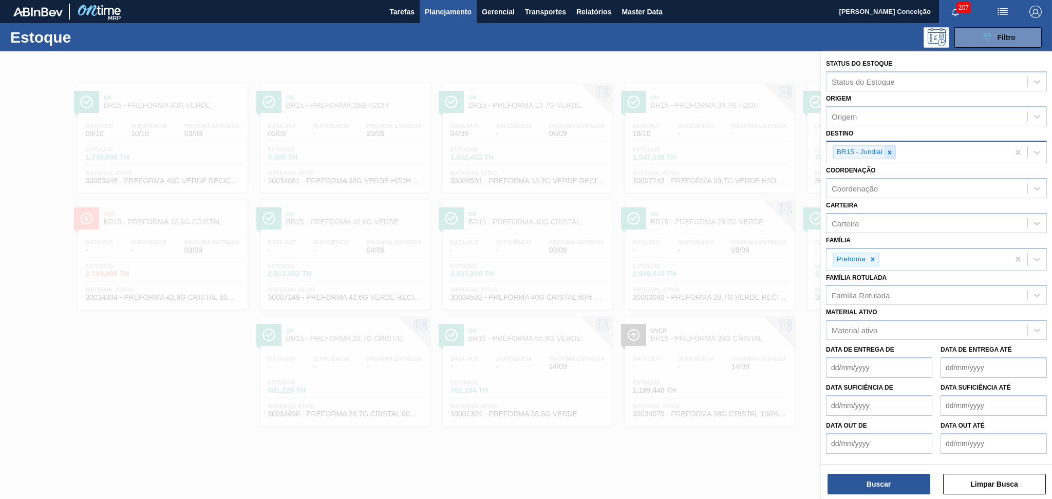
click at [888, 154] on icon at bounding box center [889, 152] width 7 height 7
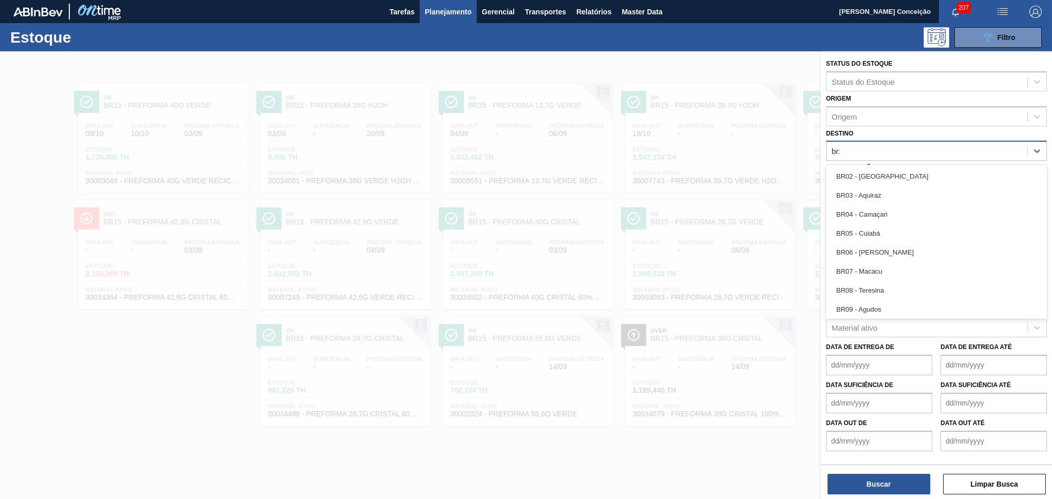
type input "br28"
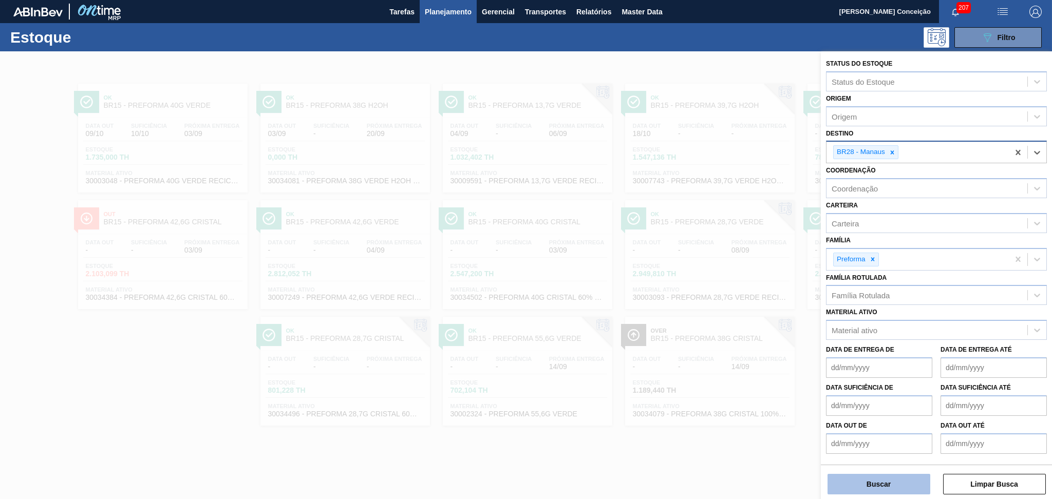
click at [852, 477] on button "Buscar" at bounding box center [878, 484] width 103 height 21
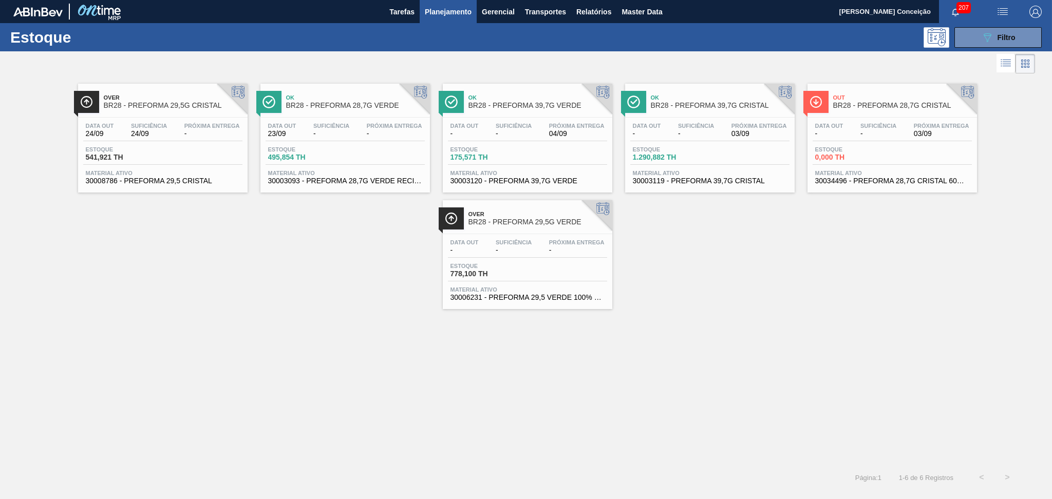
click at [338, 280] on div "Over BR28 - PREFORMA 29,5G CRISTAL Data out 24/09 Suficiência 24/09 Próxima Ent…" at bounding box center [526, 192] width 1052 height 233
click at [378, 272] on div "Over BR28 - PREFORMA 29,5G CRISTAL Data out 24/09 Suficiência 24/09 Próxima Ent…" at bounding box center [526, 192] width 1052 height 233
click at [693, 166] on div "Data out - Suficiência - Próxima Entrega 03/09 Estoque 1.290,882 TH Material at…" at bounding box center [709, 153] width 169 height 70
click at [689, 140] on div "Data out - Suficiência - Próxima Entrega 03/09" at bounding box center [709, 132] width 159 height 18
click at [553, 115] on div "Ok BR28 - PREFORMA 39,7G VERDE Data out - Suficiência - Próxima Entrega 04/09 E…" at bounding box center [527, 138] width 169 height 109
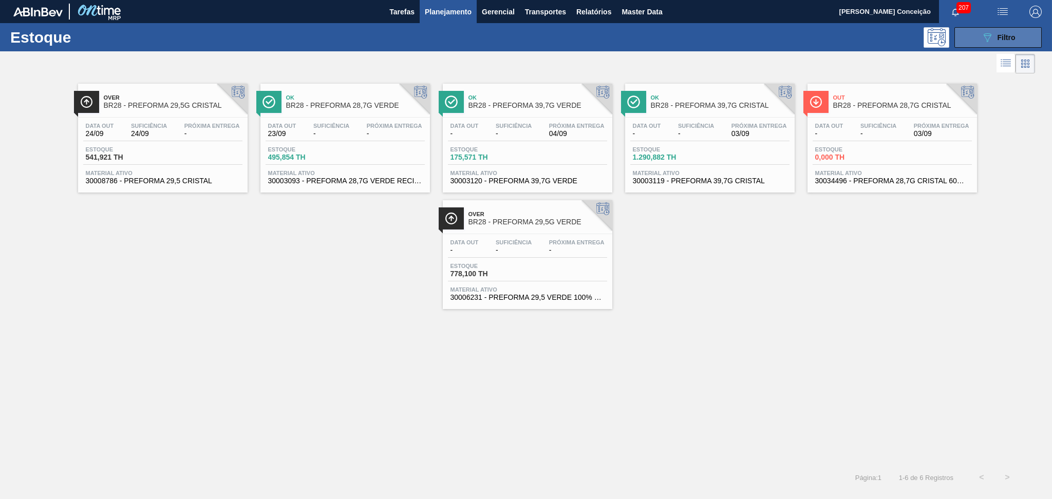
click at [1007, 35] on span "Filtro" at bounding box center [1006, 37] width 18 height 8
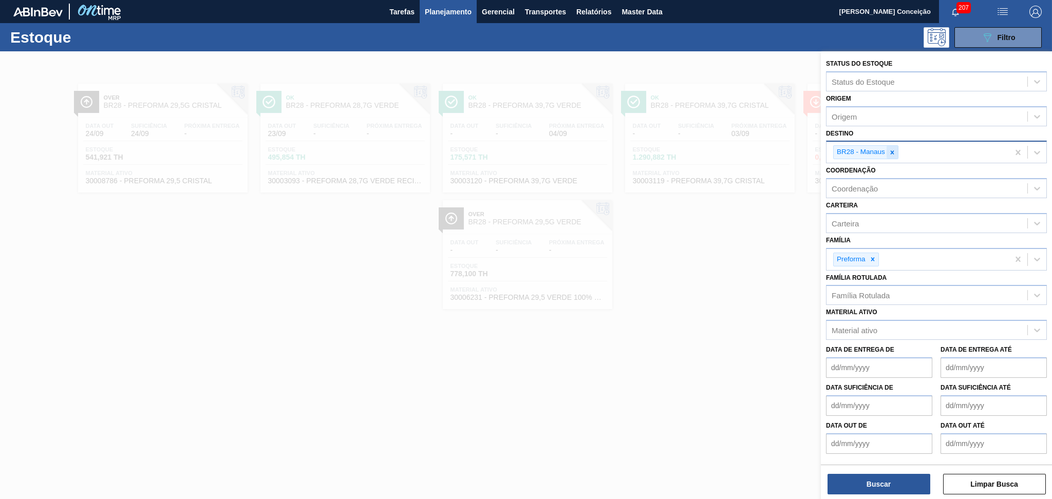
click at [892, 152] on icon at bounding box center [893, 152] width 4 height 4
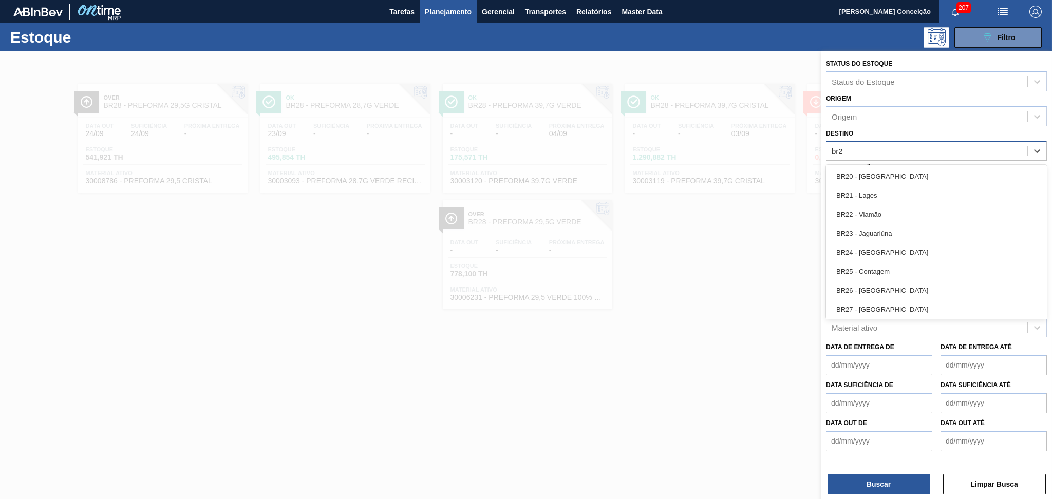
type input "br27"
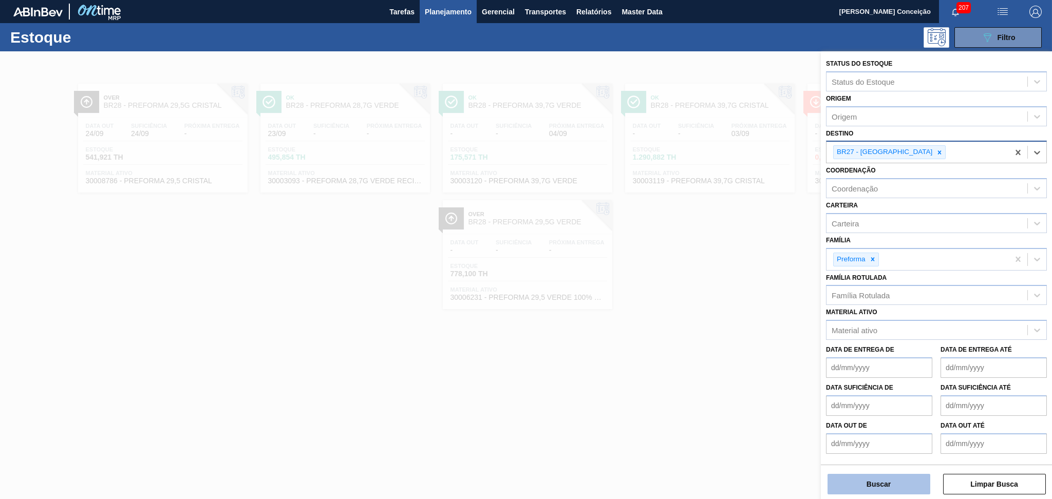
click at [858, 491] on button "Buscar" at bounding box center [878, 484] width 103 height 21
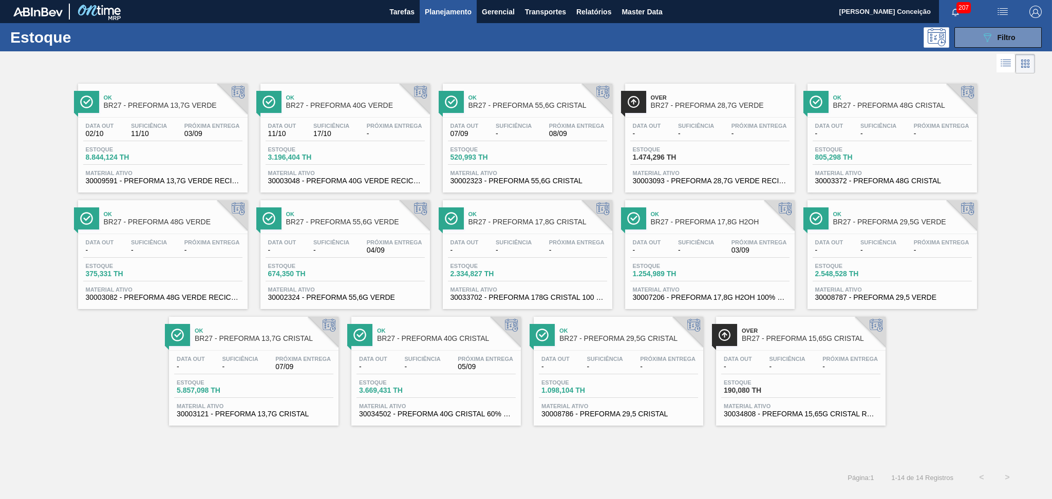
click at [327, 232] on div "Ok BR27 - PREFORMA 55,6G VERDE Data out - Suficiência - Próxima Entrega 04/09 E…" at bounding box center [344, 254] width 169 height 109
click at [555, 126] on span "Próxima Entrega" at bounding box center [576, 126] width 55 height 6
click at [975, 34] on button "089F7B8B-B2A5-4AFE-B5C0-19BA573D28AC Filtro" at bounding box center [997, 37] width 87 height 21
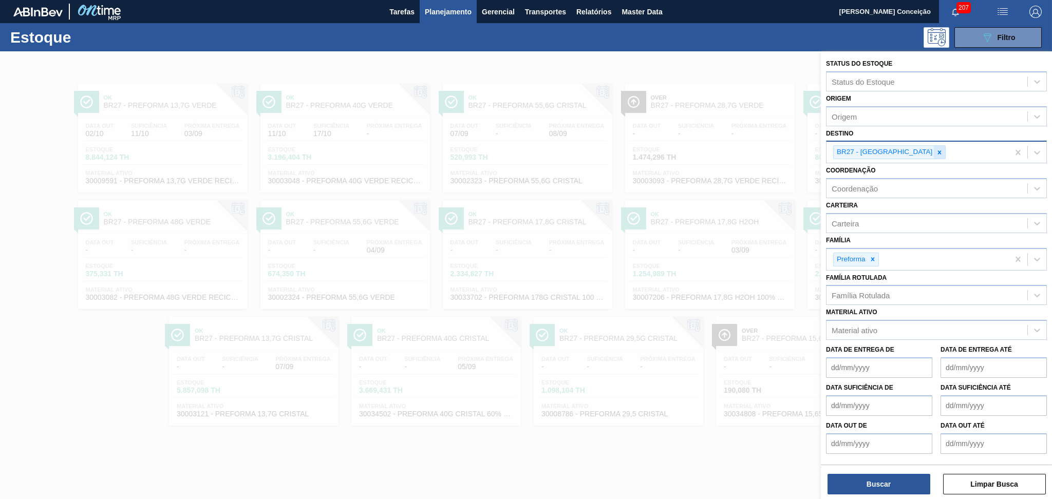
click at [936, 150] on icon at bounding box center [939, 152] width 7 height 7
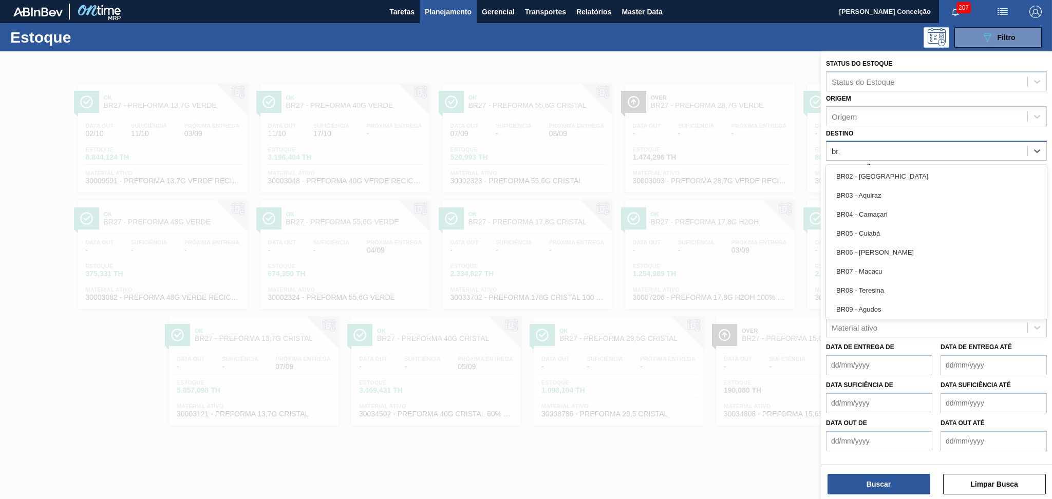
type input "br19"
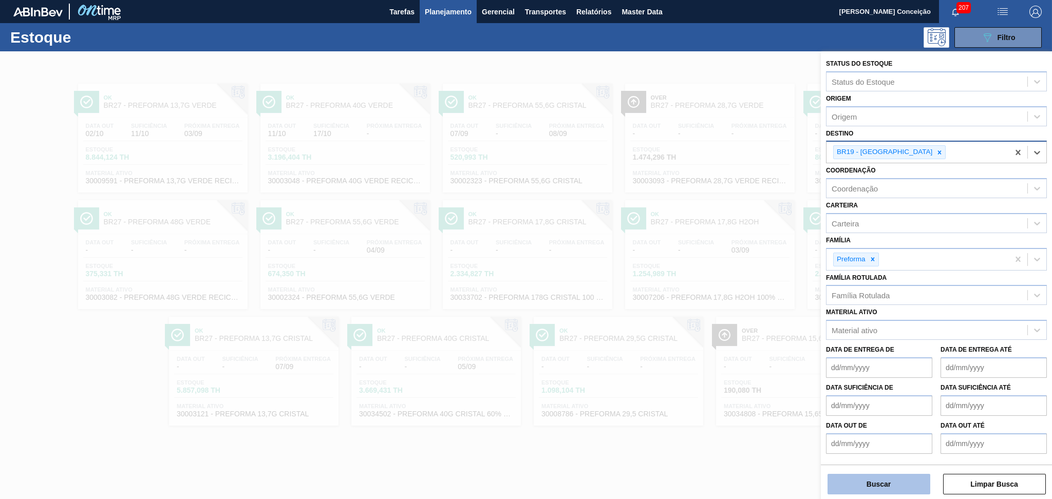
click at [854, 486] on button "Buscar" at bounding box center [878, 484] width 103 height 21
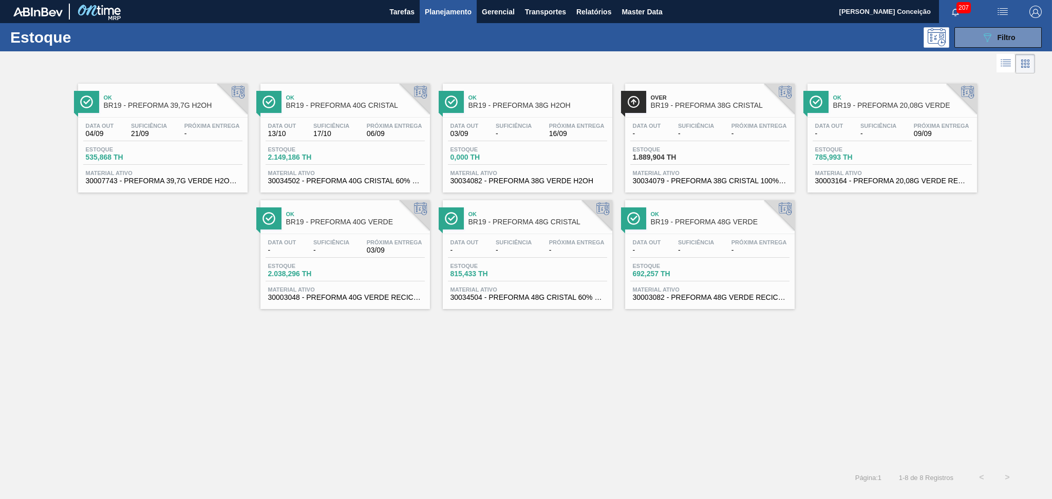
click at [704, 157] on div "Estoque 1.889,904 TH" at bounding box center [668, 153] width 77 height 15
click at [532, 143] on div "Data out 03/09 Suficiência - Próxima Entrega 16/09 Estoque 0,000 TH Material at…" at bounding box center [527, 153] width 169 height 70
click at [975, 39] on button "089F7B8B-B2A5-4AFE-B5C0-19BA573D28AC Filtro" at bounding box center [997, 37] width 87 height 21
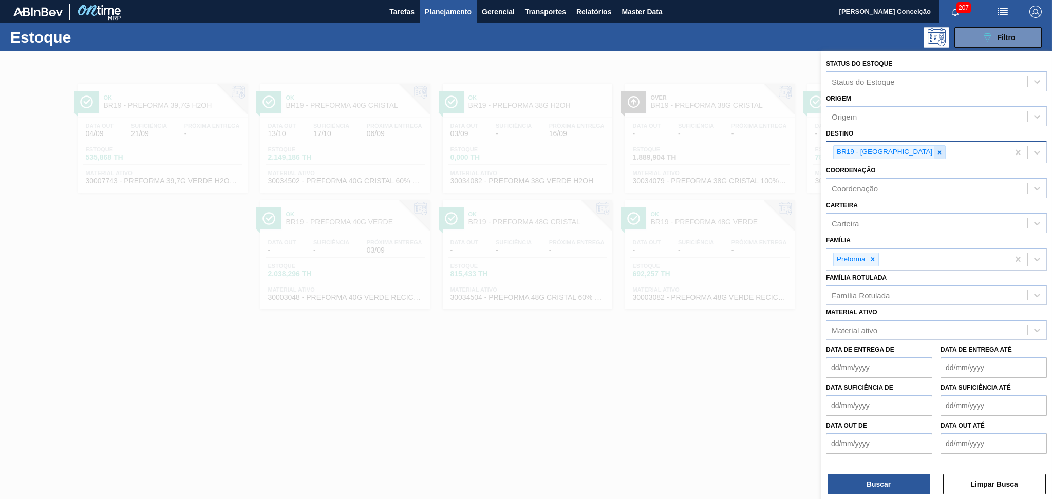
click at [938, 152] on icon at bounding box center [940, 152] width 4 height 4
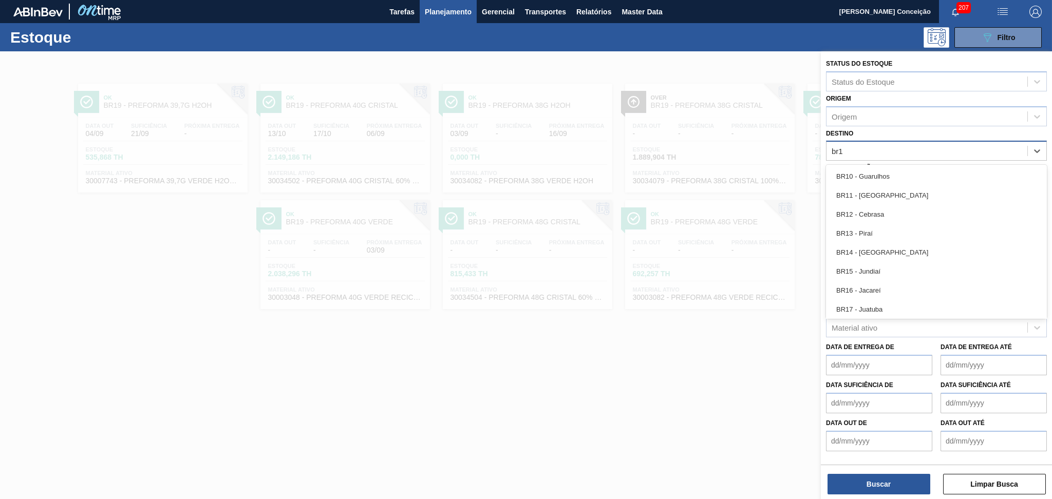
type input "br13"
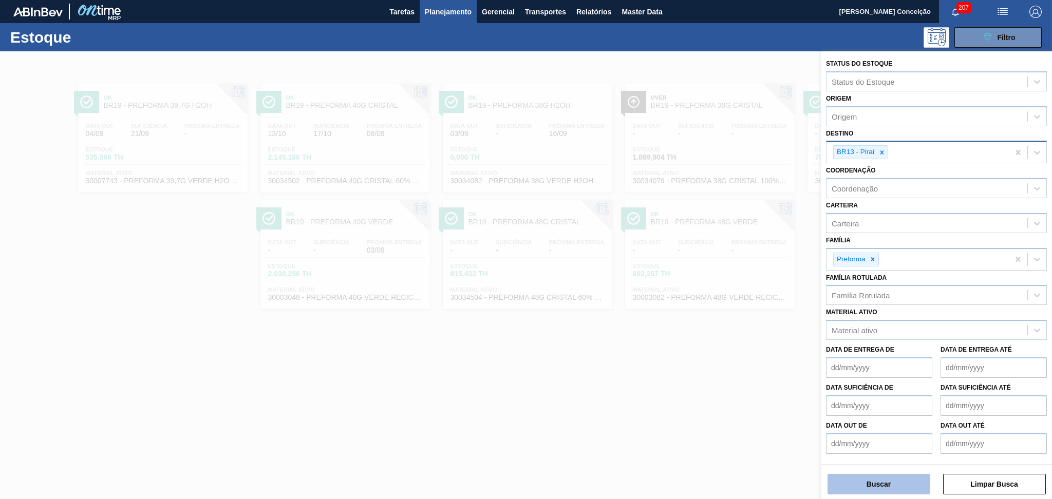
click at [844, 483] on button "Buscar" at bounding box center [878, 484] width 103 height 21
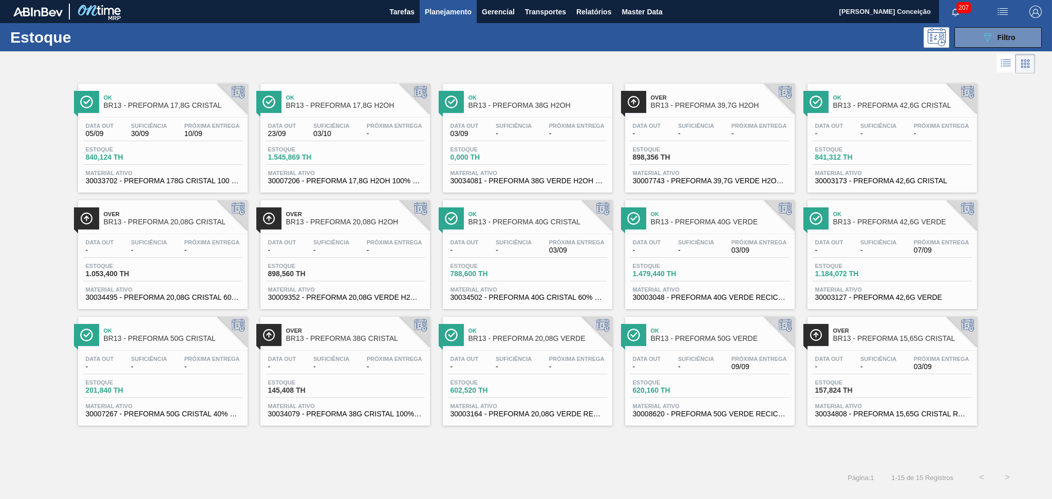
drag, startPoint x: 555, startPoint y: 128, endPoint x: 566, endPoint y: 130, distance: 11.4
click at [555, 128] on div "Próxima Entrega -" at bounding box center [576, 130] width 61 height 15
click at [295, 341] on span "BR13 - PREFORMA 38G CRISTAL" at bounding box center [355, 339] width 139 height 8
click at [977, 41] on button "089F7B8B-B2A5-4AFE-B5C0-19BA573D28AC Filtro" at bounding box center [997, 37] width 87 height 21
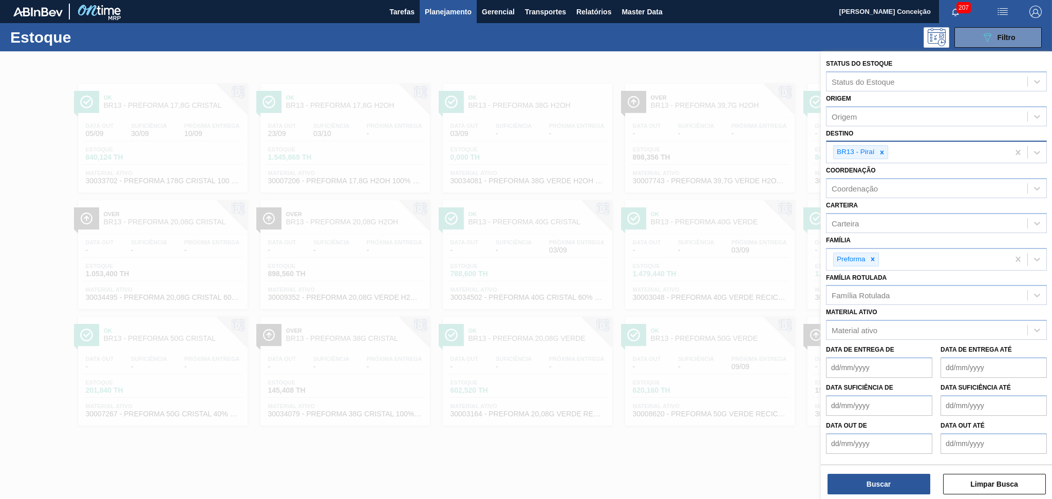
click at [879, 155] on div at bounding box center [881, 152] width 11 height 13
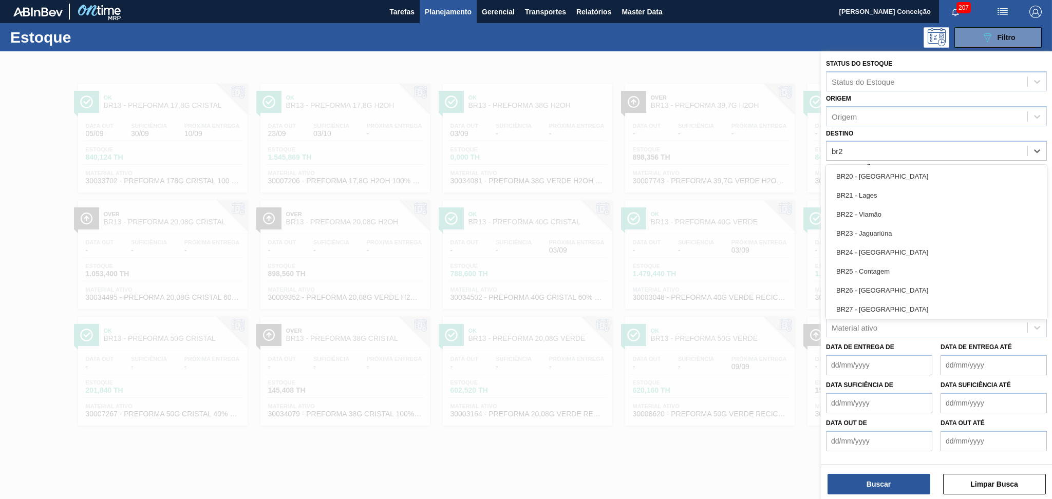
type input "br20"
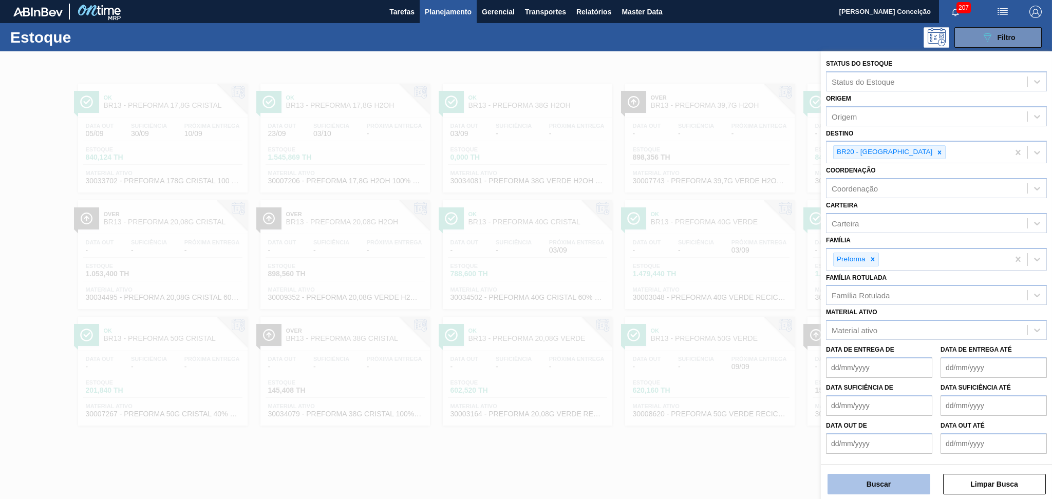
click at [921, 488] on button "Buscar" at bounding box center [878, 484] width 103 height 21
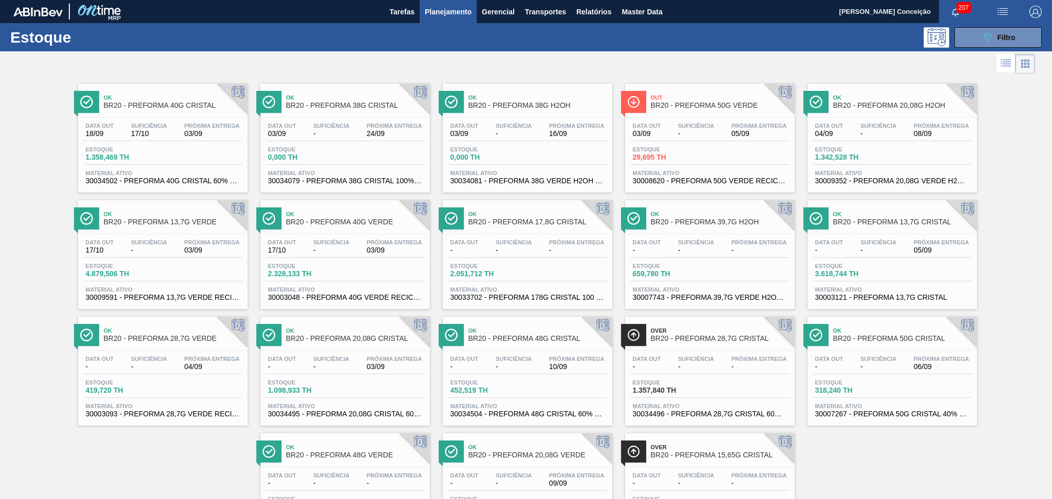
click at [486, 152] on span "Estoque" at bounding box center [486, 149] width 72 height 6
click at [356, 116] on div "Ok BR20 - PREFORMA 38G CRISTAL Data out 03/09 Suficiência - Próxima Entrega 24/…" at bounding box center [344, 138] width 169 height 109
click at [531, 156] on div "Estoque 0,000 TH" at bounding box center [527, 155] width 159 height 18
click at [207, 460] on div "Ok BR20 - PREFORMA 40G CRISTAL Data out 18/09 Suficiência 17/10 Próxima Entrega…" at bounding box center [526, 309] width 1052 height 466
click at [990, 37] on icon "089F7B8B-B2A5-4AFE-B5C0-19BA573D28AC" at bounding box center [987, 37] width 12 height 12
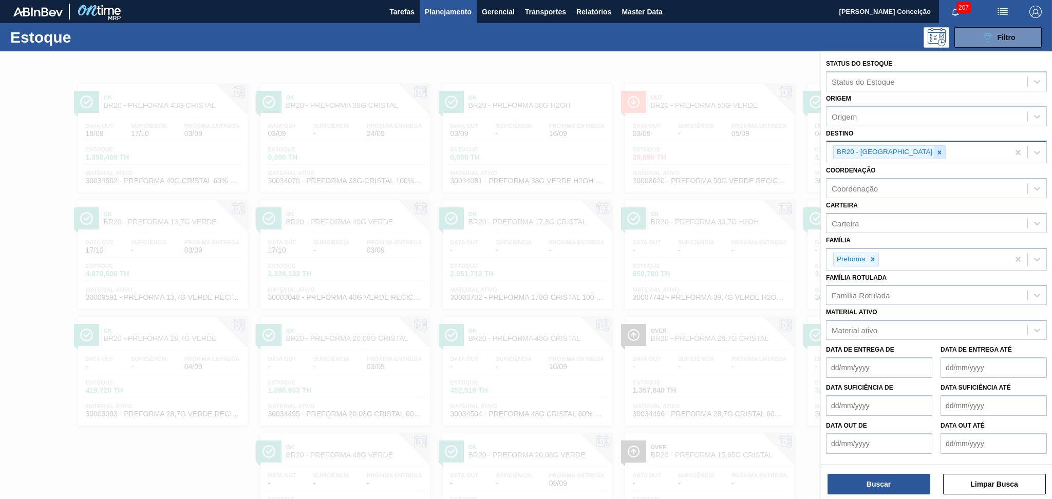
click at [934, 155] on div at bounding box center [939, 152] width 11 height 13
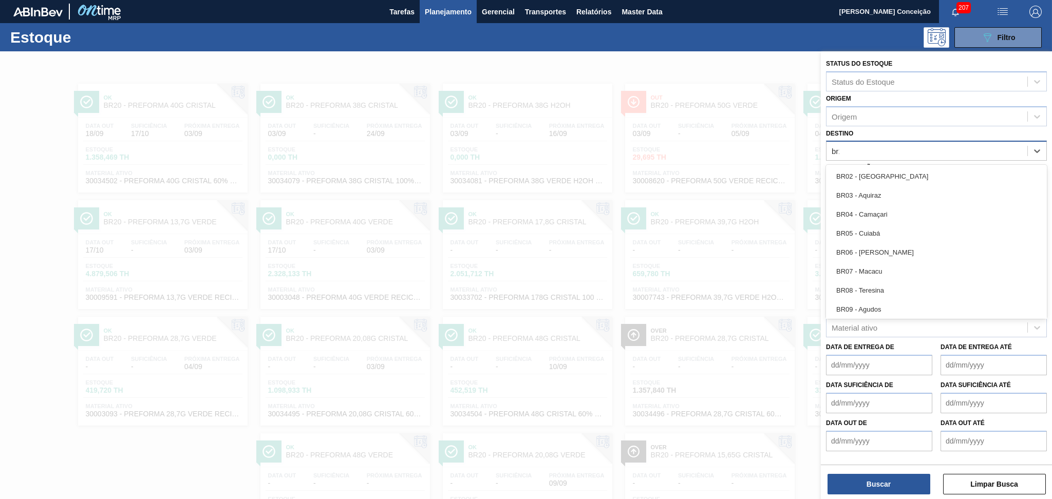
type input "br19"
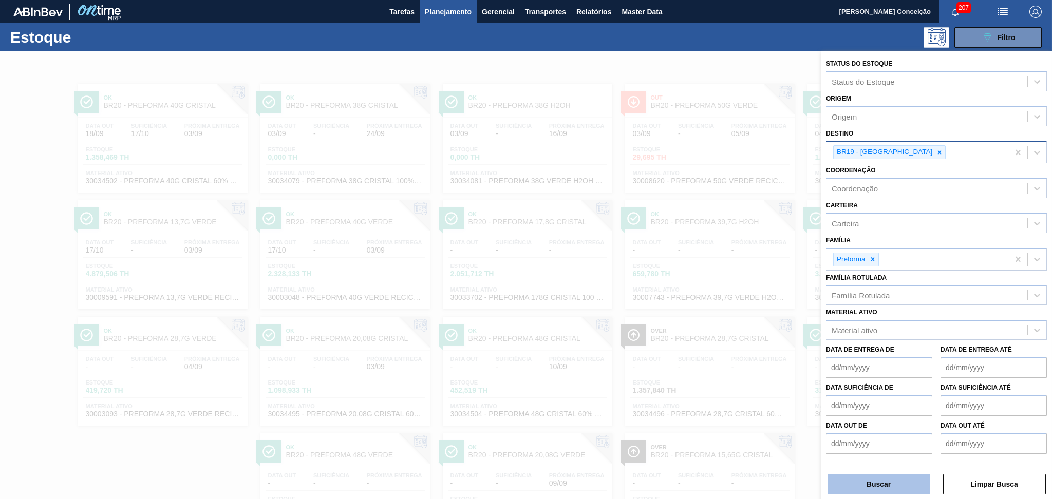
click at [890, 483] on button "Buscar" at bounding box center [878, 484] width 103 height 21
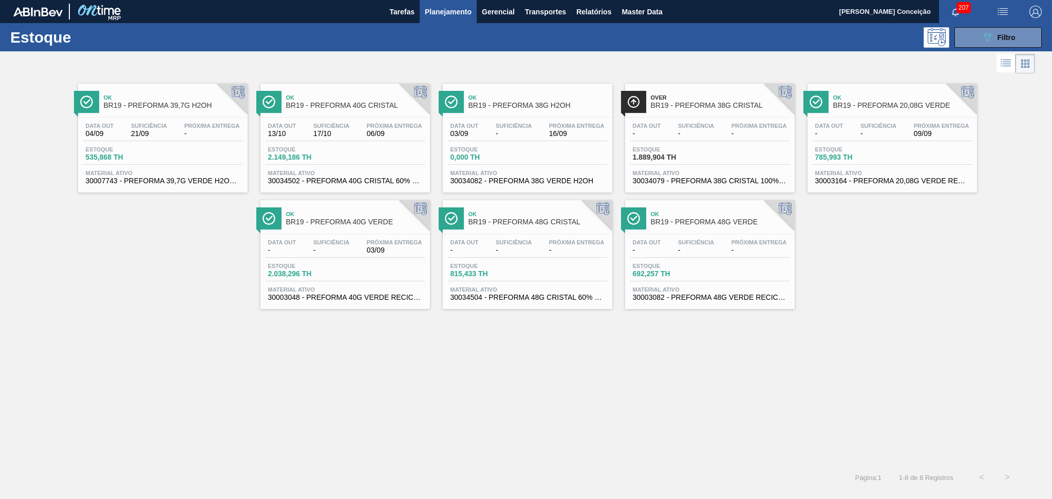
click at [525, 160] on div "Estoque 0,000 TH" at bounding box center [527, 155] width 159 height 18
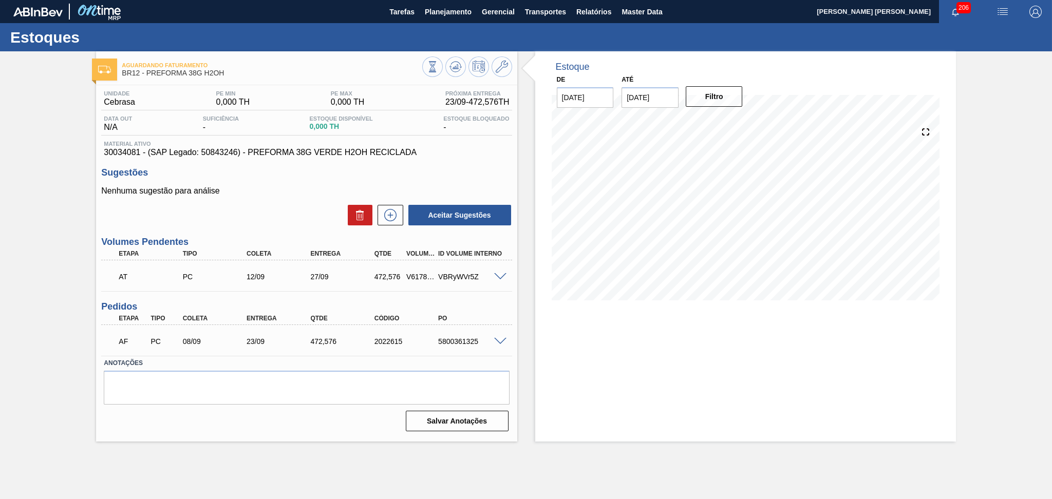
click at [282, 222] on div "Aceitar Sugestões" at bounding box center [306, 215] width 410 height 23
click at [452, 180] on div "Sugestões Nenhuma sugestão para análise Aceitar Sugestões" at bounding box center [306, 196] width 410 height 59
click at [500, 274] on span at bounding box center [500, 277] width 12 height 8
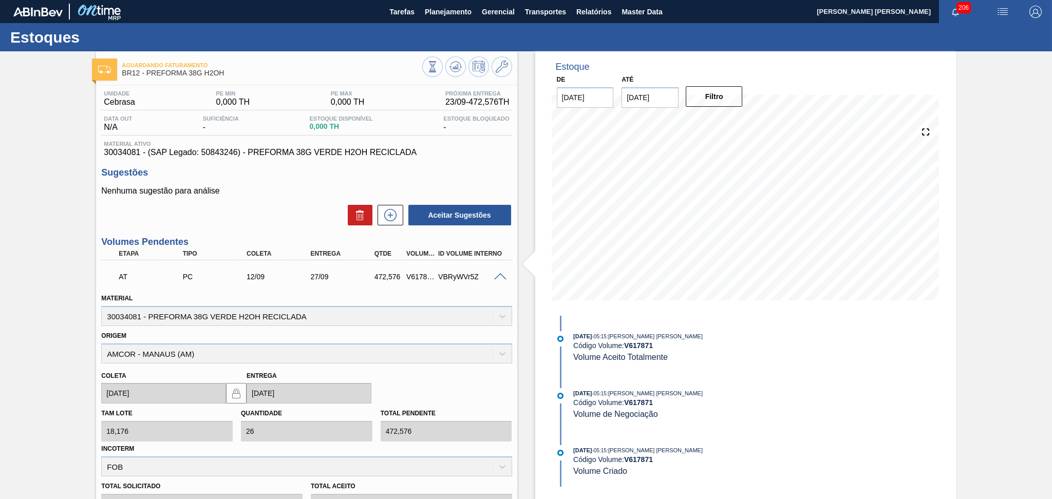
click at [500, 274] on span at bounding box center [500, 277] width 12 height 8
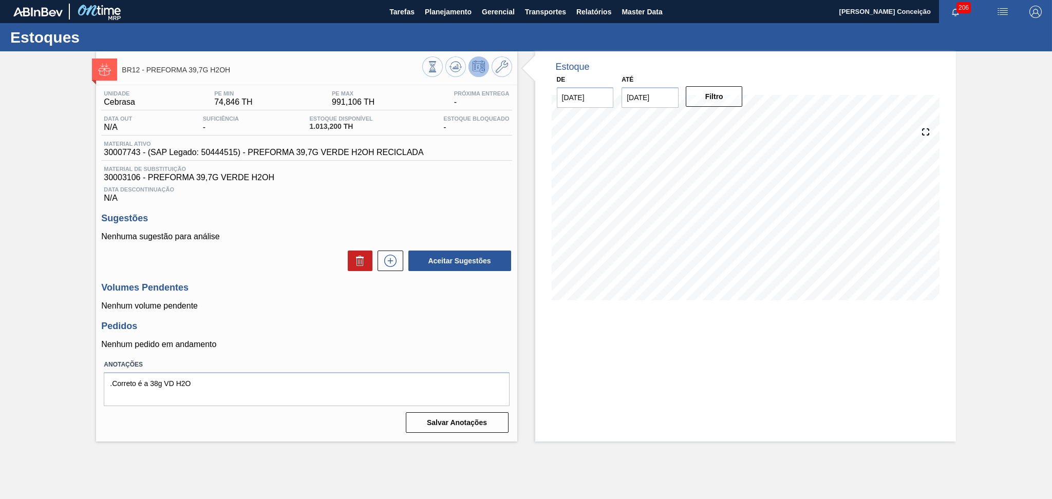
click at [442, 204] on div "Unidade Cebrasa PE MIN 74,846 TH PE MAX 991,106 TH Próxima Entrega - Data out N…" at bounding box center [306, 260] width 421 height 351
click at [450, 69] on icon at bounding box center [455, 69] width 10 height 5
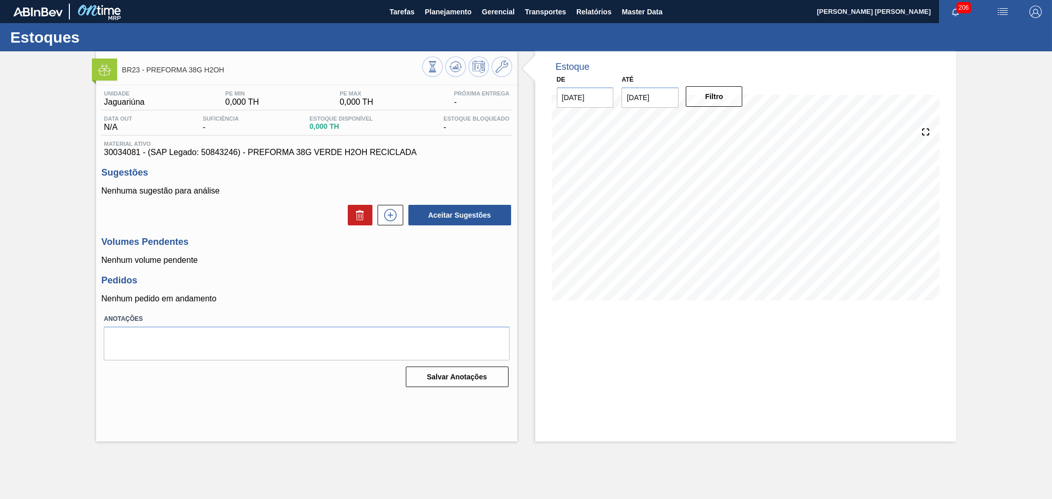
click at [284, 248] on h3 "Volumes Pendentes" at bounding box center [306, 242] width 410 height 11
click at [458, 62] on icon at bounding box center [455, 65] width 10 height 6
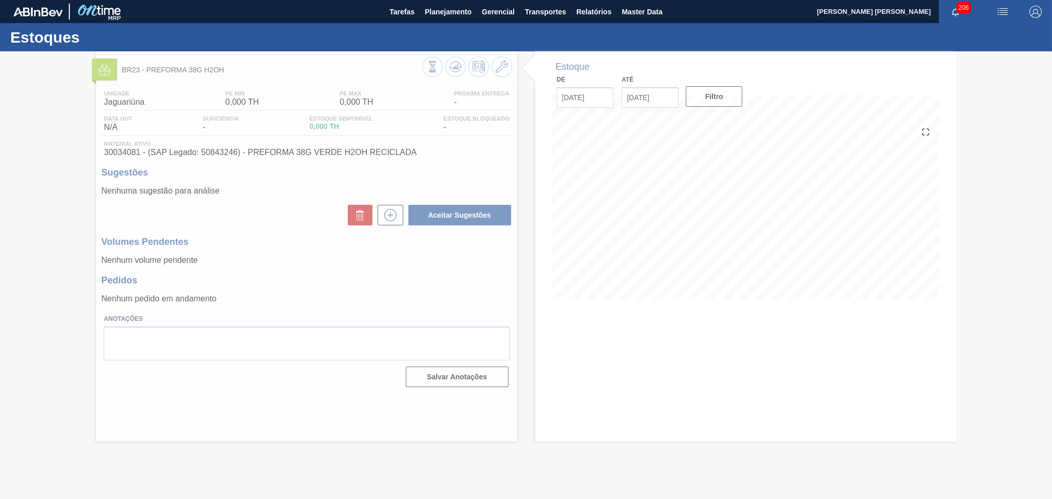
click at [333, 259] on div at bounding box center [526, 275] width 1052 height 448
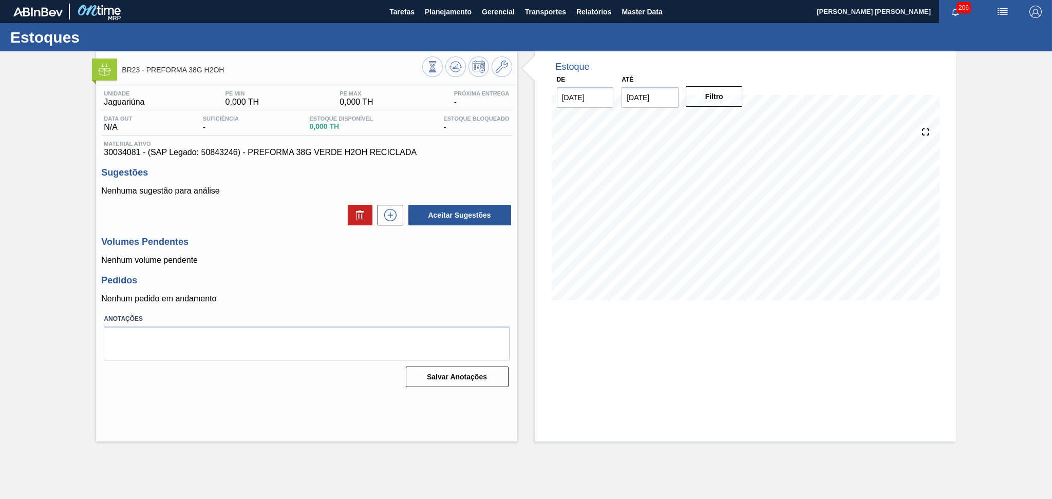
click at [269, 255] on div "Volumes Pendentes Nenhum volume pendente" at bounding box center [306, 251] width 410 height 28
click at [450, 73] on button at bounding box center [455, 66] width 21 height 21
click at [302, 296] on p "Nenhum pedido em andamento" at bounding box center [306, 298] width 410 height 9
click at [357, 285] on h3 "Pedidos" at bounding box center [306, 280] width 410 height 11
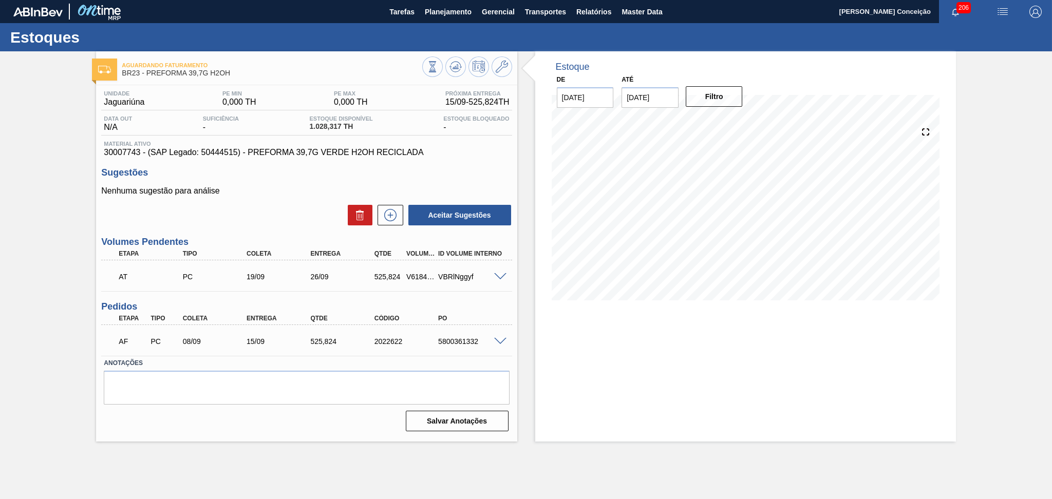
click at [501, 340] on span at bounding box center [500, 342] width 12 height 8
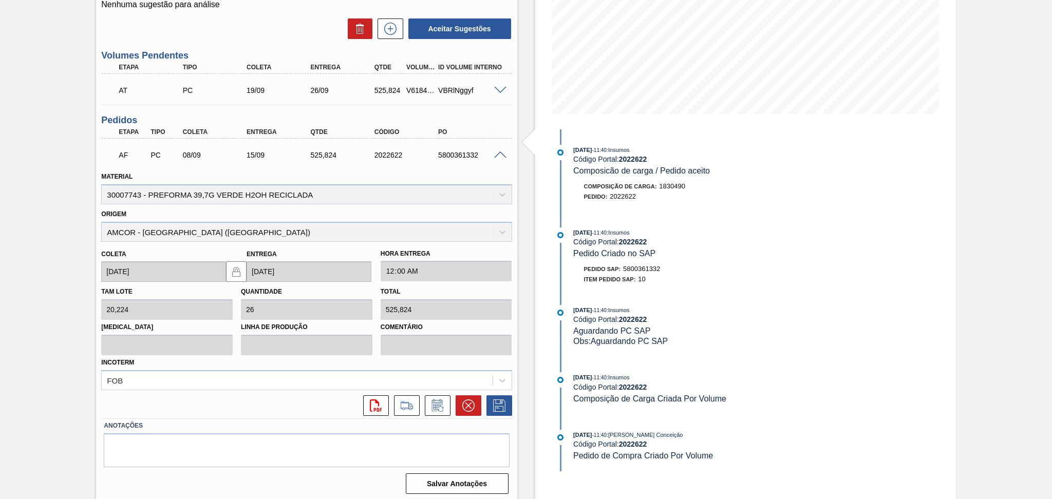
scroll to position [187, 0]
click at [441, 403] on icon at bounding box center [437, 405] width 16 height 12
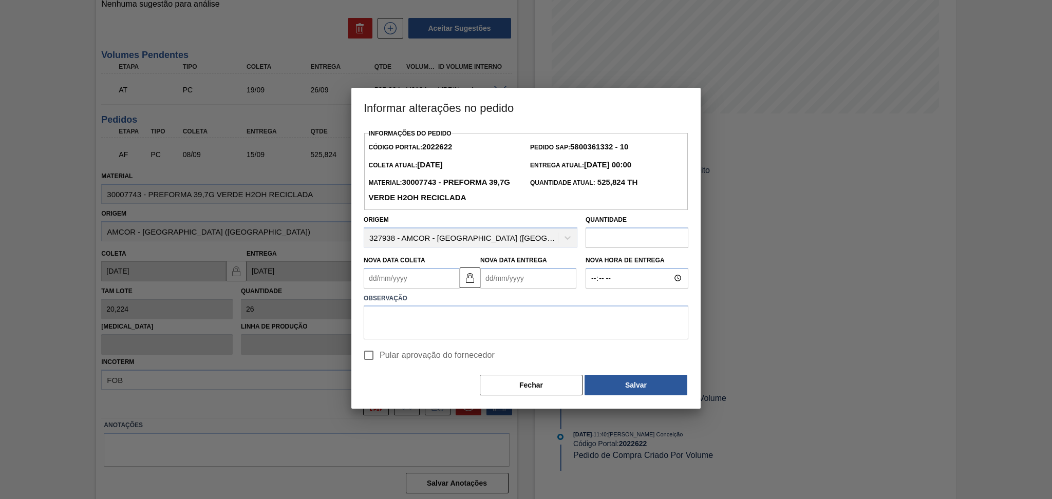
click at [429, 278] on Coleta2022622 "Nova Data Coleta" at bounding box center [412, 278] width 96 height 21
type Coleta2022622 "1"
type Entrega2022622 "[DATE]"
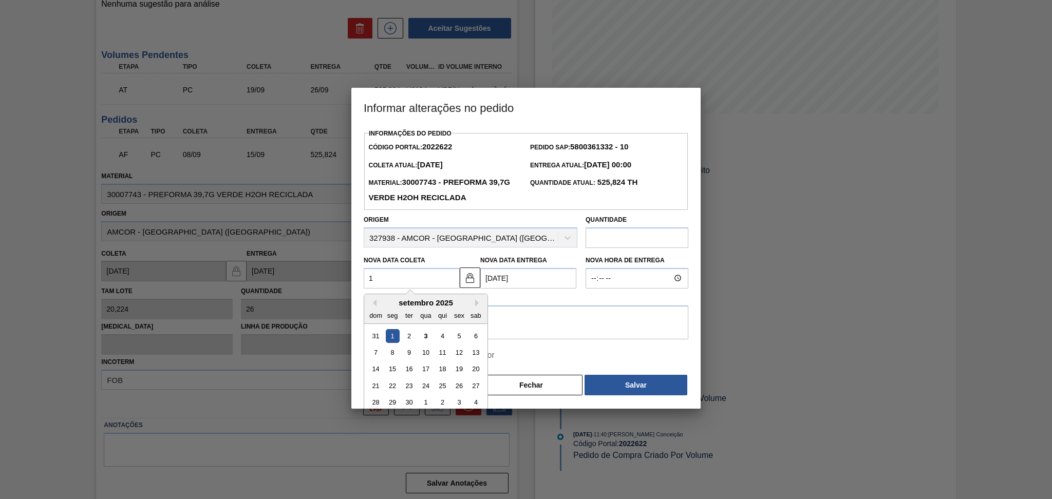
type Coleta2022622 "17"
type Entrega2022622 "24/09/2025"
click at [423, 372] on div "17" at bounding box center [426, 369] width 14 height 14
type Coleta2022622 "[DATE]"
click at [444, 332] on textarea at bounding box center [526, 323] width 325 height 34
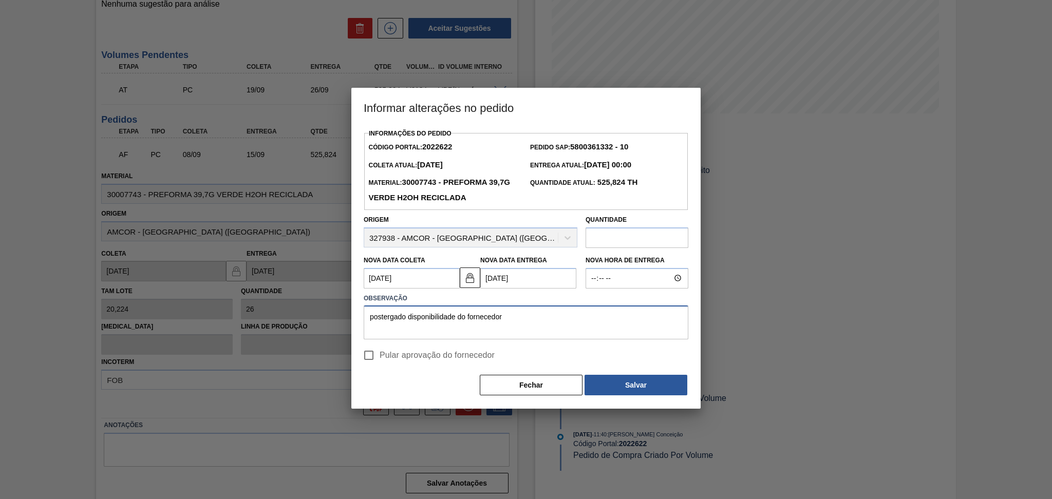
type textarea "postergado disponibilidade do fornecedor"
click at [441, 364] on label "Pular aprovação do fornecedor" at bounding box center [426, 356] width 137 height 22
click at [380, 364] on input "Pular aprovação do fornecedor" at bounding box center [369, 356] width 22 height 22
checkbox input "true"
click at [625, 381] on button "Salvar" at bounding box center [635, 385] width 103 height 21
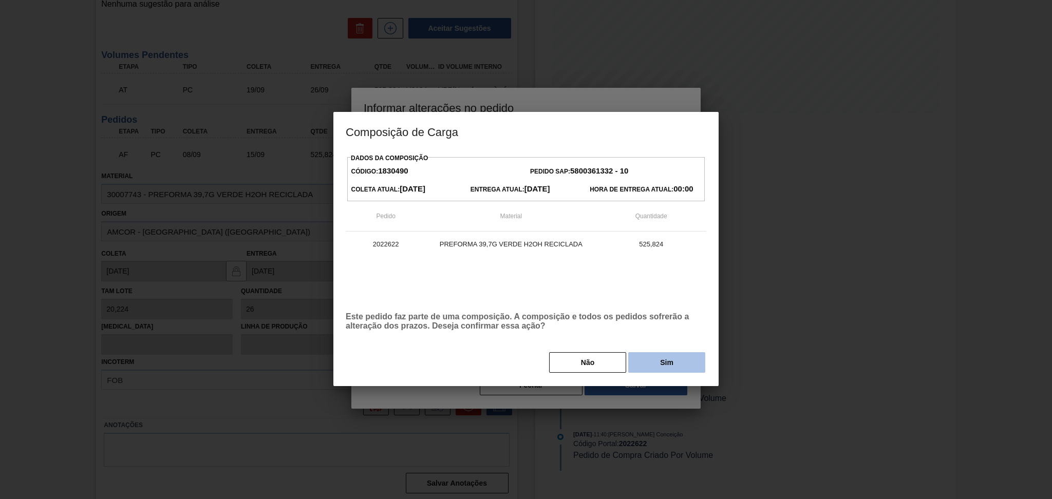
click at [663, 364] on button "Sim" at bounding box center [666, 362] width 77 height 21
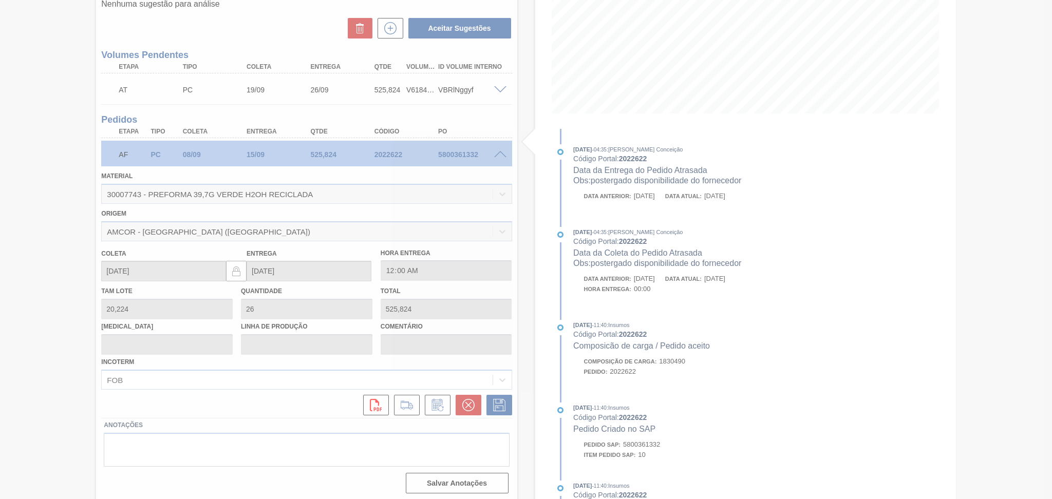
type input "postergado disponibilidade do fornecedor"
type input "[DATE]"
type input "24/09/2025"
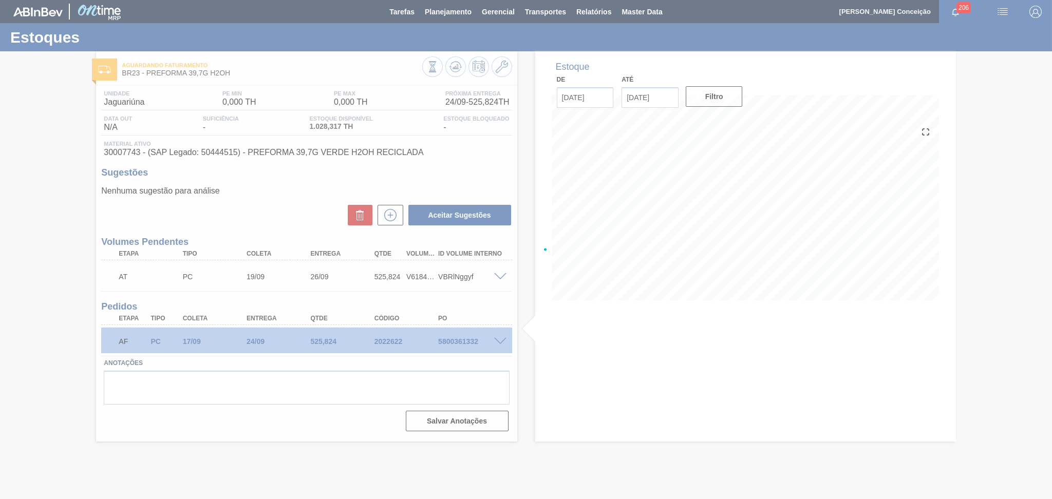
scroll to position [0, 0]
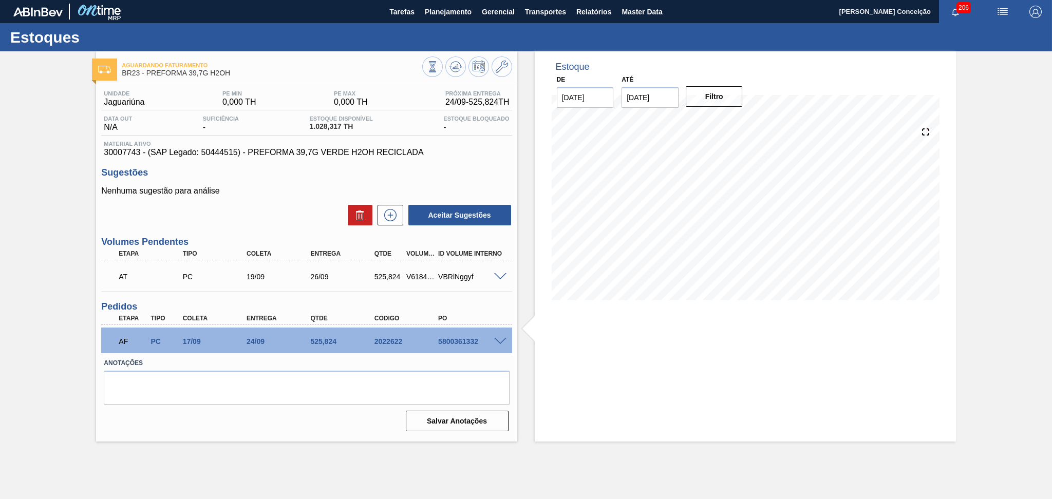
click at [496, 280] on div "VBRlNggyf" at bounding box center [472, 277] width 72 height 8
click at [496, 275] on span at bounding box center [500, 277] width 12 height 8
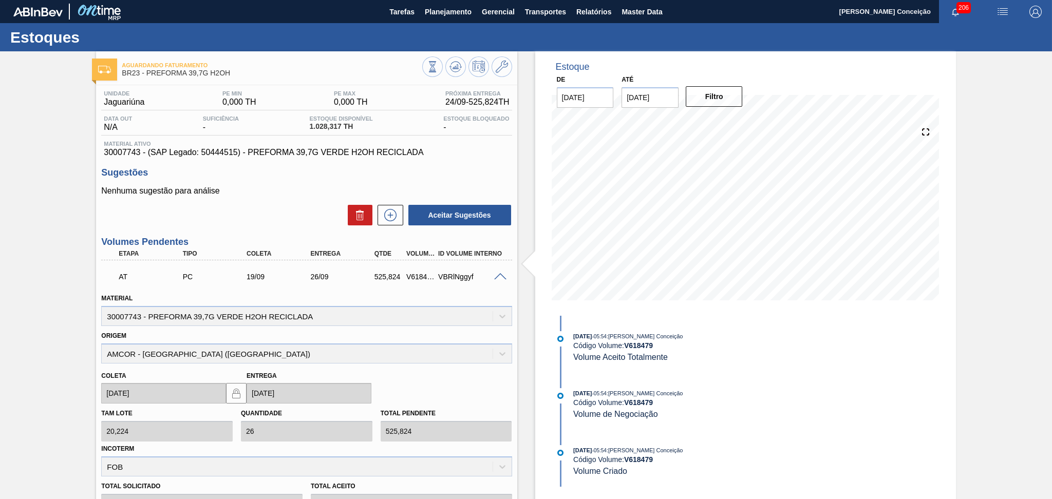
click at [496, 275] on span at bounding box center [500, 277] width 12 height 8
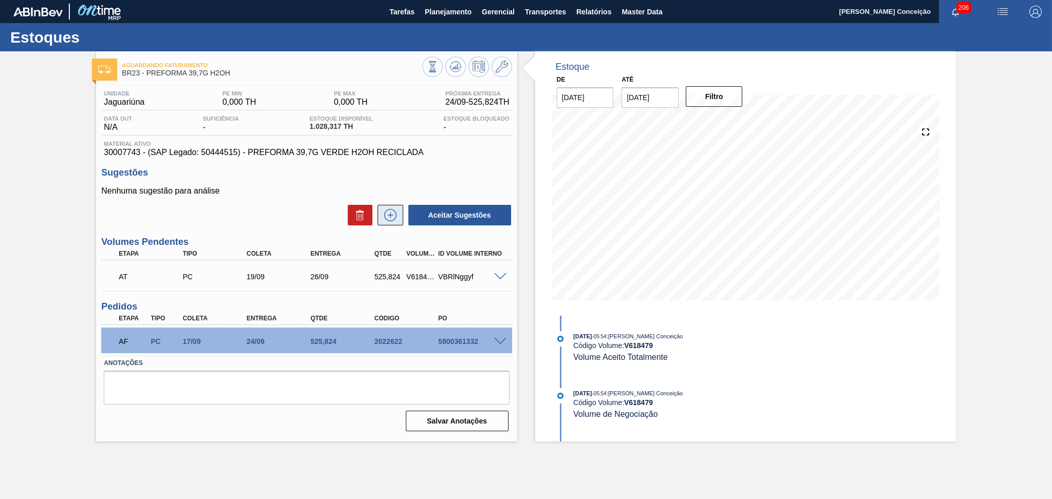
click at [388, 219] on icon at bounding box center [390, 215] width 16 height 12
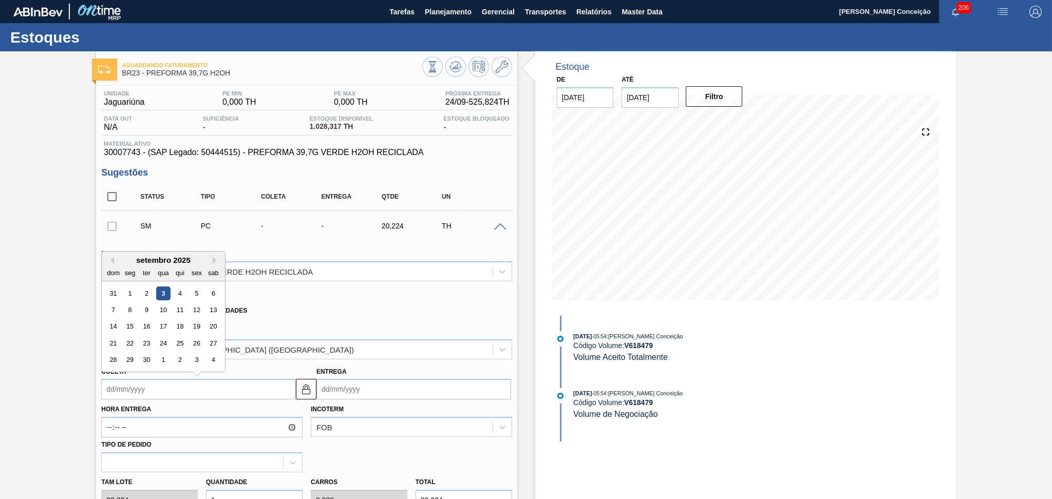
click at [204, 389] on input "Coleta" at bounding box center [198, 389] width 195 height 21
click at [181, 325] on div "18" at bounding box center [180, 327] width 14 height 14
type input "18/09/2025"
type input "25/09/2025"
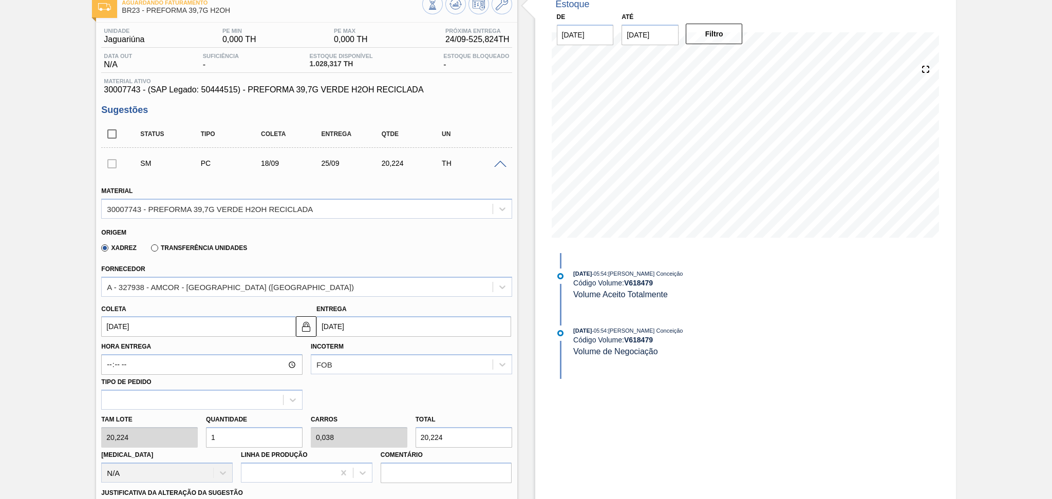
scroll to position [137, 0]
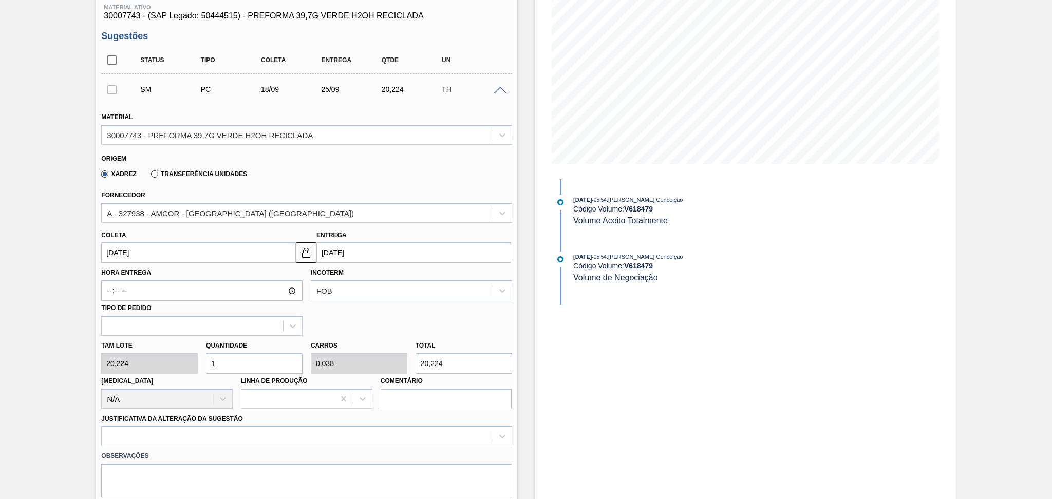
click at [135, 362] on div "Tam lote 20,224 Quantidade 1 Carros 0,038 Total 20,224 Doca N/A Linha de Produç…" at bounding box center [306, 372] width 419 height 73
type input "2"
type input "0,077"
type input "40,448"
type input "26"
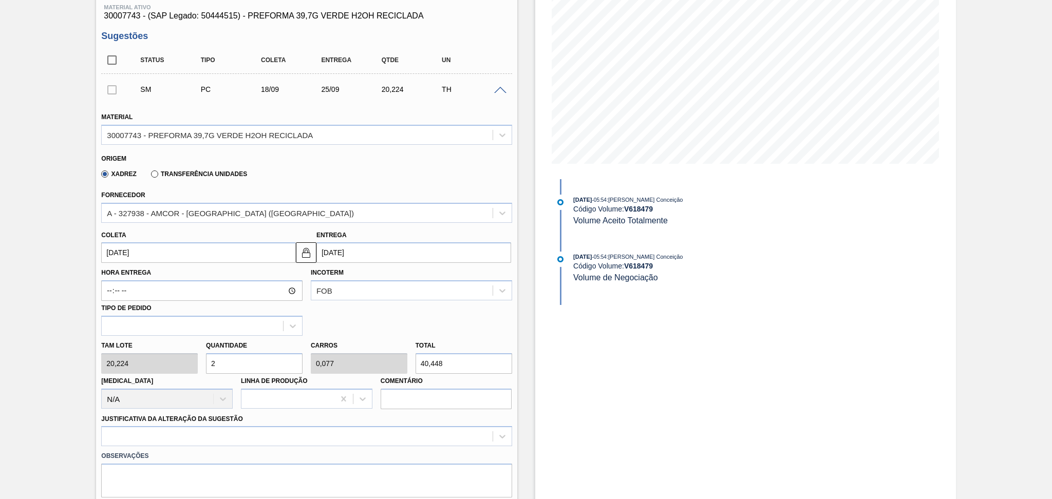
type input "1"
type input "525,824"
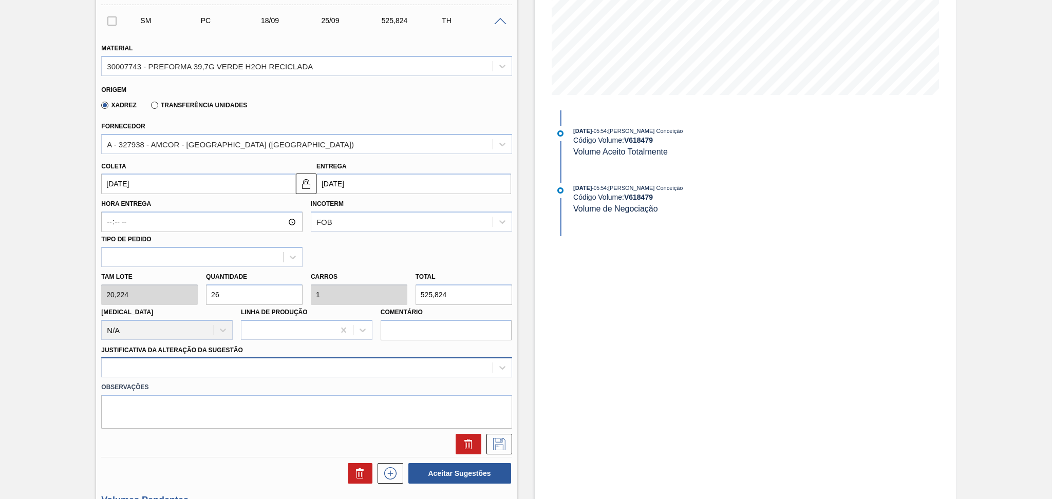
type input "26"
click at [190, 369] on div at bounding box center [306, 367] width 410 height 20
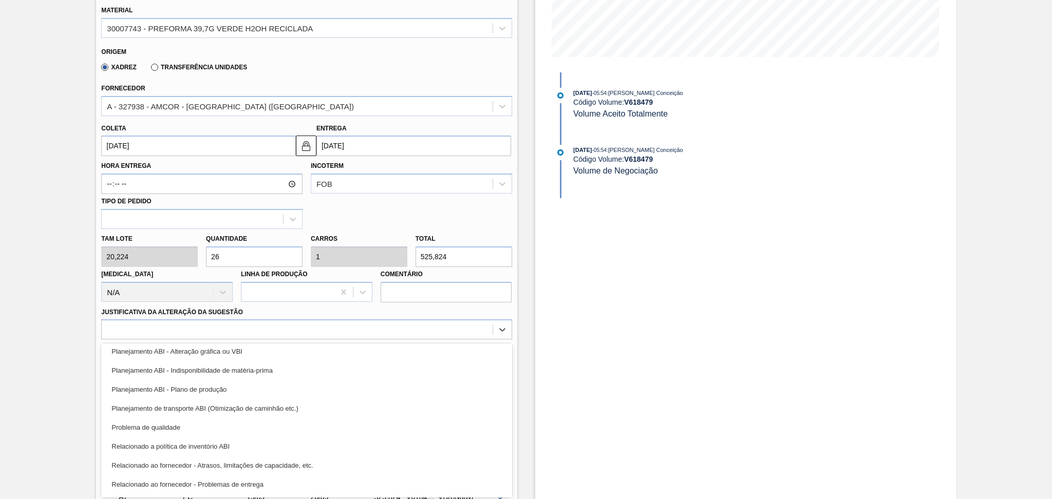
click at [209, 389] on div "Planejamento ABI - Plano de produção" at bounding box center [306, 389] width 410 height 19
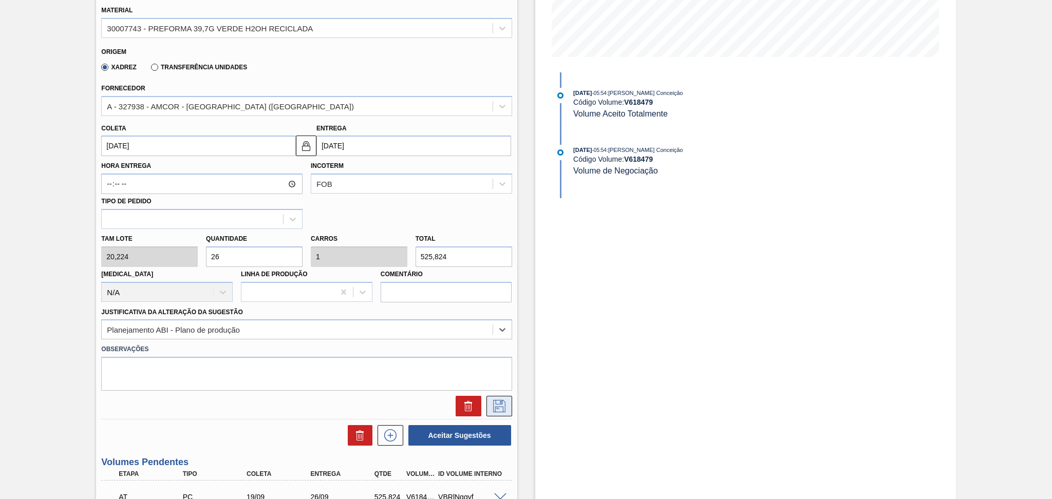
click at [500, 406] on icon at bounding box center [499, 406] width 16 height 12
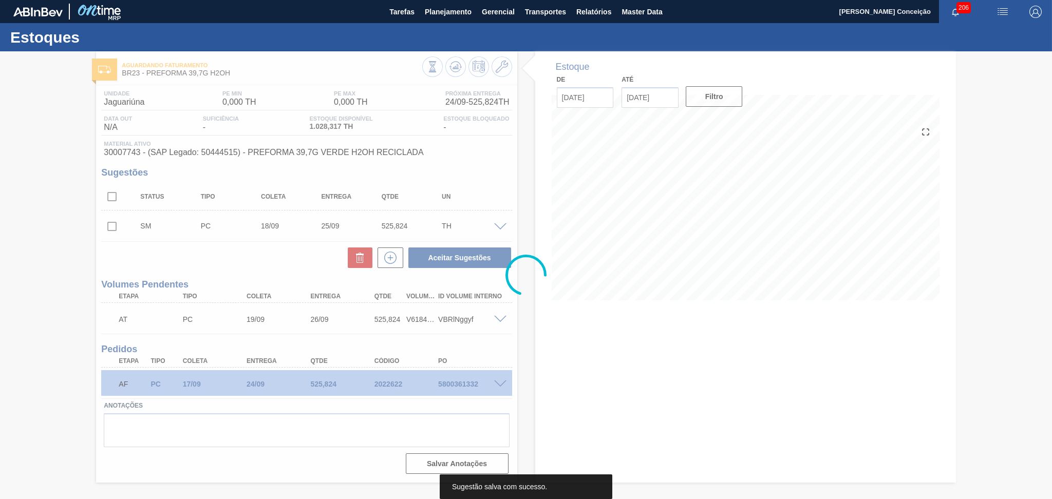
scroll to position [0, 0]
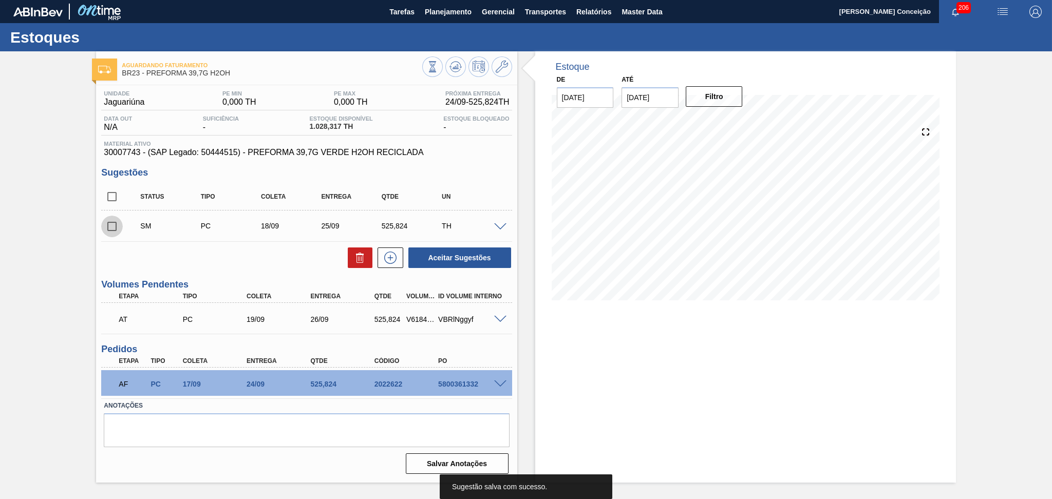
click at [112, 231] on input "checkbox" at bounding box center [112, 227] width 22 height 22
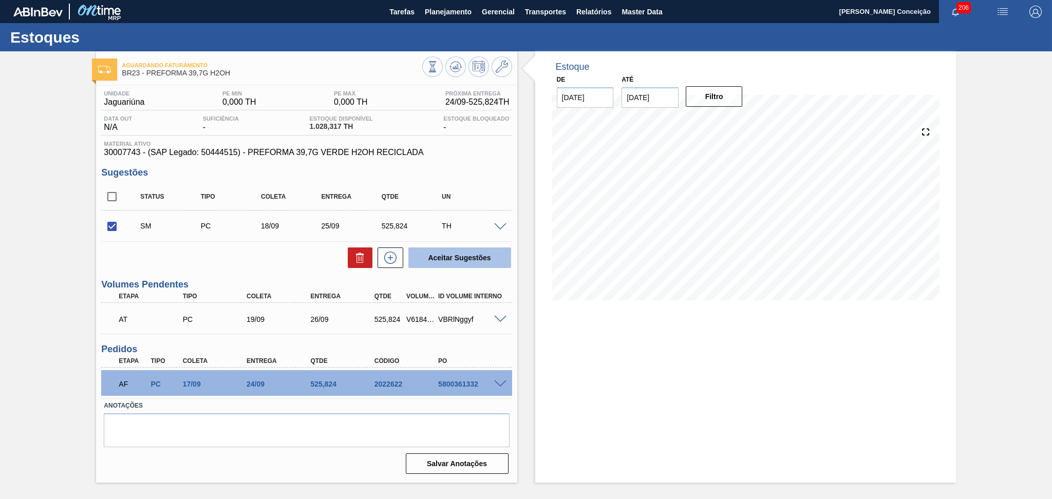
click at [458, 259] on button "Aceitar Sugestões" at bounding box center [459, 258] width 103 height 21
checkbox input "false"
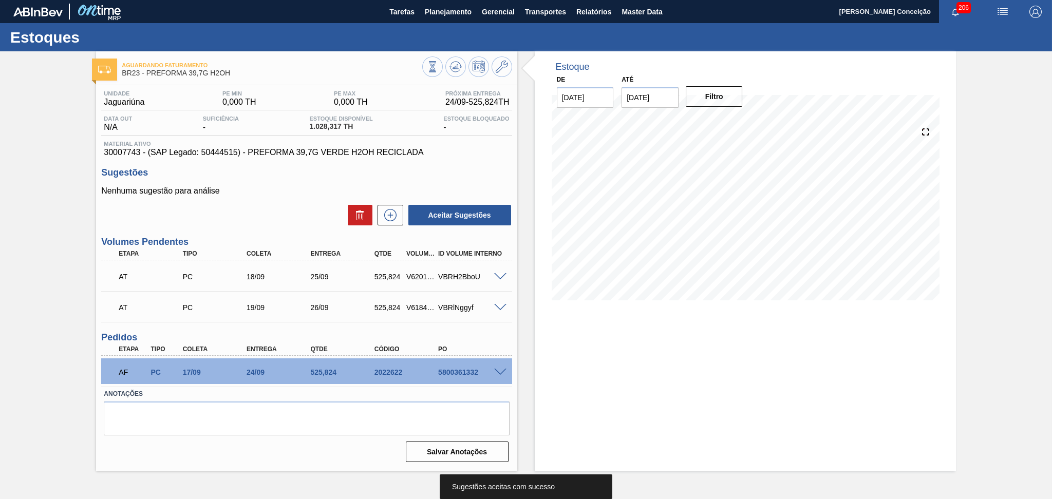
click at [494, 308] on span at bounding box center [500, 308] width 12 height 8
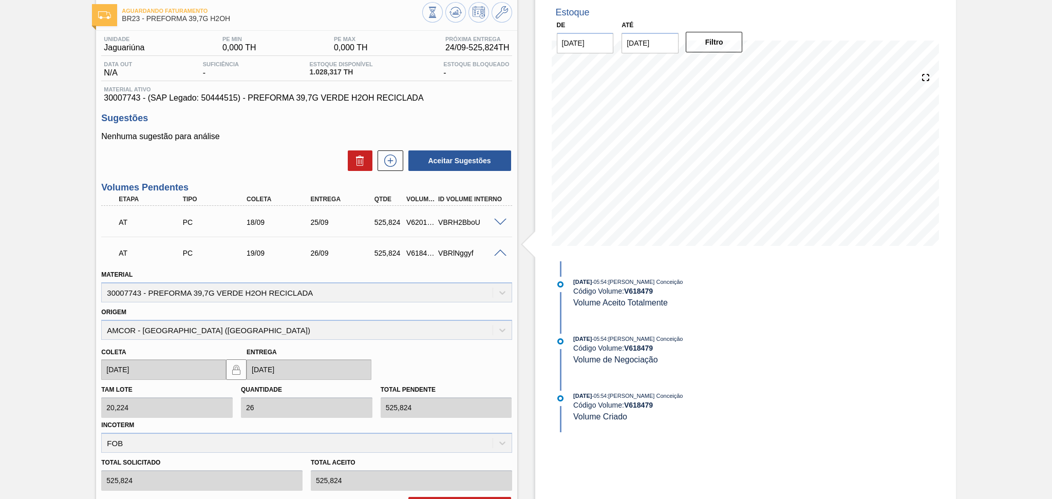
scroll to position [137, 0]
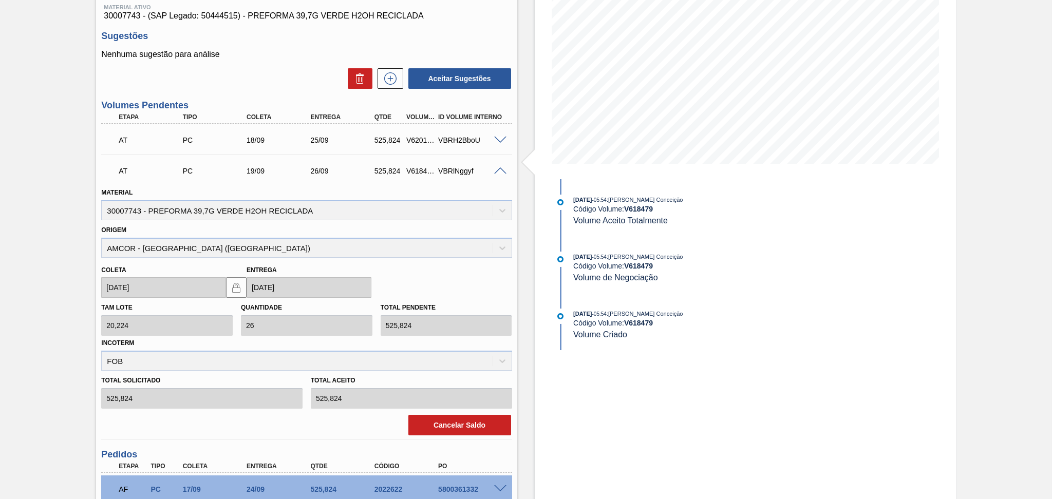
click at [462, 439] on div "Unidade Jaguariúna PE MIN 0,000 TH PE MAX 0,000 TH Próxima Entrega 24/09 - 525,…" at bounding box center [306, 266] width 421 height 634
click at [461, 424] on button "Cancelar Saldo" at bounding box center [459, 425] width 103 height 21
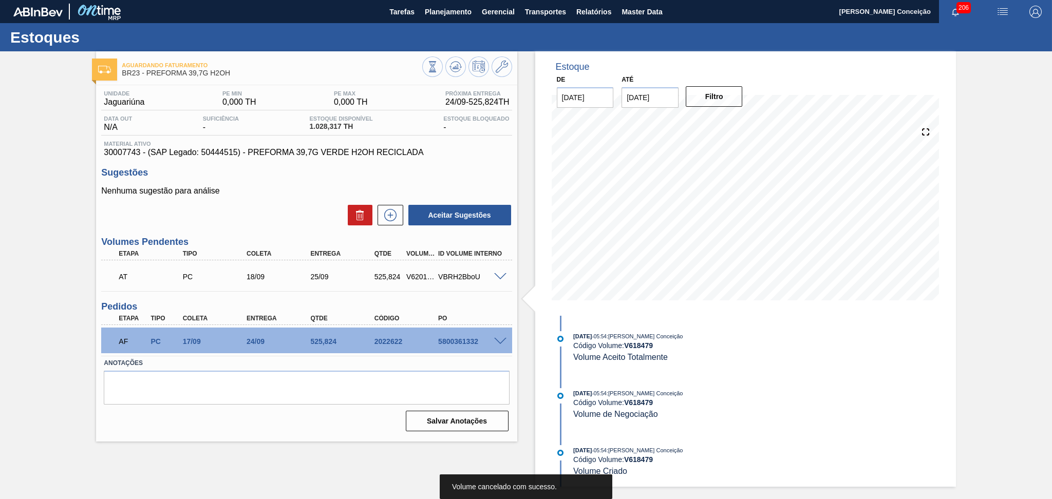
scroll to position [0, 0]
click at [259, 376] on textarea at bounding box center [306, 388] width 405 height 34
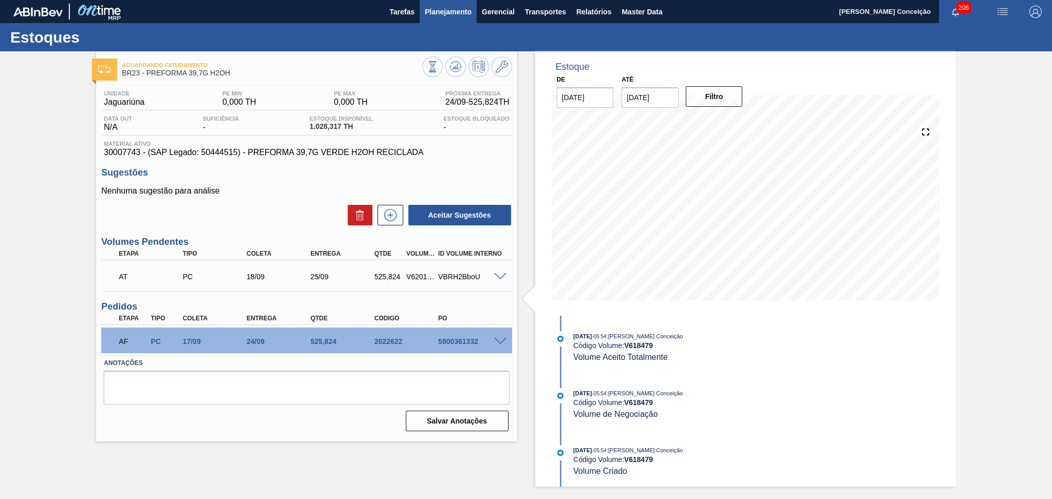
click at [457, 17] on span "Planejamento" at bounding box center [448, 12] width 47 height 12
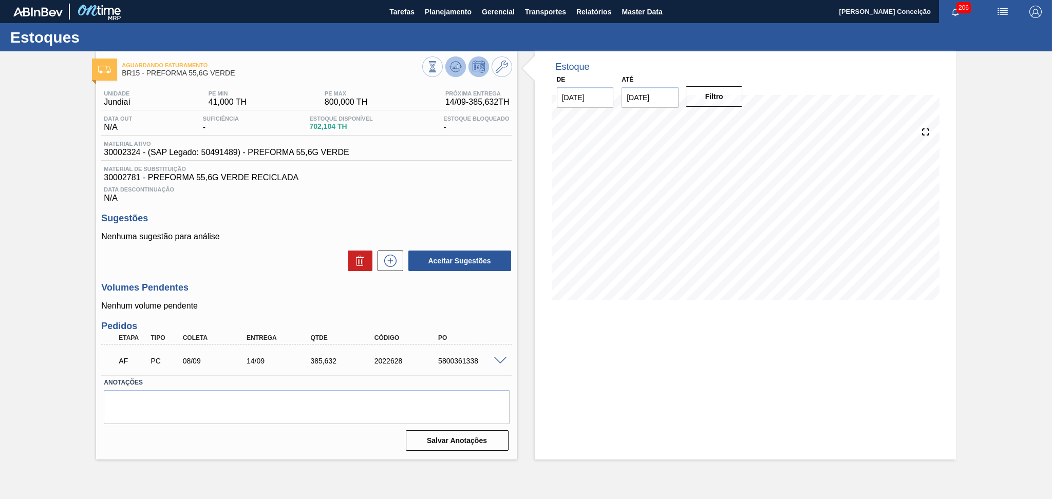
click at [456, 64] on icon at bounding box center [455, 67] width 12 height 12
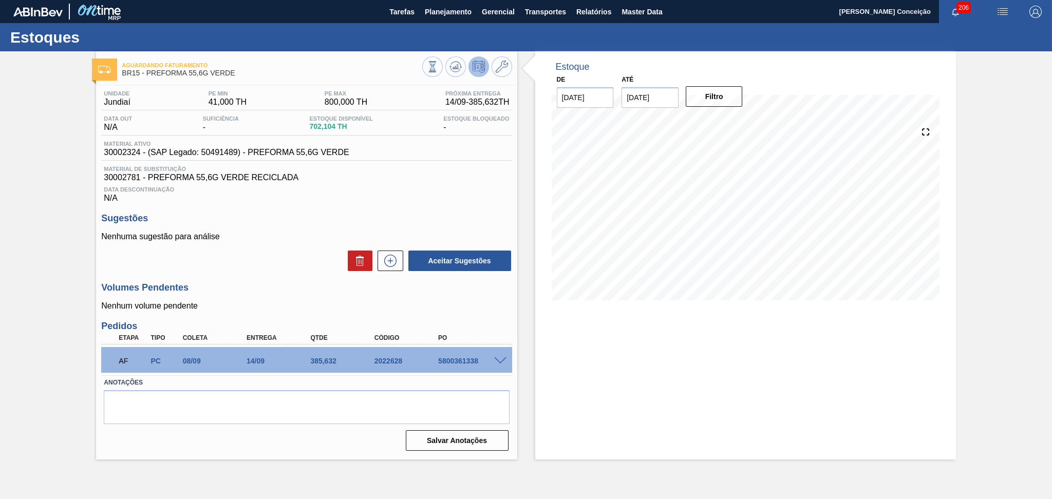
click at [496, 363] on span at bounding box center [500, 361] width 12 height 8
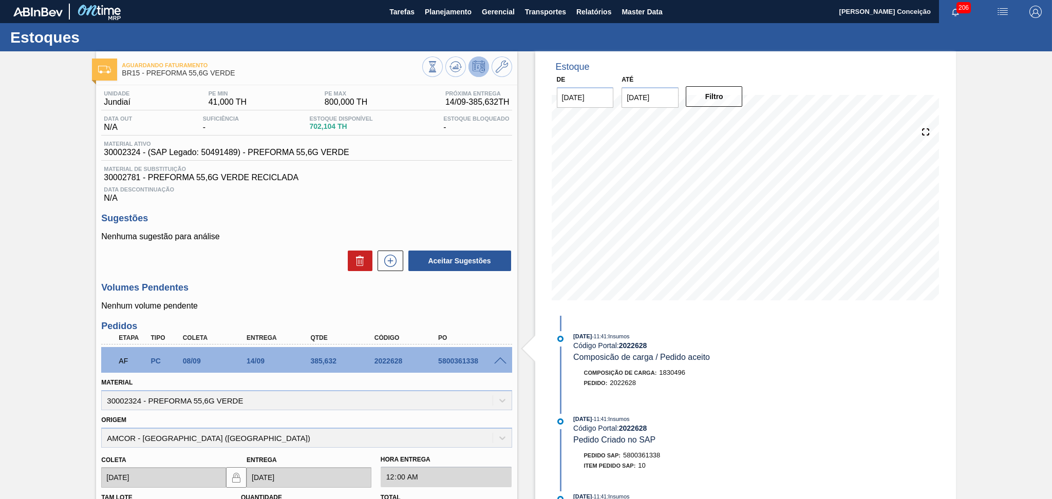
scroll to position [68, 0]
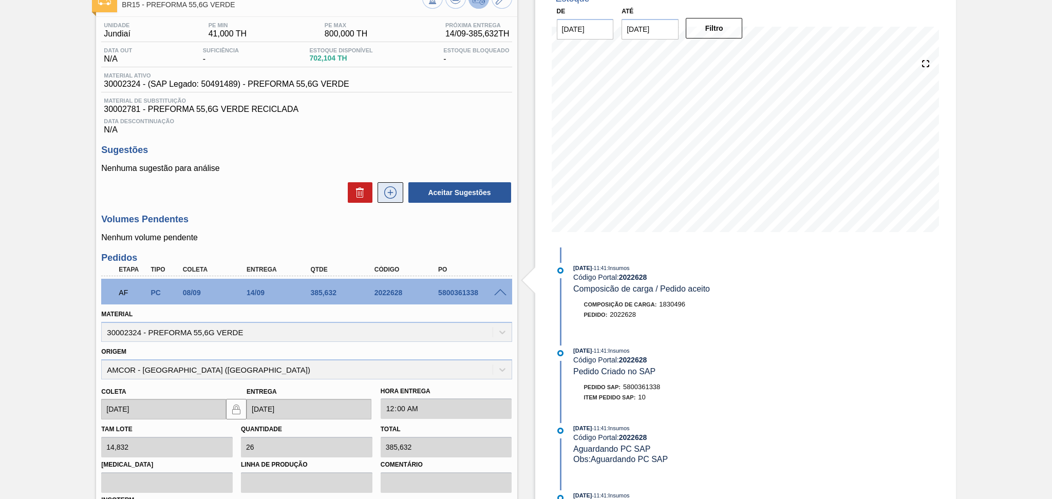
click at [388, 196] on icon at bounding box center [390, 192] width 16 height 12
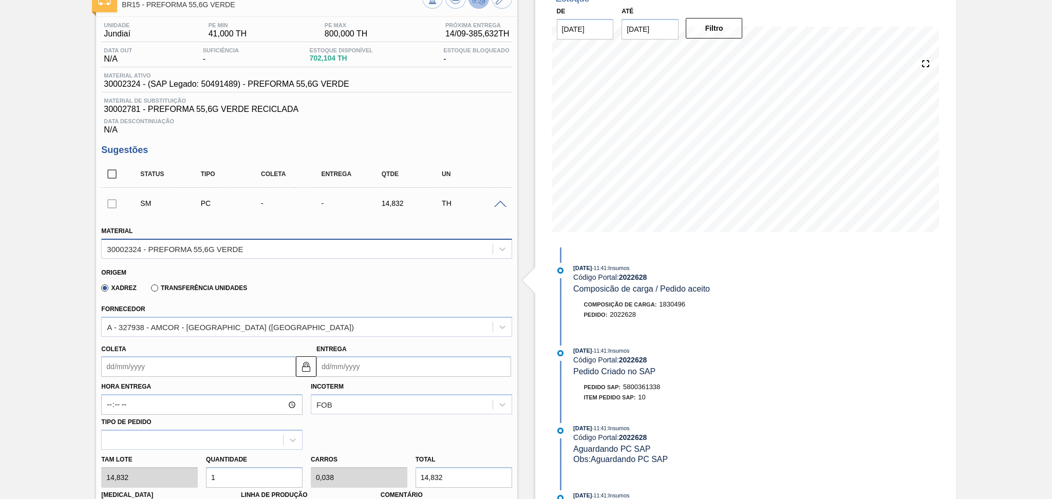
click at [240, 250] on div "30002324 - PREFORMA 55,6G VERDE" at bounding box center [175, 248] width 136 height 9
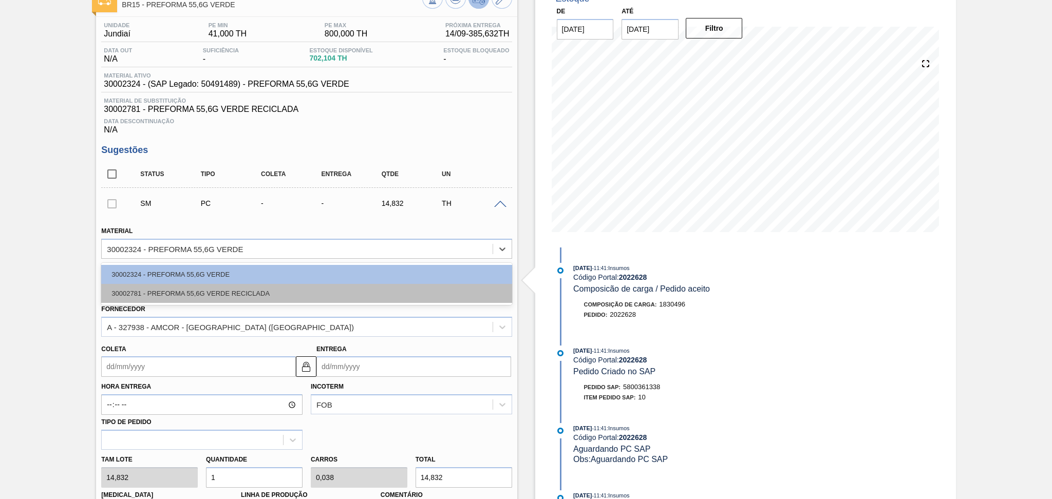
click at [231, 292] on div "30002781 - PREFORMA 55,6G VERDE RECICLADA" at bounding box center [306, 293] width 410 height 19
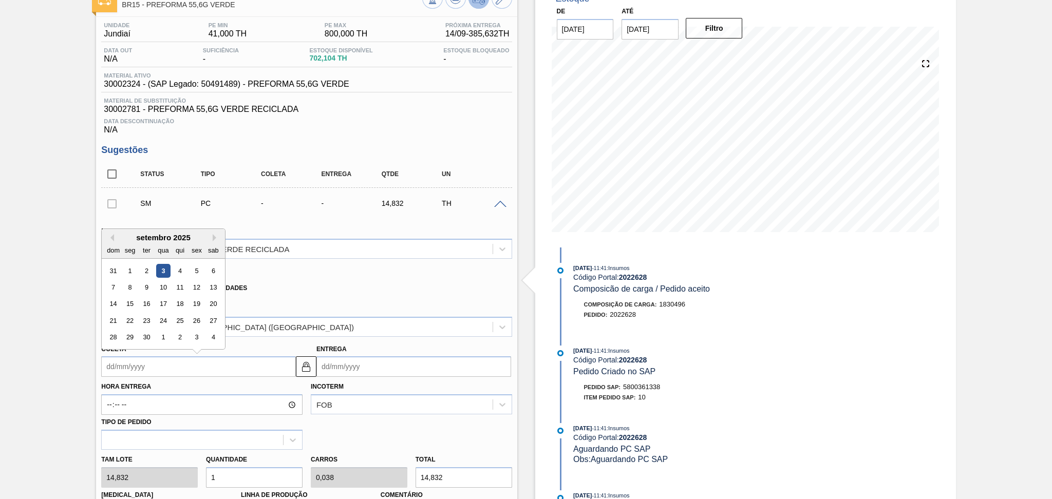
click at [178, 366] on input "Coleta" at bounding box center [198, 366] width 195 height 21
type input "1"
type input "[DATE]"
type input "11"
type input "[DATE]"
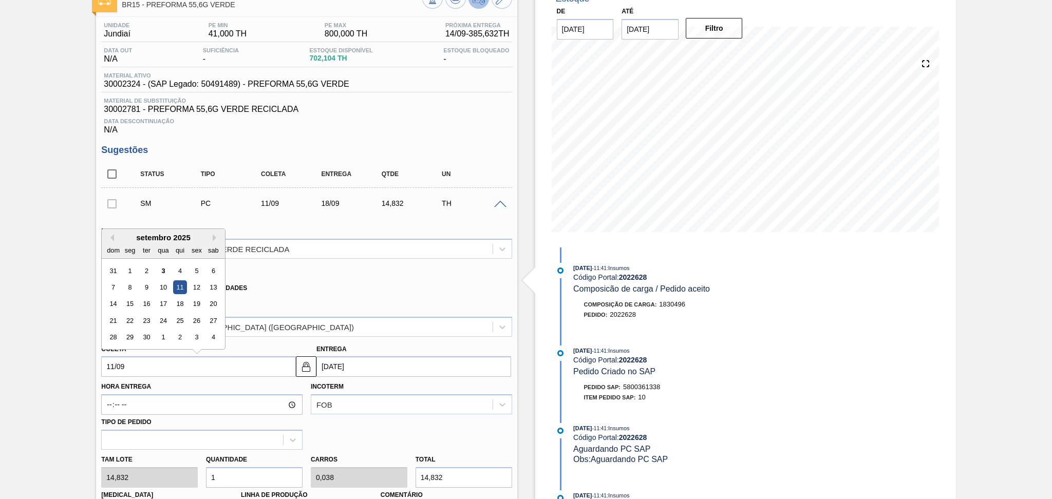
click at [177, 286] on div "11" at bounding box center [180, 287] width 14 height 14
type input "[DATE]"
click at [141, 465] on div "Tam lote 14,832 Quantidade 1 Carros 0,038 Total 14,832 [MEDICAL_DATA] N/A Linha…" at bounding box center [306, 486] width 419 height 73
type input "2"
type input "0,077"
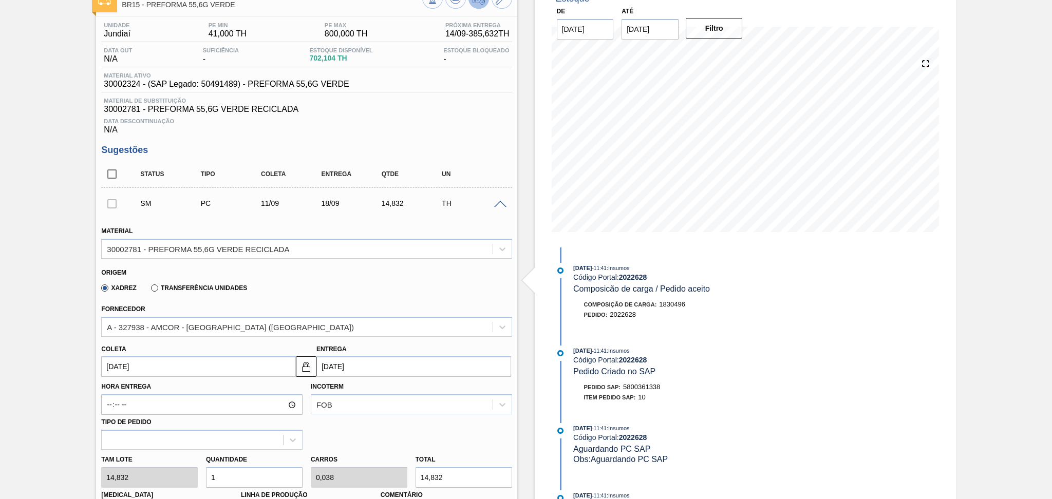
type input "29,664"
type input "26"
type input "1"
type input "385,632"
type input "26"
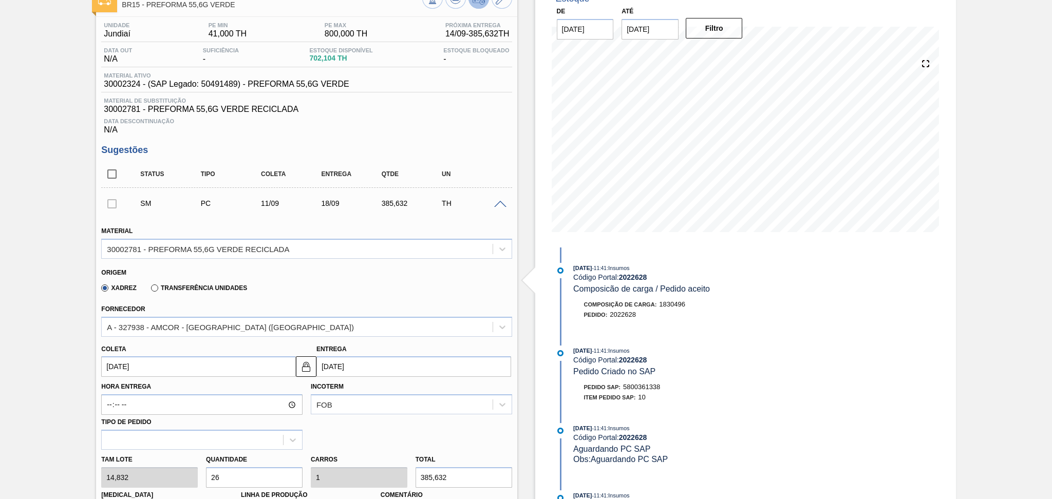
click at [364, 422] on div "Hora Entrega Incoterm FOB Tipo de pedido" at bounding box center [306, 413] width 419 height 73
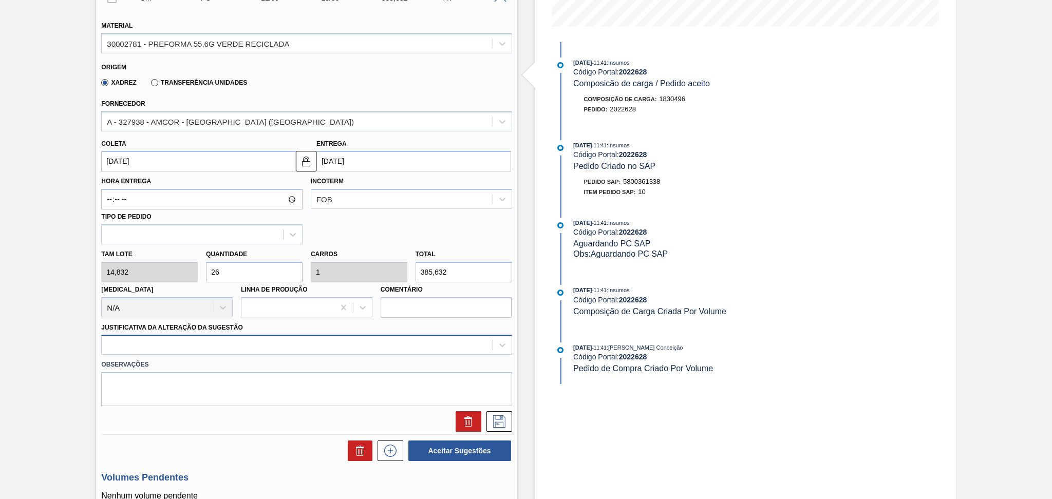
click at [250, 345] on div at bounding box center [306, 345] width 410 height 20
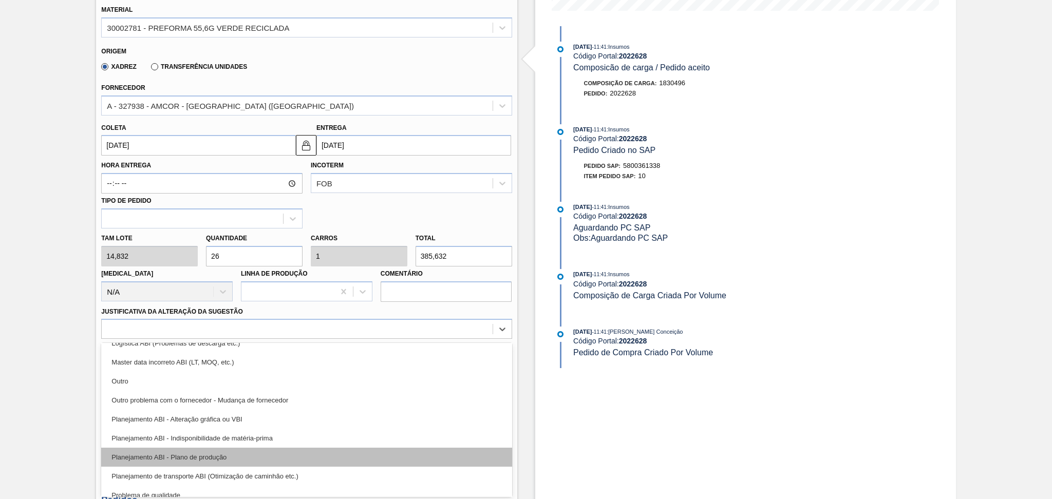
click at [229, 452] on div "Planejamento ABI - Plano de produção" at bounding box center [306, 457] width 410 height 19
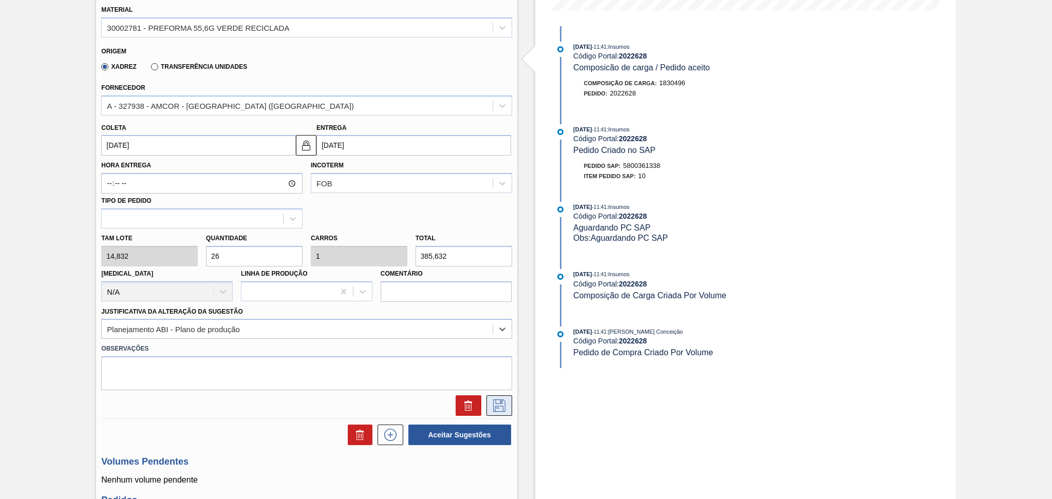
click at [504, 411] on button at bounding box center [499, 405] width 26 height 21
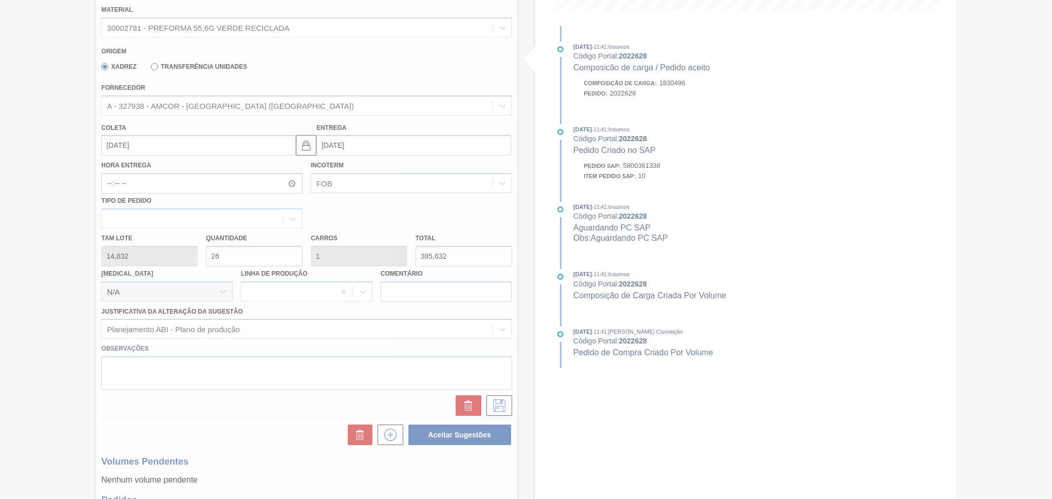
scroll to position [2, 0]
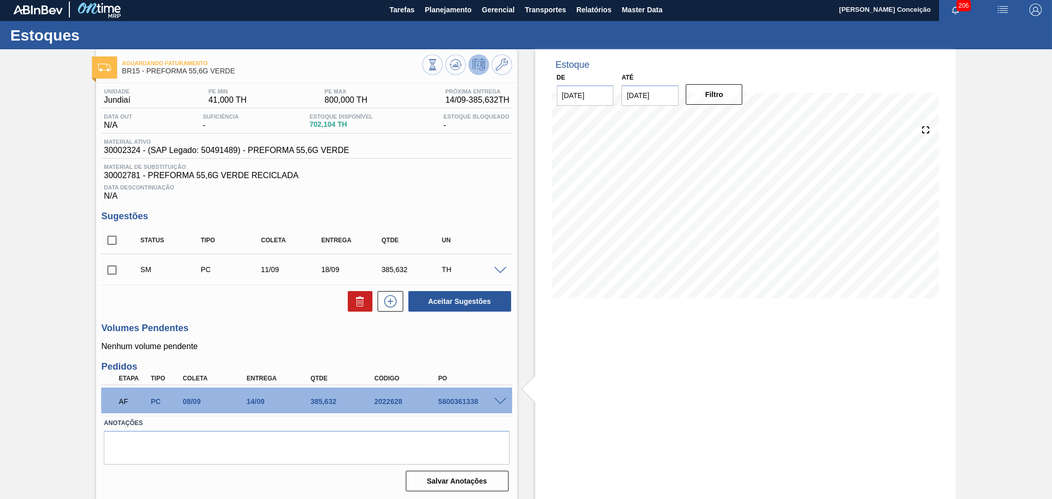
click at [114, 272] on input "checkbox" at bounding box center [112, 270] width 22 height 22
click at [458, 304] on button "Aceitar Sugestões" at bounding box center [459, 301] width 103 height 21
checkbox input "false"
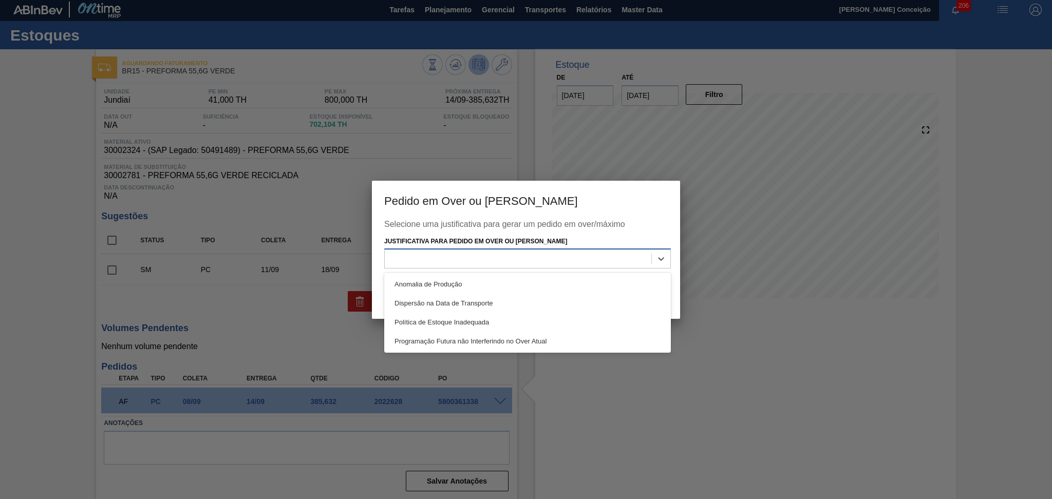
click at [483, 257] on div at bounding box center [518, 259] width 267 height 15
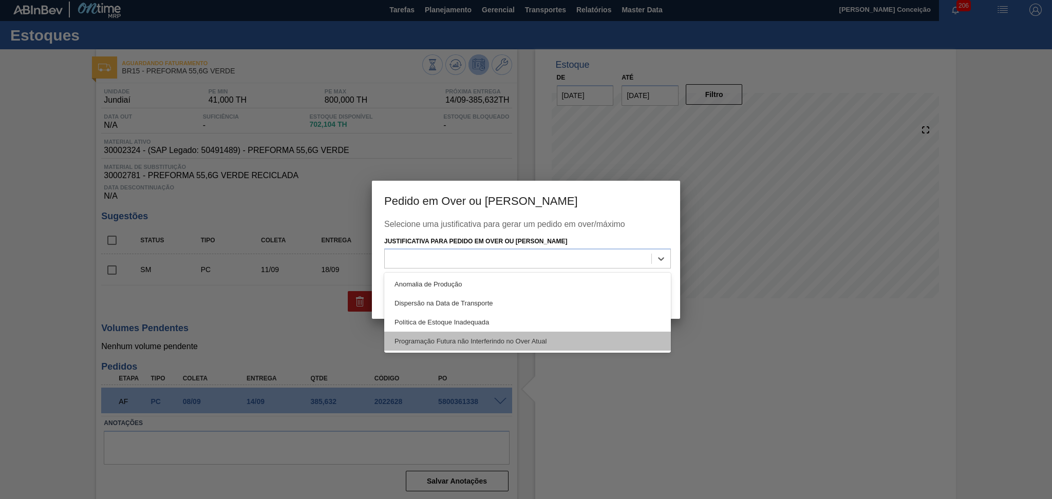
click at [479, 338] on div "Programação Futura não Interferindo no Over Atual" at bounding box center [527, 341] width 287 height 19
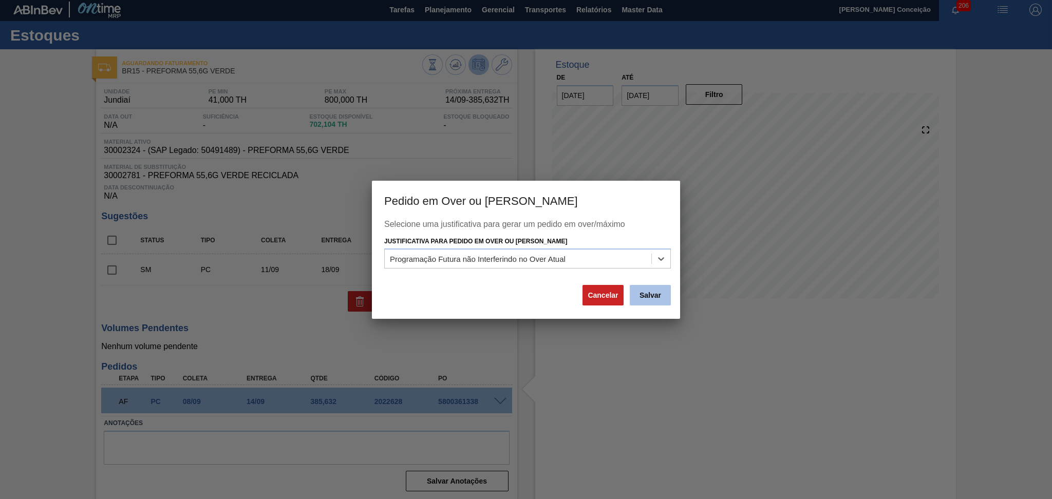
click at [656, 294] on button "Salvar" at bounding box center [650, 295] width 41 height 21
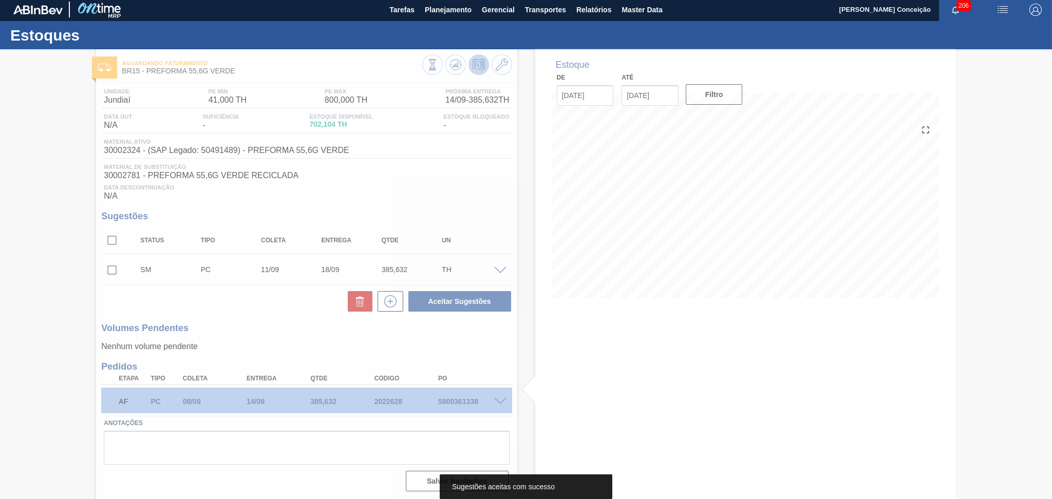
click at [497, 402] on div at bounding box center [526, 275] width 1052 height 448
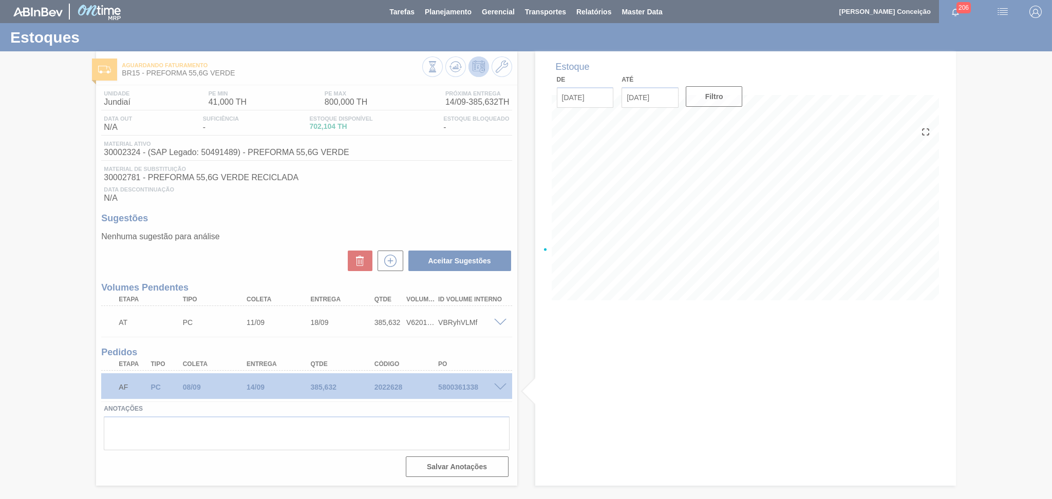
scroll to position [0, 0]
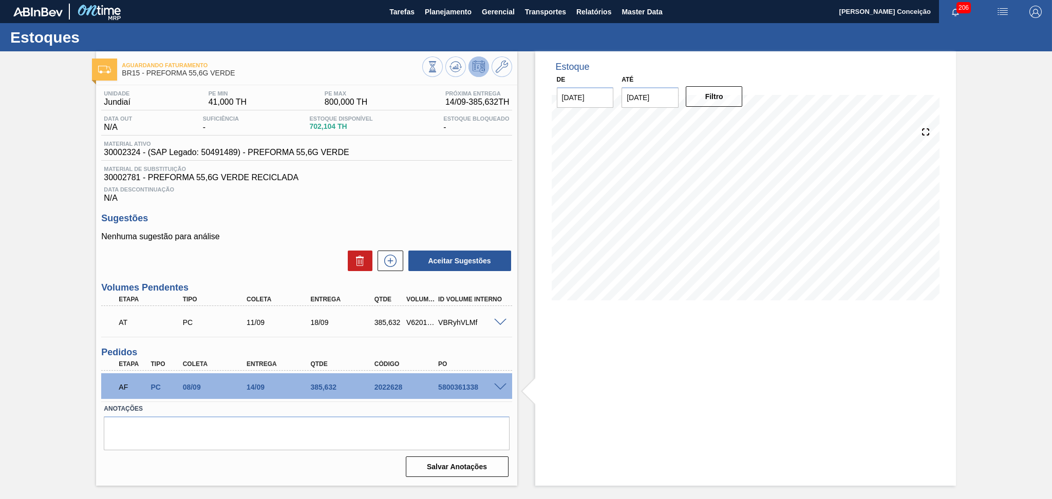
click at [499, 386] on span at bounding box center [500, 388] width 12 height 8
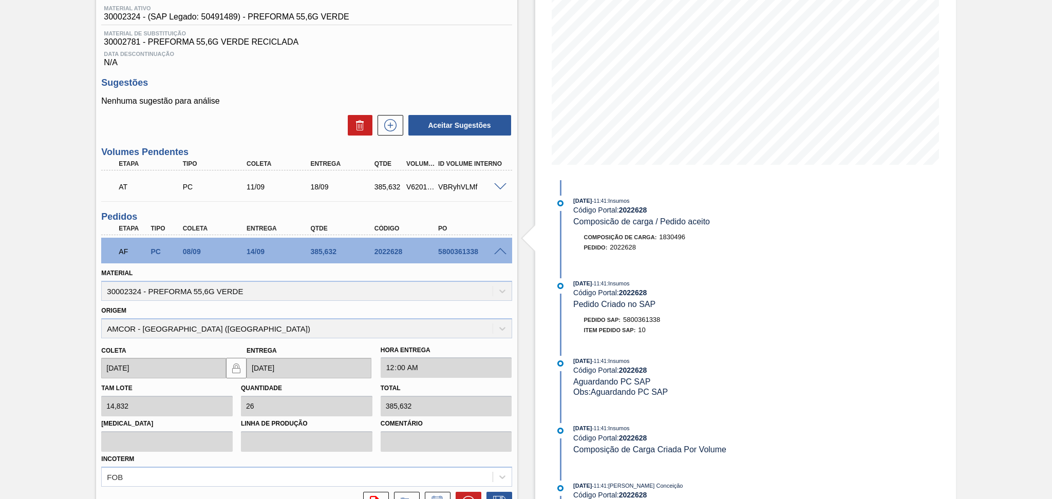
scroll to position [137, 0]
click at [463, 491] on button at bounding box center [469, 501] width 26 height 21
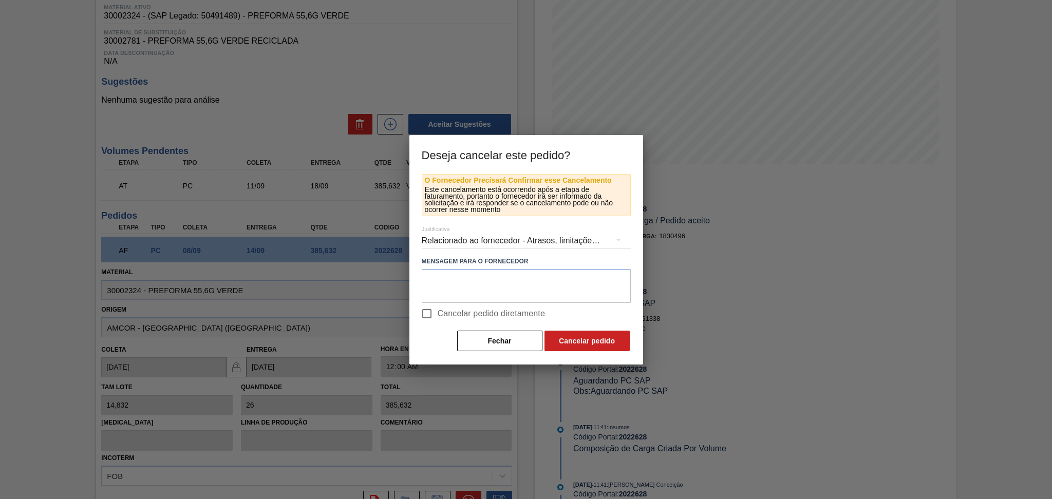
click at [522, 243] on div "Relacionado ao fornecedor - Atrasos, limitações de capacidade, etc." at bounding box center [526, 240] width 209 height 29
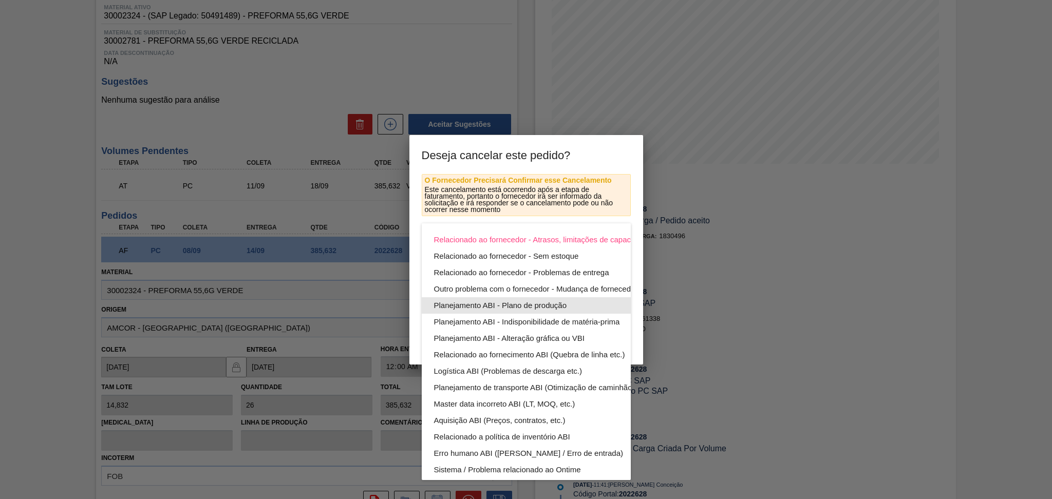
click at [525, 303] on div "Planejamento ABI - Plano de produção" at bounding box center [550, 305] width 233 height 16
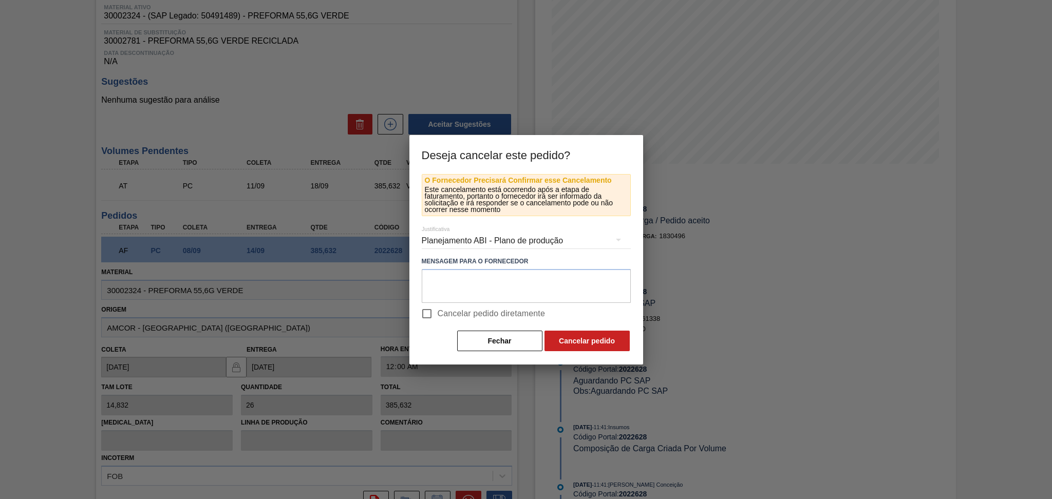
click at [431, 312] on input "Cancelar pedido diretamente" at bounding box center [427, 314] width 22 height 22
checkbox input "true"
click at [587, 337] on button "Cancelar pedido" at bounding box center [586, 341] width 85 height 21
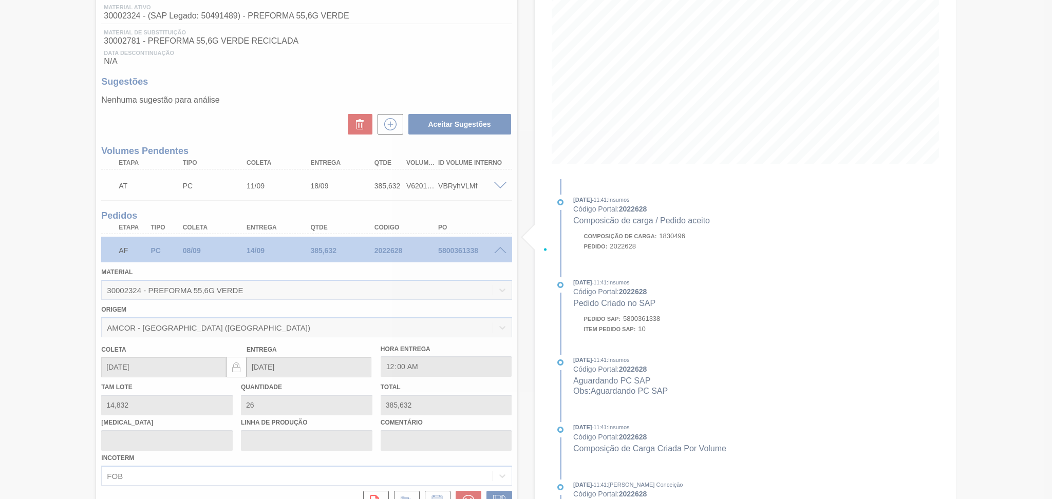
scroll to position [0, 0]
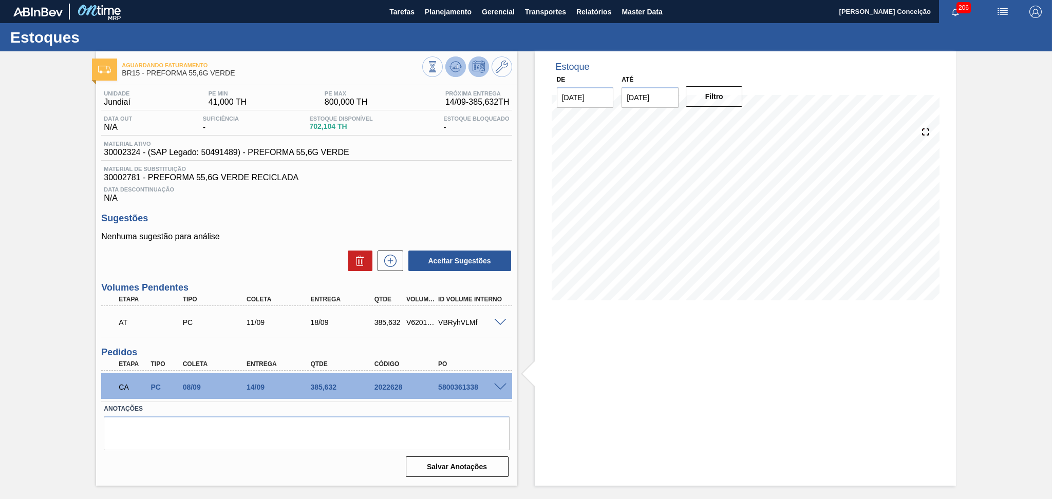
click at [454, 76] on button at bounding box center [455, 66] width 21 height 21
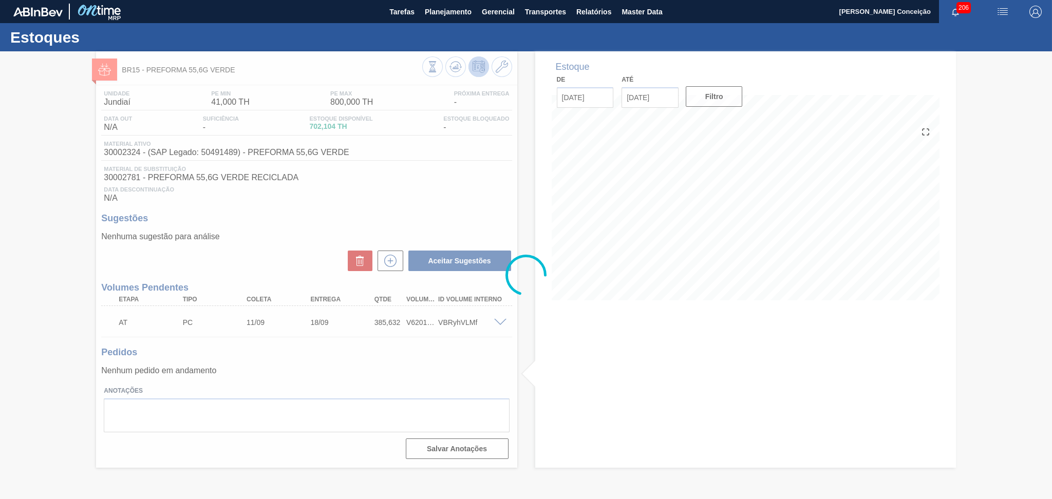
click at [539, 362] on div at bounding box center [526, 275] width 1052 height 448
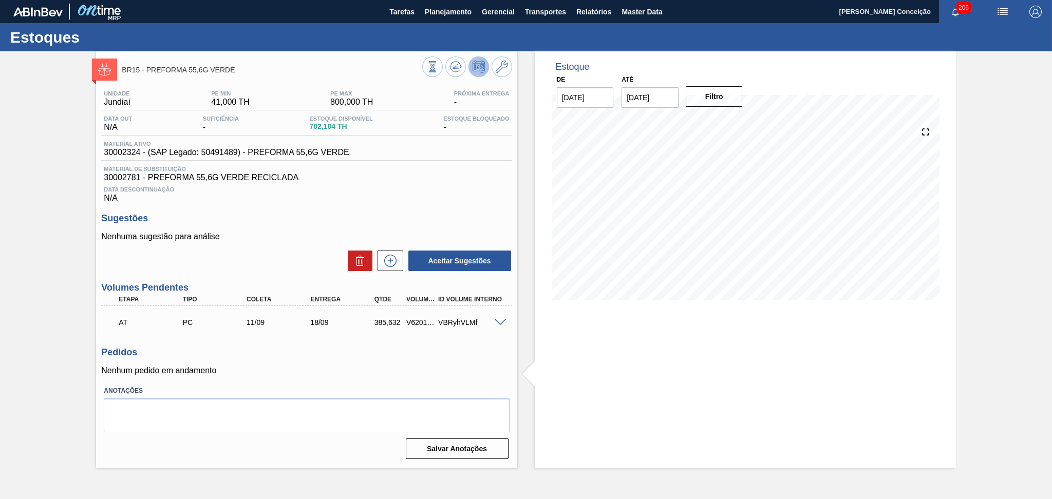
click at [498, 320] on span at bounding box center [500, 323] width 12 height 8
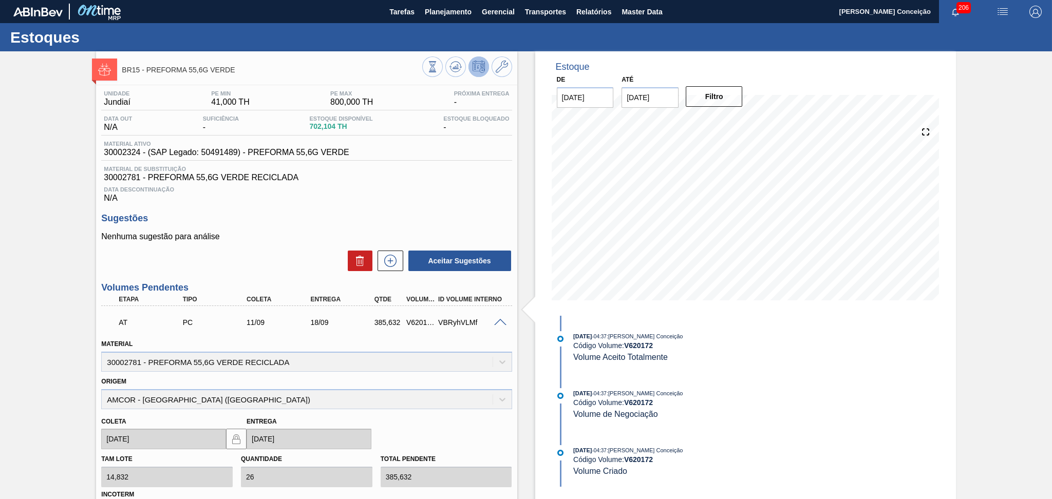
click at [499, 321] on span at bounding box center [500, 323] width 12 height 8
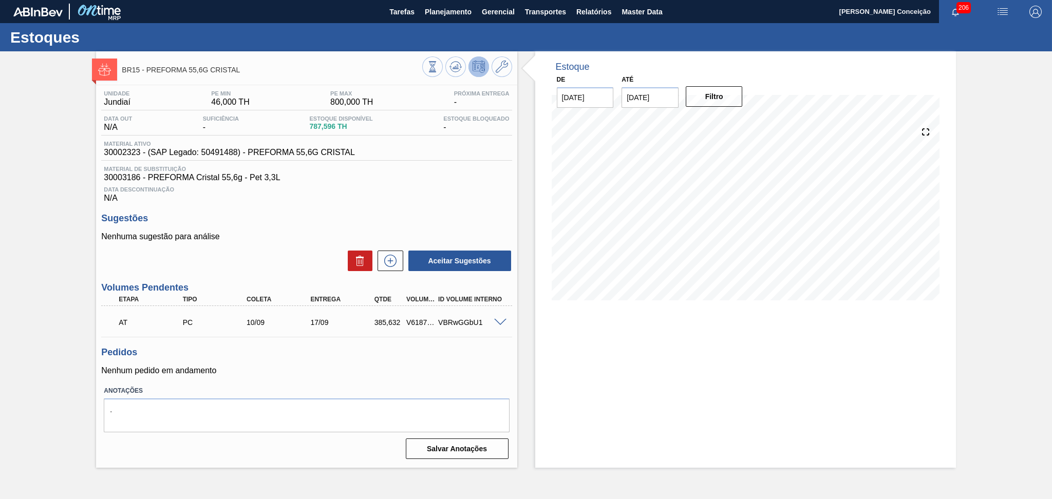
click at [452, 204] on div "Unidade Jundiaí PE MIN 46,000 TH PE MAX 800,000 TH Próxima Entrega - Data out N…" at bounding box center [306, 273] width 421 height 377
click at [459, 69] on icon at bounding box center [455, 69] width 10 height 5
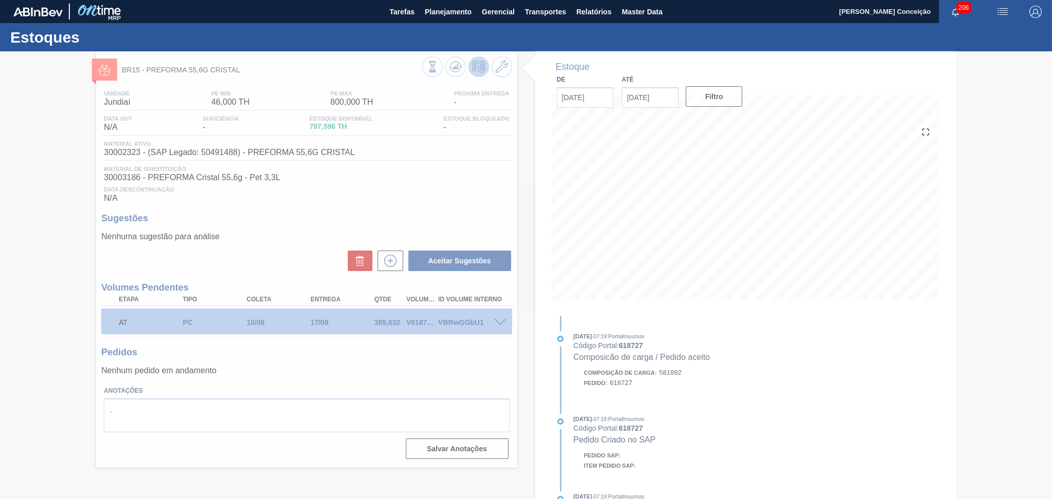
click at [418, 393] on div at bounding box center [526, 275] width 1052 height 448
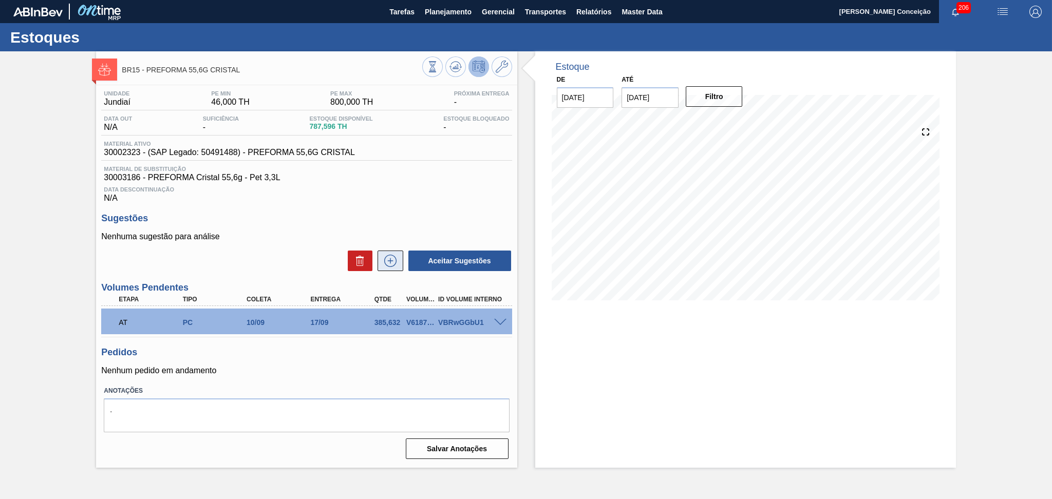
click at [383, 266] on icon at bounding box center [390, 261] width 16 height 12
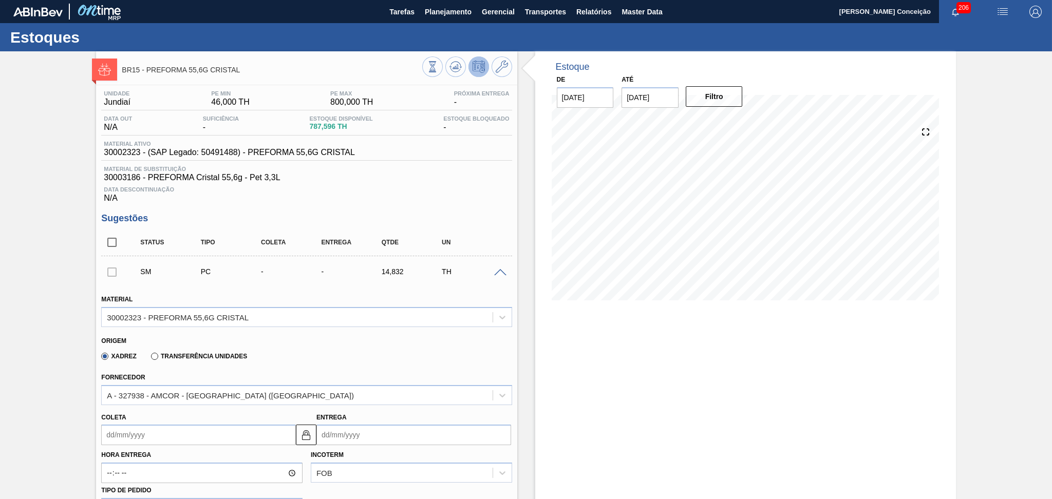
click at [145, 429] on input "Coleta" at bounding box center [198, 435] width 195 height 21
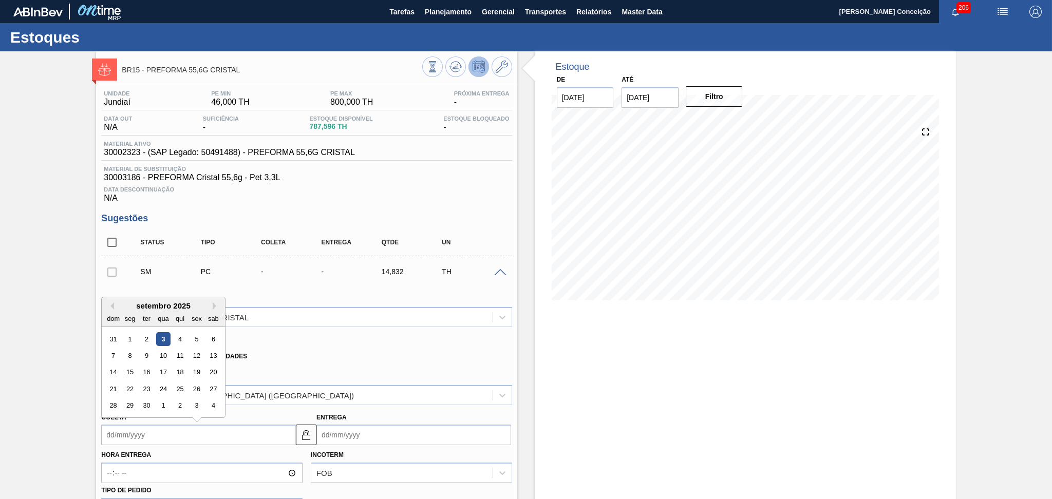
type input "2"
type input "[DATE]"
type input "22"
type input "29/09/2025"
click at [133, 383] on div "22" at bounding box center [130, 389] width 14 height 14
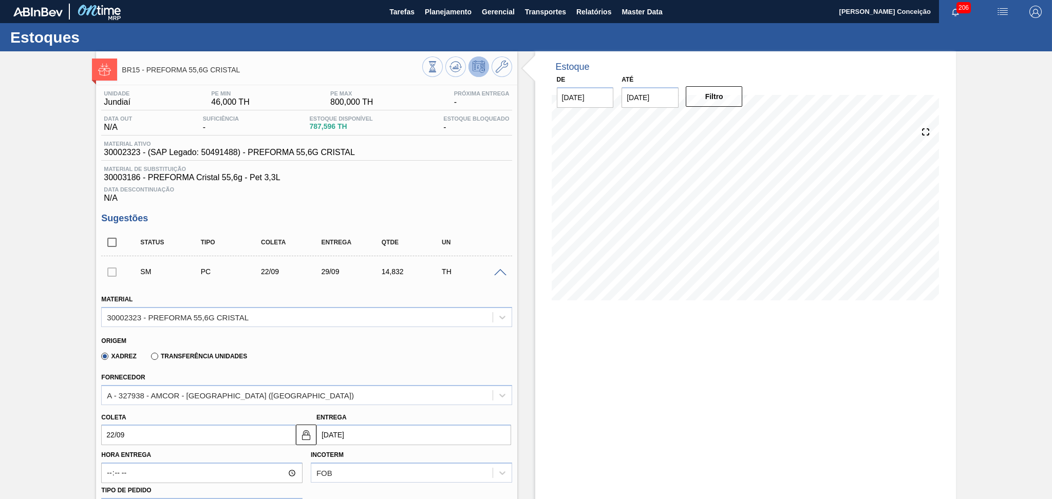
type input "[DATE]"
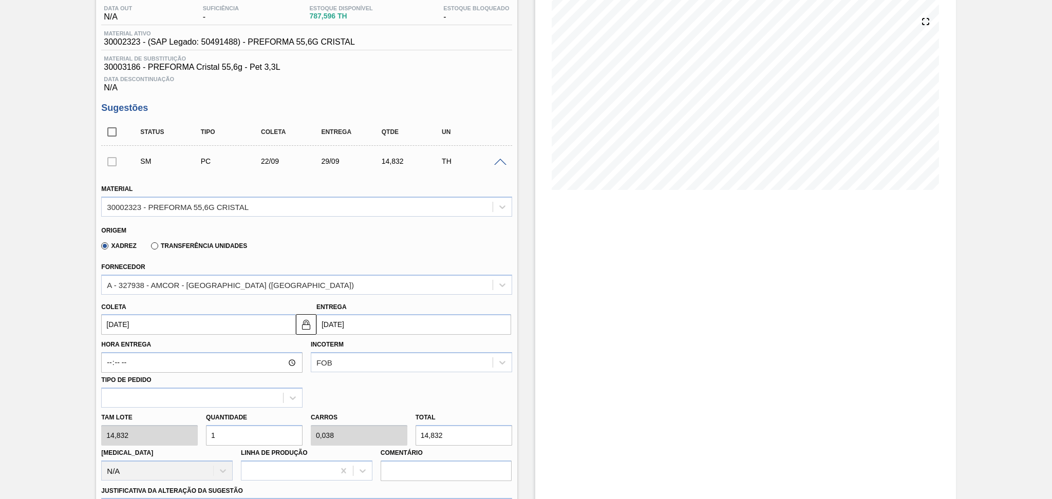
scroll to position [274, 0]
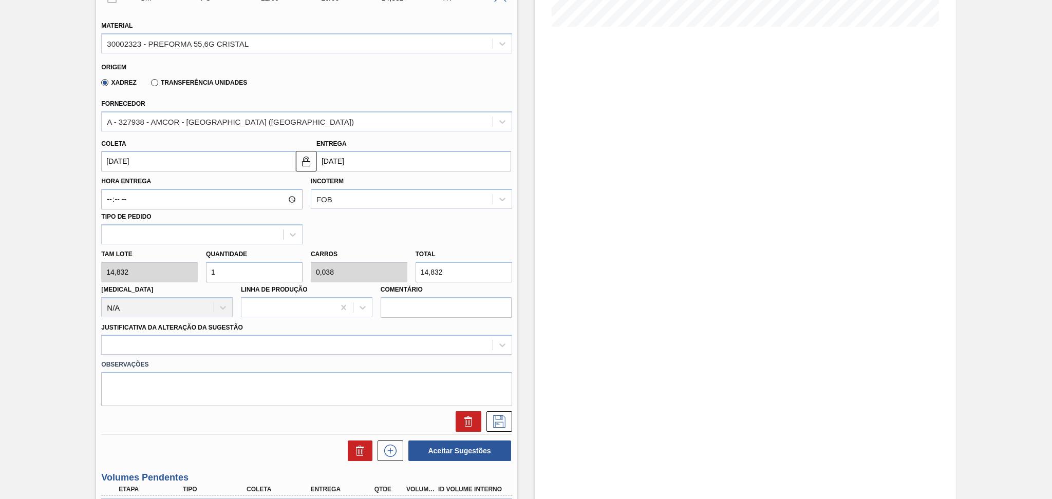
click at [177, 261] on div "Tam lote 14,832 Quantidade 1 Carros 0,038 Total 14,832 Doca N/A Linha de Produç…" at bounding box center [306, 280] width 419 height 73
type input "2"
type input "0,077"
type input "29,664"
type input "26"
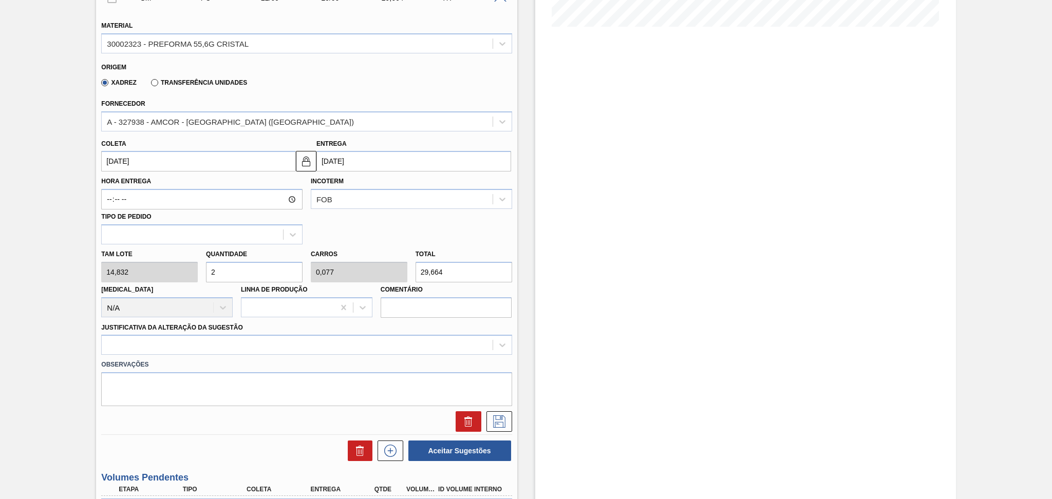
type input "1"
type input "385,632"
type input "26"
click at [216, 343] on div at bounding box center [306, 345] width 410 height 20
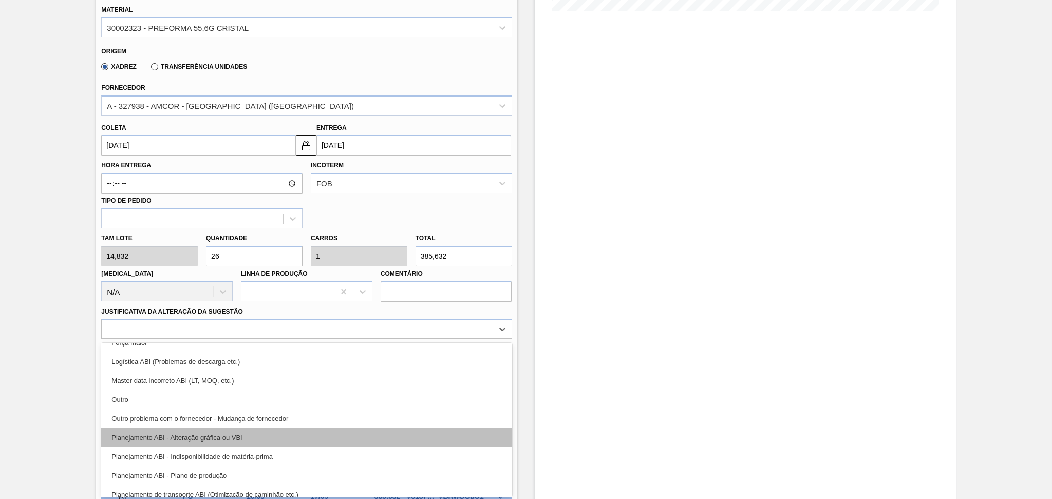
scroll to position [68, 0]
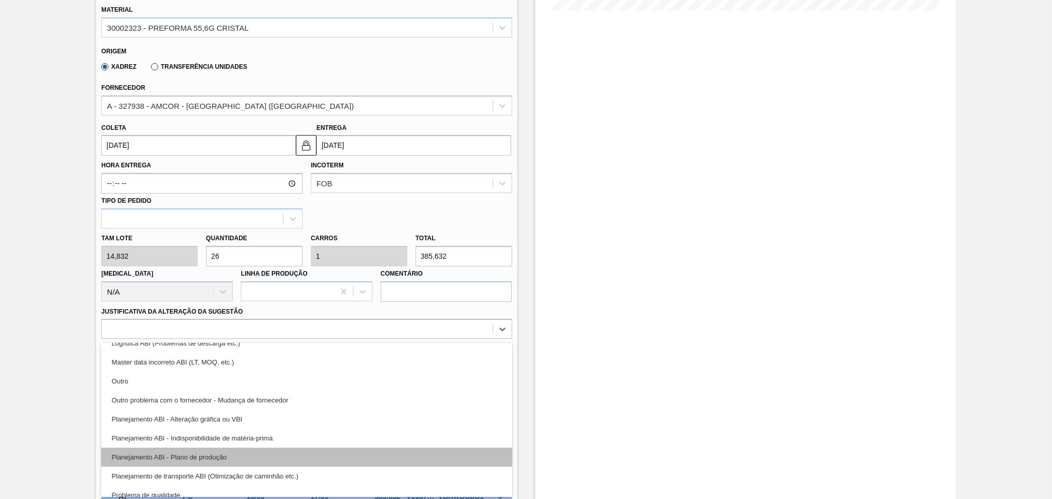
click at [237, 456] on div "Planejamento ABI - Plano de produção" at bounding box center [306, 457] width 410 height 19
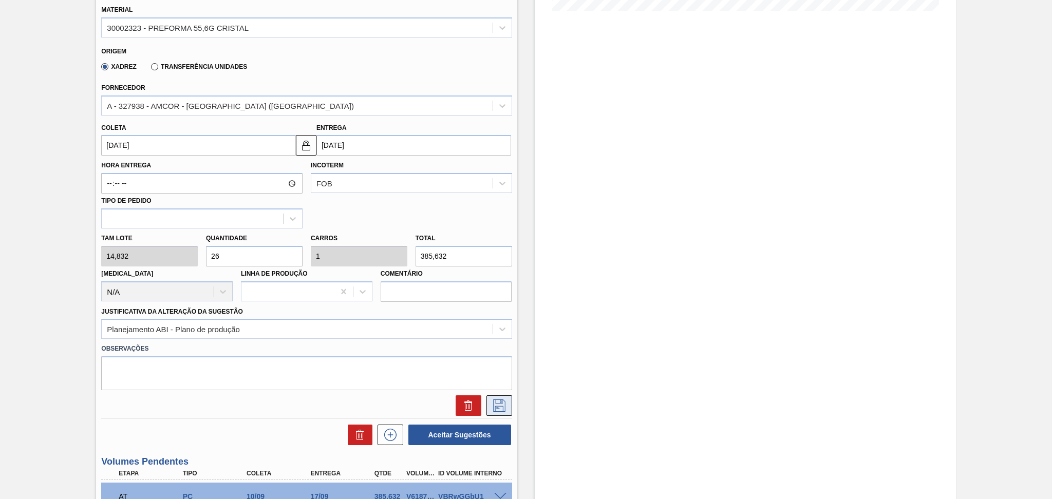
click at [497, 406] on icon at bounding box center [499, 406] width 16 height 12
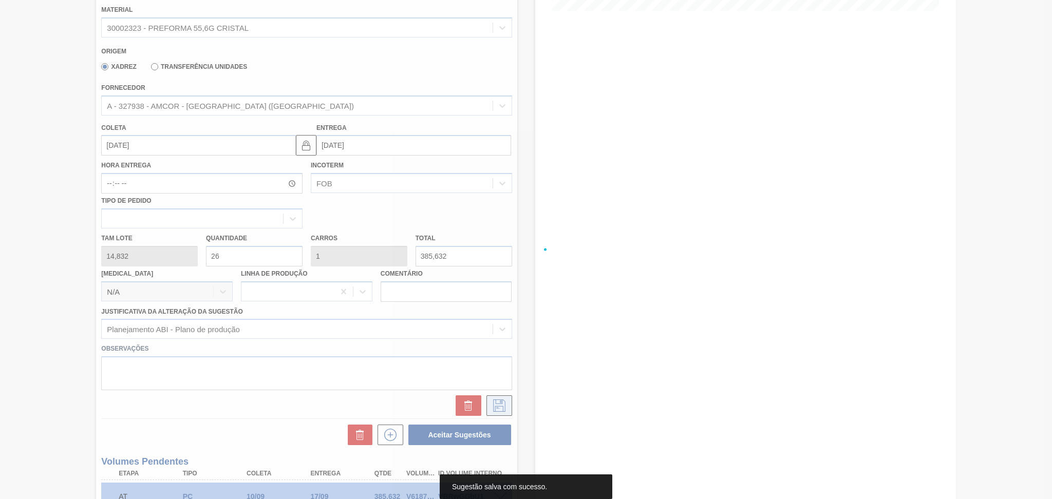
scroll to position [10, 0]
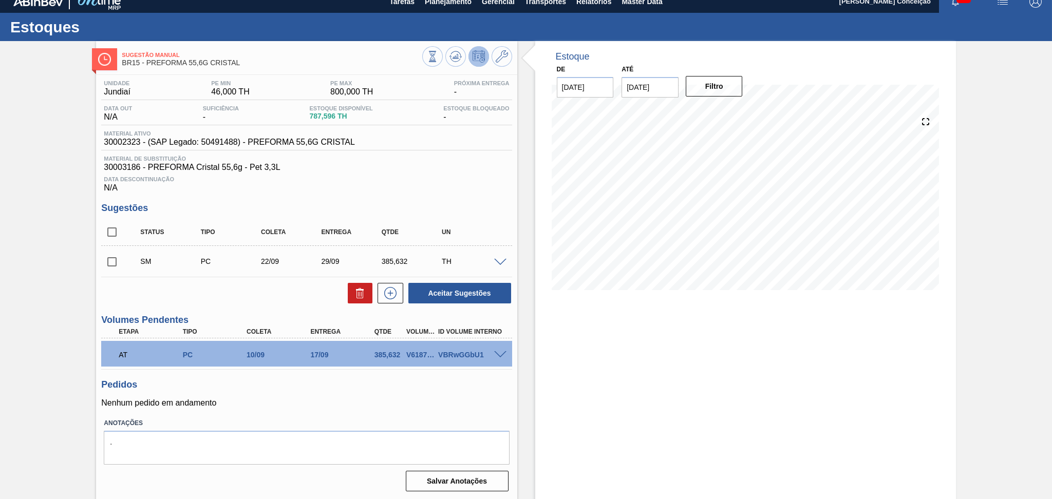
click at [110, 262] on input "checkbox" at bounding box center [112, 262] width 22 height 22
click at [445, 292] on button "Aceitar Sugestões" at bounding box center [459, 293] width 103 height 21
checkbox input "false"
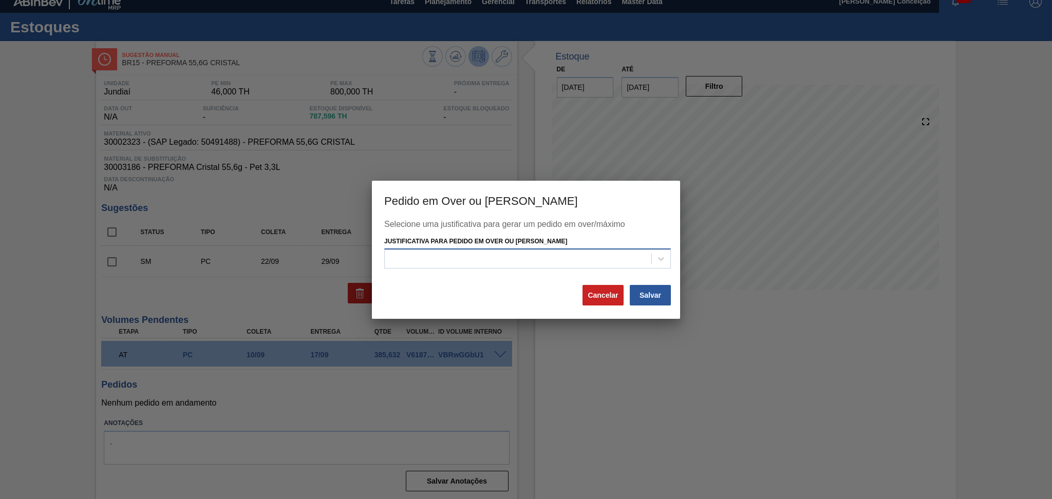
click at [502, 259] on div at bounding box center [518, 259] width 267 height 15
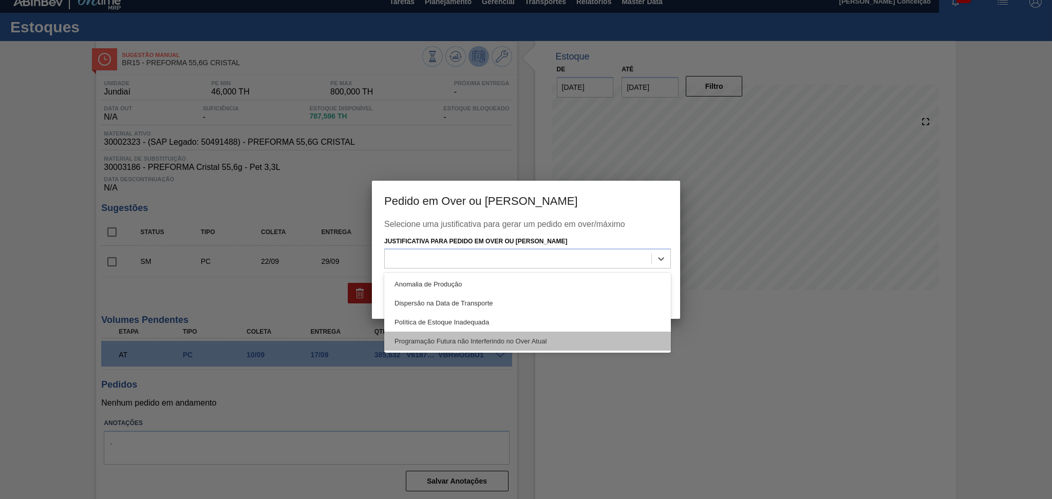
click at [495, 338] on div "Programação Futura não Interferindo no Over Atual" at bounding box center [527, 341] width 287 height 19
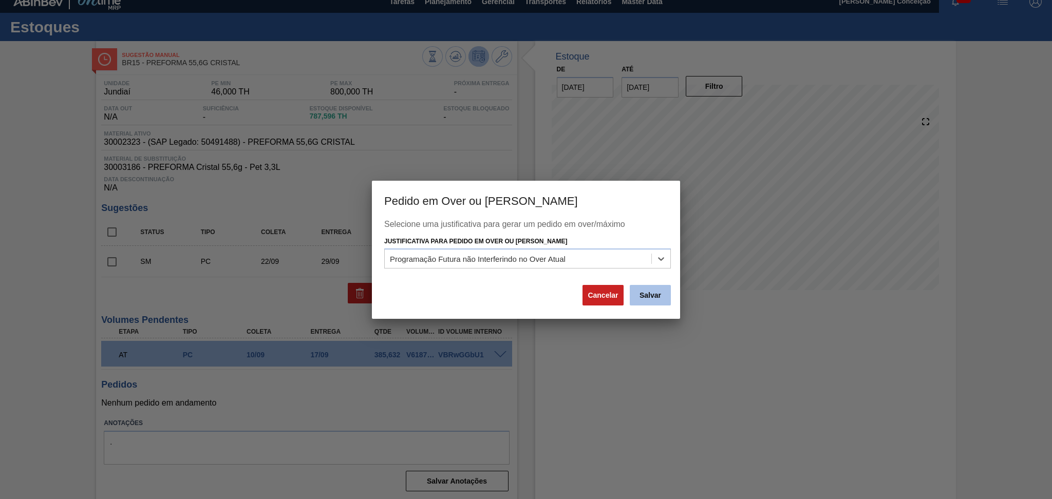
click at [638, 302] on button "Salvar" at bounding box center [650, 295] width 41 height 21
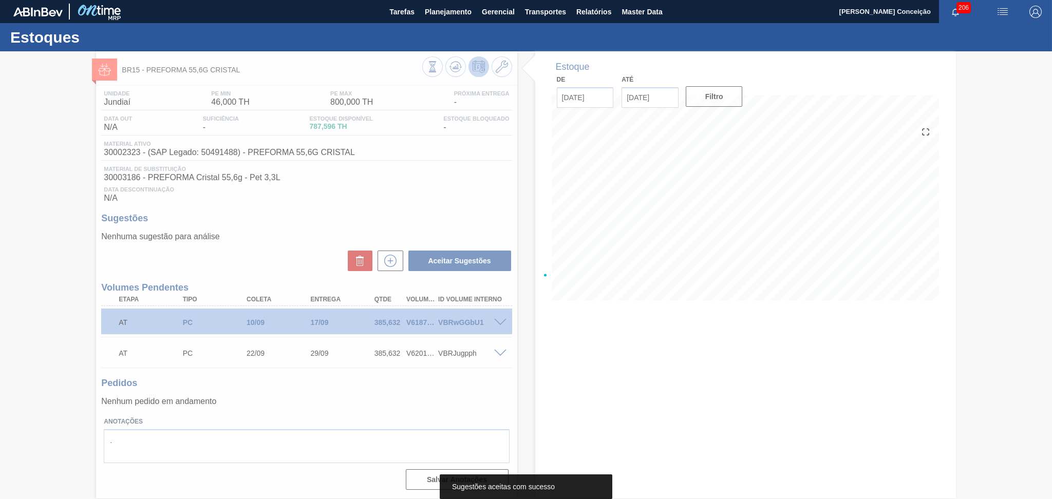
scroll to position [0, 0]
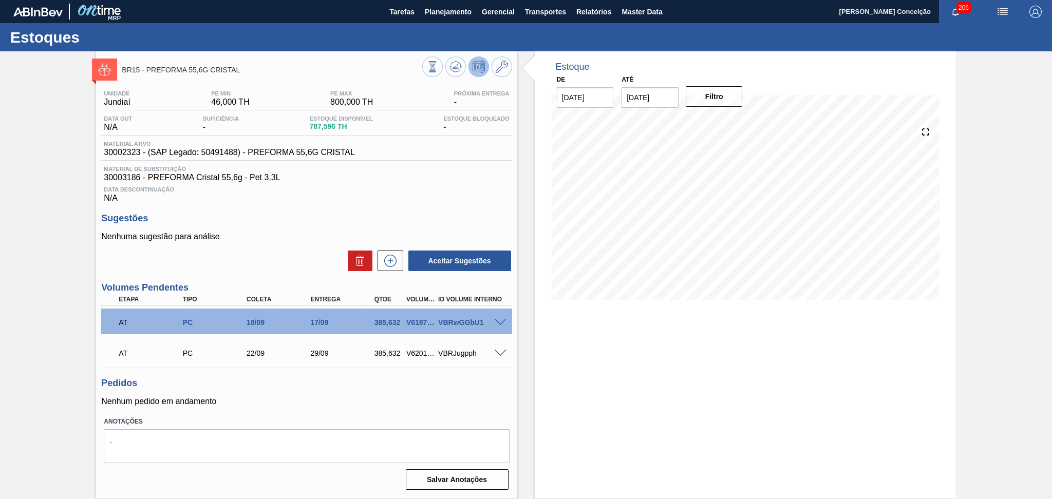
click at [499, 320] on span at bounding box center [500, 323] width 12 height 8
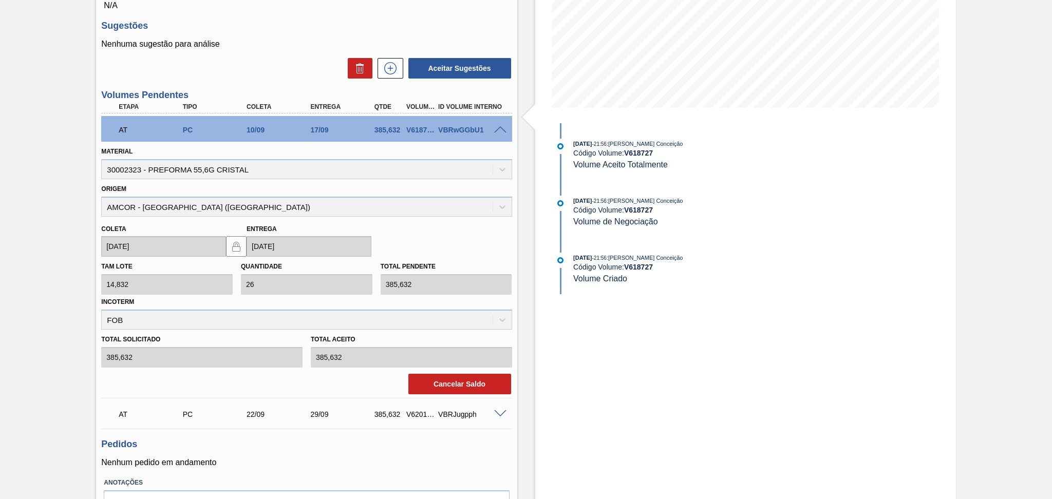
scroll to position [205, 0]
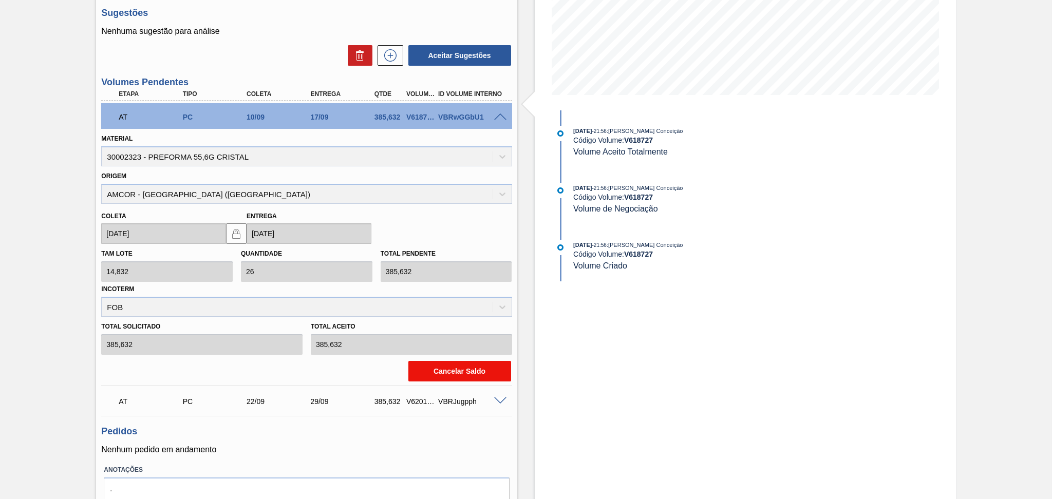
click at [447, 367] on button "Cancelar Saldo" at bounding box center [459, 371] width 103 height 21
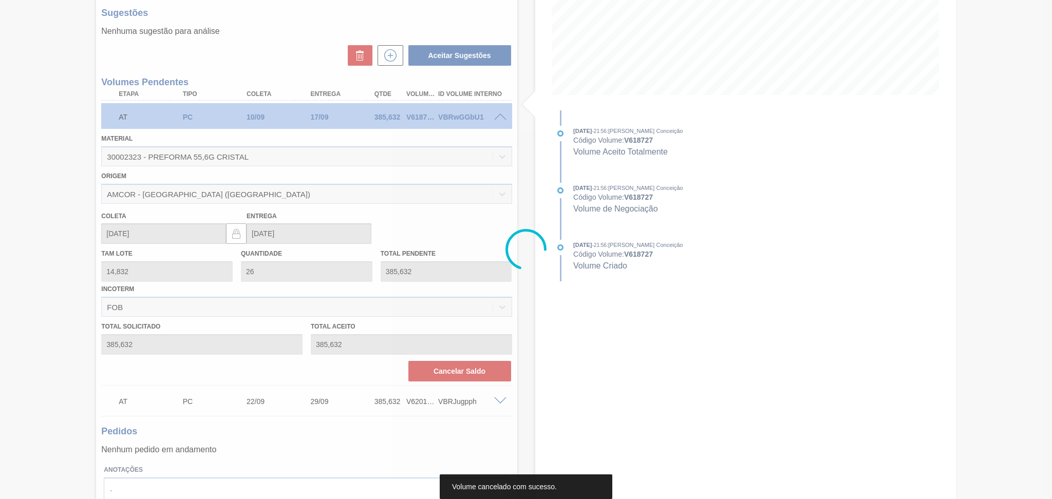
scroll to position [0, 0]
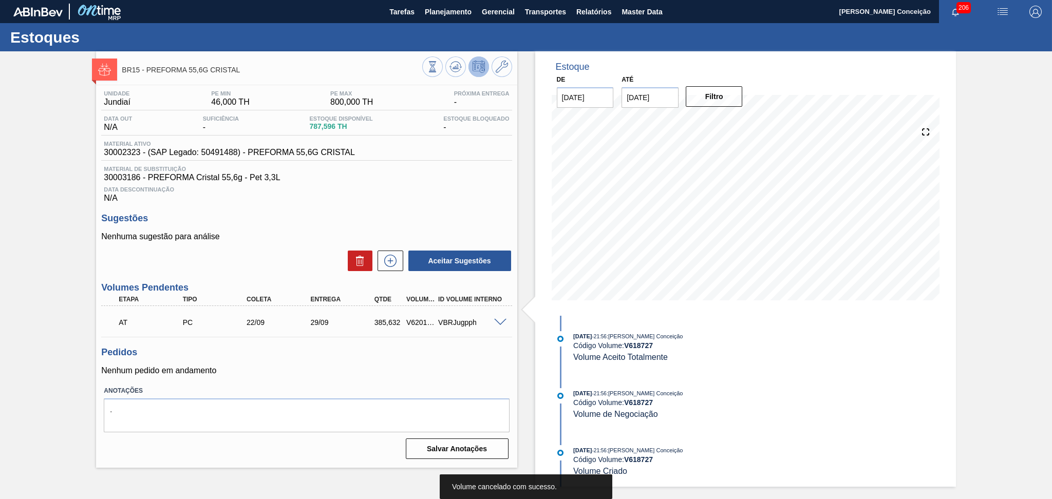
click at [259, 217] on h3 "Sugestões" at bounding box center [306, 218] width 410 height 11
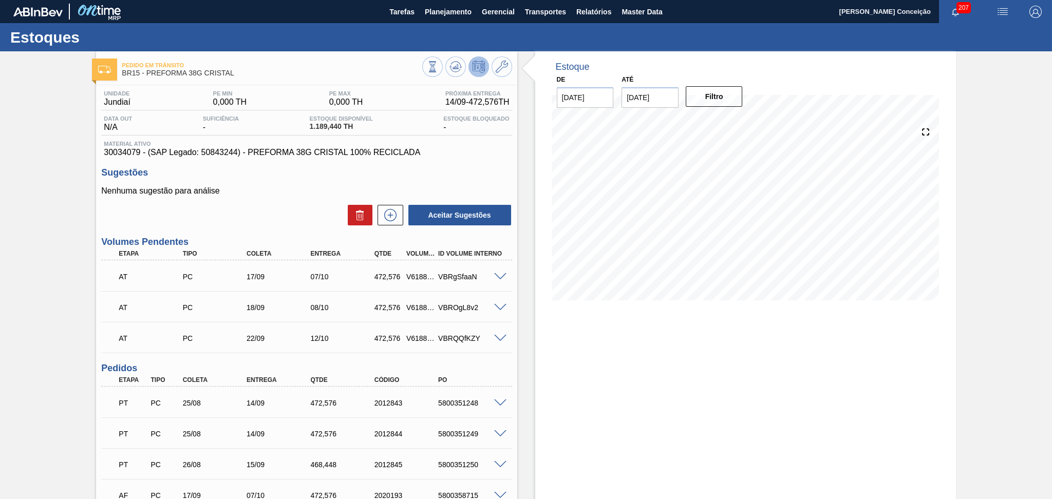
click at [236, 196] on p "Nenhuma sugestão para análise" at bounding box center [306, 190] width 410 height 9
click at [264, 227] on div "Unidade Jundiaí PE MIN 0,000 TH PE MAX 0,000 TH Próxima Entrega 14/09 - 472,576…" at bounding box center [306, 367] width 421 height 565
click at [279, 232] on div "Unidade Jundiaí PE MIN 0,000 TH PE MAX 0,000 TH Próxima Entrega 14/09 - 472,576…" at bounding box center [306, 367] width 421 height 565
click at [521, 169] on div "Estoque De [DATE] Até [DATE] Filtro 05/09 Projeção de Estoque 1,121.304 [DOMAIN…" at bounding box center [736, 353] width 439 height 604
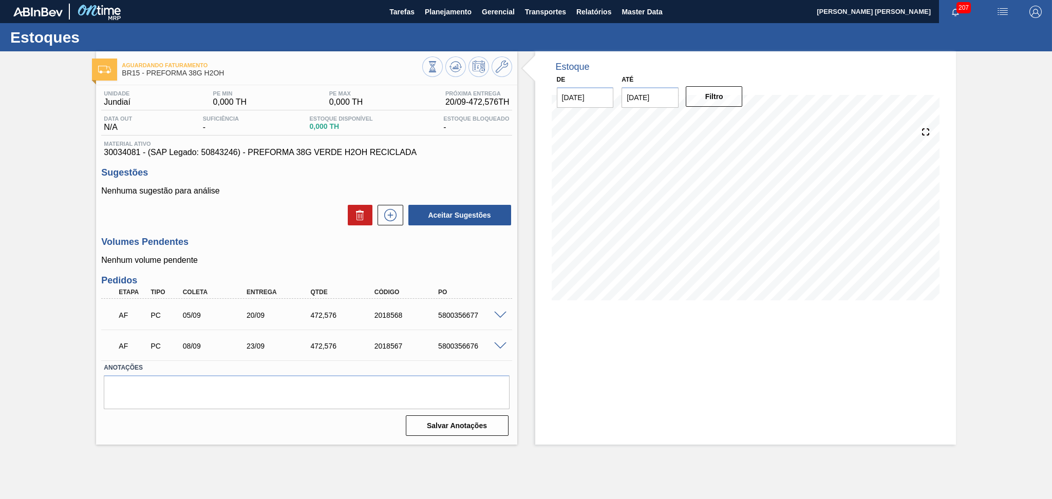
click at [472, 248] on div "Volumes Pendentes Nenhum volume pendente" at bounding box center [306, 251] width 410 height 28
click at [294, 237] on h3 "Volumes Pendentes" at bounding box center [306, 242] width 410 height 11
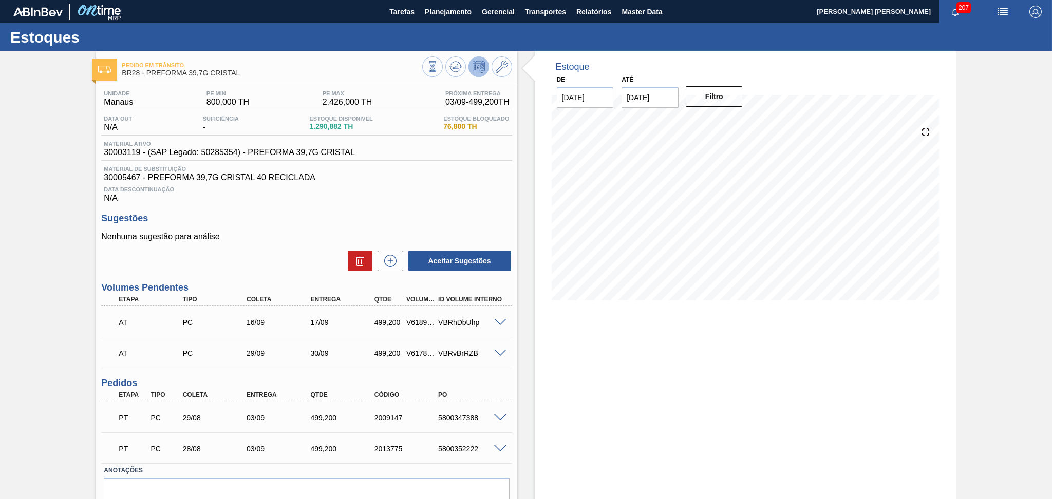
click at [461, 196] on div "Data Descontinuação N/A" at bounding box center [306, 192] width 410 height 21
click at [436, 200] on div "Data Descontinuação N/A" at bounding box center [306, 192] width 410 height 21
click at [278, 268] on div "Aceitar Sugestões" at bounding box center [306, 261] width 410 height 23
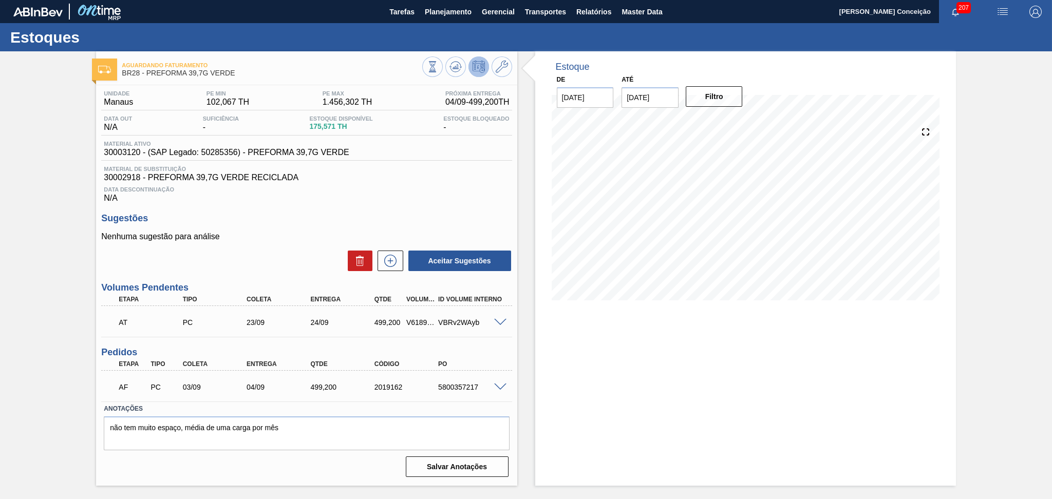
click at [485, 220] on h3 "Sugestões" at bounding box center [306, 218] width 410 height 11
click at [520, 395] on div "Estoque De [DATE] Até [DATE] Filtro" at bounding box center [736, 268] width 439 height 434
click at [522, 323] on div "Estoque De [DATE] Até [DATE] Filtro 04/09 Projeção de Estoque 674.771 [DOMAIN_N…" at bounding box center [736, 268] width 439 height 434
click at [318, 195] on div "Data Descontinuação N/A" at bounding box center [306, 192] width 410 height 21
click at [281, 243] on div "Nenhuma sugestão para análise Aceitar Sugestões" at bounding box center [306, 252] width 410 height 40
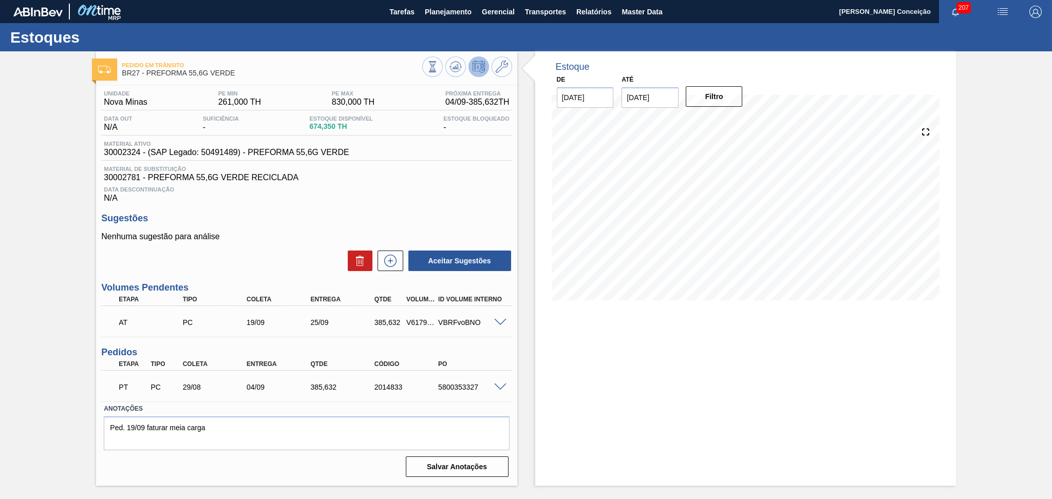
click at [388, 197] on div "Data Descontinuação N/A" at bounding box center [306, 192] width 410 height 21
click at [491, 165] on div "Unidade Nova Minas PE MIN 261,000 TH PE MAX 830,000 TH Próxima Entrega 04/09 - …" at bounding box center [306, 146] width 410 height 112
click at [349, 206] on div "Unidade Nova Minas PE MIN 261,000 TH PE MAX 830,000 TH Próxima Entrega 04/09 - …" at bounding box center [306, 282] width 421 height 395
click at [455, 68] on icon at bounding box center [455, 67] width 1 height 3
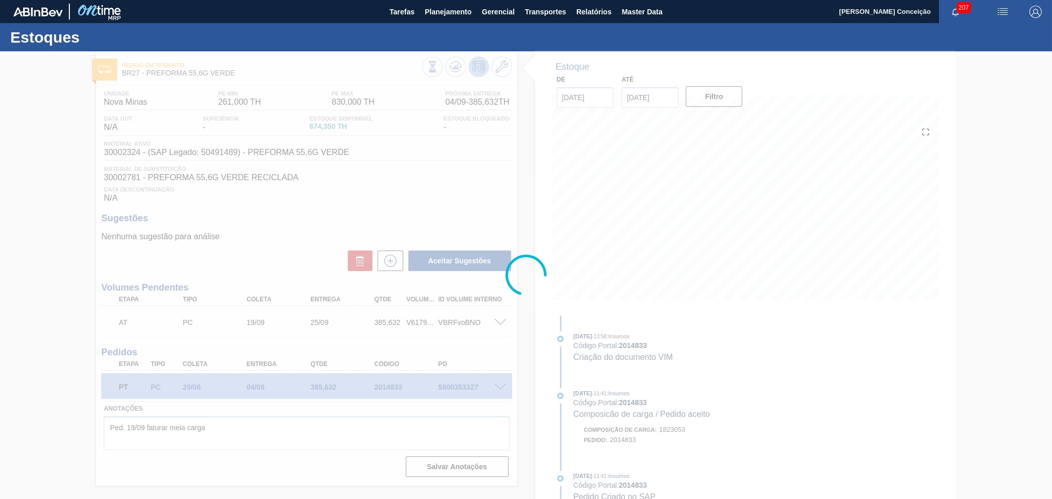
click at [459, 171] on div at bounding box center [526, 275] width 1052 height 448
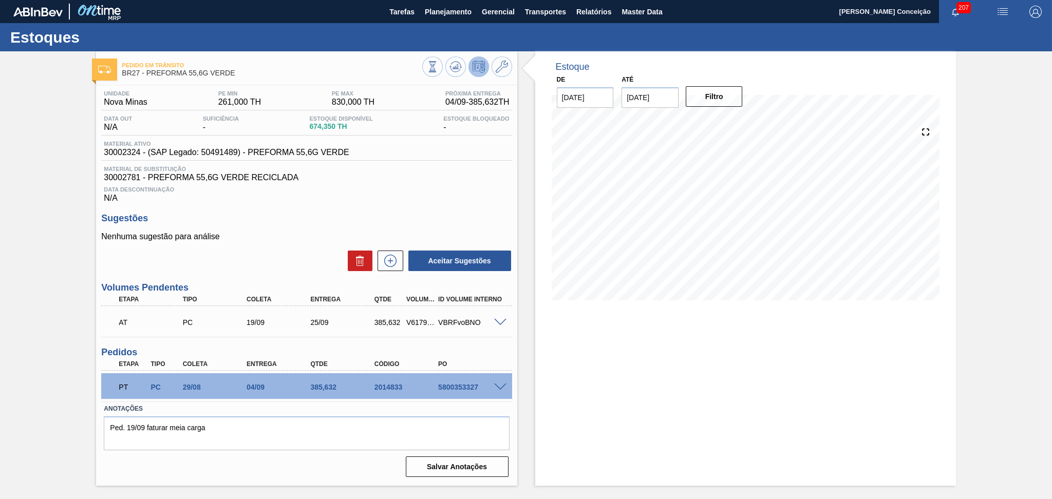
click at [496, 216] on h3 "Sugestões" at bounding box center [306, 218] width 410 height 11
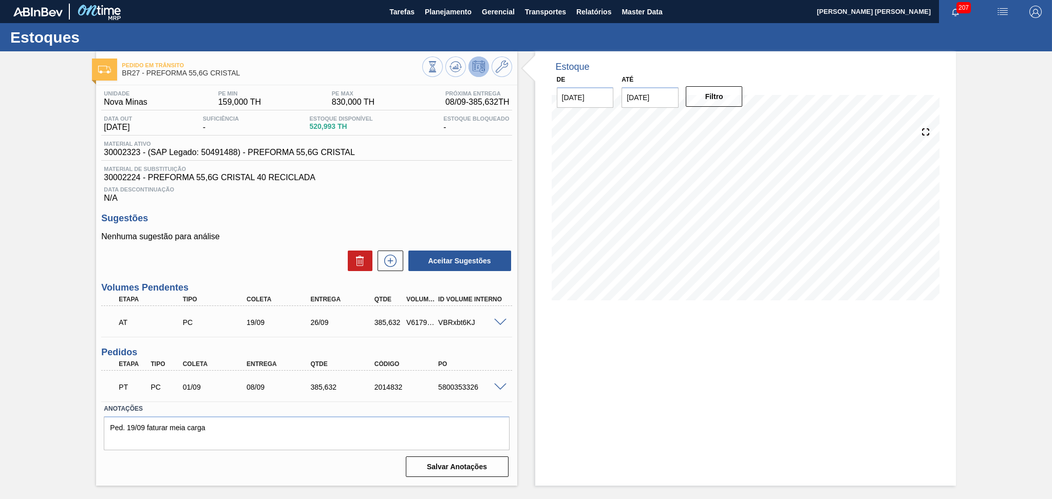
click at [341, 216] on h3 "Sugestões" at bounding box center [306, 218] width 410 height 11
click at [360, 196] on div "Data Descontinuação N/A" at bounding box center [306, 192] width 410 height 21
click at [388, 262] on icon at bounding box center [390, 261] width 16 height 12
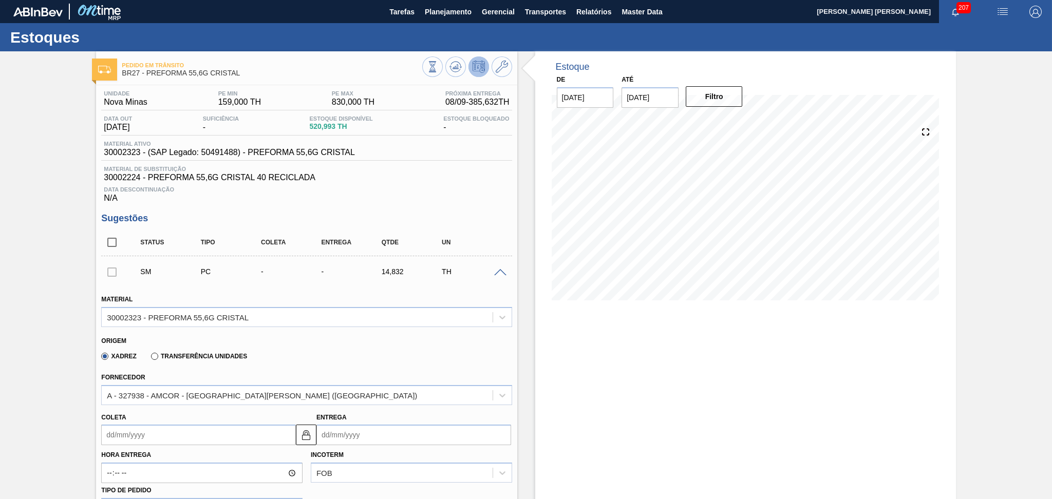
click at [159, 431] on input "Coleta" at bounding box center [198, 435] width 195 height 21
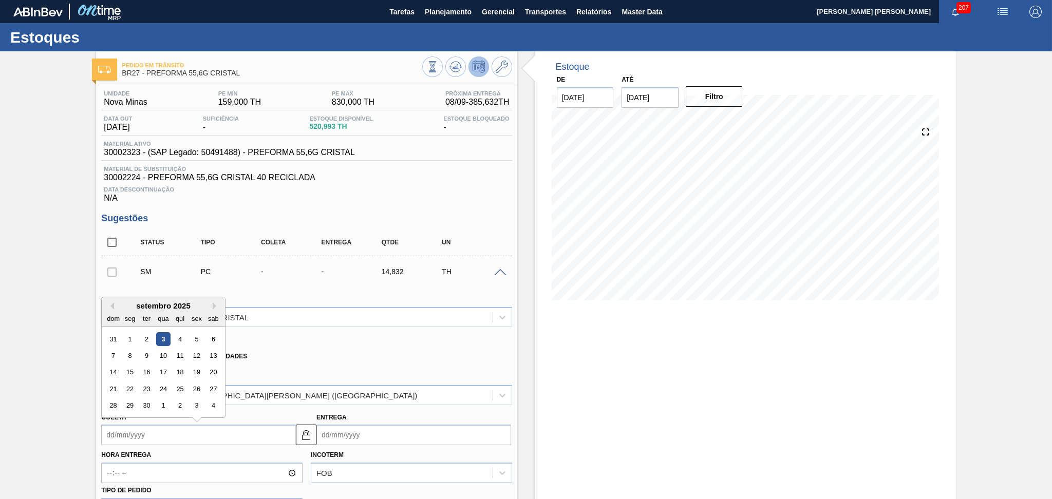
click at [336, 358] on div "Xadrez Transferência Unidades" at bounding box center [302, 355] width 402 height 20
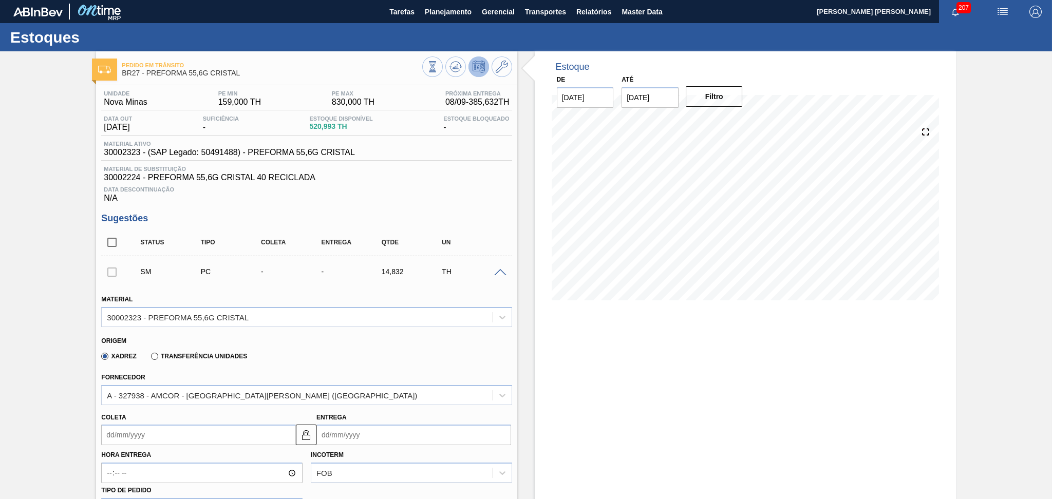
click at [499, 278] on div "SM PC - - 14,832 TH" at bounding box center [306, 272] width 410 height 26
click at [498, 273] on span at bounding box center [500, 273] width 12 height 8
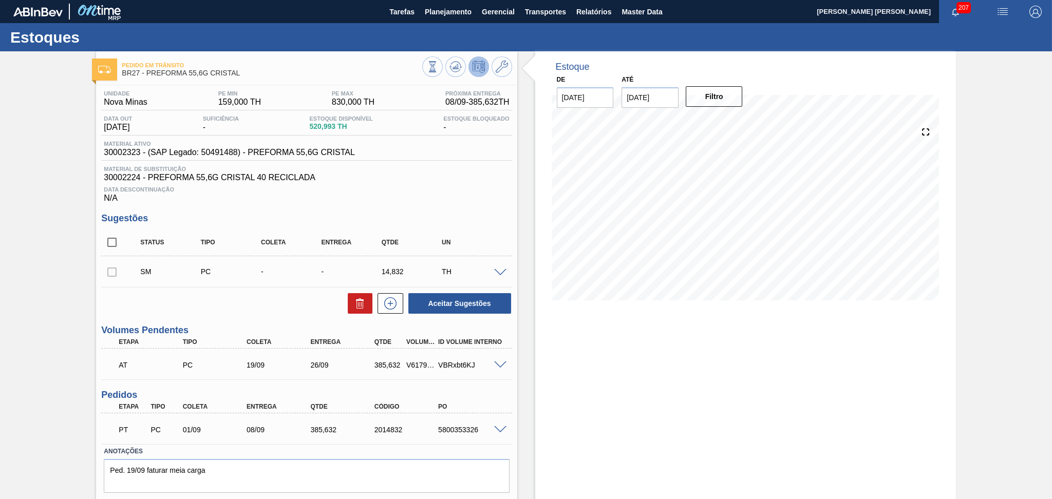
click at [499, 365] on span at bounding box center [500, 366] width 12 height 8
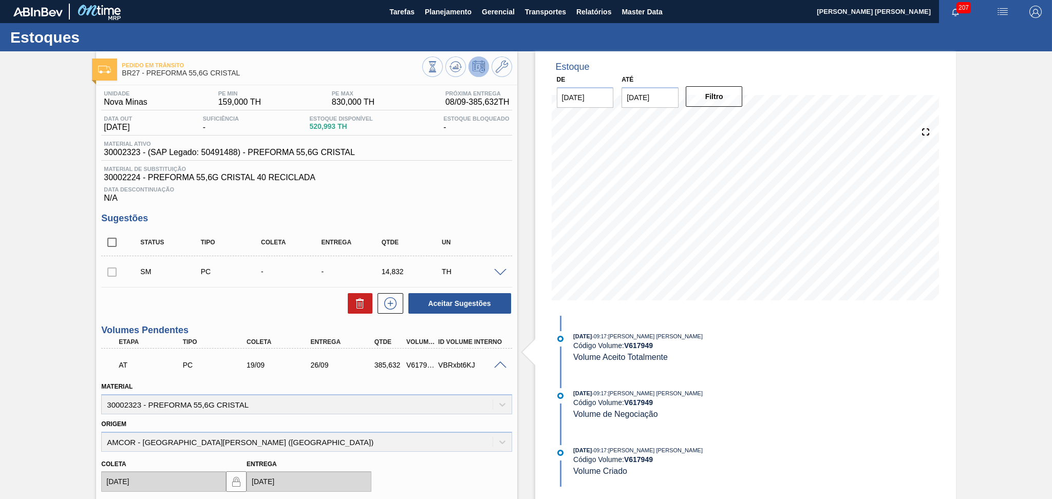
click at [498, 364] on span at bounding box center [500, 366] width 12 height 8
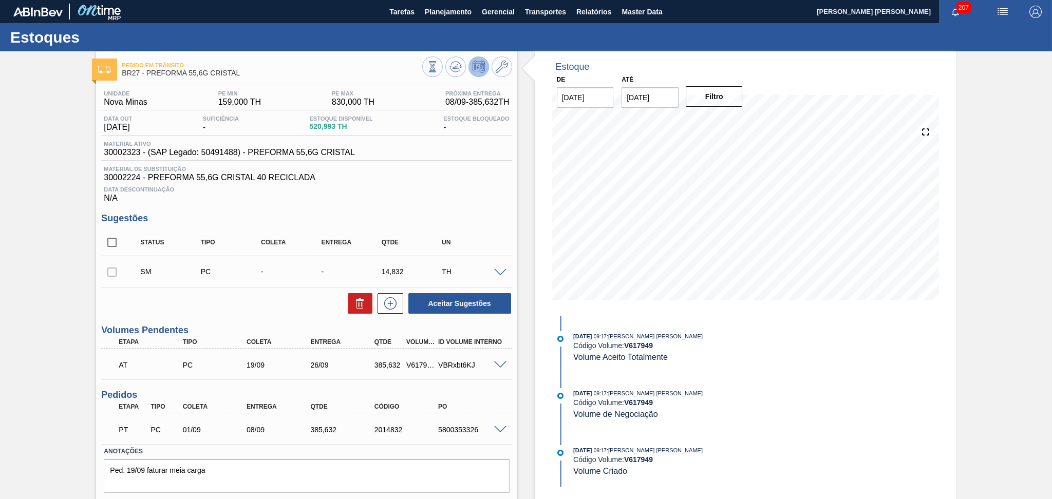
click at [460, 193] on div "Data Descontinuação N/A" at bounding box center [306, 192] width 410 height 21
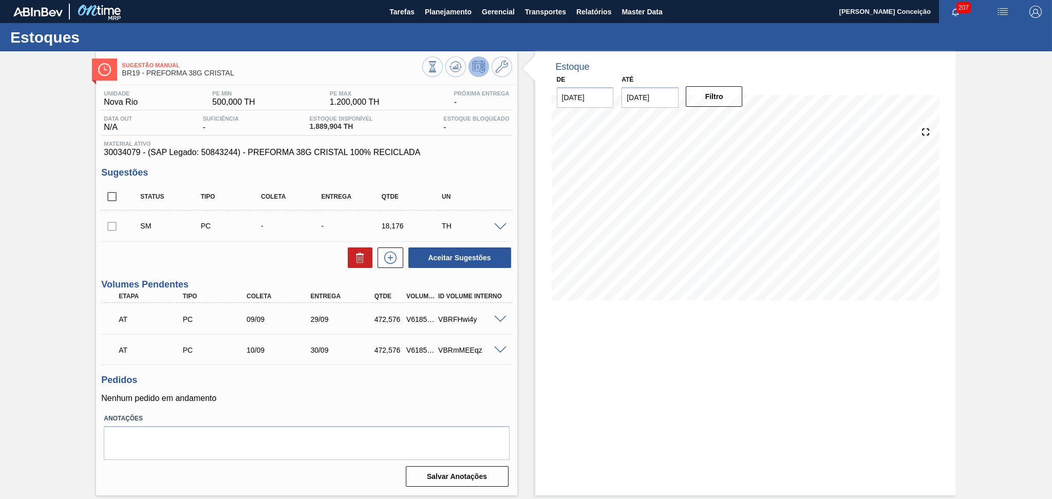
click at [554, 329] on div "Estoque De [DATE] Até [DATE] Filtro" at bounding box center [745, 273] width 421 height 444
click at [296, 377] on h3 "Pedidos" at bounding box center [306, 380] width 410 height 11
click at [352, 391] on div "Pedidos Nenhum pedido em andamento" at bounding box center [306, 389] width 410 height 28
click at [396, 256] on icon at bounding box center [390, 258] width 12 height 12
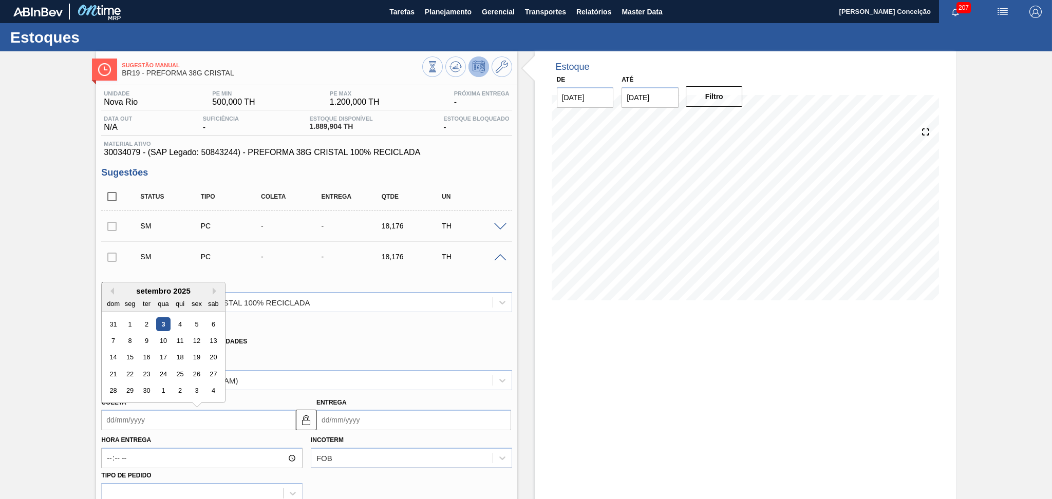
click at [150, 417] on input "Coleta" at bounding box center [198, 420] width 195 height 21
click at [129, 355] on div "15" at bounding box center [130, 358] width 14 height 14
type input "15/09/2025"
type input "05/10/2025"
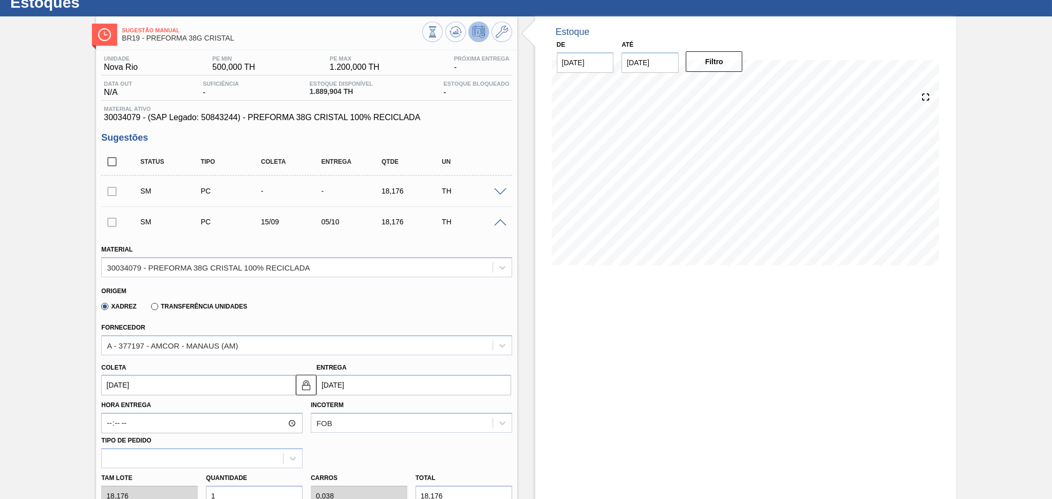
scroll to position [68, 0]
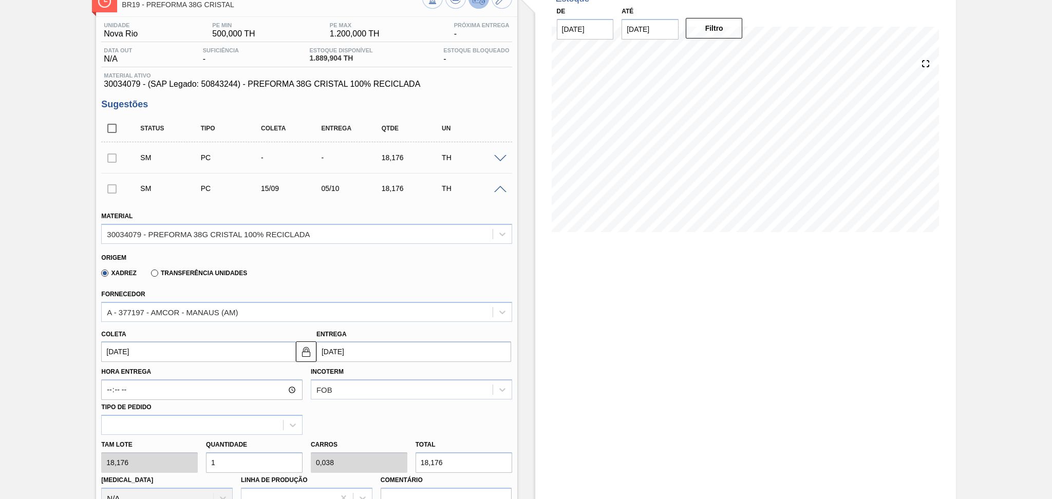
click at [185, 463] on div "Tam lote 18,176 Quantidade 1 Carros 0,038 Total 18,176 Doca N/A Linha de Produç…" at bounding box center [306, 471] width 419 height 73
type input "2"
type input "0,077"
type input "36,352"
type input "26"
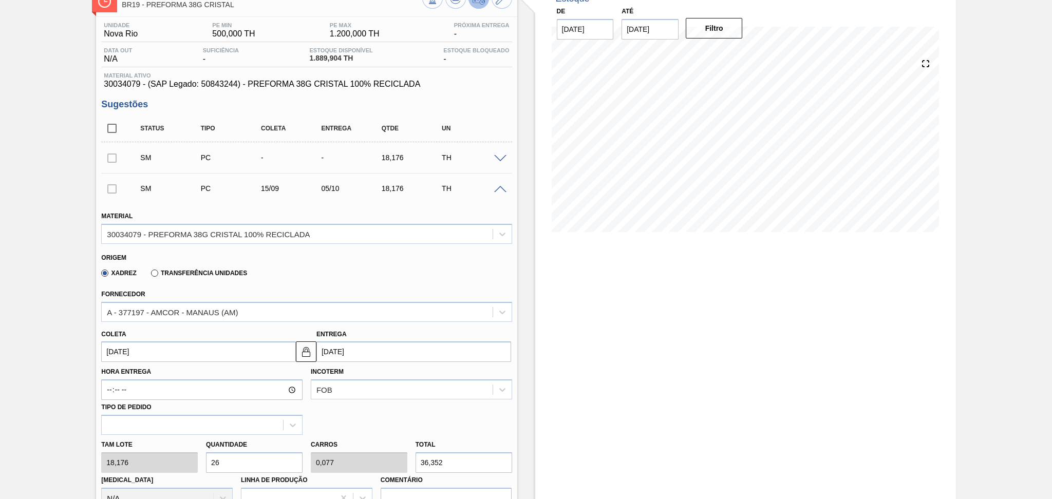
type input "1"
type input "472,576"
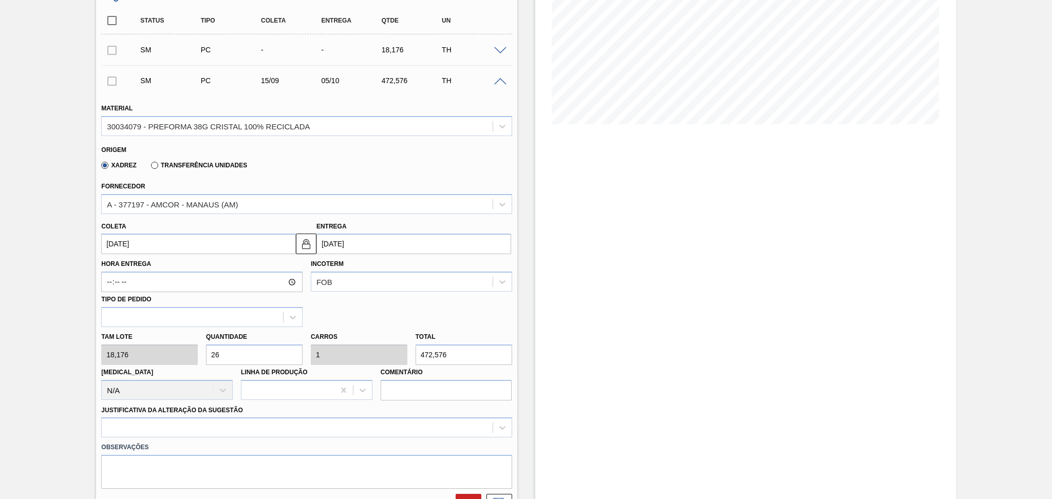
scroll to position [274, 0]
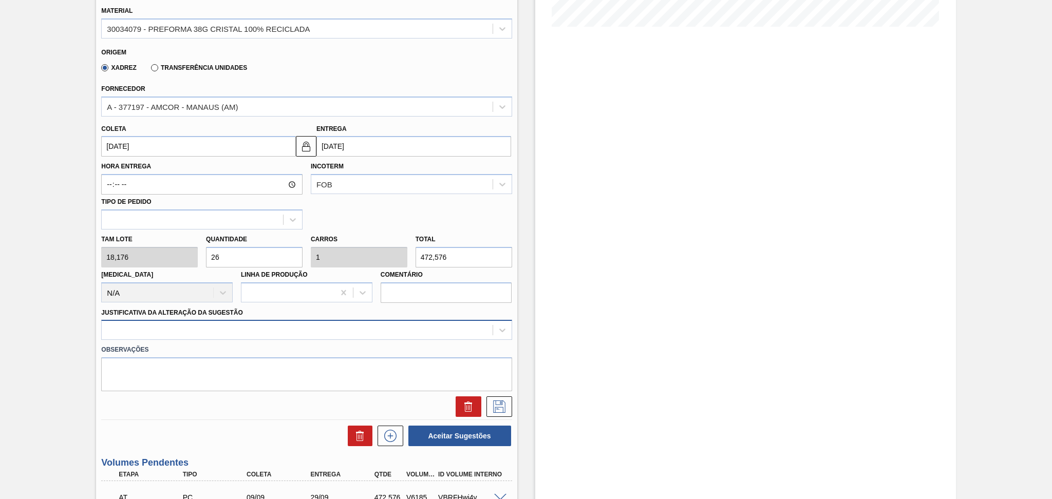
type input "26"
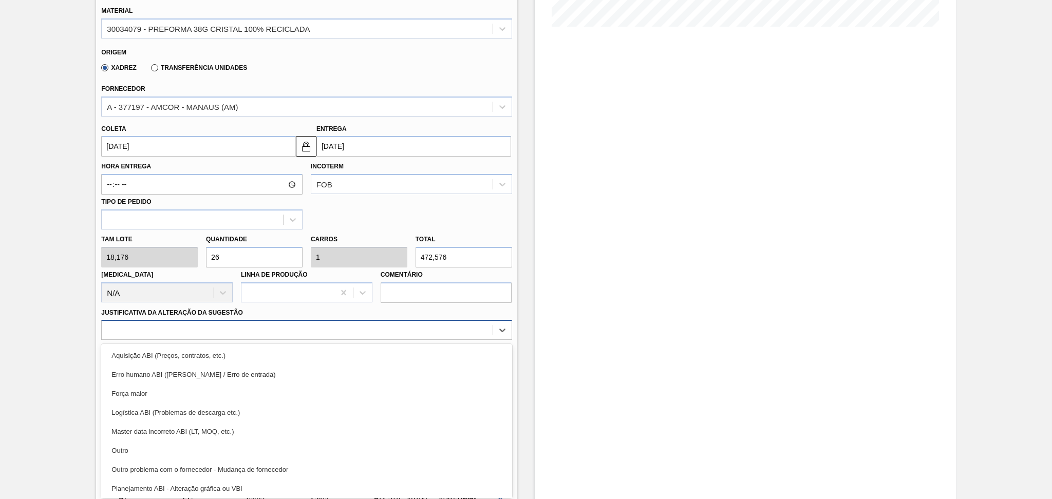
click at [239, 332] on div at bounding box center [297, 330] width 390 height 15
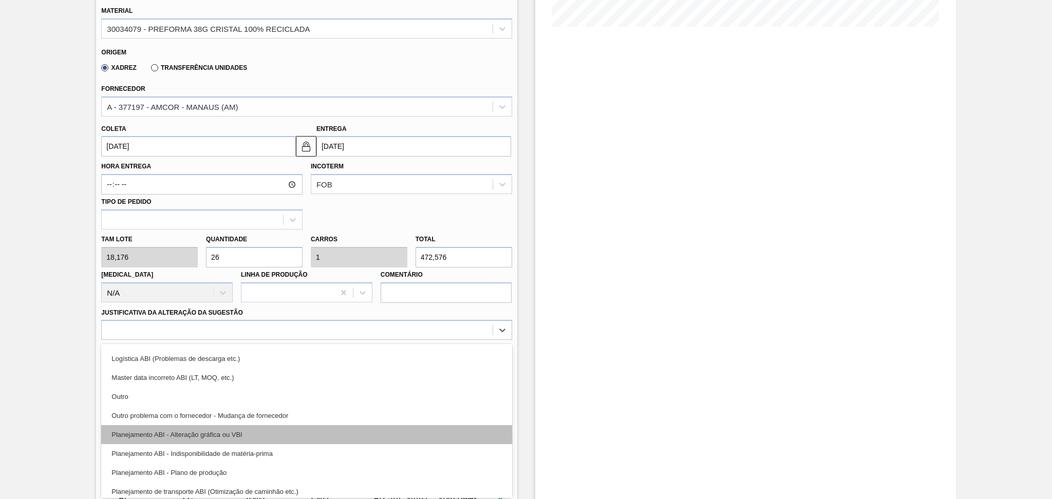
scroll to position [68, 0]
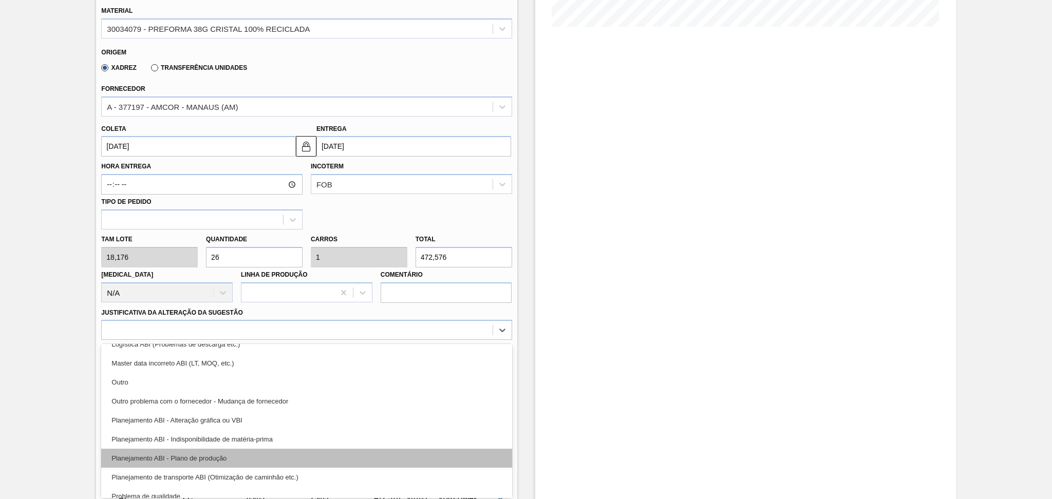
click at [223, 451] on div "Planejamento ABI - Plano de produção" at bounding box center [306, 458] width 410 height 19
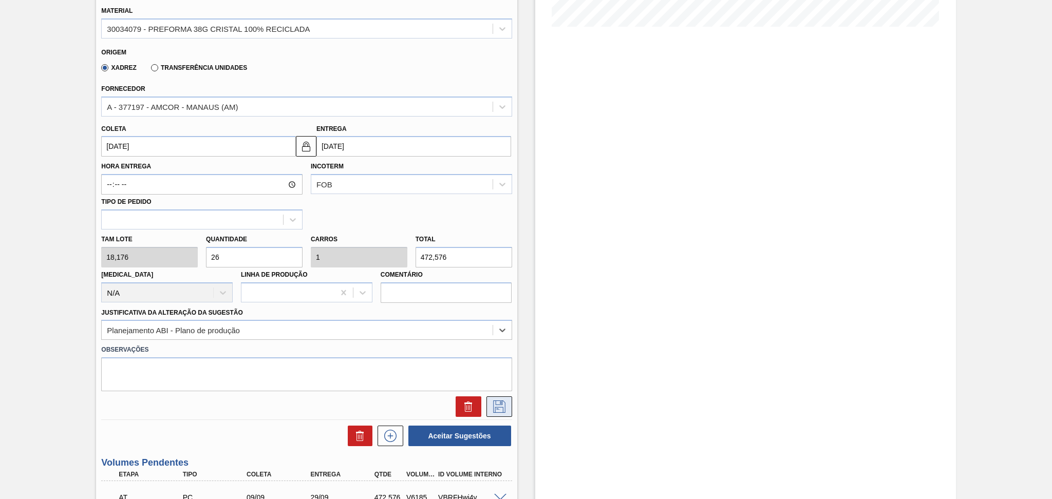
click at [496, 409] on icon at bounding box center [499, 407] width 16 height 12
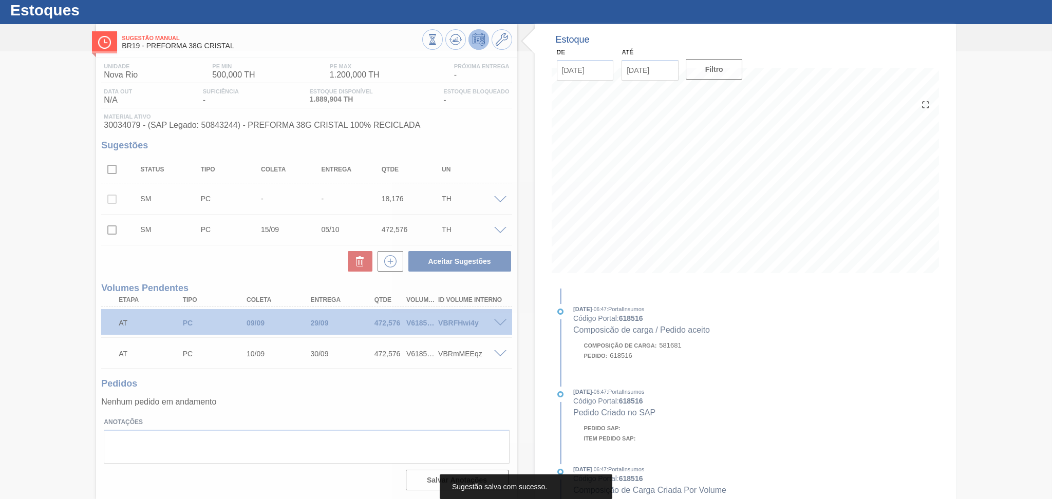
scroll to position [27, 0]
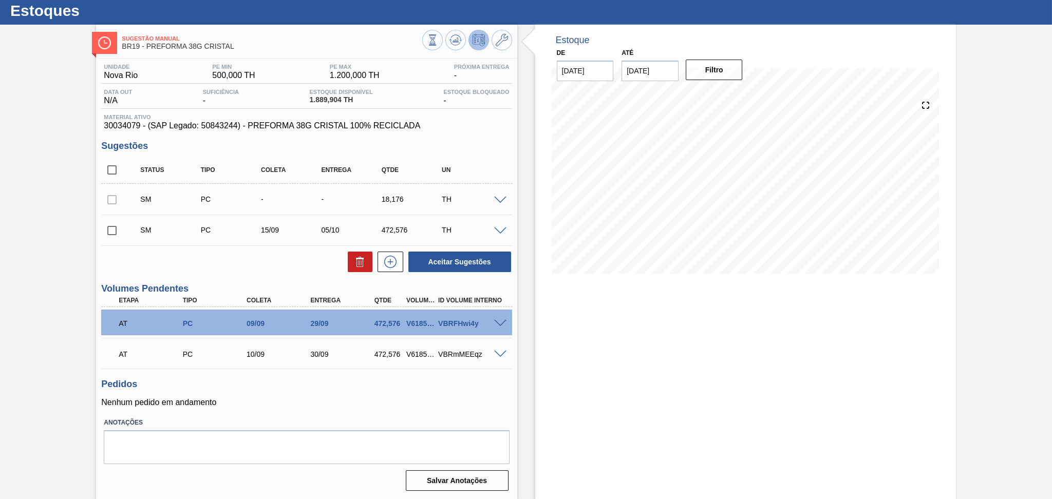
click at [500, 199] on span at bounding box center [500, 201] width 12 height 8
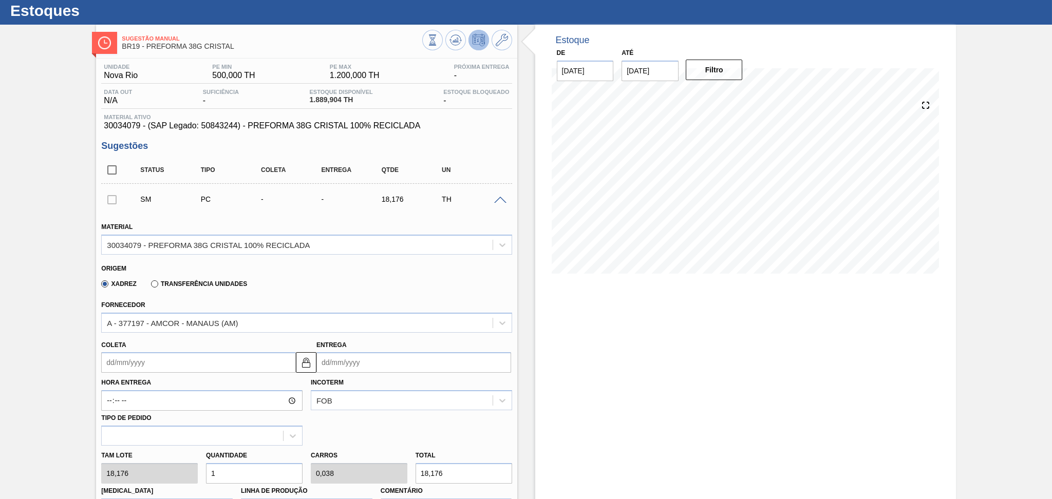
scroll to position [99, 0]
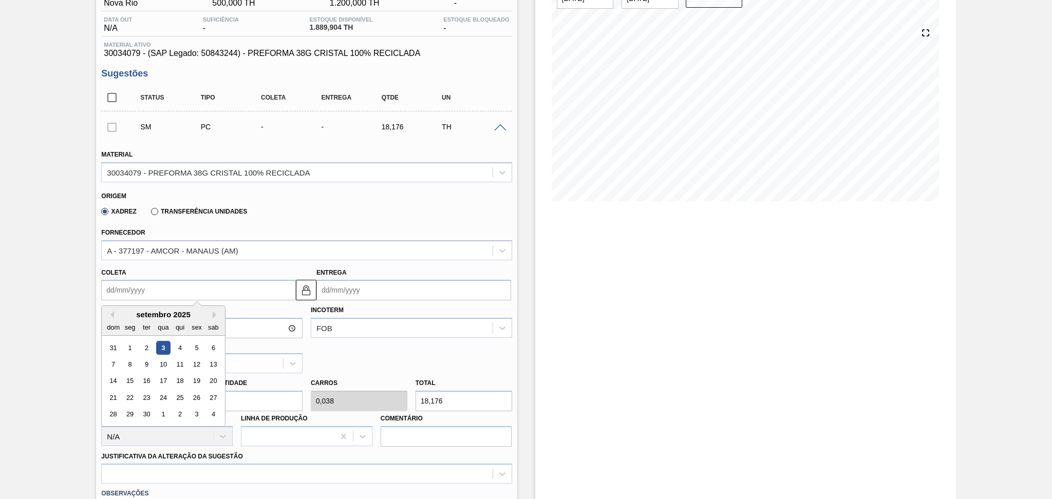
click at [149, 296] on input "Coleta" at bounding box center [198, 290] width 195 height 21
click at [133, 377] on div "15" at bounding box center [130, 381] width 14 height 14
type input "[DATE]"
type input "05/10/2025"
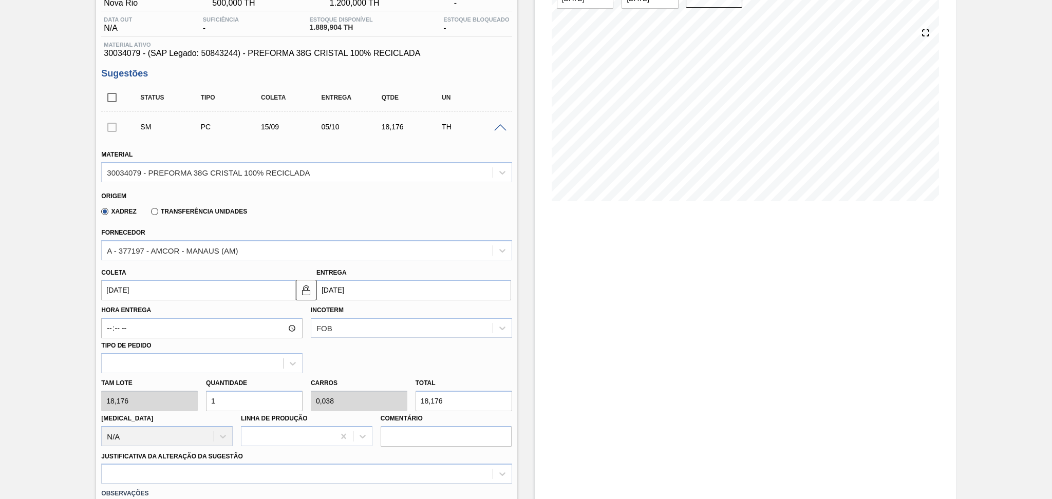
click at [155, 393] on div "Tam lote 18,176 Quantidade 1 Carros 0,038 Total 18,176 Doca N/A Linha de Produç…" at bounding box center [306, 409] width 419 height 73
type input "2"
type input "0,077"
type input "36,352"
type input "26"
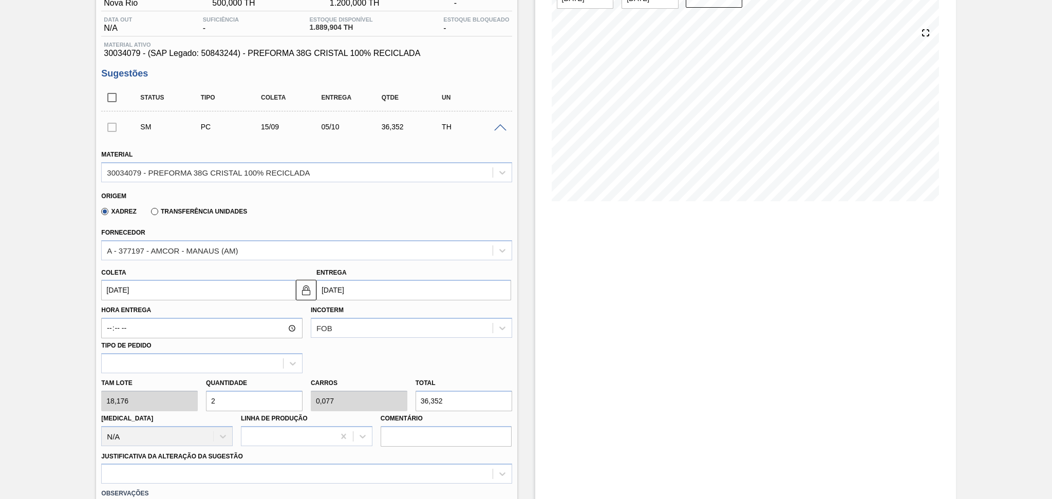
type input "1"
type input "472,576"
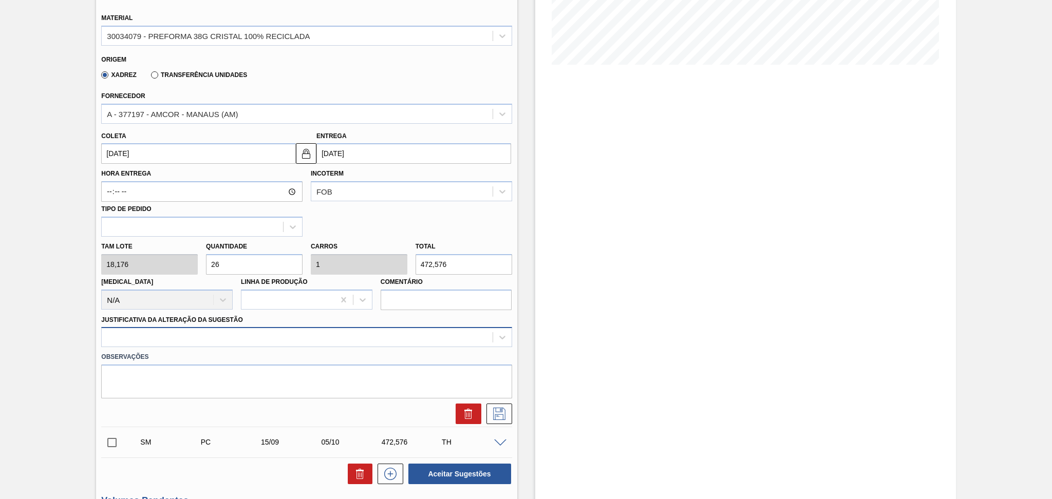
type input "26"
click at [187, 336] on div at bounding box center [306, 337] width 410 height 20
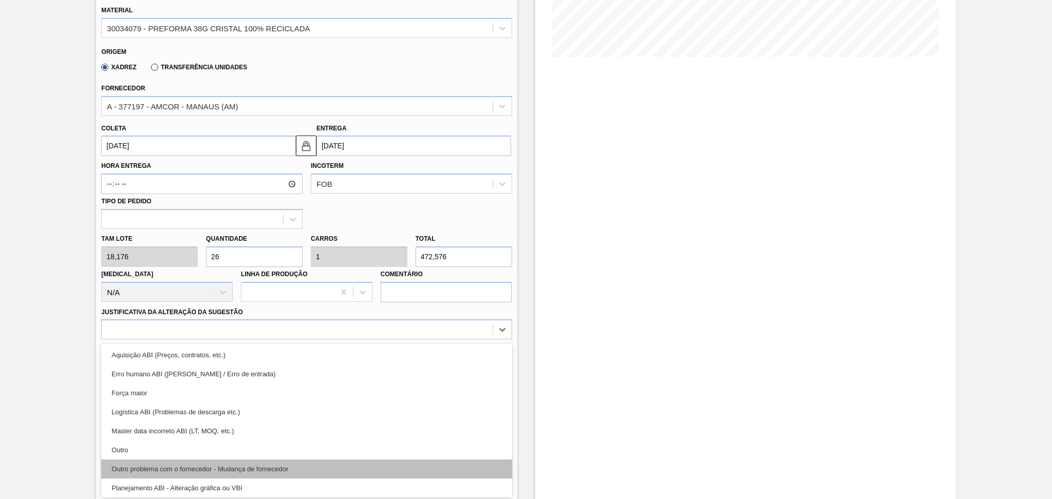
scroll to position [68, 0]
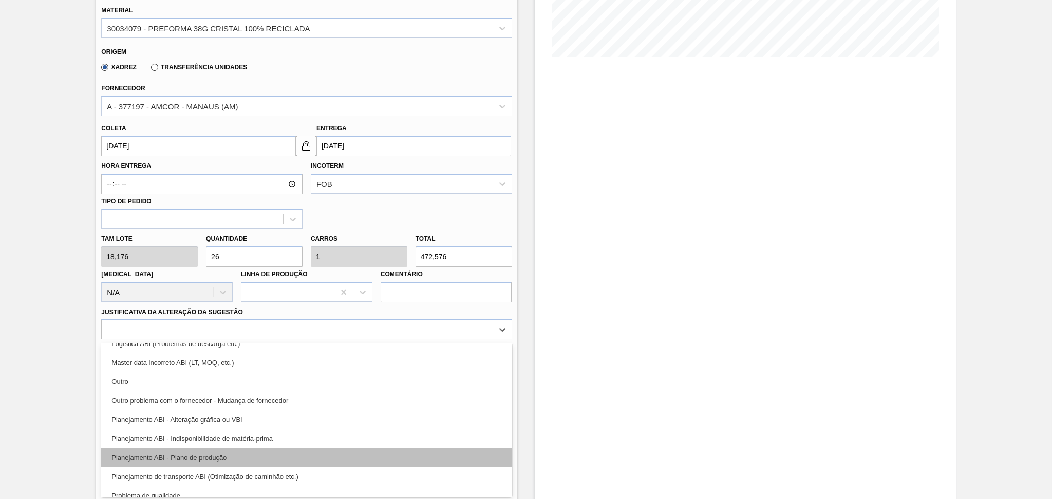
click at [240, 455] on div "Planejamento ABI - Plano de produção" at bounding box center [306, 457] width 410 height 19
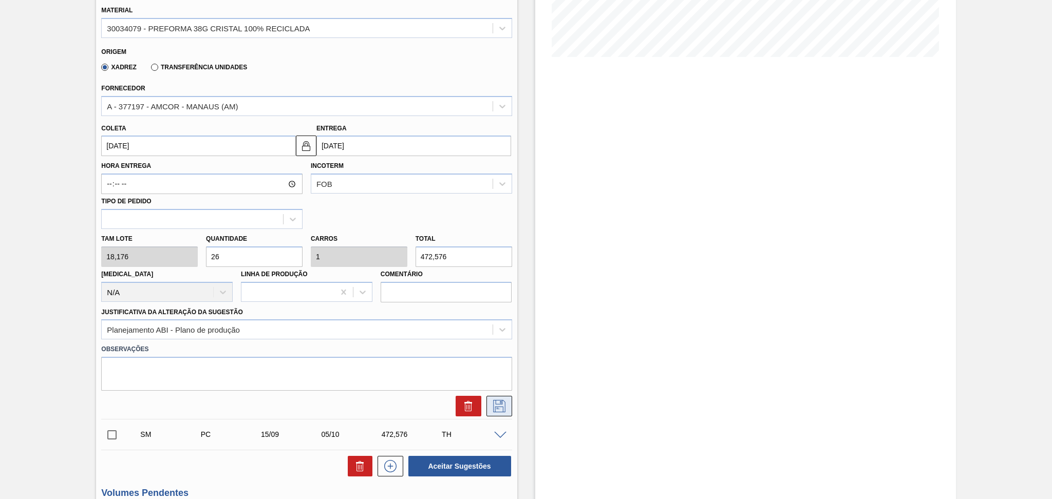
click at [496, 405] on icon at bounding box center [499, 406] width 16 height 12
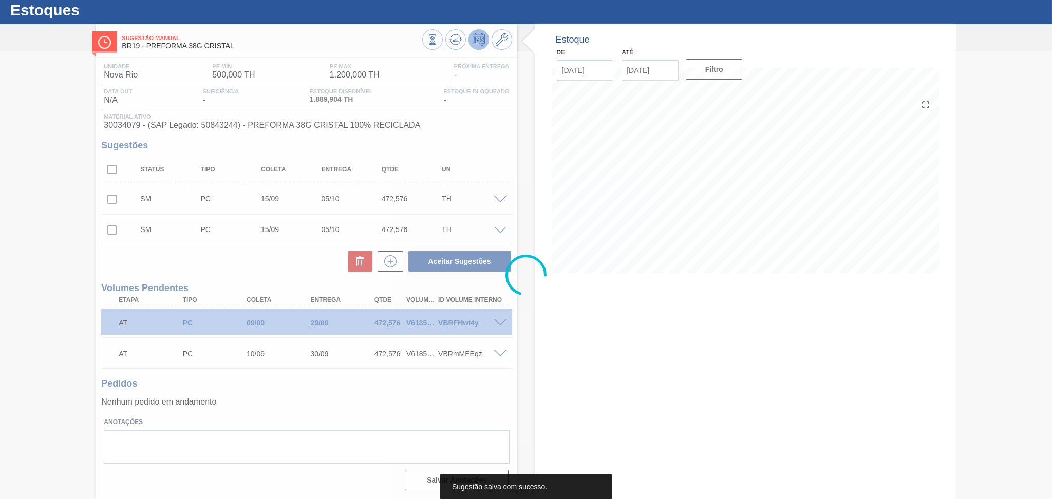
scroll to position [27, 0]
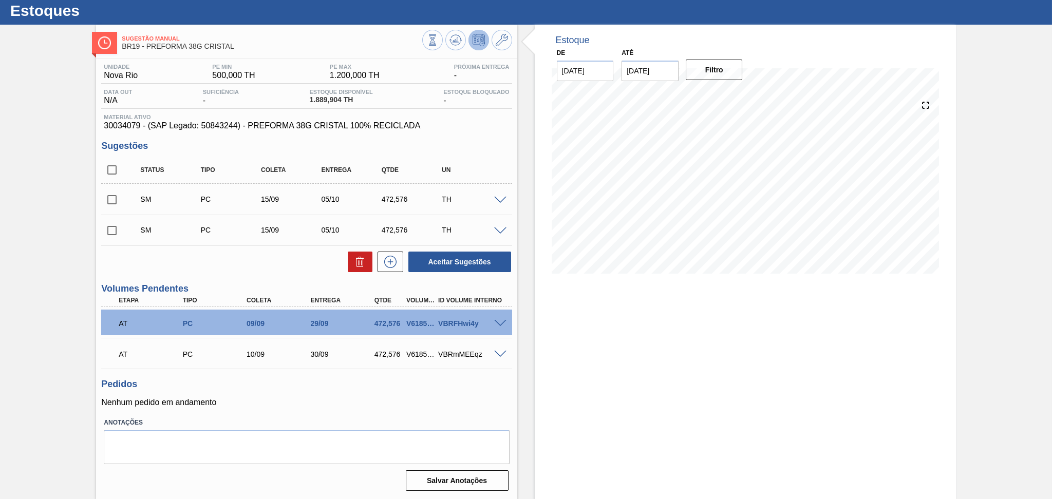
click at [120, 173] on input "checkbox" at bounding box center [112, 170] width 22 height 22
checkbox input "true"
click at [456, 258] on button "Aceitar Sugestões" at bounding box center [459, 262] width 103 height 21
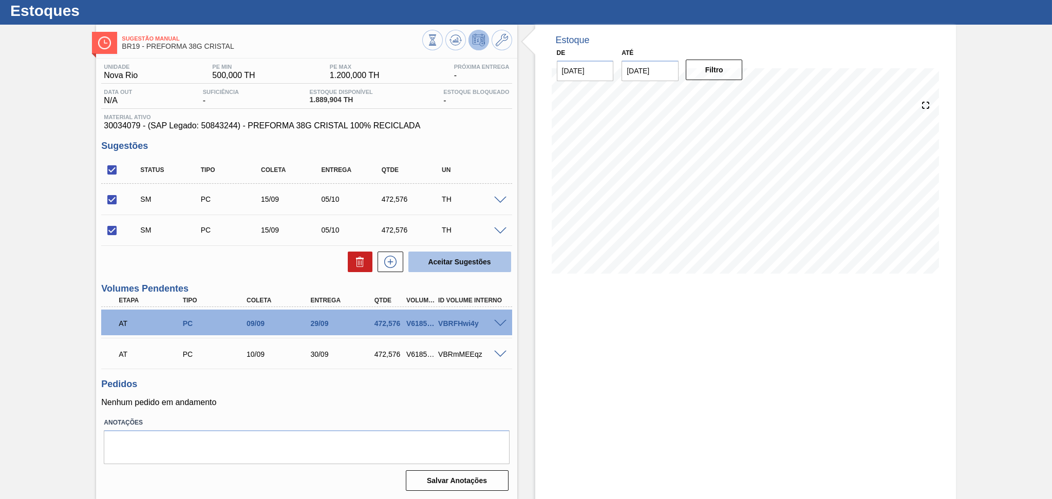
checkbox input "false"
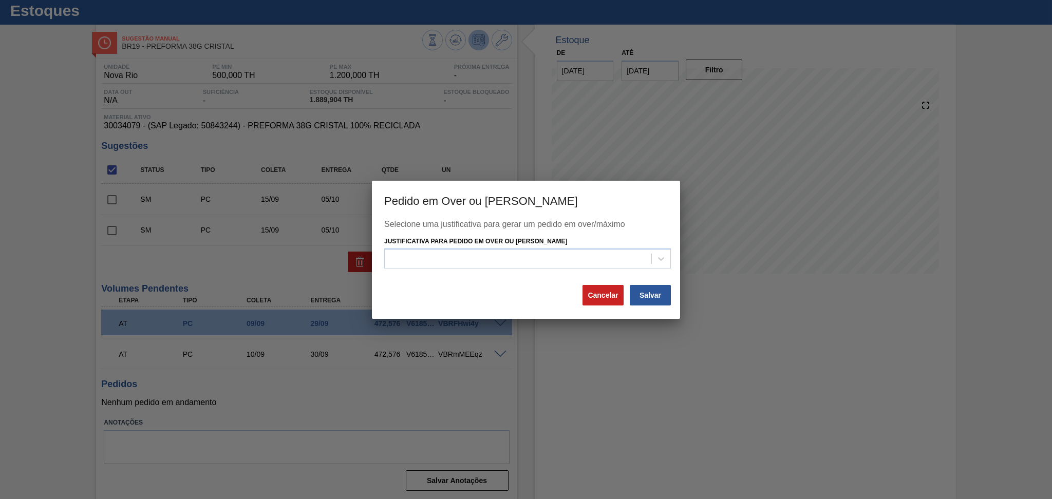
click at [456, 258] on div at bounding box center [518, 259] width 267 height 15
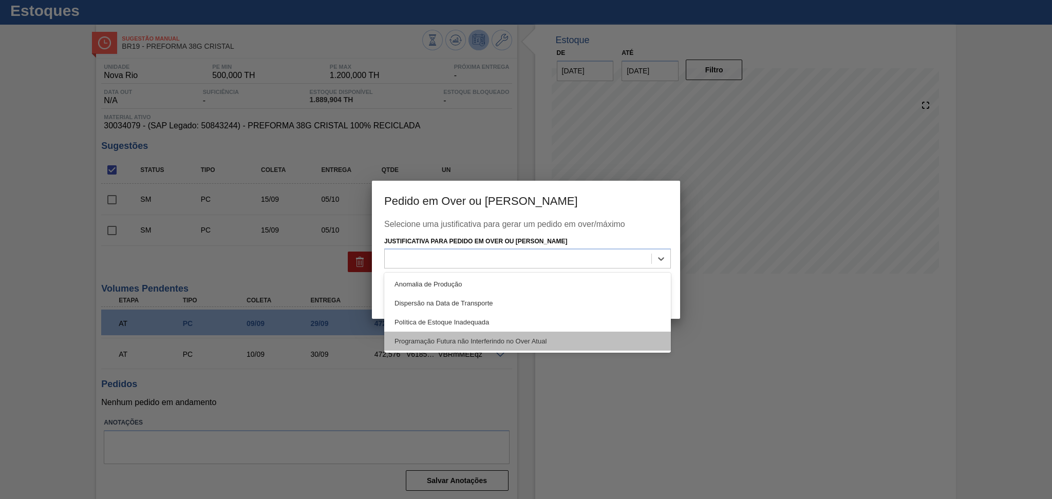
click at [464, 335] on div "Programação Futura não Interferindo no Over Atual" at bounding box center [527, 341] width 287 height 19
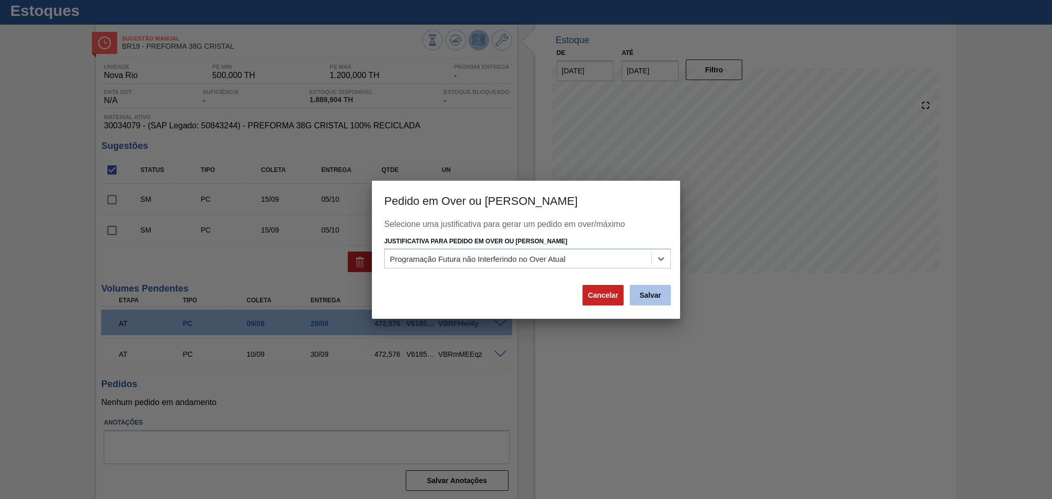
click at [655, 293] on button "Salvar" at bounding box center [650, 295] width 41 height 21
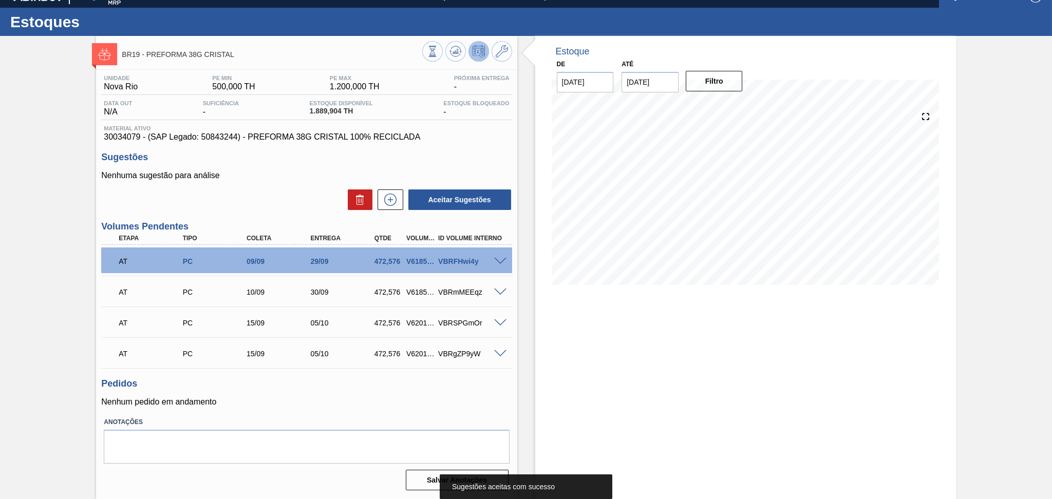
scroll to position [14, 0]
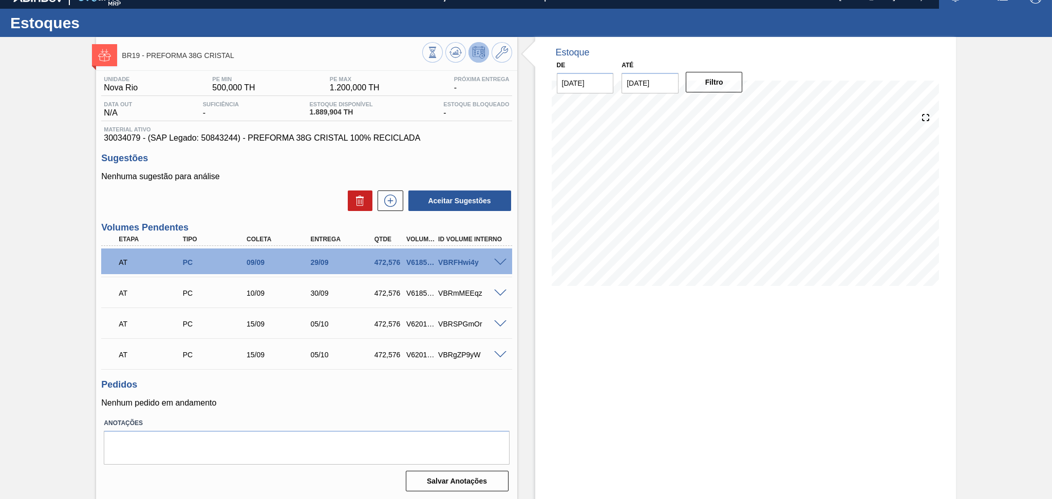
click at [498, 262] on span at bounding box center [500, 263] width 12 height 8
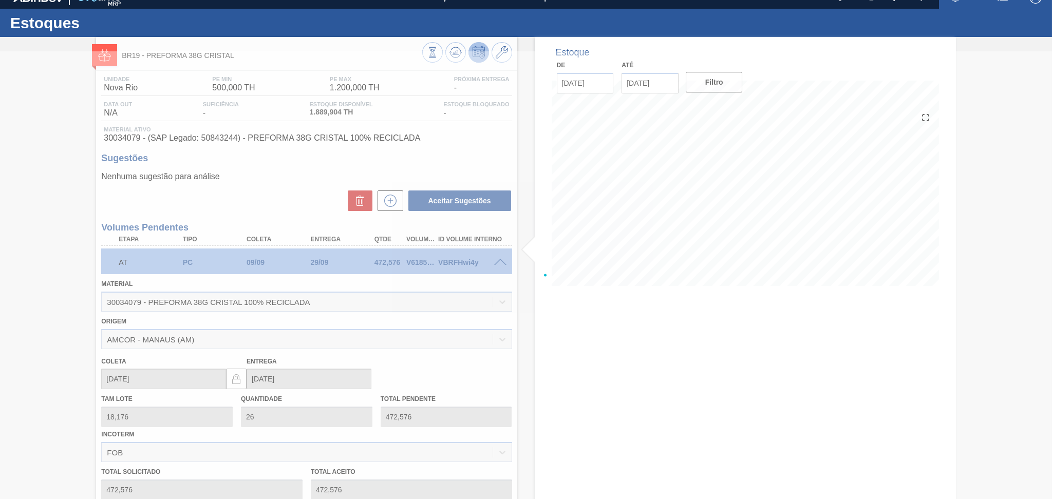
scroll to position [27, 0]
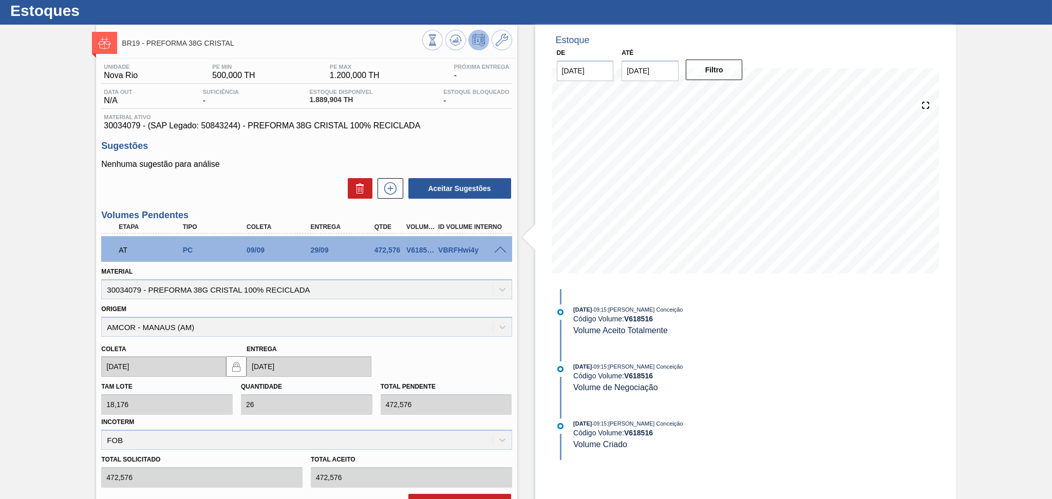
click at [436, 493] on div "Cancelar Saldo" at bounding box center [306, 504] width 419 height 23
click at [436, 494] on button "Cancelar Saldo" at bounding box center [459, 504] width 103 height 21
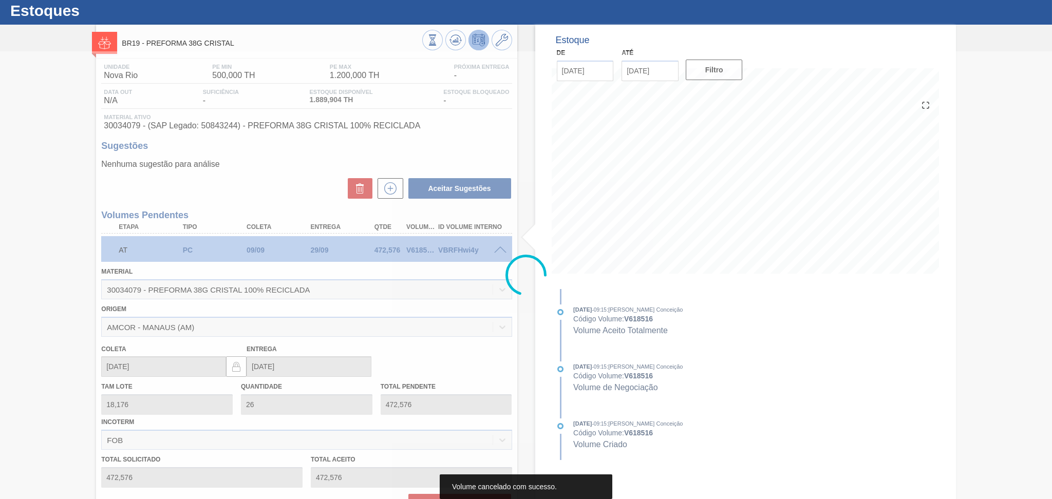
scroll to position [0, 0]
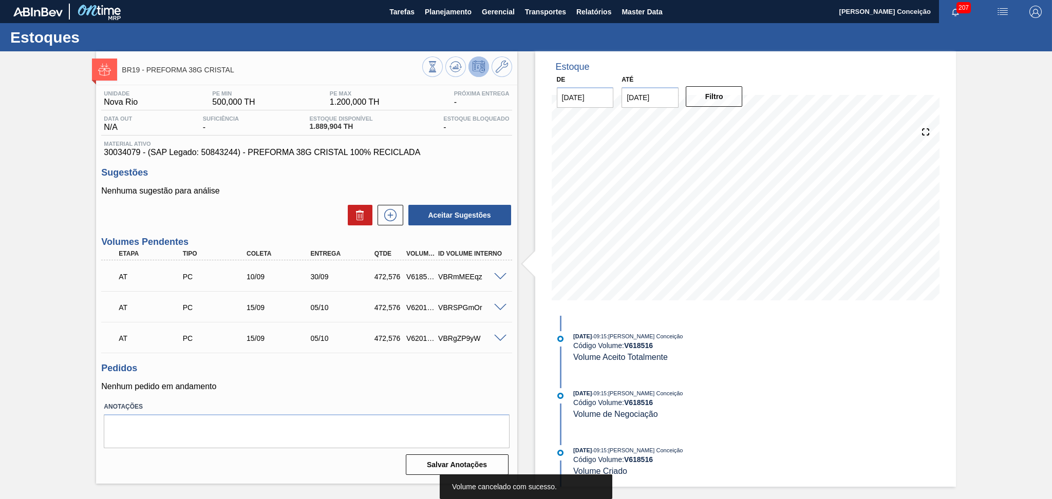
click at [500, 275] on span at bounding box center [500, 277] width 12 height 8
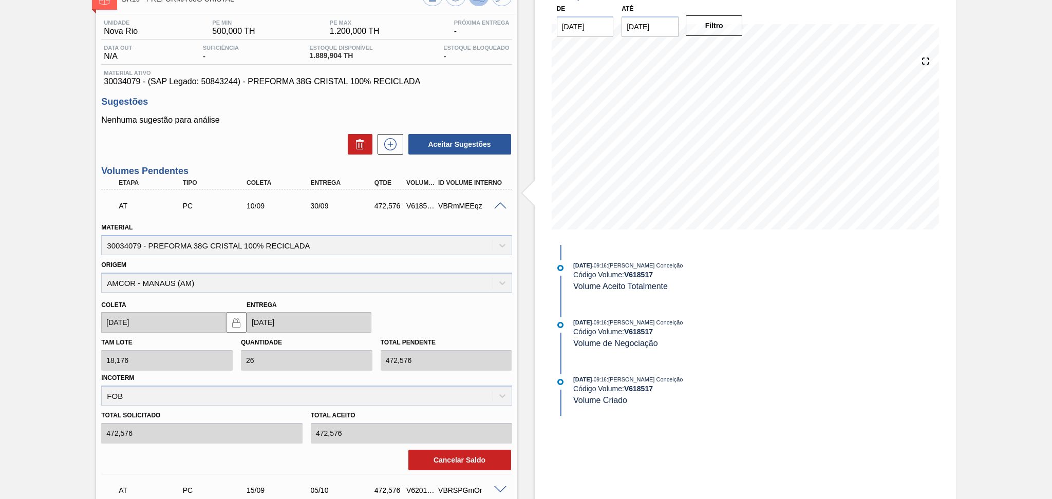
scroll to position [137, 0]
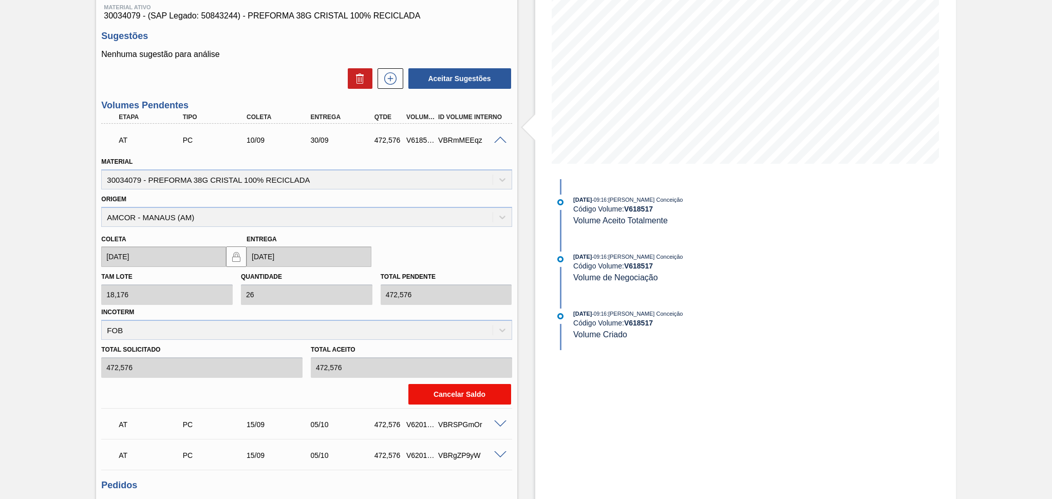
click at [451, 386] on button "Cancelar Saldo" at bounding box center [459, 394] width 103 height 21
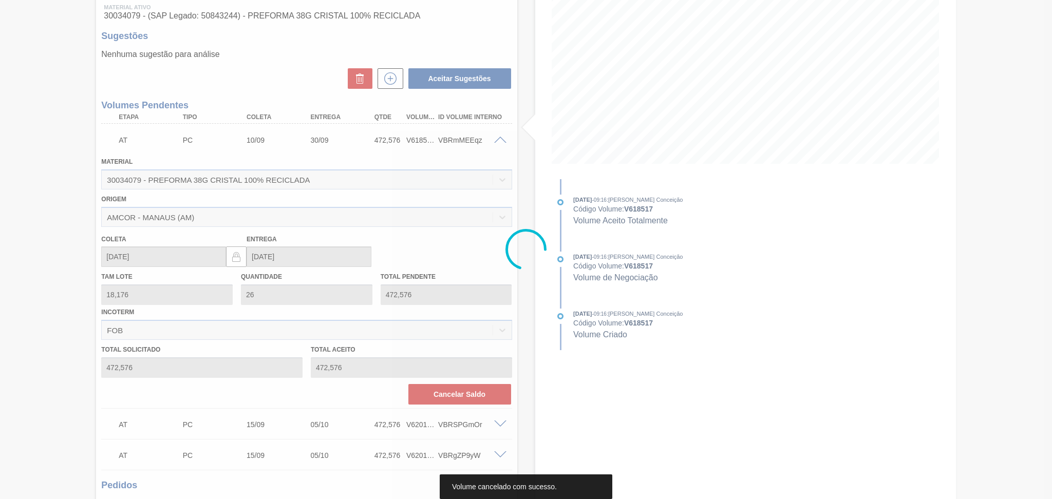
scroll to position [0, 0]
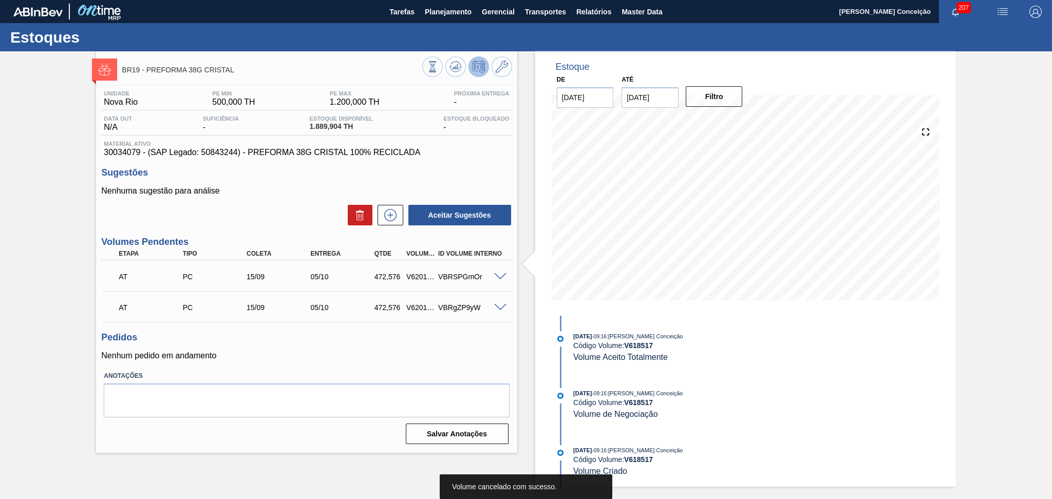
click at [305, 361] on div "Unidade Nova Rio PE MIN 500,000 TH PE MAX 1.200,000 TH Próxima Entrega - Data o…" at bounding box center [306, 266] width 421 height 363
click at [500, 275] on span at bounding box center [500, 277] width 12 height 8
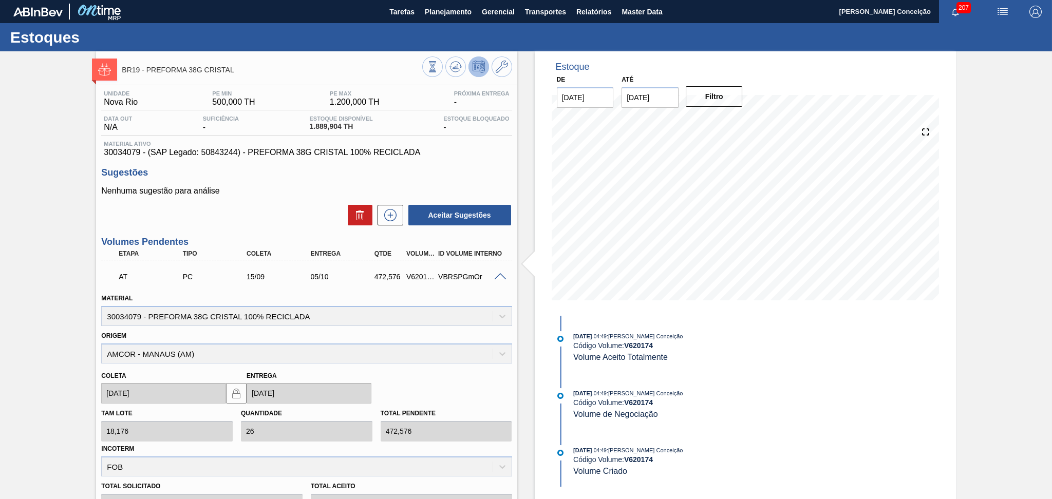
click at [500, 275] on span at bounding box center [500, 277] width 12 height 8
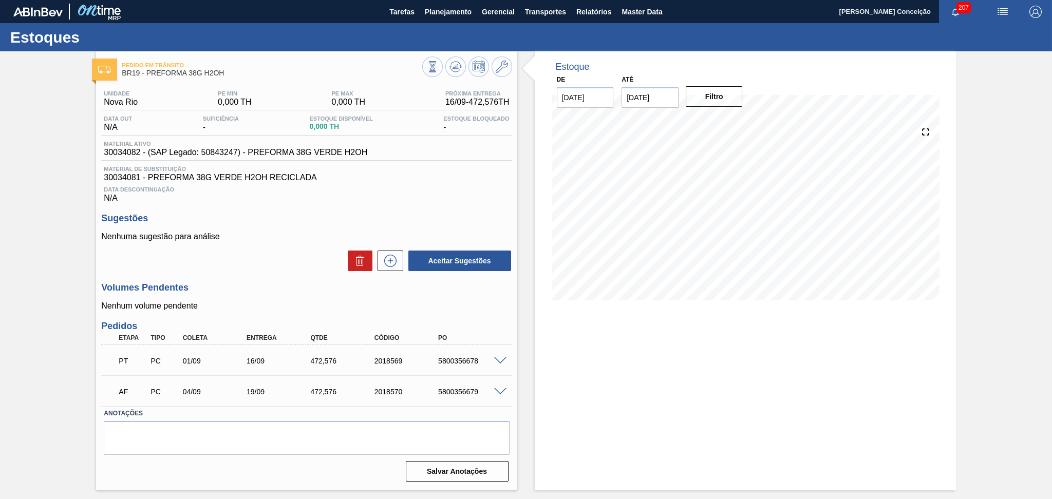
click at [436, 186] on span "Data Descontinuação" at bounding box center [306, 189] width 405 height 6
click at [453, 68] on icon at bounding box center [453, 68] width 1 height 2
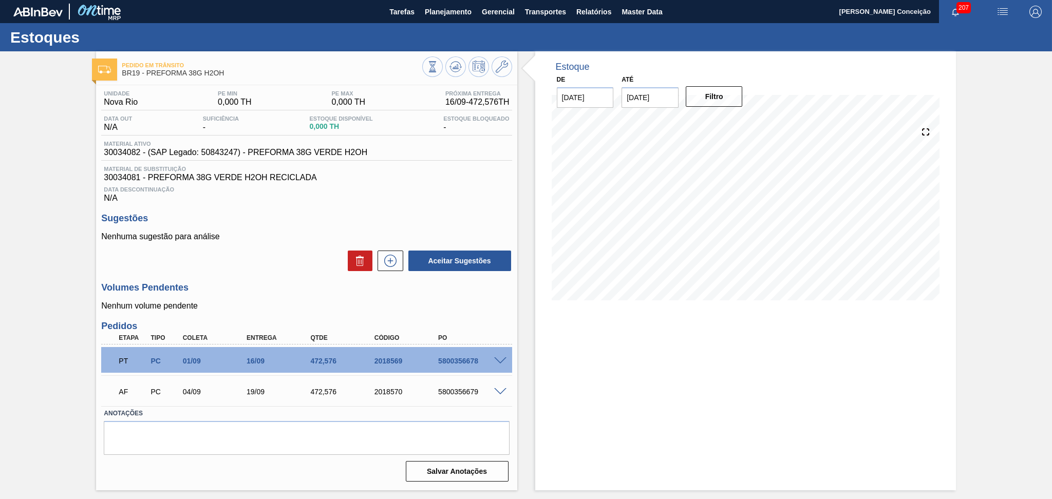
click at [516, 390] on div "Unidade Nova Rio PE MIN 0,000 TH PE MAX 0,000 TH Próxima Entrega 16/09 - 472,57…" at bounding box center [306, 285] width 421 height 400
click at [371, 186] on span "Data Descontinuação" at bounding box center [306, 189] width 405 height 6
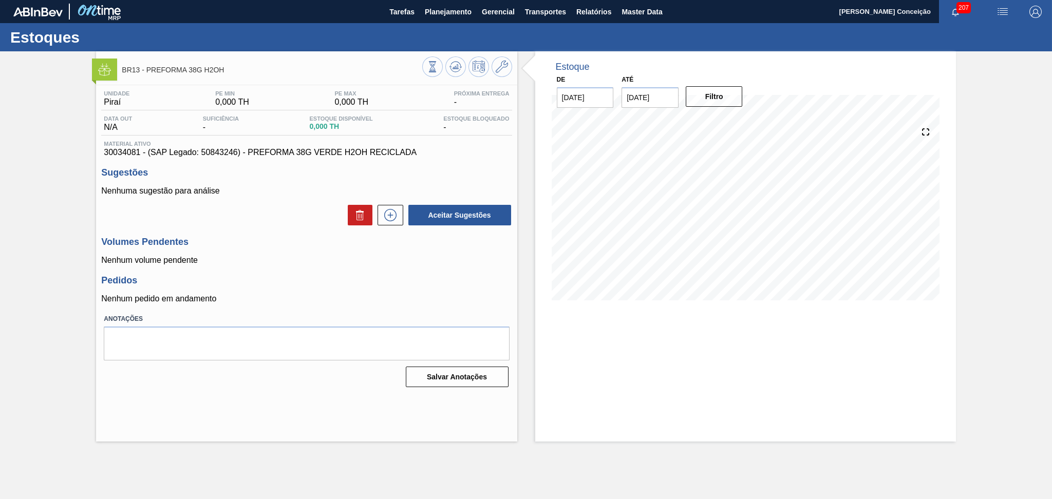
click at [334, 302] on p "Nenhum pedido em andamento" at bounding box center [306, 298] width 410 height 9
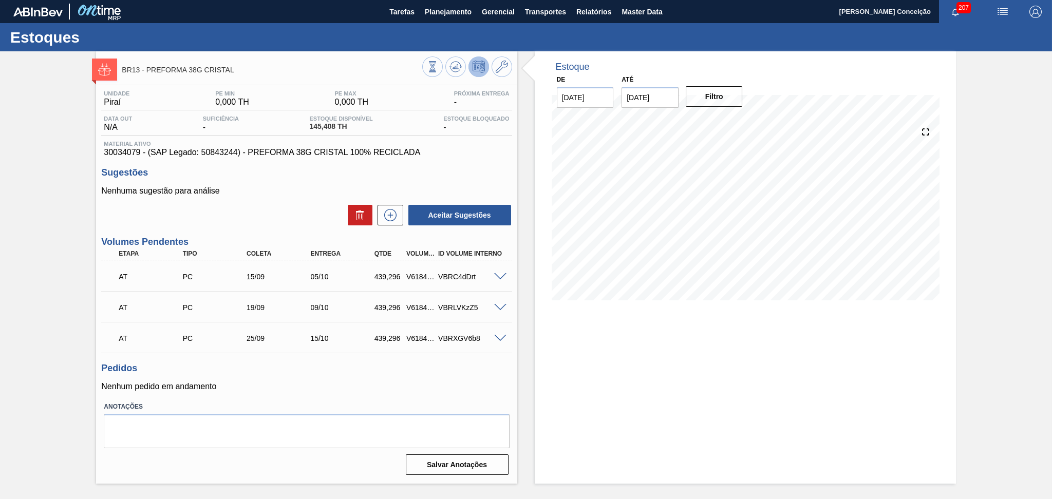
click at [480, 163] on div "Unidade Piraí PE MIN 0,000 TH PE MAX 0,000 TH Próxima Entrega - Data out N/A Su…" at bounding box center [306, 281] width 421 height 393
click at [432, 385] on p "Nenhum pedido em andamento" at bounding box center [306, 386] width 410 height 9
click at [510, 377] on div "Pedidos Nenhum pedido em andamento" at bounding box center [306, 377] width 410 height 28
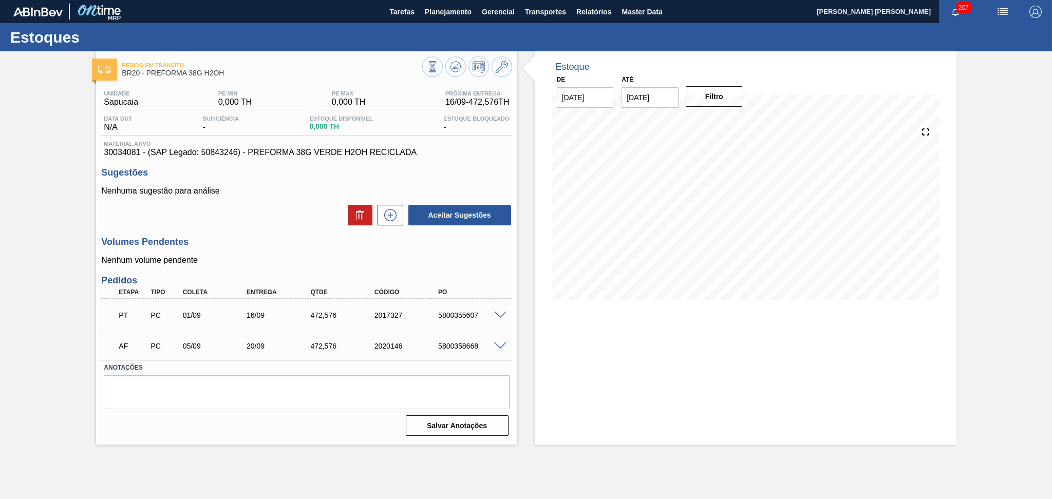
click at [273, 226] on div "Aceitar Sugestões" at bounding box center [306, 215] width 410 height 23
click at [248, 262] on p "Nenhum volume pendente" at bounding box center [306, 260] width 410 height 9
click at [499, 343] on span at bounding box center [500, 347] width 12 height 8
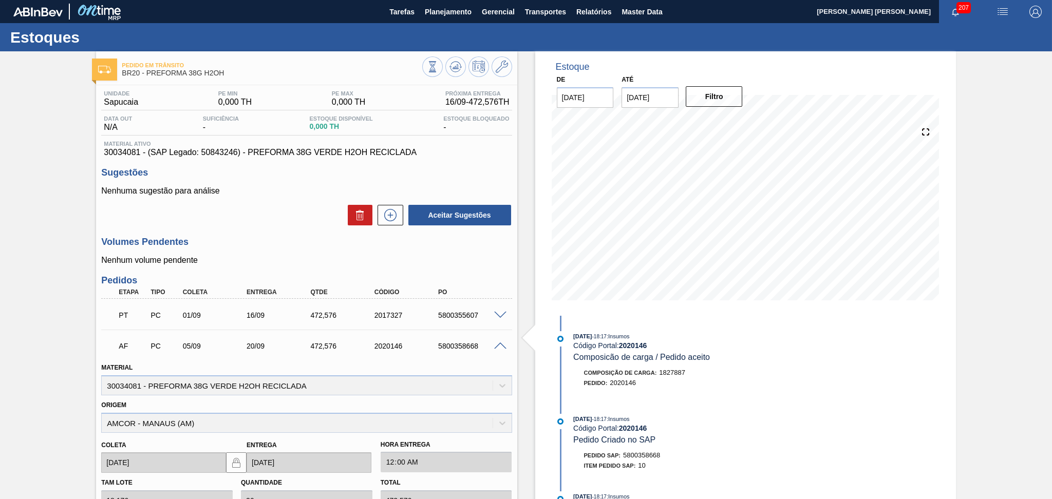
click at [500, 344] on span at bounding box center [500, 347] width 12 height 8
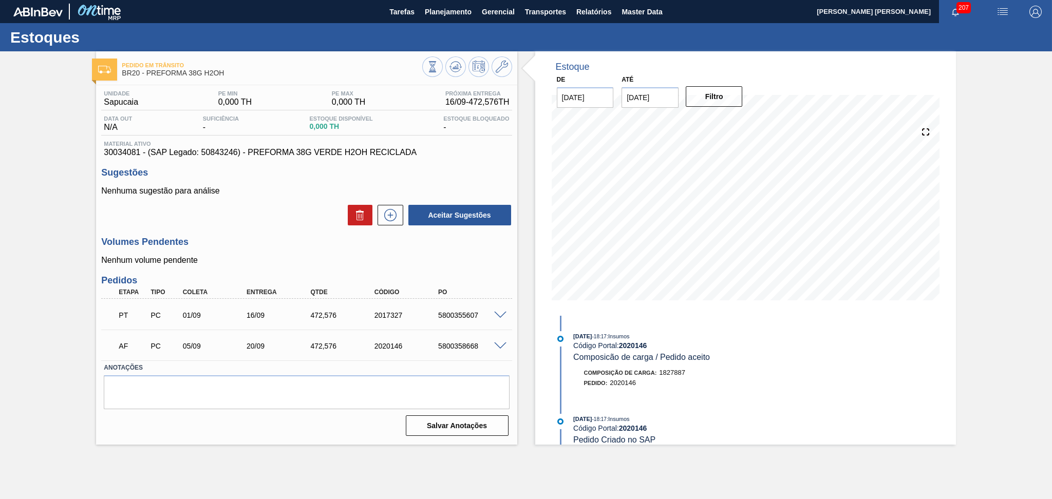
click at [260, 241] on h3 "Volumes Pendentes" at bounding box center [306, 242] width 410 height 11
click at [479, 275] on h3 "Pedidos" at bounding box center [306, 280] width 410 height 11
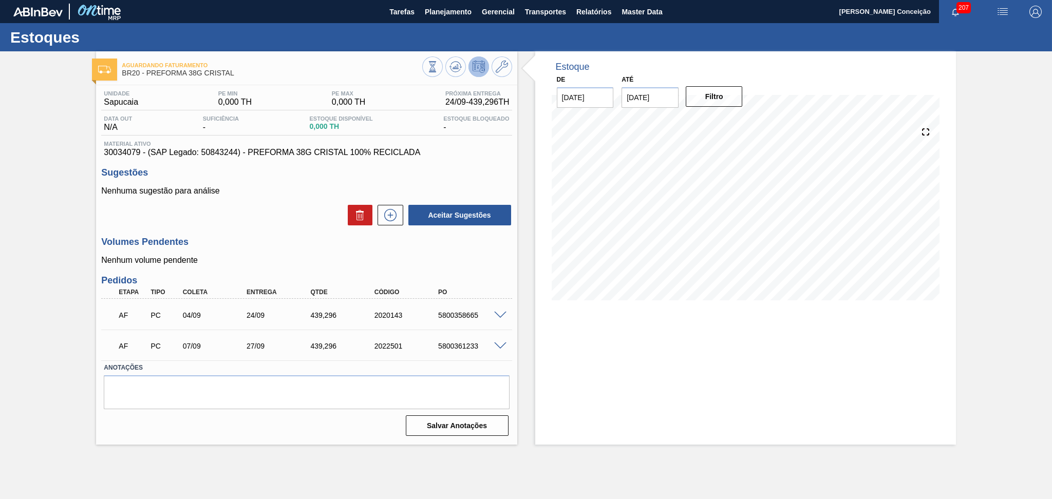
click at [295, 224] on div "Aceitar Sugestões" at bounding box center [306, 215] width 410 height 23
click at [499, 312] on span at bounding box center [500, 316] width 12 height 8
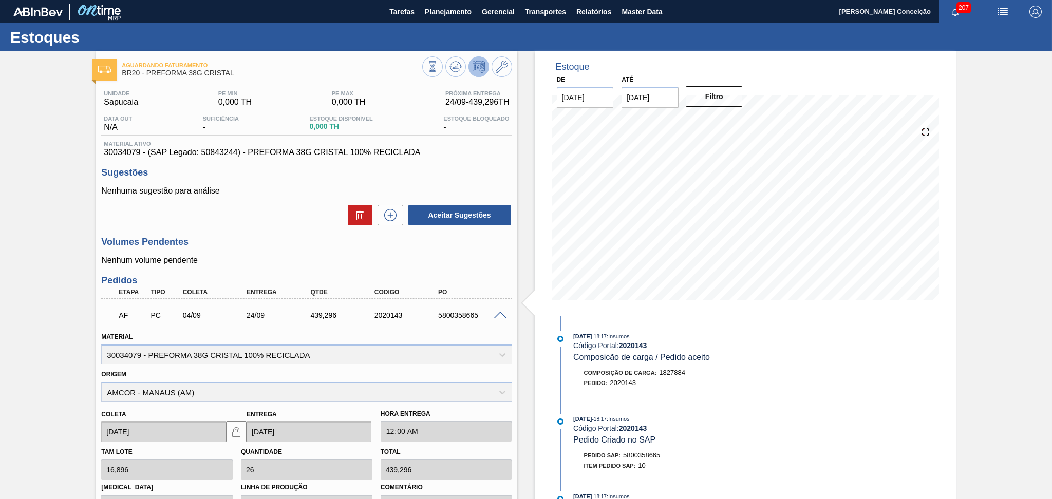
click at [499, 312] on span at bounding box center [500, 316] width 12 height 8
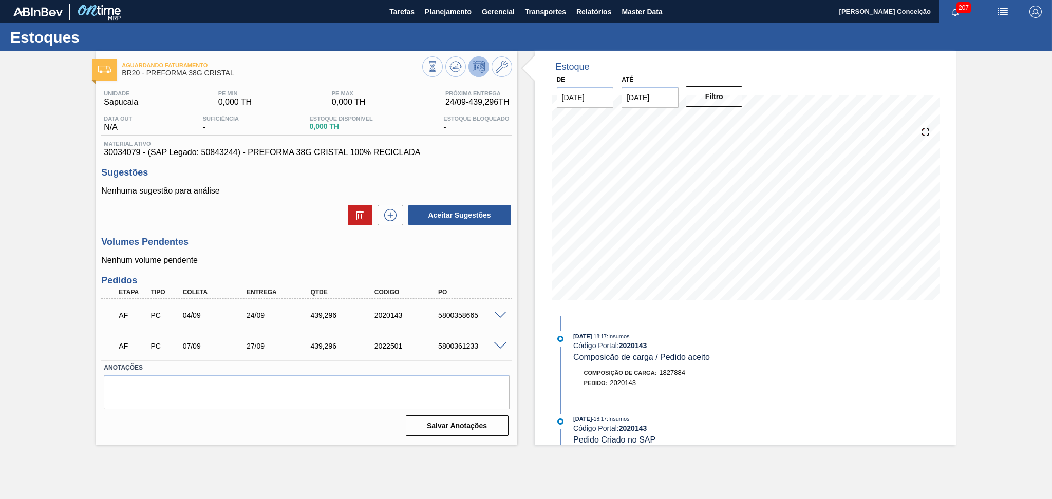
click at [491, 279] on h3 "Pedidos" at bounding box center [306, 280] width 410 height 11
click at [258, 231] on div "Unidade Sapucaia PE MIN 0,000 TH PE MAX 0,000 TH Próxima Entrega 24/09 - 439,29…" at bounding box center [306, 262] width 421 height 354
click at [62, 353] on div "Aguardando Faturamento BR20 - PREFORMA 38G CRISTAL Unidade Sapucaia PE MIN 0,00…" at bounding box center [526, 247] width 1052 height 393
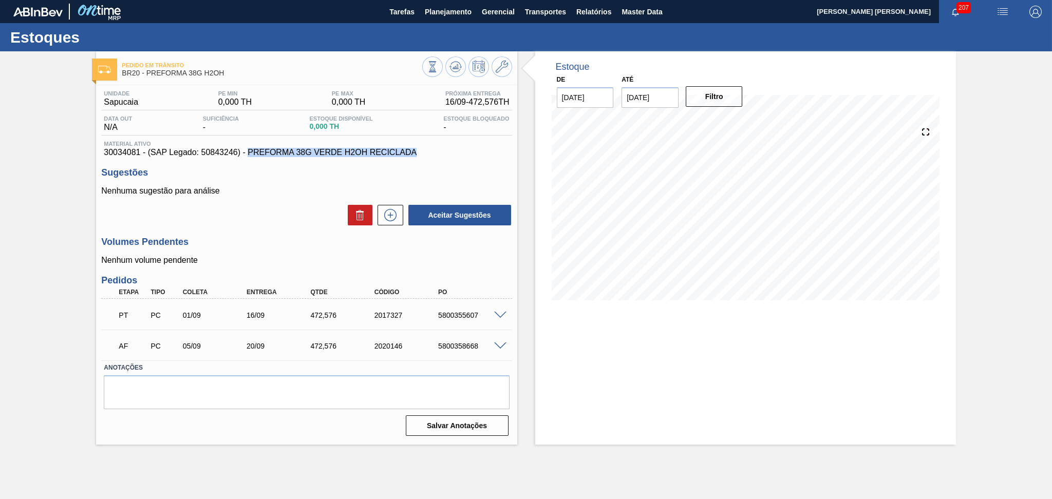
drag, startPoint x: 415, startPoint y: 155, endPoint x: 247, endPoint y: 149, distance: 168.5
click at [247, 149] on span "30034081 - (SAP Legado: 50843246) - PREFORMA 38G VERDE H2OH RECICLADA" at bounding box center [306, 152] width 405 height 9
copy span "PREFORMA 38G VERDE H2OH RECICLADA"
click at [368, 194] on p "Nenhuma sugestão para análise" at bounding box center [306, 190] width 410 height 9
click at [394, 224] on button at bounding box center [390, 215] width 26 height 21
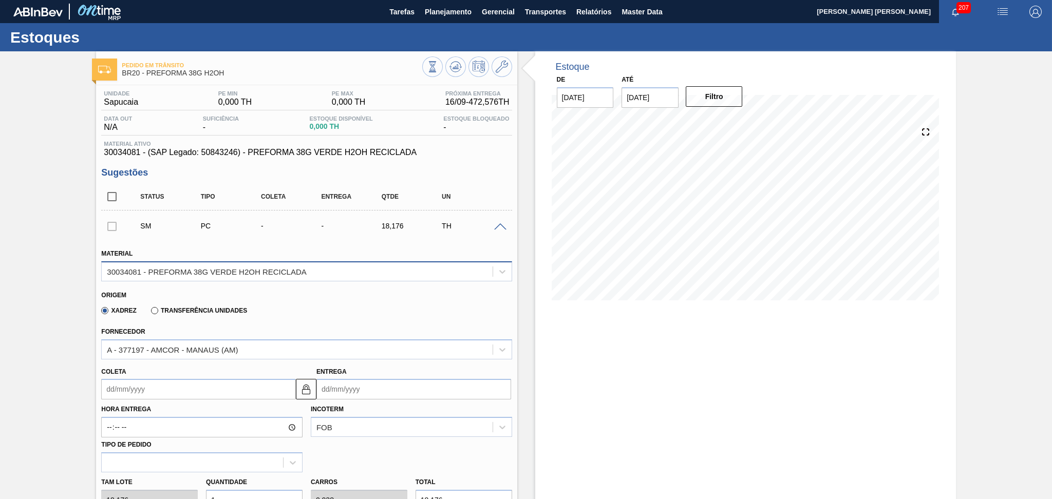
click at [249, 268] on div "30034081 - PREFORMA 38G VERDE H2OH RECICLADA" at bounding box center [206, 271] width 199 height 9
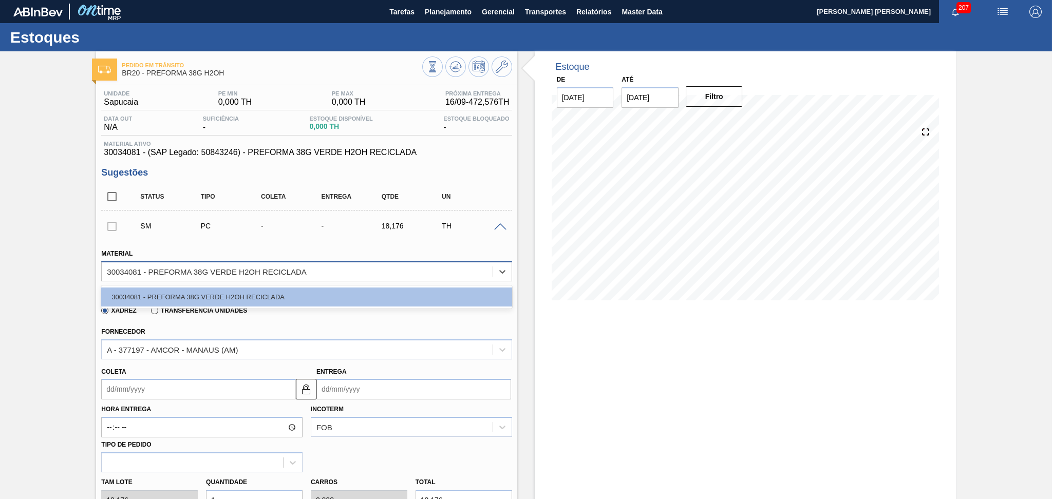
click at [249, 268] on div "30034081 - PREFORMA 38G VERDE H2OH RECICLADA" at bounding box center [206, 271] width 199 height 9
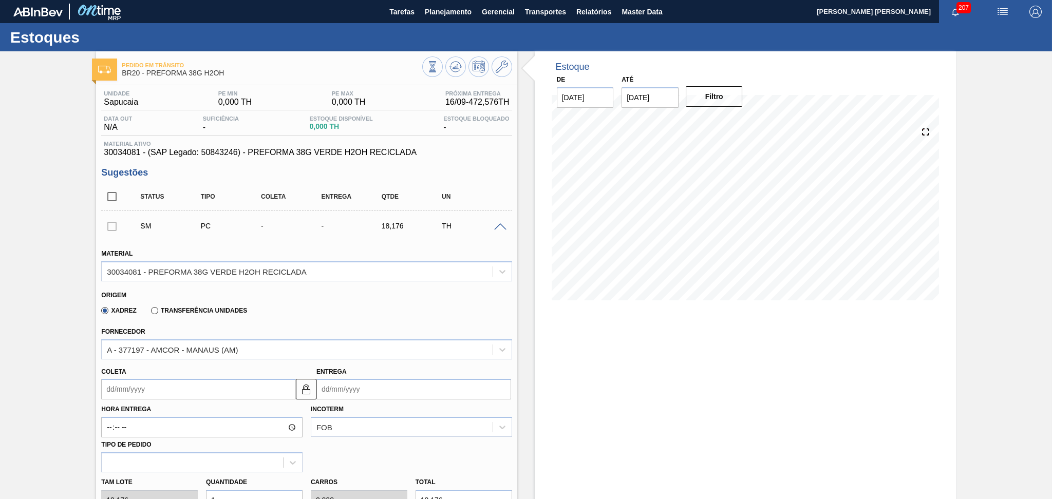
click at [349, 232] on div "SM PC - - 18,176 TH" at bounding box center [315, 226] width 362 height 21
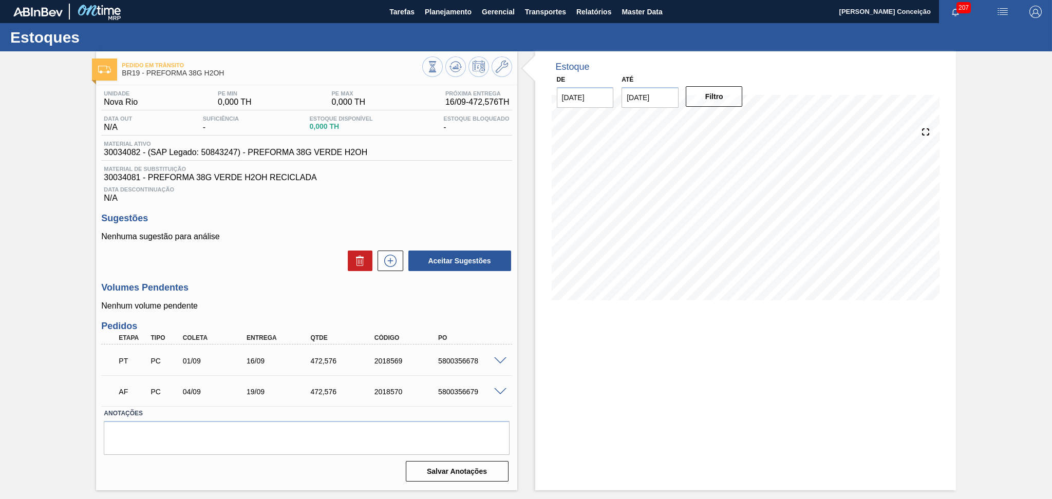
click at [268, 238] on p "Nenhuma sugestão para análise" at bounding box center [306, 236] width 410 height 9
click at [329, 193] on div "Data Descontinuação N/A" at bounding box center [306, 192] width 410 height 21
click at [276, 294] on div "Volumes Pendentes Nenhum volume pendente" at bounding box center [306, 296] width 410 height 28
click at [498, 357] on span at bounding box center [500, 361] width 12 height 8
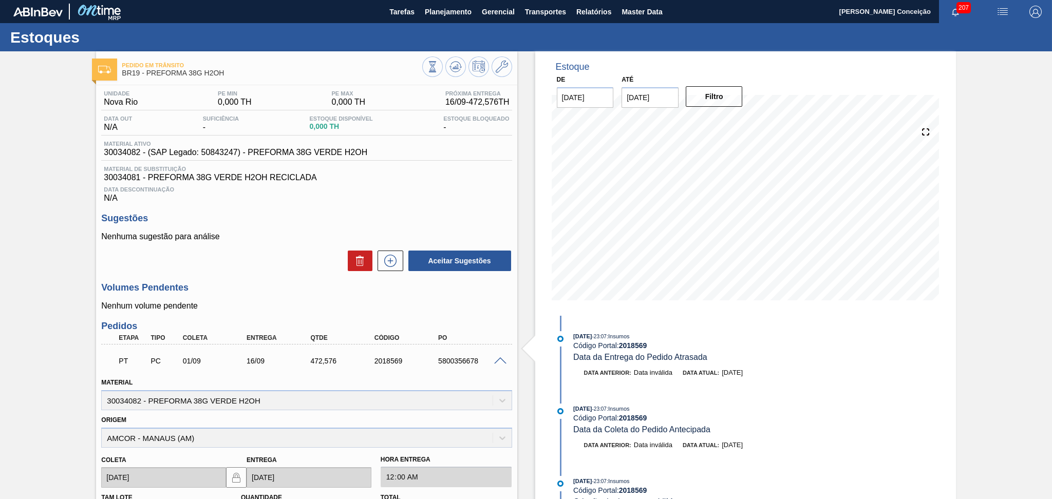
click at [496, 357] on span at bounding box center [500, 361] width 12 height 8
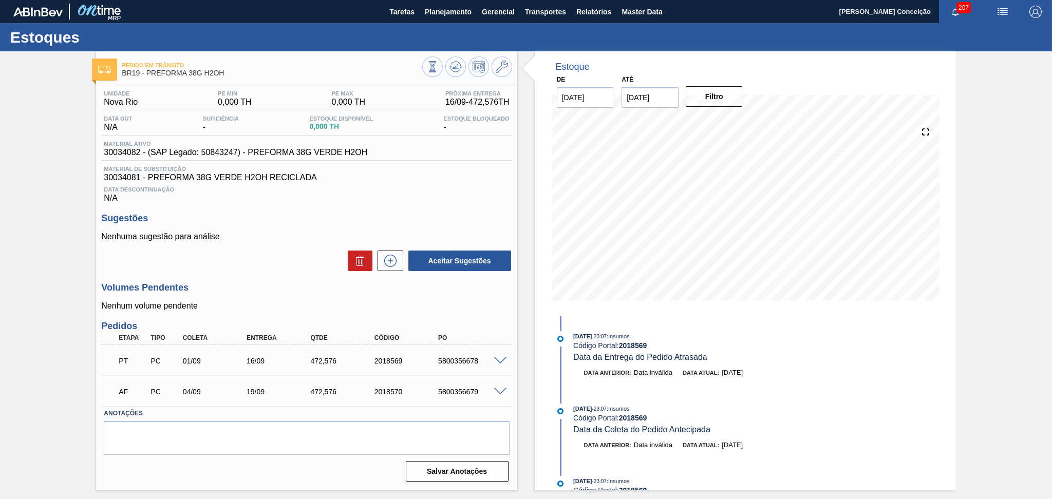
click at [499, 390] on span at bounding box center [500, 392] width 12 height 8
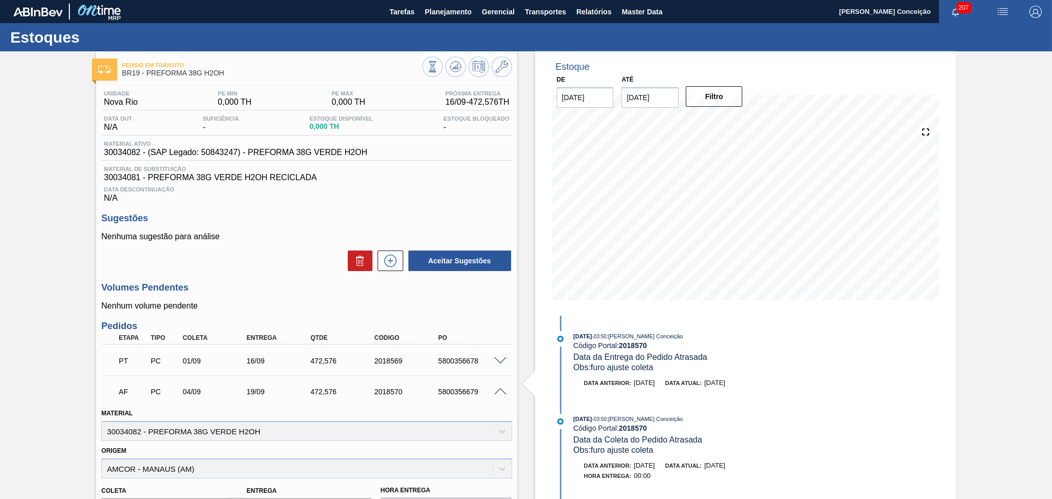
click at [499, 390] on span at bounding box center [500, 392] width 12 height 8
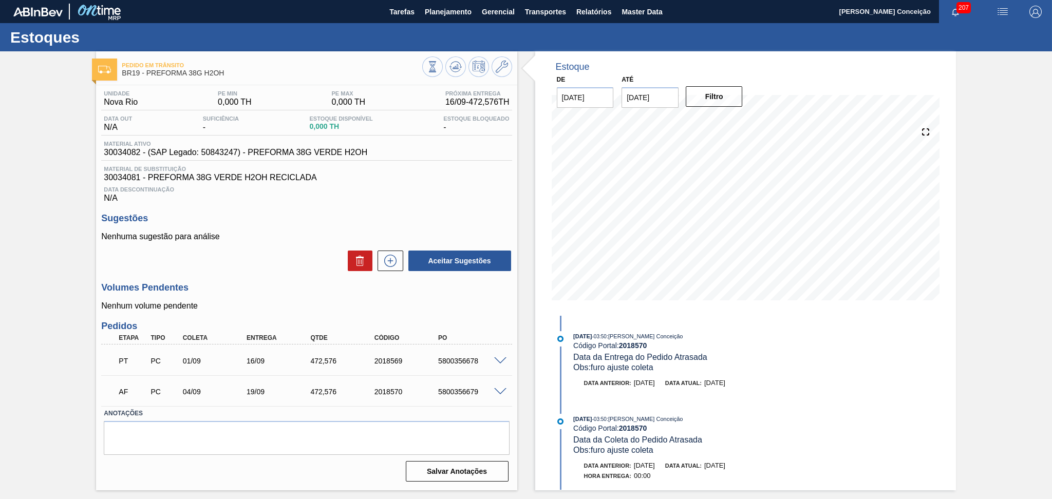
click at [262, 275] on div "Unidade Nova Rio PE MIN 0,000 TH PE MAX 0,000 TH Próxima Entrega 16/09 - 472,57…" at bounding box center [306, 285] width 421 height 400
click at [502, 72] on icon at bounding box center [502, 67] width 12 height 12
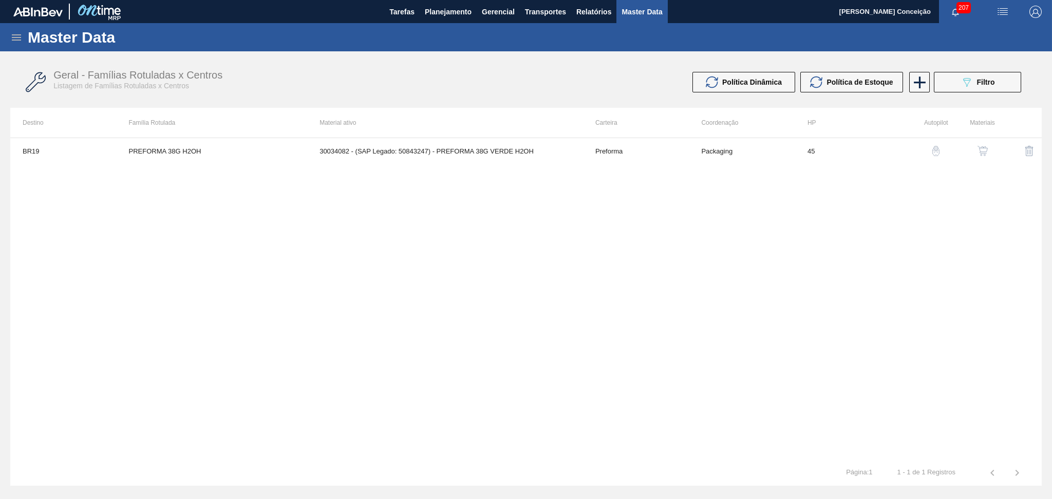
click at [983, 152] on img "button" at bounding box center [982, 151] width 10 height 10
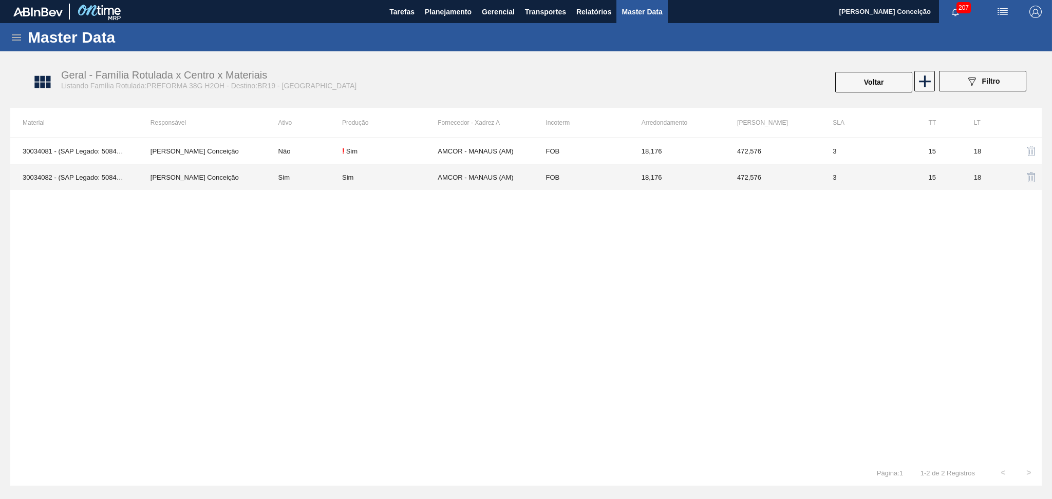
click at [282, 182] on td "Sim" at bounding box center [304, 177] width 76 height 26
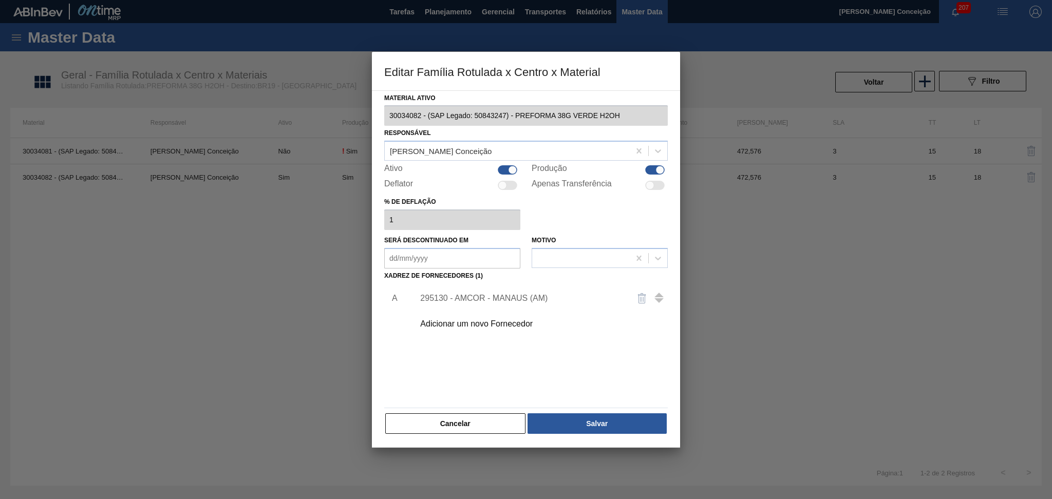
click at [505, 168] on div at bounding box center [508, 169] width 20 height 9
checkbox input "false"
click at [553, 423] on button "Salvar" at bounding box center [596, 423] width 139 height 21
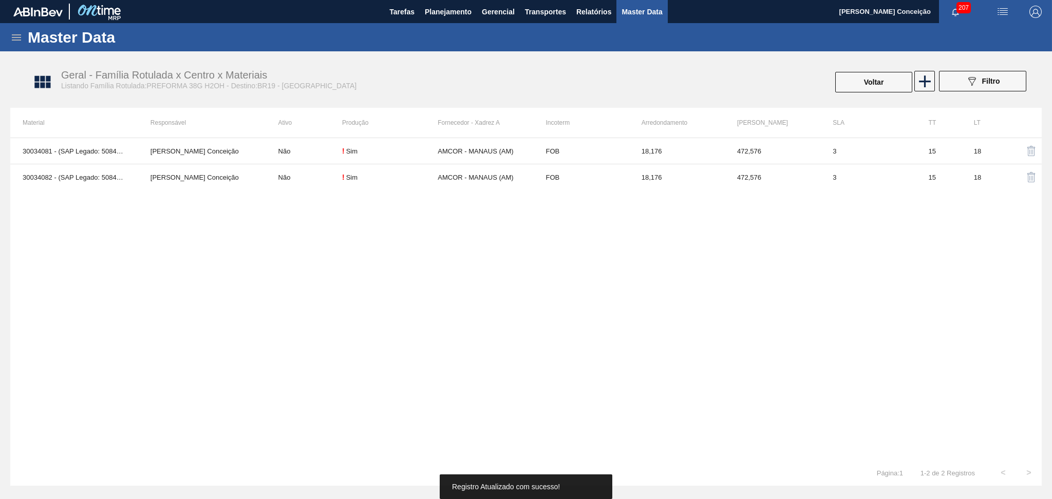
click at [334, 258] on div "30034081 - (SAP Legado: 50843246) - PREFORMA 38G VERDE H2OH RECICLADA Aline Apa…" at bounding box center [525, 299] width 1031 height 323
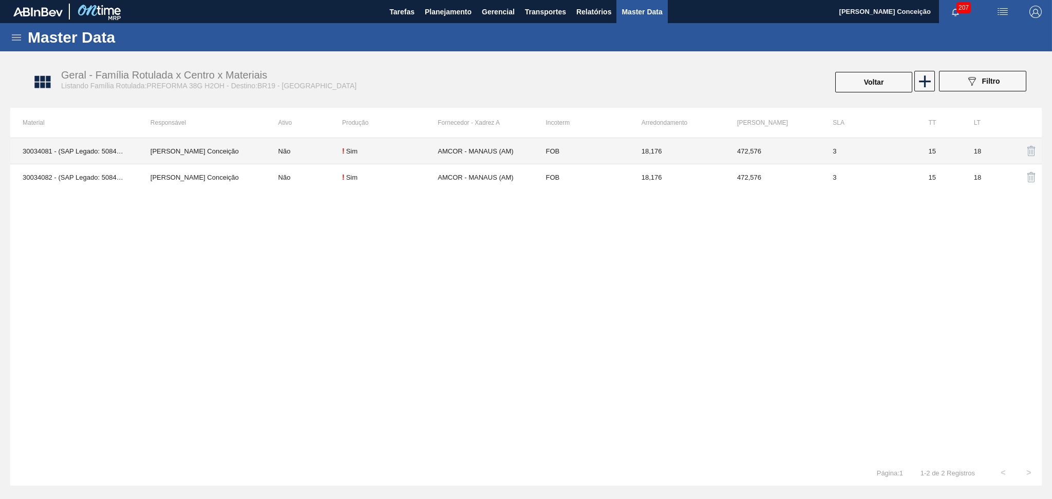
click at [291, 150] on td "Não" at bounding box center [304, 151] width 76 height 26
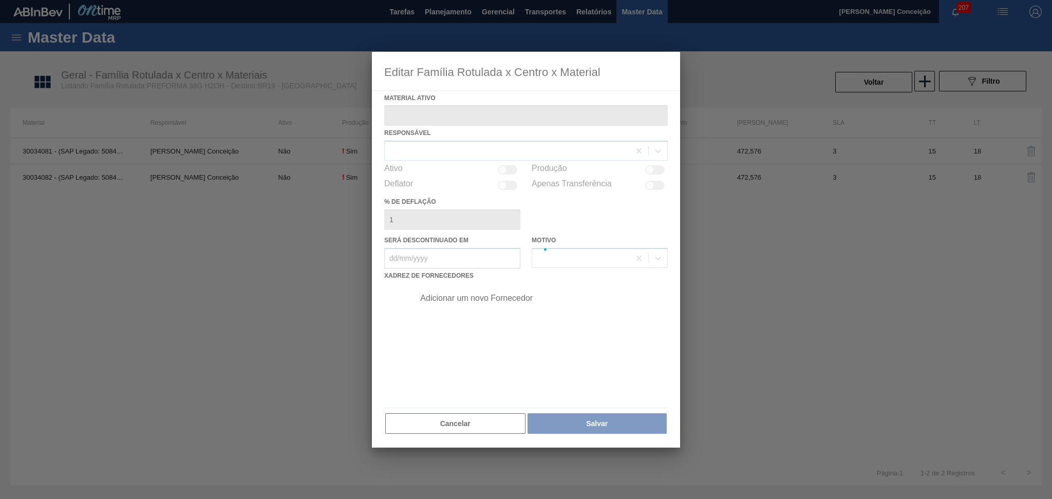
type ativo "30034081 - (SAP Legado: 50843246) - PREFORMA 38G VERDE H2OH RECICLADA"
checkbox input "true"
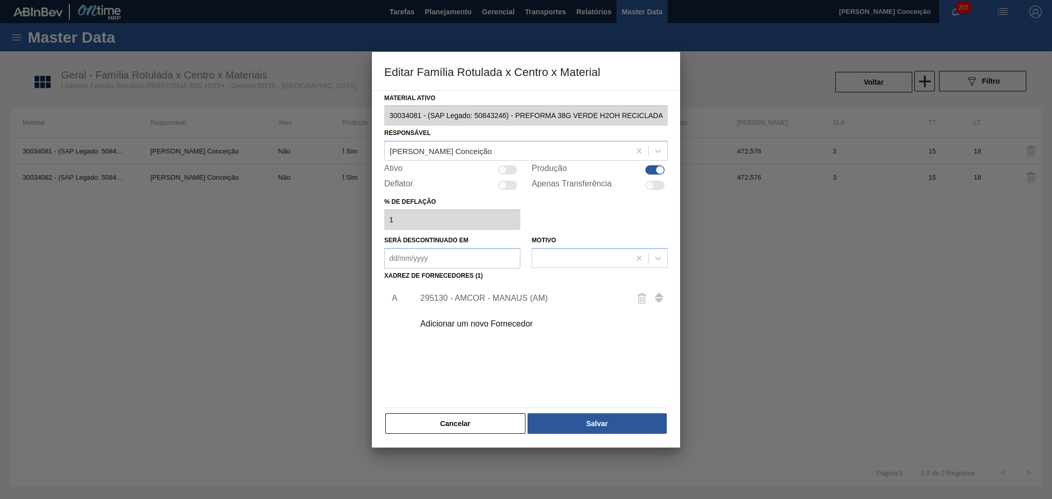
click at [508, 167] on div at bounding box center [508, 169] width 20 height 9
checkbox input "true"
click at [572, 420] on button "Salvar" at bounding box center [596, 423] width 139 height 21
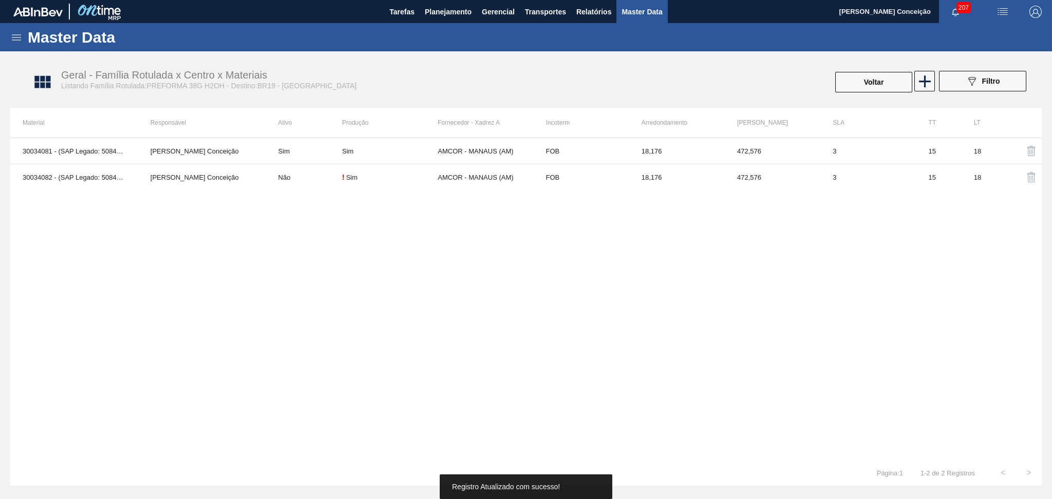
click at [379, 303] on div "30034081 - (SAP Legado: 50843246) - PREFORMA 38G VERDE H2OH RECICLADA Aline Apa…" at bounding box center [525, 299] width 1031 height 323
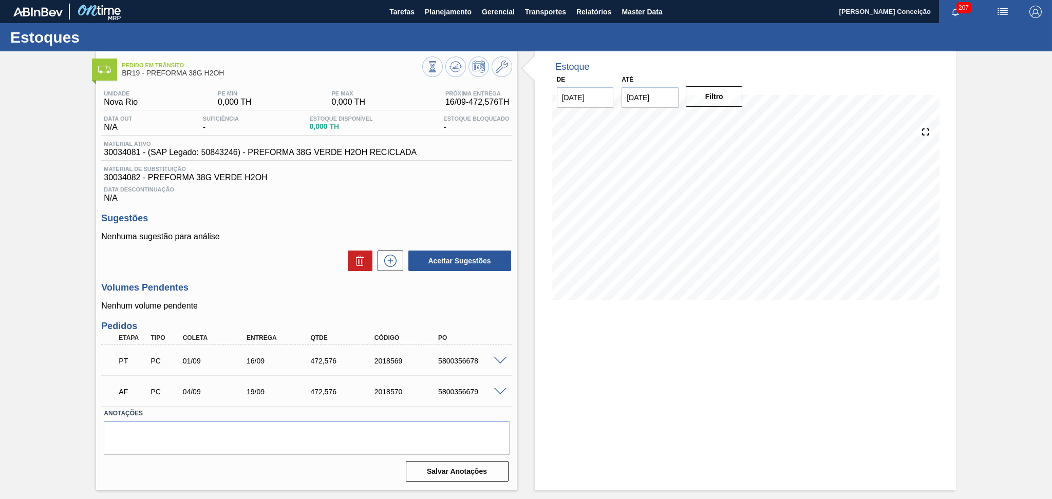
click at [316, 276] on div "Unidade Nova Rio PE MIN 0,000 TH PE MAX 0,000 TH Próxima Entrega 16/09 - 472,57…" at bounding box center [306, 285] width 421 height 400
click at [486, 190] on span "Data Descontinuação" at bounding box center [306, 189] width 405 height 6
click at [298, 226] on div "Sugestões Nenhuma sugestão para análise Aceitar Sugestões" at bounding box center [306, 242] width 410 height 59
click at [501, 390] on span at bounding box center [500, 392] width 12 height 8
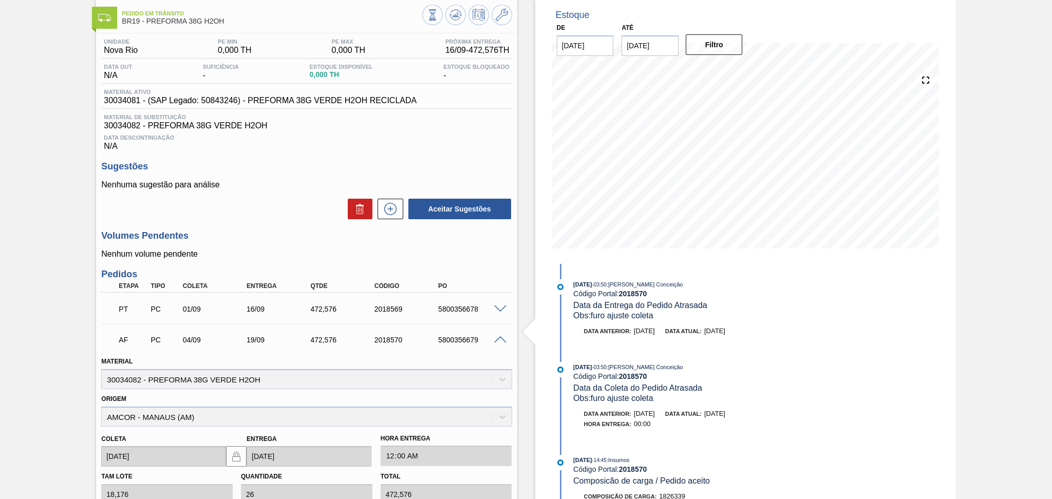
scroll to position [33, 0]
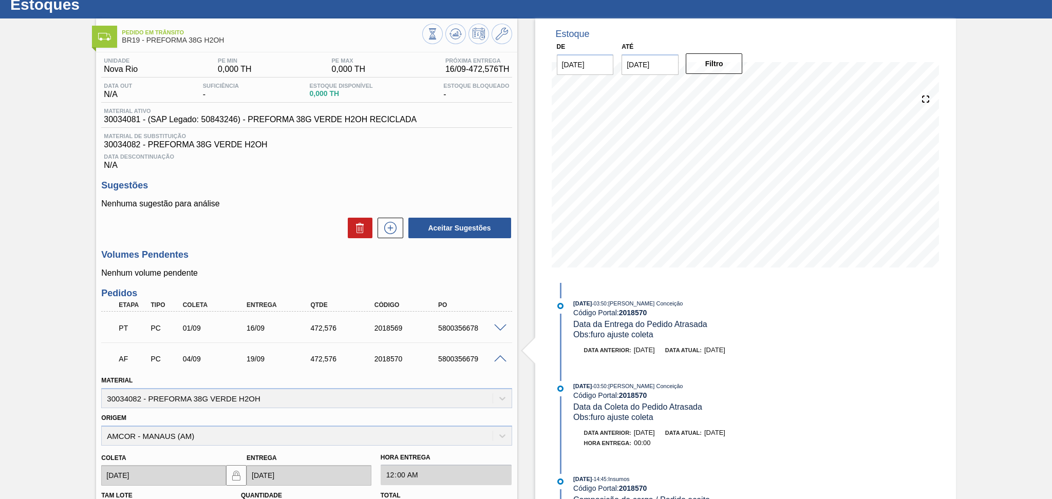
click at [498, 329] on span at bounding box center [500, 329] width 12 height 8
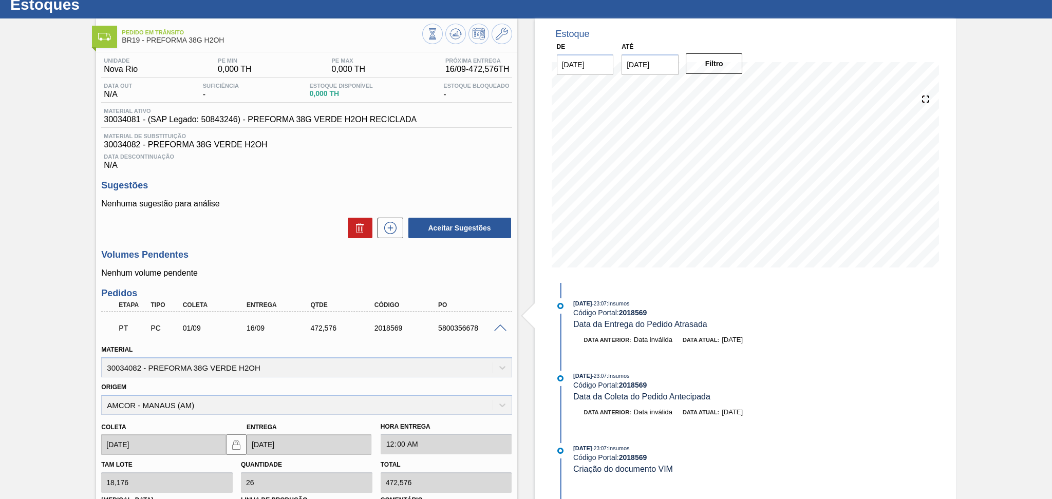
click at [498, 329] on span at bounding box center [500, 329] width 12 height 8
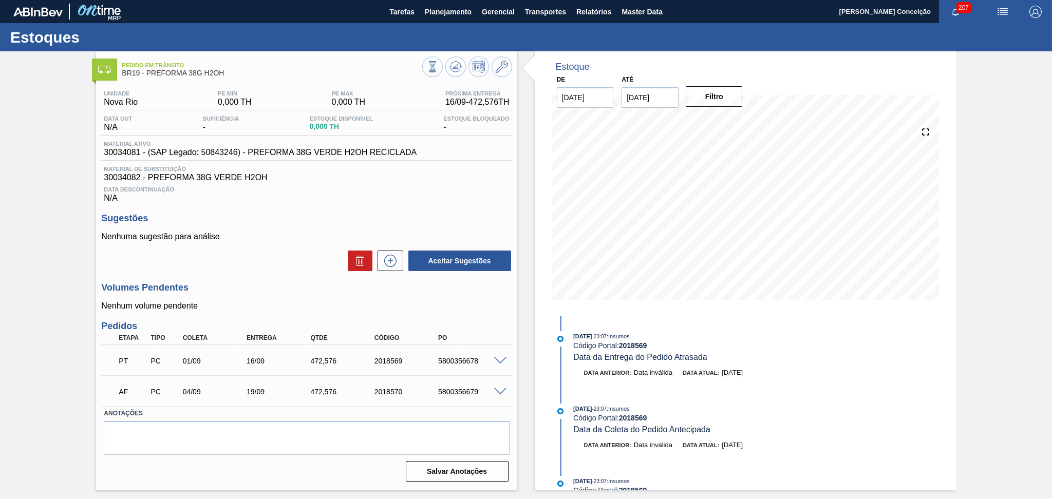
scroll to position [0, 0]
click at [456, 315] on div "Unidade Nova Rio PE MIN 0,000 TH PE MAX 0,000 TH Próxima Entrega 16/09 - 472,57…" at bounding box center [306, 285] width 421 height 400
click at [388, 262] on icon at bounding box center [390, 261] width 16 height 12
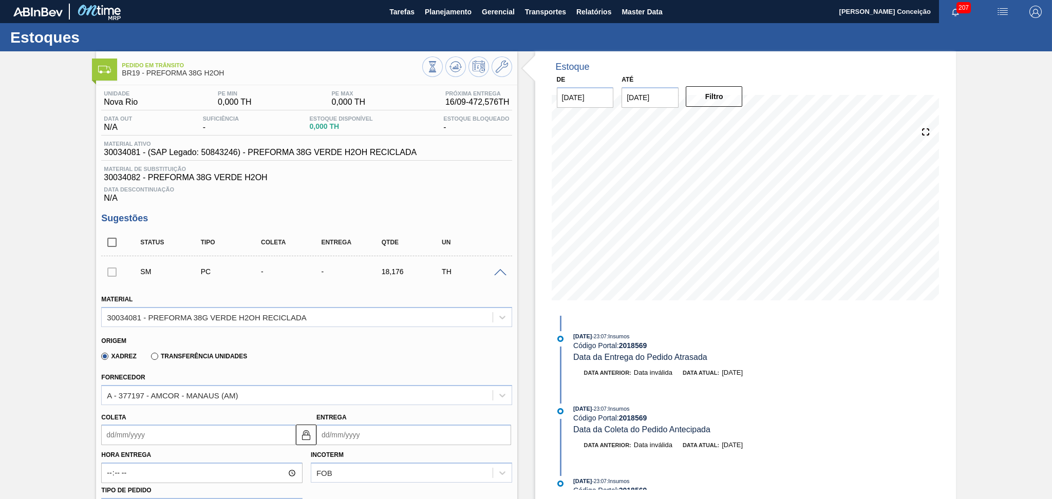
click at [160, 438] on input "Coleta" at bounding box center [198, 435] width 195 height 21
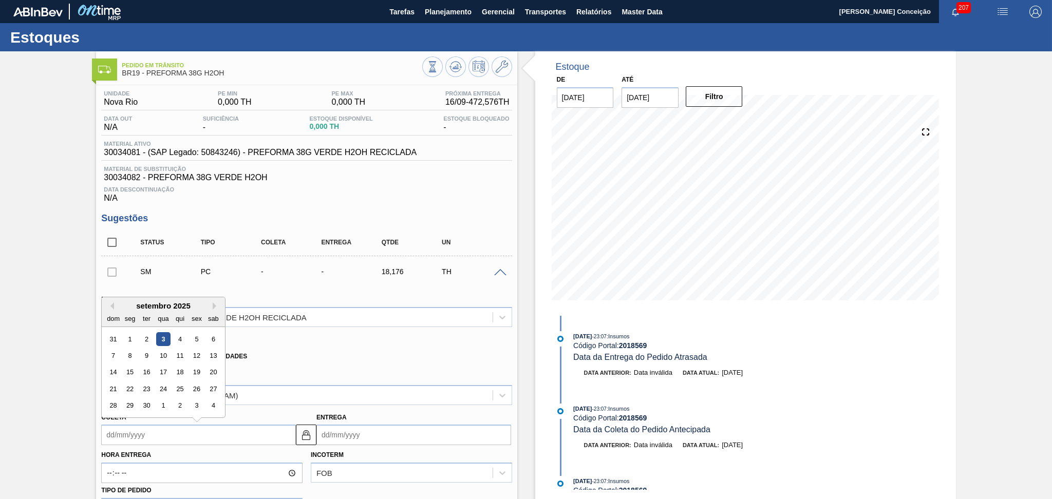
type input "0"
type input "16/01/2000"
type input "04"
type input "[DATE]"
click at [177, 337] on div "4" at bounding box center [180, 339] width 14 height 14
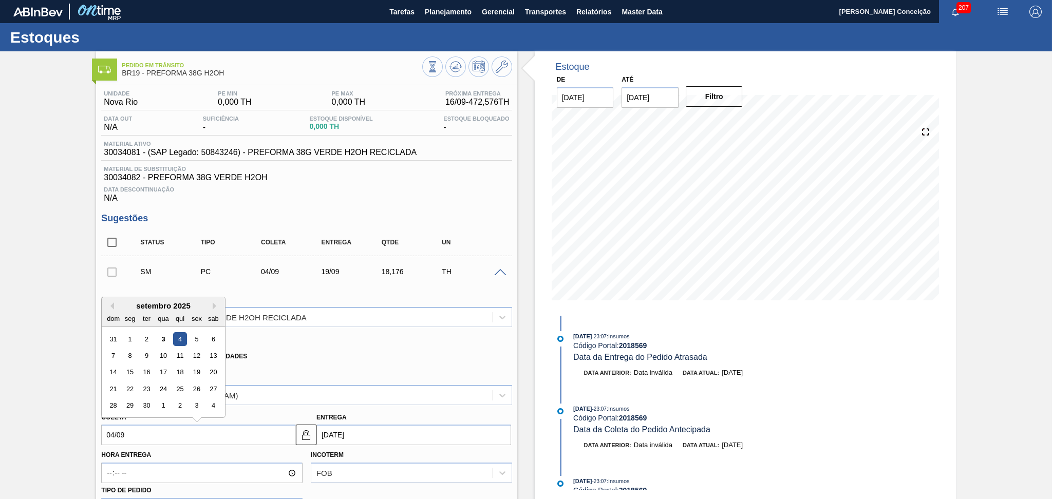
type input "[DATE]"
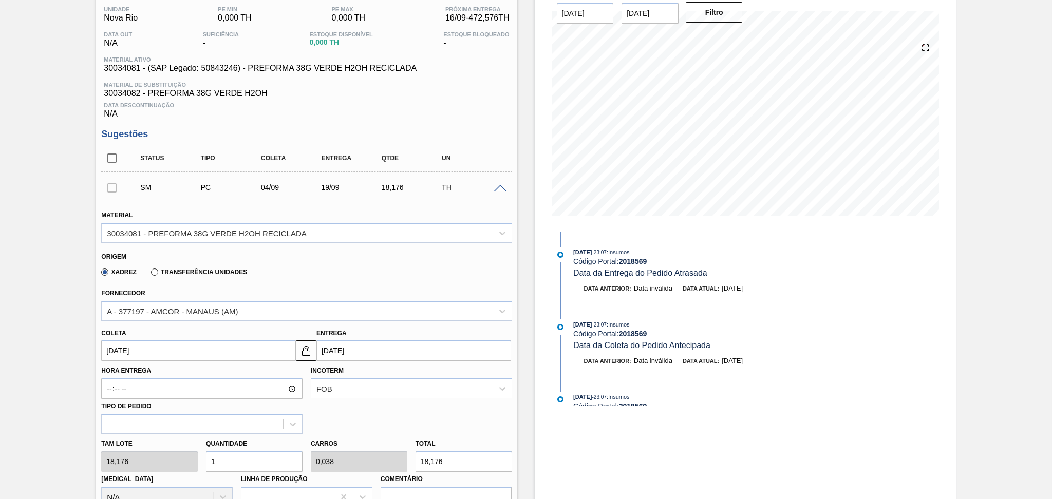
scroll to position [205, 0]
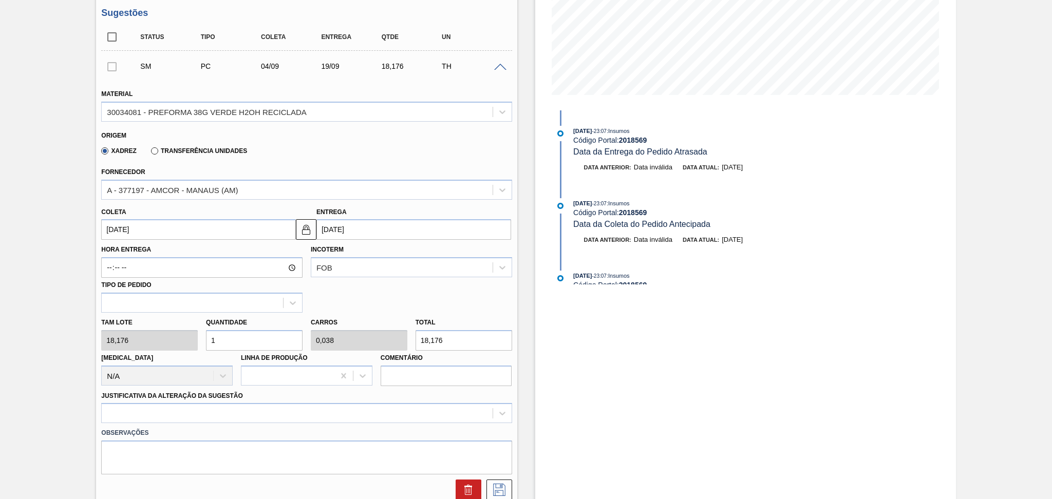
drag, startPoint x: 235, startPoint y: 335, endPoint x: 99, endPoint y: 292, distance: 142.9
click at [137, 308] on div "Material 30034081 - PREFORMA 38G VERDE H2OH RECICLADA Origem Xadrez Transferênc…" at bounding box center [306, 289] width 410 height 421
type input "2"
type input "0,077"
type input "36,352"
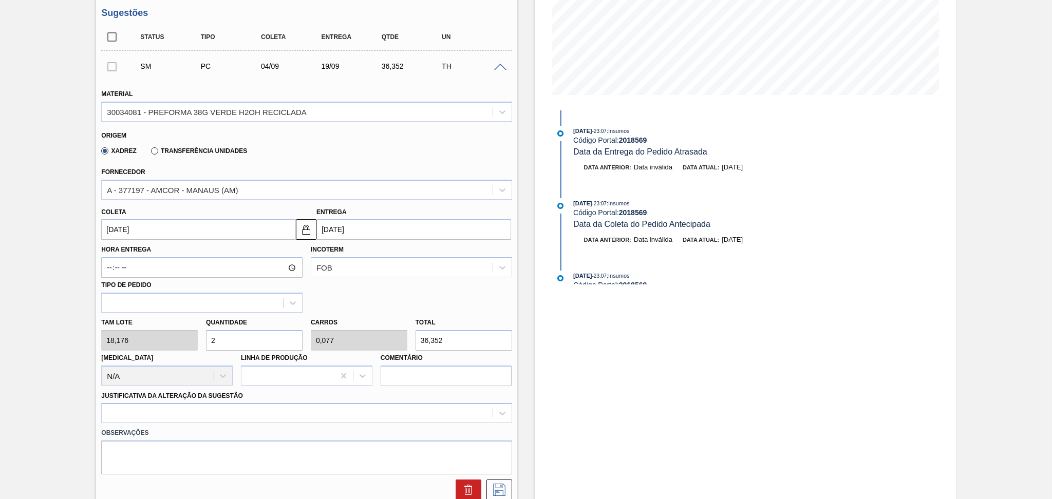
type input "26"
type input "1"
type input "472,576"
type input "26"
click at [182, 406] on div at bounding box center [306, 413] width 410 height 20
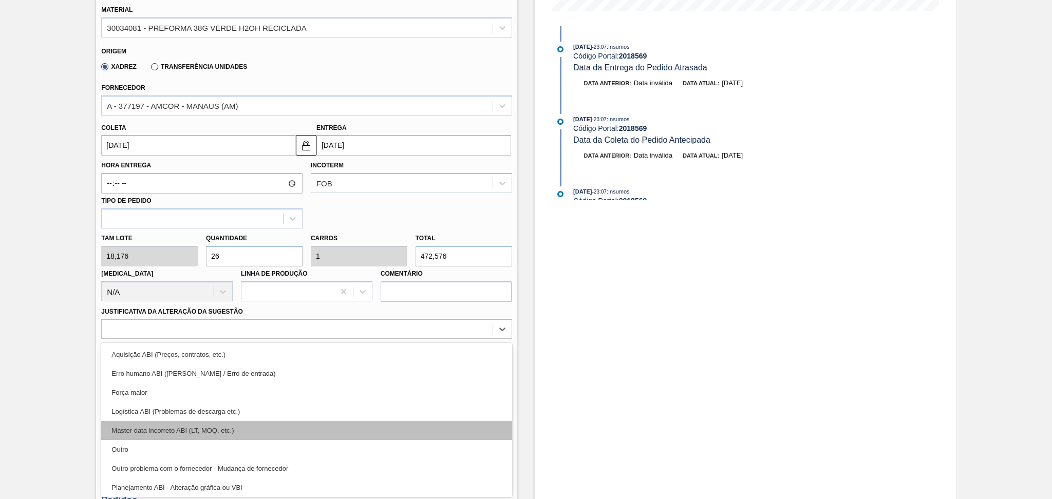
scroll to position [137, 0]
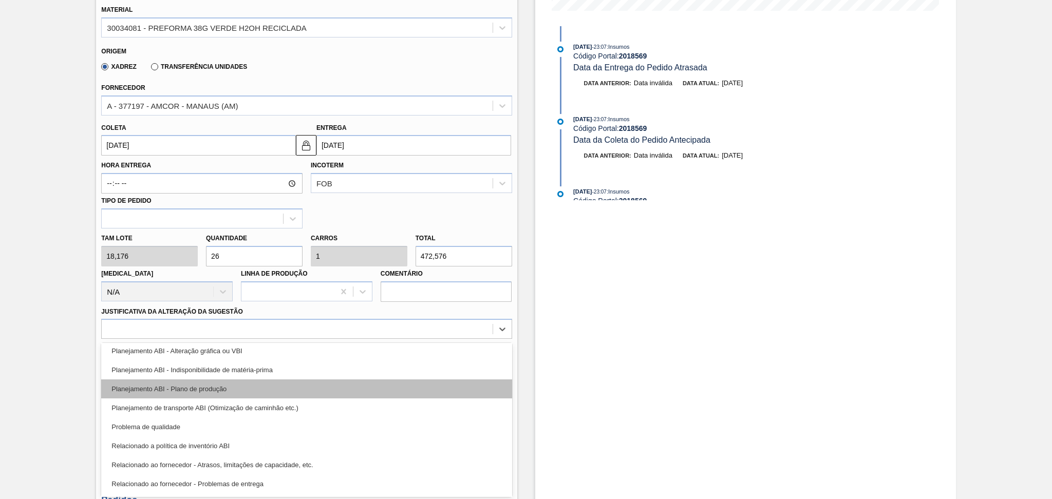
click at [207, 393] on div "Planejamento ABI - Plano de produção" at bounding box center [306, 389] width 410 height 19
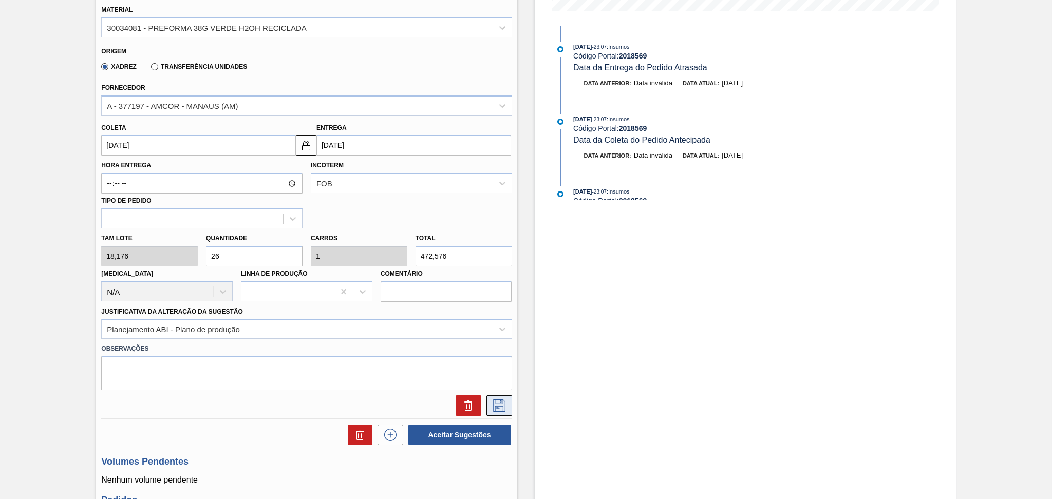
click at [496, 405] on icon at bounding box center [498, 405] width 5 height 8
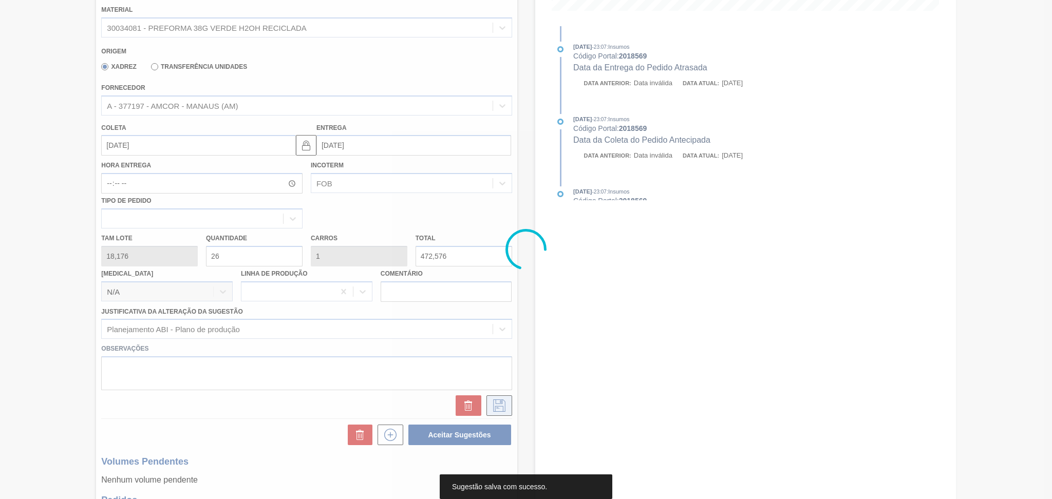
scroll to position [33, 0]
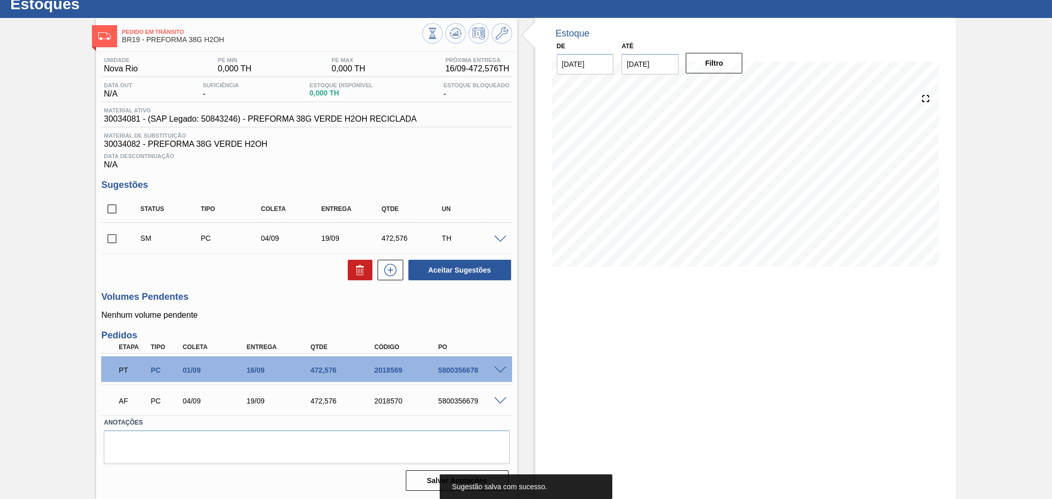
click at [115, 245] on input "checkbox" at bounding box center [112, 239] width 22 height 22
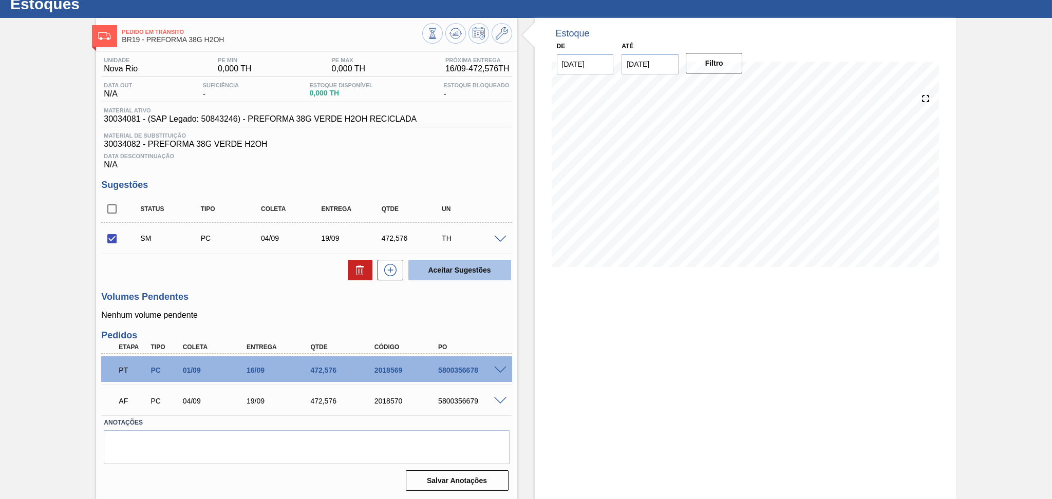
click at [484, 268] on button "Aceitar Sugestões" at bounding box center [459, 270] width 103 height 21
checkbox input "false"
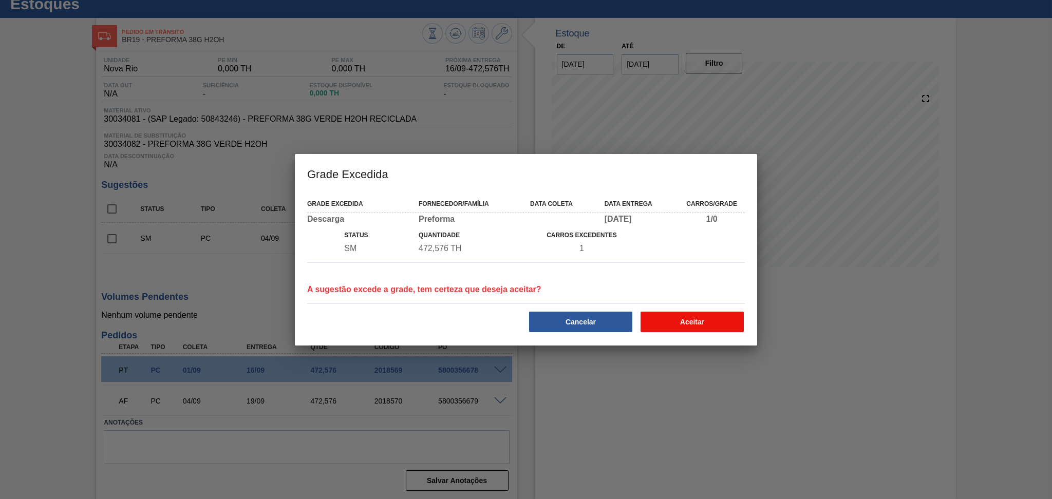
click at [657, 316] on button "Aceitar" at bounding box center [691, 322] width 103 height 21
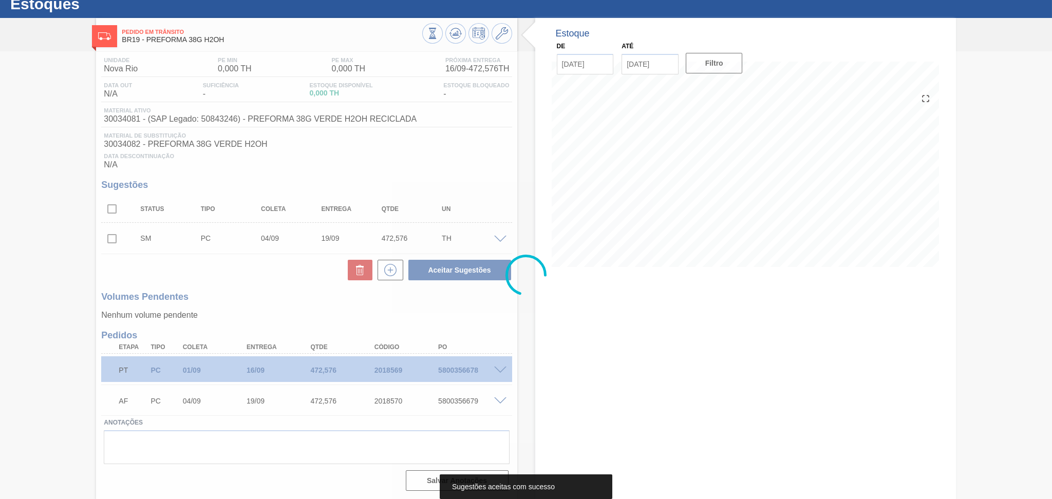
scroll to position [15, 0]
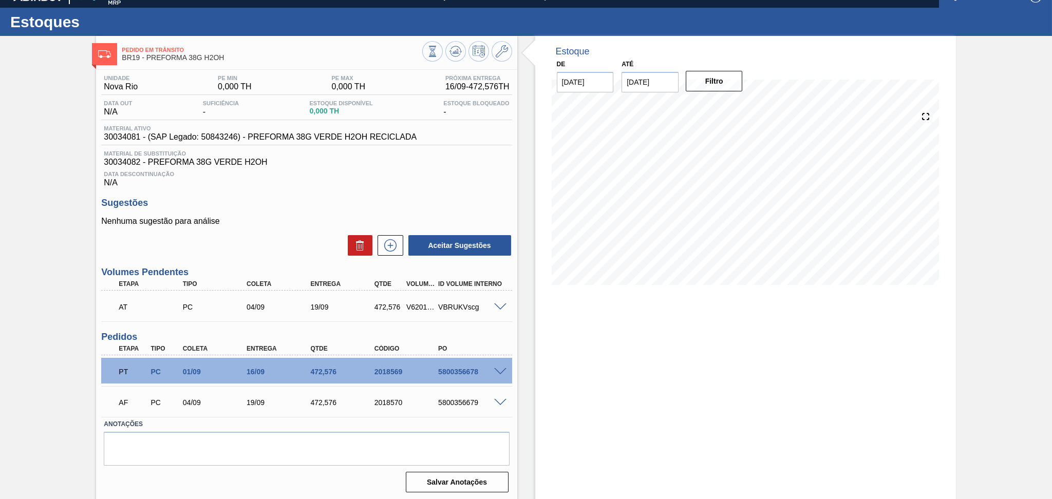
click at [281, 241] on div "Aceitar Sugestões" at bounding box center [306, 245] width 410 height 23
click at [283, 253] on div "Aceitar Sugestões" at bounding box center [306, 245] width 410 height 23
click at [500, 304] on span at bounding box center [500, 308] width 12 height 8
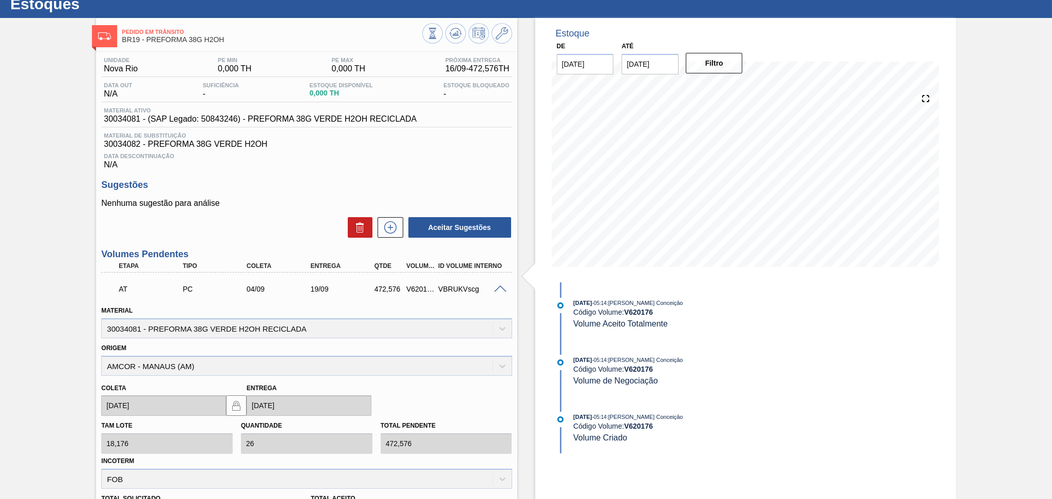
click at [496, 291] on div "VBRUKVscg" at bounding box center [472, 289] width 72 height 8
click at [495, 286] on span at bounding box center [500, 290] width 12 height 8
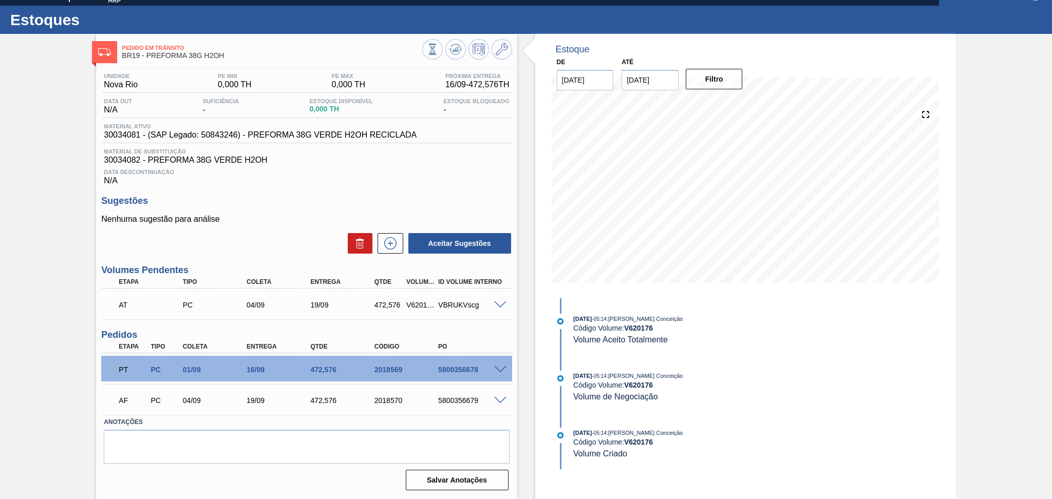
scroll to position [15, 0]
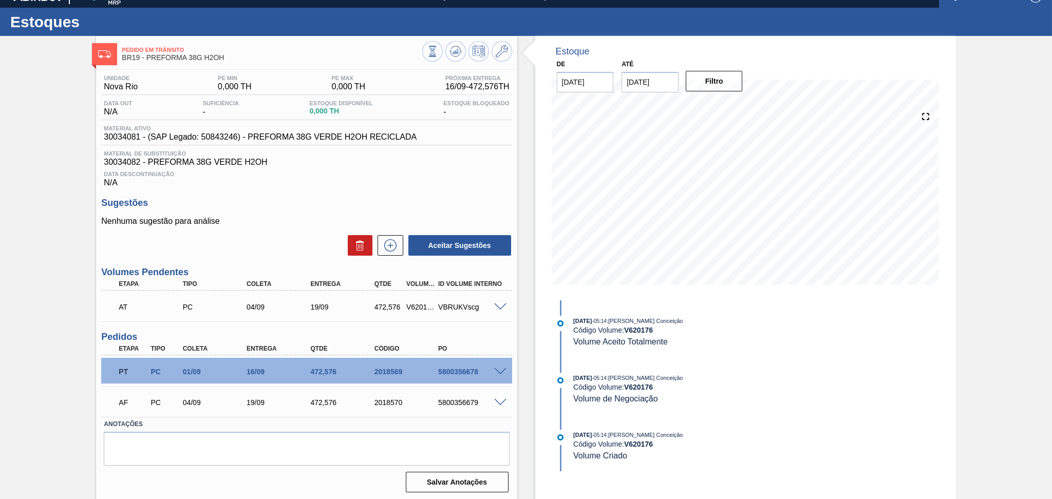
click at [498, 402] on span at bounding box center [500, 403] width 12 height 8
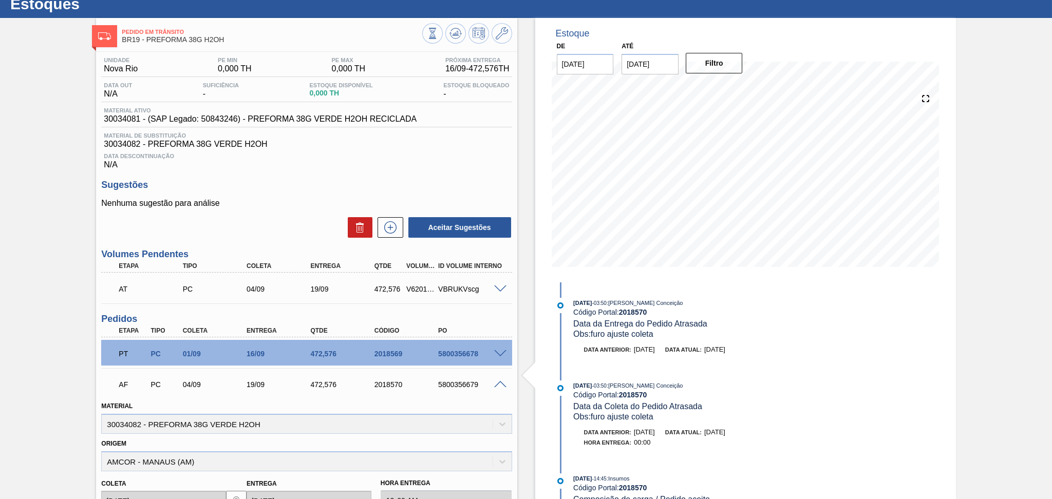
click at [495, 384] on span at bounding box center [500, 385] width 12 height 8
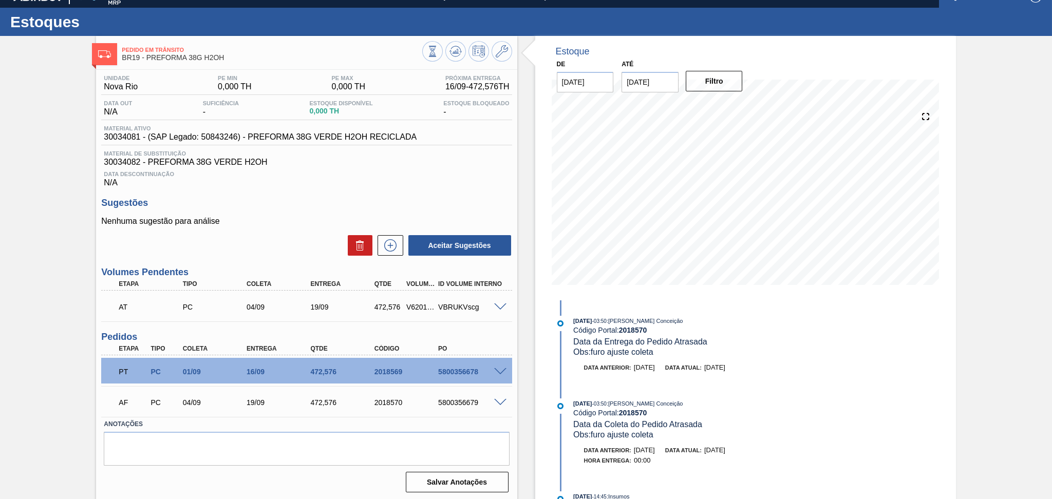
click at [499, 368] on span at bounding box center [500, 372] width 12 height 8
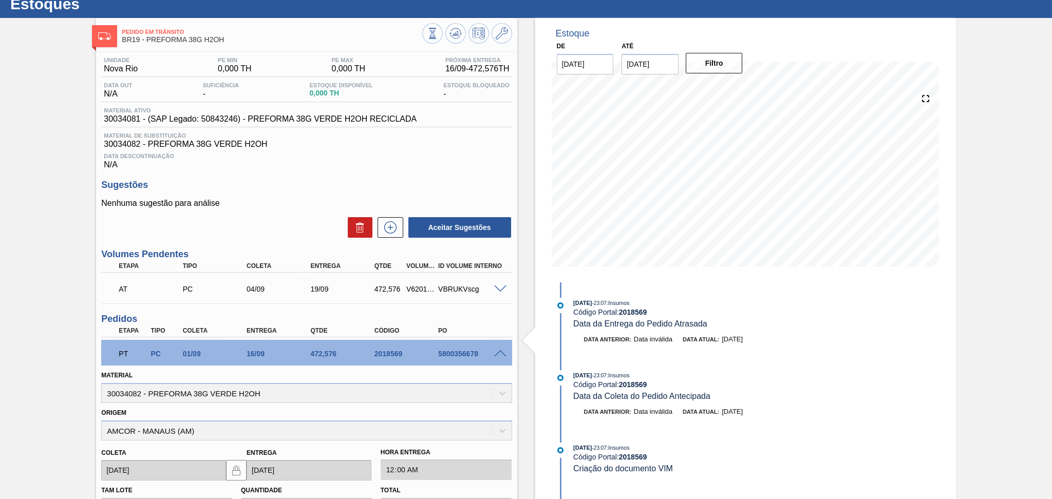
click at [499, 352] on span at bounding box center [500, 354] width 12 height 8
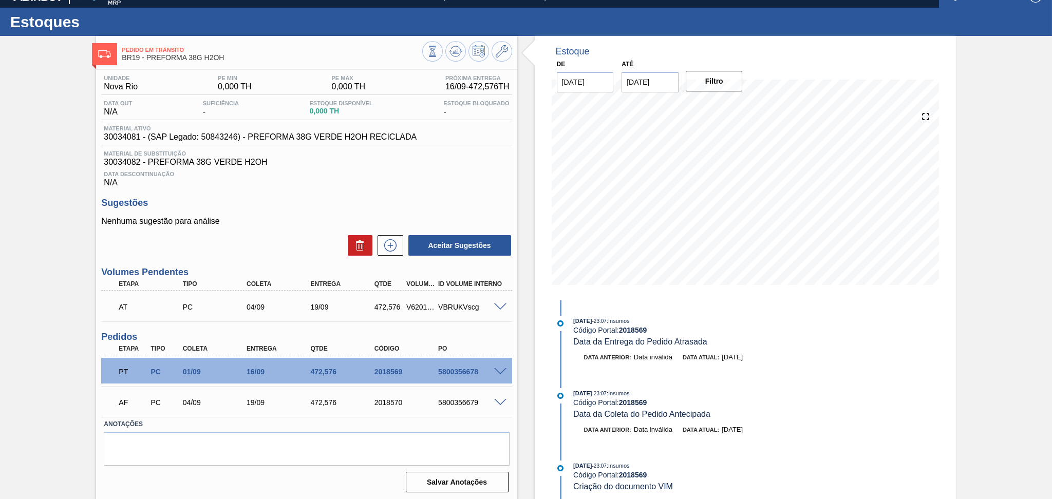
click at [503, 399] on span at bounding box center [500, 403] width 12 height 8
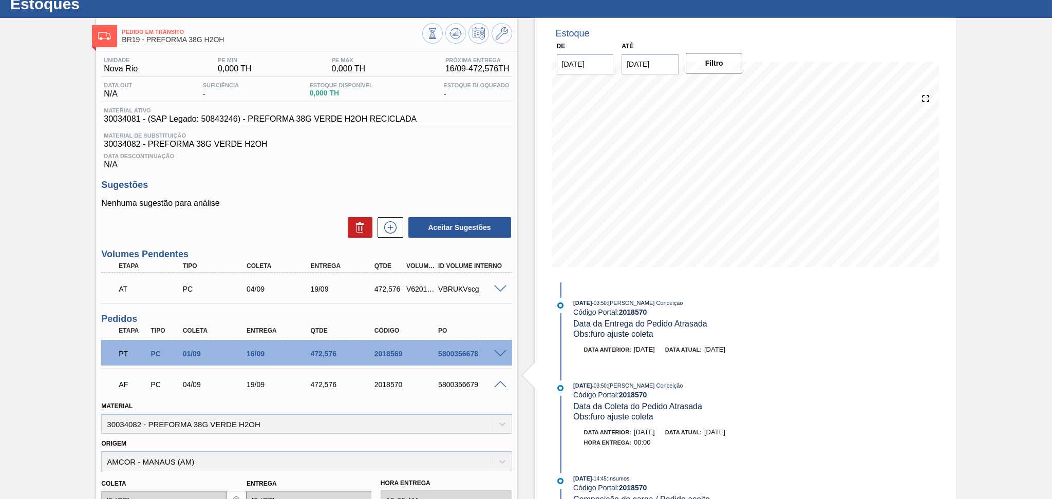
click at [495, 386] on span at bounding box center [500, 385] width 12 height 8
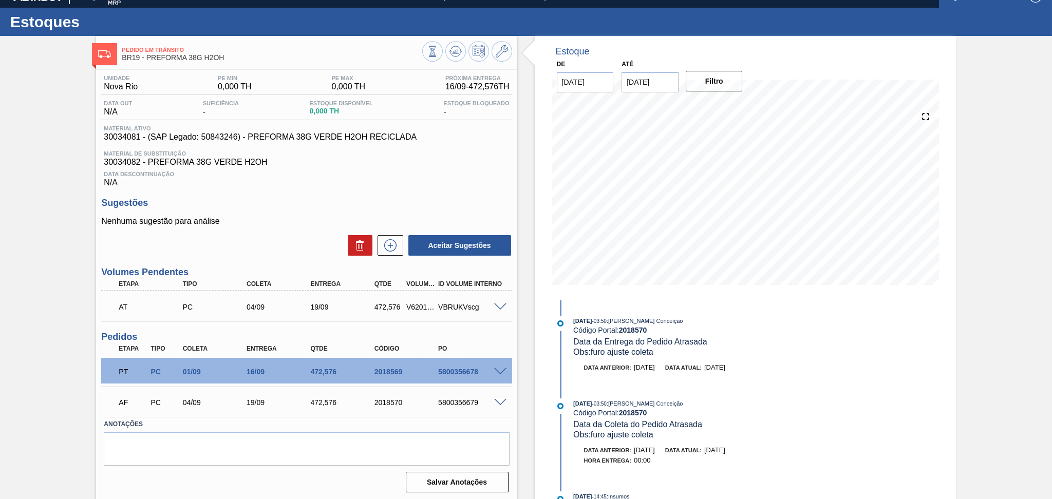
click at [450, 377] on div "PT PC 01/09 16/09 472,576 2018569 5800356678" at bounding box center [303, 371] width 383 height 21
copy div "5800356678"
click at [459, 402] on div "5800356679" at bounding box center [472, 403] width 72 height 8
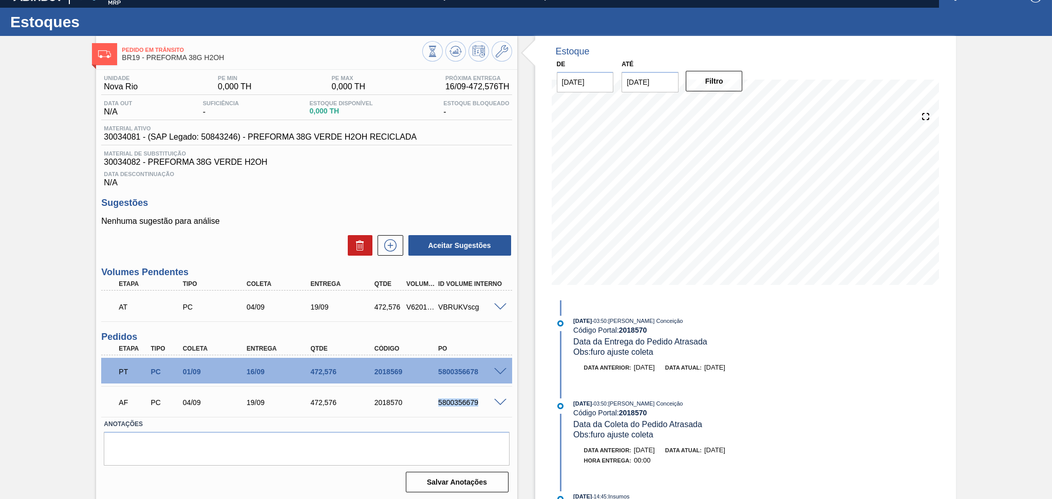
copy div "5800356679"
click at [497, 399] on span at bounding box center [500, 403] width 12 height 8
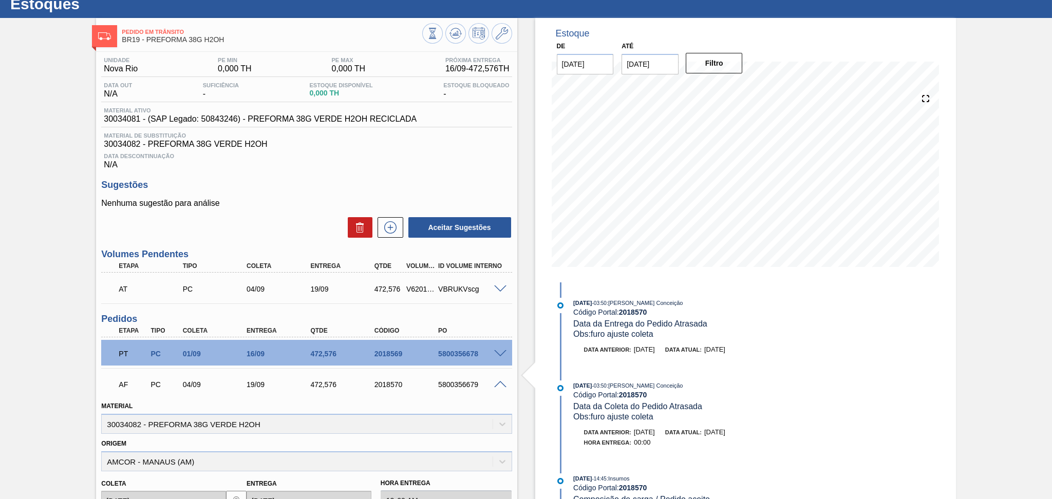
click at [498, 385] on span at bounding box center [500, 385] width 12 height 8
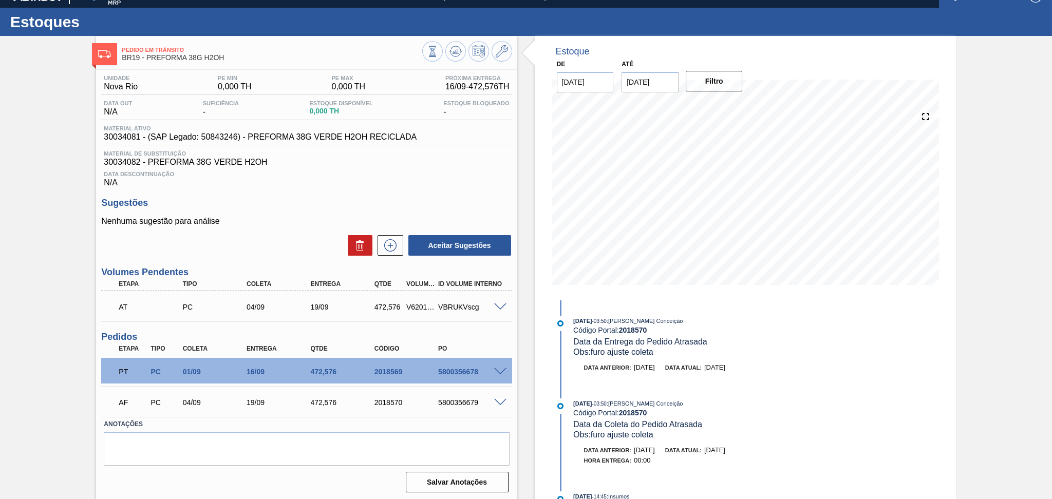
click at [469, 401] on div "5800356679" at bounding box center [472, 403] width 72 height 8
copy div "5800356679"
click at [251, 192] on div "Unidade Nova Rio PE MIN 0,000 TH PE MAX 0,000 TH Próxima Entrega 16/09 - 472,57…" at bounding box center [306, 283] width 421 height 426
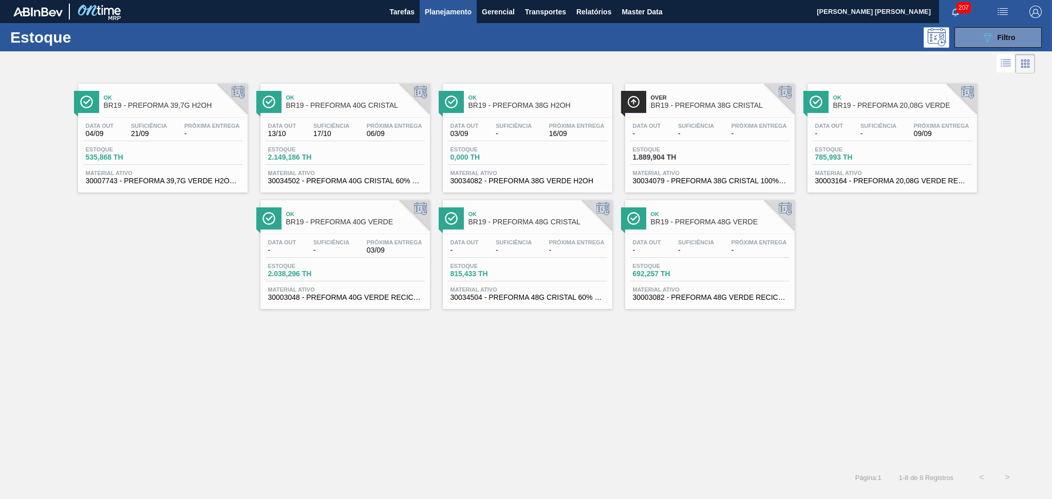
click at [455, 8] on span "Planejamento" at bounding box center [448, 12] width 47 height 12
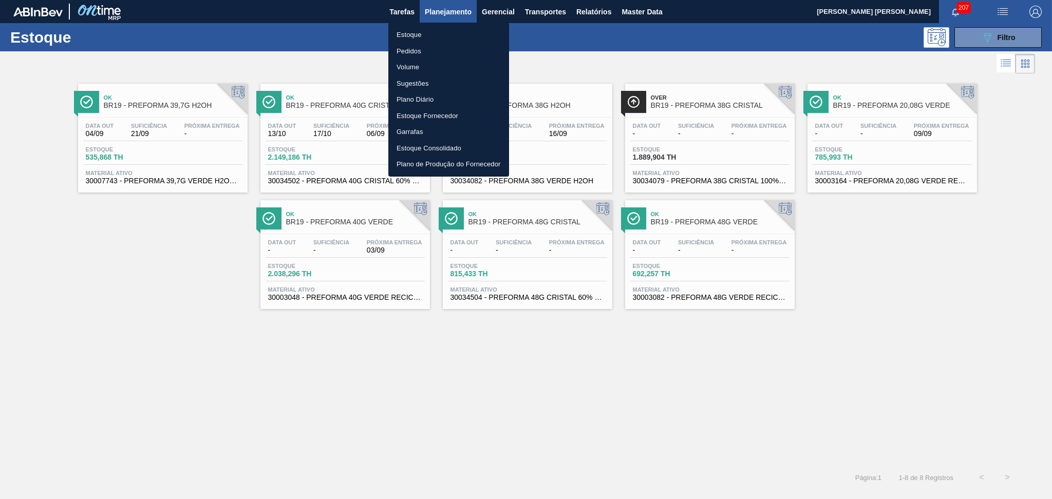
click at [419, 34] on li "Estoque" at bounding box center [448, 35] width 121 height 16
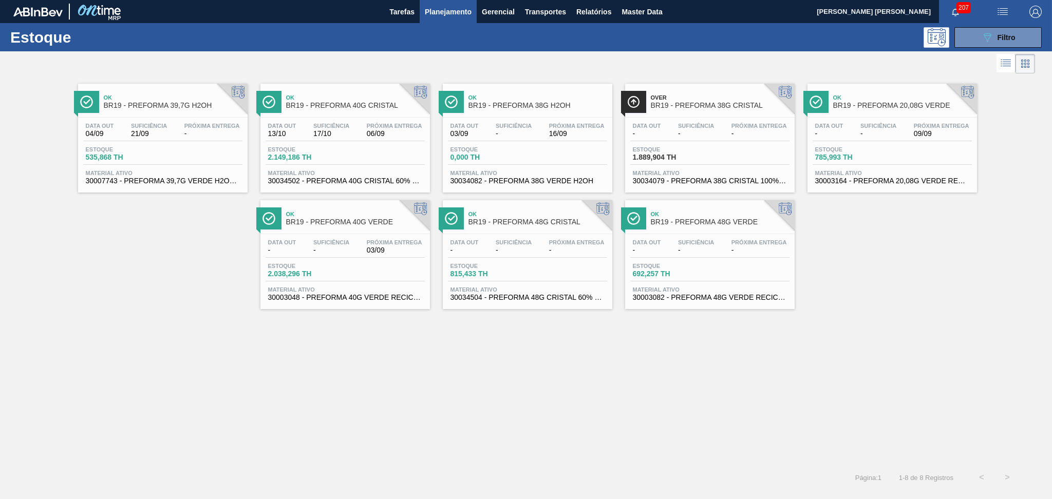
click at [461, 12] on span "Planejamento" at bounding box center [448, 12] width 47 height 12
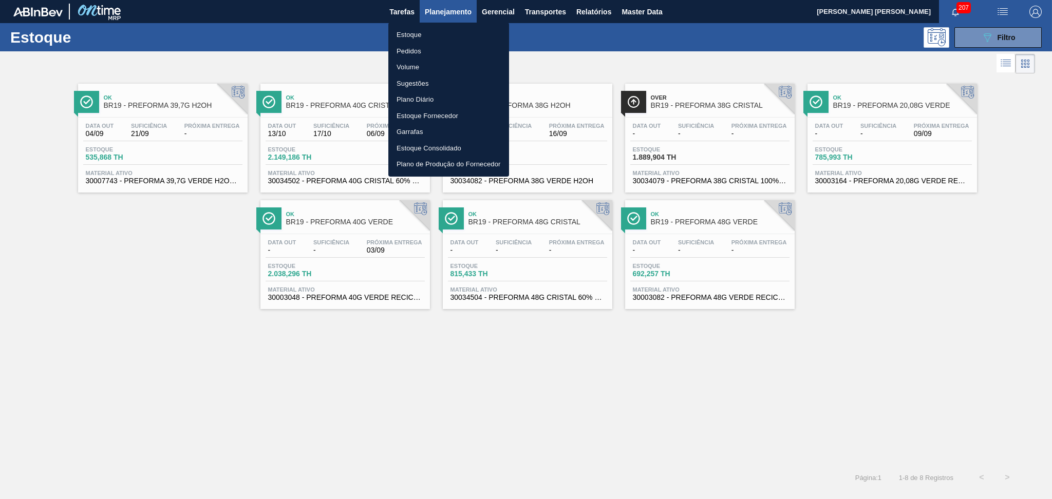
click at [416, 36] on li "Estoque" at bounding box center [448, 35] width 121 height 16
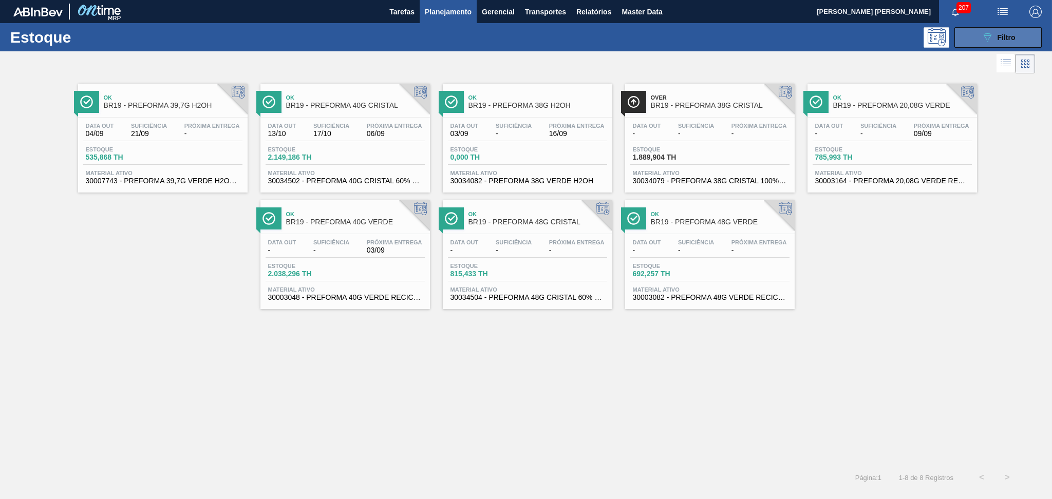
click at [1025, 36] on button "089F7B8B-B2A5-4AFE-B5C0-19BA573D28AC Filtro" at bounding box center [997, 37] width 87 height 21
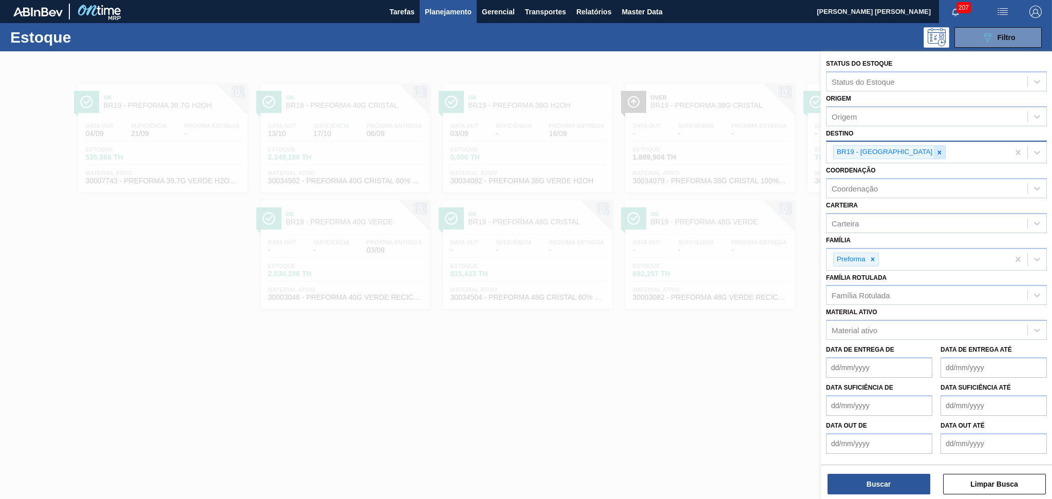
click at [936, 152] on icon at bounding box center [939, 152] width 7 height 7
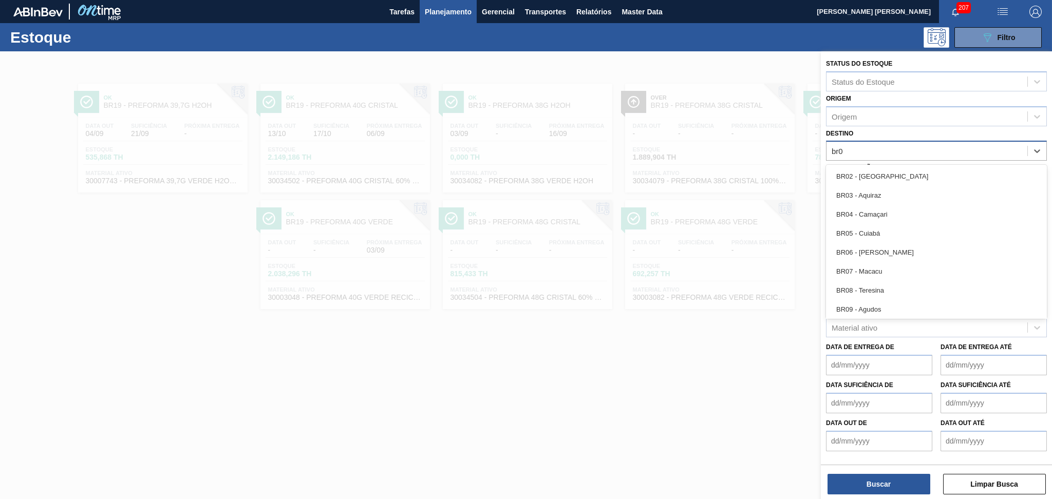
type input "br03"
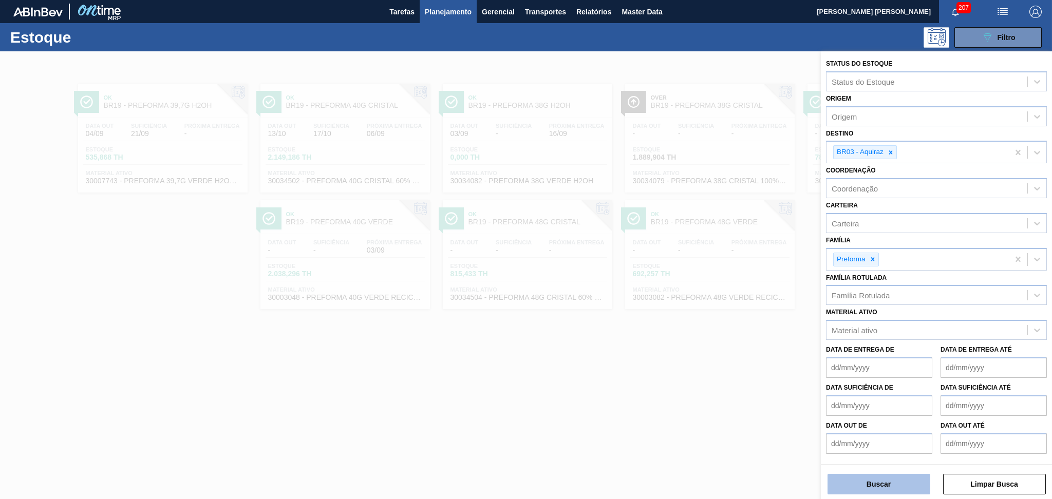
click at [882, 474] on button "Buscar" at bounding box center [878, 484] width 103 height 21
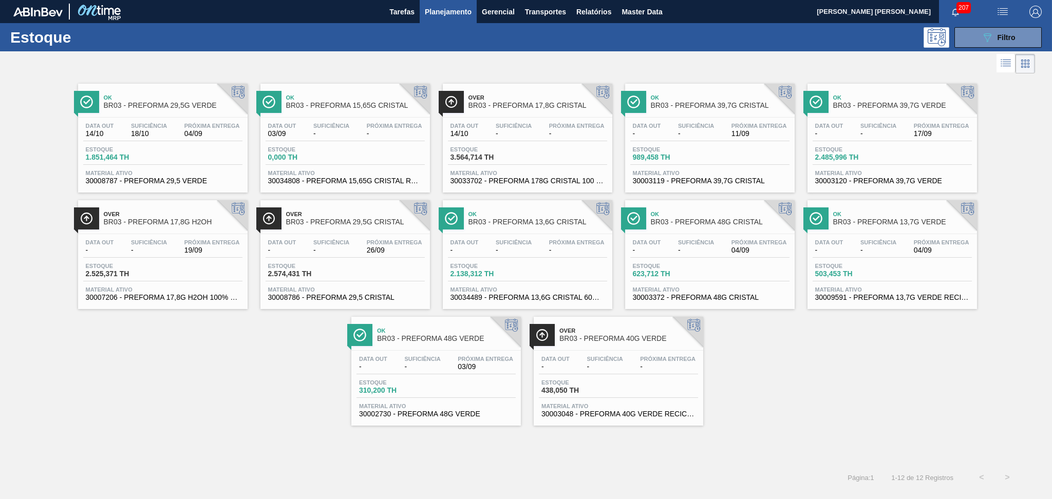
click at [137, 355] on div "Ok BR03 - PREFORMA 29,5G VERDE Data out 14/10 Suficiência 18/10 Próxima Entrega…" at bounding box center [526, 251] width 1052 height 350
click at [175, 248] on div "Data out - Suficiência - Próxima Entrega 19/09" at bounding box center [162, 248] width 159 height 18
click at [223, 338] on div "Ok BR03 - PREFORMA 29,5G VERDE Data out 14/10 Suficiência 18/10 Próxima Entrega…" at bounding box center [526, 251] width 1052 height 350
click at [317, 227] on div "Over BR03 - PREFORMA 29,5G CRISTAL" at bounding box center [355, 218] width 139 height 23
click at [767, 348] on div "Ok BR03 - PREFORMA 29,5G VERDE Data out 14/10 Suficiência 18/10 Próxima Entrega…" at bounding box center [526, 251] width 1052 height 350
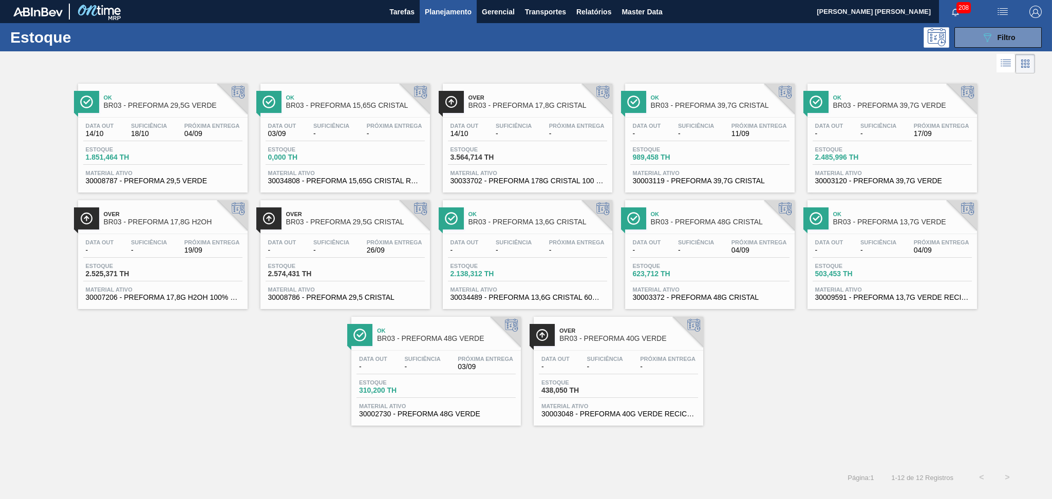
click at [301, 248] on div "Data out - Suficiência - Próxima Entrega 26/09" at bounding box center [345, 248] width 159 height 18
click at [226, 355] on div "Ok BR03 - PREFORMA 29,5G VERDE Data out 14/10 Suficiência 18/10 Próxima Entrega…" at bounding box center [526, 251] width 1052 height 350
click at [174, 115] on div "Ok BR03 - PREFORMA 29,5G VERDE Data out 14/10 Suficiência 18/10 Próxima Entrega…" at bounding box center [162, 138] width 169 height 109
click at [999, 40] on span "Filtro" at bounding box center [1006, 37] width 18 height 8
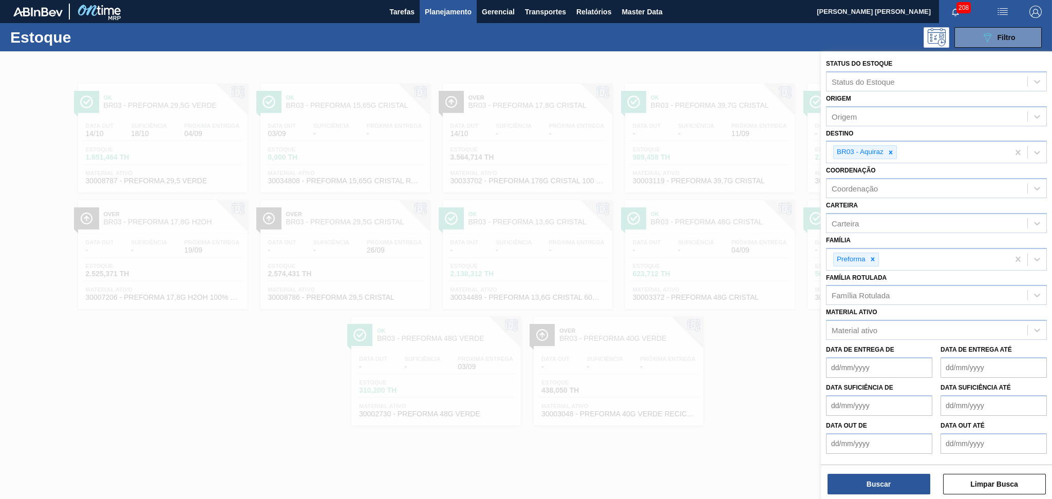
click at [676, 175] on div at bounding box center [526, 300] width 1052 height 499
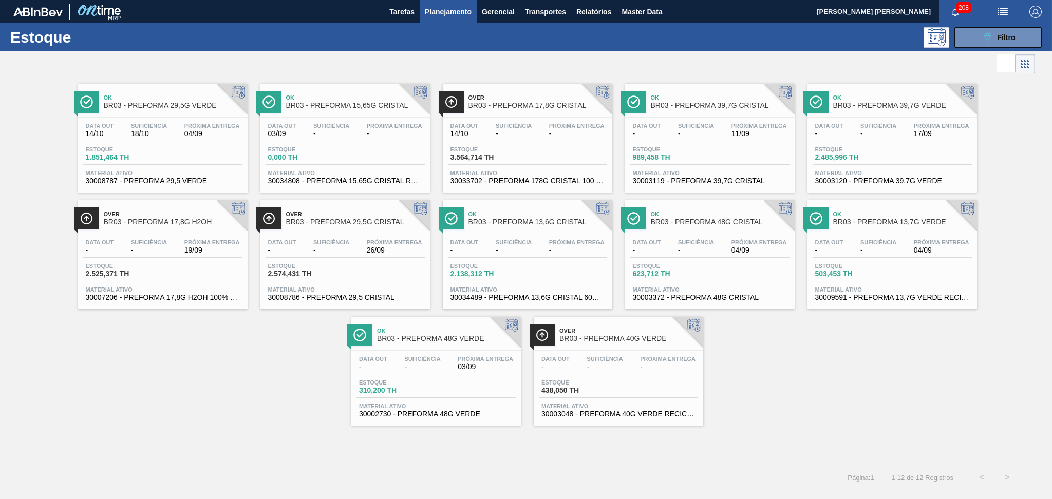
click at [893, 247] on span "-" at bounding box center [878, 251] width 36 height 8
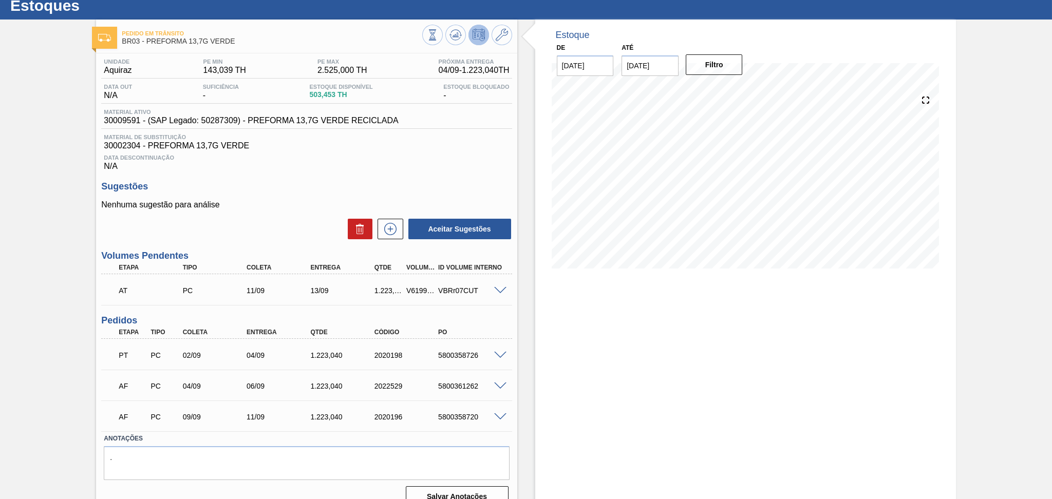
scroll to position [47, 0]
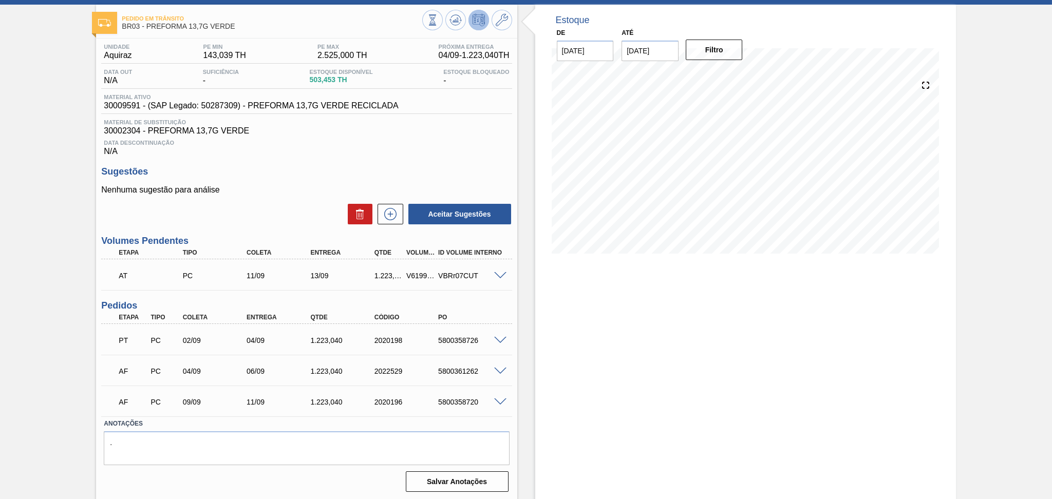
click at [467, 371] on div "5800361262" at bounding box center [472, 371] width 72 height 8
copy div "5800361262"
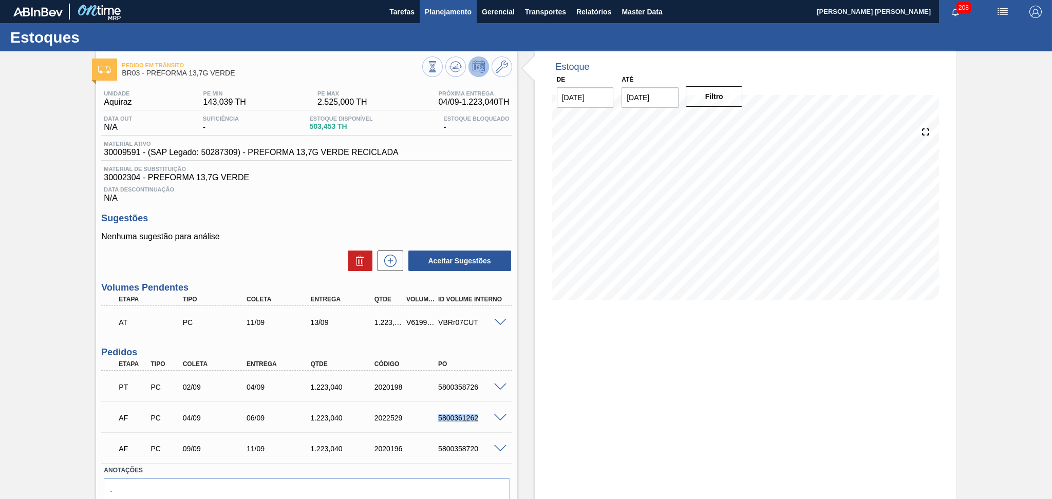
click at [447, 8] on span "Planejamento" at bounding box center [448, 12] width 47 height 12
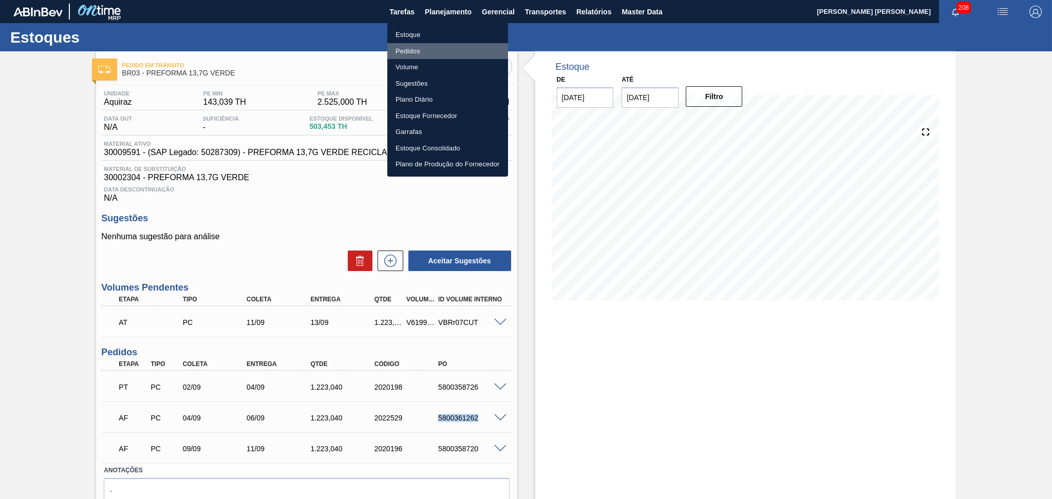
click at [407, 46] on li "Pedidos" at bounding box center [447, 51] width 121 height 16
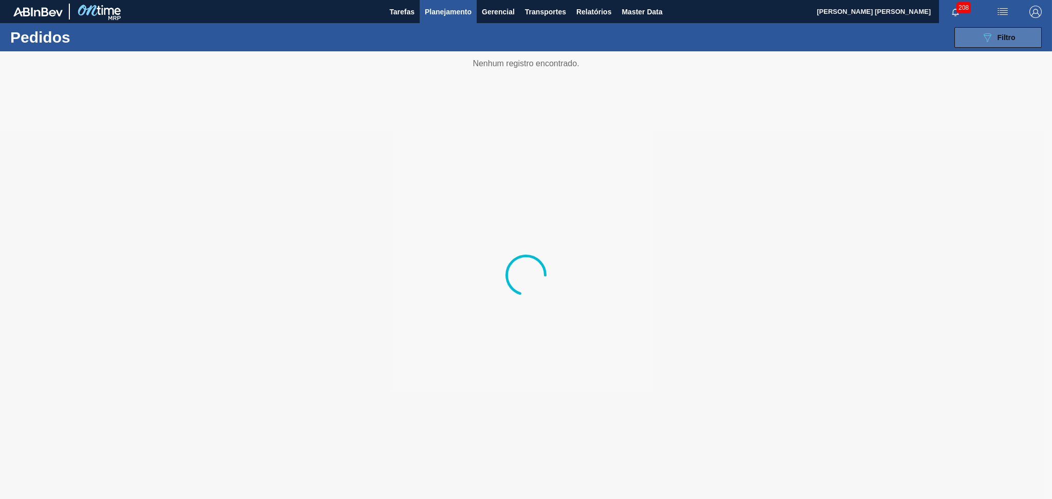
click at [964, 39] on button "089F7B8B-B2A5-4AFE-B5C0-19BA573D28AC Filtro" at bounding box center [997, 37] width 87 height 21
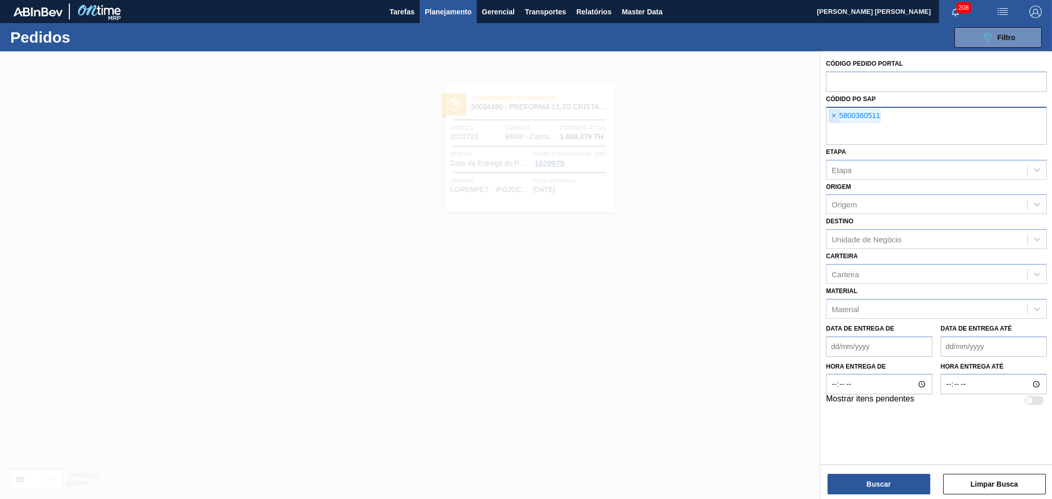
click at [832, 118] on span "×" at bounding box center [834, 116] width 10 height 12
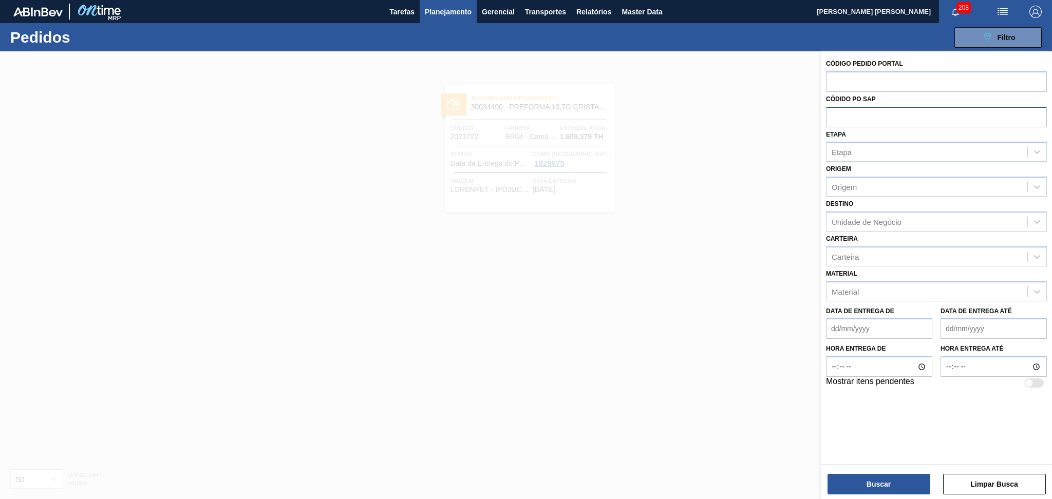
paste input "5800359081"
type input "5800359081"
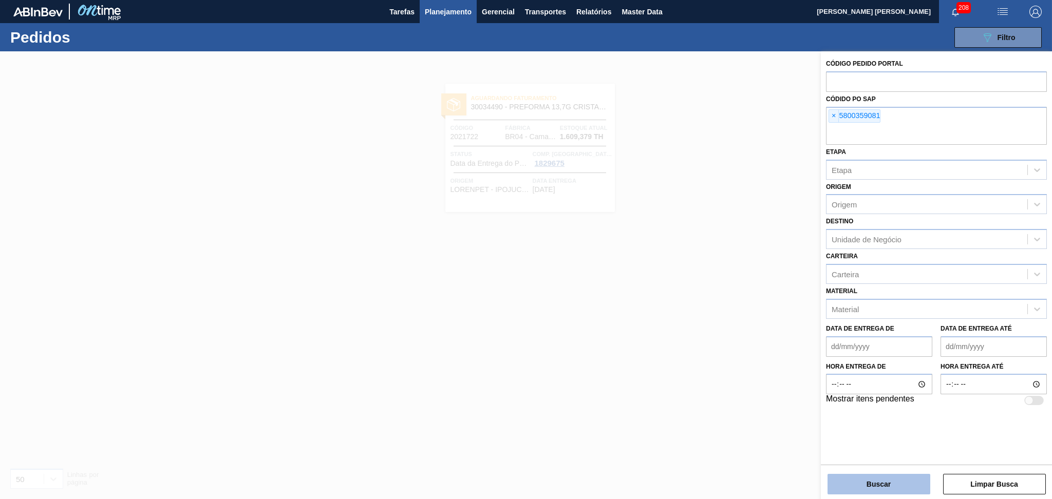
click at [873, 483] on button "Buscar" at bounding box center [878, 484] width 103 height 21
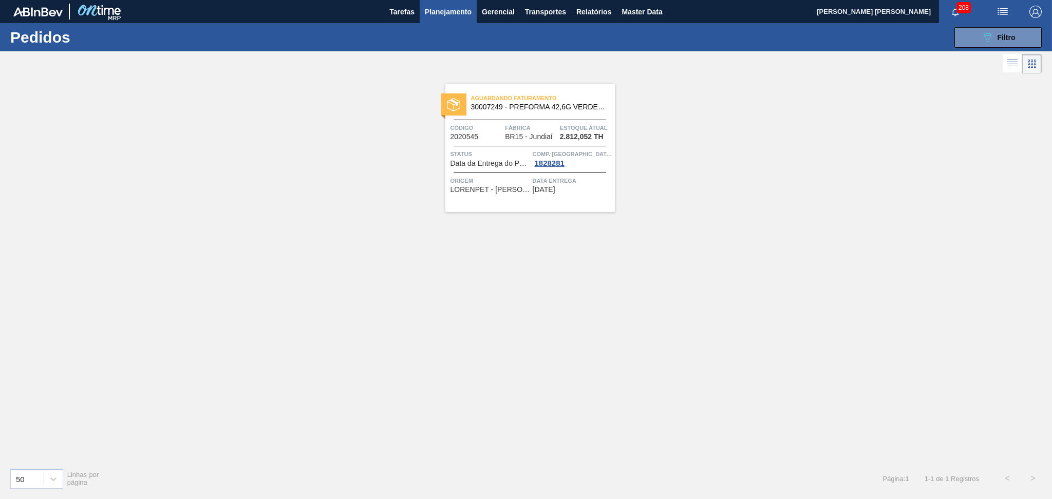
click at [1007, 69] on icon at bounding box center [1012, 63] width 12 height 12
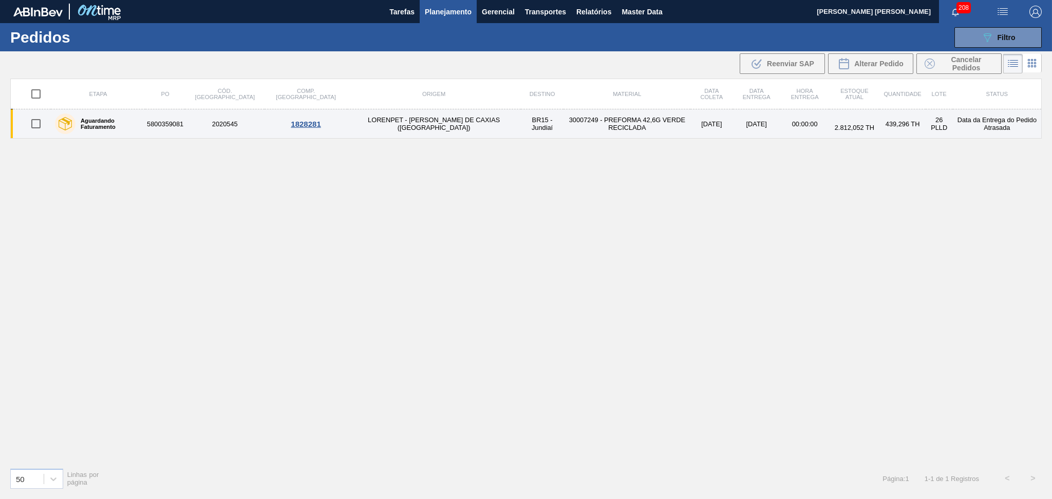
click at [347, 119] on td "LORENPET - [PERSON_NAME] DE CAXIAS ([GEOGRAPHIC_DATA])" at bounding box center [434, 123] width 174 height 29
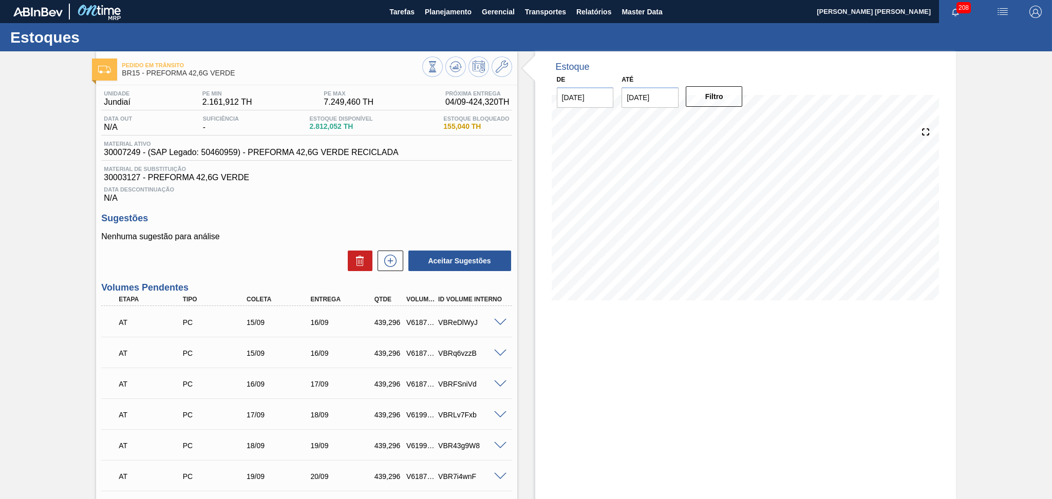
click at [467, 230] on div "Sugestões Nenhuma sugestão para análise Aceitar Sugestões" at bounding box center [306, 242] width 410 height 59
click at [432, 11] on span "Planejamento" at bounding box center [448, 12] width 47 height 12
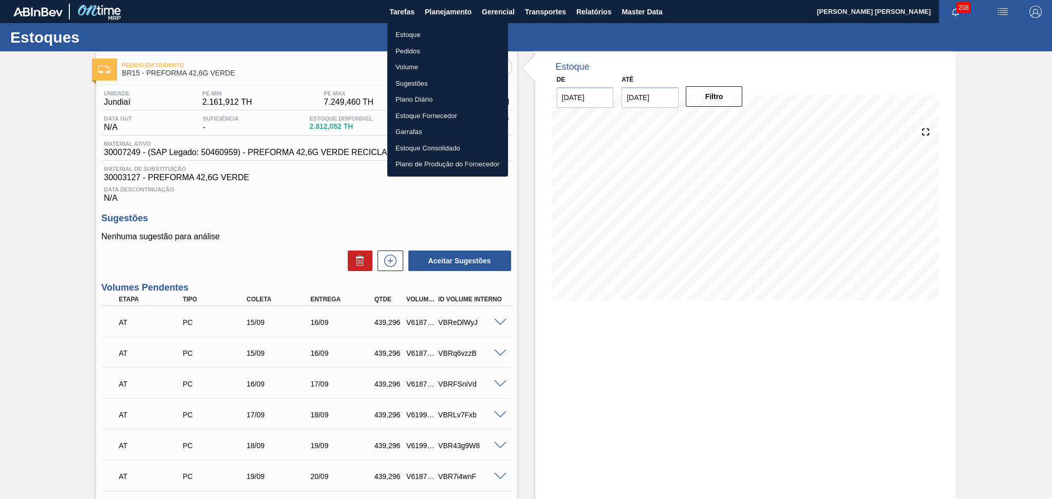
click at [407, 46] on li "Pedidos" at bounding box center [447, 51] width 121 height 16
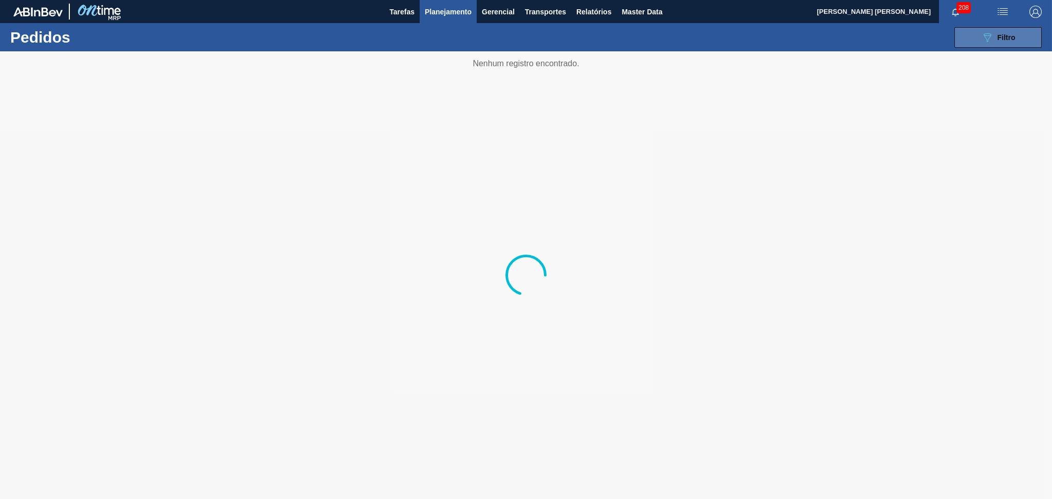
click at [962, 40] on button "089F7B8B-B2A5-4AFE-B5C0-19BA573D28AC Filtro" at bounding box center [997, 37] width 87 height 21
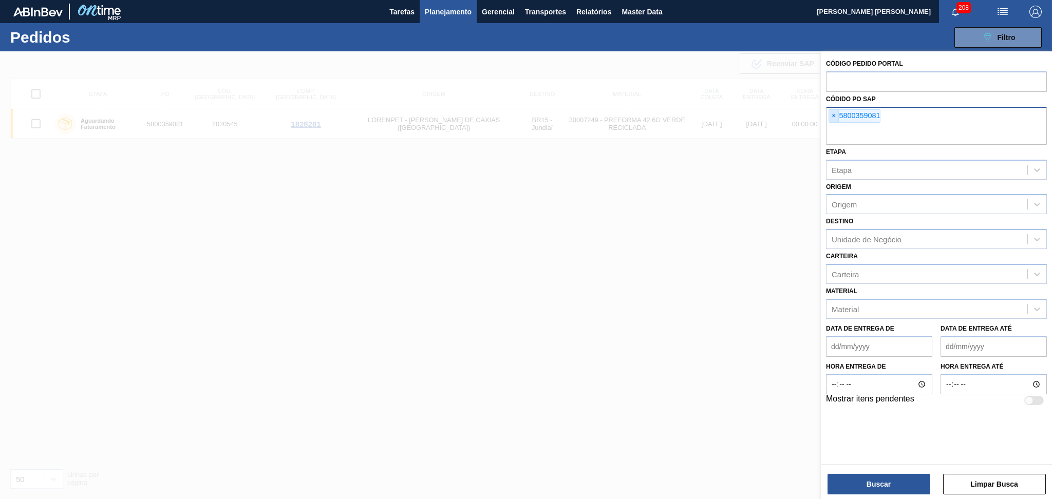
click at [833, 117] on span "×" at bounding box center [834, 116] width 10 height 12
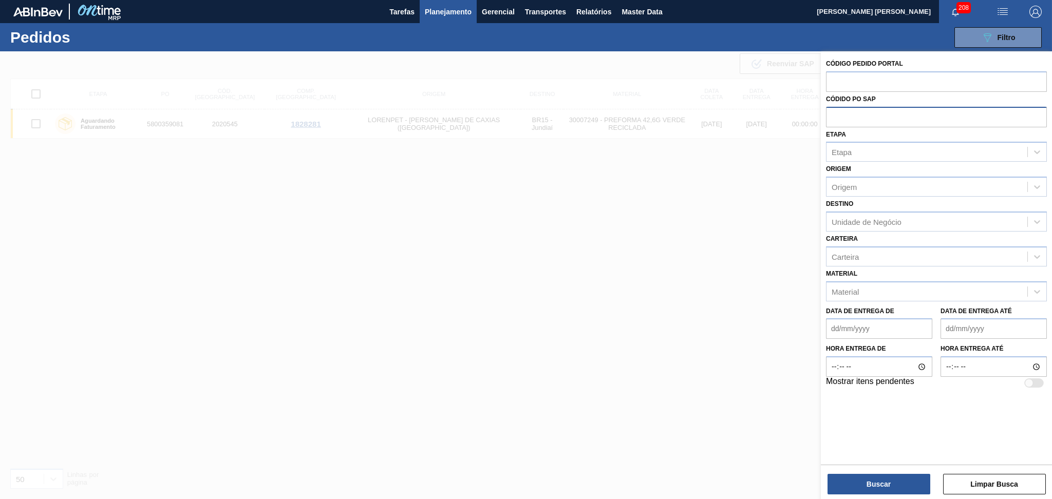
paste input "5800360529"
type input "5800360529"
click at [853, 481] on button "Buscar" at bounding box center [878, 484] width 103 height 21
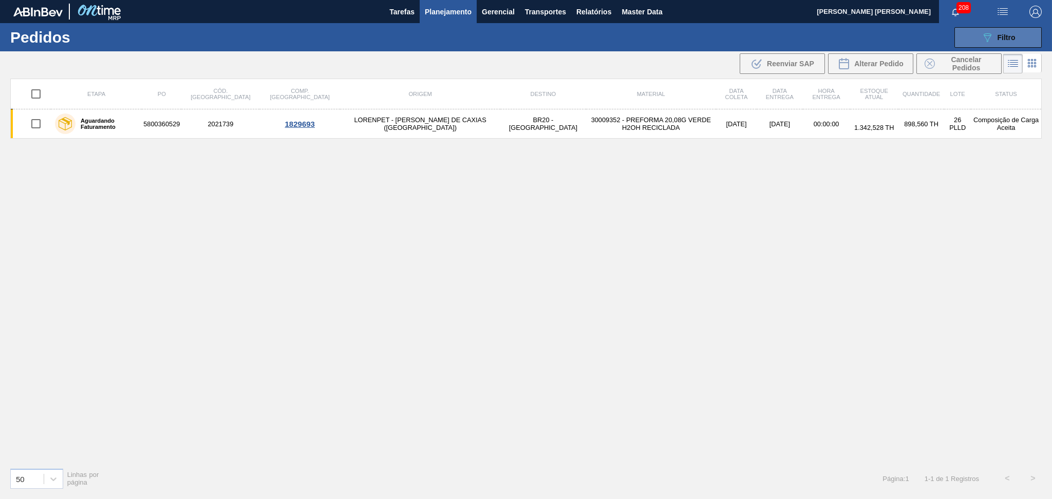
click at [989, 37] on icon at bounding box center [987, 37] width 8 height 9
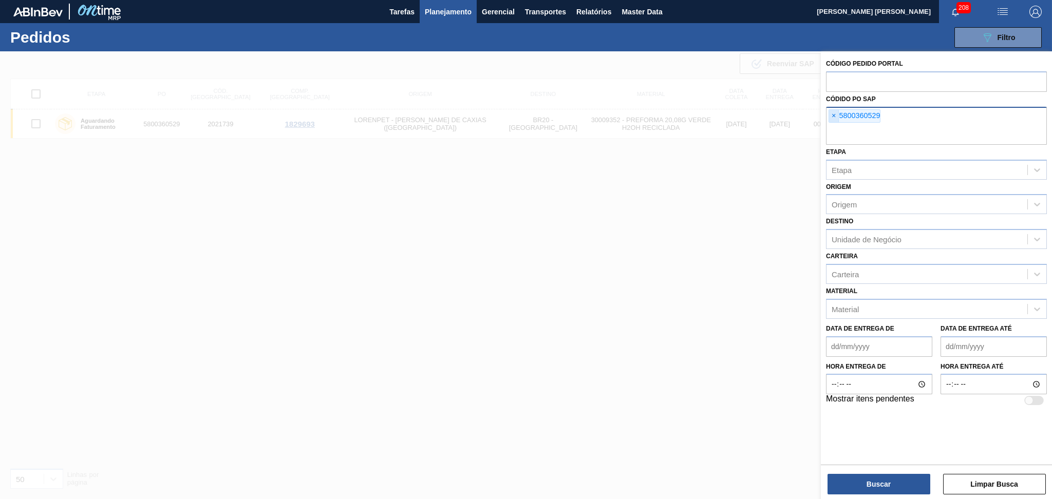
click at [829, 118] on span "×" at bounding box center [834, 116] width 10 height 12
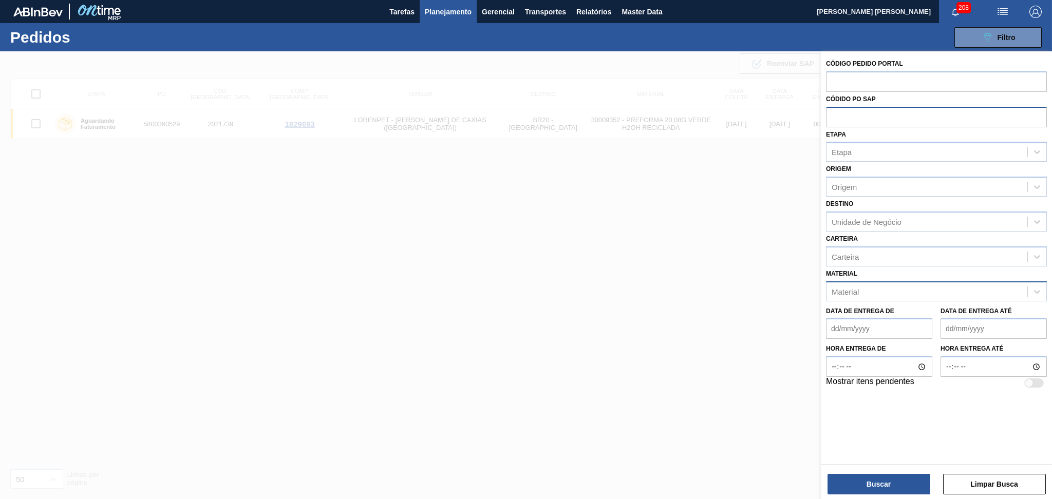
paste input "5800360529"
type input "5800360529"
click at [858, 478] on button "Buscar" at bounding box center [878, 484] width 103 height 21
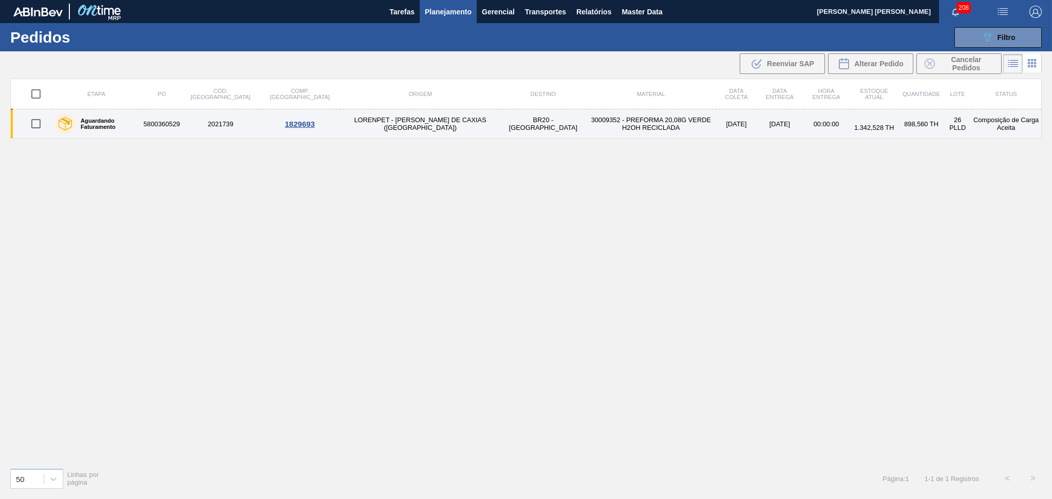
click at [500, 127] on td "BR20 - [GEOGRAPHIC_DATA]" at bounding box center [543, 123] width 86 height 29
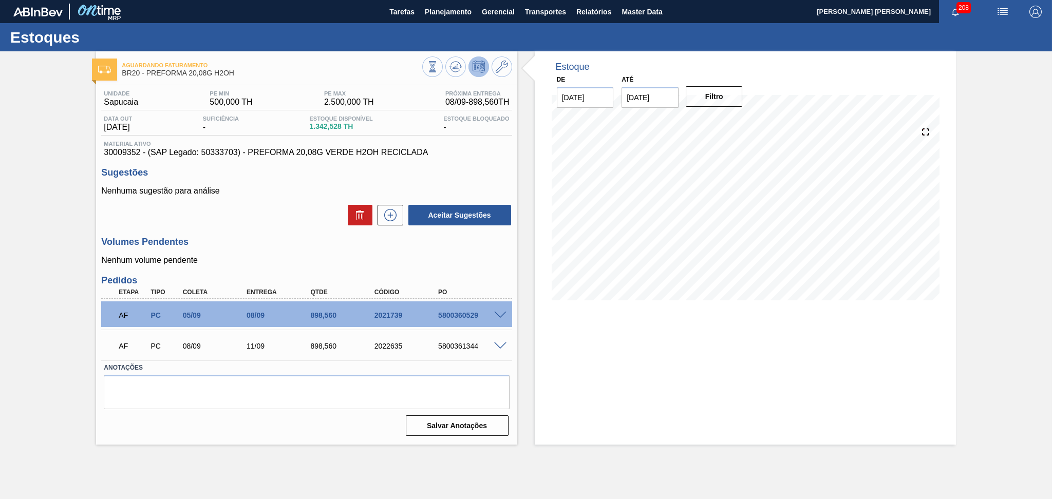
click at [278, 221] on div "Aceitar Sugestões" at bounding box center [306, 215] width 410 height 23
click at [504, 264] on p "Nenhum volume pendente" at bounding box center [306, 260] width 410 height 9
click at [512, 361] on div "Anotações" at bounding box center [306, 385] width 413 height 49
click at [458, 316] on div "5800360529" at bounding box center [472, 315] width 72 height 8
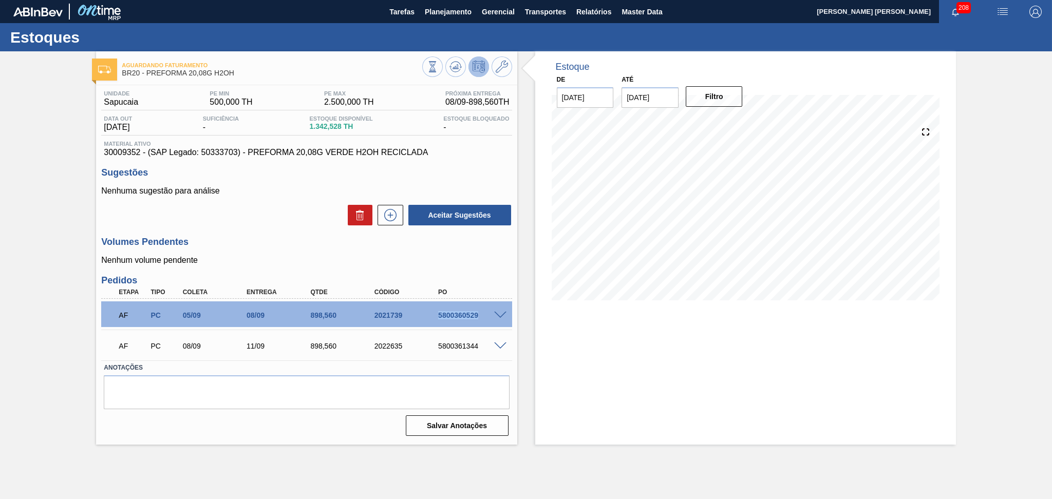
copy div "5800360529"
click at [498, 313] on span at bounding box center [500, 316] width 12 height 8
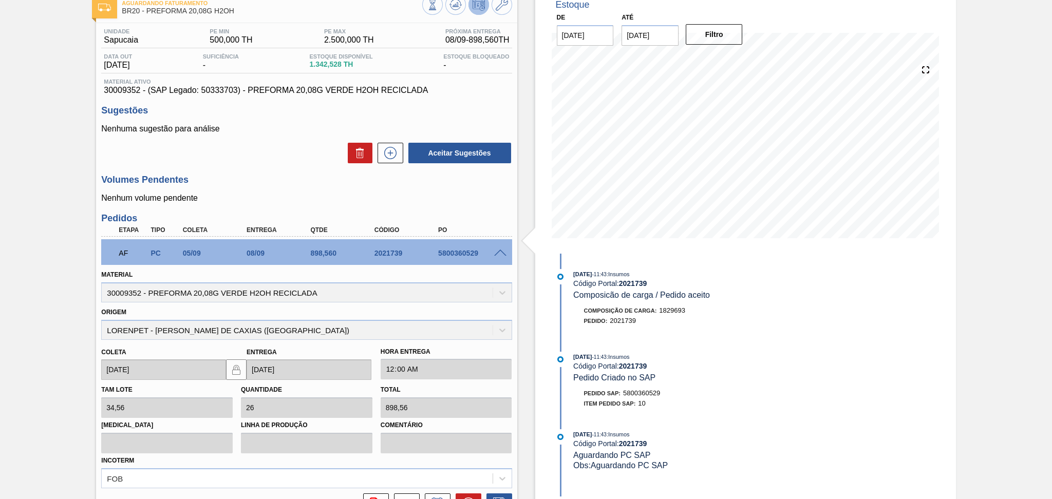
scroll to position [137, 0]
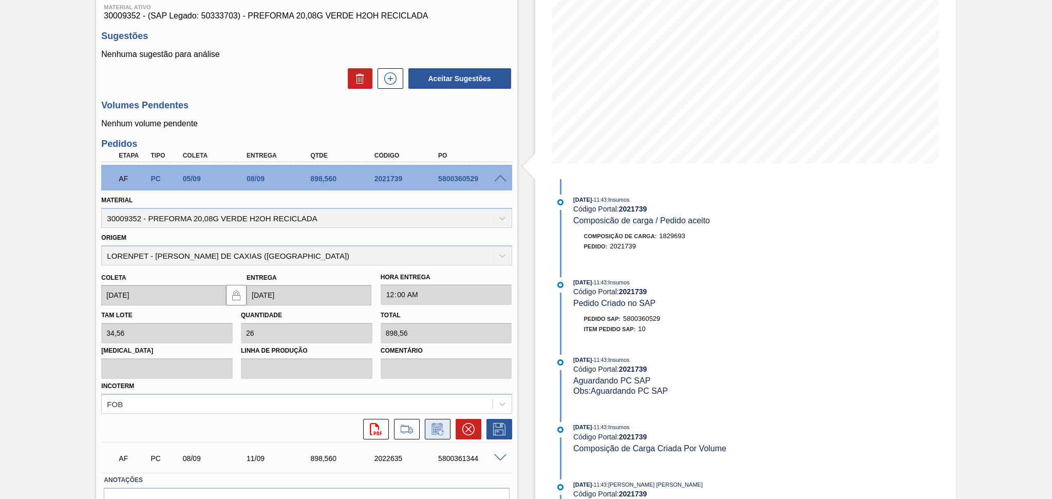
click at [443, 424] on icon at bounding box center [437, 429] width 16 height 12
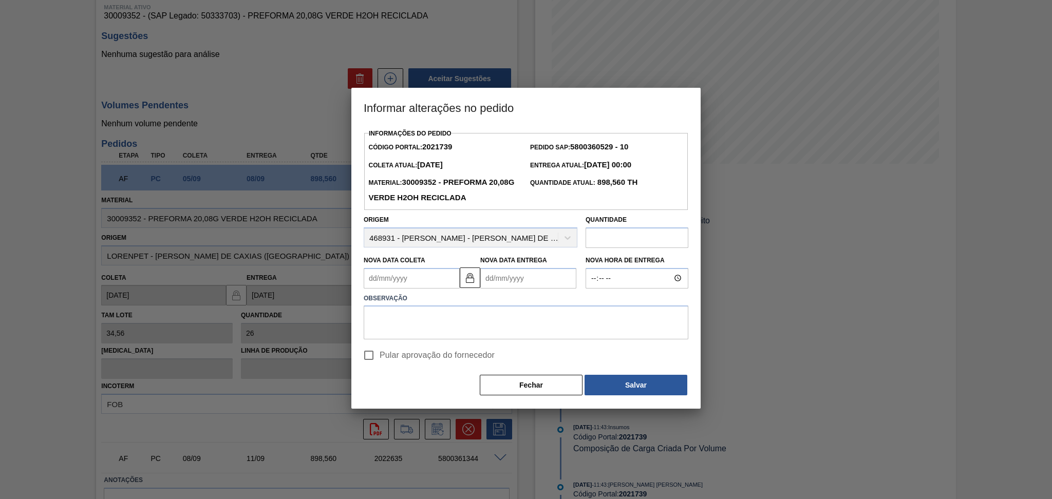
click at [407, 278] on Coleta2021739 "Nova Data Coleta" at bounding box center [412, 278] width 96 height 21
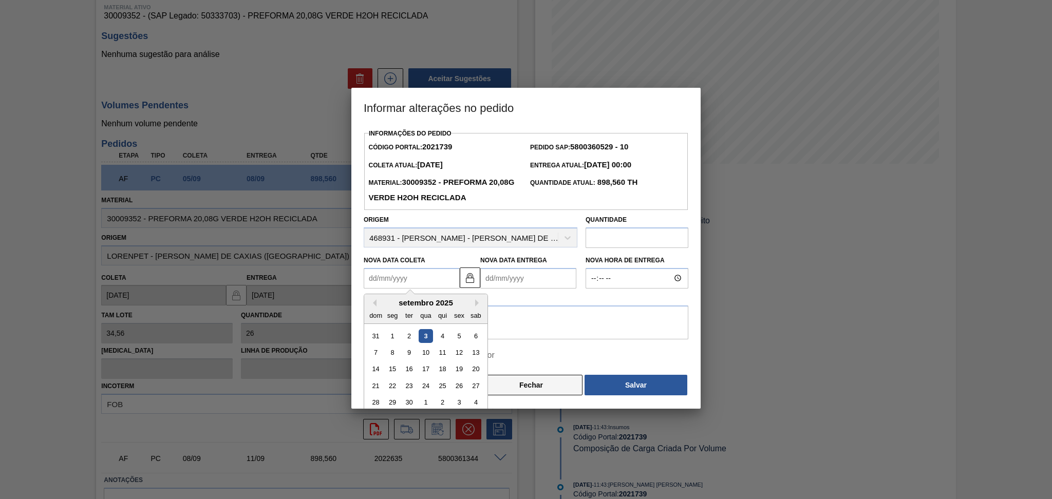
click at [525, 385] on button "Fechar" at bounding box center [531, 385] width 103 height 21
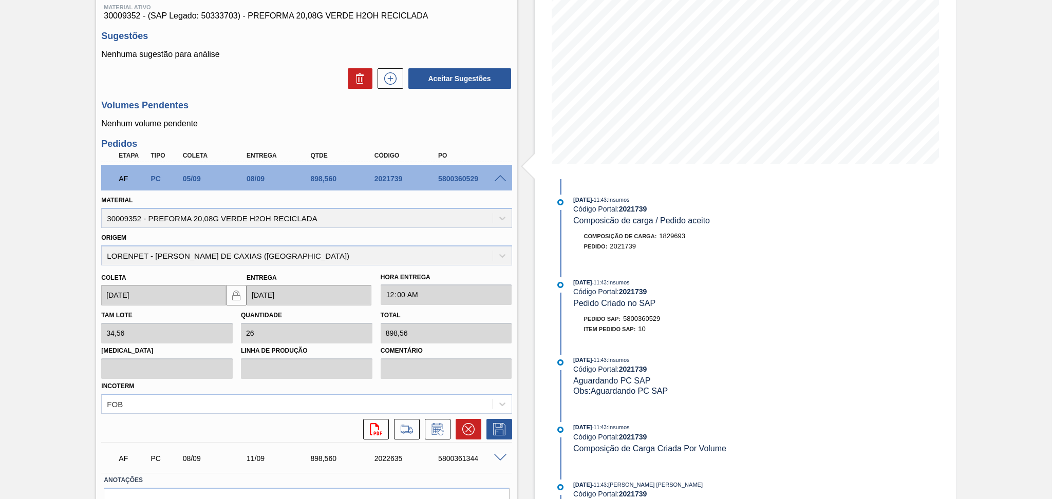
click at [498, 179] on span at bounding box center [500, 179] width 12 height 8
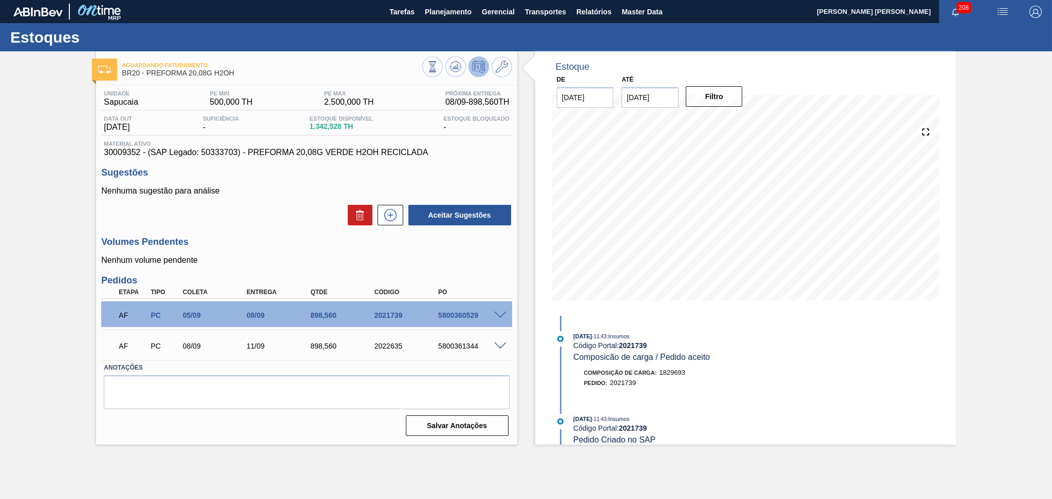
click at [456, 313] on div "5800360529" at bounding box center [472, 315] width 72 height 8
copy div "5800360529"
click at [463, 13] on span "Planejamento" at bounding box center [448, 12] width 47 height 12
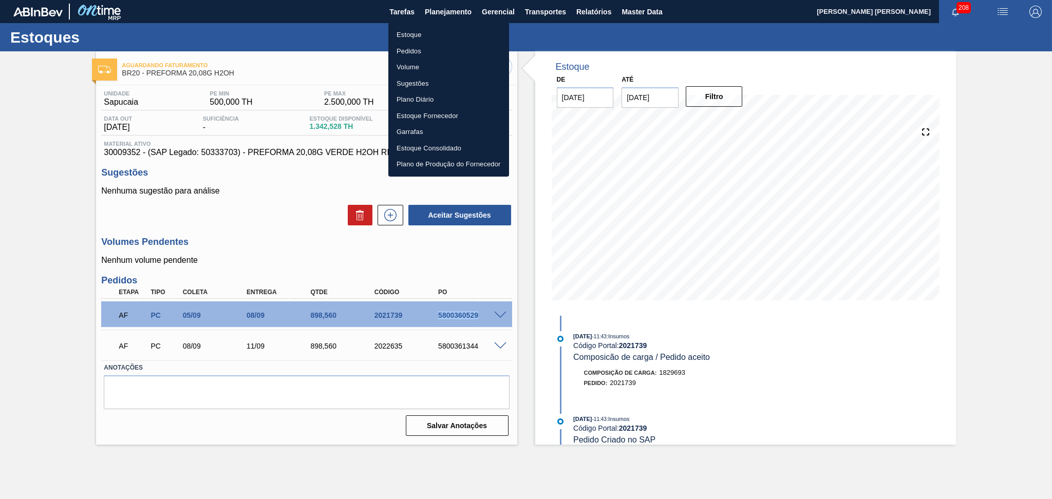
click at [424, 36] on li "Estoque" at bounding box center [448, 35] width 121 height 16
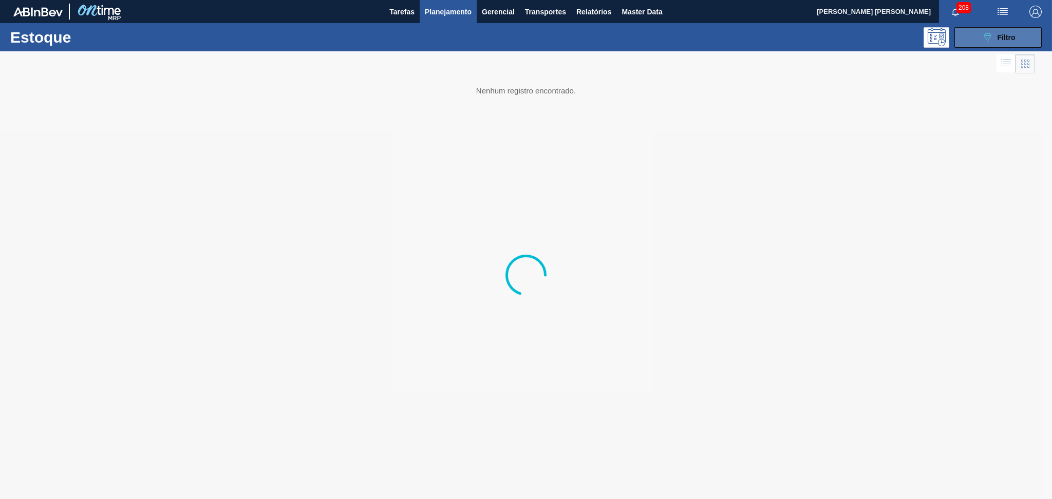
click at [976, 36] on button "089F7B8B-B2A5-4AFE-B5C0-19BA573D28AC Filtro" at bounding box center [997, 37] width 87 height 21
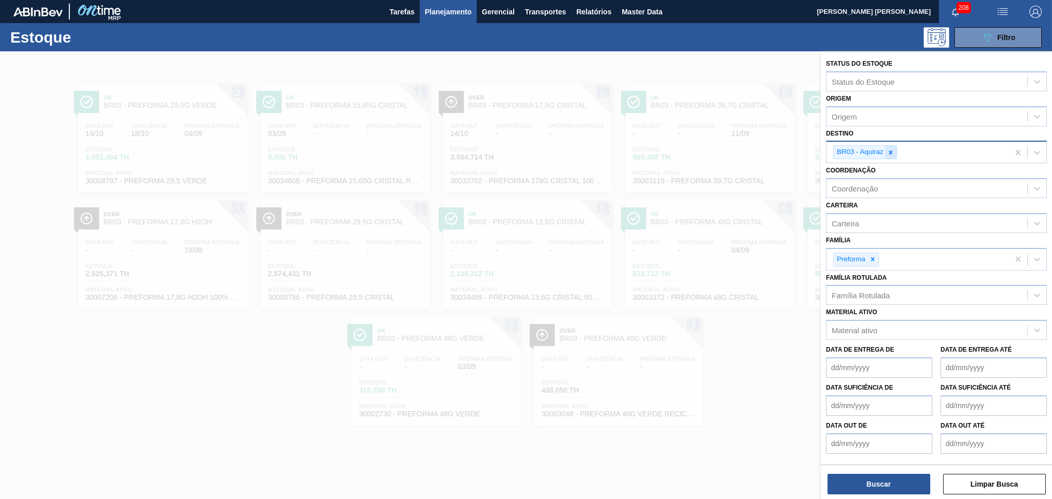
click at [894, 153] on div at bounding box center [890, 152] width 11 height 13
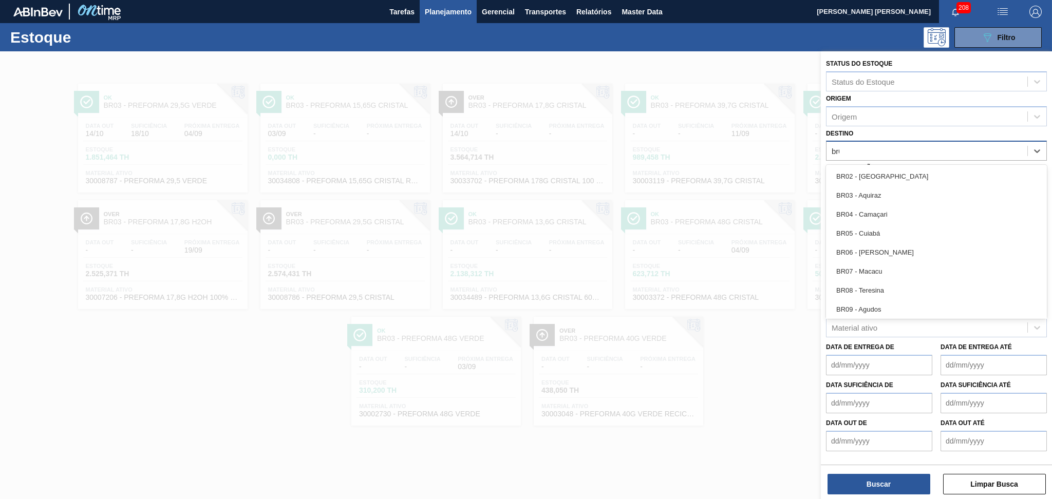
type input "br03"
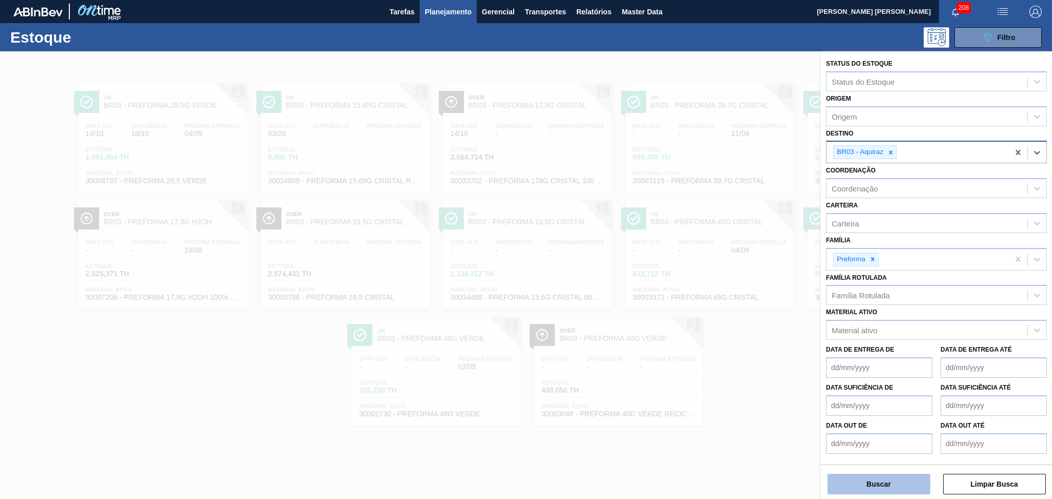
click at [882, 485] on button "Buscar" at bounding box center [878, 484] width 103 height 21
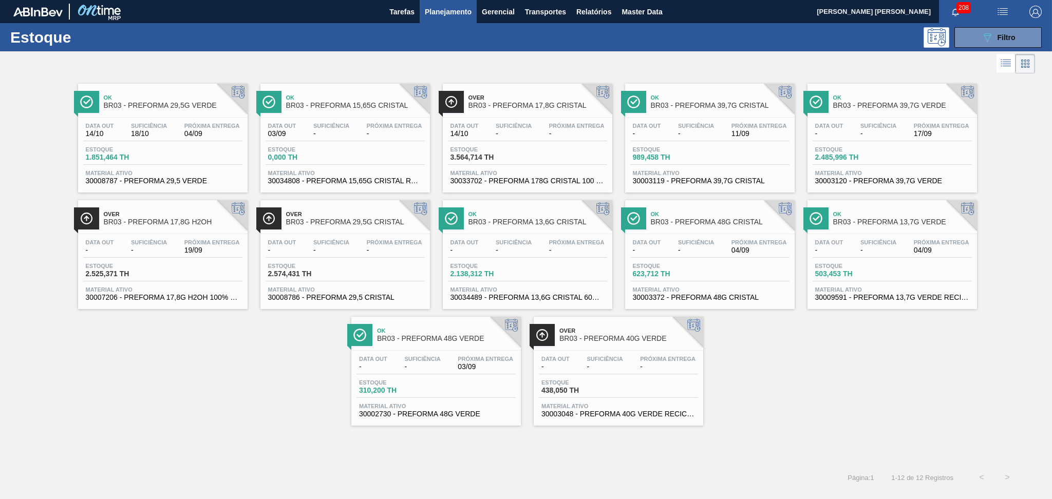
click at [202, 137] on span "04/09" at bounding box center [211, 134] width 55 height 8
click at [201, 166] on div "Data out 14/10 Suficiência 18/10 Próxima Entrega 04/09 Estoque 1.851,464 TH Mat…" at bounding box center [162, 153] width 169 height 70
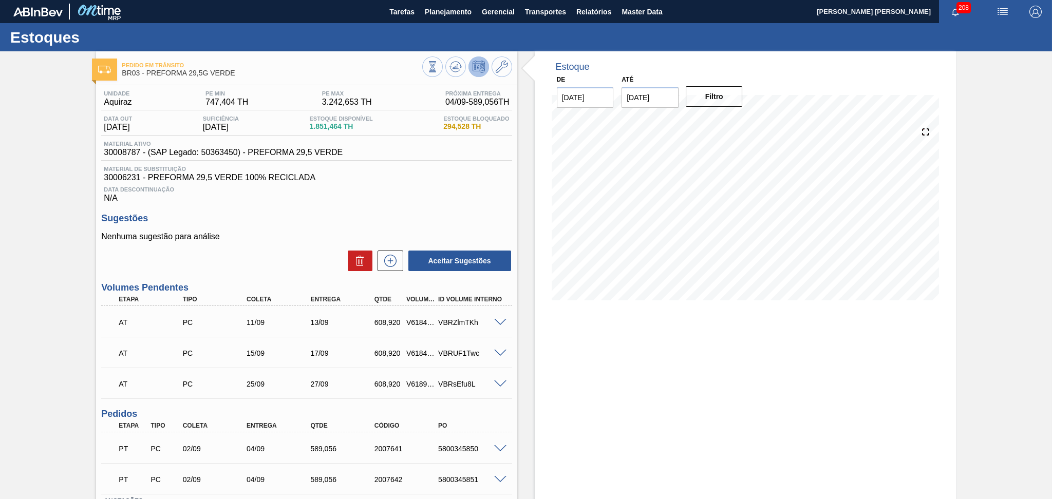
click at [524, 353] on div "Estoque De 03/09/2025 Até 10/10/2025 Filtro" at bounding box center [736, 314] width 439 height 527
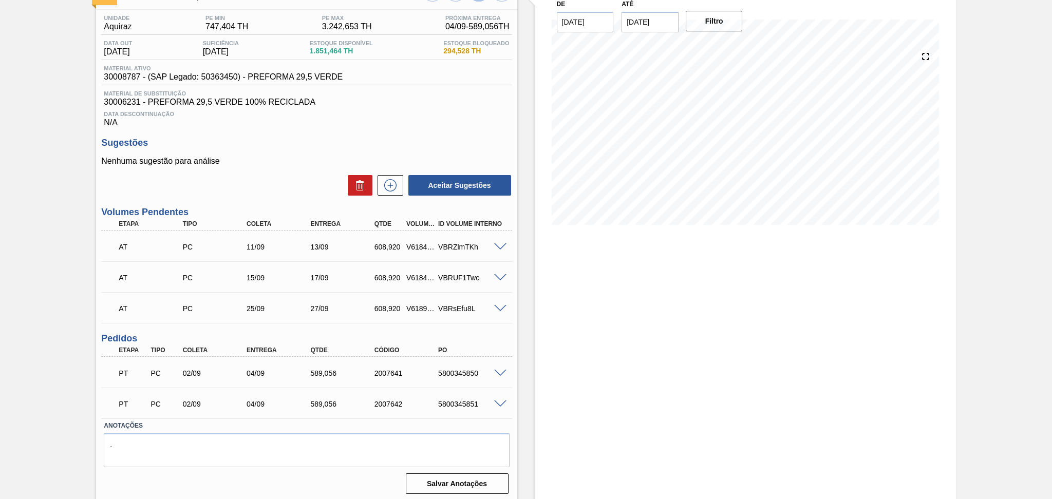
scroll to position [78, 0]
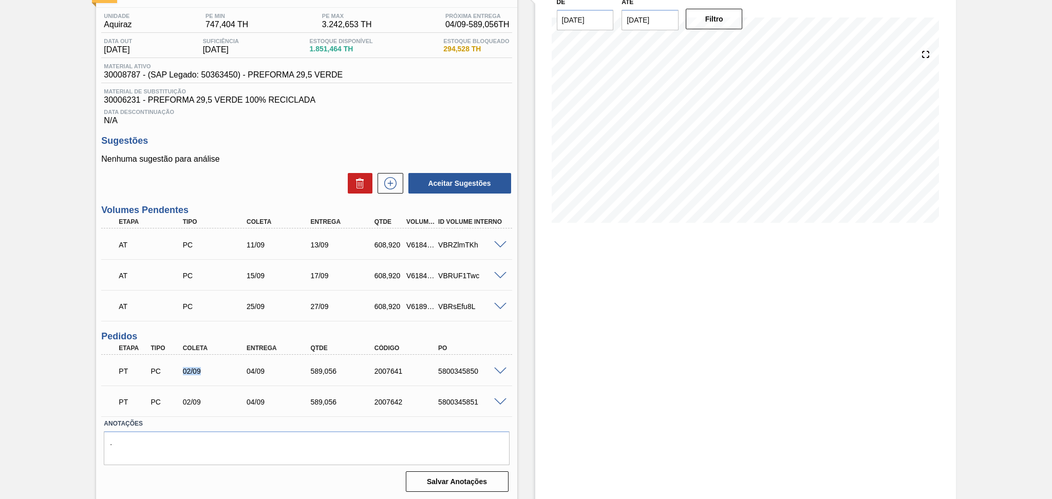
drag, startPoint x: 209, startPoint y: 367, endPoint x: 182, endPoint y: 369, distance: 26.8
click at [182, 369] on div "02/09" at bounding box center [216, 371] width 72 height 8
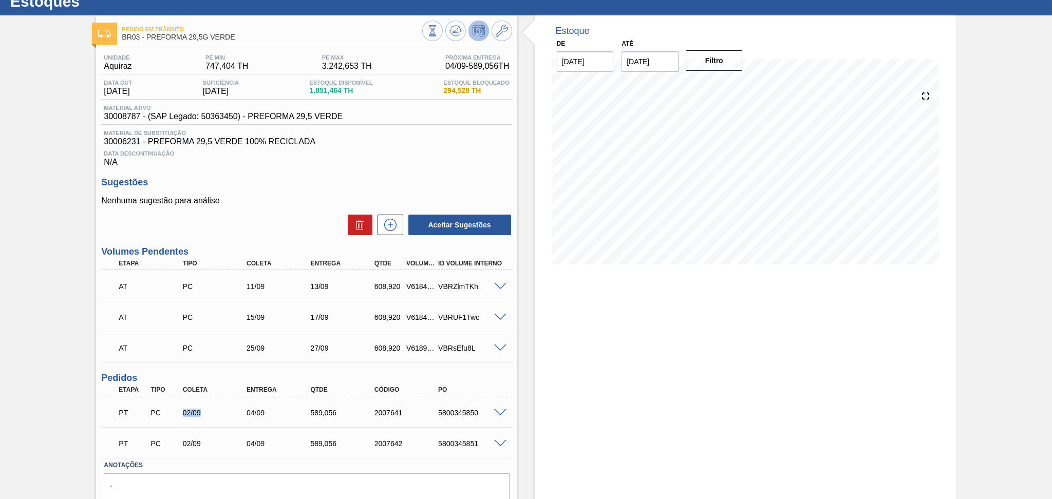
scroll to position [0, 0]
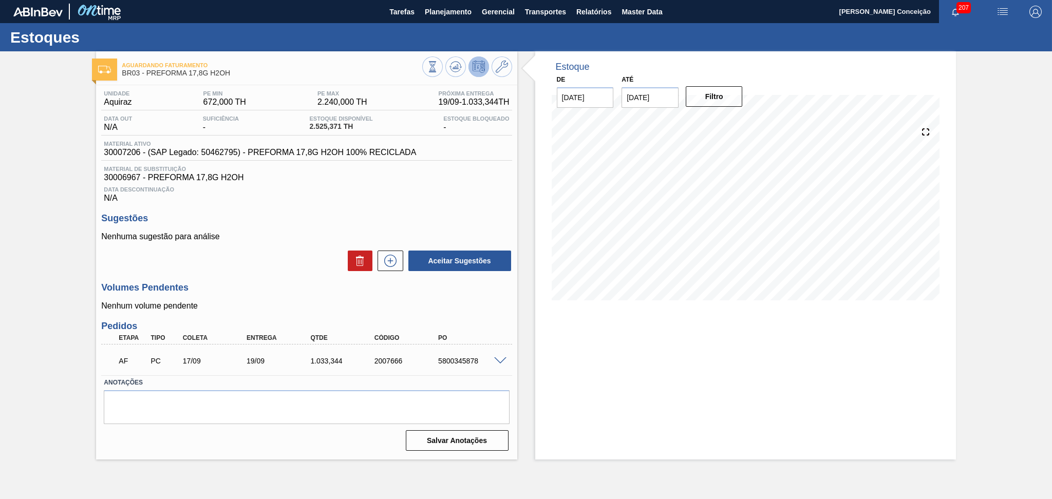
click at [236, 299] on div "Volumes Pendentes Nenhum volume pendente" at bounding box center [306, 296] width 410 height 28
click at [284, 312] on div "Unidade Aquiraz PE MIN 672,000 TH PE MAX 2.240,000 TH Próxima Entrega 19/09 - 1…" at bounding box center [306, 269] width 421 height 369
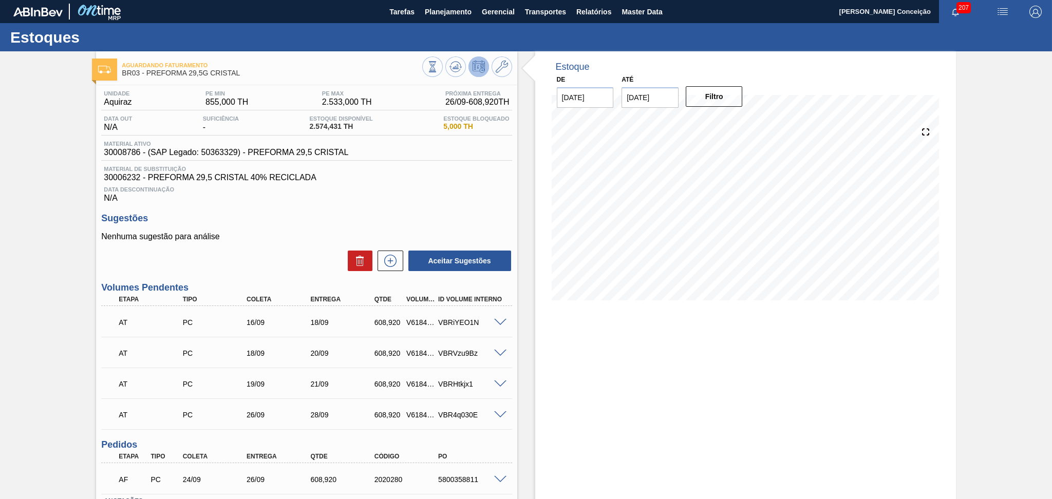
click at [258, 222] on h3 "Sugestões" at bounding box center [306, 218] width 410 height 11
click at [403, 202] on div "Unidade Aquiraz PE MIN 855,000 TH PE MAX 2.533,000 TH Próxima Entrega 26/09 - 6…" at bounding box center [306, 329] width 421 height 488
click at [457, 60] on button at bounding box center [455, 66] width 21 height 21
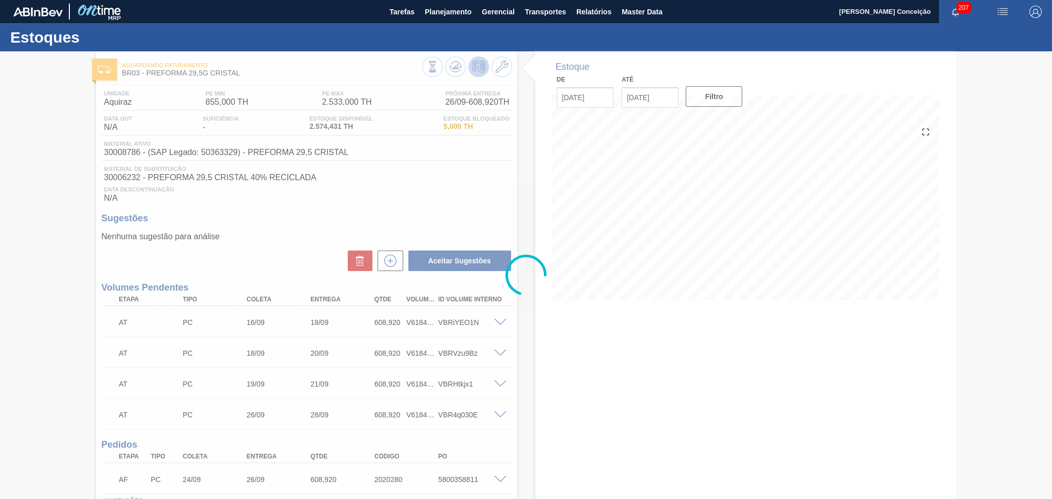
click at [589, 309] on div at bounding box center [526, 275] width 1052 height 448
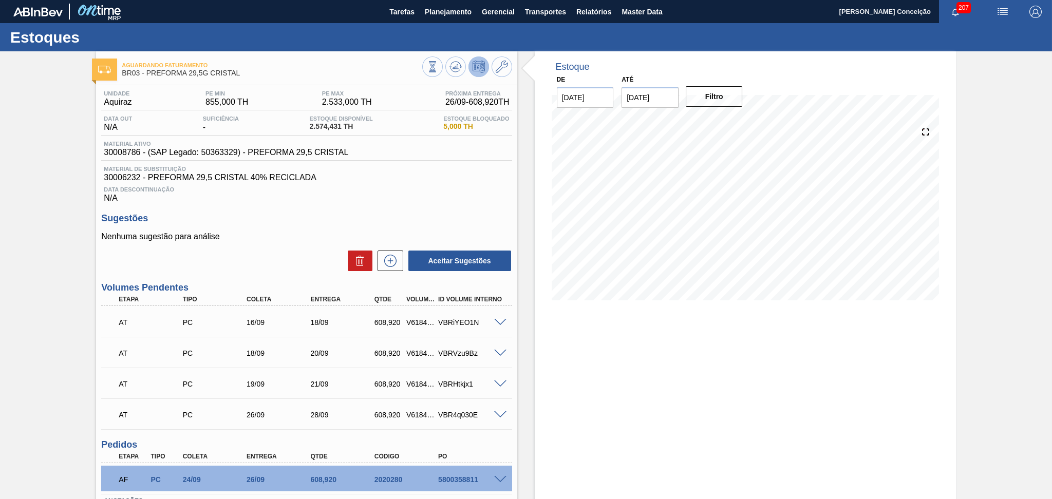
click at [538, 214] on div "Estoque De [DATE] Até [DATE] Filtro 10/10 Projeção de Estoque 3,819.031 [DOMAIN…" at bounding box center [745, 183] width 421 height 264
click at [344, 205] on div "Unidade Aquiraz PE MIN 855,000 TH PE MAX 2.533,000 TH Próxima Entrega 26/09 - 6…" at bounding box center [306, 329] width 421 height 488
click at [452, 66] on icon at bounding box center [455, 67] width 12 height 12
click at [368, 214] on h3 "Sugestões" at bounding box center [306, 218] width 410 height 11
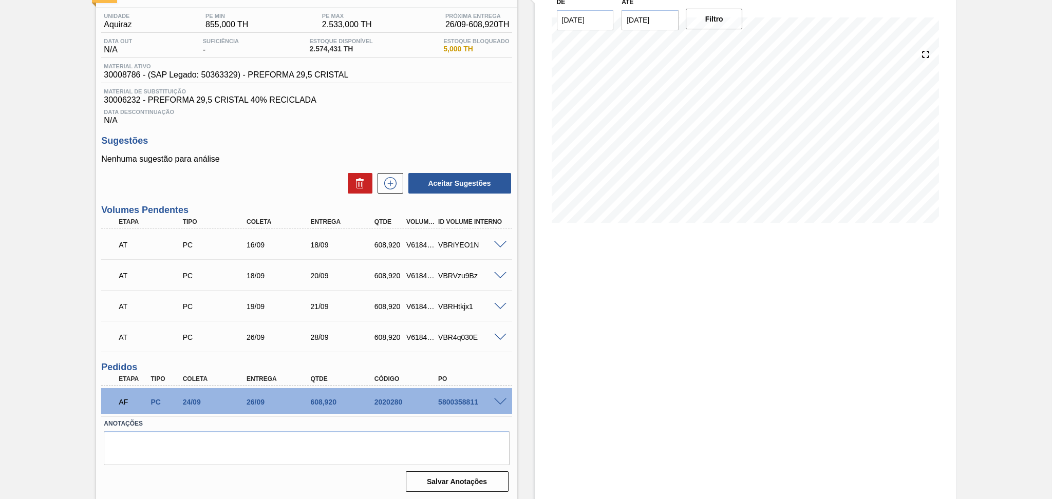
click at [497, 402] on span at bounding box center [500, 403] width 12 height 8
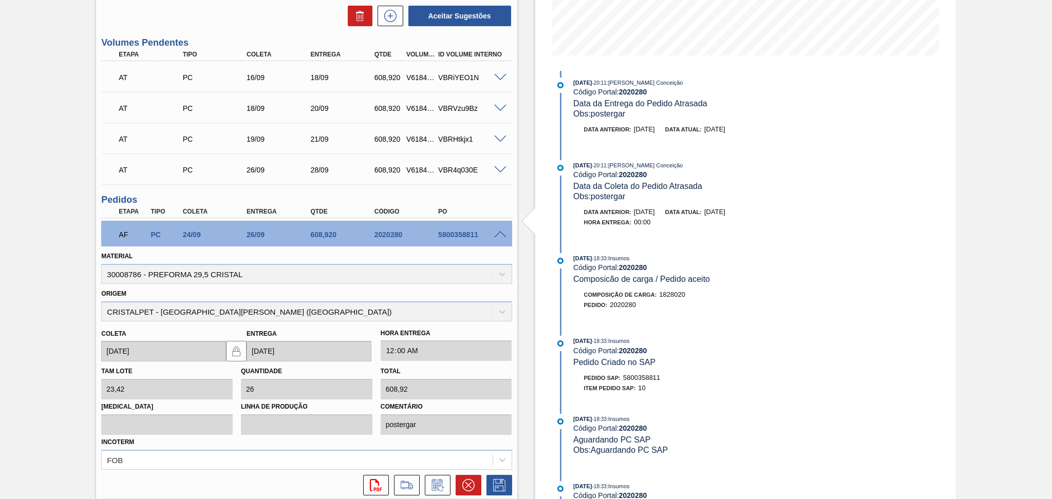
scroll to position [283, 0]
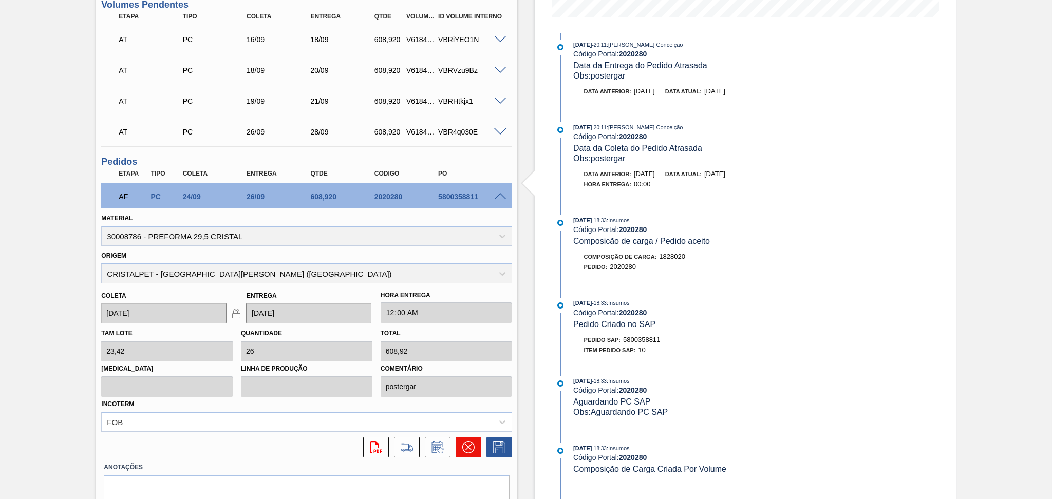
click at [465, 444] on icon at bounding box center [468, 447] width 6 height 6
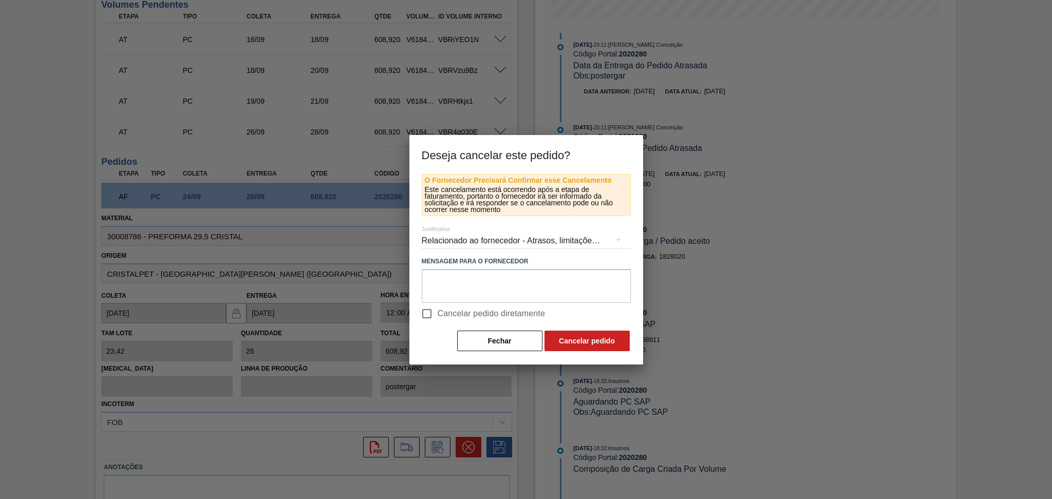
click at [486, 241] on div "Relacionado ao fornecedor - Atrasos, limitações de capacidade, etc." at bounding box center [526, 240] width 209 height 29
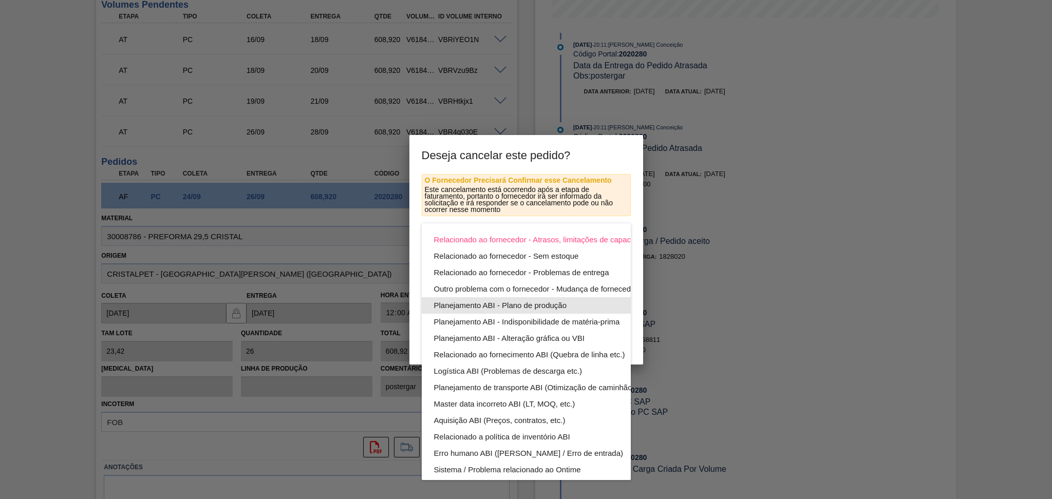
click at [483, 309] on div "Planejamento ABI - Plano de produção" at bounding box center [550, 305] width 233 height 16
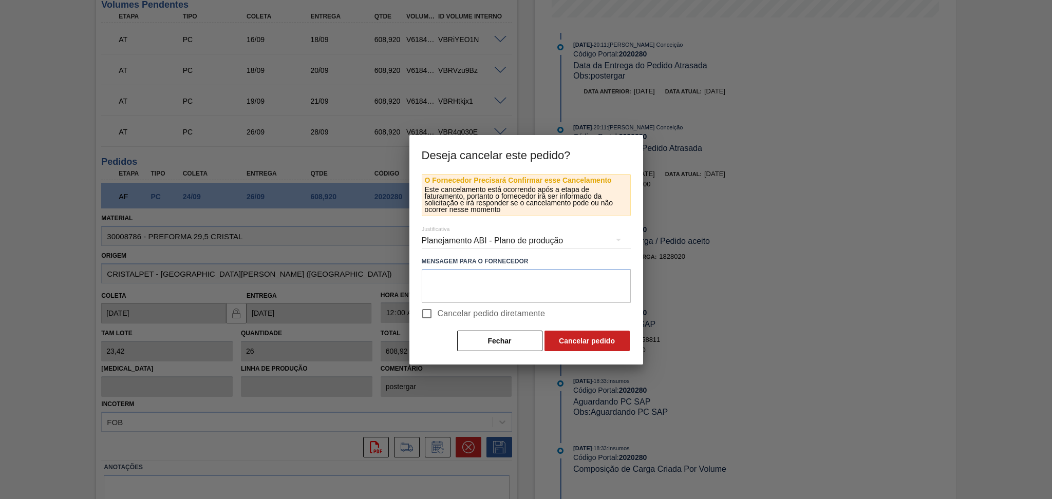
click at [453, 311] on span "Cancelar pedido diretamente" at bounding box center [492, 314] width 108 height 12
click at [438, 311] on input "Cancelar pedido diretamente" at bounding box center [427, 314] width 22 height 22
checkbox input "true"
click at [585, 344] on button "Cancelar pedido" at bounding box center [586, 341] width 85 height 21
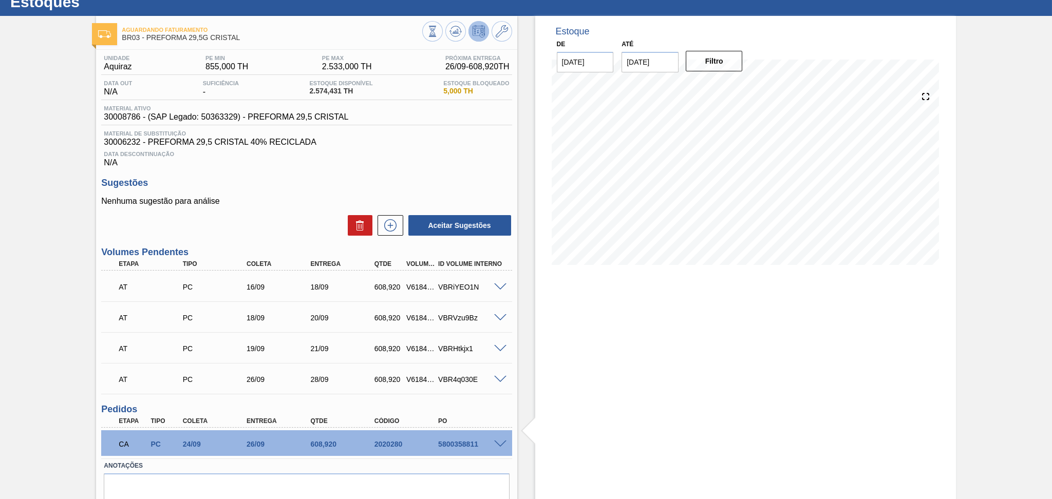
scroll to position [0, 0]
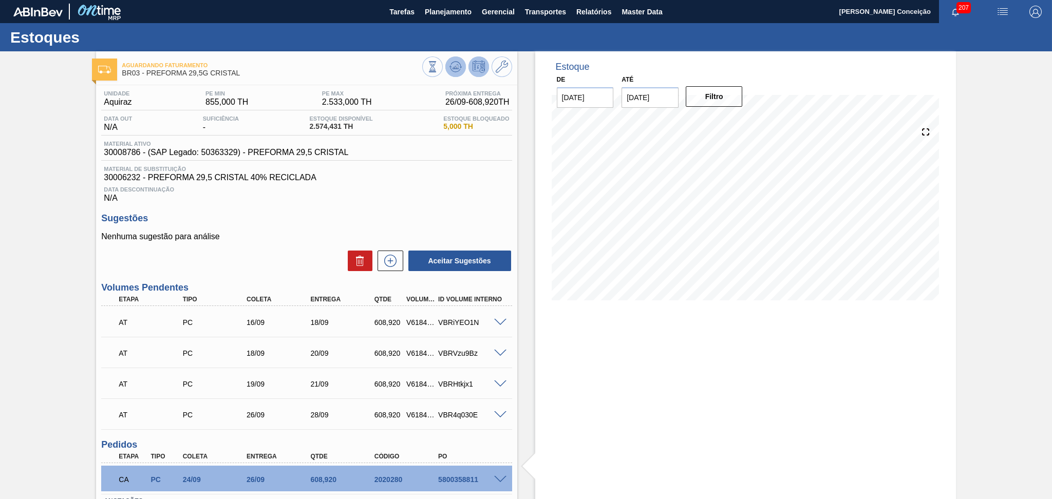
click at [453, 63] on icon at bounding box center [455, 67] width 12 height 12
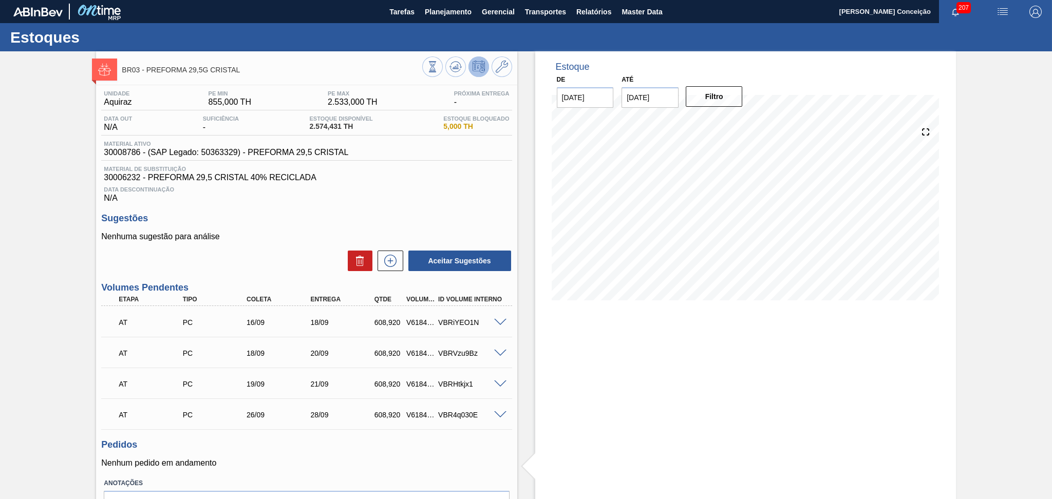
click at [318, 202] on div "Data Descontinuação N/A" at bounding box center [306, 192] width 410 height 21
click at [525, 369] on div "Estoque De 03/09/2025 Até 10/10/2025 Filtro 19/09 Projeção de Estoque 2,683.347…" at bounding box center [736, 305] width 439 height 509
click at [523, 403] on div "Estoque De 03/09/2025 Até 10/10/2025 Filtro 19/09 Projeção de Estoque 2,683.347…" at bounding box center [736, 305] width 439 height 509
click at [603, 372] on div "Estoque De 03/09/2025 Até 10/10/2025 Filtro 09/10 Projeção de Estoque 3,390.111…" at bounding box center [745, 305] width 421 height 509
click at [535, 337] on div "Estoque De 03/09/2025 Até 10/10/2025 Filtro 09/10 Projeção de Estoque 3,390.111…" at bounding box center [745, 305] width 421 height 509
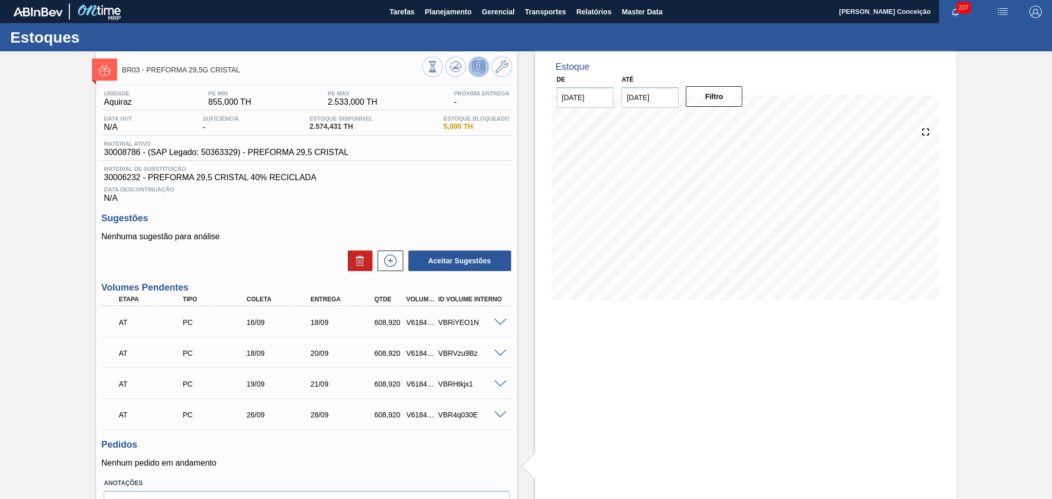
click at [503, 320] on span at bounding box center [500, 323] width 12 height 8
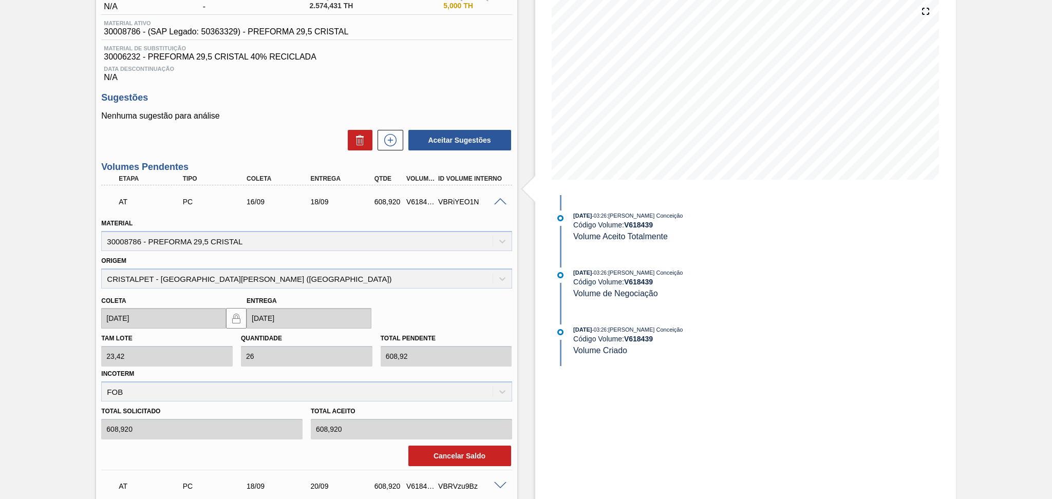
scroll to position [137, 0]
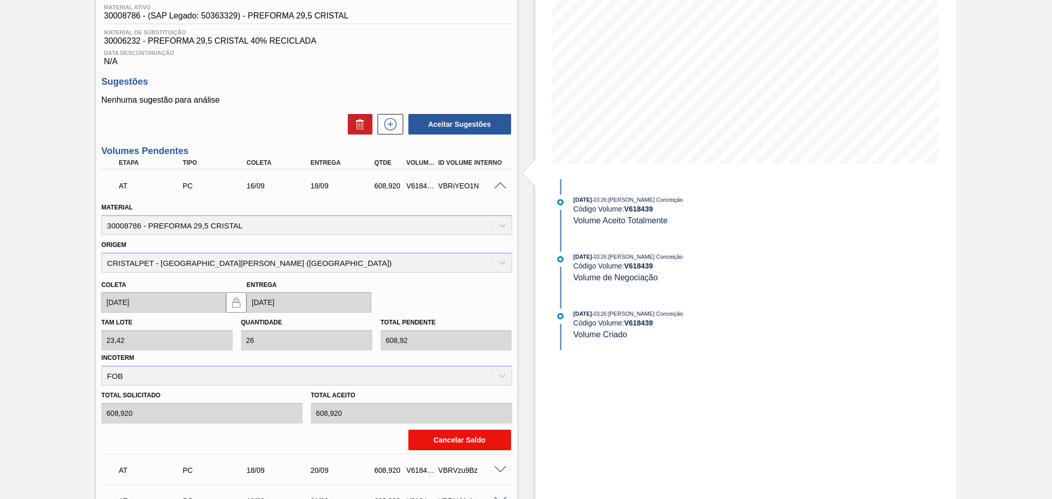
click at [440, 439] on button "Cancelar Saldo" at bounding box center [459, 440] width 103 height 21
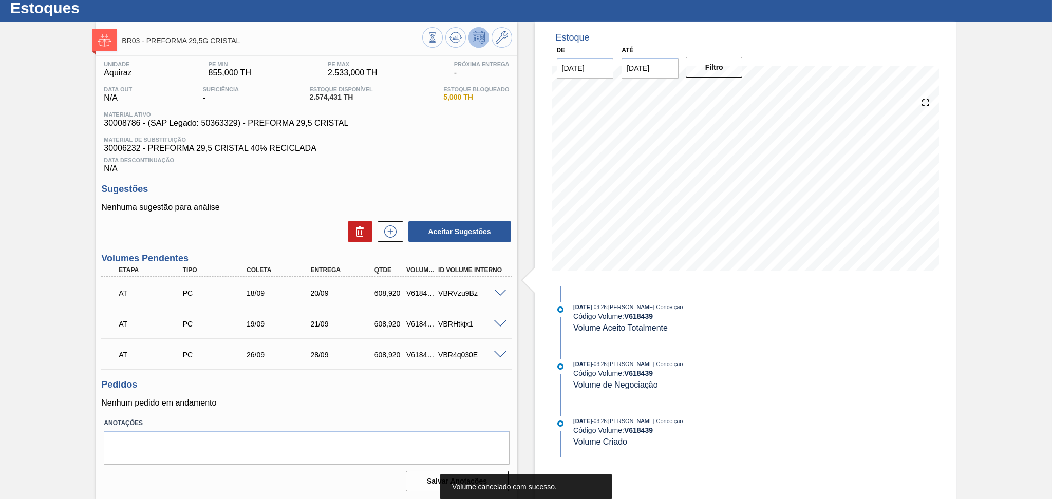
scroll to position [0, 0]
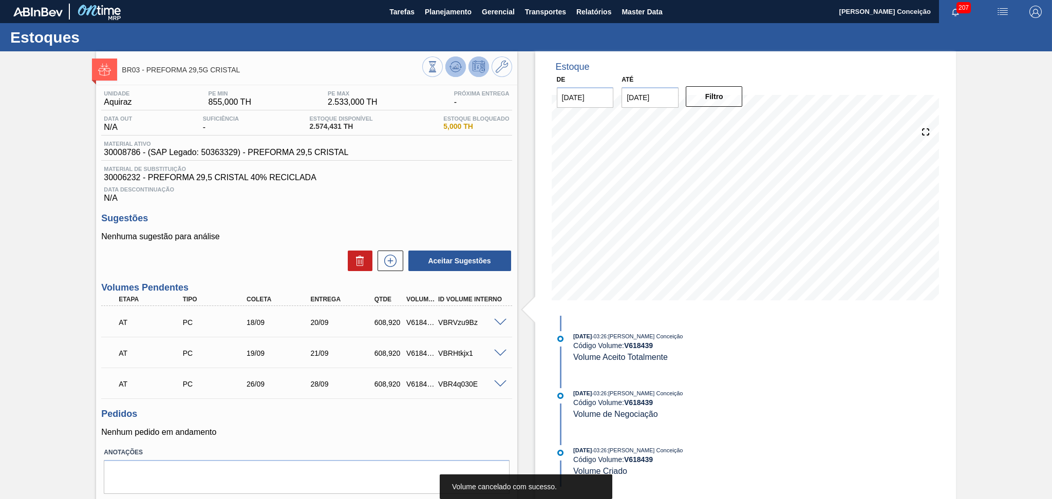
click at [456, 72] on icon at bounding box center [455, 69] width 10 height 5
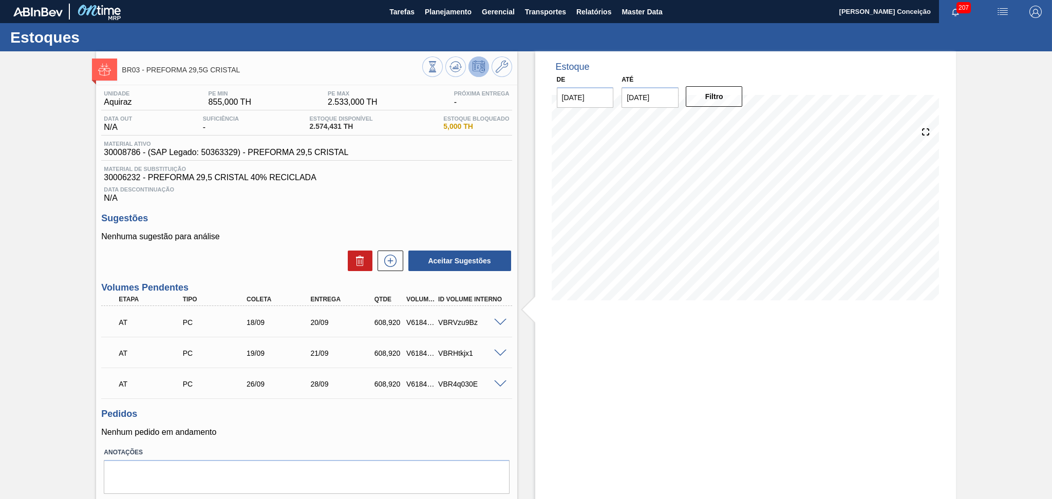
click at [527, 399] on div "Estoque De 03/09/2025 Até 10/10/2025 Filtro 10/09 Projeção de Estoque 2,574.431…" at bounding box center [736, 290] width 439 height 478
click at [502, 381] on span at bounding box center [500, 385] width 12 height 8
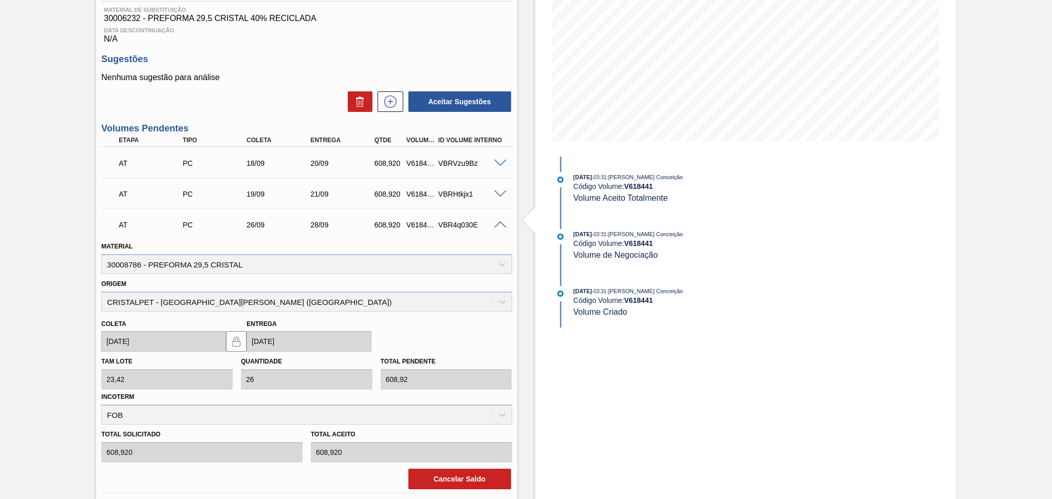
scroll to position [205, 0]
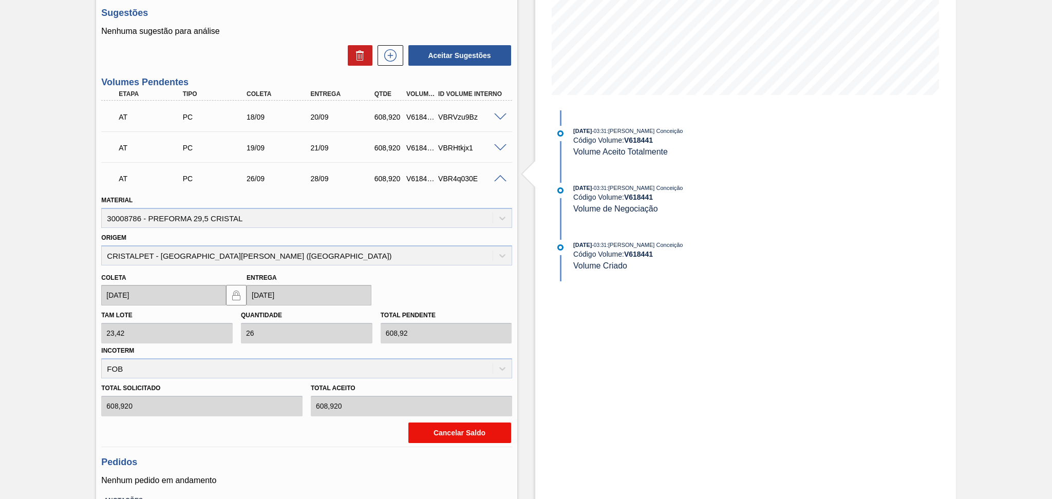
click at [461, 429] on button "Cancelar Saldo" at bounding box center [459, 433] width 103 height 21
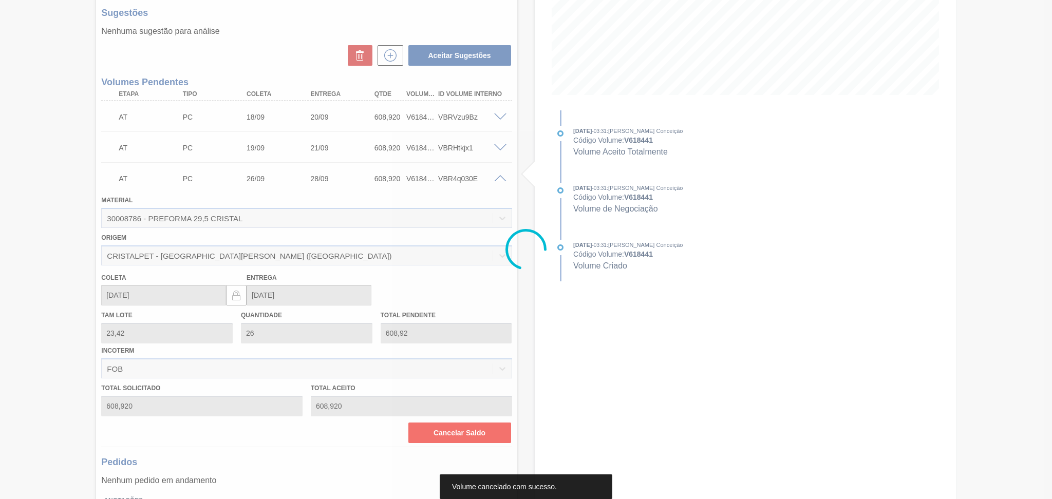
scroll to position [0, 0]
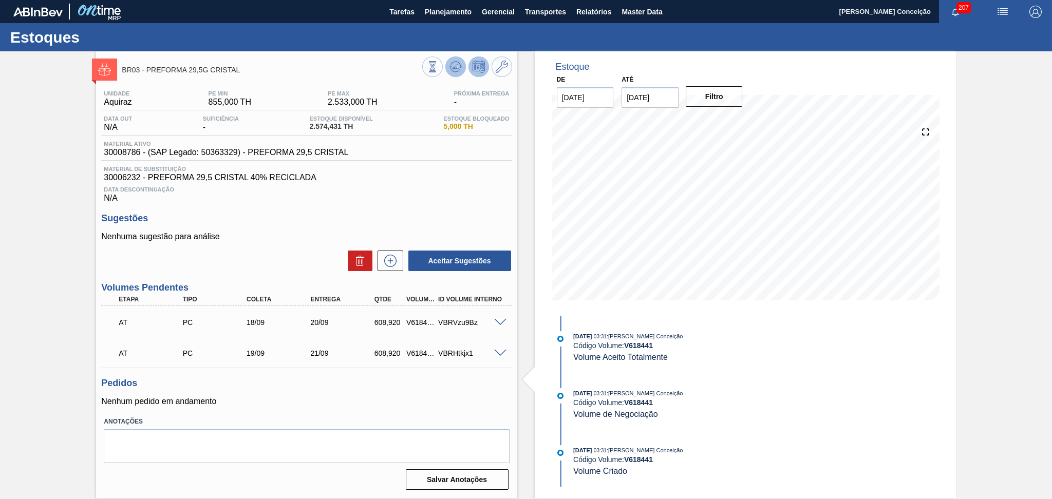
click at [451, 70] on icon at bounding box center [455, 67] width 12 height 12
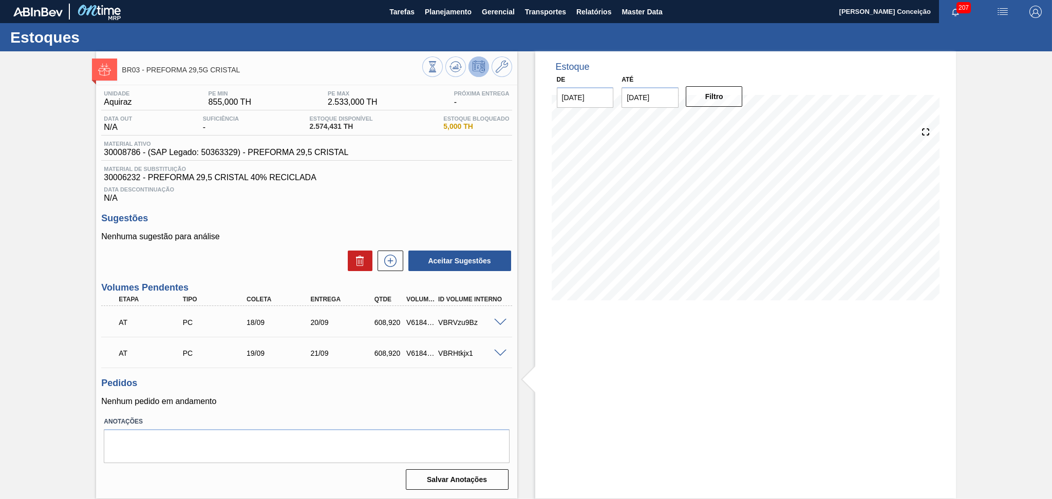
click at [404, 411] on div "Unidade Aquiraz PE MIN 855,000 TH PE MAX 2.533,000 TH Próxima Entrega - Data ou…" at bounding box center [306, 289] width 421 height 408
click at [496, 355] on span at bounding box center [500, 354] width 12 height 8
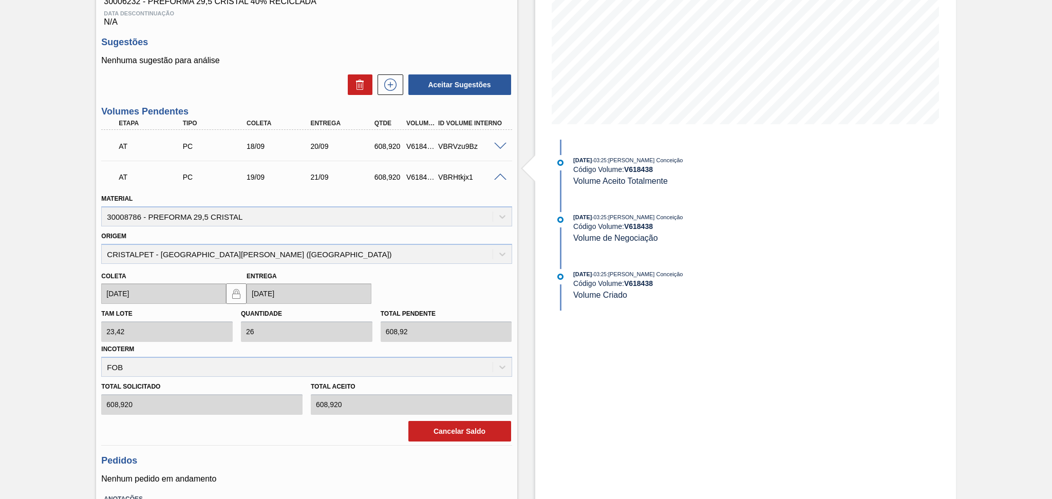
scroll to position [205, 0]
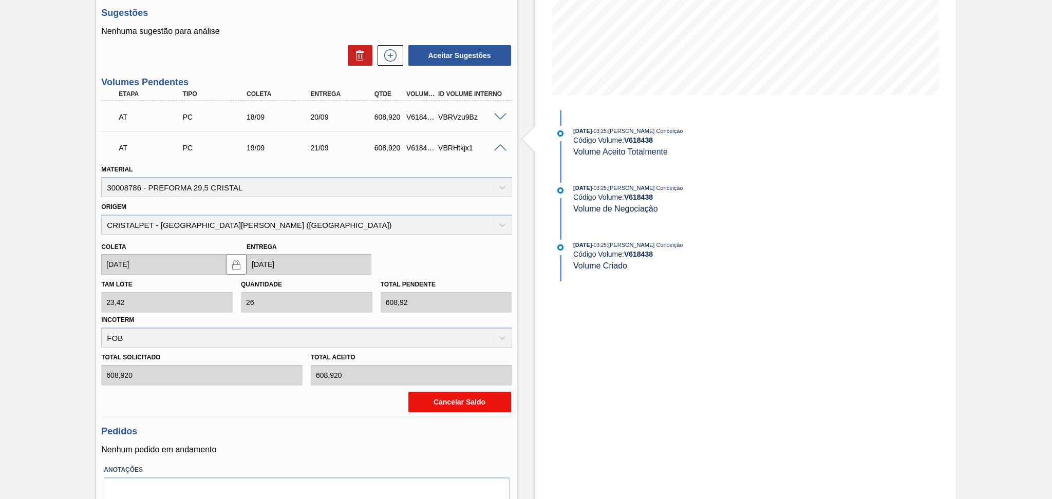
click at [453, 397] on button "Cancelar Saldo" at bounding box center [459, 402] width 103 height 21
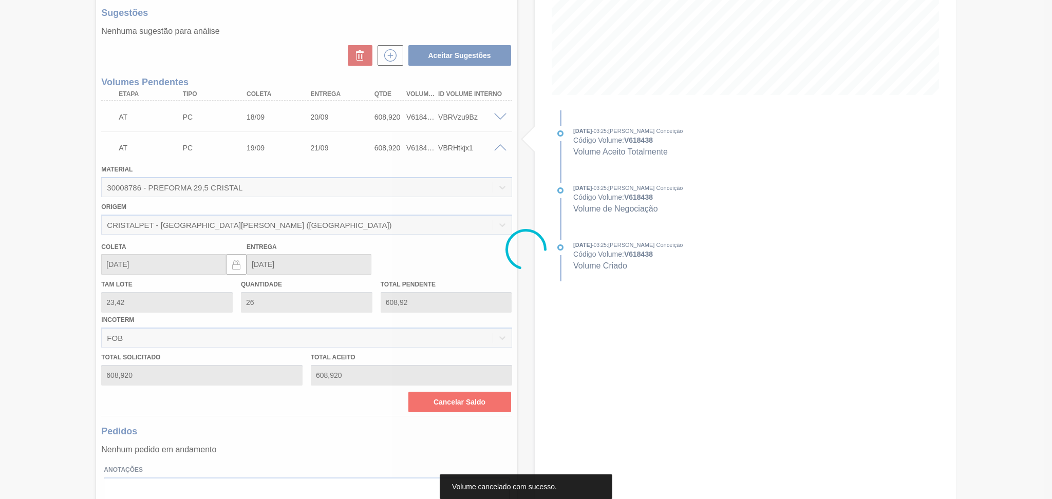
scroll to position [0, 0]
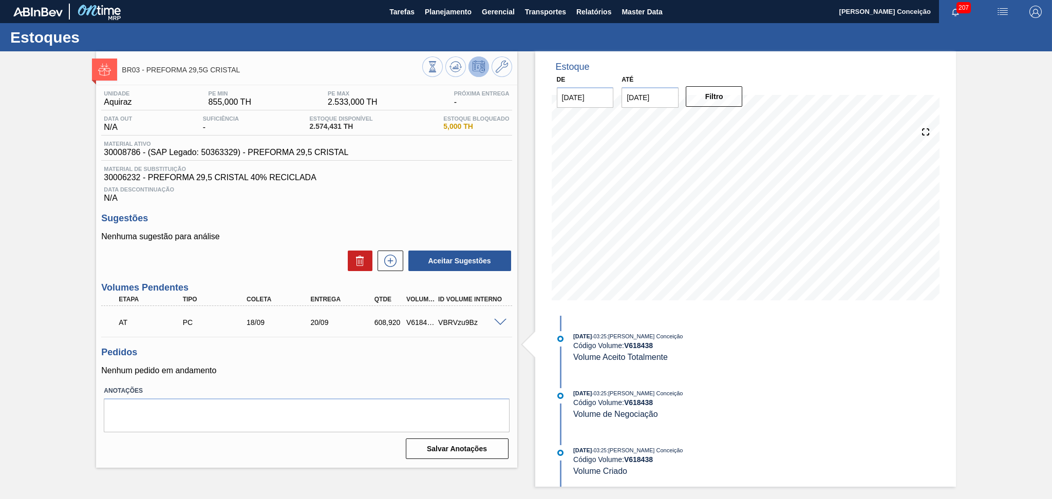
click at [338, 347] on h3 "Pedidos" at bounding box center [306, 352] width 410 height 11
click at [452, 73] on button at bounding box center [455, 66] width 21 height 21
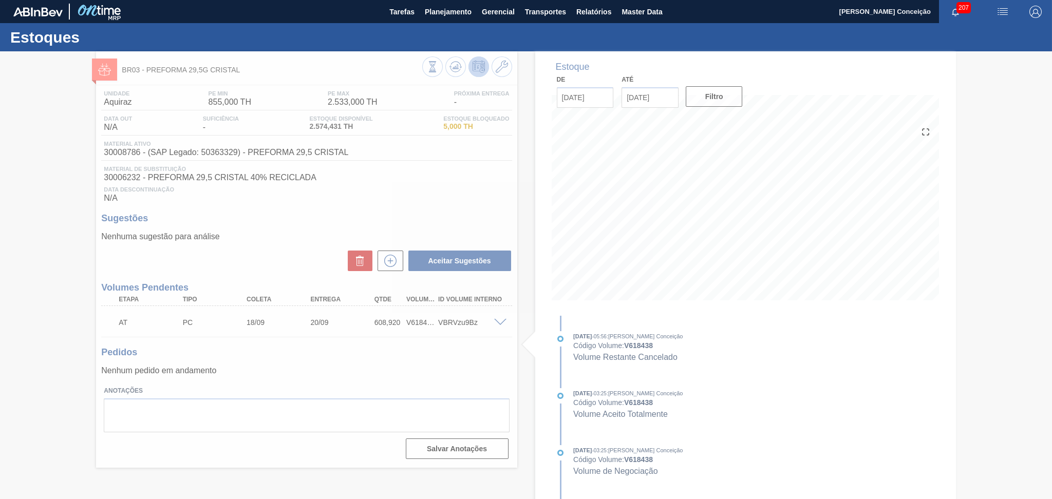
click at [487, 386] on div at bounding box center [526, 275] width 1052 height 448
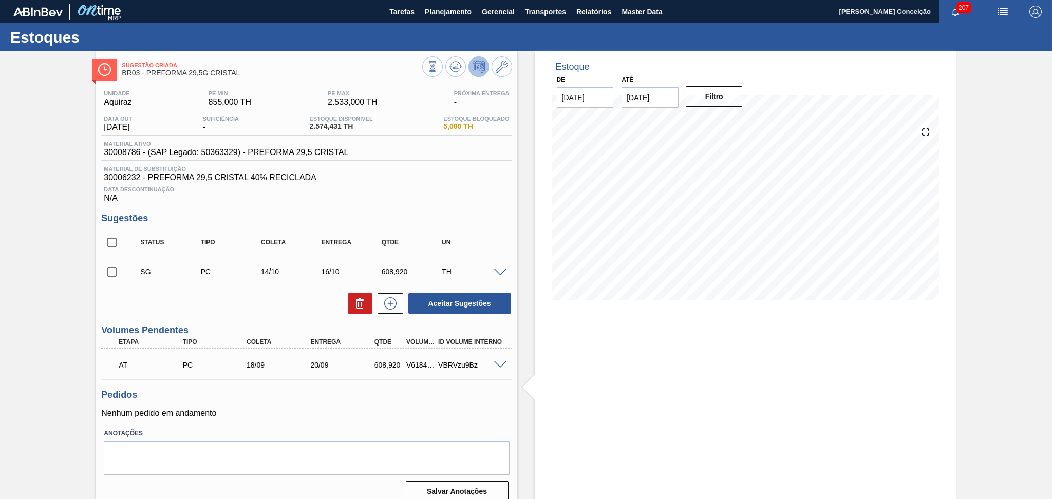
click at [353, 404] on div "Pedidos Nenhum pedido em andamento" at bounding box center [306, 404] width 410 height 28
click at [541, 369] on div "Estoque De 03/09/2025 Até 10/10/2025 Filtro 03/10 Projeção de Estoque 2,283.351…" at bounding box center [745, 280] width 421 height 459
click at [316, 390] on h3 "Pedidos" at bounding box center [306, 395] width 410 height 11
click at [387, 299] on icon at bounding box center [390, 303] width 16 height 12
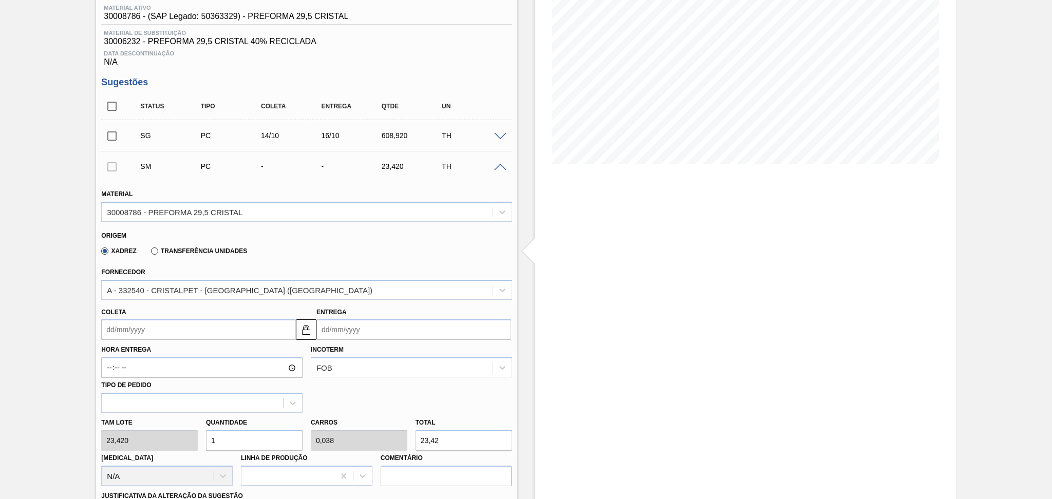
scroll to position [137, 0]
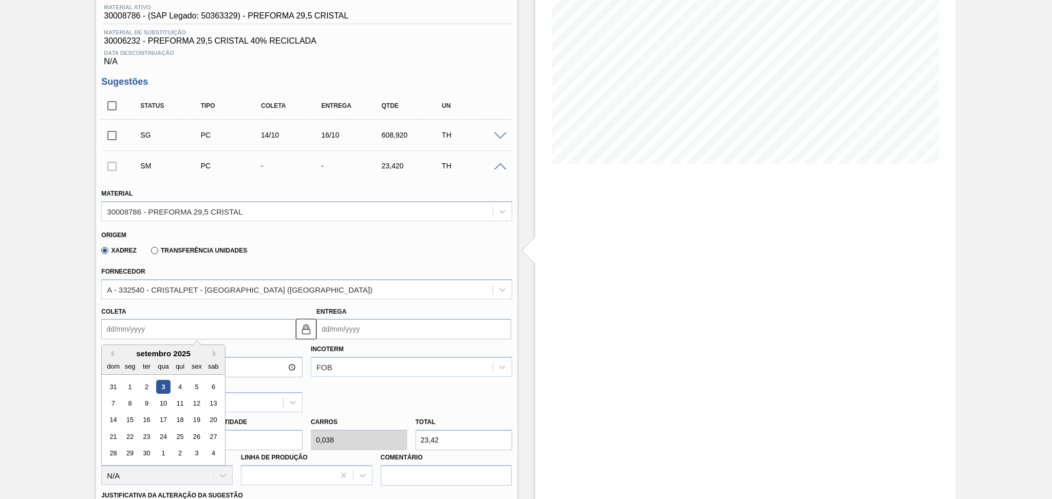
click at [235, 328] on input "Coleta" at bounding box center [198, 329] width 195 height 21
click at [191, 419] on div "19" at bounding box center [197, 420] width 14 height 14
type input "19/09/2025"
type input "21/09/2025"
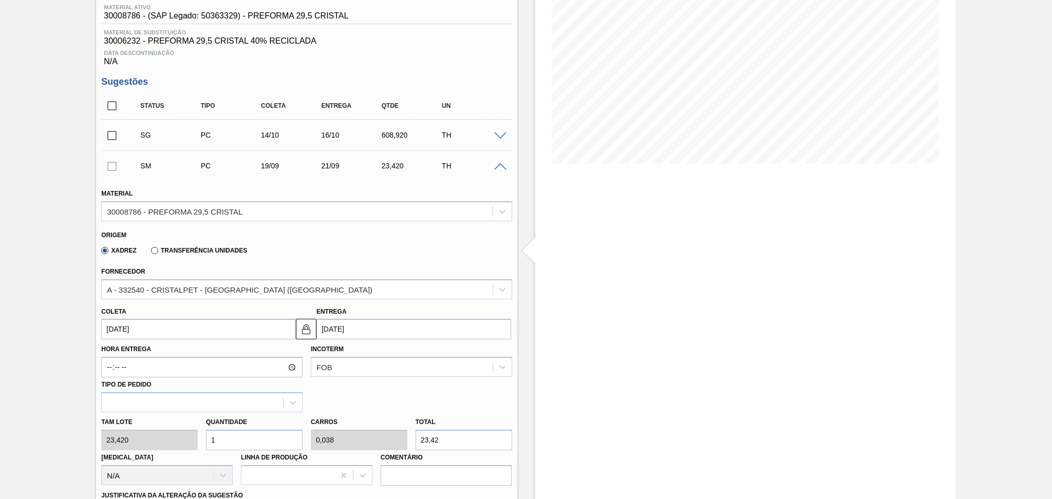
drag, startPoint x: 218, startPoint y: 438, endPoint x: 207, endPoint y: 437, distance: 10.9
click at [208, 437] on input "1" at bounding box center [254, 440] width 97 height 21
type input "2"
type input "0,077"
type input "46,84"
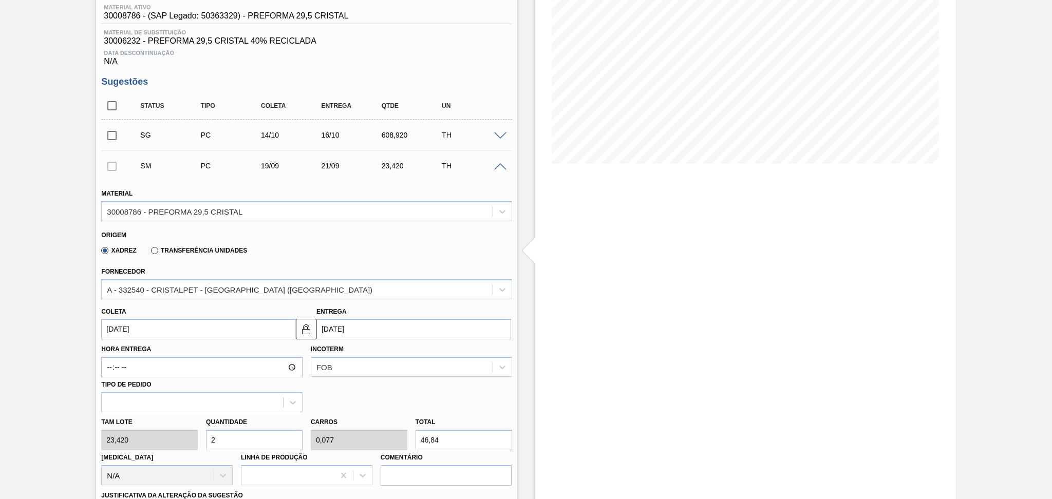
type input "26"
type input "1"
type input "608,92"
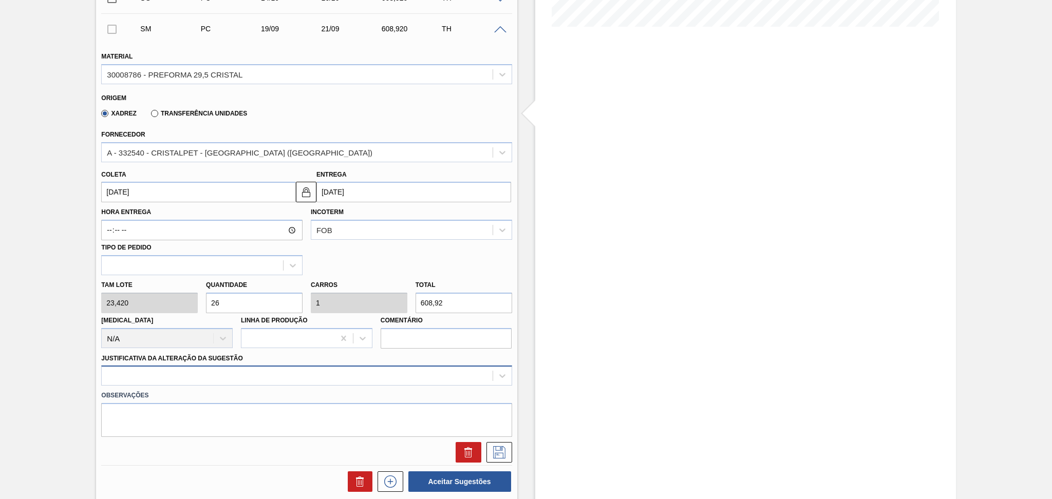
type input "26"
click at [241, 369] on div at bounding box center [306, 376] width 410 height 20
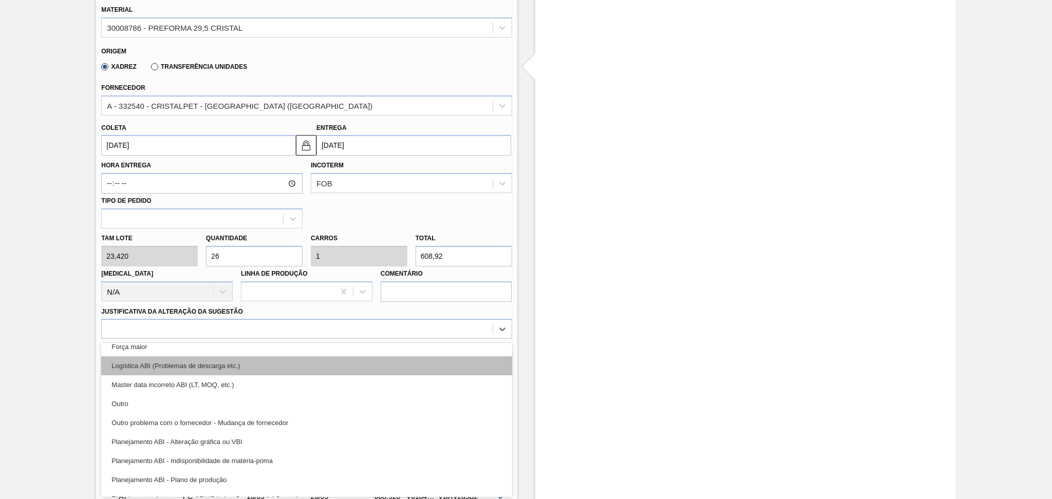
scroll to position [68, 0]
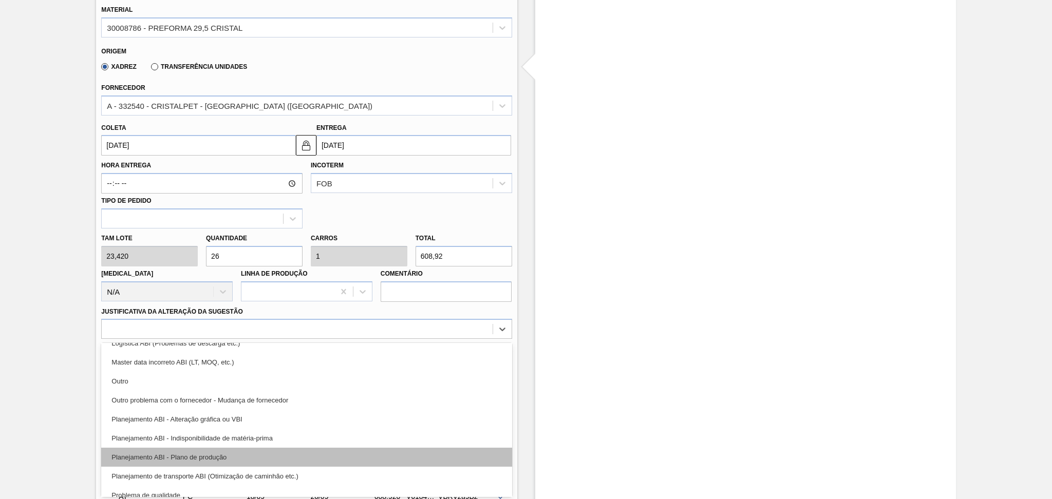
click at [229, 453] on div "Planejamento ABI - Plano de produção" at bounding box center [306, 457] width 410 height 19
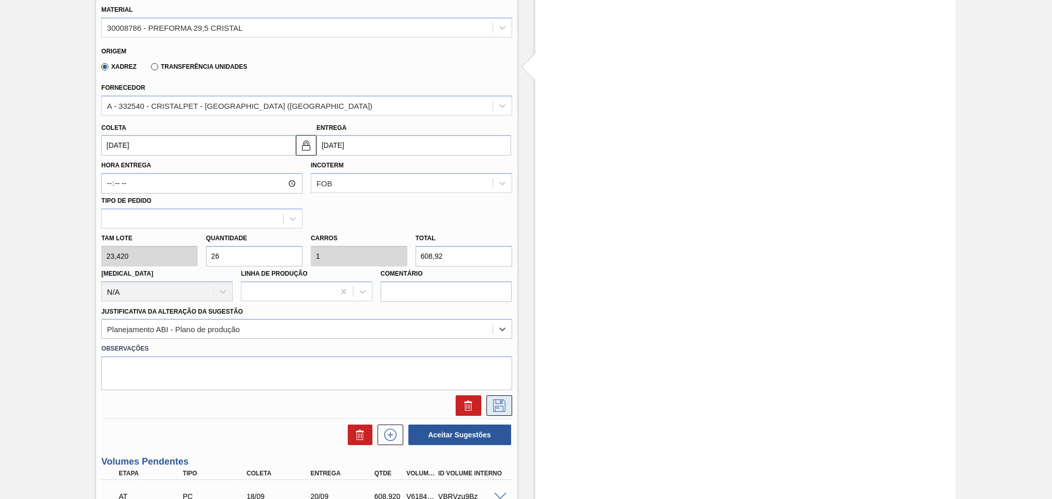
click at [491, 403] on icon at bounding box center [499, 406] width 16 height 12
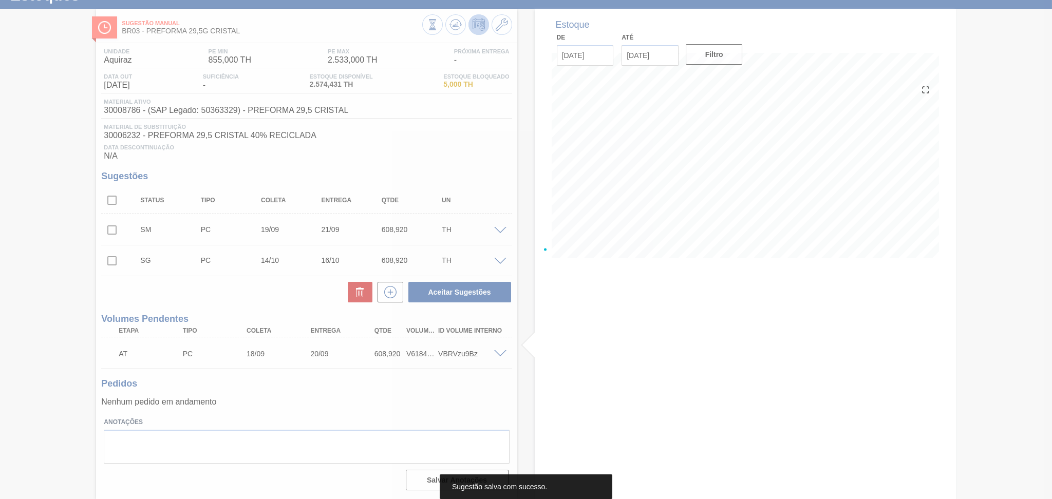
scroll to position [42, 0]
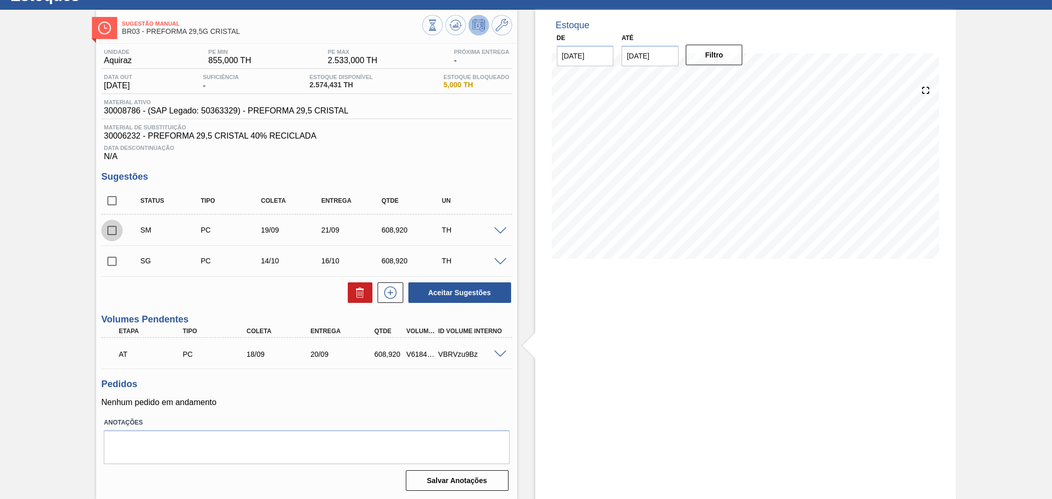
click at [117, 231] on input "checkbox" at bounding box center [112, 231] width 22 height 22
checkbox input "true"
click at [442, 288] on button "Aceitar Sugestões" at bounding box center [459, 292] width 103 height 21
click at [119, 263] on input "checkbox" at bounding box center [112, 262] width 22 height 22
checkbox input "true"
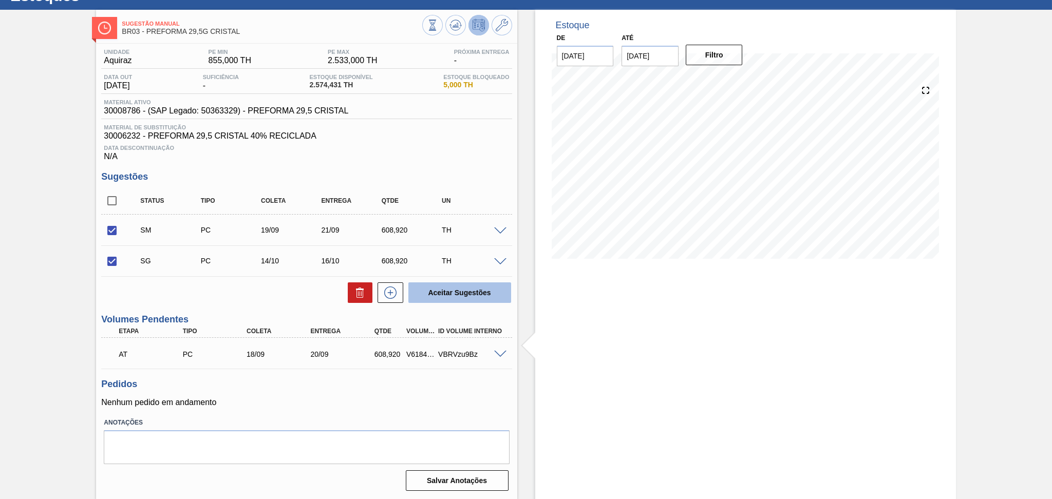
click at [444, 283] on button "Aceitar Sugestões" at bounding box center [459, 292] width 103 height 21
checkbox input "false"
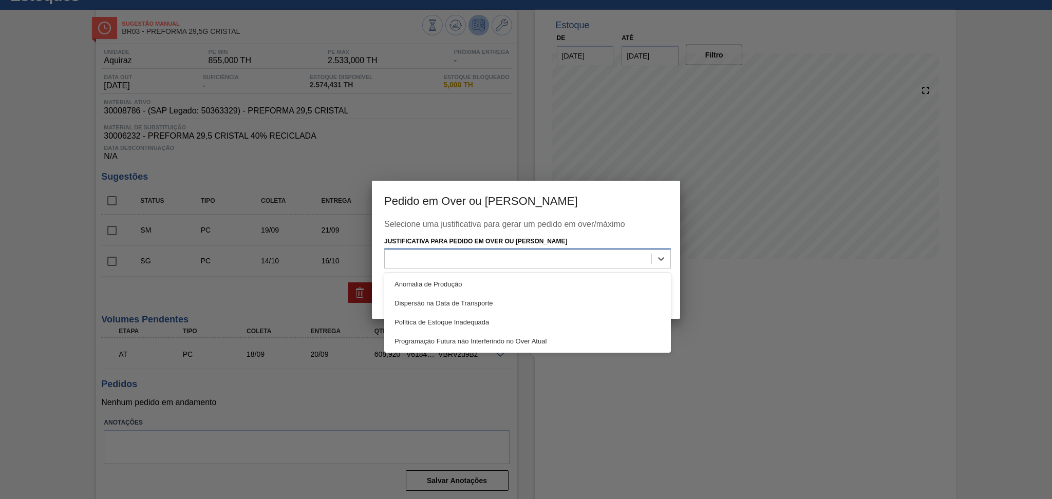
click at [503, 264] on div at bounding box center [518, 259] width 267 height 15
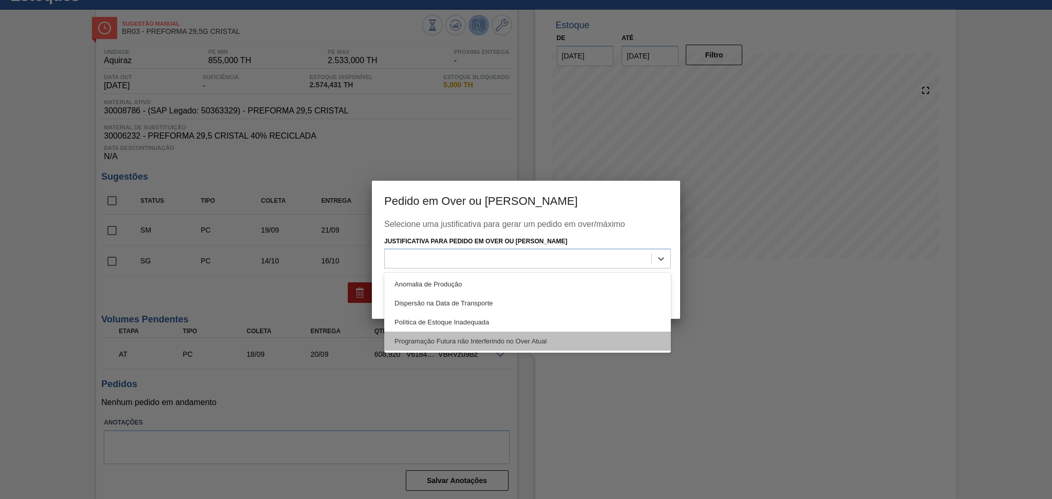
click at [499, 336] on div "Programação Futura não Interferindo no Over Atual" at bounding box center [527, 341] width 287 height 19
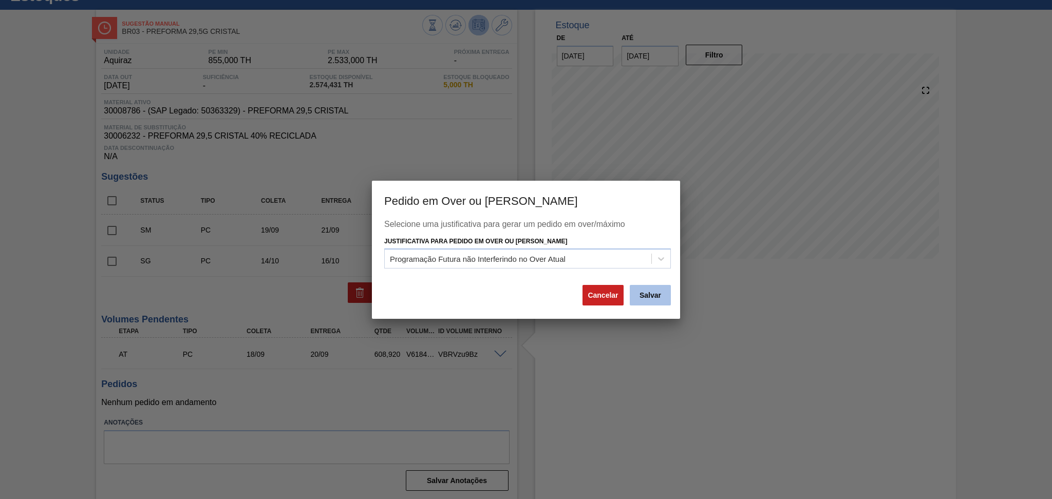
click at [655, 289] on button "Salvar" at bounding box center [650, 295] width 41 height 21
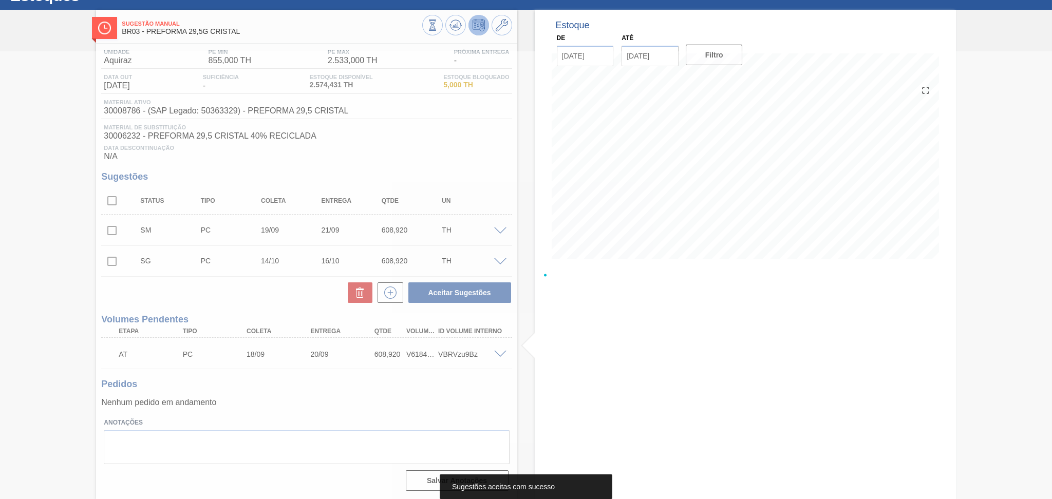
scroll to position [29, 0]
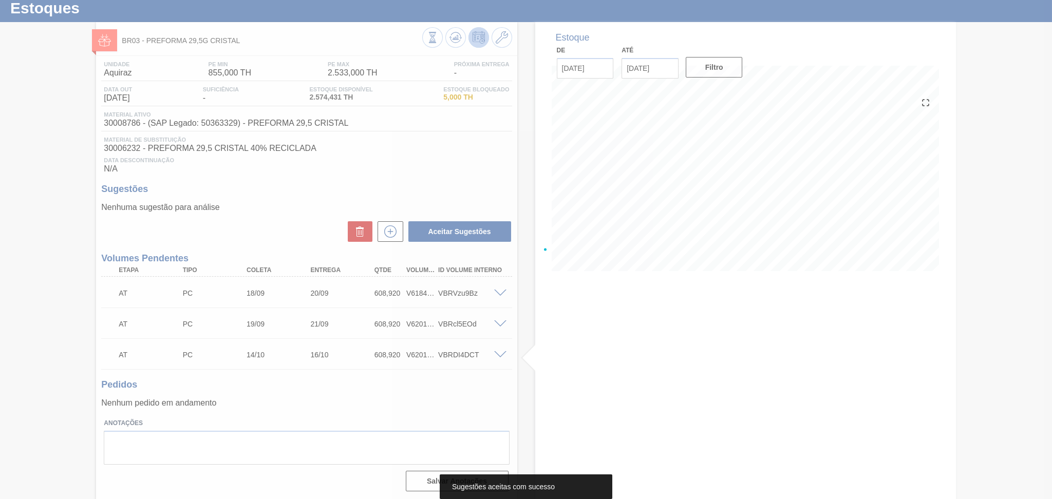
click at [59, 354] on div at bounding box center [526, 249] width 1052 height 499
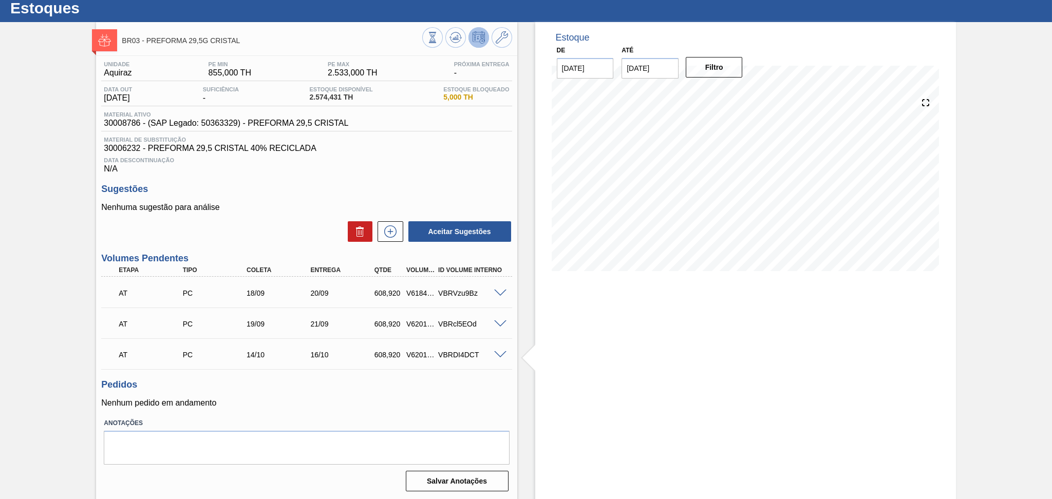
click at [426, 393] on div "Pedidos Nenhum pedido em andamento" at bounding box center [306, 394] width 410 height 28
click at [385, 217] on div "Nenhuma sugestão para análise Aceitar Sugestões" at bounding box center [306, 223] width 410 height 40
click at [390, 232] on icon at bounding box center [390, 231] width 16 height 12
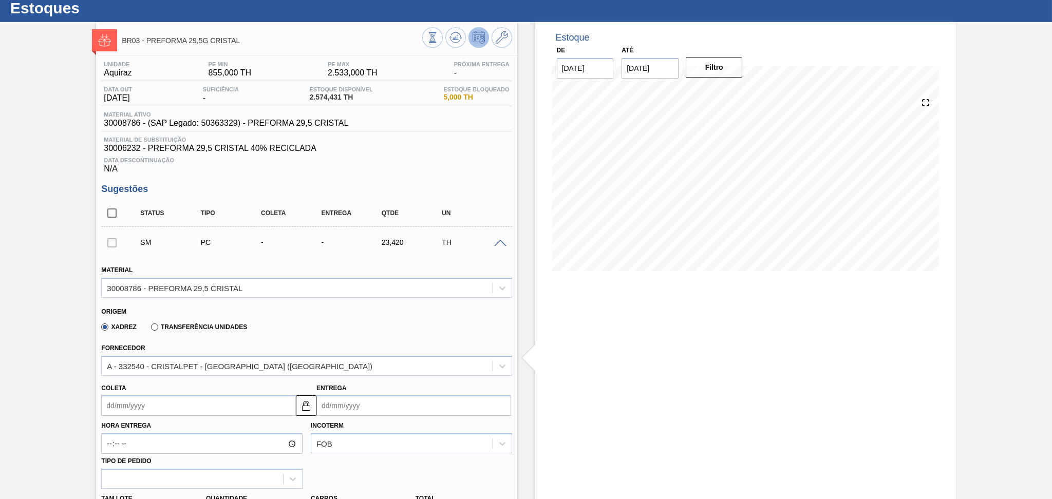
click at [143, 407] on input "Coleta" at bounding box center [198, 405] width 195 height 21
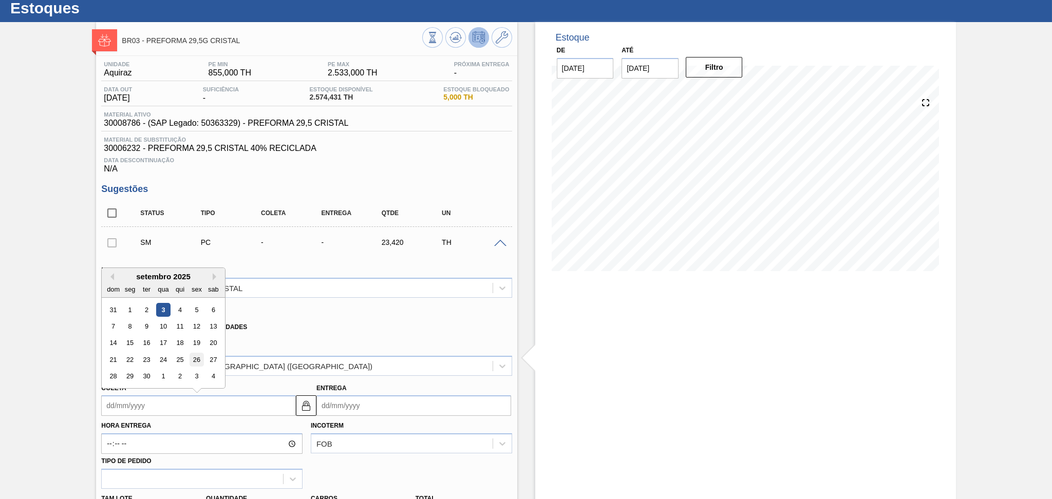
click at [194, 360] on div "26" at bounding box center [197, 360] width 14 height 14
type input "26/09/2025"
type input "28/09/2025"
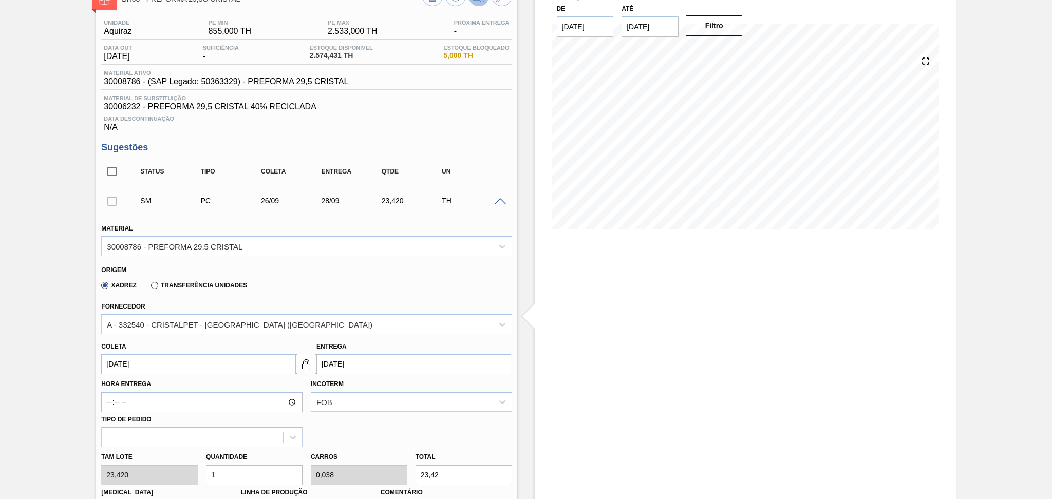
scroll to position [235, 0]
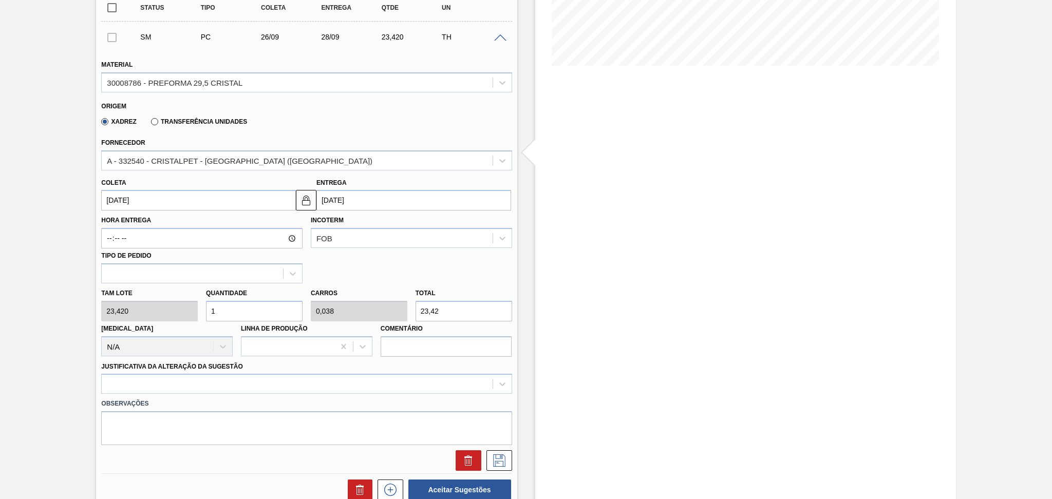
drag, startPoint x: 247, startPoint y: 314, endPoint x: 127, endPoint y: 287, distance: 122.6
click at [169, 294] on div "Tam lote 23,420 Quantidade 1 Carros 0,038 Total 23,42 Doca N/A Linha de Produçã…" at bounding box center [306, 319] width 419 height 73
type input "2"
type input "0,077"
type input "46,84"
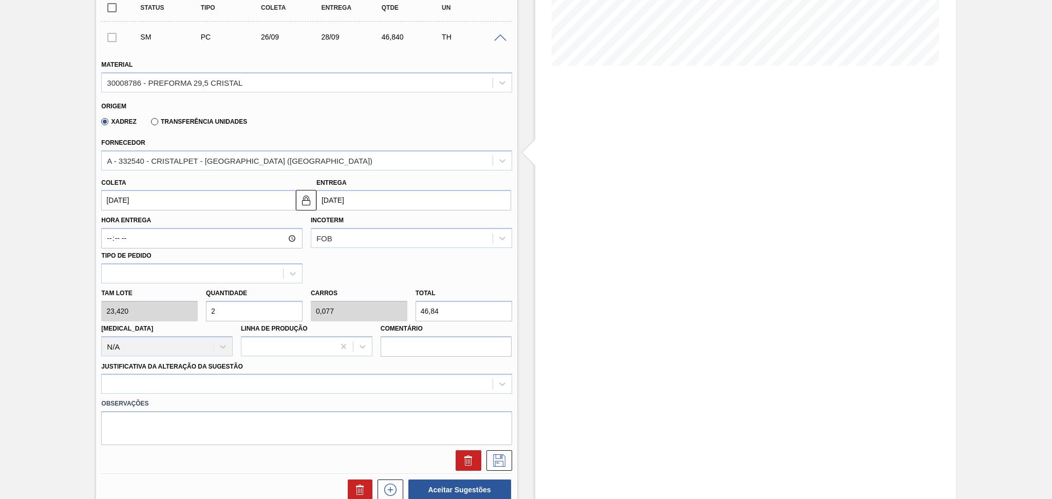
type input "26"
type input "1"
type input "608,92"
type input "26"
click at [146, 383] on div at bounding box center [306, 384] width 410 height 20
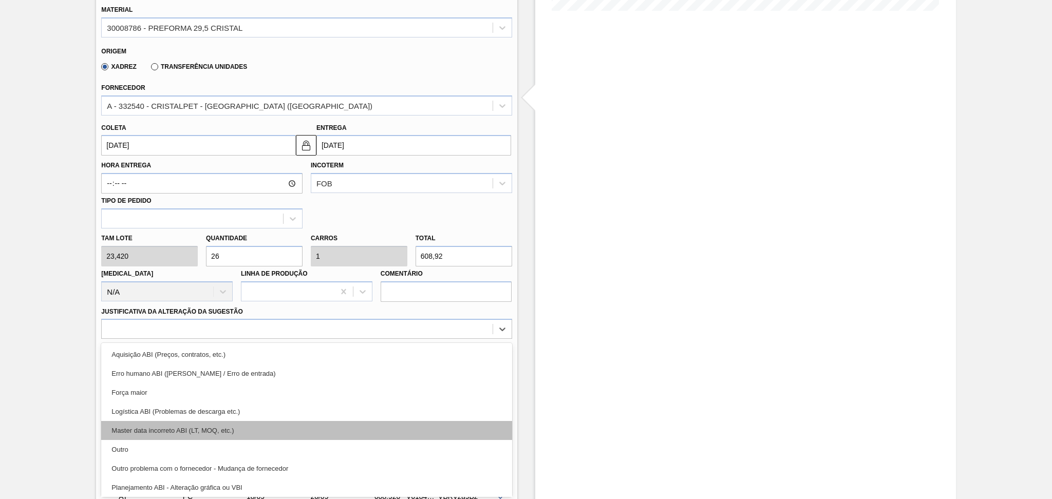
scroll to position [68, 0]
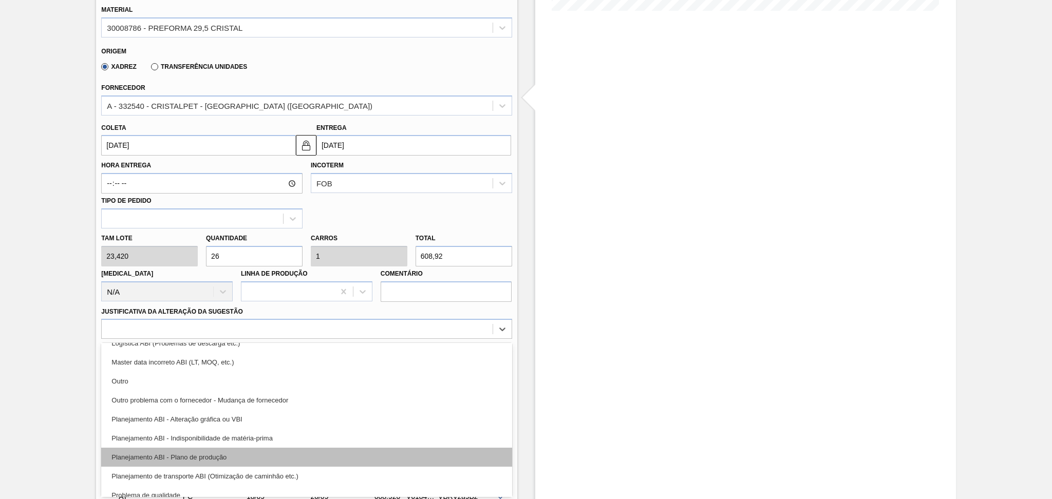
click at [243, 450] on div "Planejamento ABI - Plano de produção" at bounding box center [306, 457] width 410 height 19
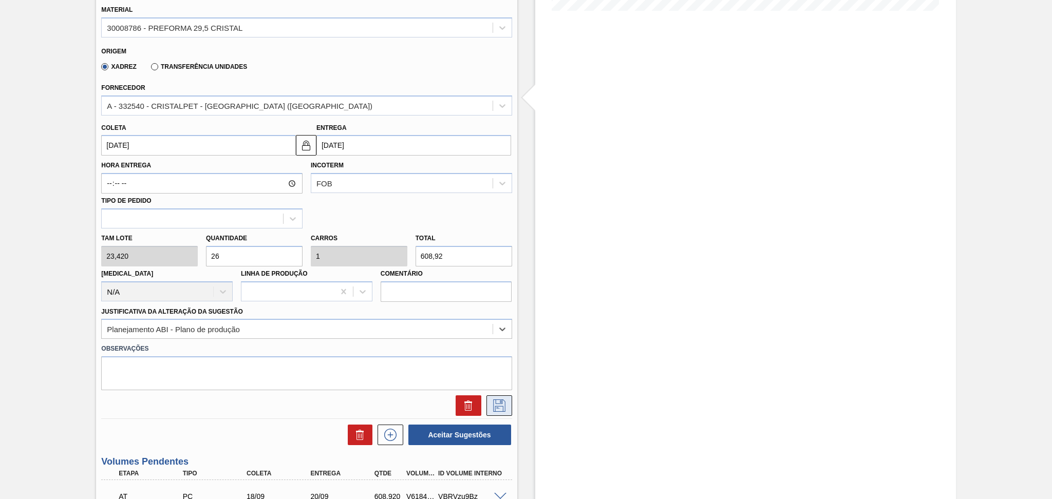
click at [493, 403] on icon at bounding box center [499, 406] width 12 height 12
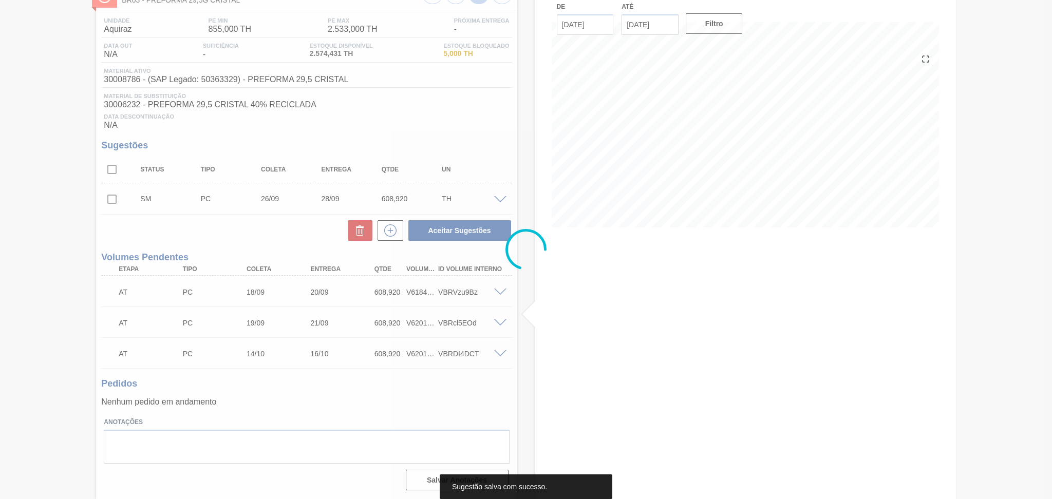
scroll to position [72, 0]
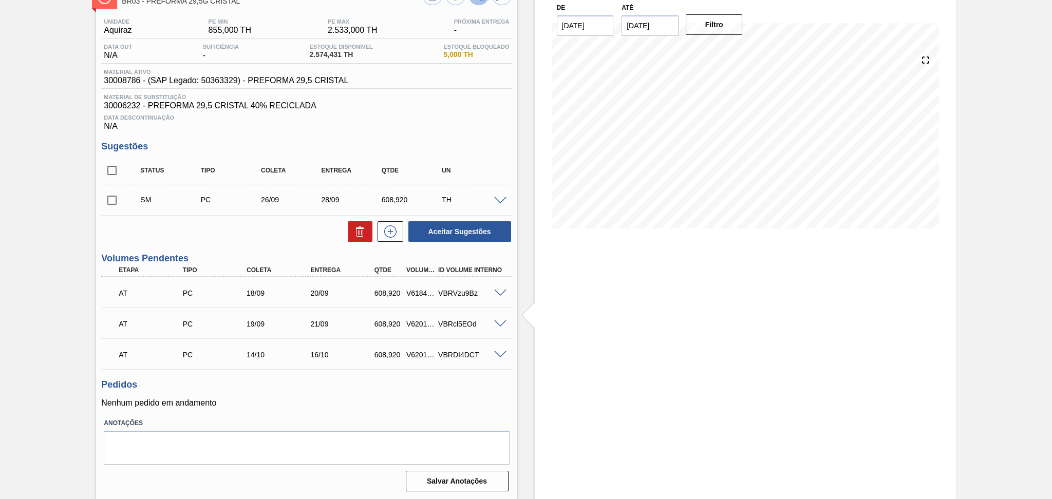
click at [111, 211] on div "SM PC 26/09 28/09 608,920 TH" at bounding box center [306, 200] width 410 height 26
click at [116, 201] on input "checkbox" at bounding box center [112, 201] width 22 height 22
click at [479, 225] on button "Aceitar Sugestões" at bounding box center [459, 231] width 103 height 21
checkbox input "false"
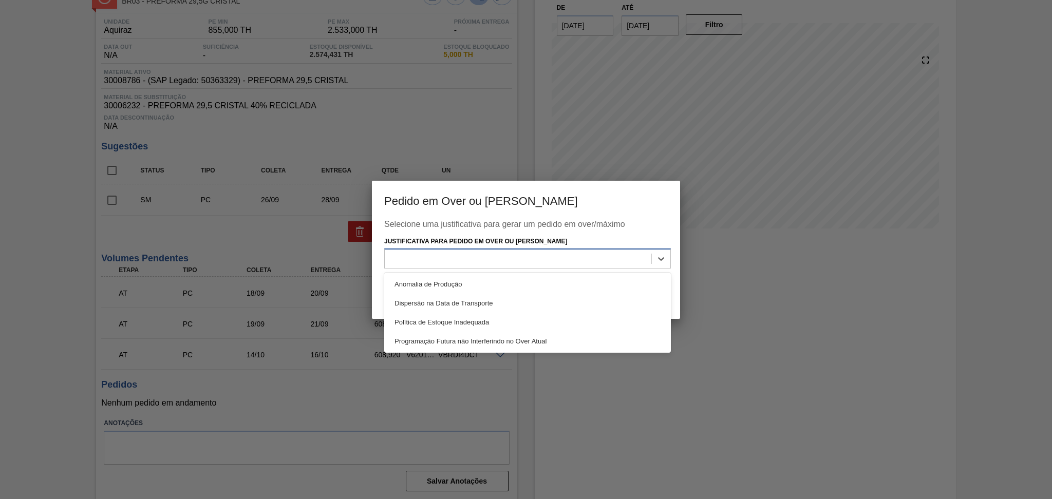
click at [446, 268] on div at bounding box center [527, 259] width 287 height 20
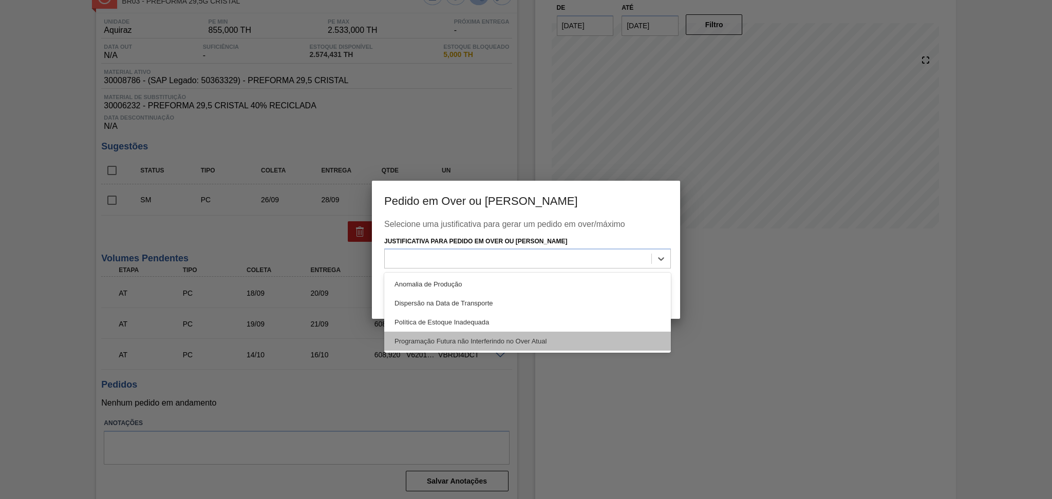
click at [499, 344] on div "Programação Futura não Interferindo no Over Atual" at bounding box center [527, 341] width 287 height 19
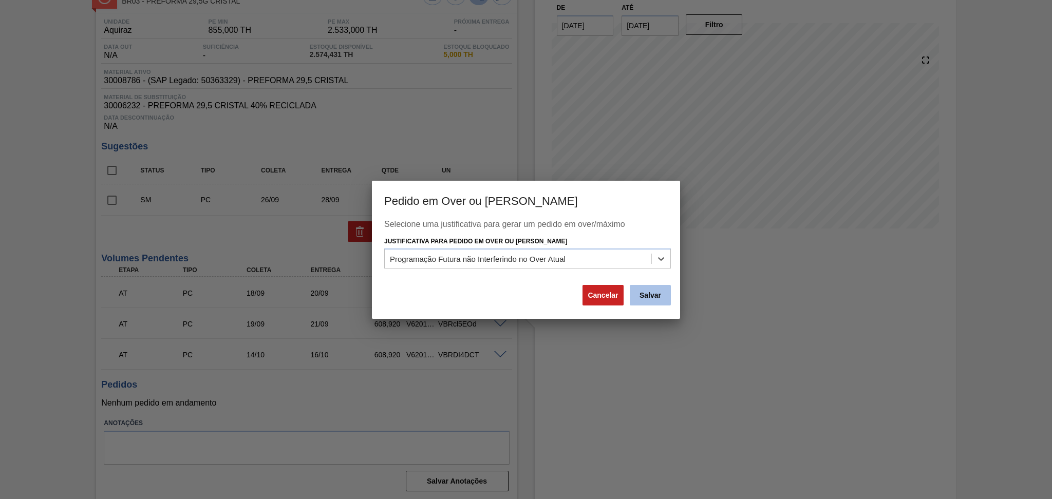
click at [656, 292] on button "Salvar" at bounding box center [650, 295] width 41 height 21
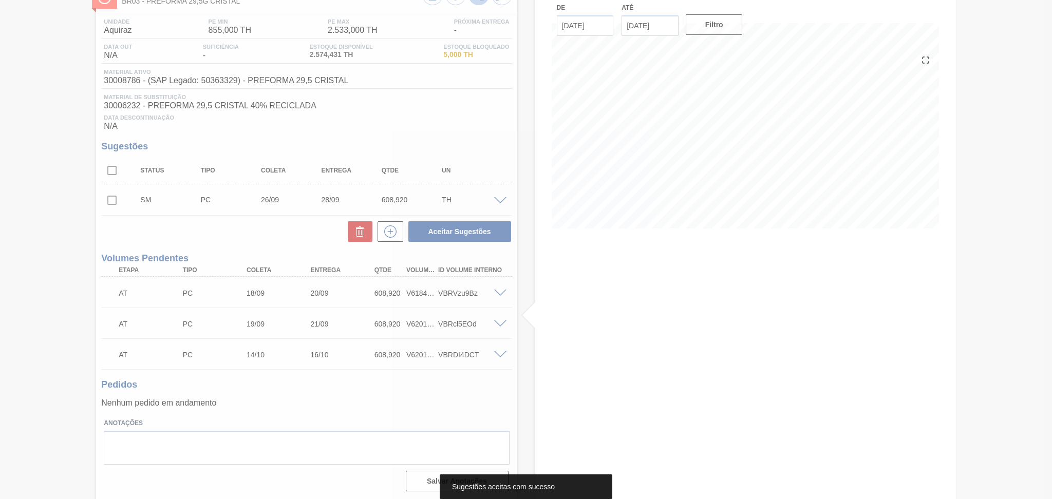
click at [370, 372] on div at bounding box center [526, 249] width 1052 height 499
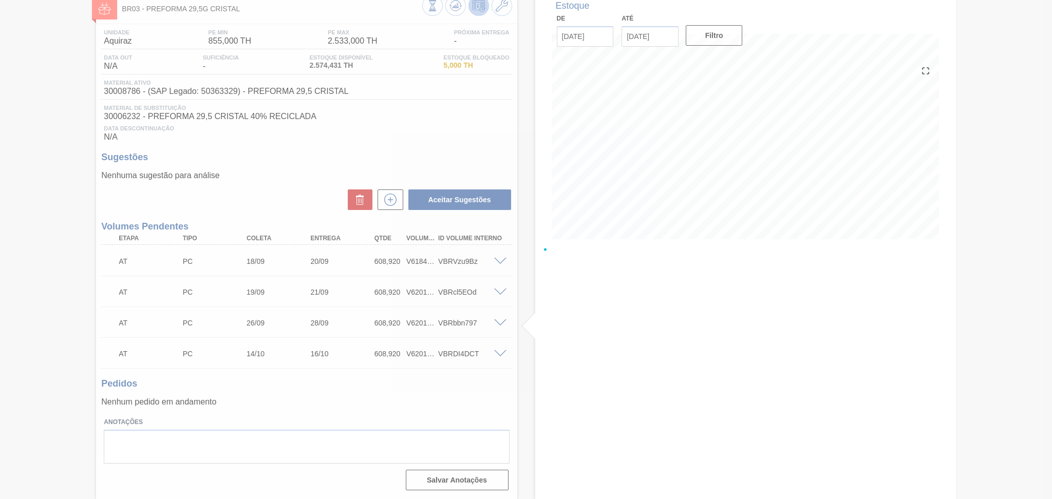
scroll to position [60, 0]
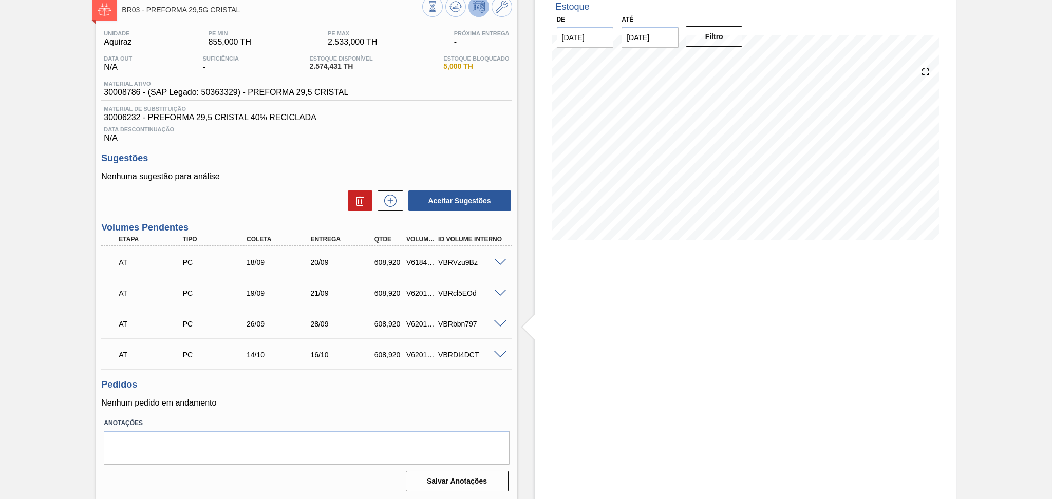
click at [645, 311] on div "Estoque De 03/09/2025 Até 10/10/2025 Filtro 21/09 Projeção de Estoque 2,892.271…" at bounding box center [745, 245] width 421 height 509
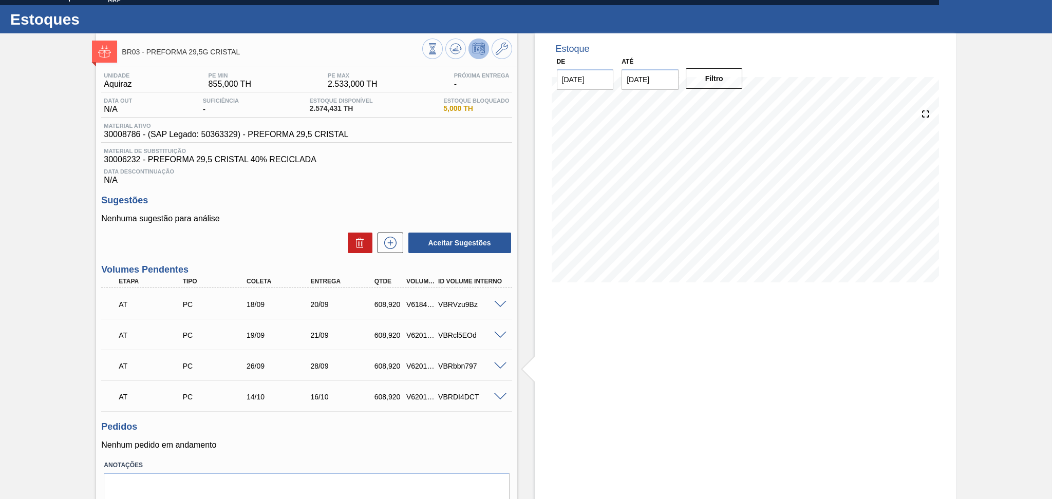
scroll to position [0, 0]
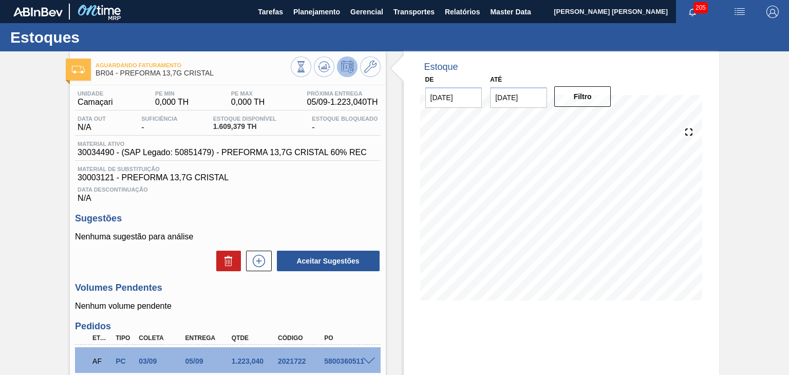
click at [300, 229] on div "Sugestões Nenhuma sugestão para análise Aceitar Sugestões" at bounding box center [227, 242] width 305 height 59
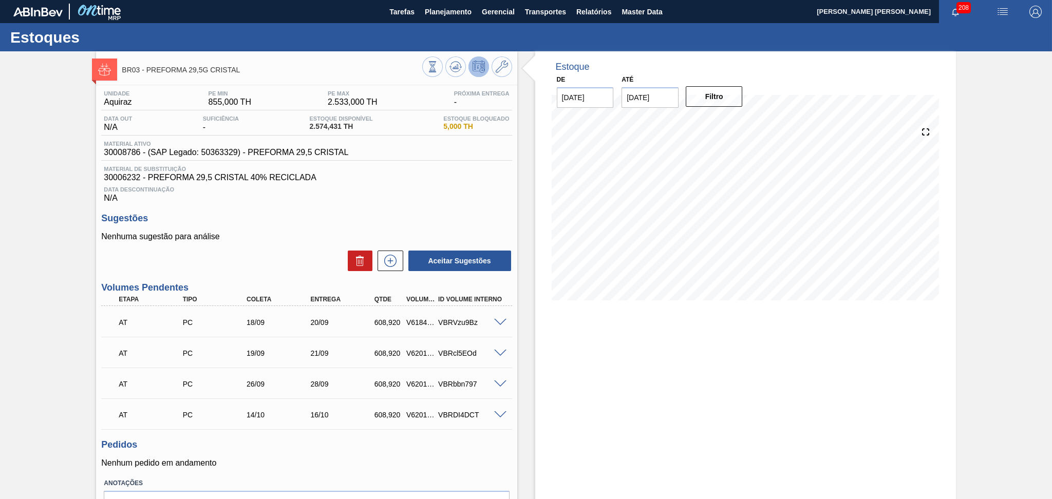
click at [495, 417] on span at bounding box center [500, 415] width 12 height 8
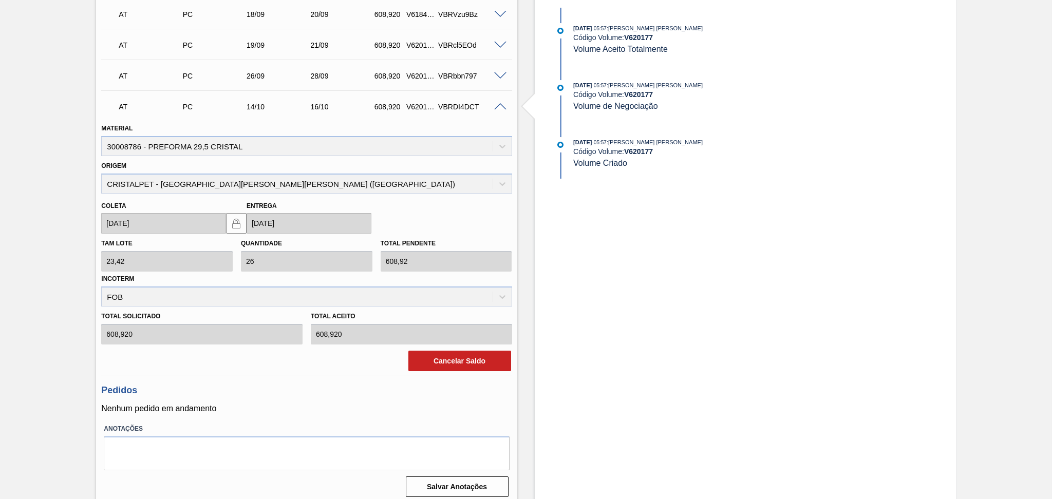
scroll to position [313, 0]
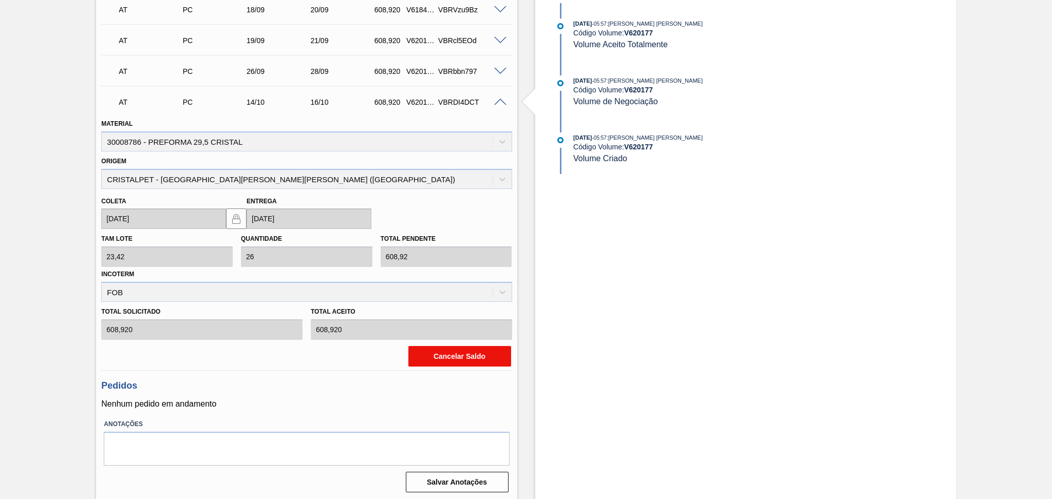
click at [479, 357] on button "Cancelar Saldo" at bounding box center [459, 356] width 103 height 21
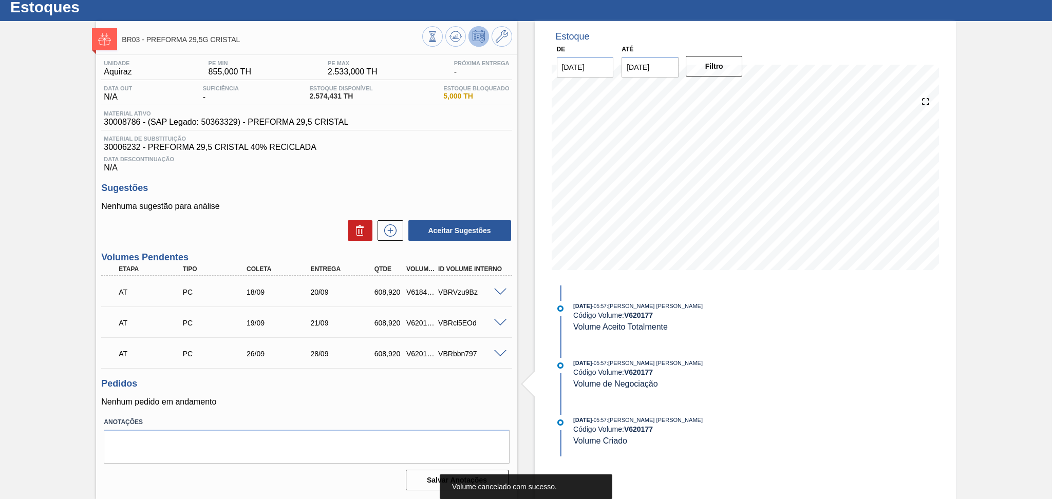
scroll to position [29, 0]
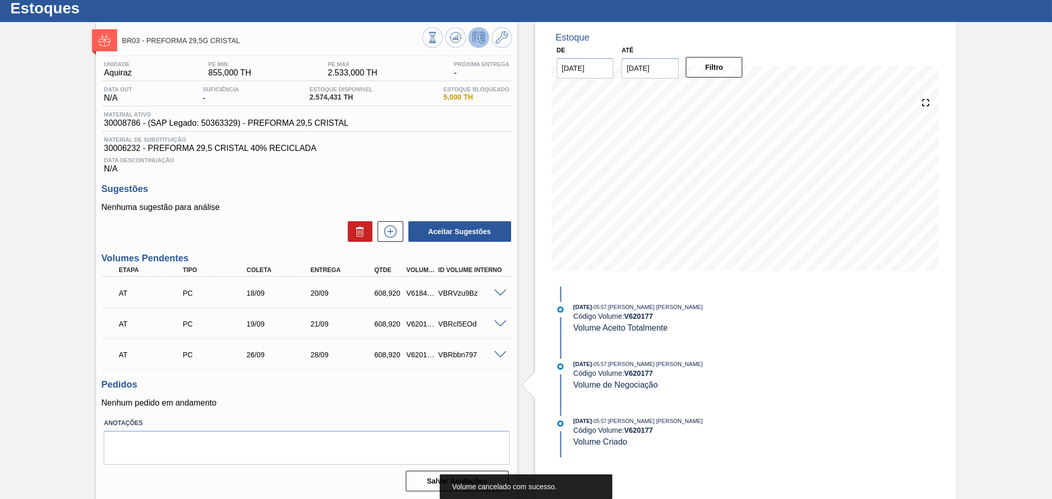
click at [367, 416] on label "Anotações" at bounding box center [306, 423] width 405 height 15
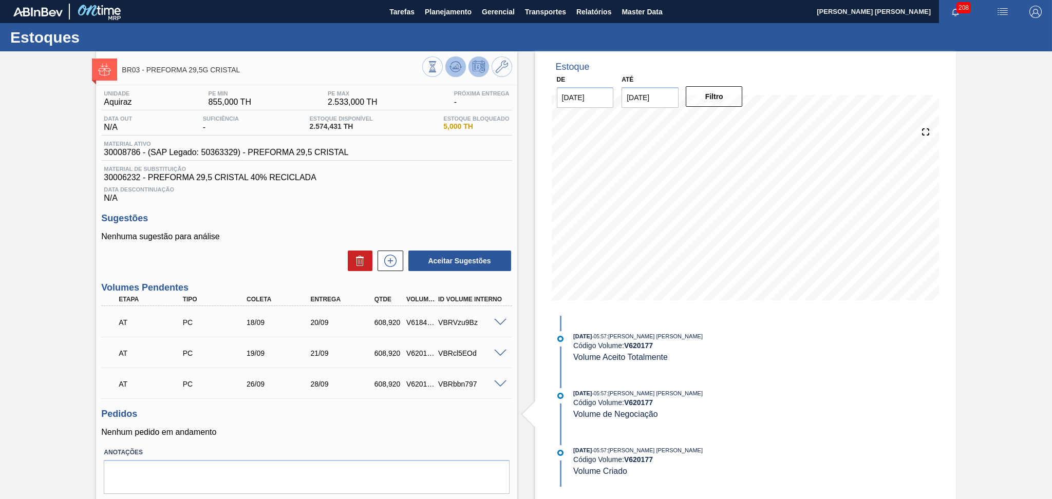
click at [448, 74] on button at bounding box center [455, 66] width 21 height 21
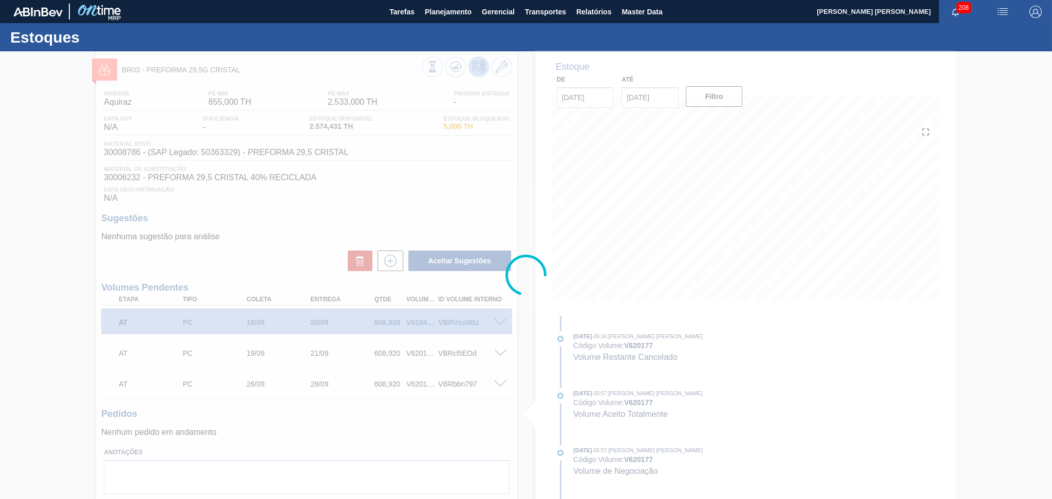
click at [415, 420] on div at bounding box center [526, 275] width 1052 height 448
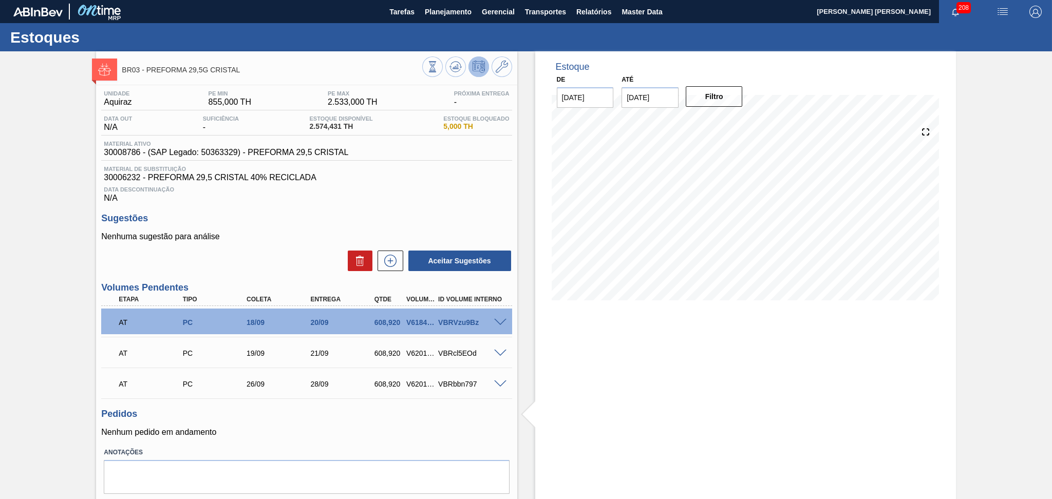
click at [292, 420] on div "Pedidos Nenhum pedido em andamento" at bounding box center [306, 423] width 410 height 28
click at [495, 409] on h3 "Pedidos" at bounding box center [306, 414] width 410 height 11
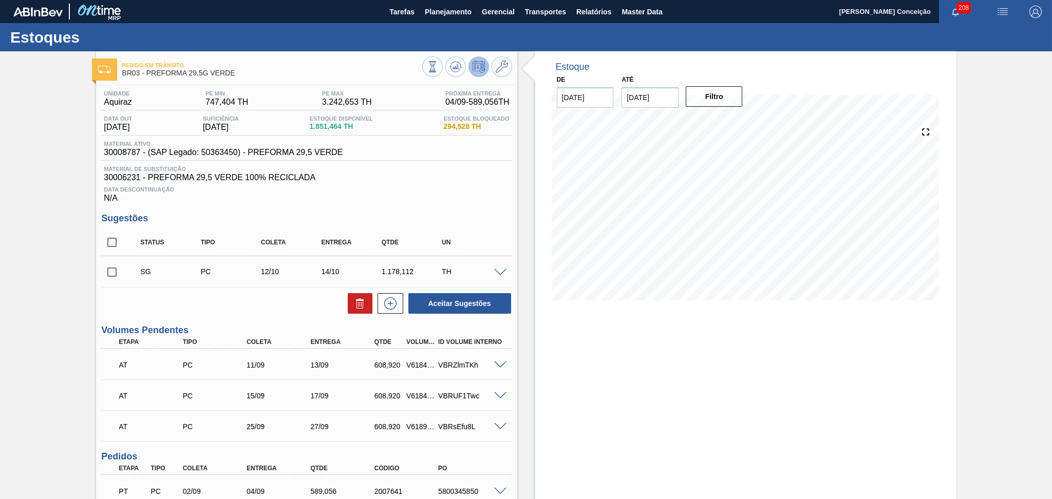
drag, startPoint x: 570, startPoint y: 300, endPoint x: 564, endPoint y: 302, distance: 5.5
click at [568, 300] on div at bounding box center [746, 212] width 388 height 205
click at [453, 74] on button at bounding box center [455, 66] width 21 height 21
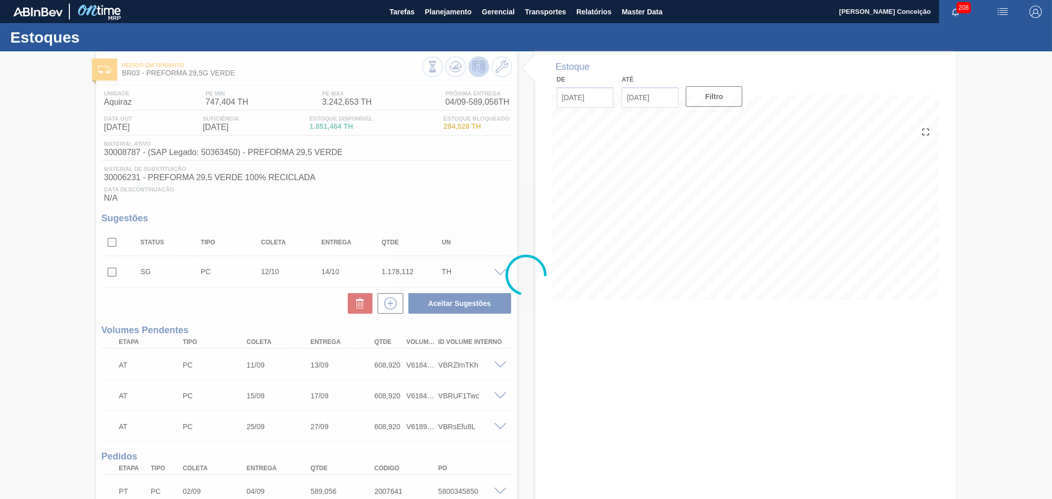
click at [518, 329] on div "Estoques Pedido em Trânsito BR03 - PREFORMA 29,5G VERDE Unidade Aquiraz PE MIN …" at bounding box center [526, 322] width 1052 height 598
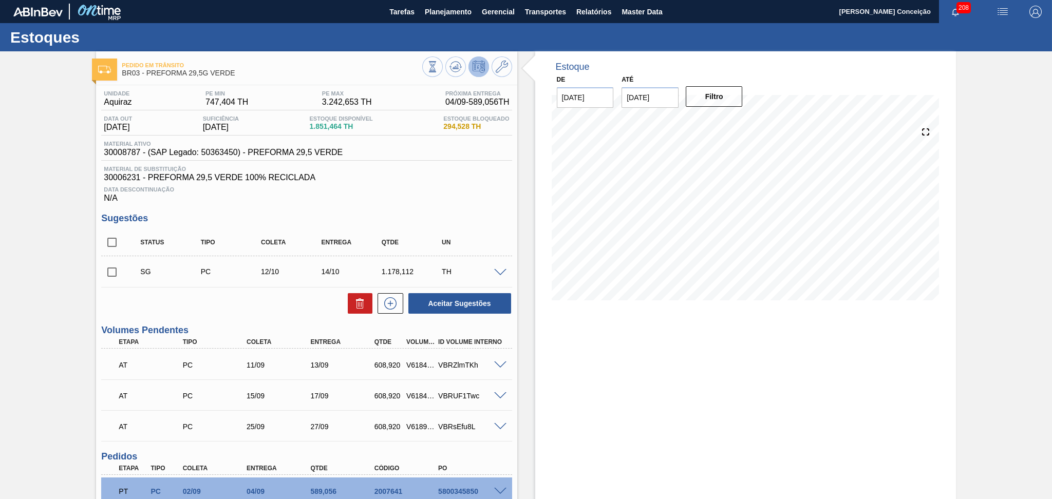
click at [538, 311] on div "Estoque De 03/09/2025 Até 10/10/2025 Filtro" at bounding box center [745, 183] width 421 height 264
click at [493, 225] on div "Sugestões Status Tipo Coleta Entrega Qtde UN SG PC 12/10 14/10 1.178,112 TH Mat…" at bounding box center [306, 264] width 410 height 102
click at [116, 238] on input "checkbox" at bounding box center [112, 243] width 22 height 22
checkbox input "true"
click at [354, 304] on icon at bounding box center [360, 303] width 12 height 12
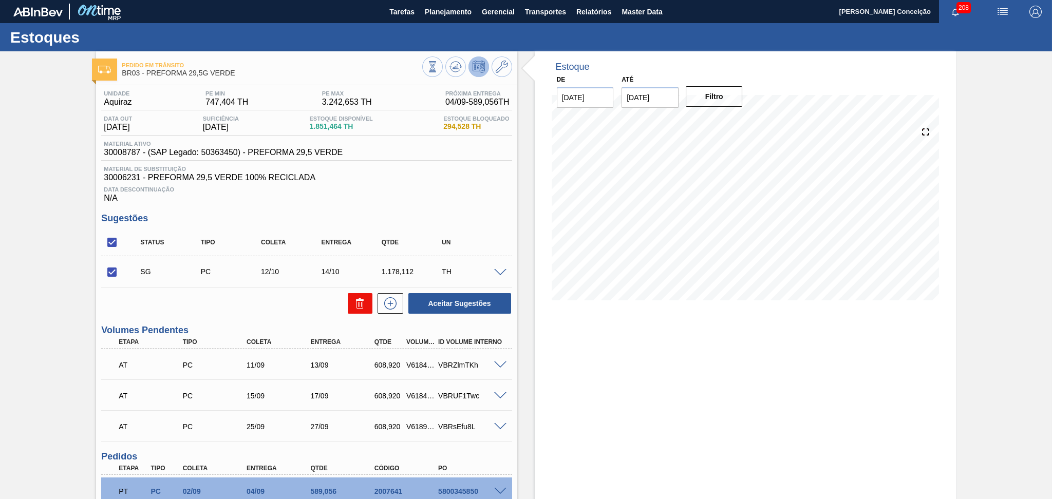
checkbox input "false"
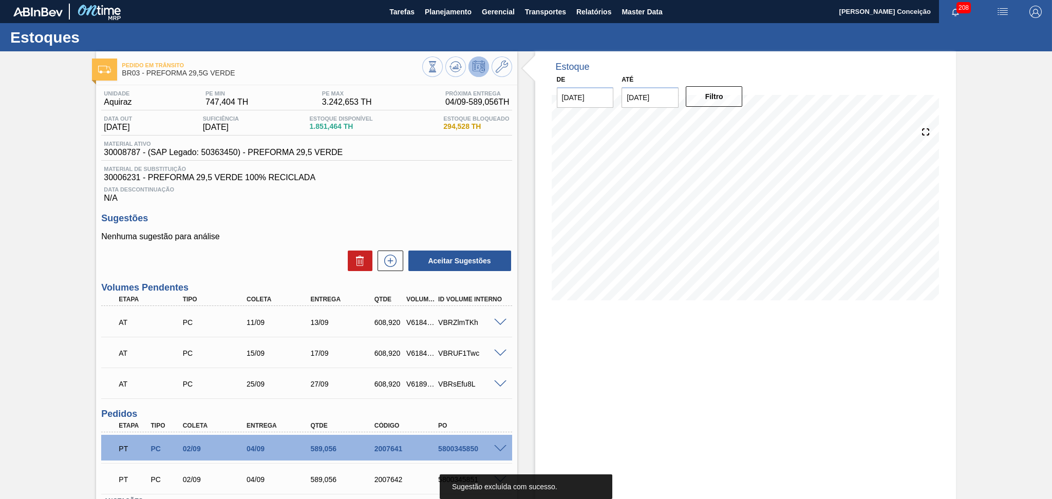
click at [510, 340] on div "AT PC 15/09 17/09 608,920 V618443 VBRUF1Twc" at bounding box center [306, 352] width 410 height 26
click at [524, 337] on div "Estoque De 03/09/2025 Até 10/10/2025 Filtro 03/09 Projeção de Estoque 1,851.464…" at bounding box center [736, 314] width 439 height 527
click at [368, 232] on p "Nenhuma sugestão para análise" at bounding box center [306, 236] width 410 height 9
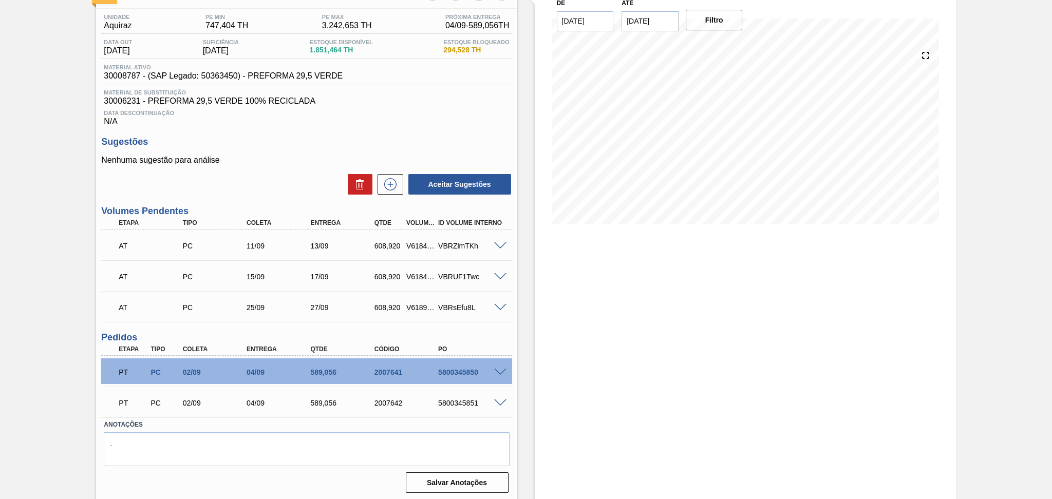
scroll to position [78, 0]
click at [523, 420] on div "Estoque De 03/09/2025 Até 10/10/2025 Filtro 04/09 Projeção de Estoque 3,029.576…" at bounding box center [736, 237] width 439 height 527
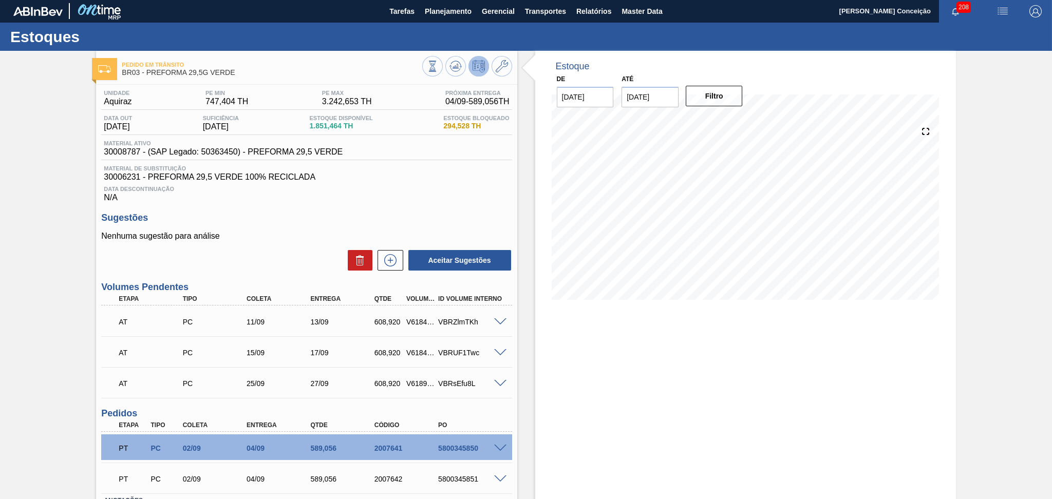
scroll to position [0, 0]
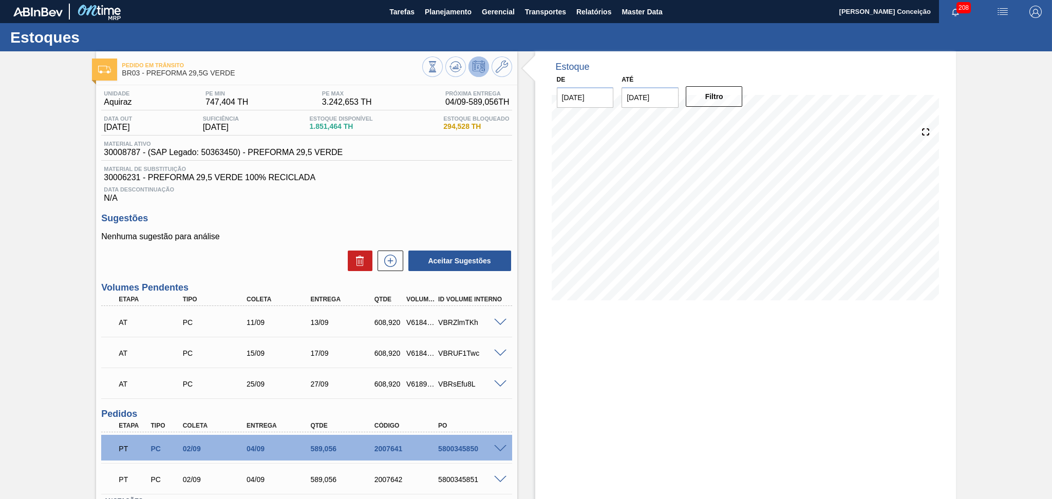
click at [497, 322] on span at bounding box center [500, 323] width 12 height 8
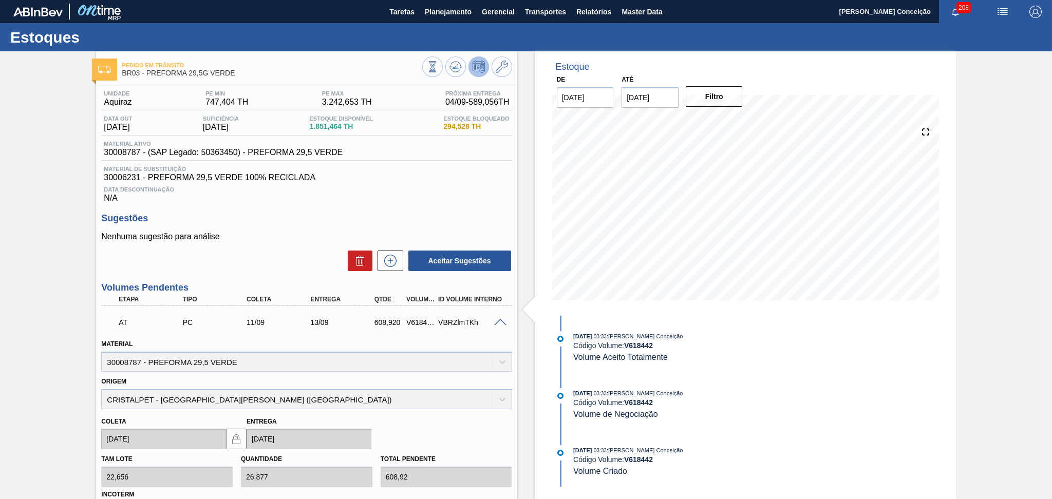
click at [497, 323] on span at bounding box center [500, 323] width 12 height 8
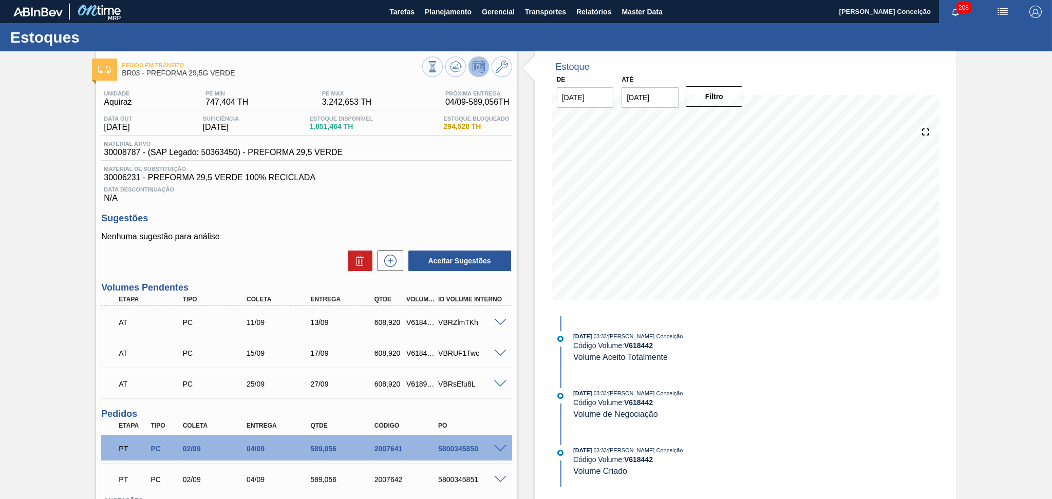
click at [496, 353] on span at bounding box center [500, 354] width 12 height 8
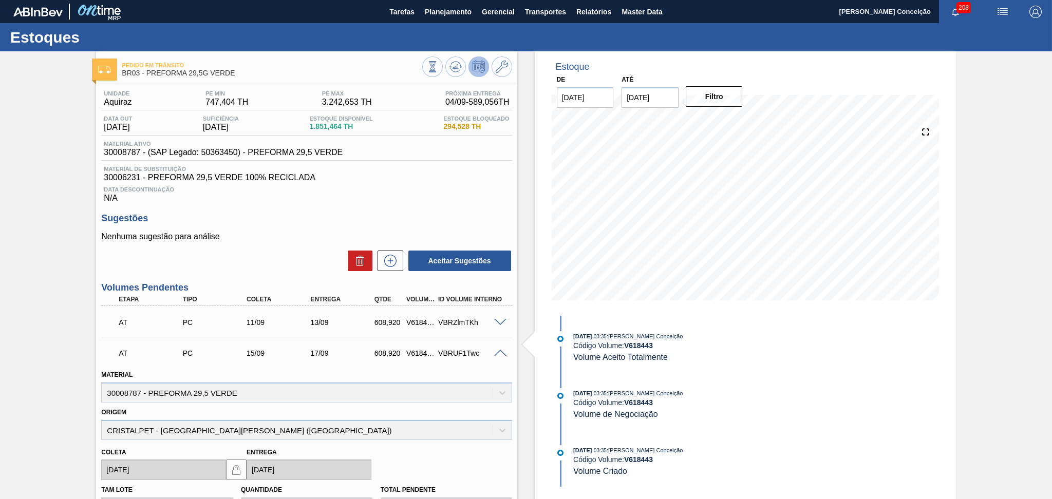
click at [496, 353] on span at bounding box center [500, 354] width 12 height 8
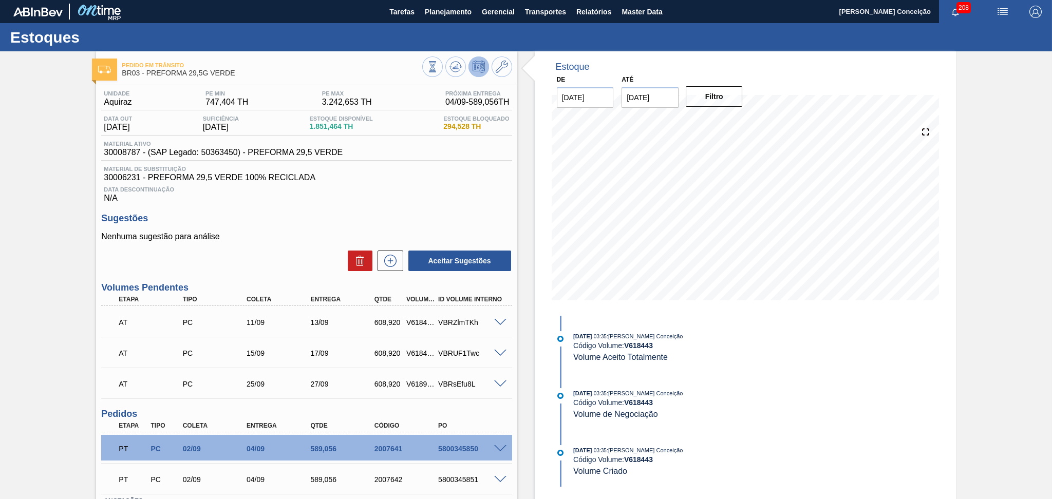
click at [495, 387] on div "VBRsEfu8L" at bounding box center [472, 384] width 72 height 8
click at [496, 385] on span at bounding box center [500, 385] width 12 height 8
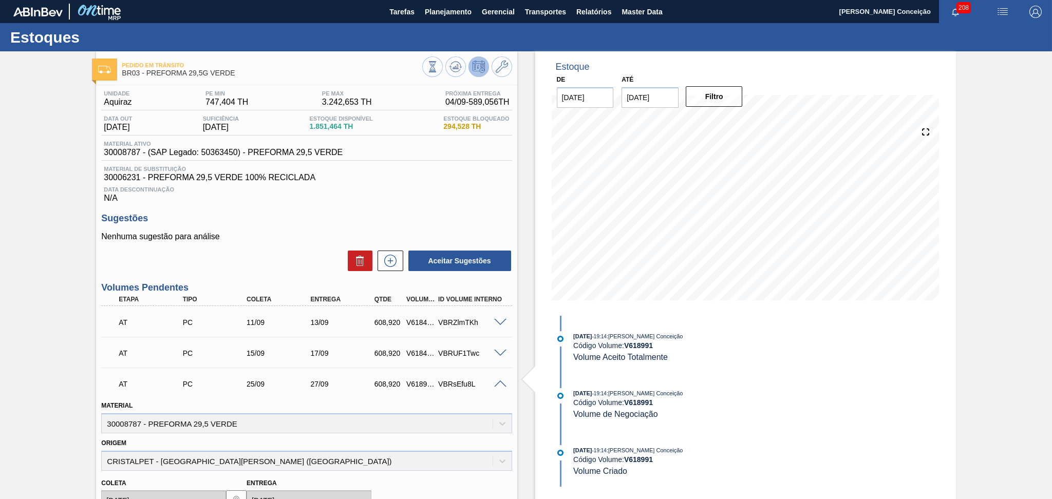
click at [500, 381] on span at bounding box center [500, 385] width 12 height 8
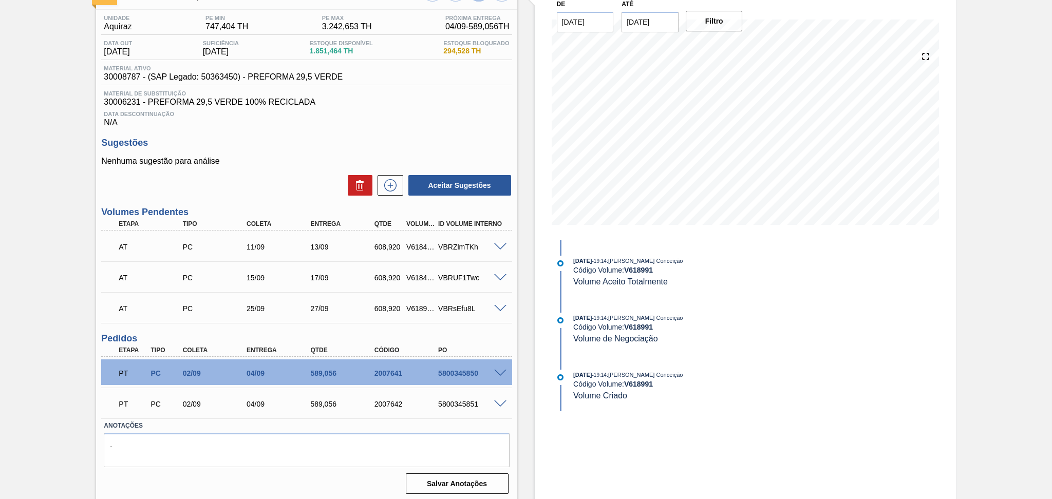
scroll to position [78, 0]
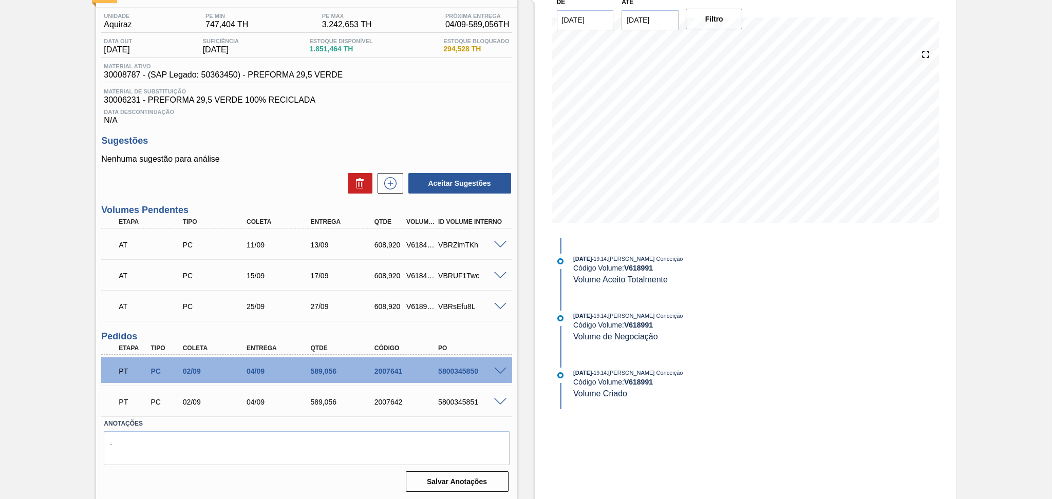
click at [513, 406] on div "Unidade Aquiraz PE MIN 747,404 TH PE MAX 3.242,653 TH Próxima Entrega 04/09 - 5…" at bounding box center [306, 252] width 421 height 488
click at [497, 370] on span at bounding box center [500, 372] width 12 height 8
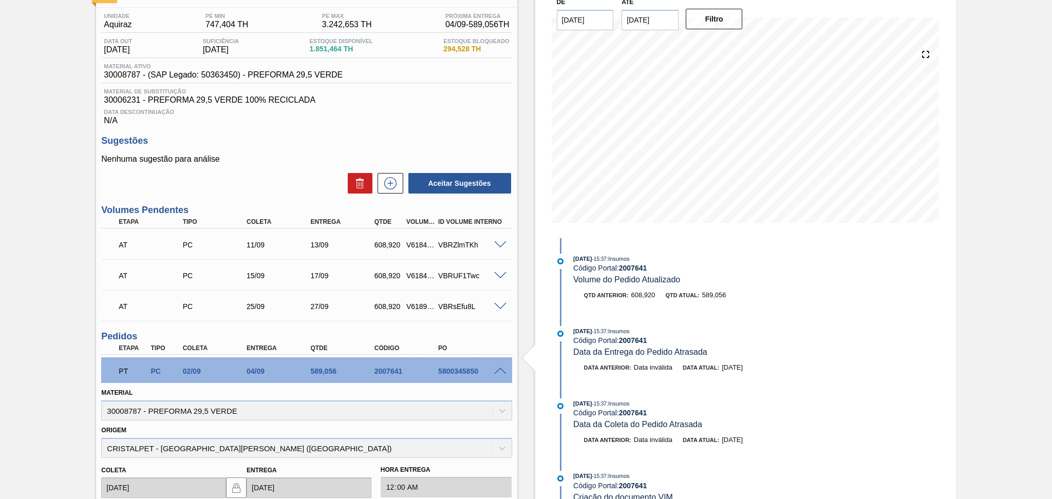
click at [497, 368] on span at bounding box center [500, 372] width 12 height 8
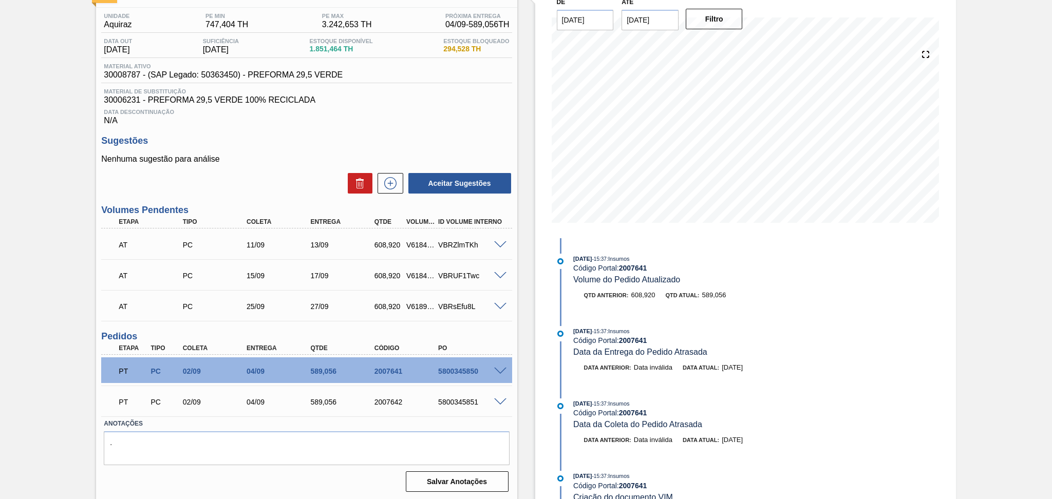
click at [499, 399] on span at bounding box center [500, 403] width 12 height 8
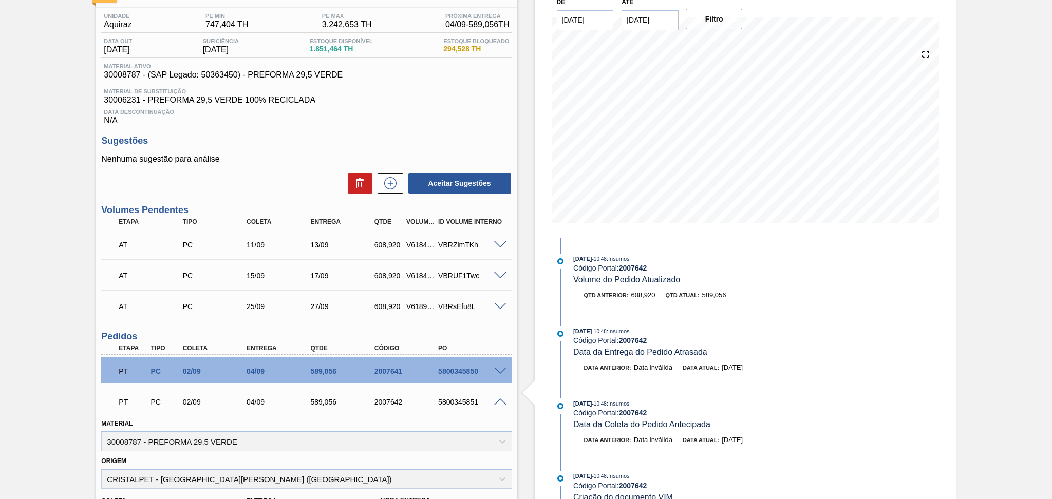
click at [499, 399] on span at bounding box center [500, 403] width 12 height 8
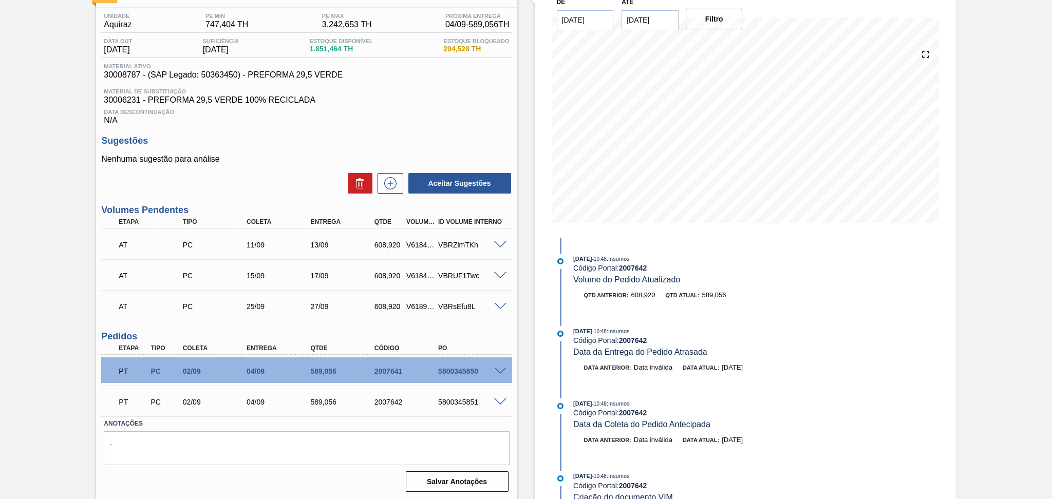
click at [293, 189] on div "Aceitar Sugestões" at bounding box center [306, 183] width 410 height 23
click at [306, 167] on div "Nenhuma sugestão para análise Aceitar Sugestões" at bounding box center [306, 175] width 410 height 40
click at [310, 200] on div "Unidade Aquiraz PE MIN 747,404 TH PE MAX 3.242,653 TH Próxima Entrega 04/09 - 5…" at bounding box center [306, 252] width 421 height 488
click at [258, 187] on div "Aceitar Sugestões" at bounding box center [306, 183] width 410 height 23
click at [406, 113] on span "Data Descontinuação" at bounding box center [306, 112] width 405 height 6
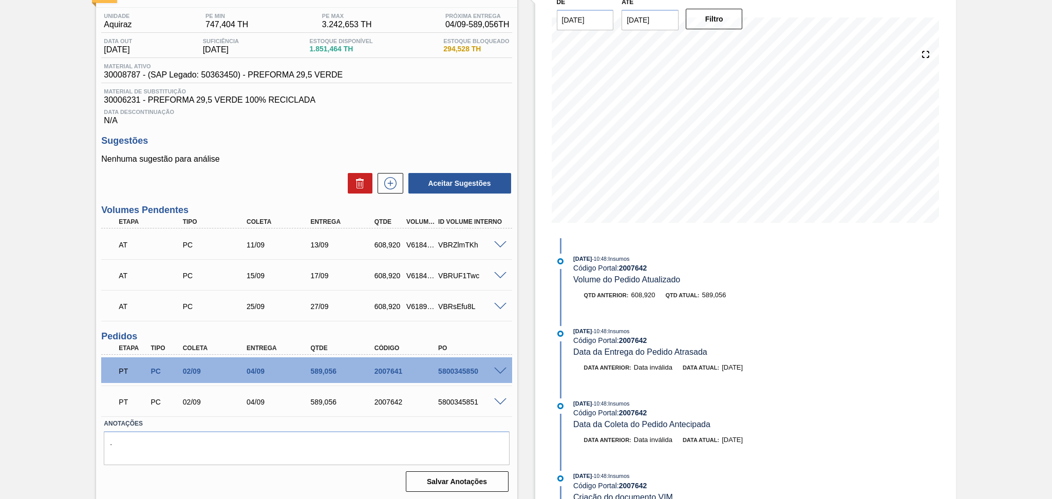
click at [520, 351] on div "Estoque De 03/09/2025 Até 10/10/2025 Filtro 04/09 Projeção de Estoque 3,029.576…" at bounding box center [736, 237] width 439 height 527
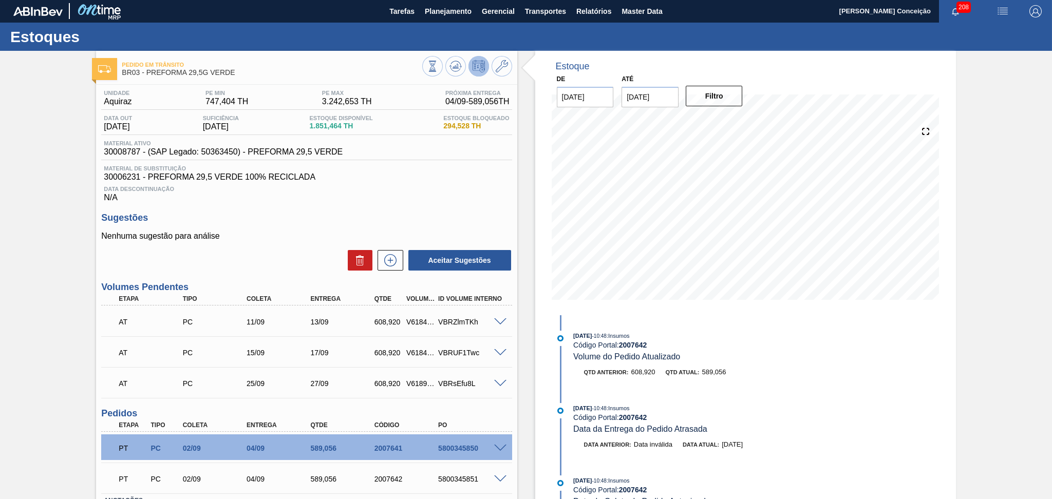
scroll to position [0, 0]
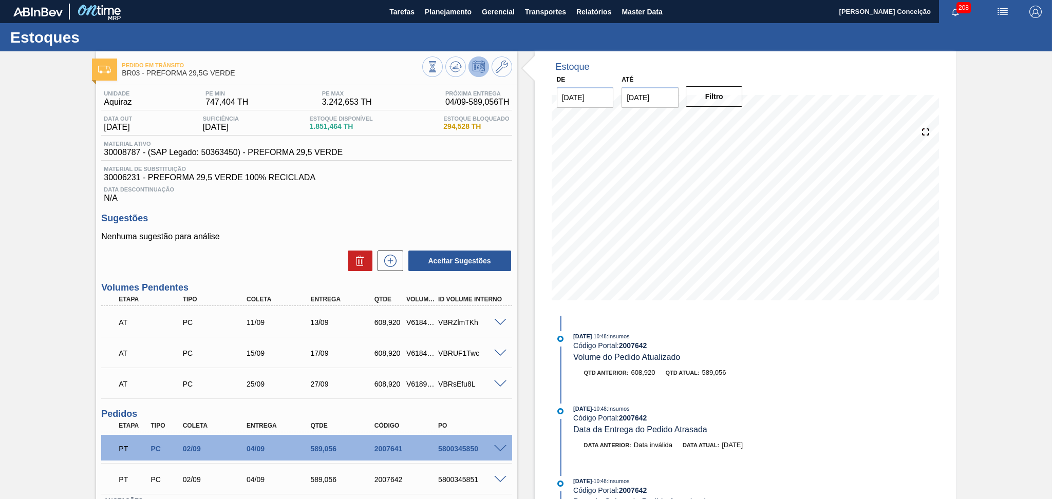
click at [447, 218] on h3 "Sugestões" at bounding box center [306, 218] width 410 height 11
click at [501, 316] on div "AT PC 11/09 13/09 608,920 V618442 VBRZlmTKh" at bounding box center [306, 322] width 410 height 26
click at [500, 321] on span at bounding box center [500, 323] width 12 height 8
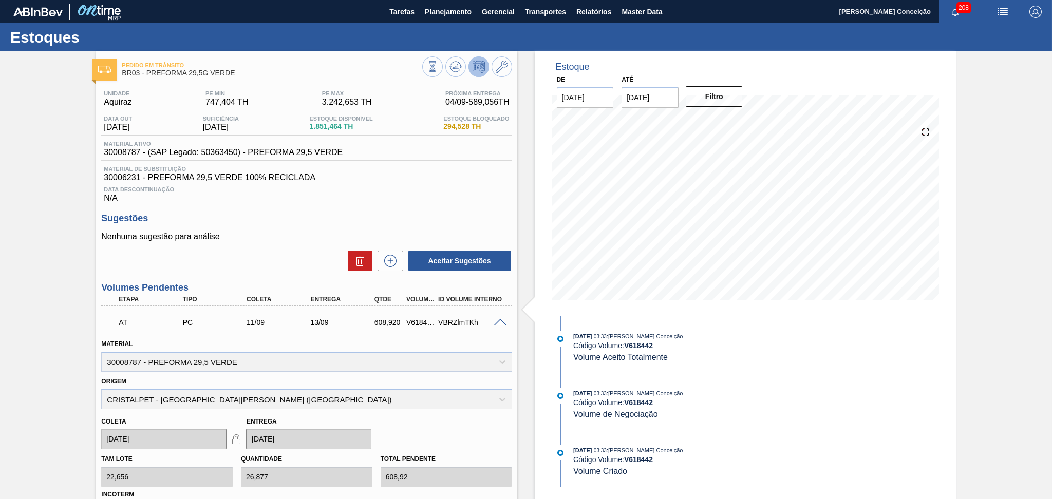
click at [498, 321] on span at bounding box center [500, 323] width 12 height 8
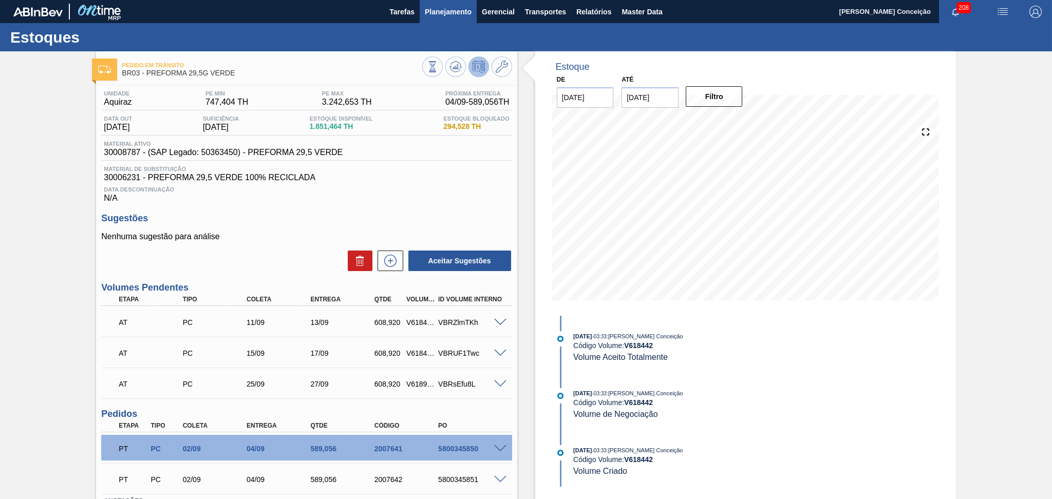
click at [452, 18] on button "Planejamento" at bounding box center [448, 11] width 57 height 23
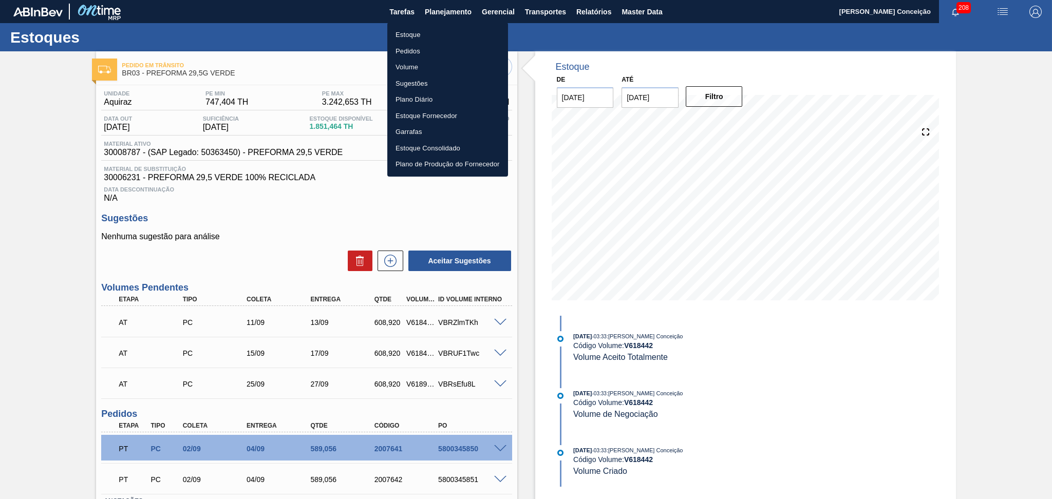
click at [406, 55] on li "Pedidos" at bounding box center [447, 51] width 121 height 16
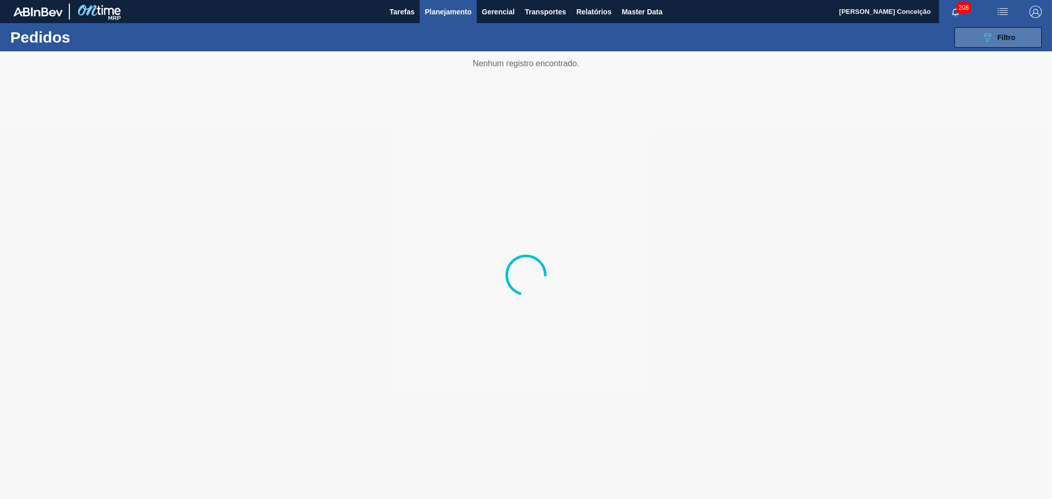
click at [992, 46] on button "089F7B8B-B2A5-4AFE-B5C0-19BA573D28AC Filtro" at bounding box center [997, 37] width 87 height 21
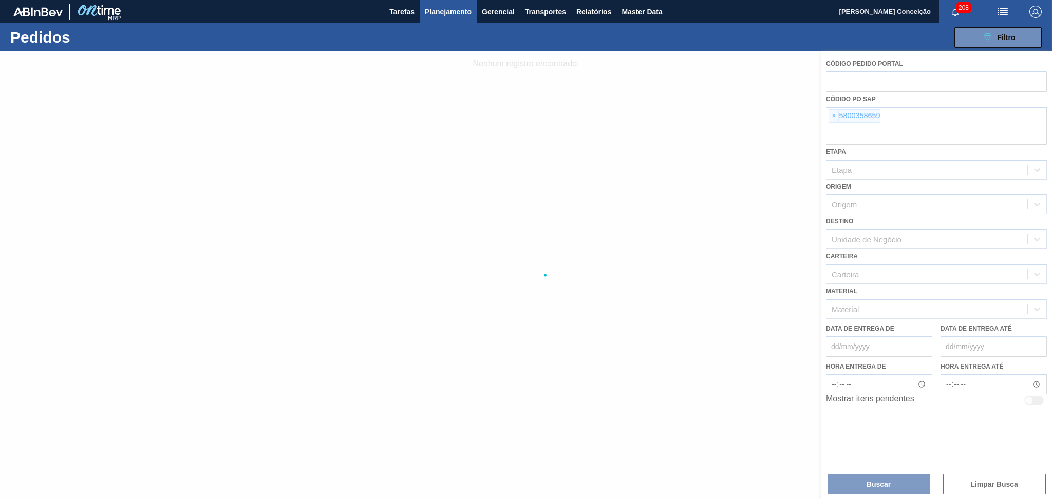
click at [835, 125] on div at bounding box center [526, 275] width 1052 height 448
click at [835, 118] on div at bounding box center [526, 275] width 1052 height 448
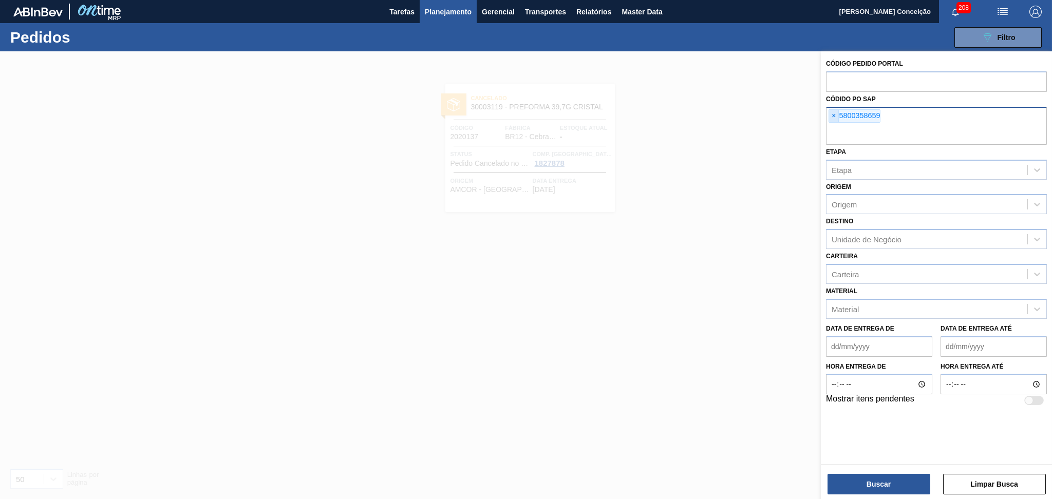
click at [832, 113] on span "×" at bounding box center [834, 116] width 10 height 12
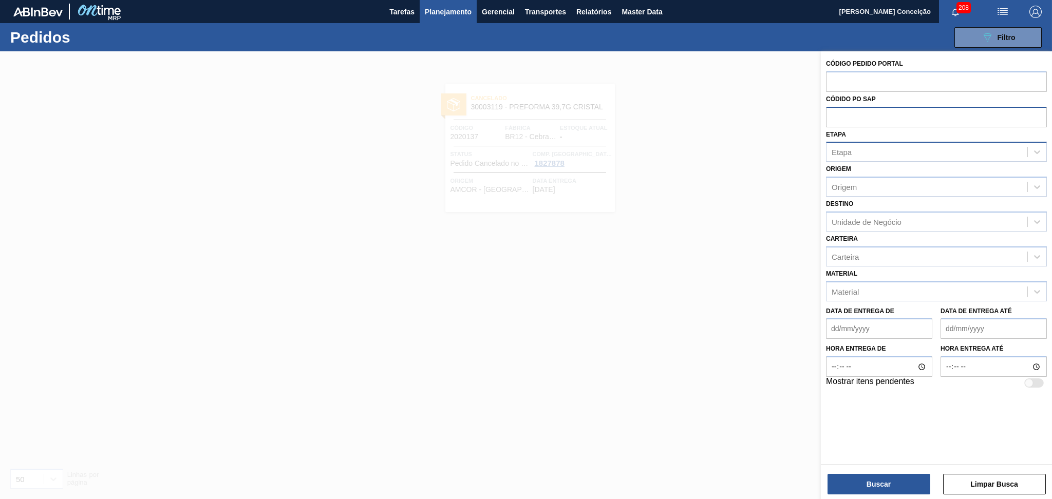
paste input "5800360511"
type input "5800360511"
click at [864, 485] on button "Buscar" at bounding box center [878, 484] width 103 height 21
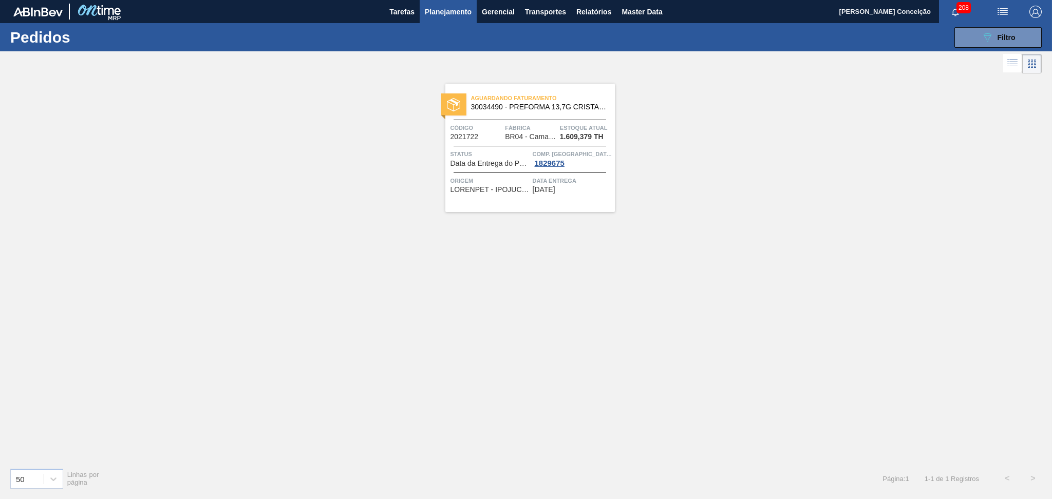
click at [532, 145] on div "Aguardando Faturamento 30034490 - PREFORMA 13,7G CRISTAL 60% REC Código 2021722…" at bounding box center [529, 148] width 169 height 128
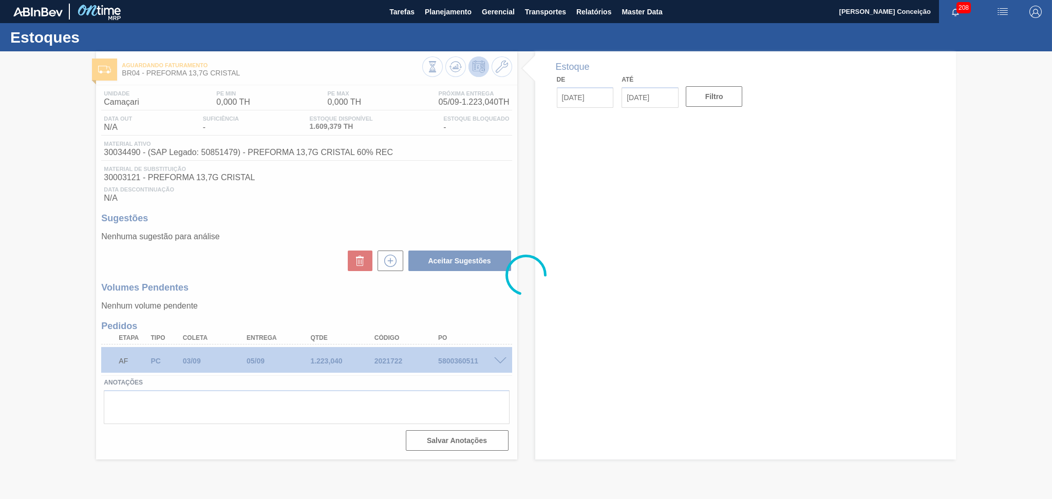
click at [483, 217] on div at bounding box center [526, 275] width 1052 height 448
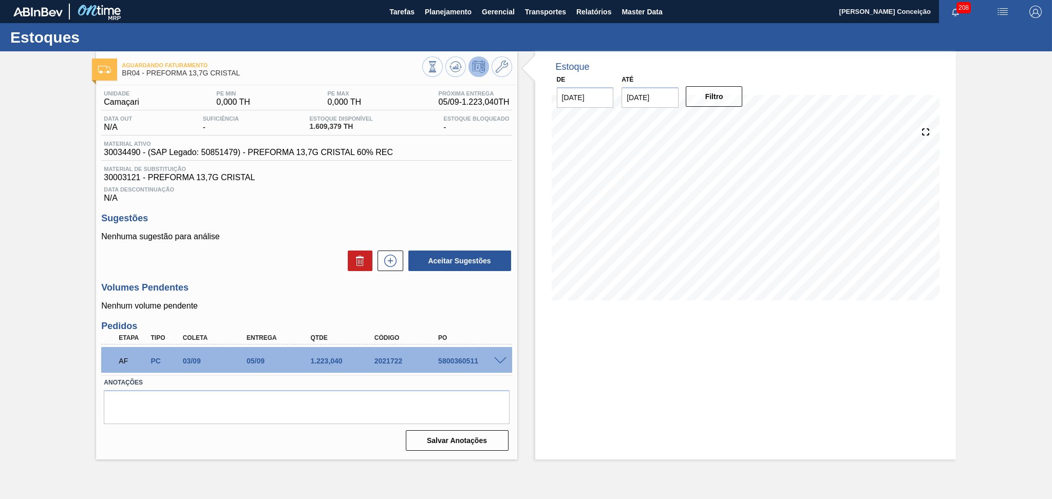
click at [448, 213] on h3 "Sugestões" at bounding box center [306, 218] width 410 height 11
click at [456, 364] on div "5800360511" at bounding box center [472, 361] width 72 height 8
copy div "5800360511"
click at [422, 214] on h3 "Sugestões" at bounding box center [306, 218] width 410 height 11
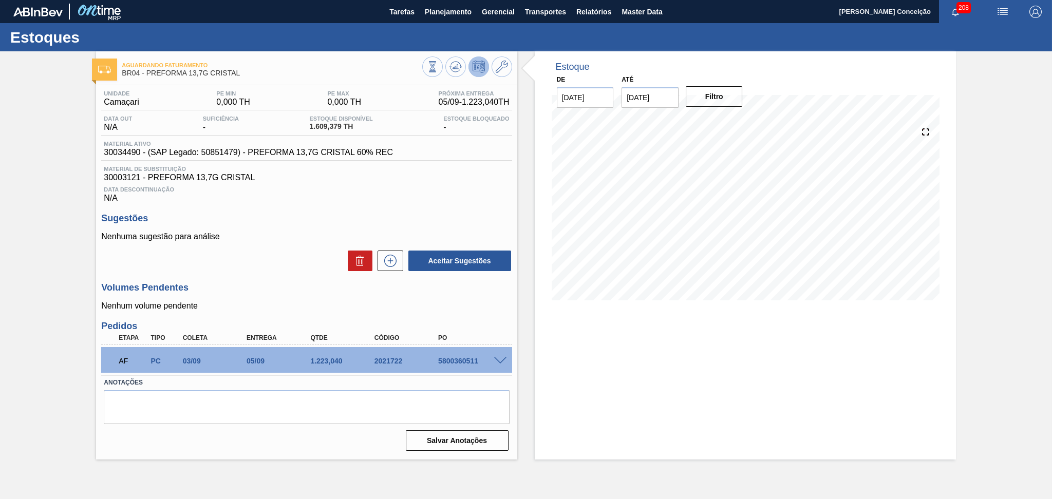
click at [267, 292] on h3 "Volumes Pendentes" at bounding box center [306, 287] width 410 height 11
click at [470, 316] on div "Unidade Camaçari PE MIN 0,000 TH PE MAX 0,000 TH Próxima Entrega 05/09 - 1.223,…" at bounding box center [306, 269] width 421 height 369
click at [517, 304] on div "Estoque De 03/09/2025 Até 10/10/2025 Filtro 12/09 Projeção de Estoque 2,232.431…" at bounding box center [736, 255] width 439 height 408
click at [468, 311] on p "Nenhum volume pendente" at bounding box center [306, 305] width 410 height 9
click at [463, 362] on div "5800360511" at bounding box center [472, 361] width 72 height 8
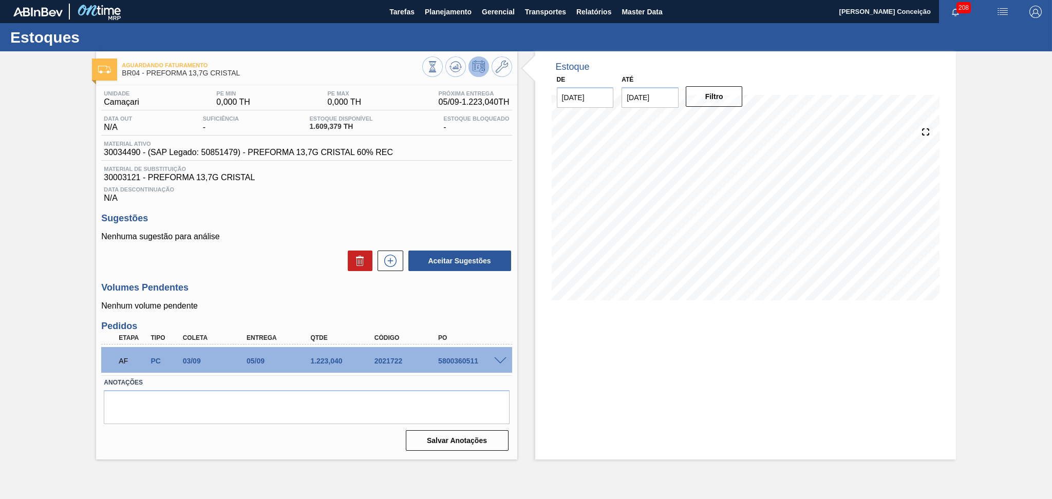
click at [461, 361] on div "5800360511" at bounding box center [472, 361] width 72 height 8
copy div "5800360511"
click at [496, 358] on span at bounding box center [500, 361] width 12 height 8
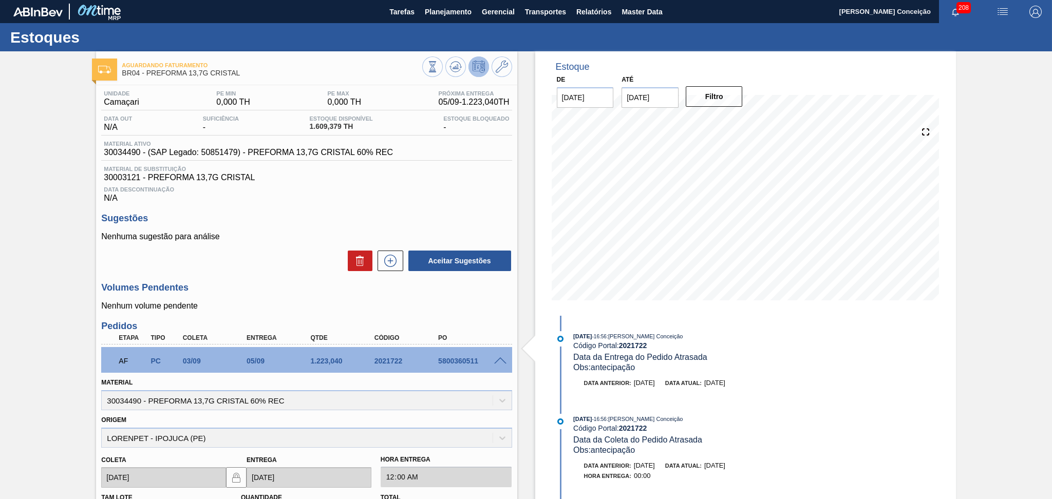
click at [329, 317] on div "Unidade Camaçari PE MIN 0,000 TH PE MAX 0,000 TH Próxima Entrega 05/09 - 1.223,…" at bounding box center [306, 394] width 421 height 618
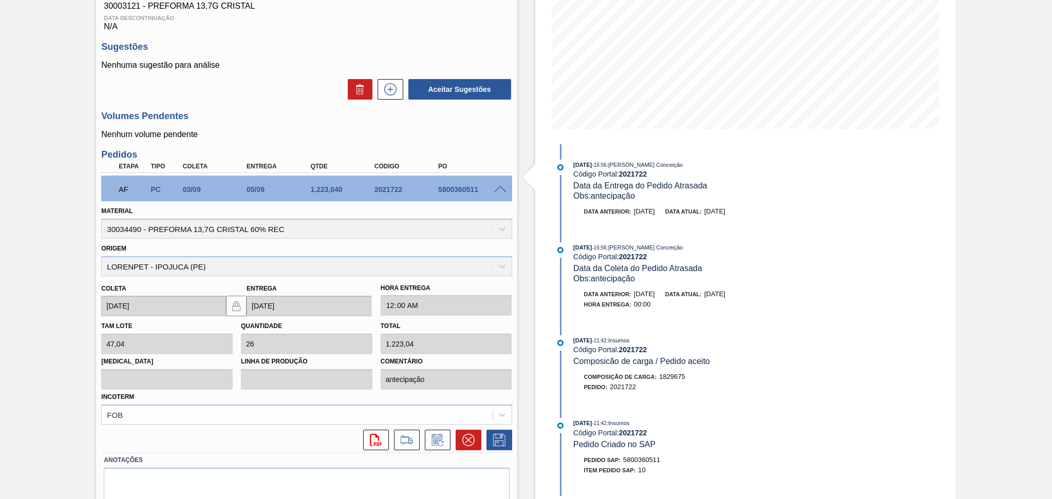
scroll to position [205, 0]
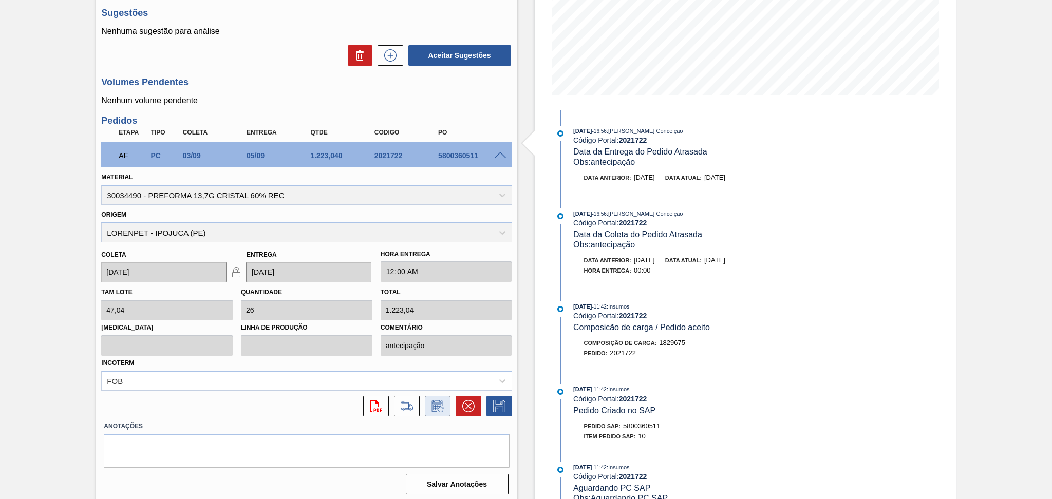
click at [430, 405] on icon at bounding box center [437, 406] width 16 height 12
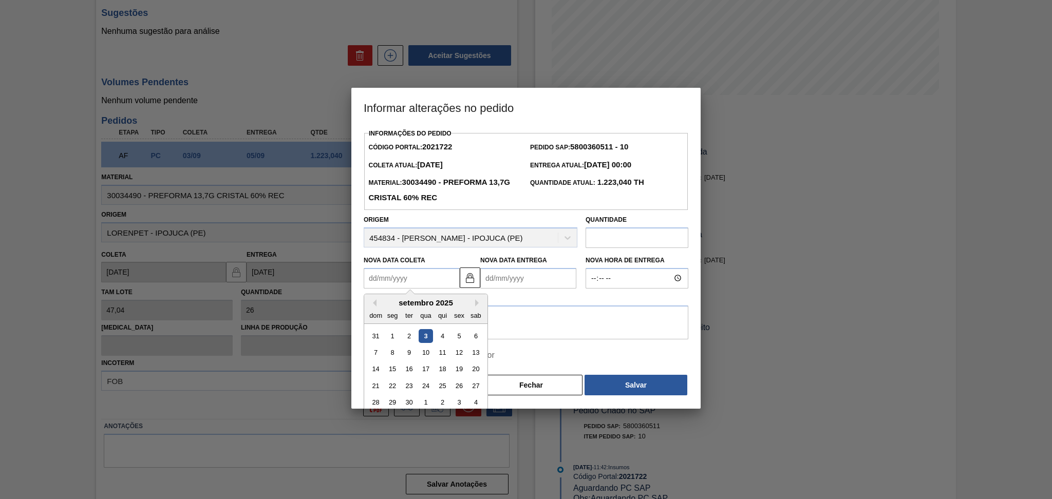
click at [414, 287] on Coleta2021722 "Nova Data Coleta" at bounding box center [412, 278] width 96 height 21
click at [456, 356] on div "12" at bounding box center [459, 353] width 14 height 14
type Coleta2021722 "12/09/2025"
type Entrega2021722 "14/09/2025"
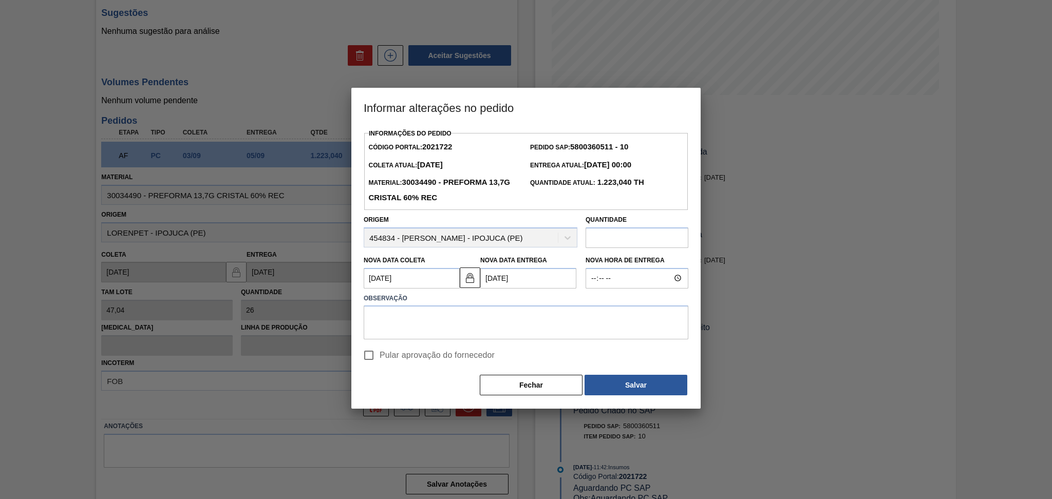
click at [438, 358] on span "Pular aprovação do fornecedor" at bounding box center [437, 355] width 115 height 12
click at [380, 358] on input "Pular aprovação do fornecedor" at bounding box center [369, 356] width 22 height 22
checkbox input "true"
click at [615, 388] on button "Salvar" at bounding box center [635, 385] width 103 height 21
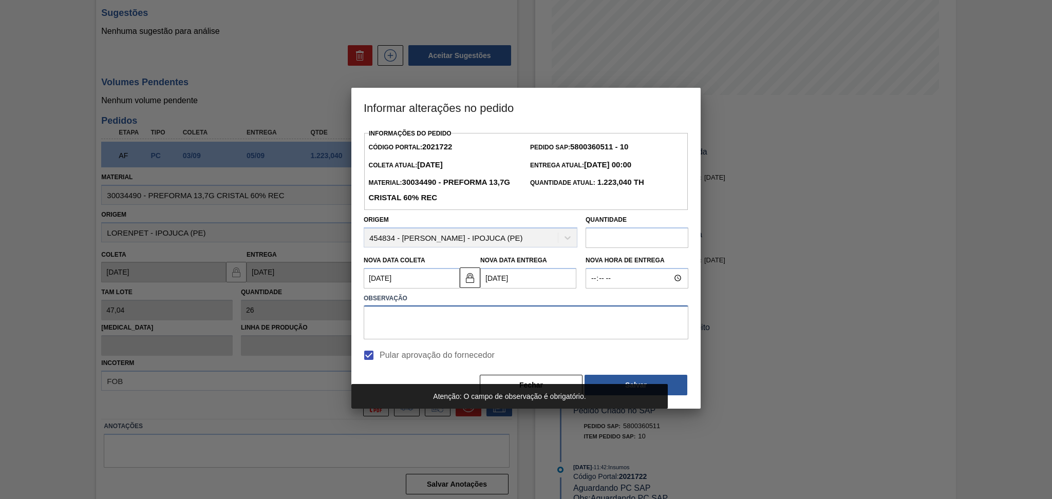
click at [529, 339] on textarea at bounding box center [526, 323] width 325 height 34
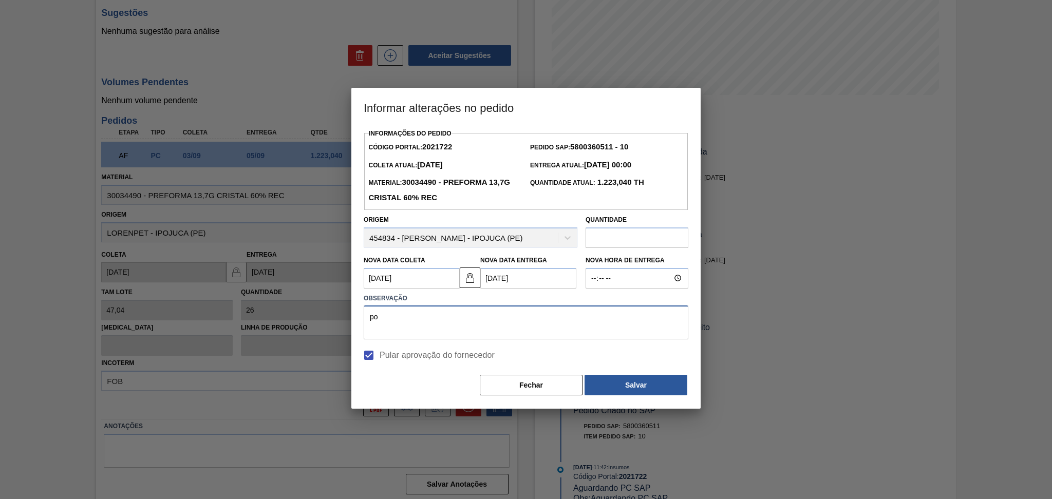
type textarea "p"
click at [513, 378] on button "Fechar" at bounding box center [531, 385] width 103 height 21
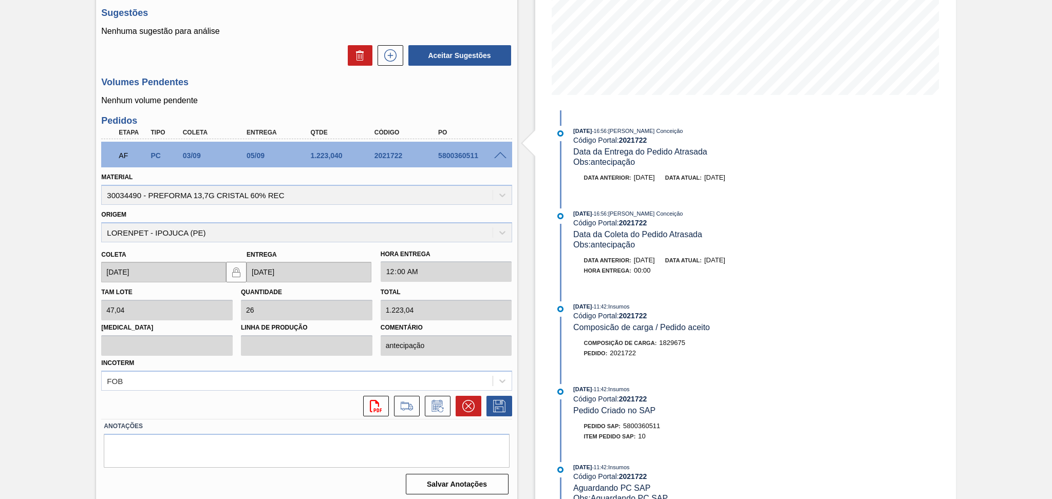
click at [367, 91] on div "Volumes Pendentes Nenhum volume pendente" at bounding box center [306, 91] width 410 height 28
click at [496, 156] on span at bounding box center [500, 156] width 12 height 8
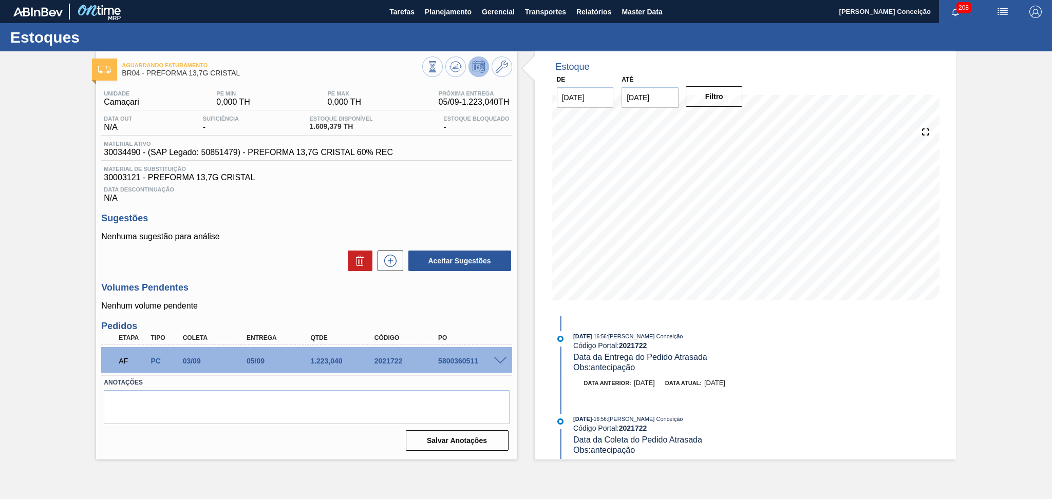
click at [322, 206] on div "Unidade Camaçari PE MIN 0,000 TH PE MAX 0,000 TH Próxima Entrega 05/09 - 1.223,…" at bounding box center [306, 269] width 421 height 369
click at [242, 254] on div "Aceitar Sugestões" at bounding box center [306, 261] width 410 height 23
click at [239, 251] on div "Aceitar Sugestões" at bounding box center [306, 261] width 410 height 23
click at [256, 279] on div "Unidade Camaçari PE MIN 0,000 TH PE MAX 0,000 TH Próxima Entrega 05/09 - 1.223,…" at bounding box center [306, 269] width 421 height 369
click at [456, 72] on icon at bounding box center [455, 69] width 10 height 5
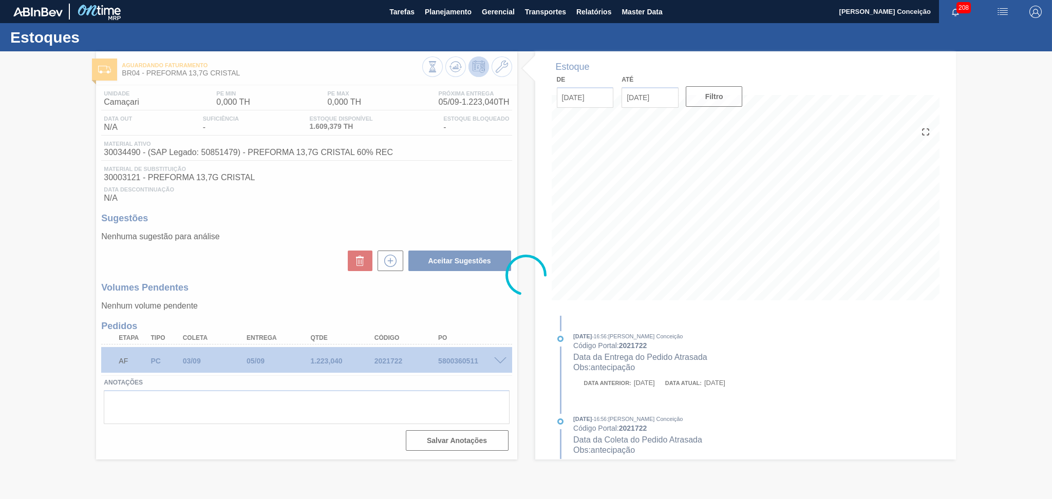
click at [461, 194] on div at bounding box center [526, 275] width 1052 height 448
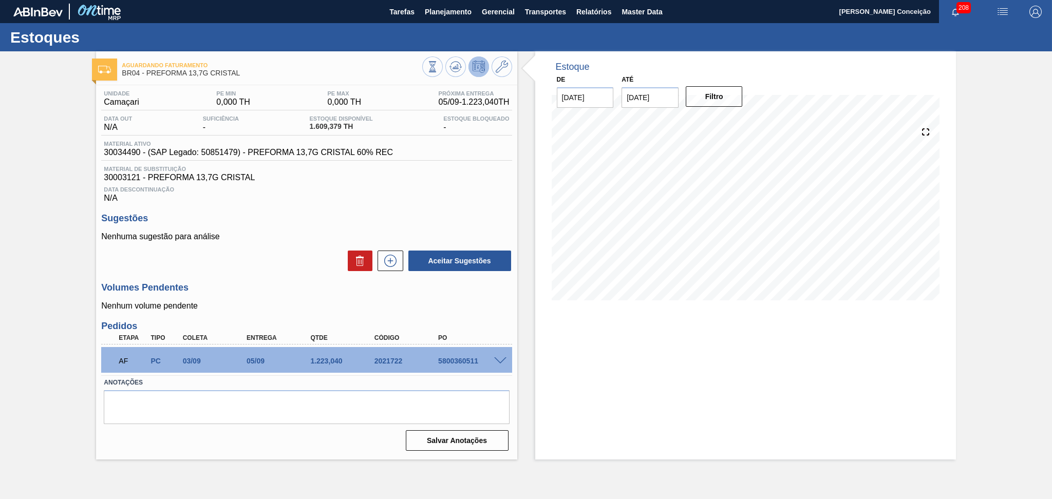
click at [449, 357] on div "5800360511" at bounding box center [472, 361] width 72 height 8
copy div "5800360511"
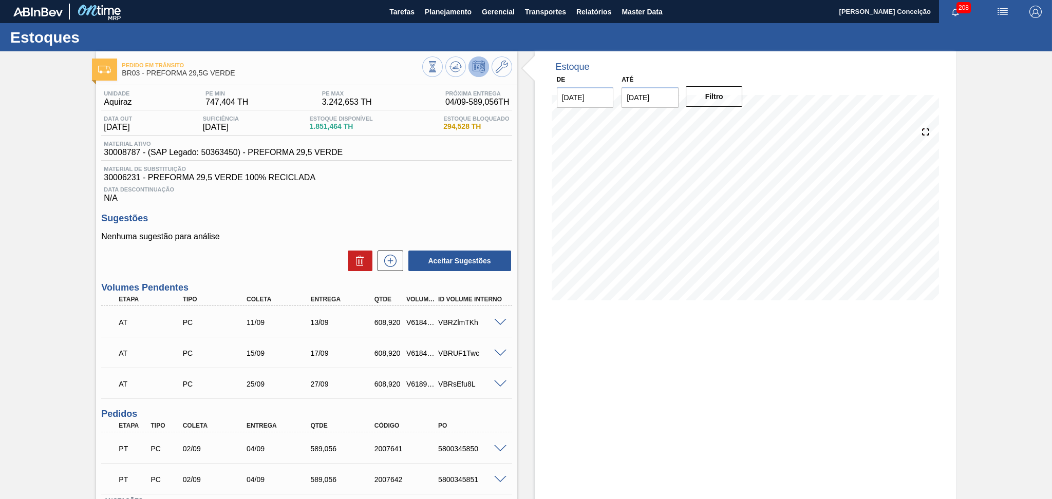
drag, startPoint x: 441, startPoint y: 197, endPoint x: 437, endPoint y: 201, distance: 6.5
click at [441, 197] on div "Data Descontinuação N/A" at bounding box center [306, 192] width 410 height 21
click at [448, 203] on div "Unidade Aquiraz PE MIN 747,404 TH PE MAX 3.242,653 TH Próxima Entrega 04/09 - 5…" at bounding box center [306, 329] width 421 height 488
click at [532, 350] on div "Estoque De [DATE] Até [DATE] Filtro" at bounding box center [736, 314] width 439 height 527
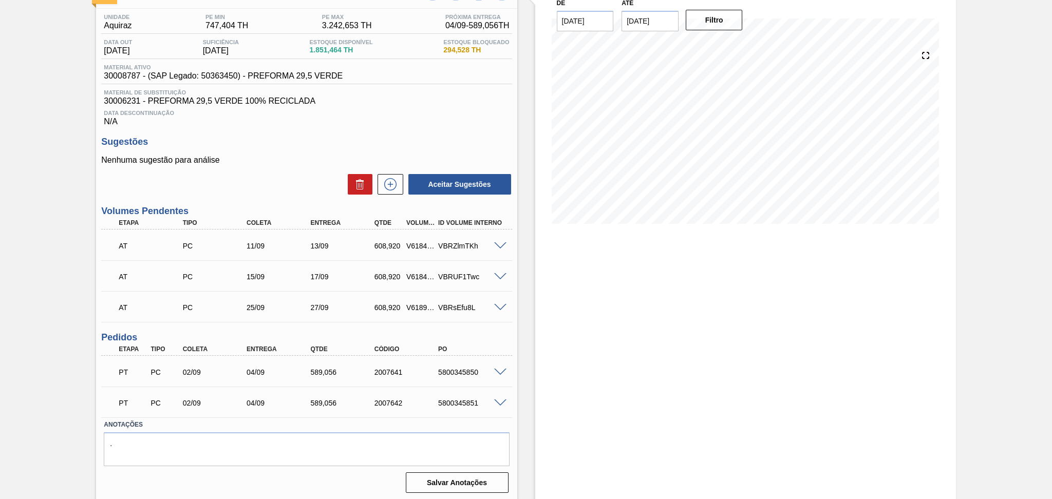
scroll to position [78, 0]
click at [499, 372] on span at bounding box center [500, 372] width 12 height 8
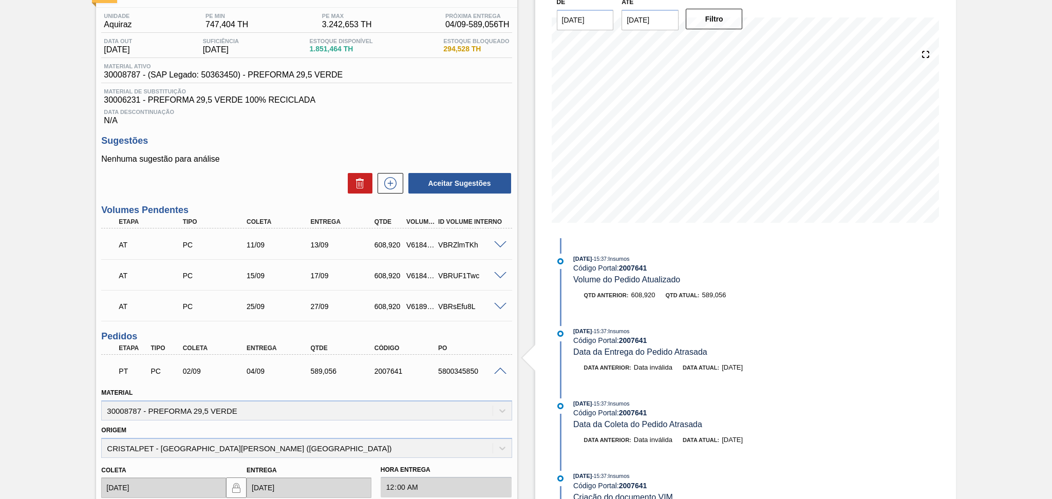
click at [499, 371] on span at bounding box center [500, 372] width 12 height 8
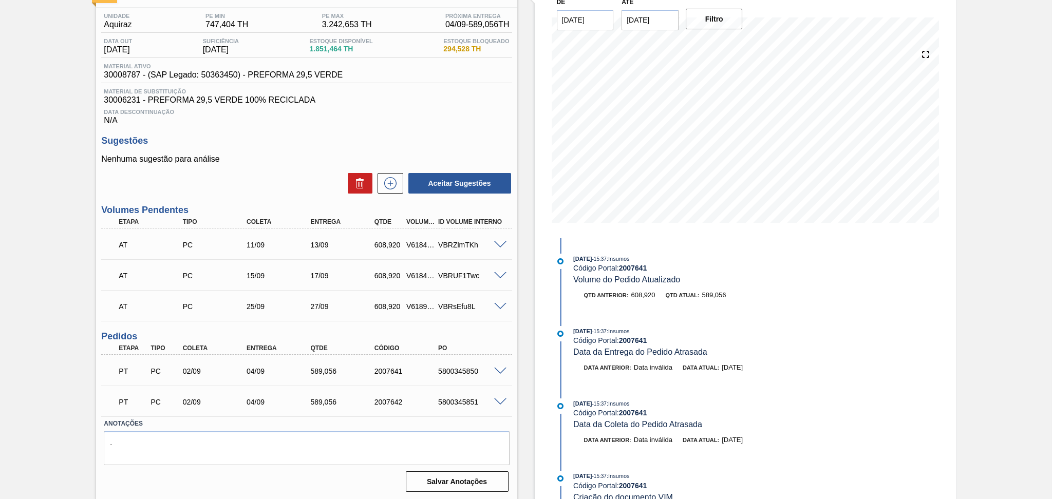
click at [498, 399] on span at bounding box center [500, 403] width 12 height 8
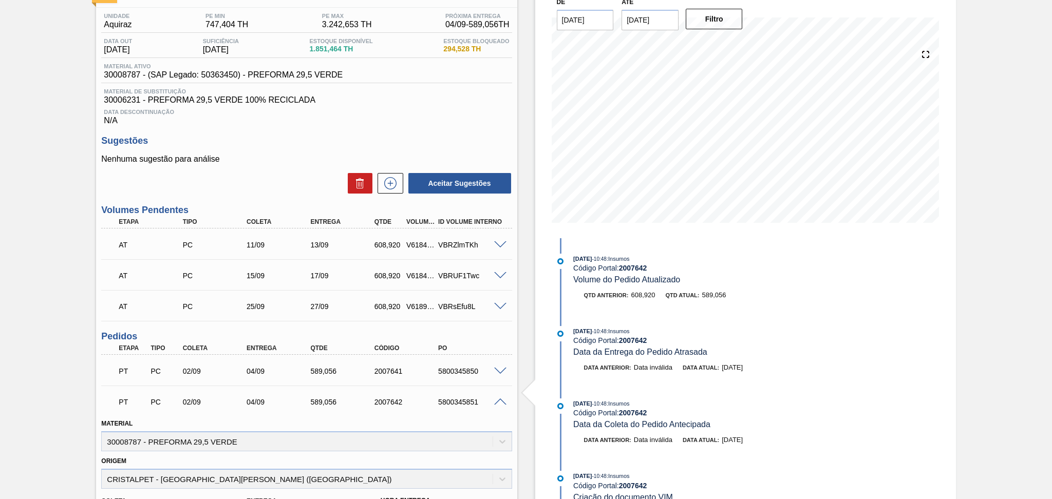
click at [499, 399] on span at bounding box center [500, 403] width 12 height 8
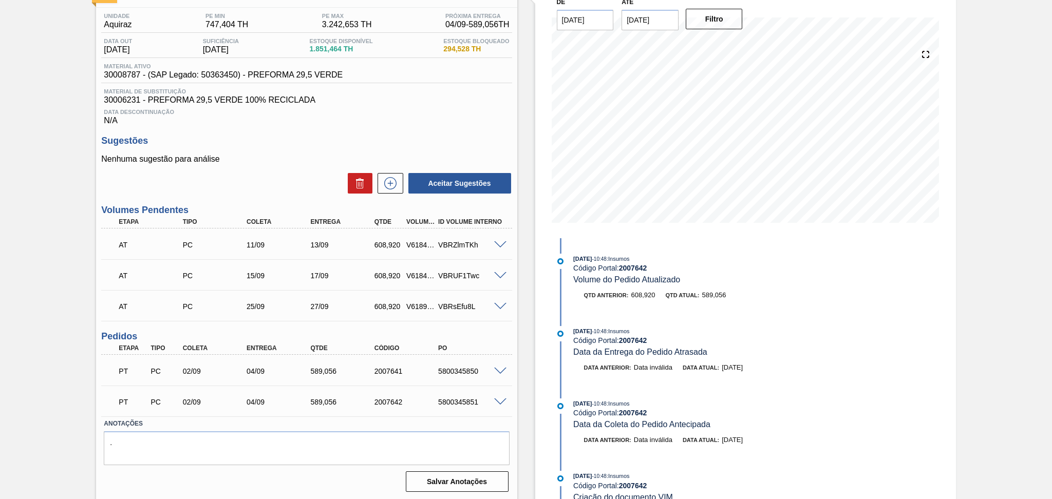
click at [502, 361] on div "PT PC 02/09 04/09 589,056 2007641 5800345850" at bounding box center [306, 370] width 410 height 26
click at [502, 368] on span at bounding box center [500, 372] width 12 height 8
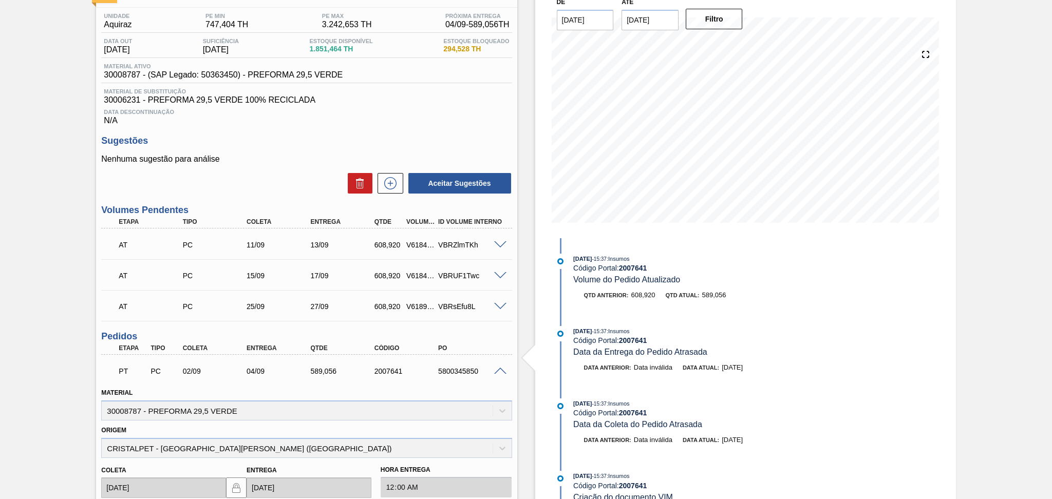
click at [502, 368] on span at bounding box center [500, 372] width 12 height 8
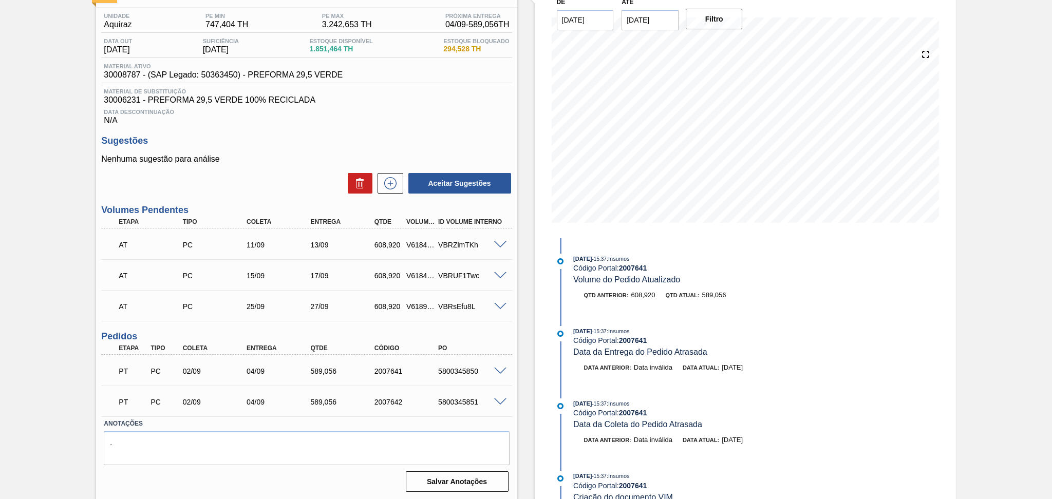
click at [495, 402] on span at bounding box center [500, 403] width 12 height 8
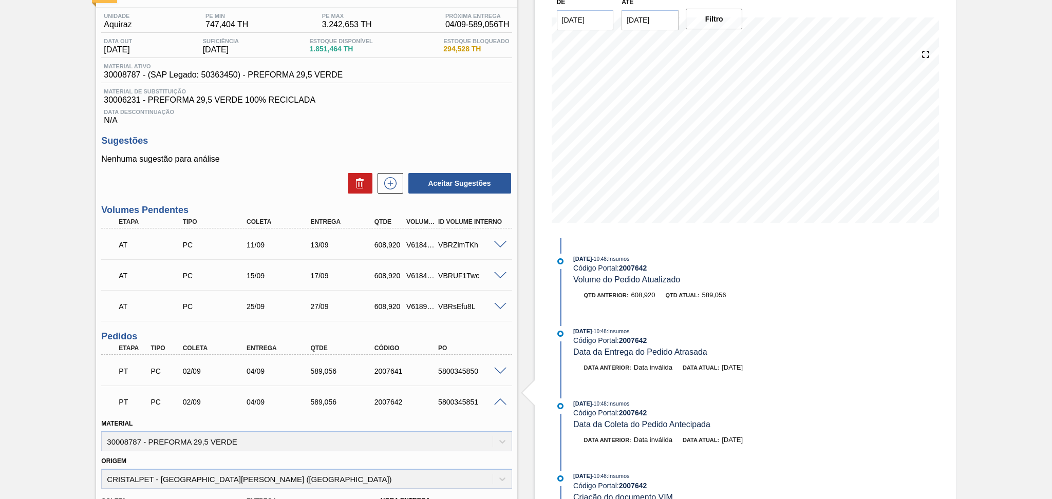
click at [495, 403] on span at bounding box center [500, 403] width 12 height 8
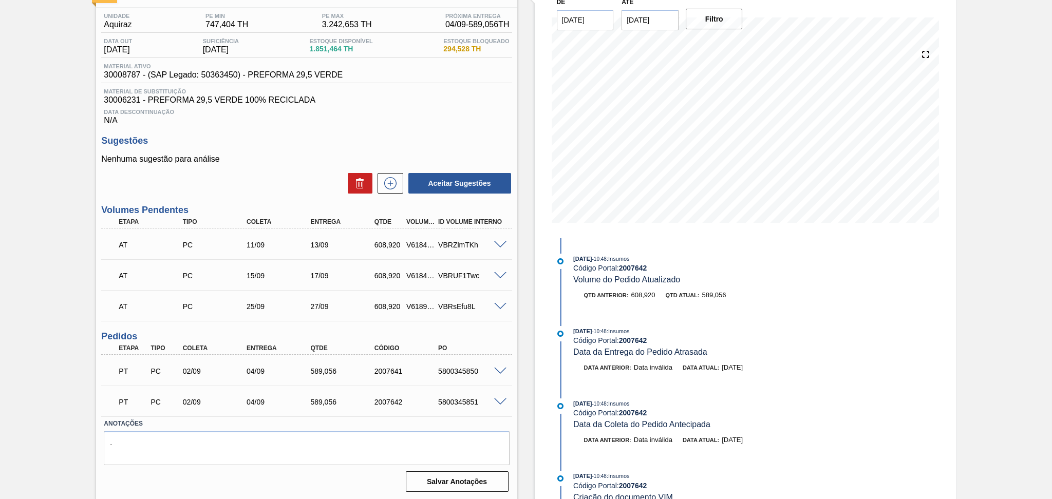
click at [495, 403] on span at bounding box center [500, 403] width 12 height 8
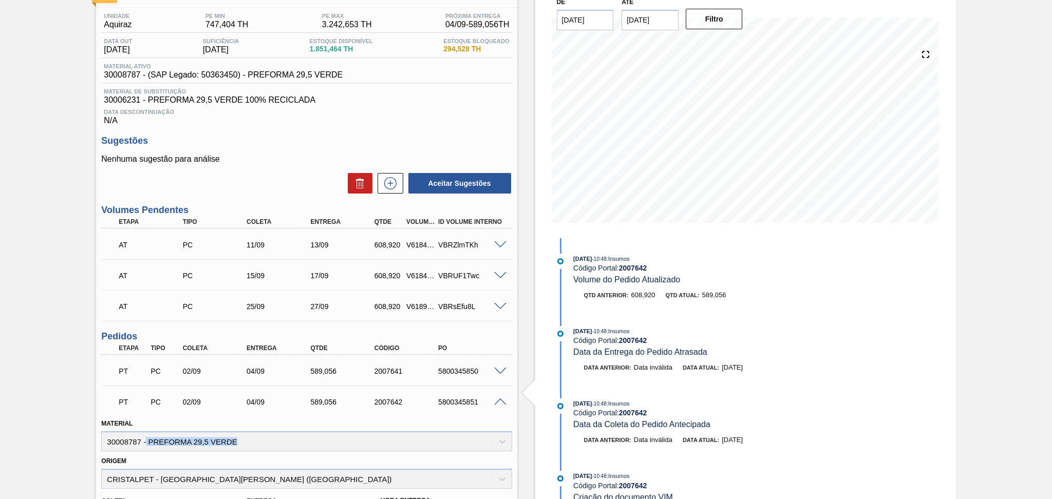
drag, startPoint x: 239, startPoint y: 441, endPoint x: 146, endPoint y: 439, distance: 93.0
click at [146, 439] on div "Material 30008787 - PREFORMA 29,5 VERDE" at bounding box center [306, 434] width 410 height 35
copy div "PREFORMA 29,5 VERDE"
click at [496, 401] on span at bounding box center [500, 403] width 12 height 8
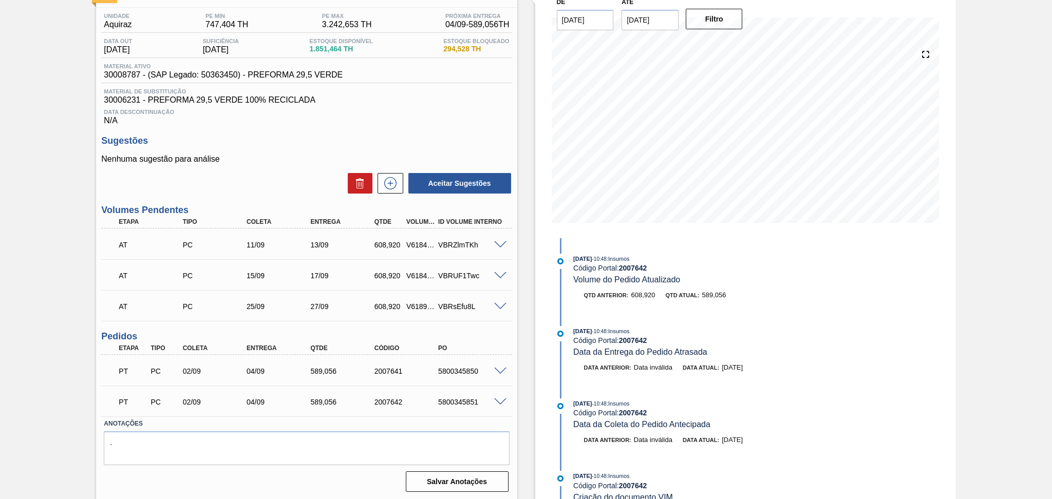
click at [500, 372] on span at bounding box center [500, 372] width 12 height 8
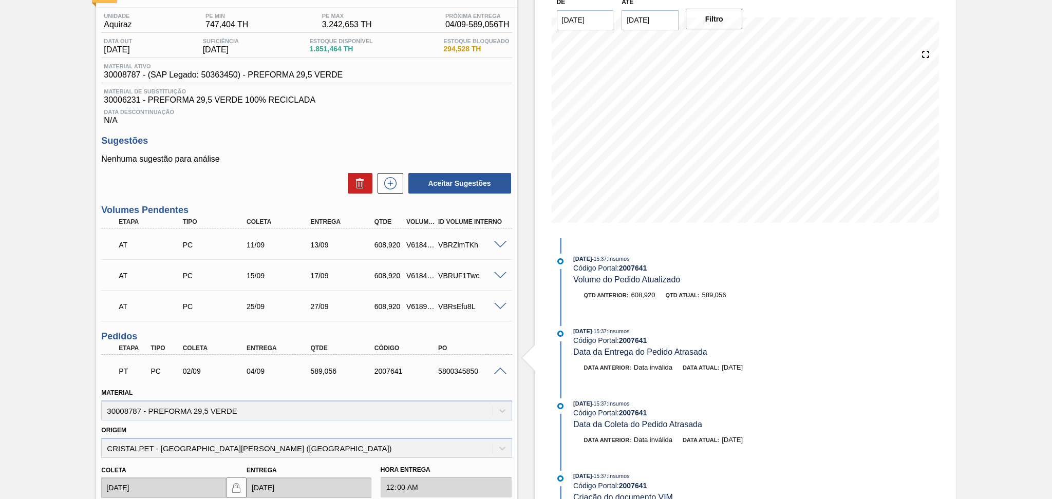
click at [499, 369] on span at bounding box center [500, 372] width 12 height 8
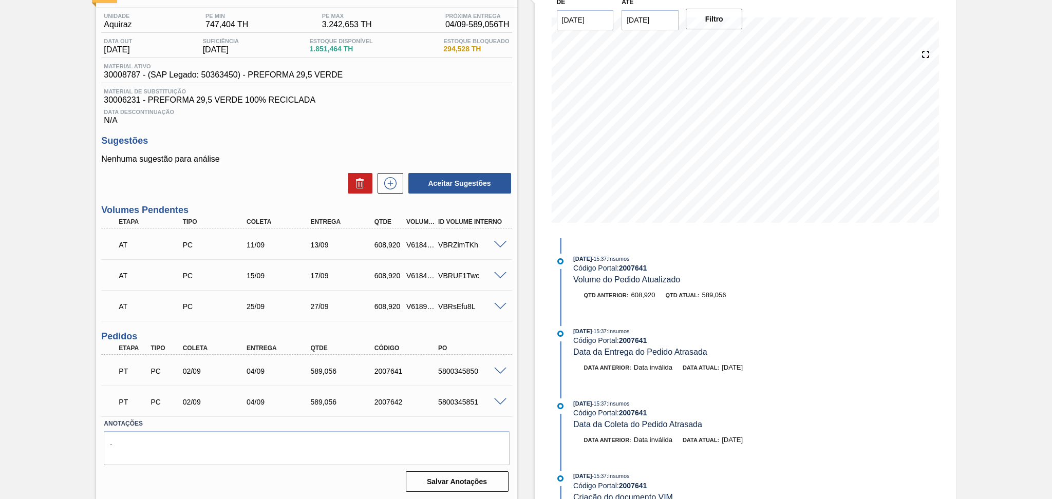
click at [504, 241] on span at bounding box center [500, 245] width 12 height 8
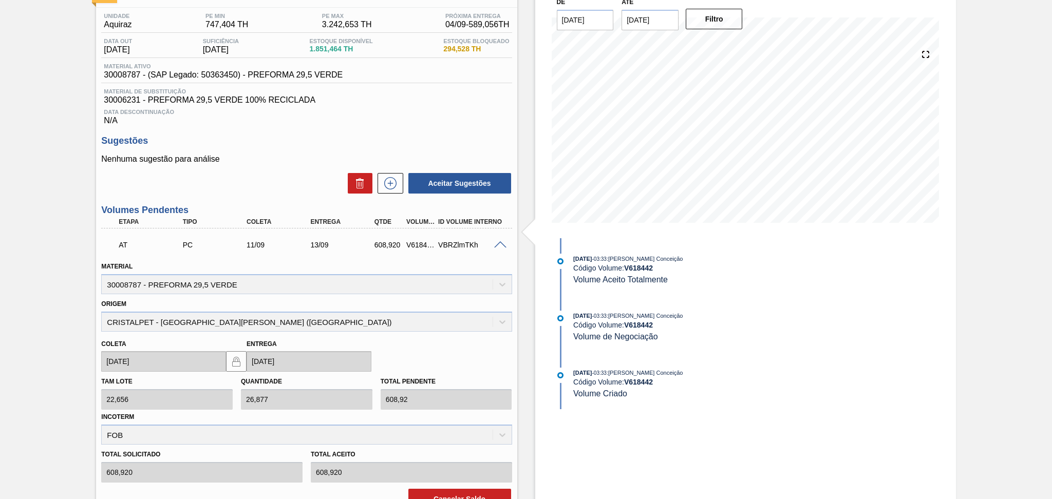
click at [504, 241] on span at bounding box center [500, 245] width 12 height 8
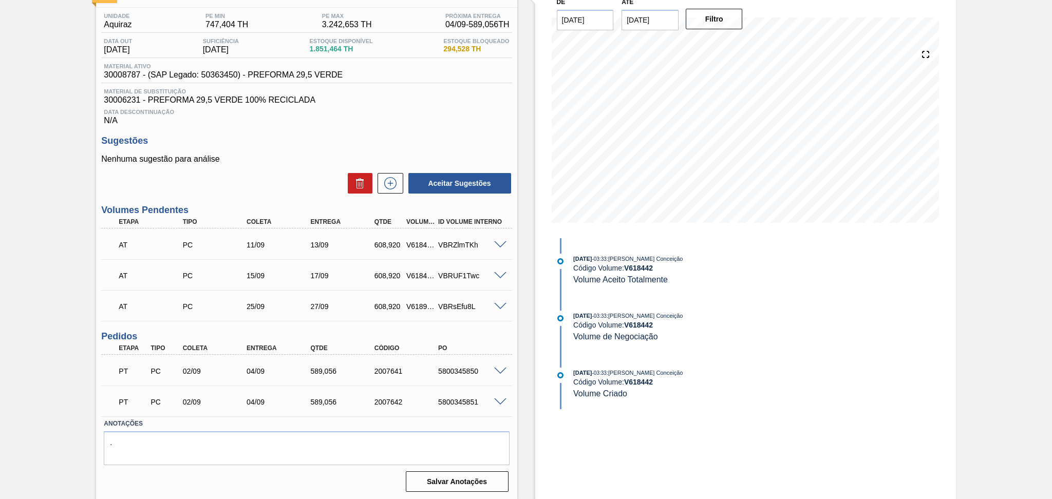
click at [517, 338] on div "Estoque De [DATE] Até [DATE] Filtro [DATE] 03:33 : [PERSON_NAME] Conceição Códi…" at bounding box center [736, 237] width 439 height 527
click at [521, 292] on div "Estoque De [DATE] Até [DATE] Filtro [DATE] 03:33 : [PERSON_NAME] Conceição Códi…" at bounding box center [736, 237] width 439 height 527
click at [498, 368] on span at bounding box center [500, 372] width 12 height 8
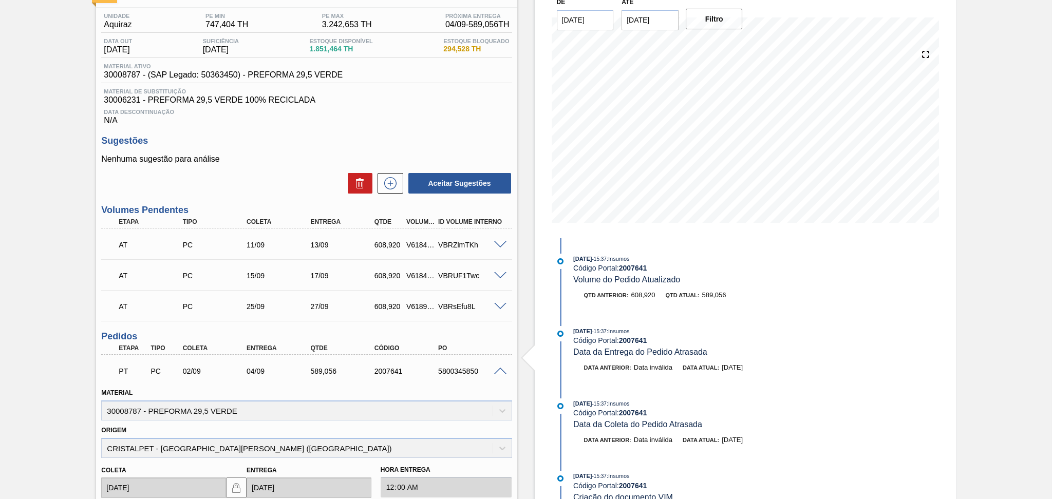
click at [498, 368] on span at bounding box center [500, 372] width 12 height 8
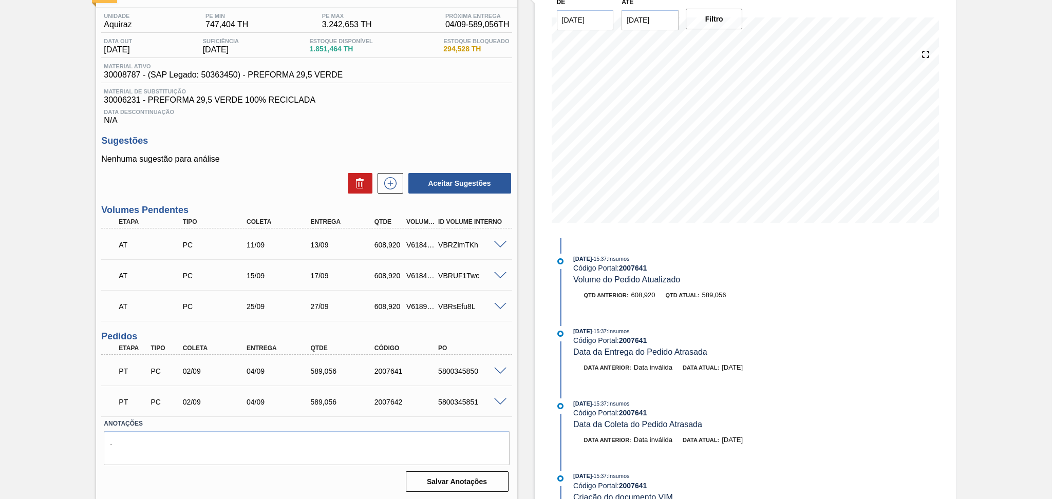
click at [498, 368] on span at bounding box center [500, 372] width 12 height 8
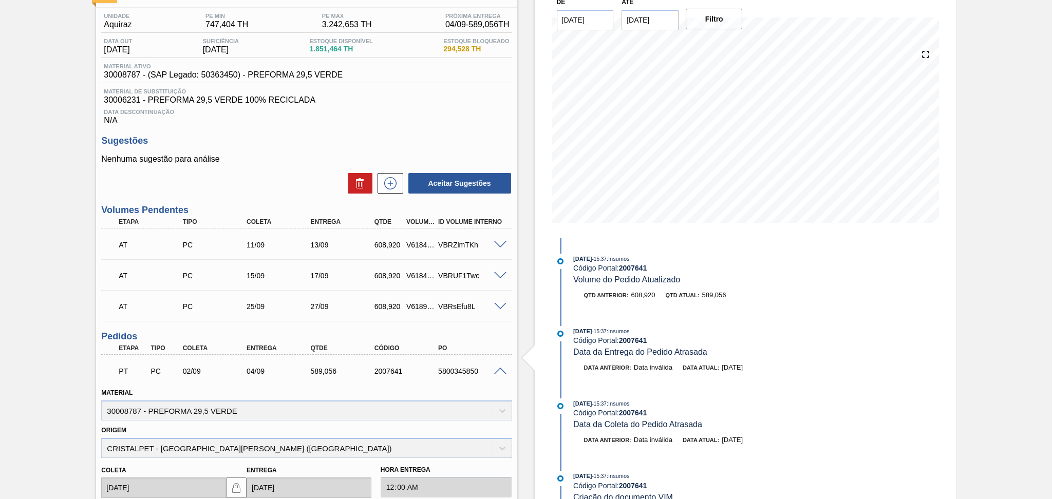
scroll to position [124, 0]
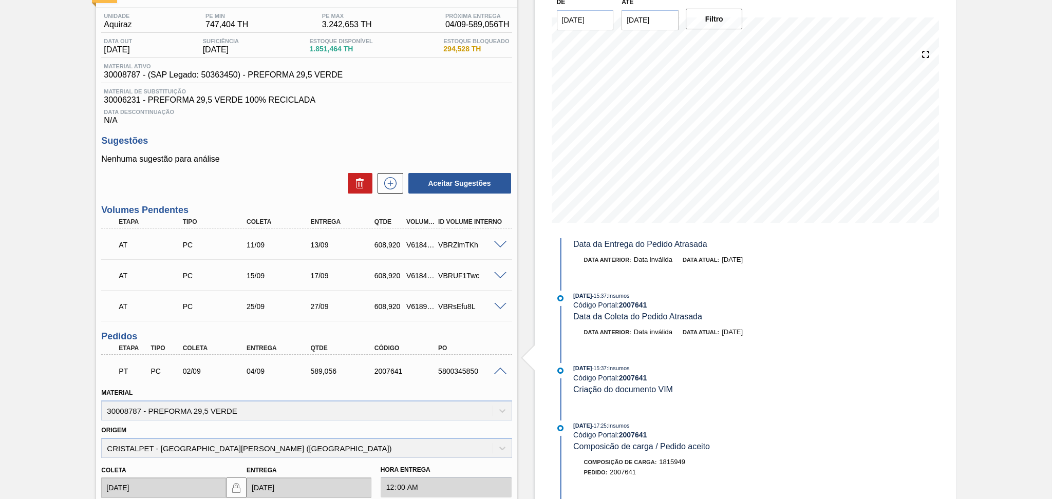
click at [499, 370] on span at bounding box center [500, 372] width 12 height 8
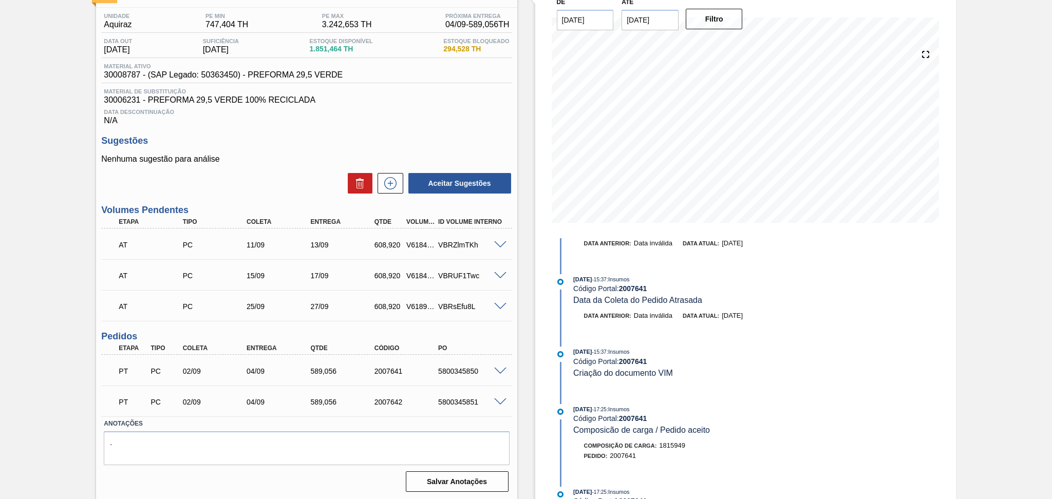
click at [538, 319] on div "Estoque De 03/09/2025 Até 10/10/2025 Filtro 02/09/2025 - 15:37 : Insumos Código…" at bounding box center [745, 237] width 421 height 527
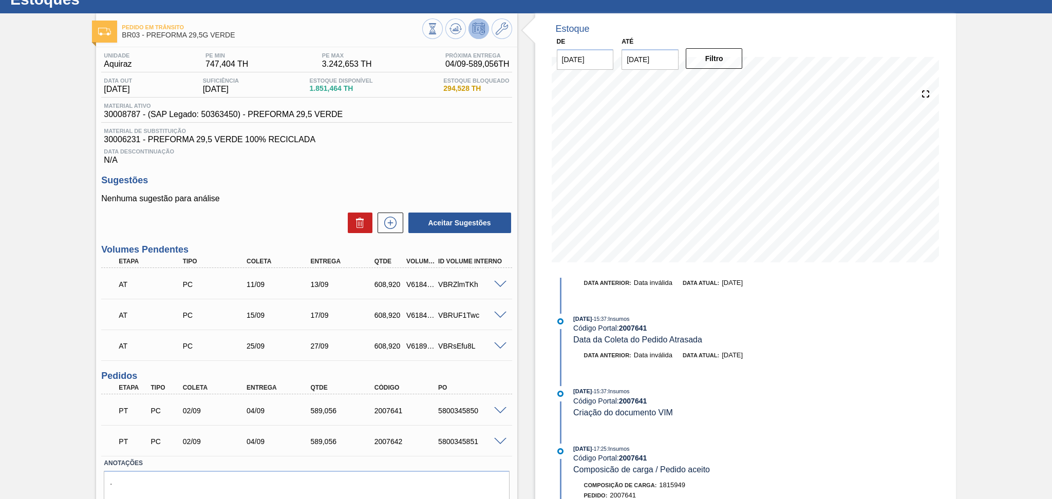
scroll to position [0, 0]
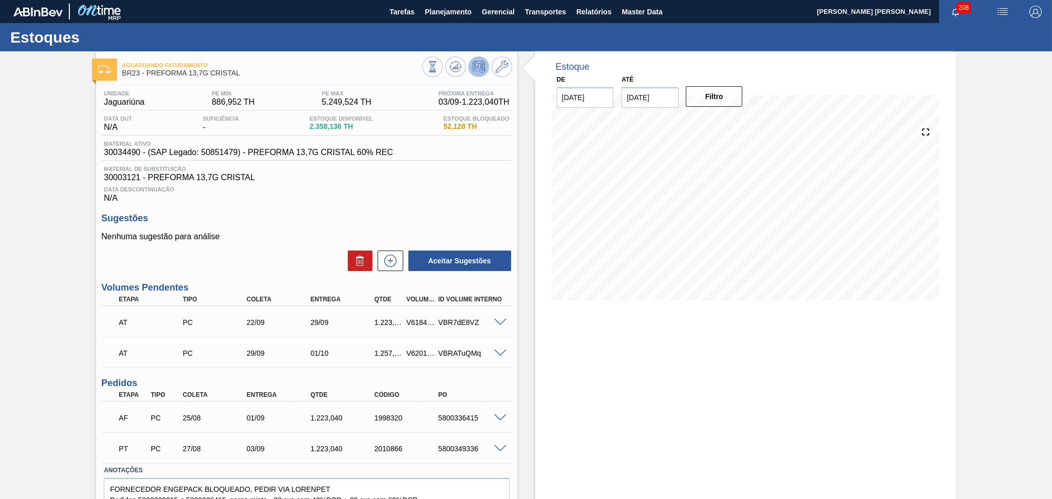
click at [465, 25] on div "Estoques" at bounding box center [526, 37] width 1052 height 28
click at [459, 7] on span "Planejamento" at bounding box center [448, 12] width 47 height 12
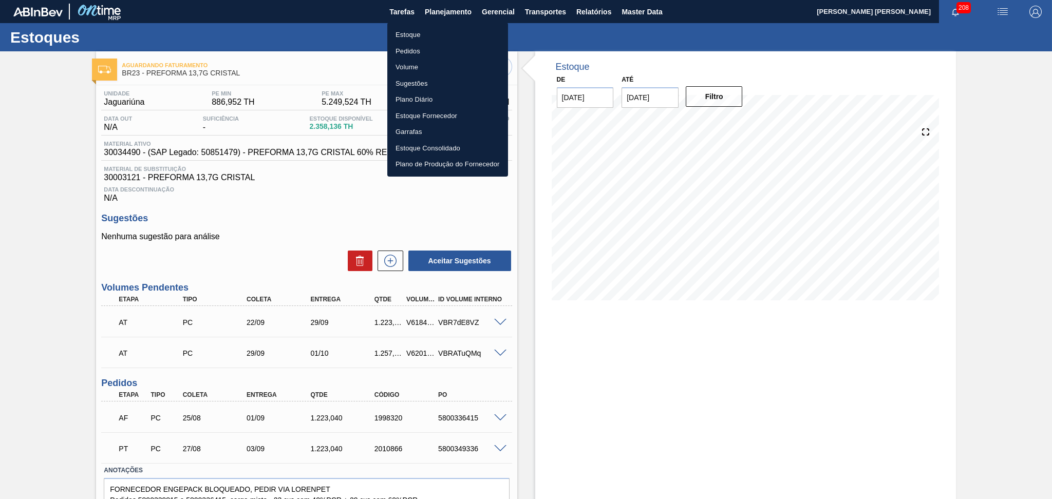
click at [417, 32] on li "Estoque" at bounding box center [447, 35] width 121 height 16
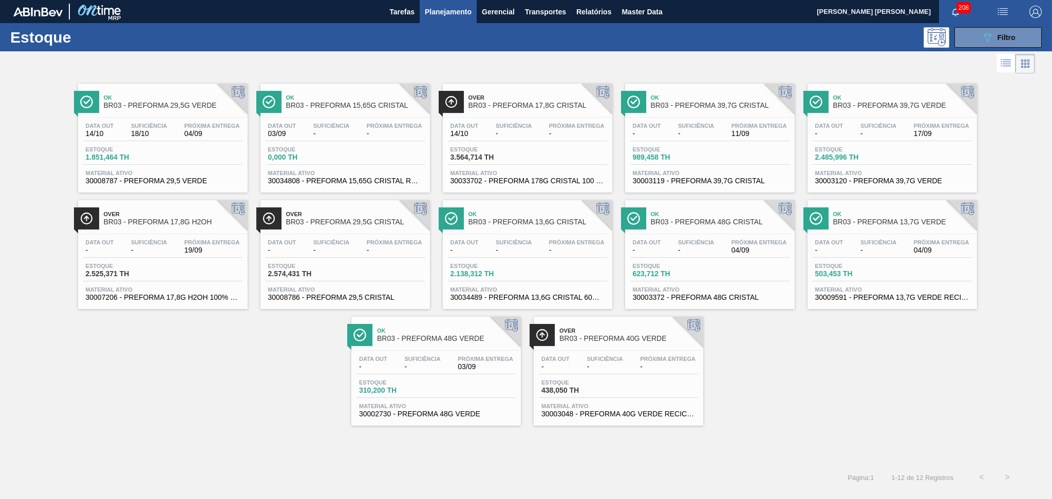
click at [197, 249] on span "19/09" at bounding box center [211, 251] width 55 height 8
click at [207, 350] on div "Ok BR03 - PREFORMA 29,5G VERDE Data out 14/10 Suficiência 18/10 Próxima Entrega…" at bounding box center [526, 251] width 1052 height 350
click at [392, 253] on span "-" at bounding box center [394, 251] width 55 height 8
click at [983, 38] on icon "089F7B8B-B2A5-4AFE-B5C0-19BA573D28AC" at bounding box center [987, 37] width 12 height 12
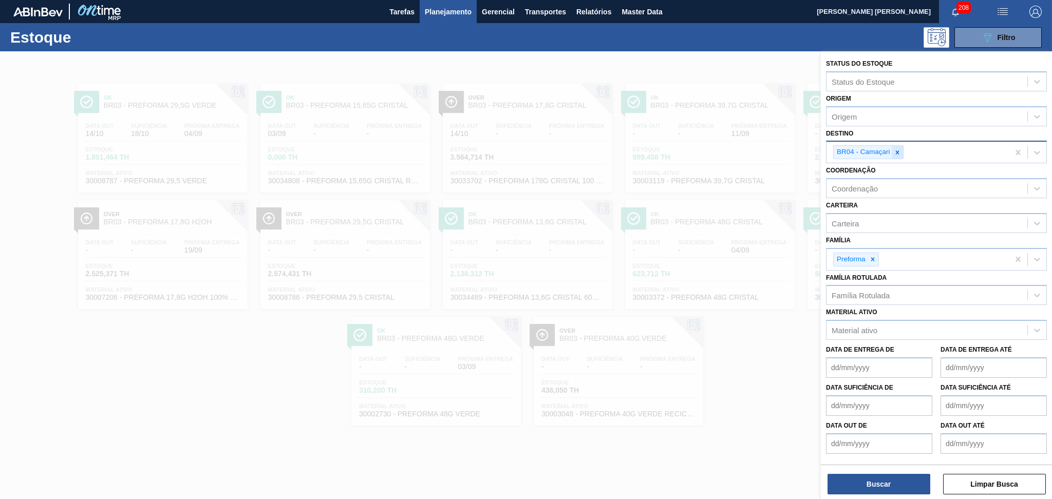
click at [897, 151] on icon at bounding box center [897, 152] width 7 height 7
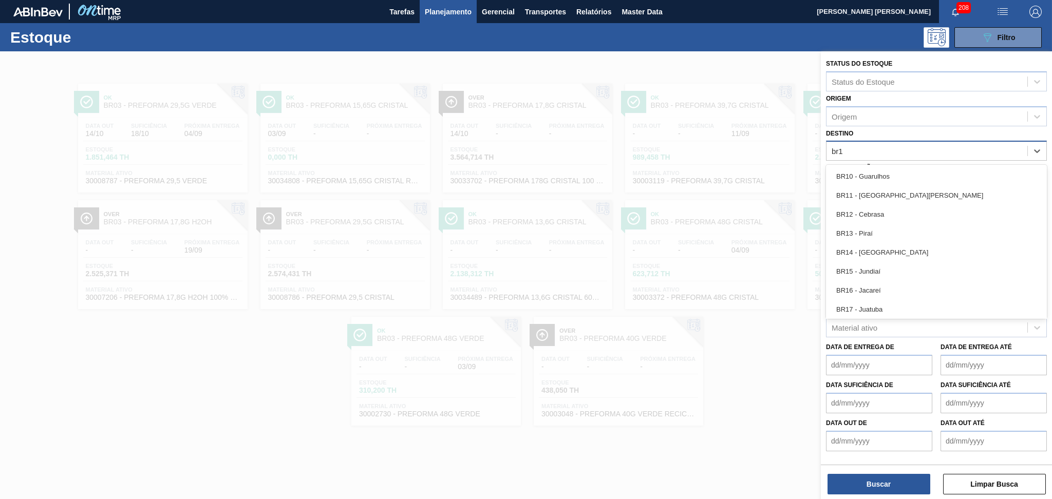
type input "br12"
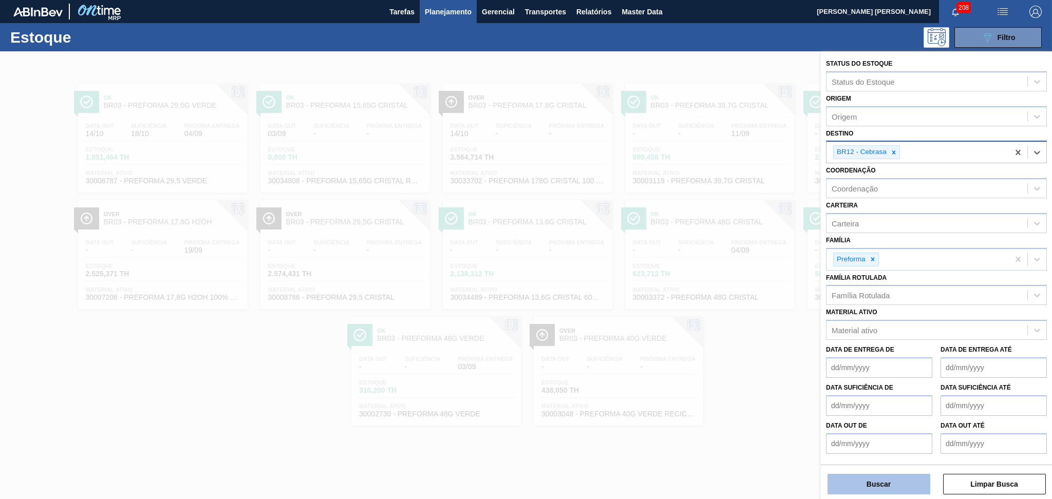
click at [876, 480] on button "Buscar" at bounding box center [878, 484] width 103 height 21
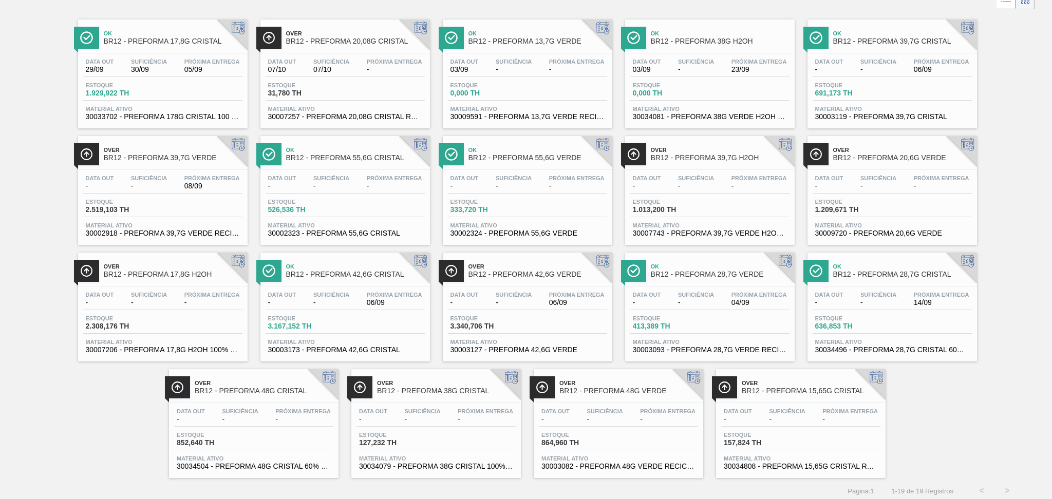
scroll to position [67, 0]
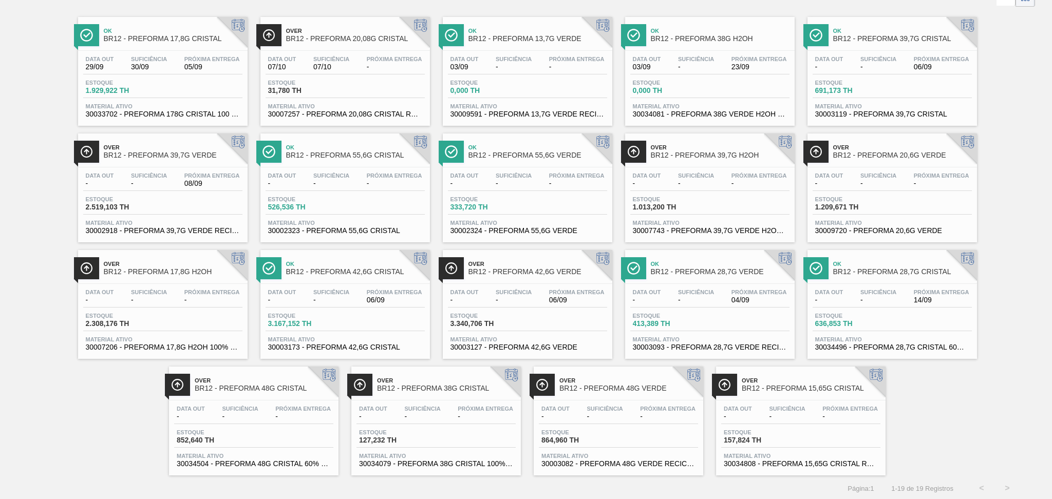
click at [146, 69] on span "30/09" at bounding box center [149, 67] width 36 height 8
click at [796, 432] on div "Estoque 157,824 TH" at bounding box center [759, 436] width 77 height 15
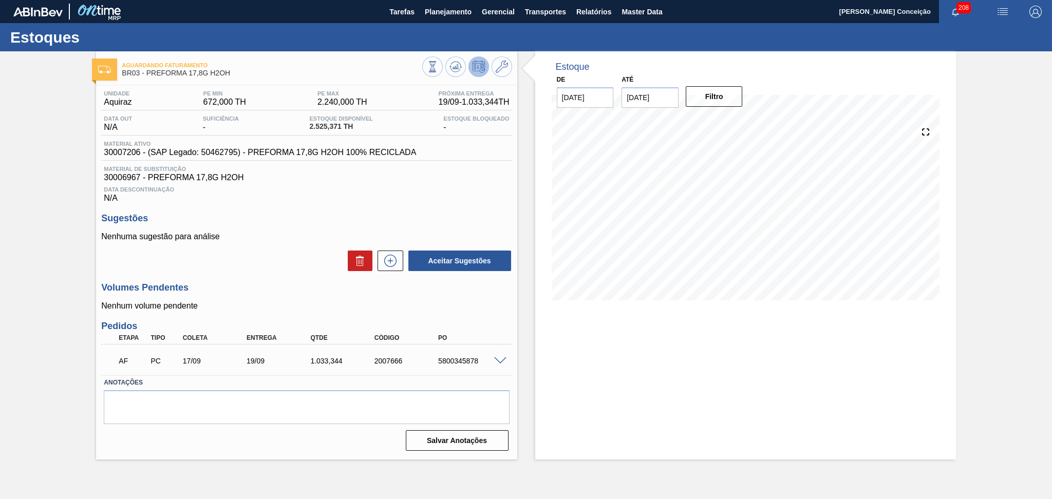
click at [626, 344] on div "Estoque De [DATE] Até [DATE] Filtro 18/09 Projeção de Estoque 1,885.363 [DOMAIN…" at bounding box center [745, 255] width 421 height 408
click at [603, 341] on div "Estoque De [DATE] Até [DATE] Filtro 13/09 Projeção de Estoque 2,525.371 [DOMAIN…" at bounding box center [745, 255] width 421 height 408
click at [534, 353] on div "Estoque De [DATE] Até [DATE] Filtro 19/09 Projeção de Estoque 2,638.711 [DOMAIN…" at bounding box center [736, 255] width 439 height 408
click at [498, 363] on span at bounding box center [500, 361] width 12 height 8
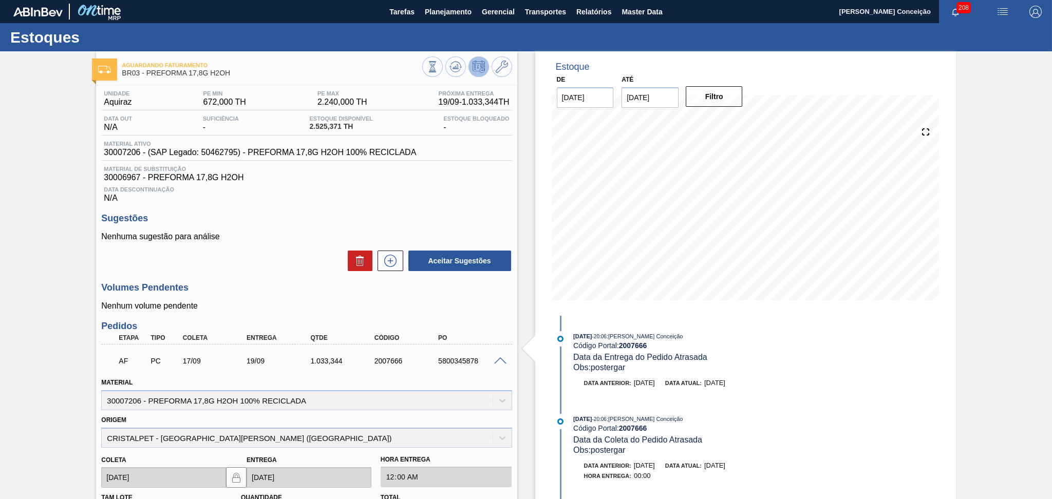
click at [483, 307] on p "Nenhum volume pendente" at bounding box center [306, 305] width 410 height 9
click at [500, 360] on span at bounding box center [500, 361] width 12 height 8
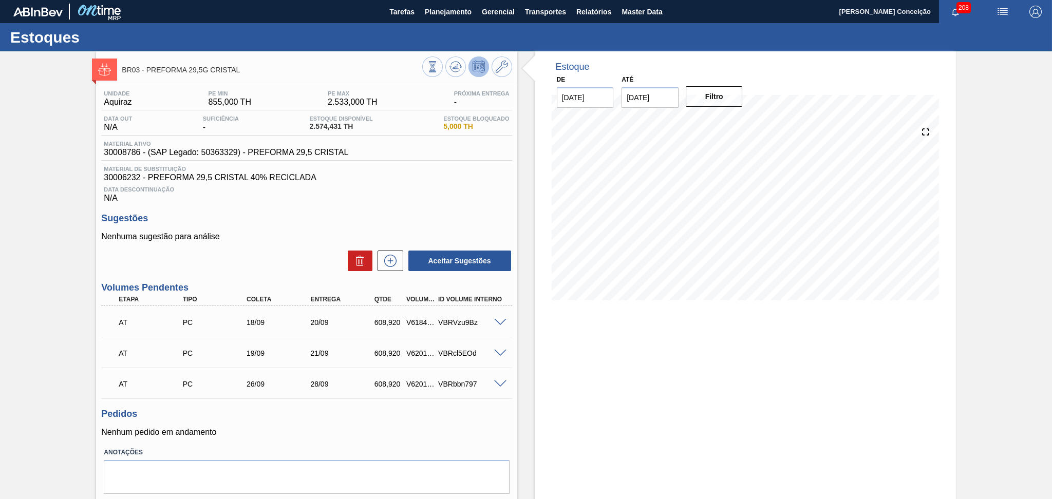
click at [495, 323] on span at bounding box center [500, 323] width 12 height 8
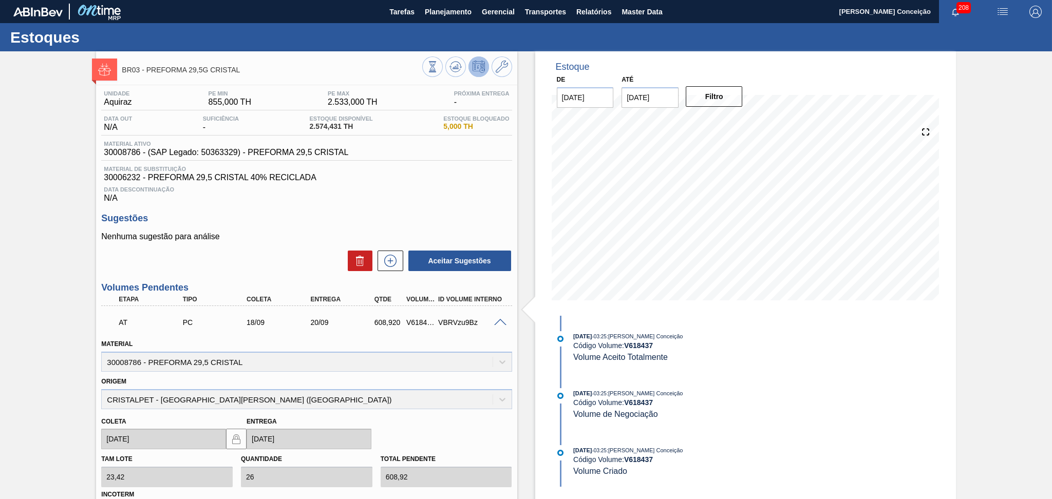
click at [497, 321] on span at bounding box center [500, 323] width 12 height 8
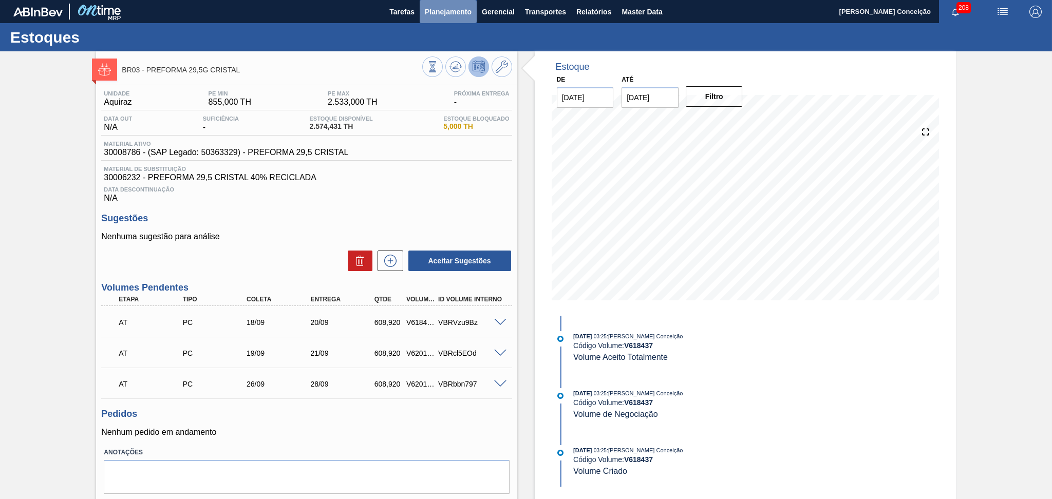
click at [439, 10] on span "Planejamento" at bounding box center [448, 12] width 47 height 12
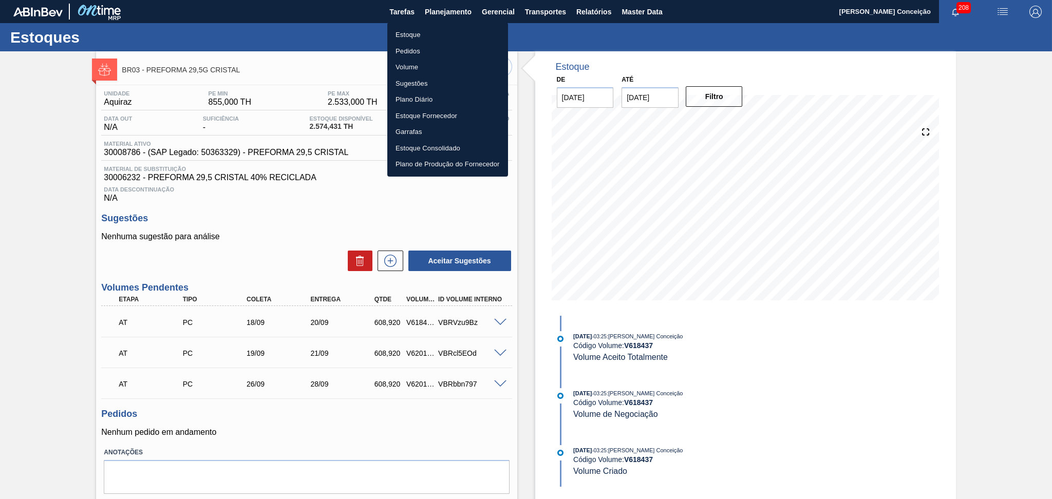
drag, startPoint x: 417, startPoint y: 29, endPoint x: 431, endPoint y: 37, distance: 16.8
click at [417, 29] on li "Estoque" at bounding box center [447, 35] width 121 height 16
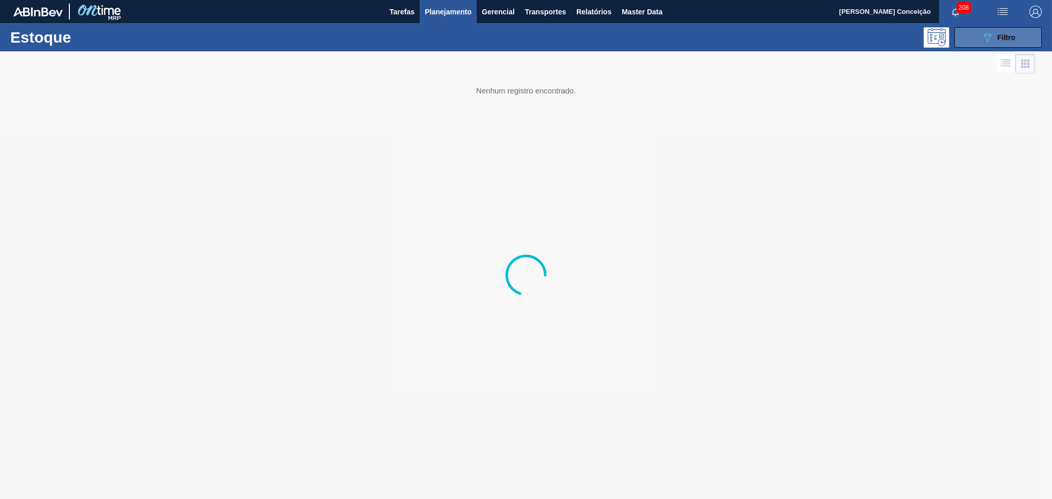
click at [1008, 35] on span "Filtro" at bounding box center [1006, 37] width 18 height 8
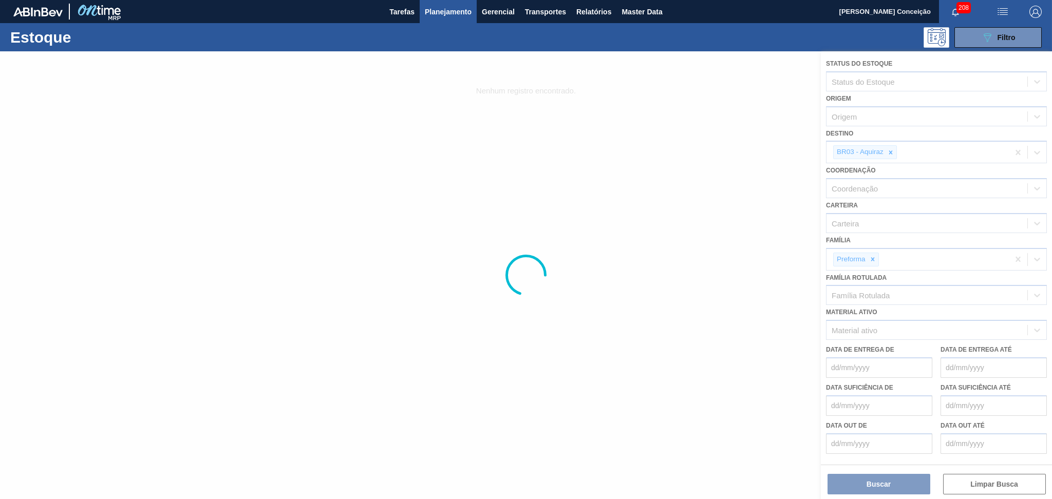
click at [887, 153] on div at bounding box center [526, 275] width 1052 height 448
click at [887, 152] on div at bounding box center [526, 275] width 1052 height 448
click at [890, 153] on div at bounding box center [526, 275] width 1052 height 448
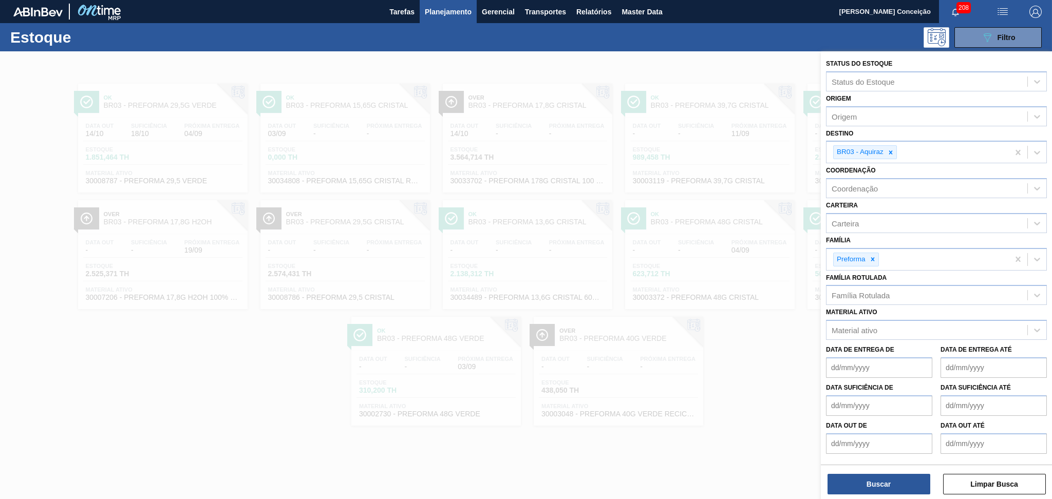
click at [891, 154] on icon at bounding box center [890, 152] width 7 height 7
type input "04"
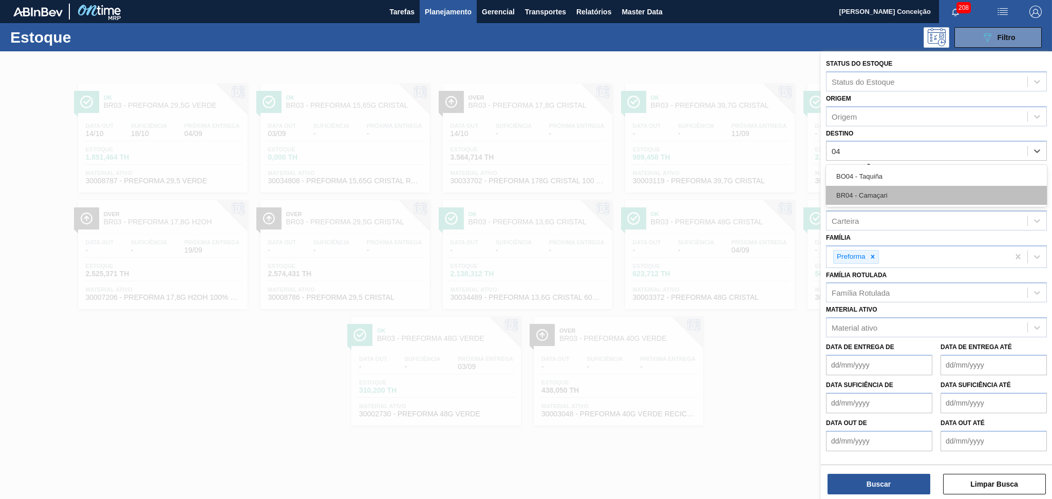
click at [856, 199] on div "BR04 - Camaçari" at bounding box center [936, 195] width 221 height 19
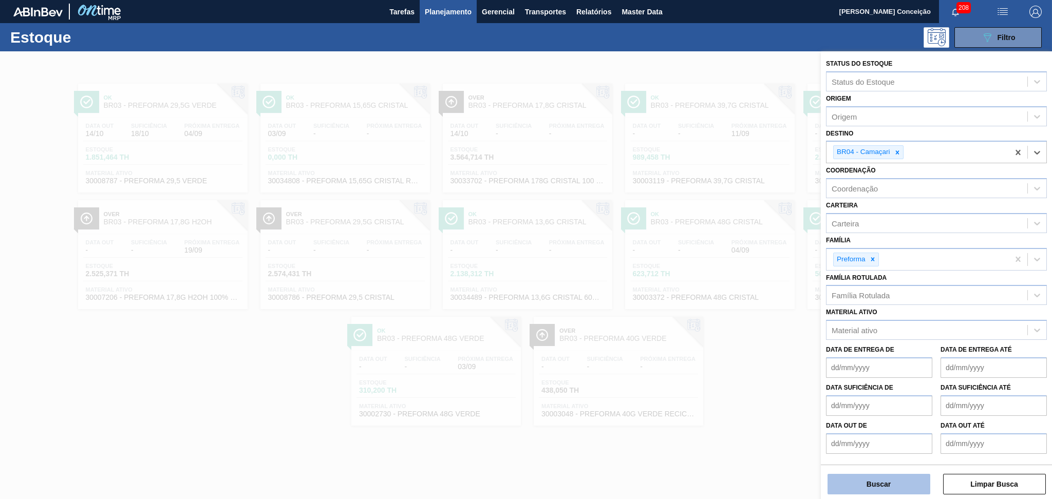
click at [883, 485] on button "Buscar" at bounding box center [878, 484] width 103 height 21
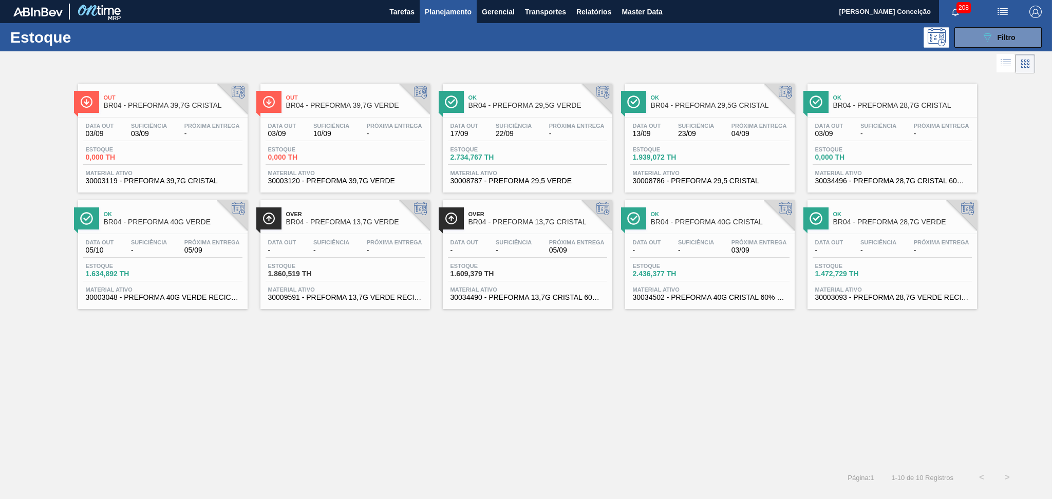
click at [692, 155] on span "1.939,072 TH" at bounding box center [669, 158] width 72 height 8
click at [280, 383] on div "Out BR04 - PREFORMA 39,7G CRISTAL Data [DATE] Suficiência 03/09 Próxima Entrega…" at bounding box center [526, 270] width 1052 height 389
click at [721, 157] on div "Estoque 1.939,072 TH" at bounding box center [709, 155] width 159 height 18
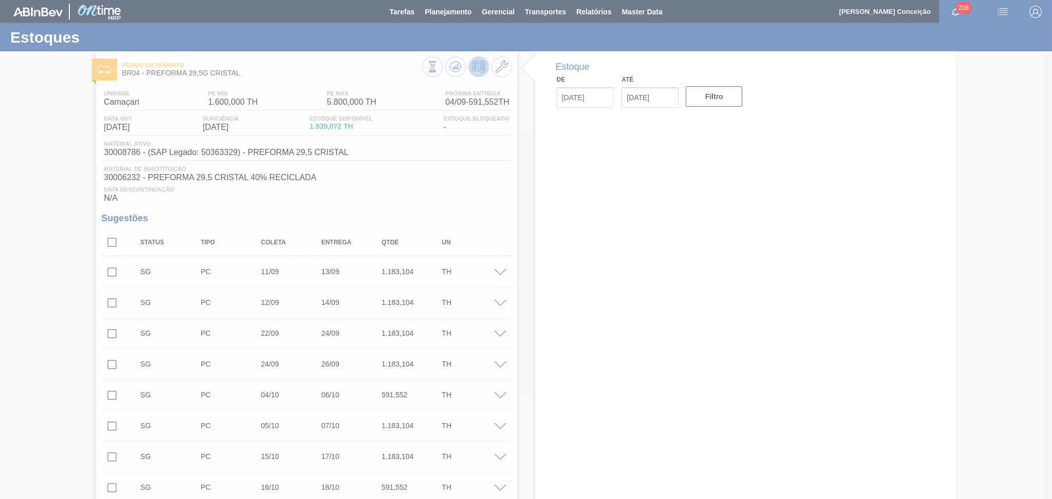
click at [463, 197] on div at bounding box center [526, 249] width 1052 height 499
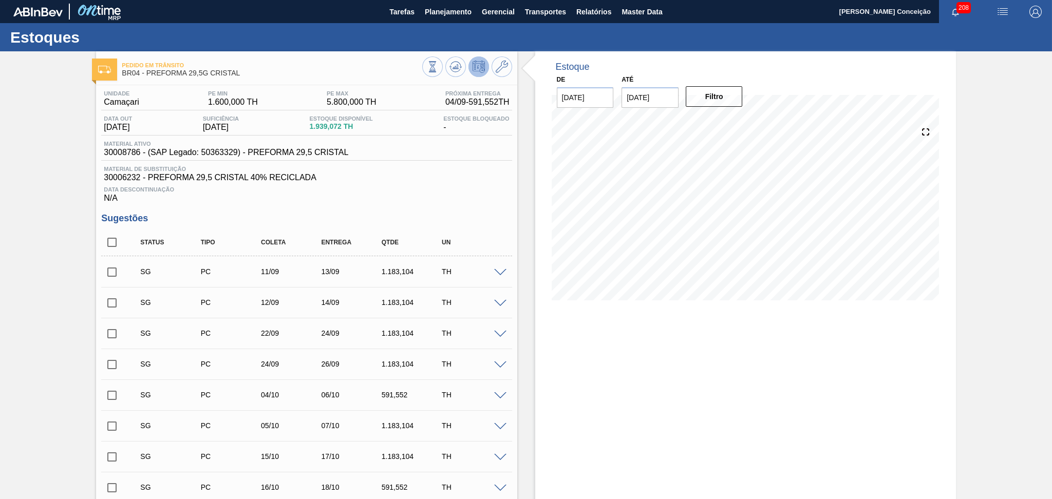
click at [499, 205] on div "Unidade Camaçari PE MIN 1.600,000 TH PE MAX 5.800,000 TH Próxima Entrega 04/09 …" at bounding box center [306, 399] width 421 height 628
click at [528, 329] on div "Estoque De 03/09/2025 Até 10/10/2025 Filtro 10/09 Projeção de Estoque 1,920.64 …" at bounding box center [736, 384] width 439 height 667
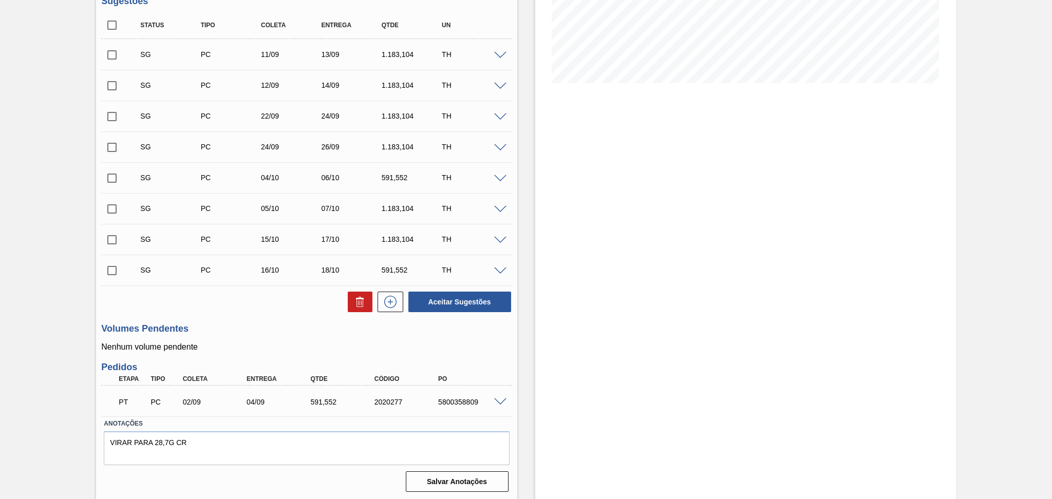
scroll to position [218, 0]
click at [496, 399] on span at bounding box center [500, 402] width 12 height 8
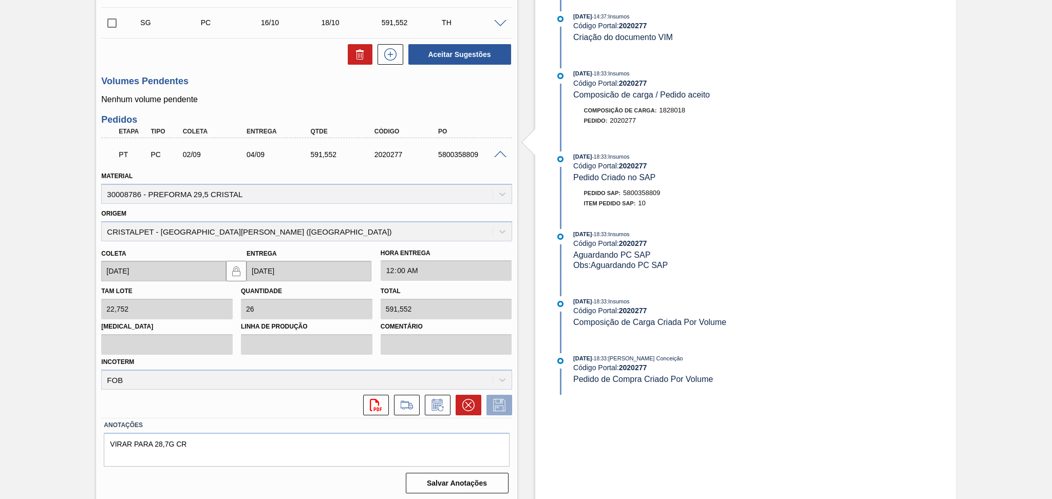
scroll to position [465, 0]
click at [581, 457] on div "Estoque De 03/09/2025 Até 10/10/2025 Filtro 10/09 Projeção de Estoque 1,920.64 …" at bounding box center [745, 44] width 421 height 916
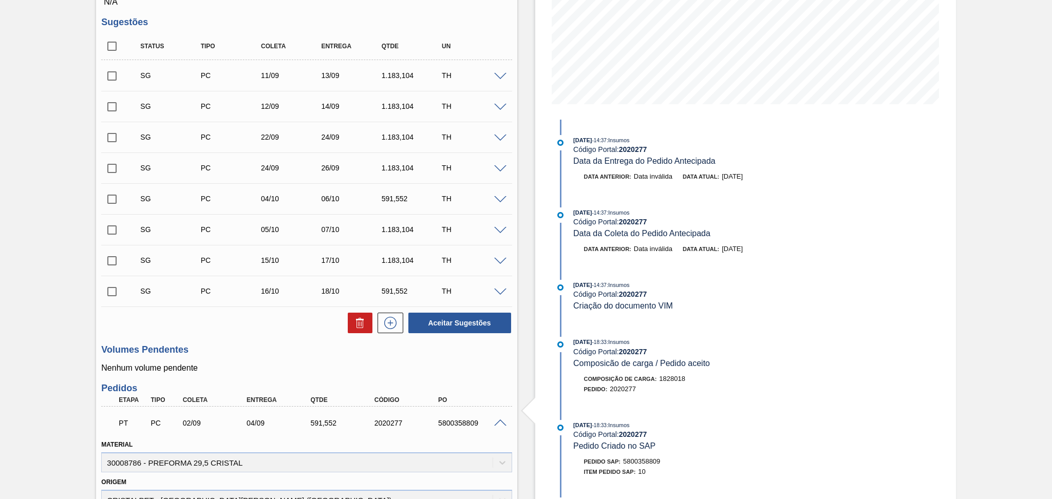
scroll to position [192, 0]
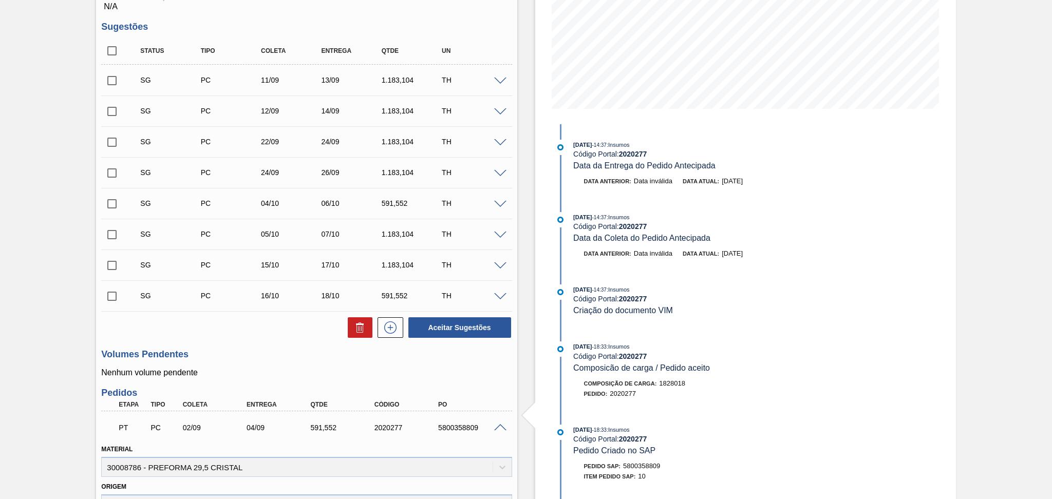
click at [498, 424] on span at bounding box center [500, 428] width 12 height 8
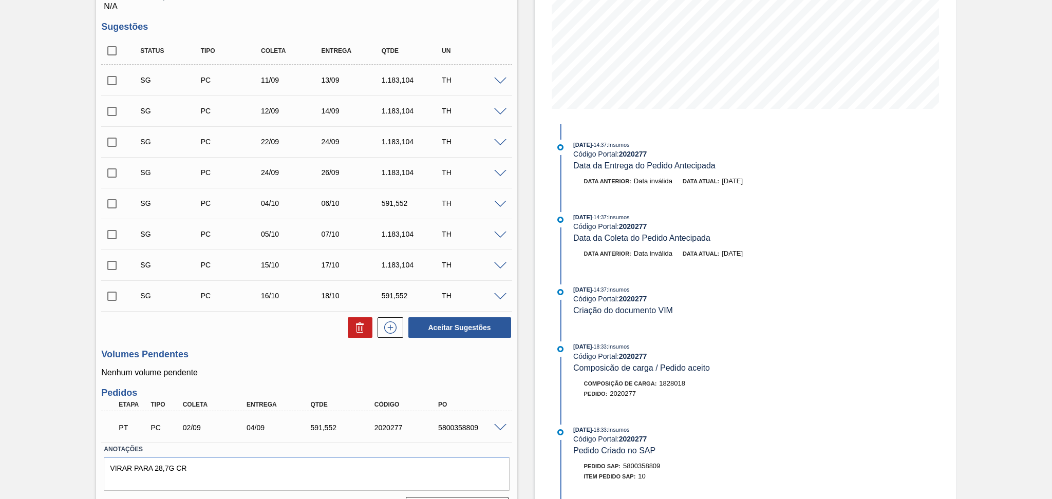
click at [240, 389] on h3 "Pedidos" at bounding box center [306, 393] width 410 height 11
click at [248, 465] on textarea "VIRAR PARA 28,7G CR" at bounding box center [306, 474] width 405 height 34
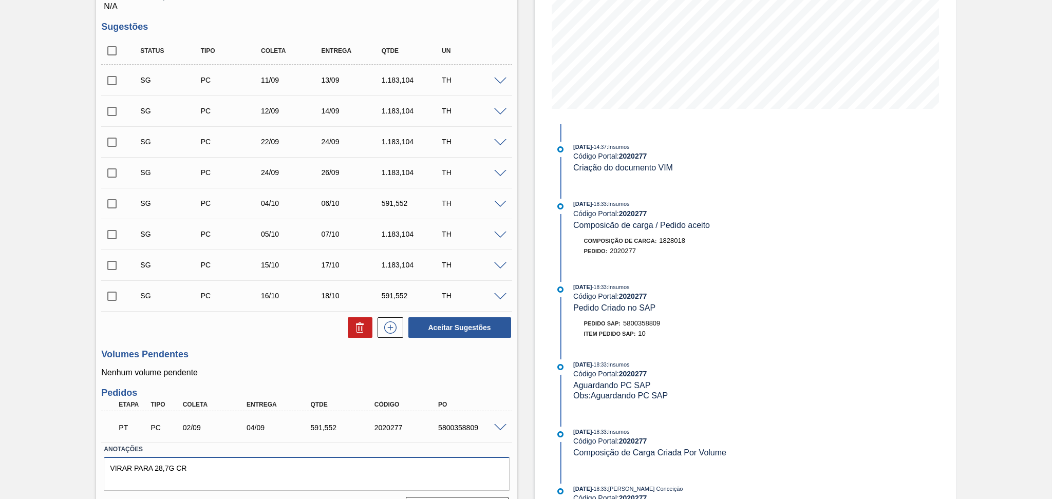
scroll to position [157, 0]
click at [492, 399] on div "Etapa Tipo Coleta Entrega Qtde Código PO" at bounding box center [306, 405] width 410 height 13
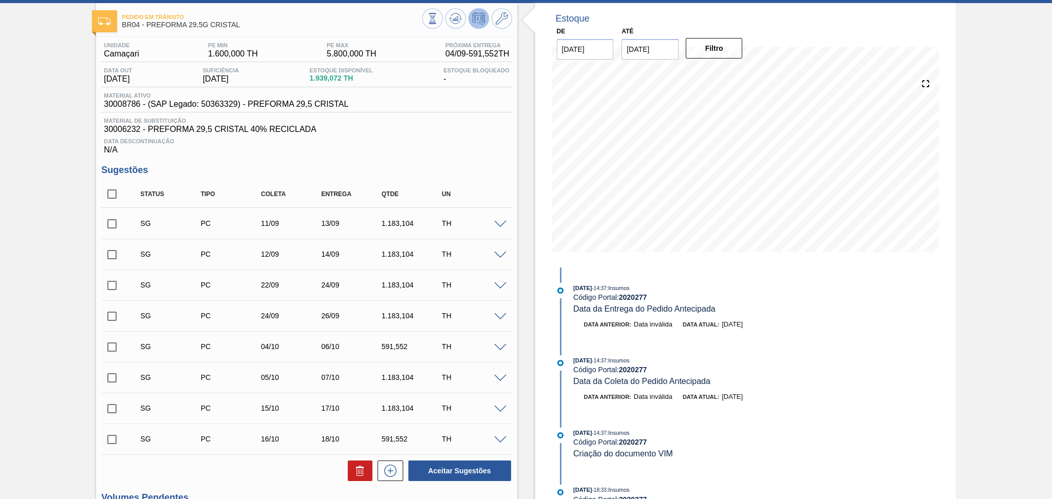
scroll to position [0, 0]
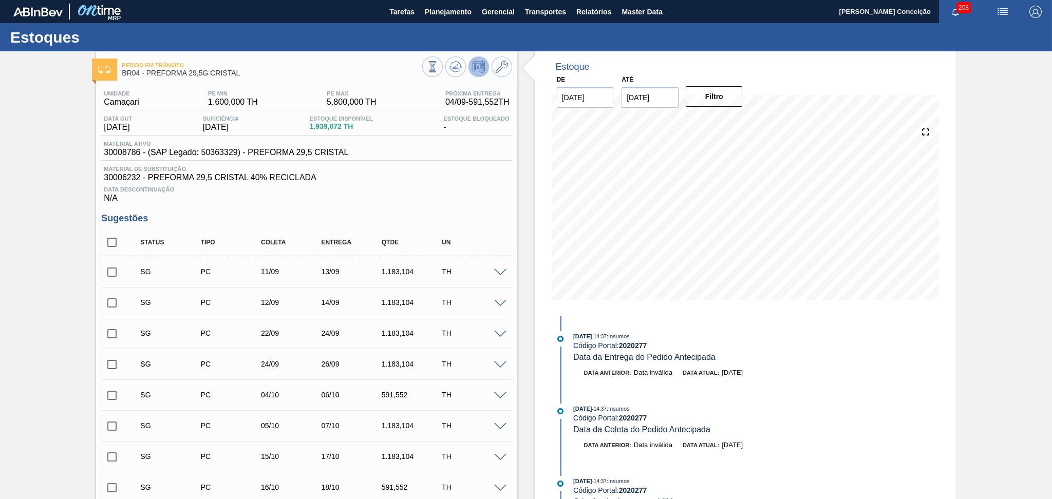
click at [513, 209] on div "Unidade Camaçari PE MIN 1.600,000 TH PE MAX 5.800,000 TH Próxima Entrega 04/09 …" at bounding box center [306, 399] width 421 height 628
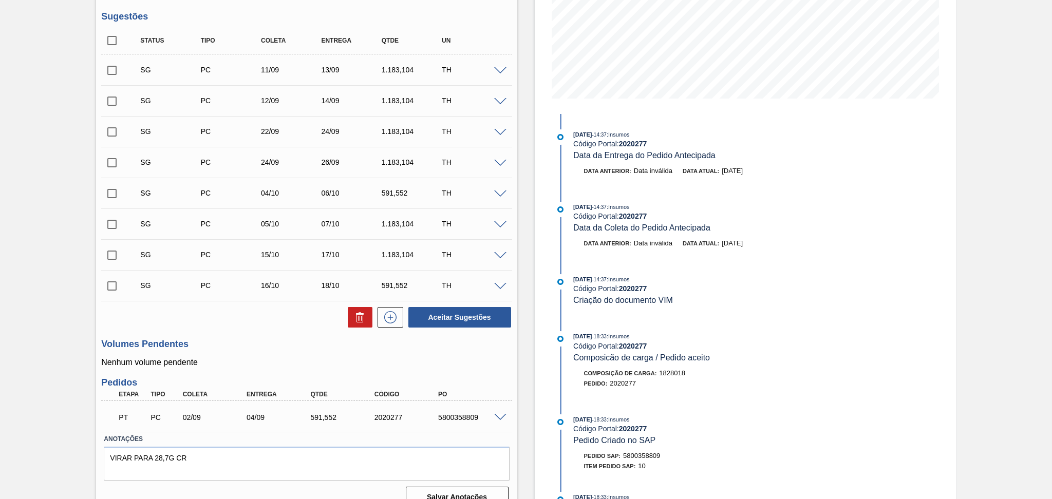
scroll to position [205, 0]
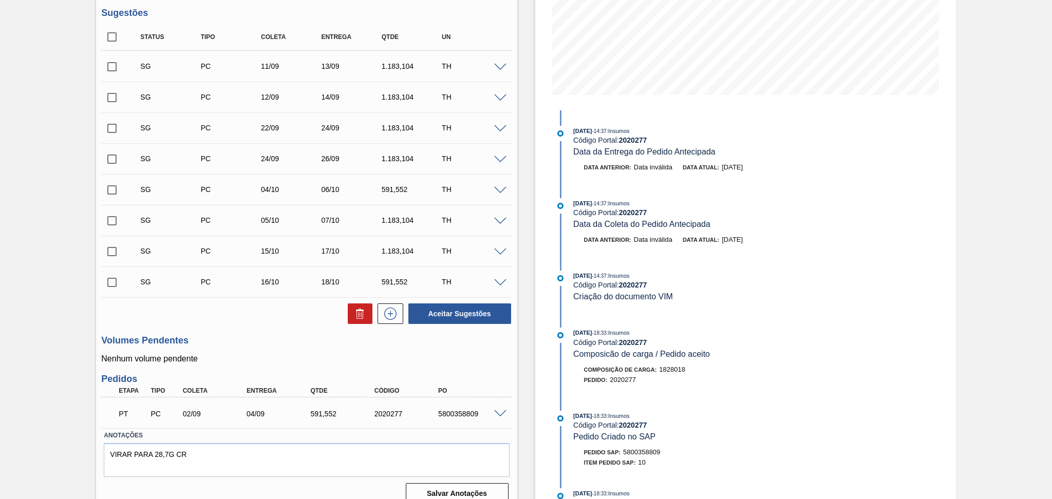
click at [240, 352] on div "Volumes Pendentes Nenhum volume pendente" at bounding box center [306, 349] width 410 height 28
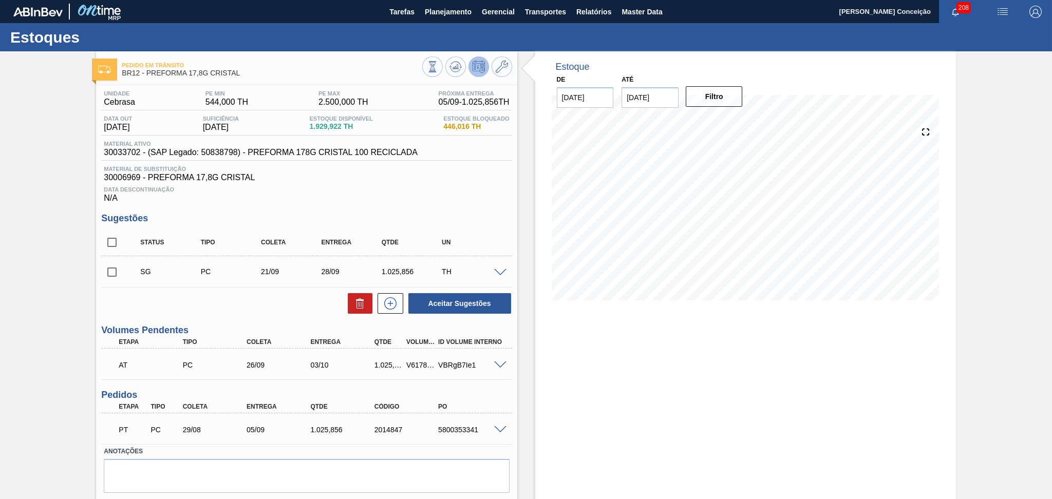
click at [526, 372] on div "Estoque De [DATE] Até [DATE] Filtro 18/09 Projeção de Estoque 1,252.982 [DOMAIN…" at bounding box center [736, 289] width 439 height 477
click at [632, 364] on div "Estoque De [DATE] Até [DATE] Filtro 18/09 Projeção de Estoque 1,252.982 [DOMAIN…" at bounding box center [745, 289] width 421 height 477
click at [496, 366] on span at bounding box center [500, 366] width 12 height 8
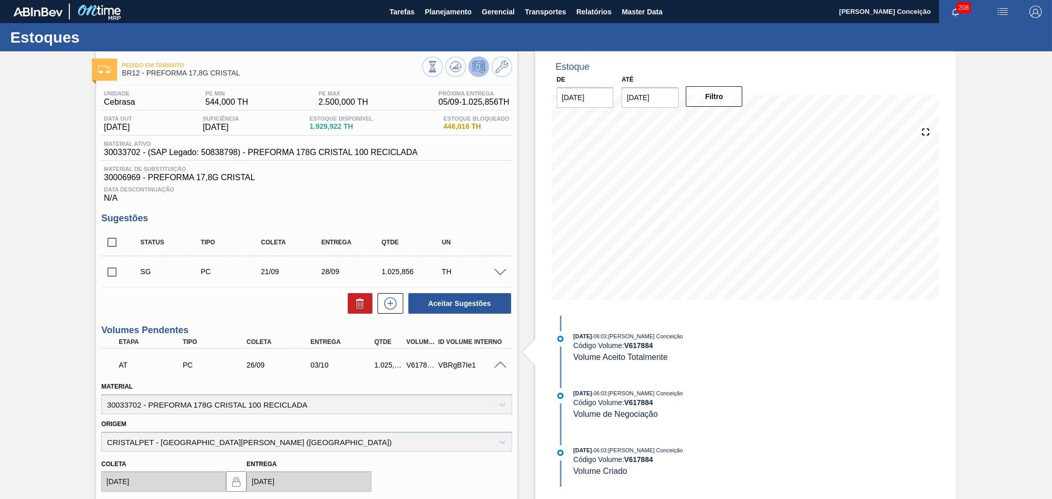
click at [422, 214] on h3 "Sugestões" at bounding box center [306, 218] width 410 height 11
click at [498, 362] on span at bounding box center [500, 366] width 12 height 8
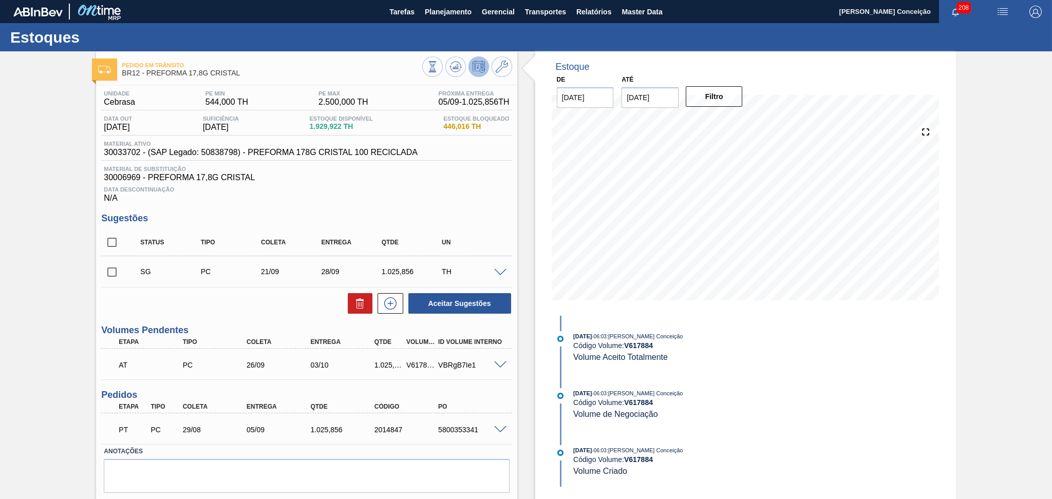
click at [499, 366] on span at bounding box center [500, 366] width 12 height 8
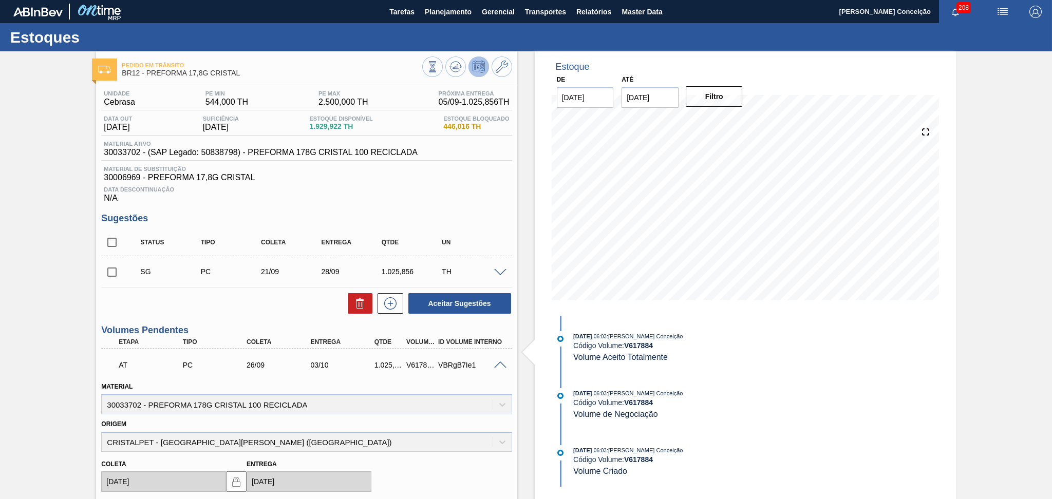
click at [499, 366] on span at bounding box center [500, 366] width 12 height 8
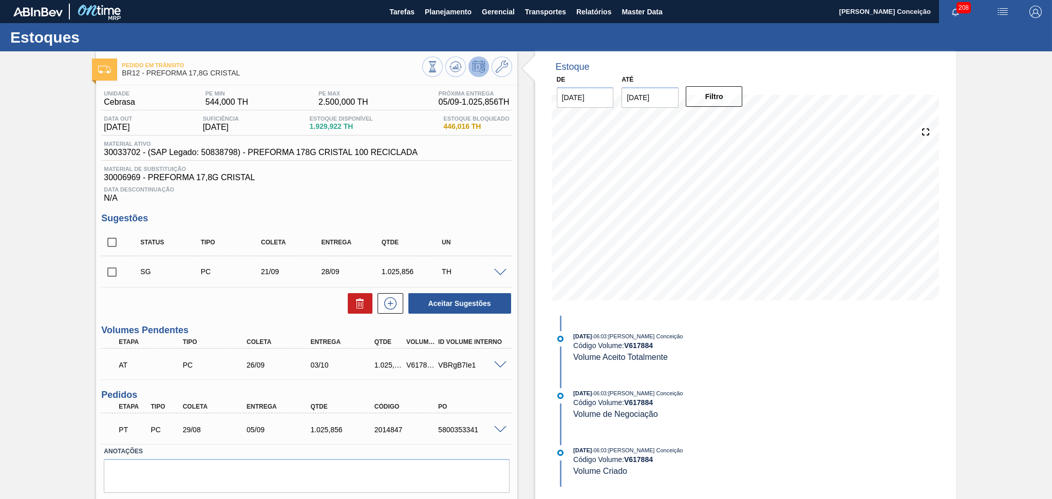
click at [311, 194] on div "Data Descontinuação N/A" at bounding box center [306, 192] width 410 height 21
click at [426, 173] on span "30006969 - PREFORMA 17,8G CRISTAL" at bounding box center [306, 177] width 405 height 9
click at [500, 269] on span at bounding box center [500, 273] width 12 height 8
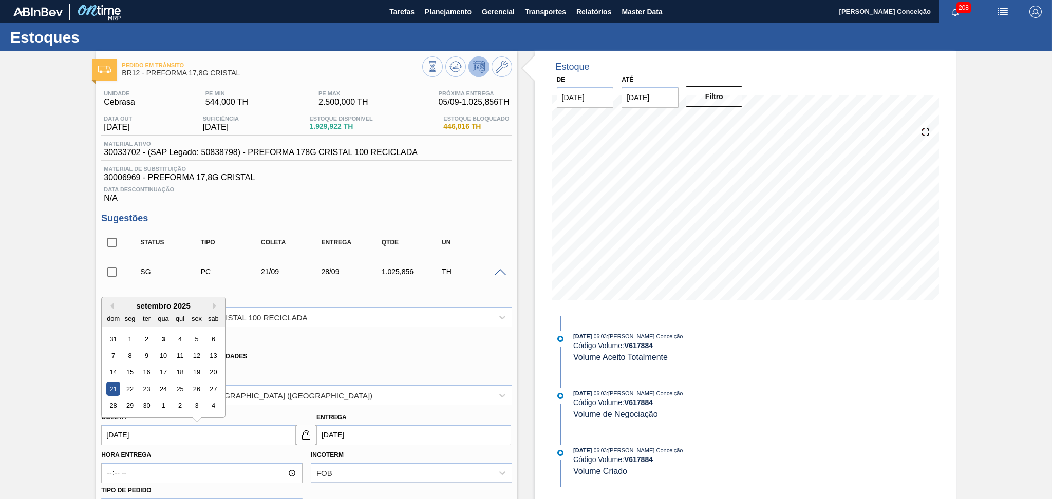
click at [148, 434] on input "[DATE]" at bounding box center [198, 435] width 195 height 21
click at [130, 387] on div "22" at bounding box center [130, 389] width 14 height 14
type input "[DATE]"
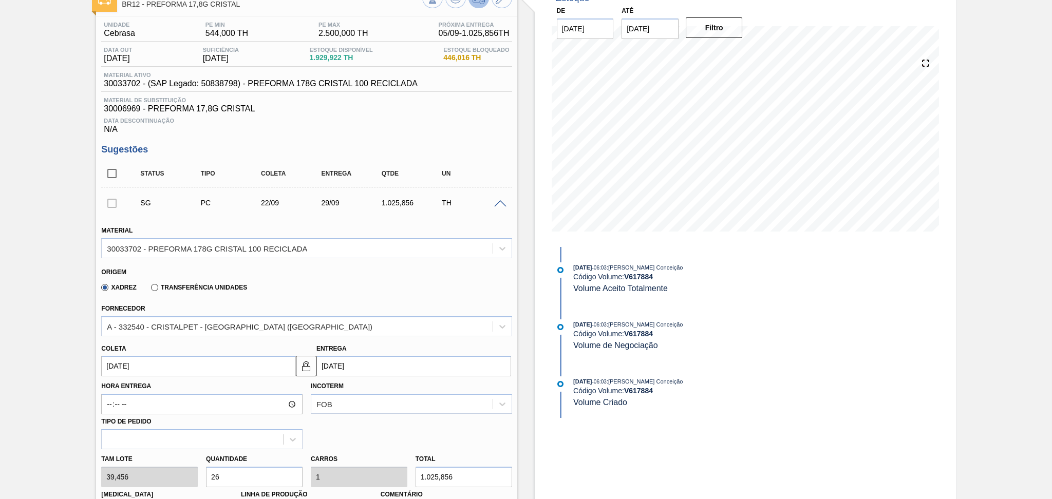
scroll to position [68, 0]
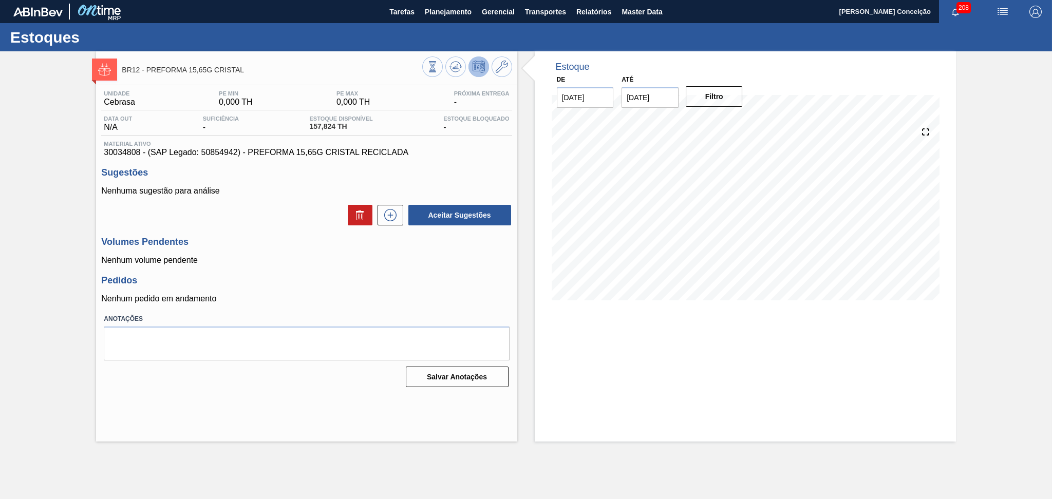
click at [438, 287] on div "Pedidos Nenhum pedido em andamento" at bounding box center [306, 289] width 410 height 28
click at [458, 63] on icon at bounding box center [455, 67] width 12 height 12
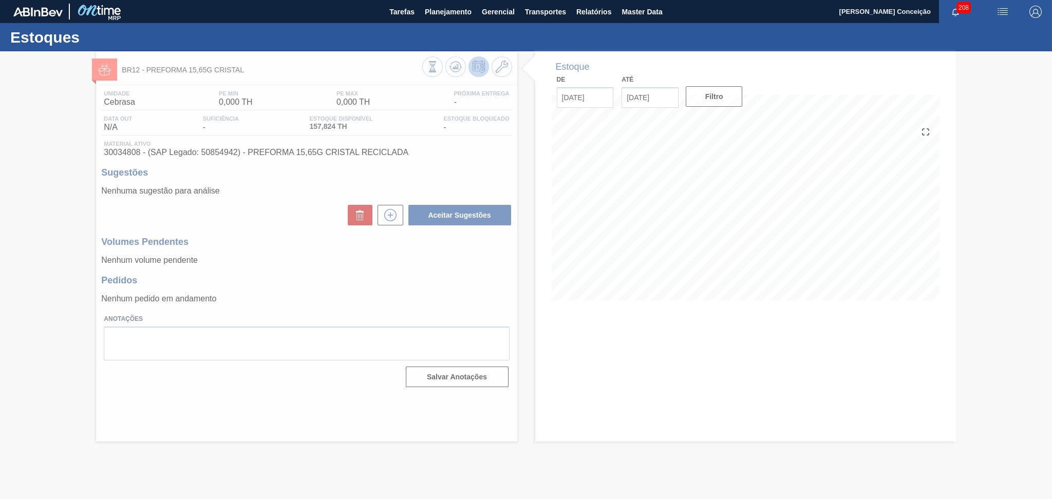
click at [432, 289] on div at bounding box center [526, 275] width 1052 height 448
click at [393, 209] on div at bounding box center [526, 275] width 1052 height 448
click at [389, 226] on div at bounding box center [526, 275] width 1052 height 448
click at [389, 221] on div at bounding box center [526, 275] width 1052 height 448
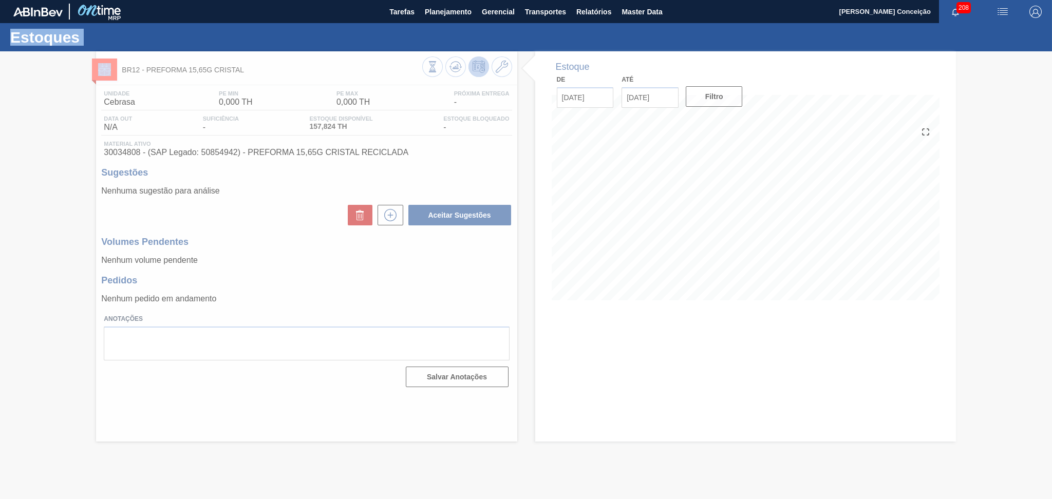
click at [389, 221] on div at bounding box center [526, 275] width 1052 height 448
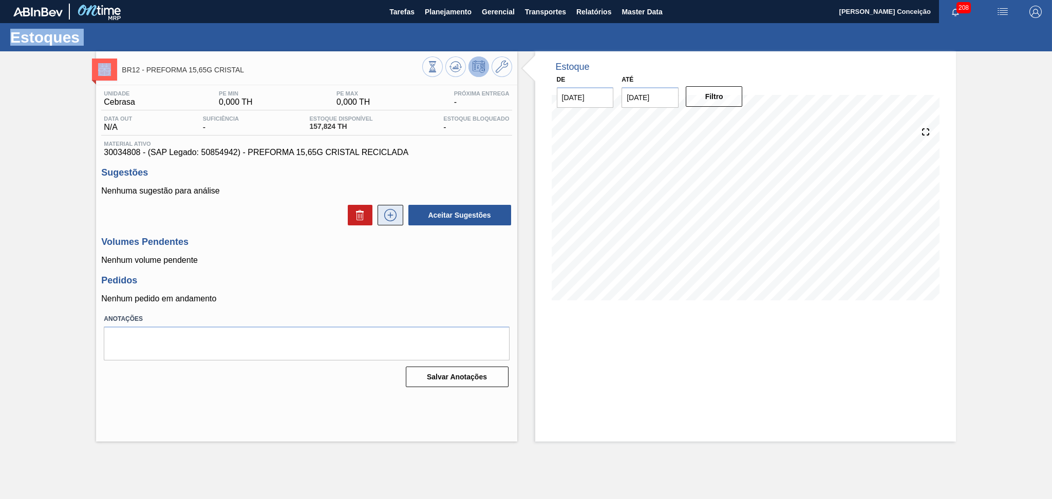
click at [389, 221] on icon at bounding box center [390, 215] width 12 height 12
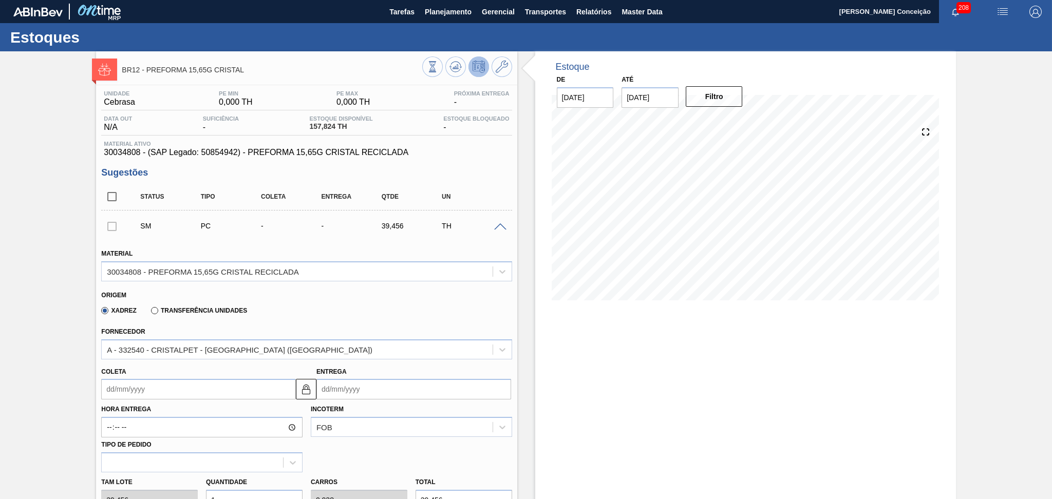
click at [147, 390] on input "Coleta" at bounding box center [198, 389] width 195 height 21
click at [129, 322] on div "15" at bounding box center [130, 327] width 14 height 14
type input "[DATE]"
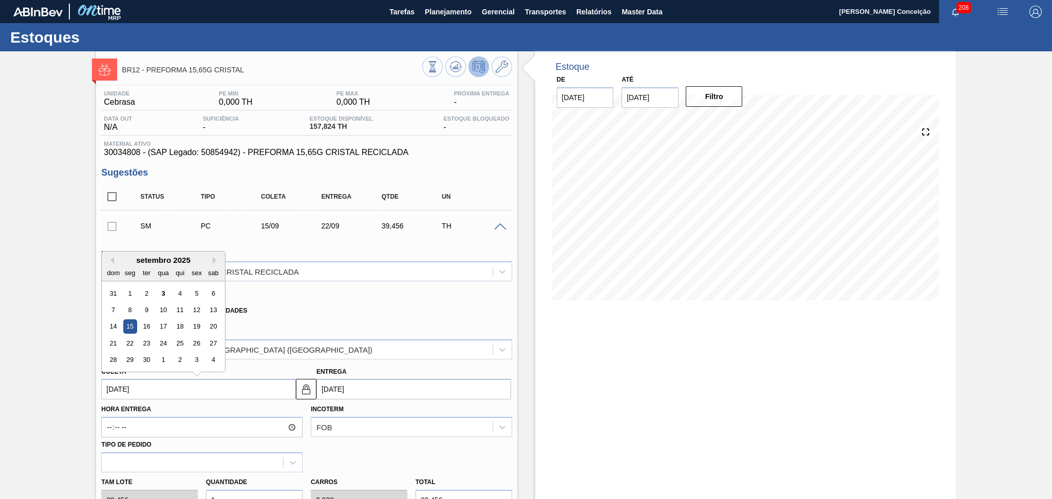
click at [161, 391] on input "[DATE]" at bounding box center [198, 389] width 195 height 21
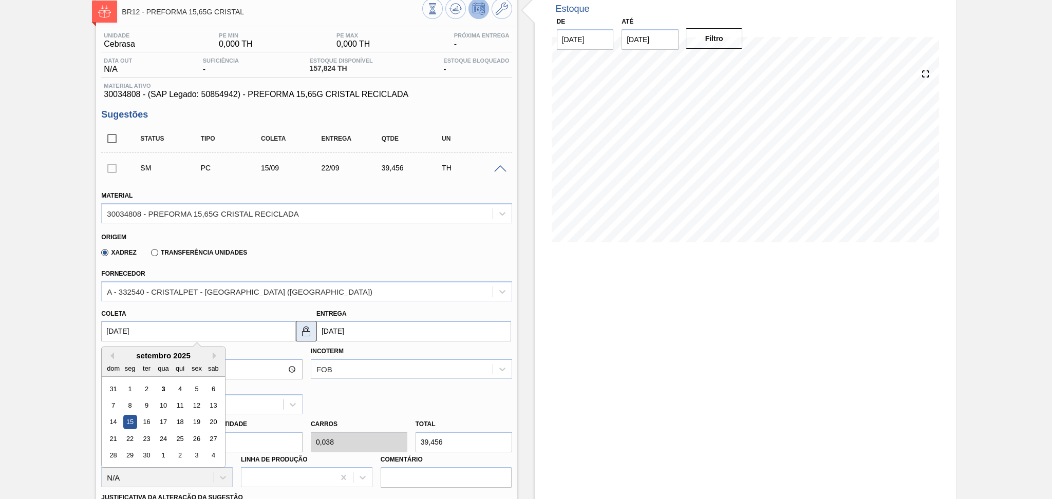
scroll to position [137, 0]
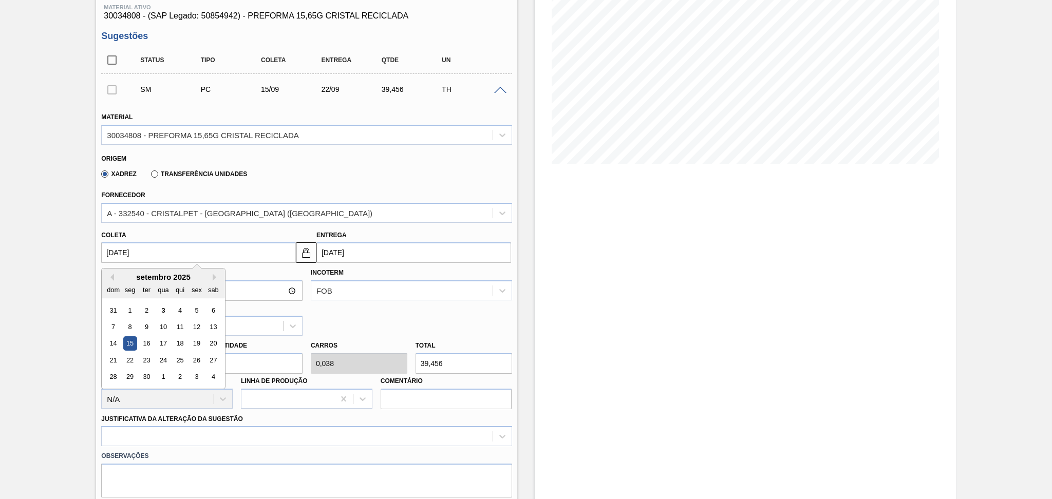
click at [245, 368] on input "1" at bounding box center [254, 363] width 97 height 21
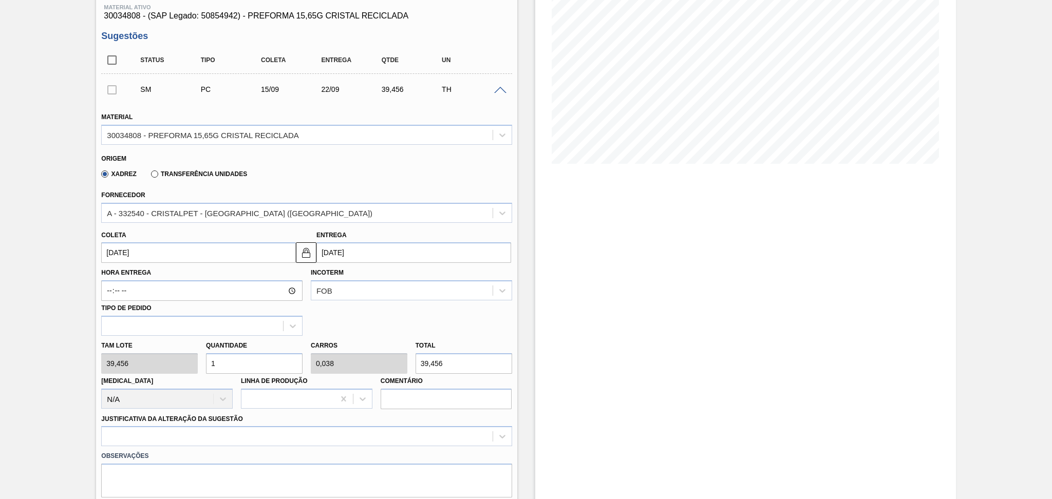
click at [173, 371] on div "Tam lote 39,456 Quantidade 1 Carros 0,038 Total 39,456 [MEDICAL_DATA] N/A Linha…" at bounding box center [306, 372] width 419 height 73
type input "2"
type input "0,077"
type input "78,912"
type input "26"
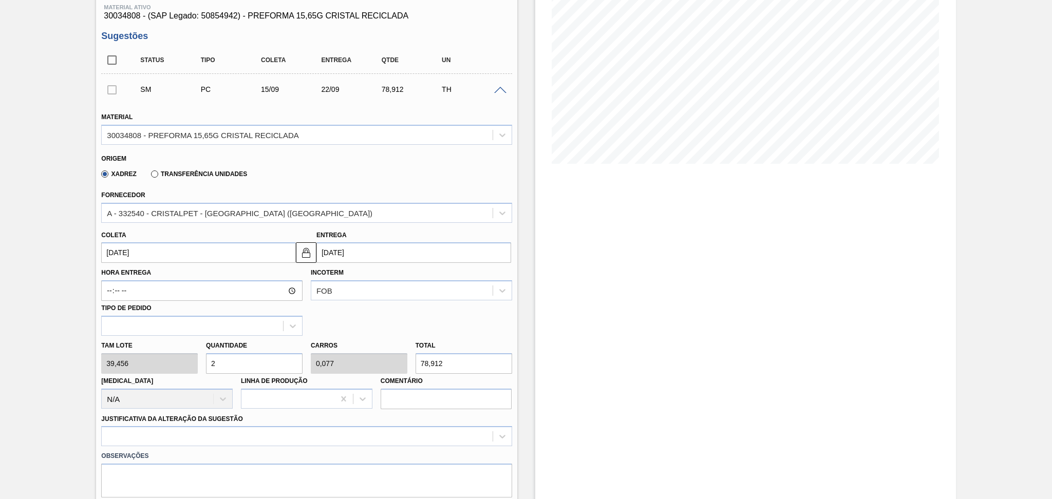
type input "1"
type input "1.025,856"
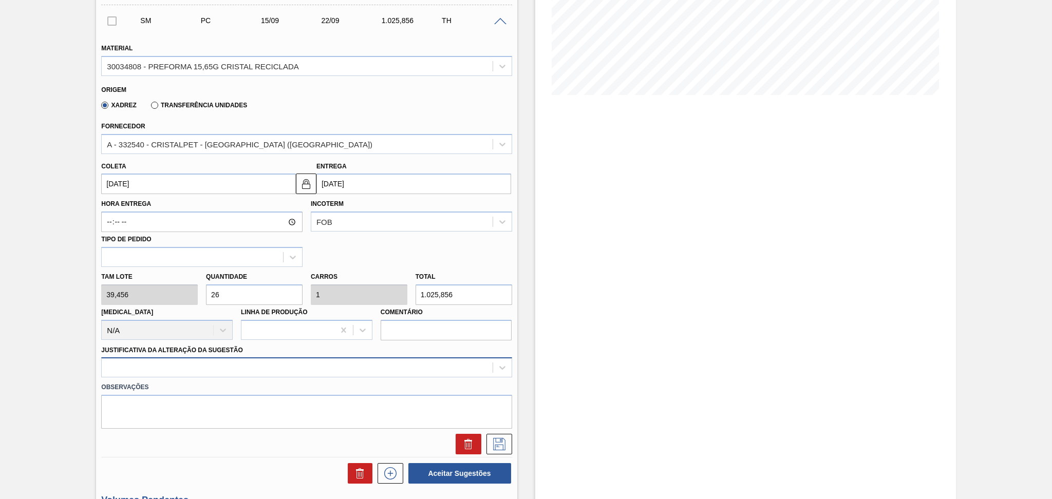
type input "26"
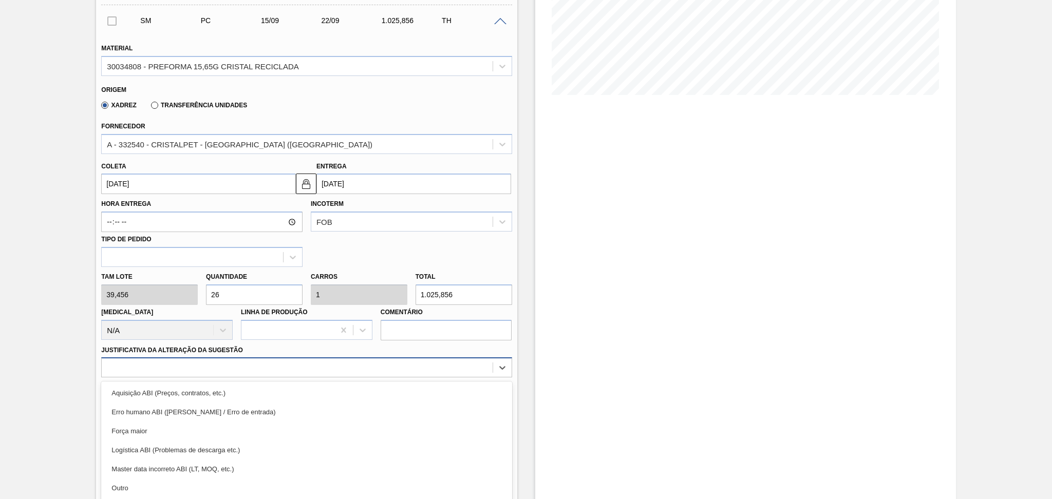
click at [381, 363] on div "option Erro humano ABI (Cálculo / Erro de entrada) focused, 2 of 18. 18 results…" at bounding box center [306, 367] width 410 height 20
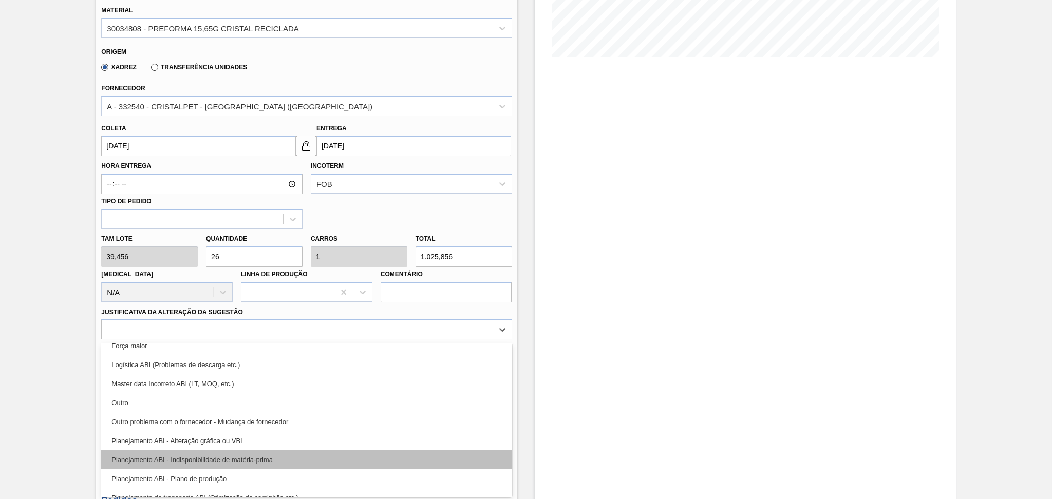
scroll to position [68, 0]
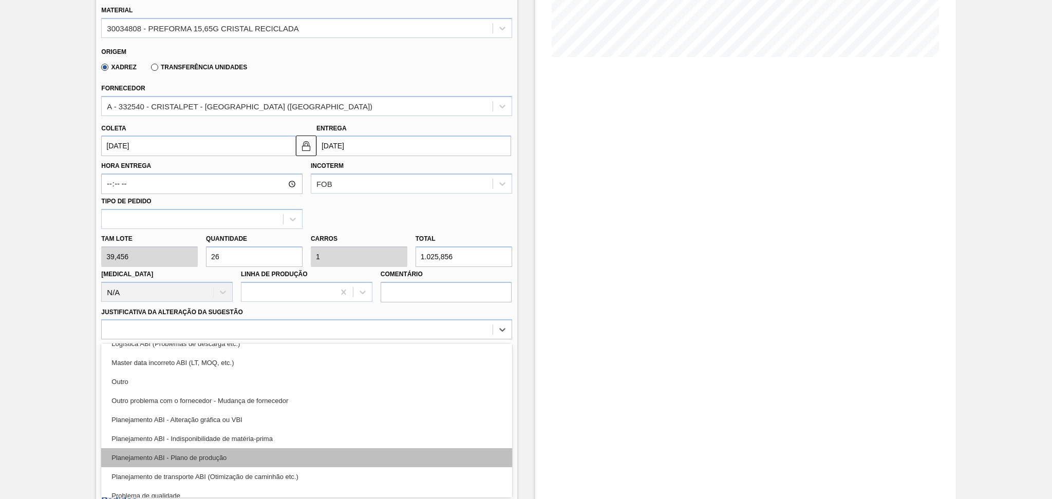
click at [218, 453] on div "Planejamento ABI - Plano de produção" at bounding box center [306, 457] width 410 height 19
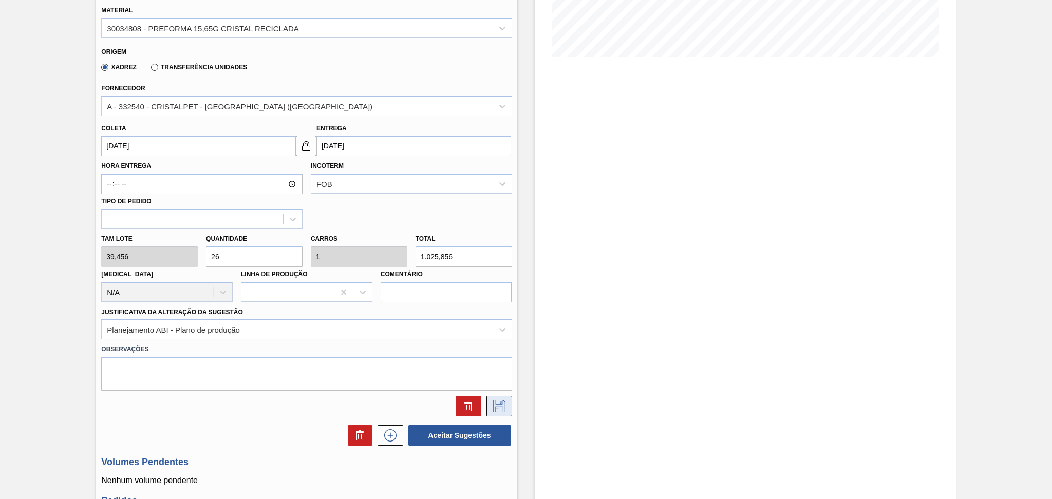
click at [502, 405] on icon at bounding box center [499, 406] width 16 height 12
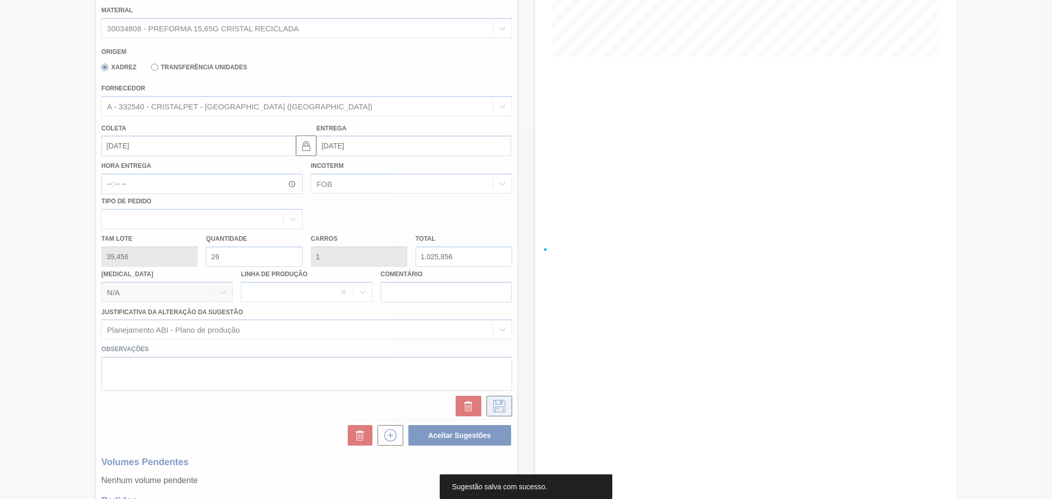
scroll to position [0, 0]
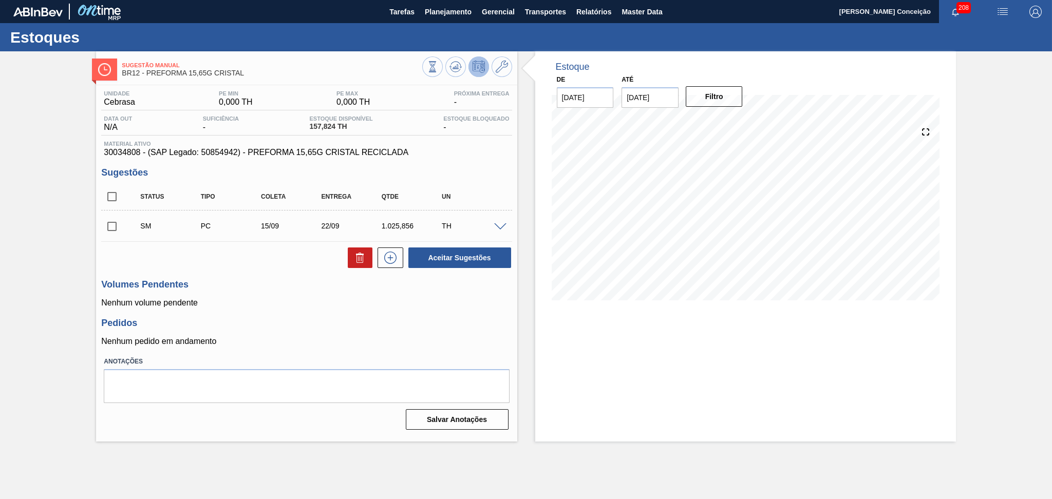
click at [104, 232] on input "checkbox" at bounding box center [112, 227] width 22 height 22
click at [431, 262] on button "Aceitar Sugestões" at bounding box center [459, 258] width 103 height 21
checkbox input "false"
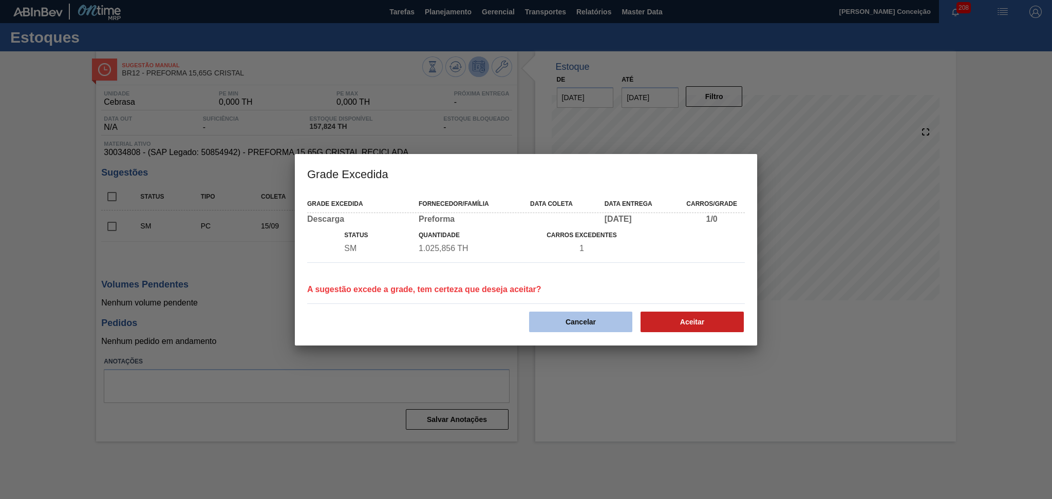
click at [614, 317] on button "Cancelar" at bounding box center [580, 322] width 103 height 21
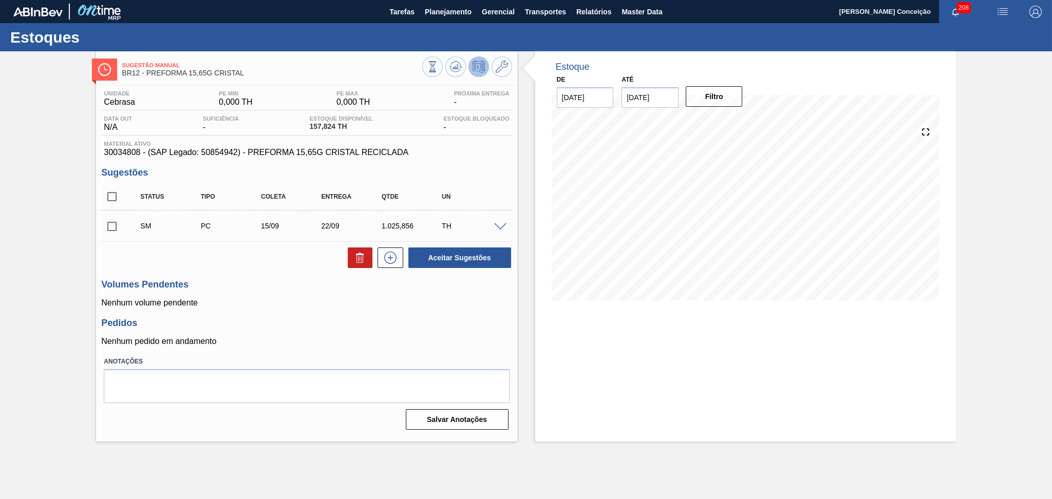
click at [505, 222] on div at bounding box center [501, 226] width 21 height 8
click at [503, 224] on span at bounding box center [500, 227] width 12 height 8
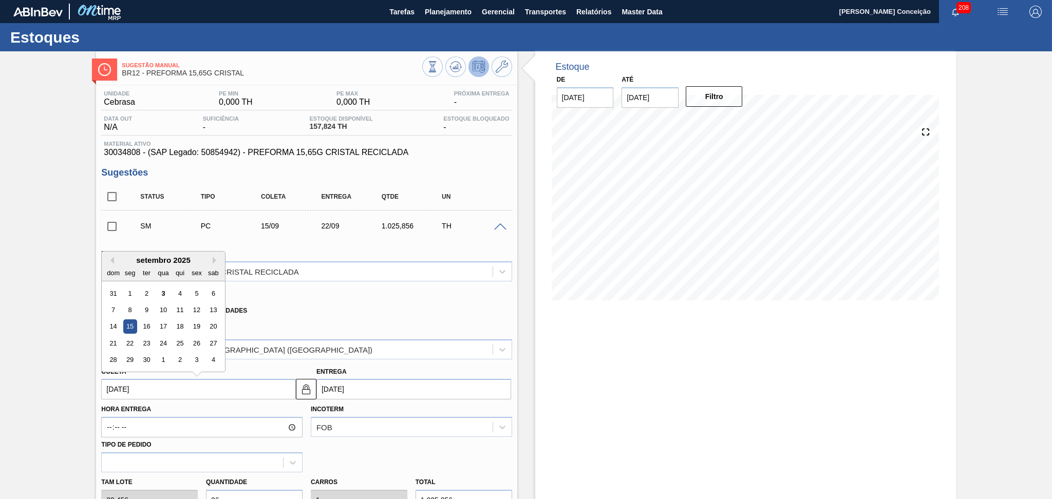
click at [136, 389] on input "[DATE]" at bounding box center [198, 389] width 195 height 21
click at [149, 323] on div "16" at bounding box center [147, 327] width 14 height 14
type input "[DATE]"
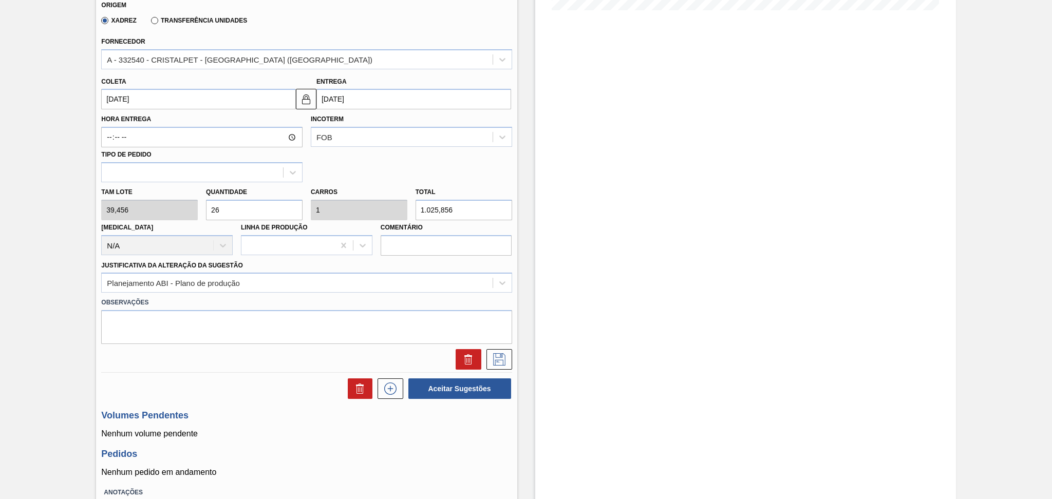
scroll to position [342, 0]
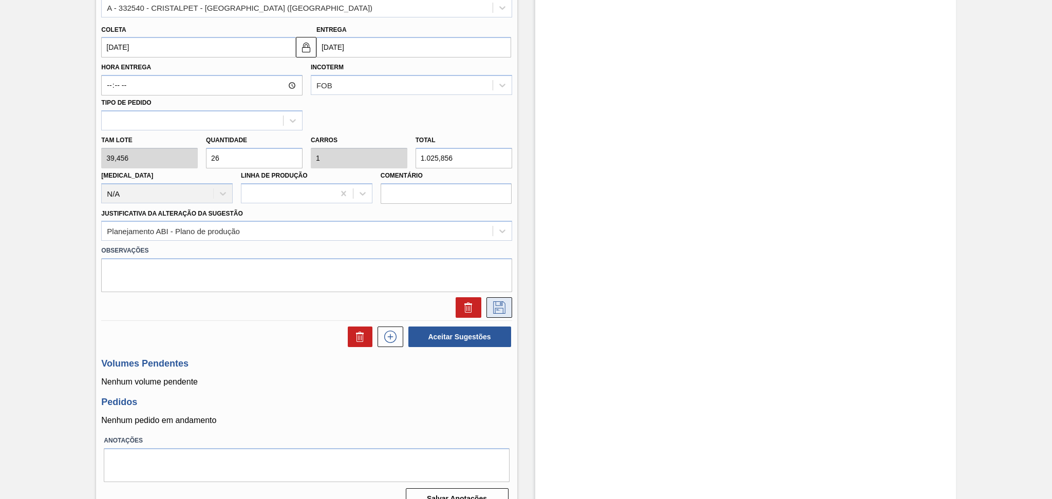
click at [505, 307] on icon at bounding box center [499, 307] width 16 height 12
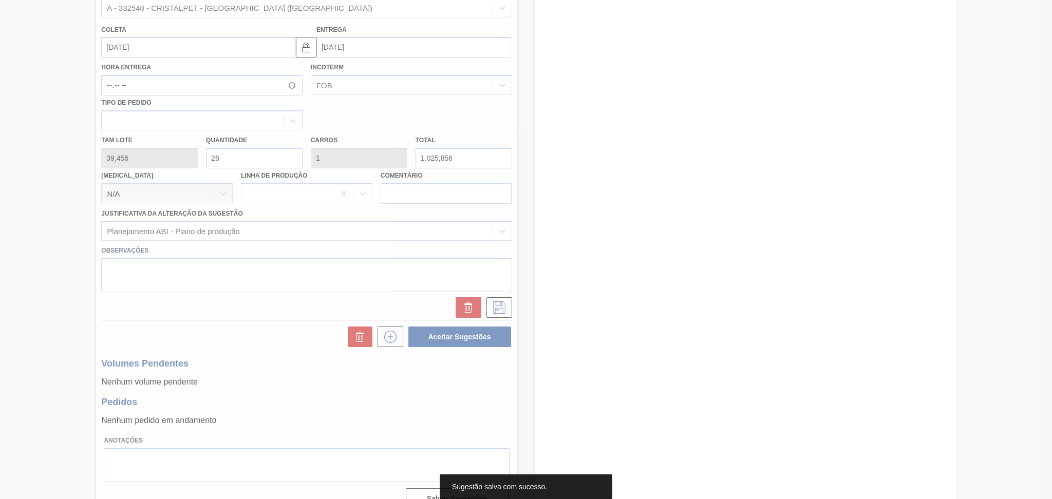
scroll to position [0, 0]
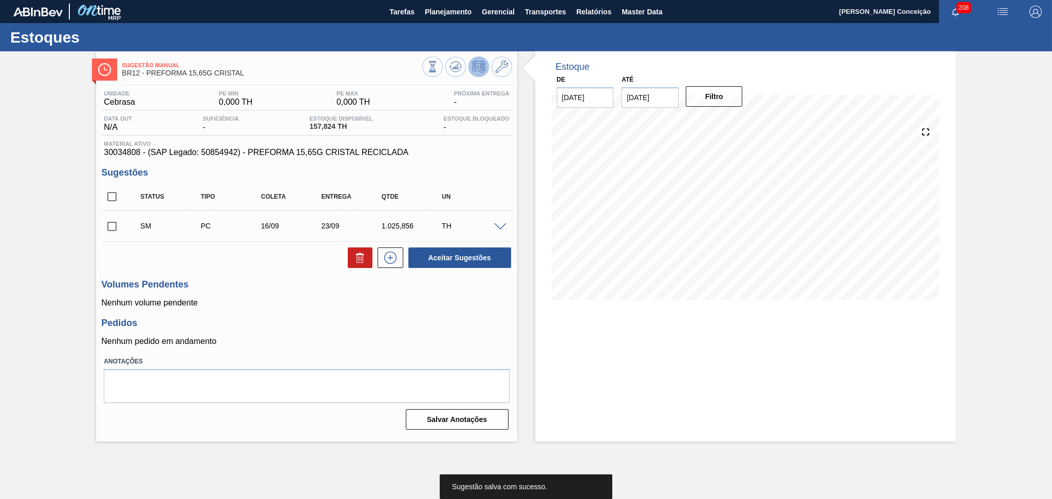
click at [104, 225] on input "checkbox" at bounding box center [112, 227] width 22 height 22
click at [434, 262] on button "Aceitar Sugestões" at bounding box center [459, 258] width 103 height 21
checkbox input "false"
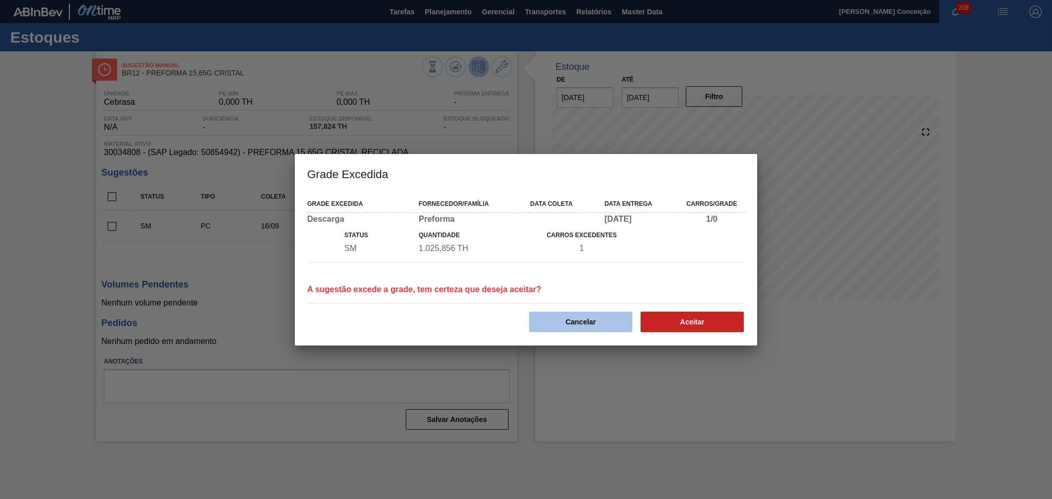
click at [606, 314] on button "Cancelar" at bounding box center [580, 322] width 103 height 21
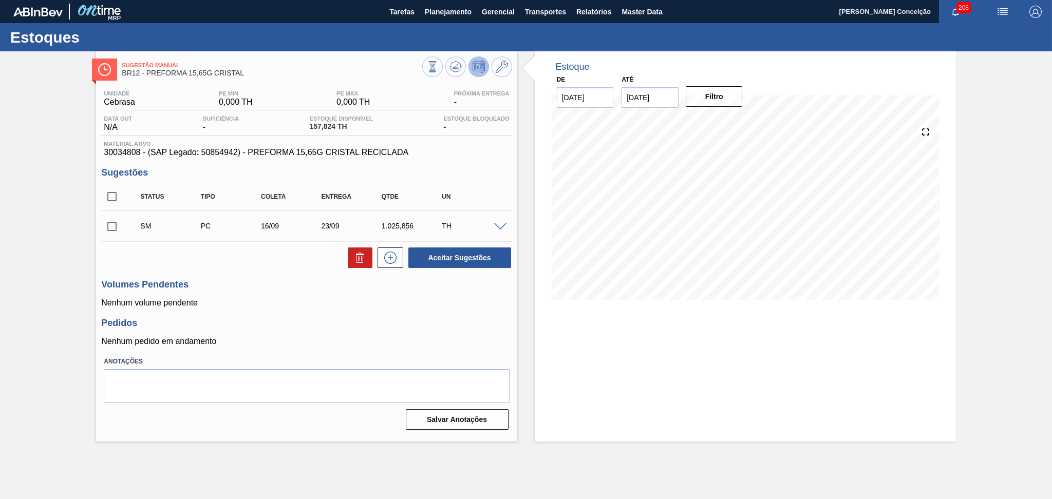
click at [507, 228] on div at bounding box center [501, 226] width 21 height 8
click at [500, 229] on span at bounding box center [500, 227] width 12 height 8
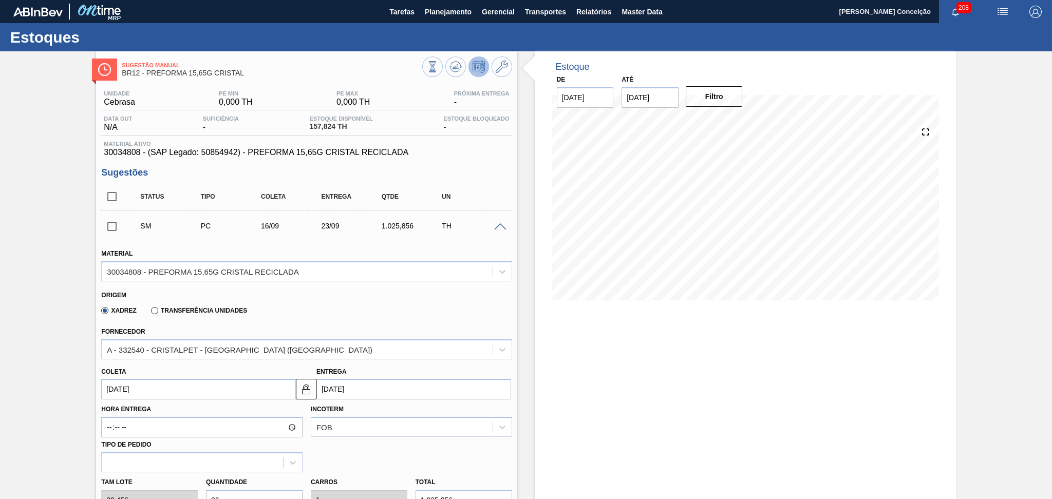
click at [123, 385] on input "[DATE]" at bounding box center [198, 389] width 195 height 21
click at [127, 324] on div "15" at bounding box center [130, 327] width 14 height 14
type input "[DATE]"
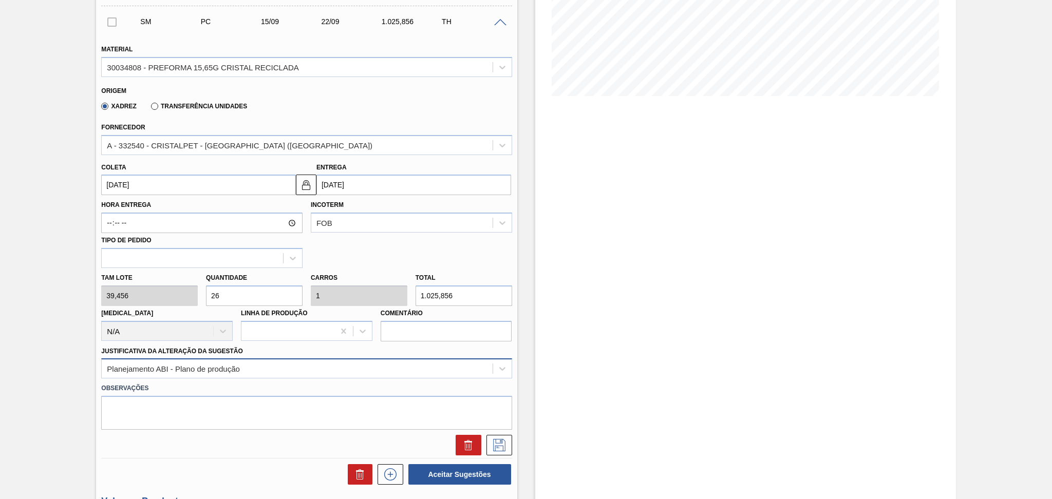
scroll to position [205, 0]
click at [493, 444] on icon at bounding box center [499, 444] width 12 height 12
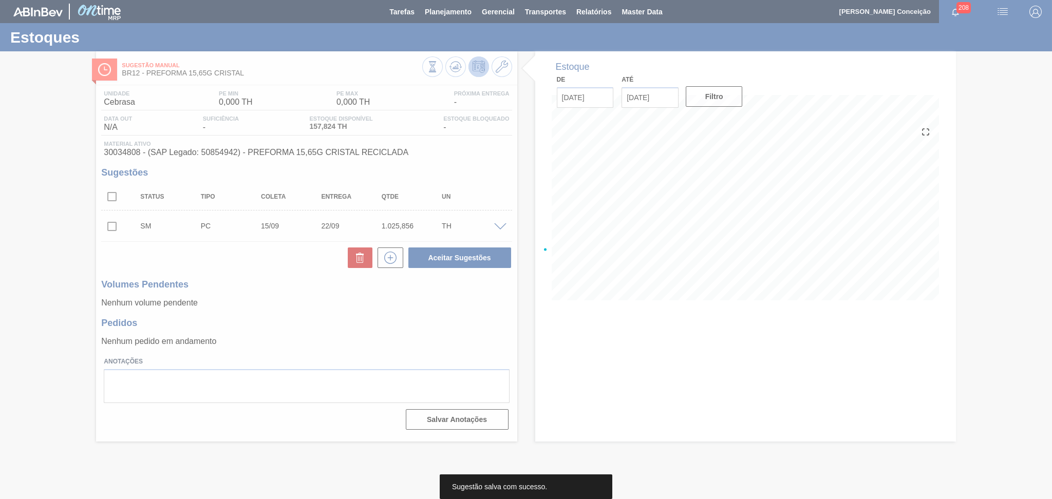
scroll to position [0, 0]
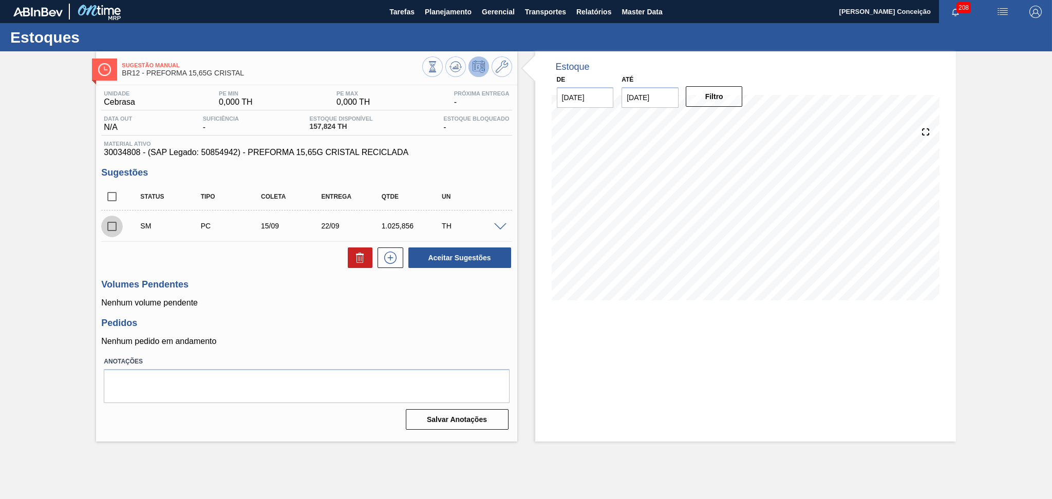
click at [115, 228] on input "checkbox" at bounding box center [112, 227] width 22 height 22
click at [448, 258] on button "Aceitar Sugestões" at bounding box center [459, 258] width 103 height 21
checkbox input "false"
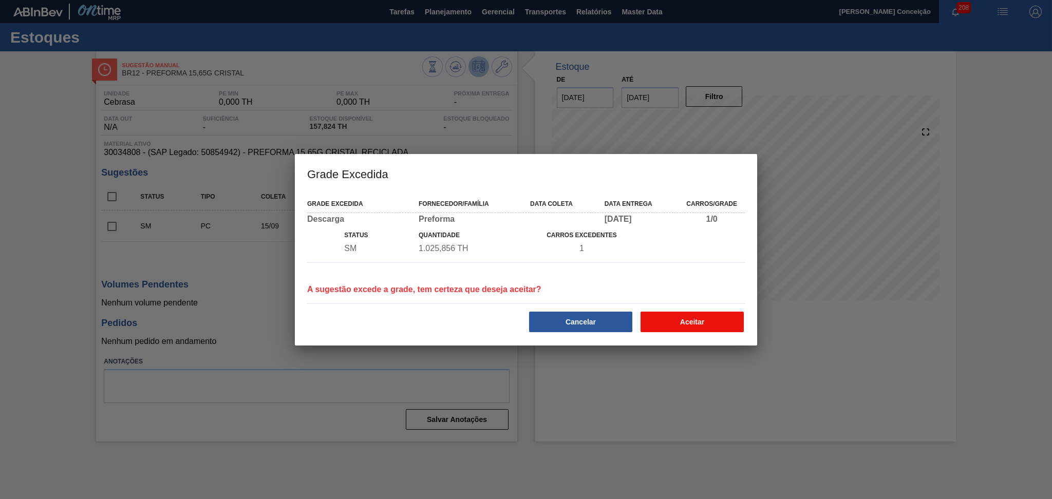
click at [689, 319] on button "Aceitar" at bounding box center [691, 322] width 103 height 21
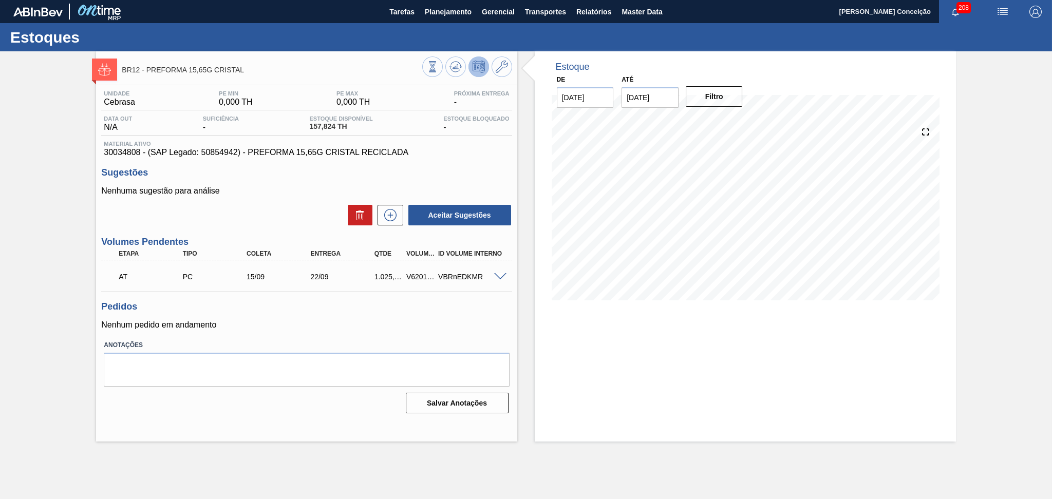
click at [499, 276] on span at bounding box center [500, 277] width 12 height 8
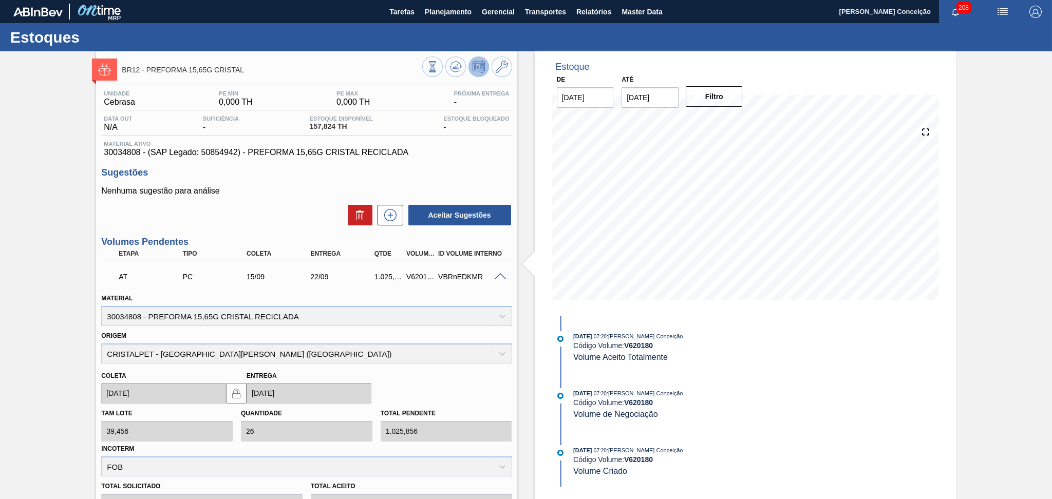
click at [499, 276] on span at bounding box center [500, 277] width 12 height 8
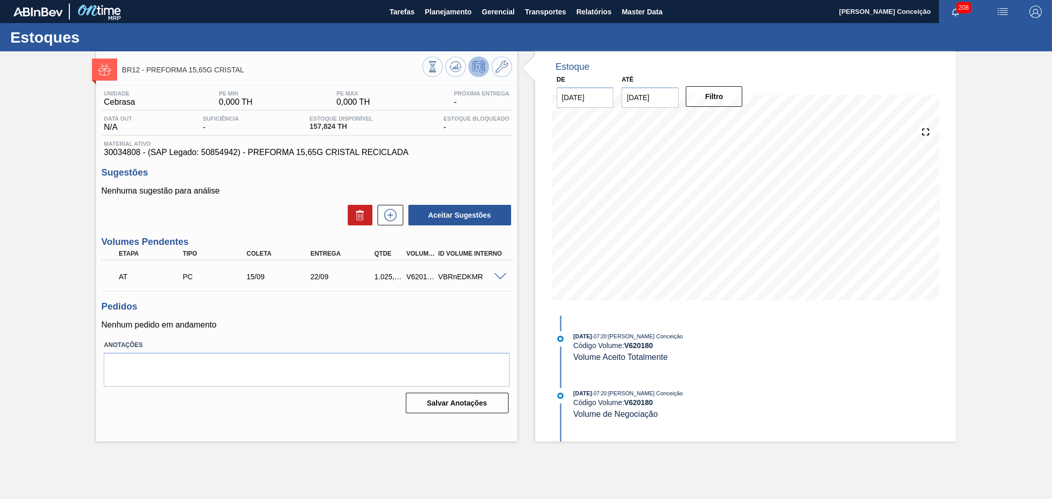
click at [392, 308] on h3 "Pedidos" at bounding box center [306, 306] width 410 height 11
click at [396, 214] on icon at bounding box center [390, 215] width 16 height 12
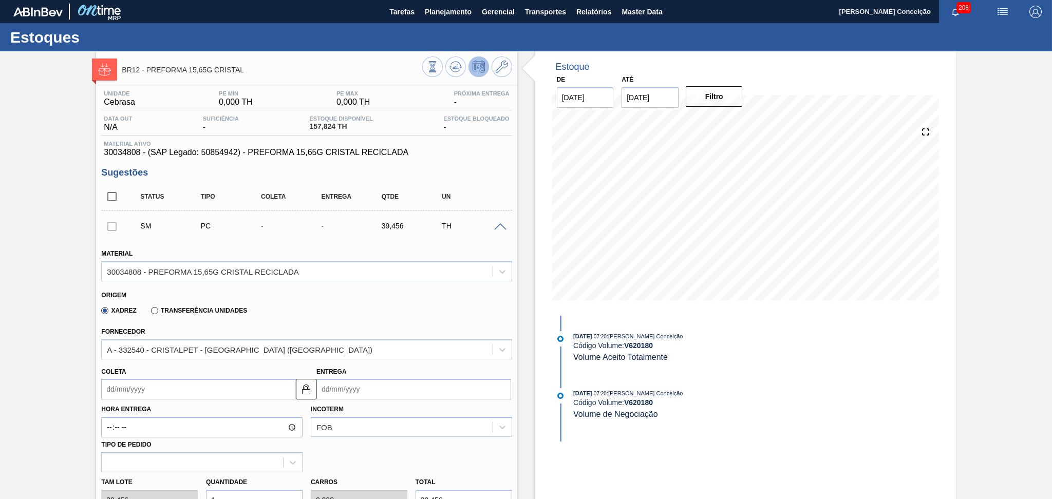
click at [200, 391] on input "Coleta" at bounding box center [198, 389] width 195 height 21
click at [392, 301] on div "Xadrez Transferência Unidades" at bounding box center [302, 309] width 402 height 20
click at [134, 382] on input "Coleta" at bounding box center [198, 389] width 195 height 21
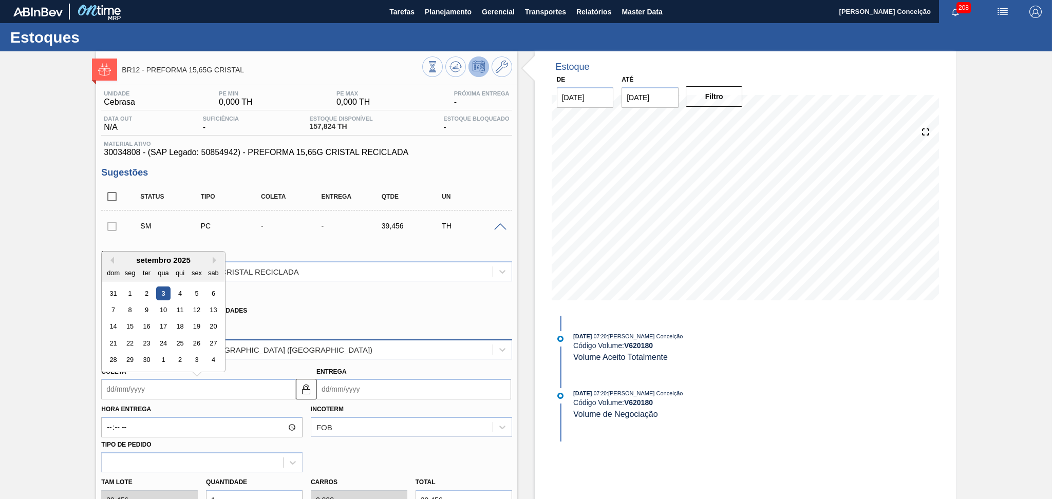
click at [184, 342] on div "25" at bounding box center [180, 343] width 14 height 14
type input "[DATE]"
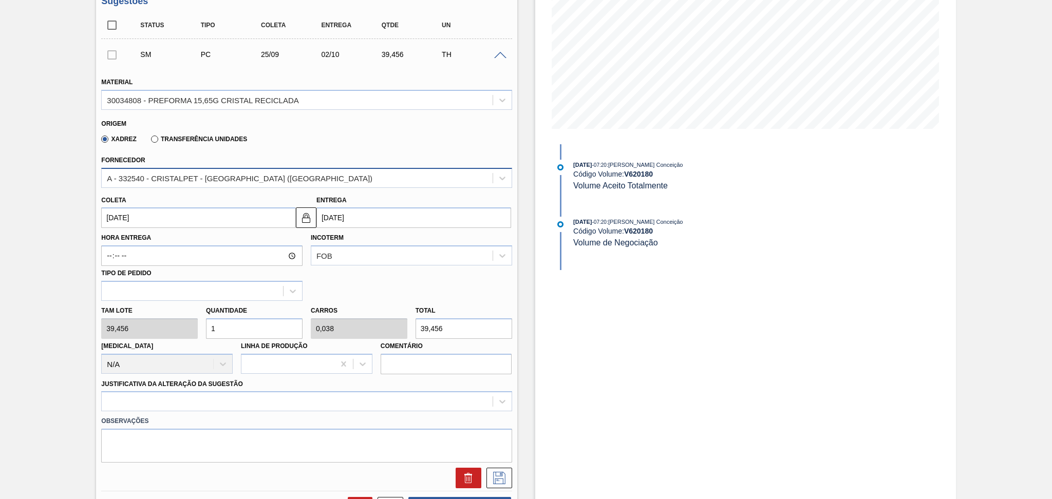
scroll to position [205, 0]
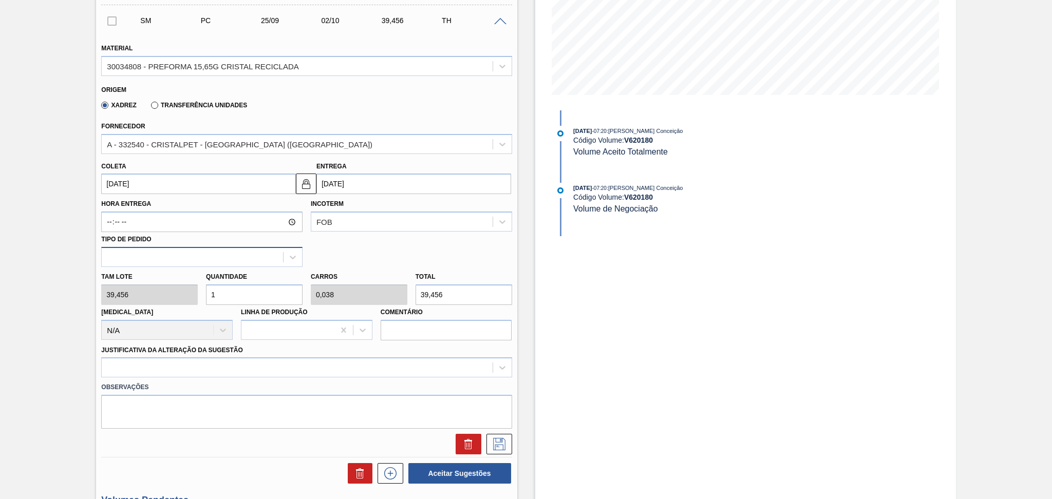
drag, startPoint x: 221, startPoint y: 286, endPoint x: 146, endPoint y: 250, distance: 83.2
click at [162, 259] on div "Material 30034808 - PREFORMA 15,65G CRISTAL RECICLADA Origem Xadrez Transferênc…" at bounding box center [306, 243] width 410 height 421
type input "2"
type input "0,077"
type input "78,912"
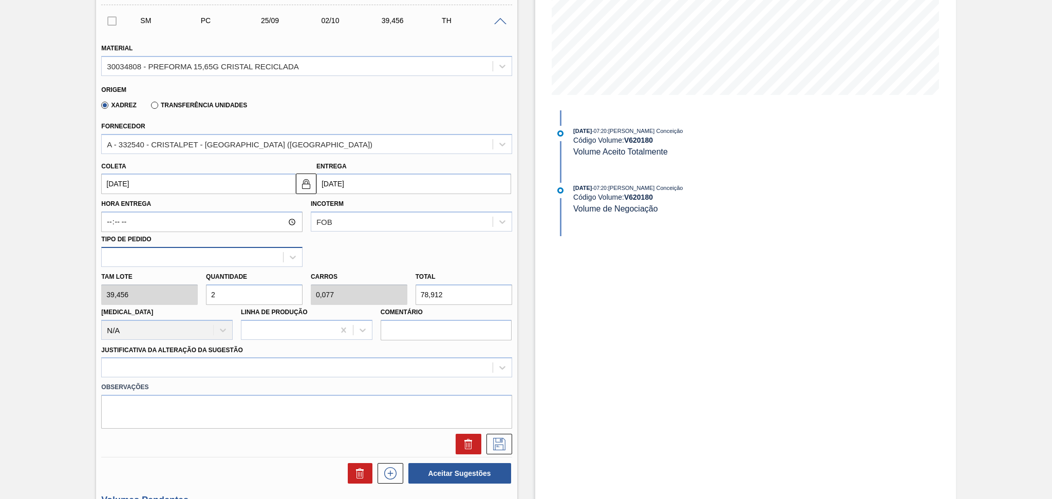
type input "26"
type input "1"
type input "1.025,856"
type input "26"
click at [124, 365] on div at bounding box center [306, 367] width 410 height 20
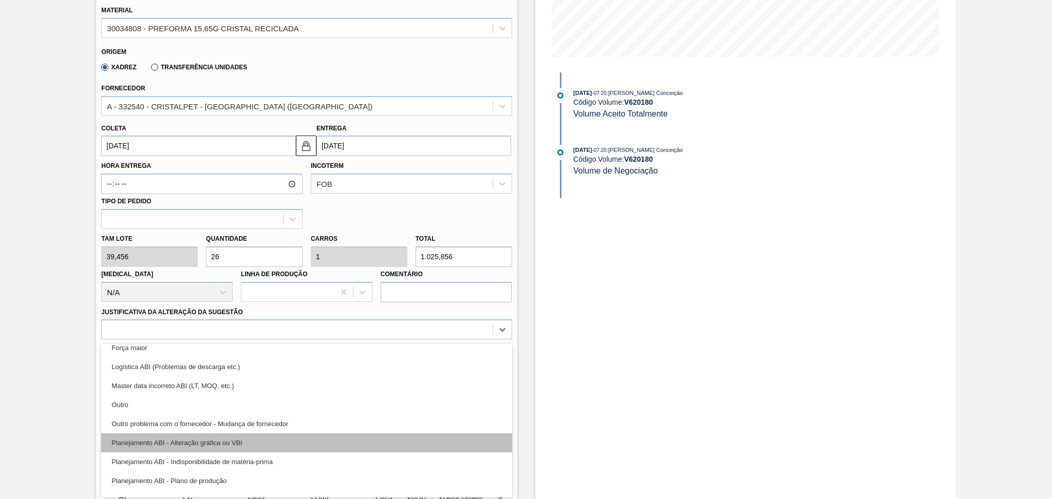
scroll to position [68, 0]
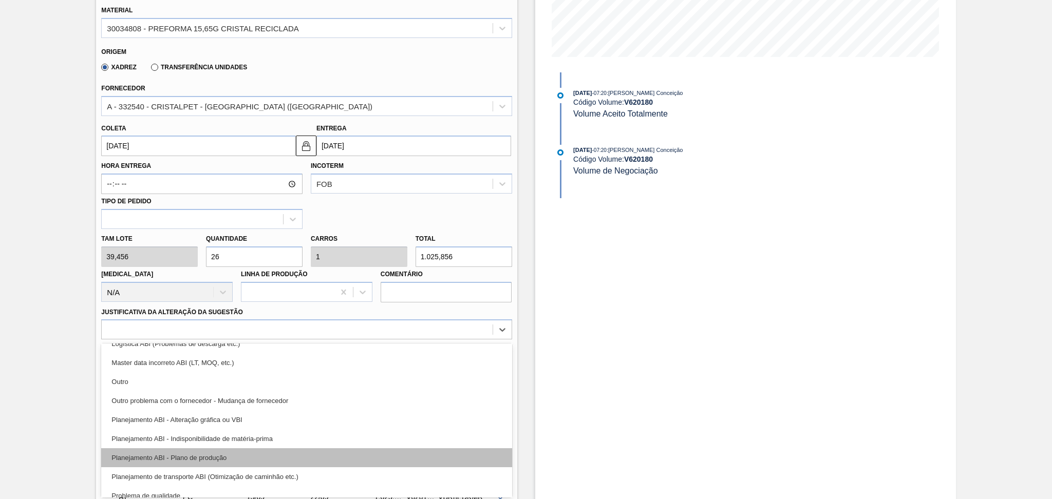
click at [226, 457] on div "Planejamento ABI - Plano de produção" at bounding box center [306, 457] width 410 height 19
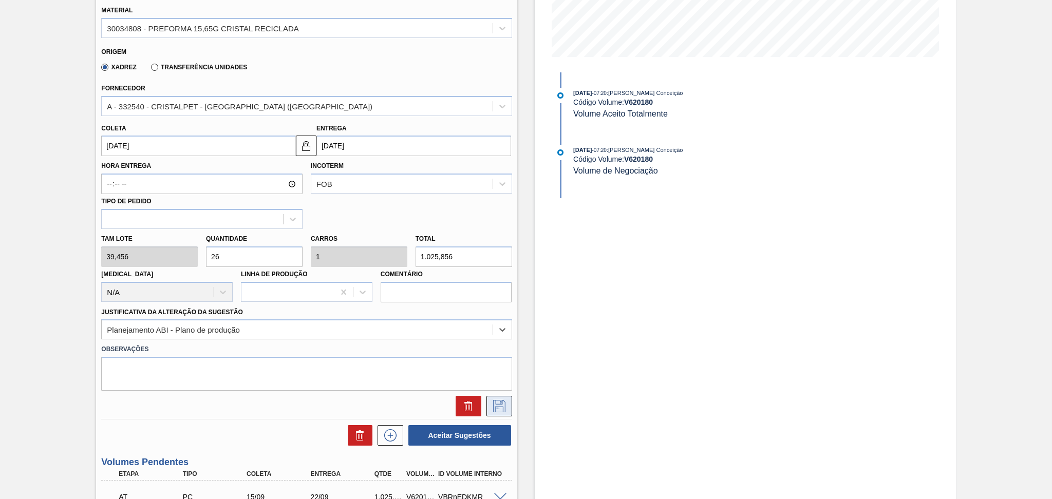
click at [493, 404] on icon at bounding box center [499, 406] width 16 height 12
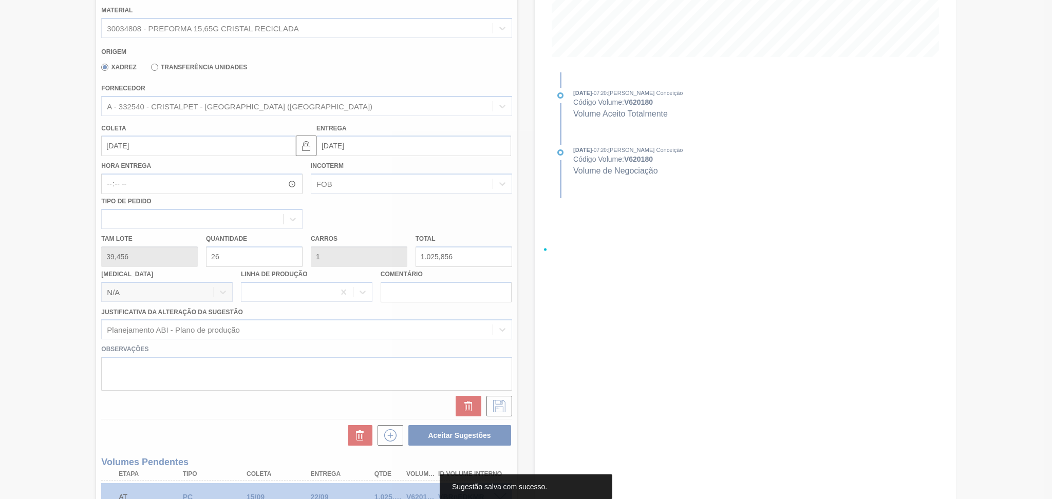
scroll to position [0, 0]
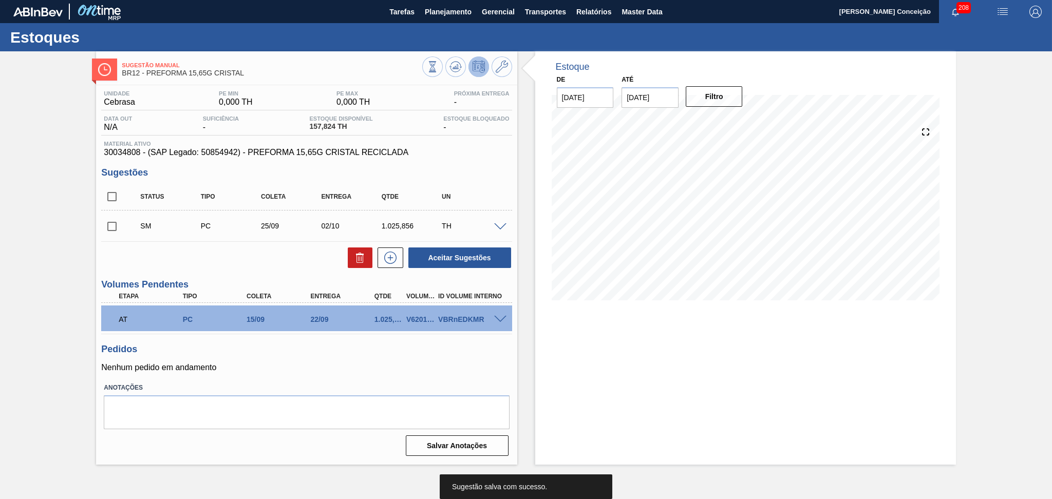
click at [111, 229] on input "checkbox" at bounding box center [112, 227] width 22 height 22
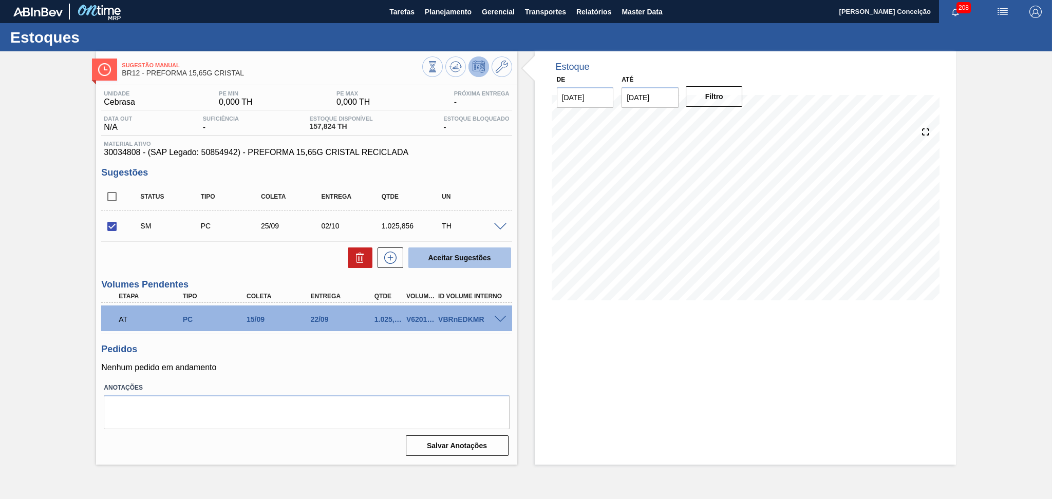
click at [485, 257] on button "Aceitar Sugestões" at bounding box center [459, 258] width 103 height 21
checkbox input "false"
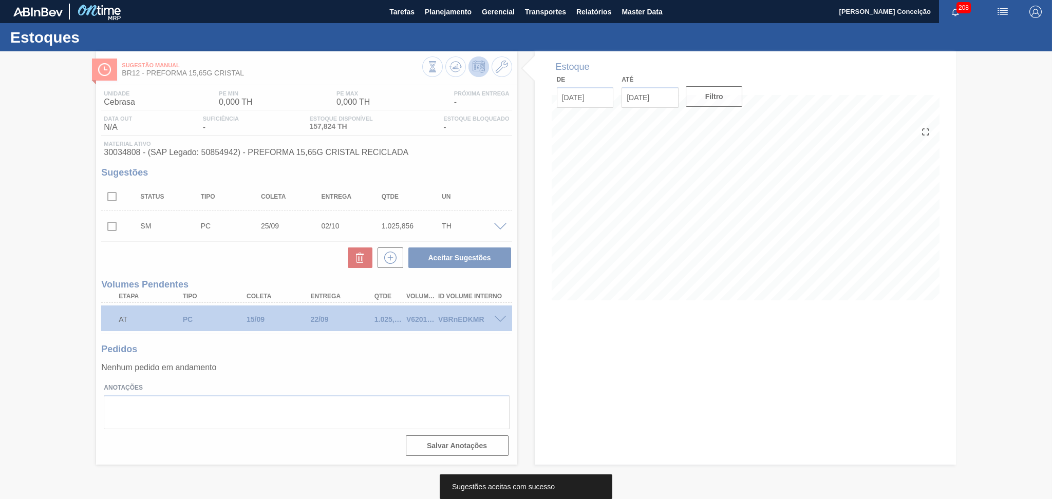
click at [306, 360] on div at bounding box center [526, 275] width 1052 height 448
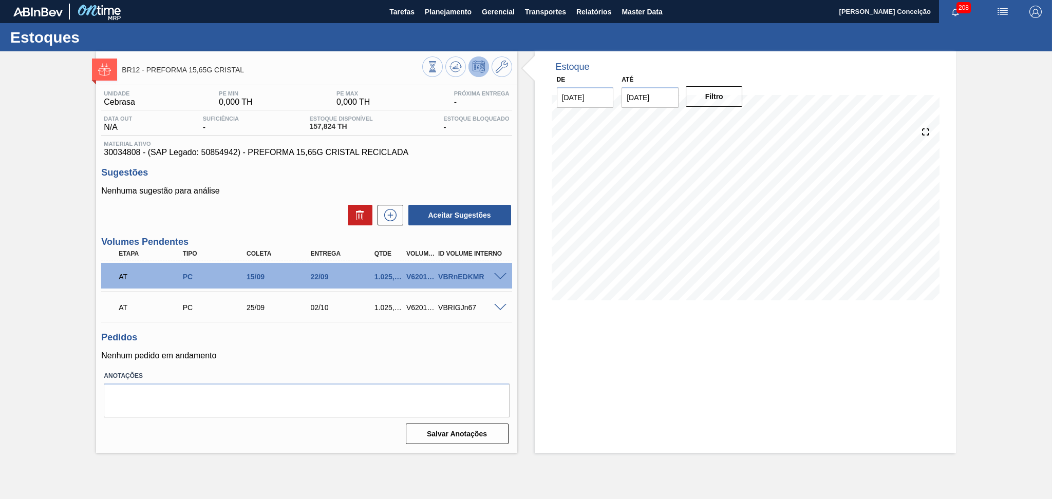
click at [307, 360] on p "Nenhum pedido em andamento" at bounding box center [306, 355] width 410 height 9
